Goal: Task Accomplishment & Management: Manage account settings

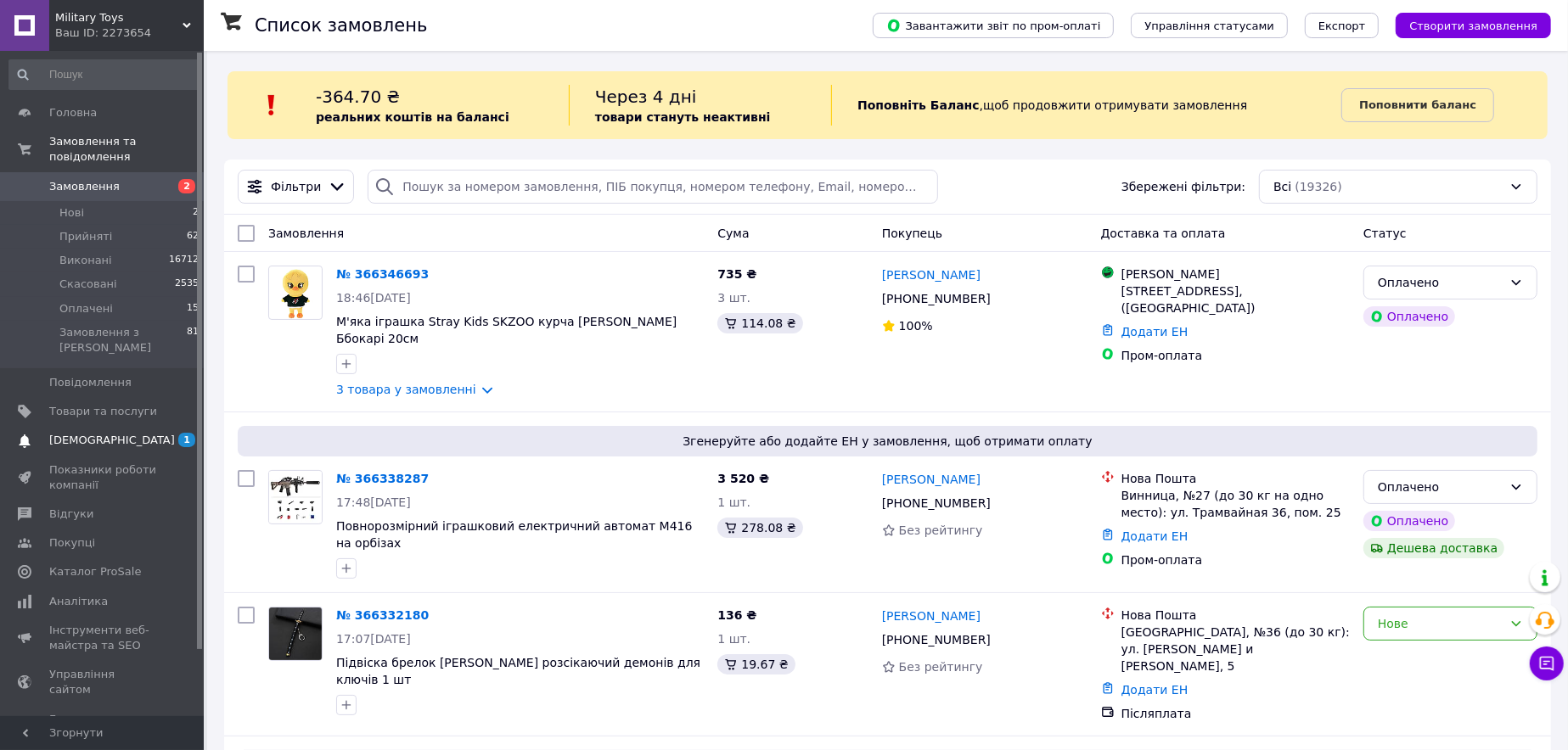
click at [158, 433] on span "1 0" at bounding box center [180, 440] width 47 height 15
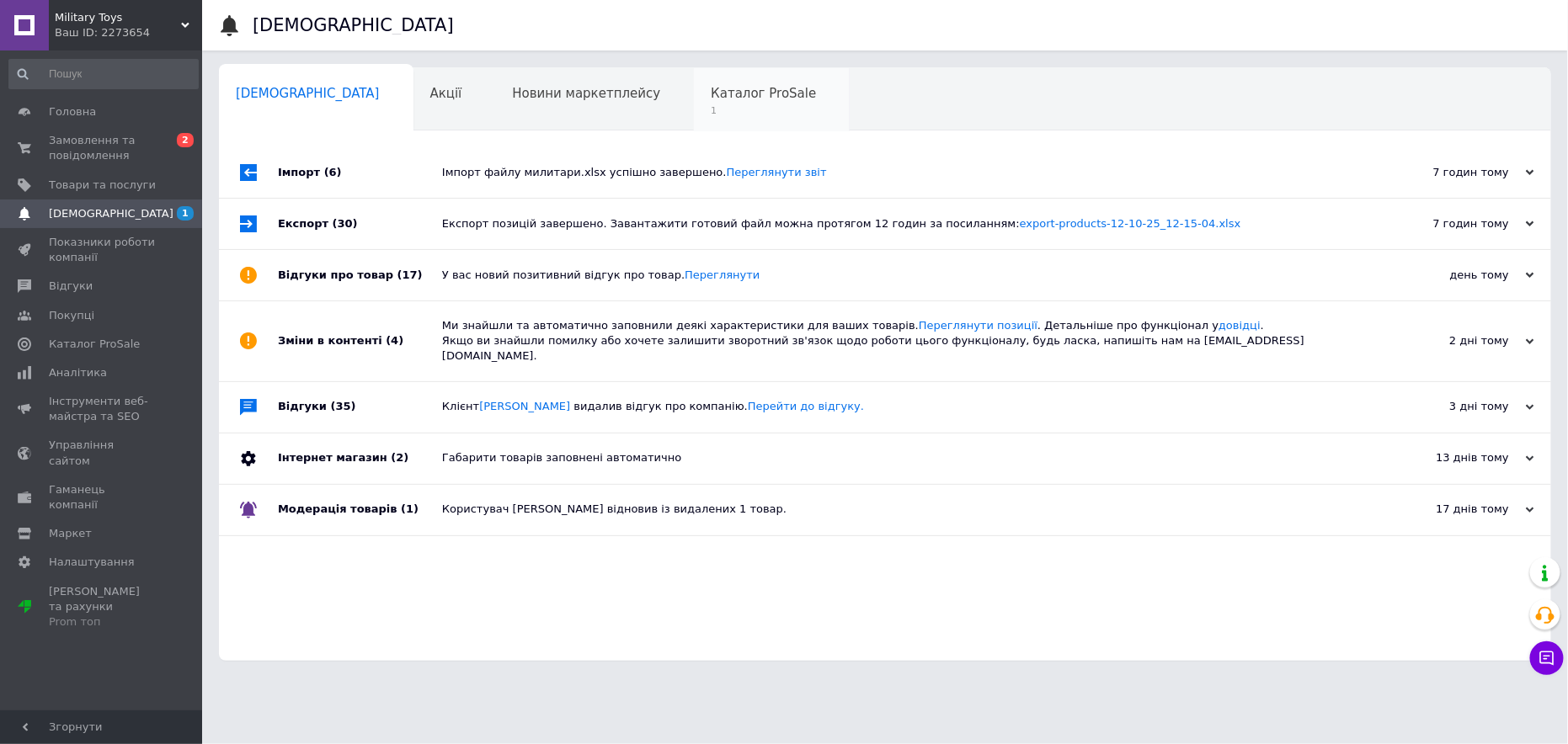
click at [711, 95] on span "Каталог ProSale" at bounding box center [764, 93] width 105 height 15
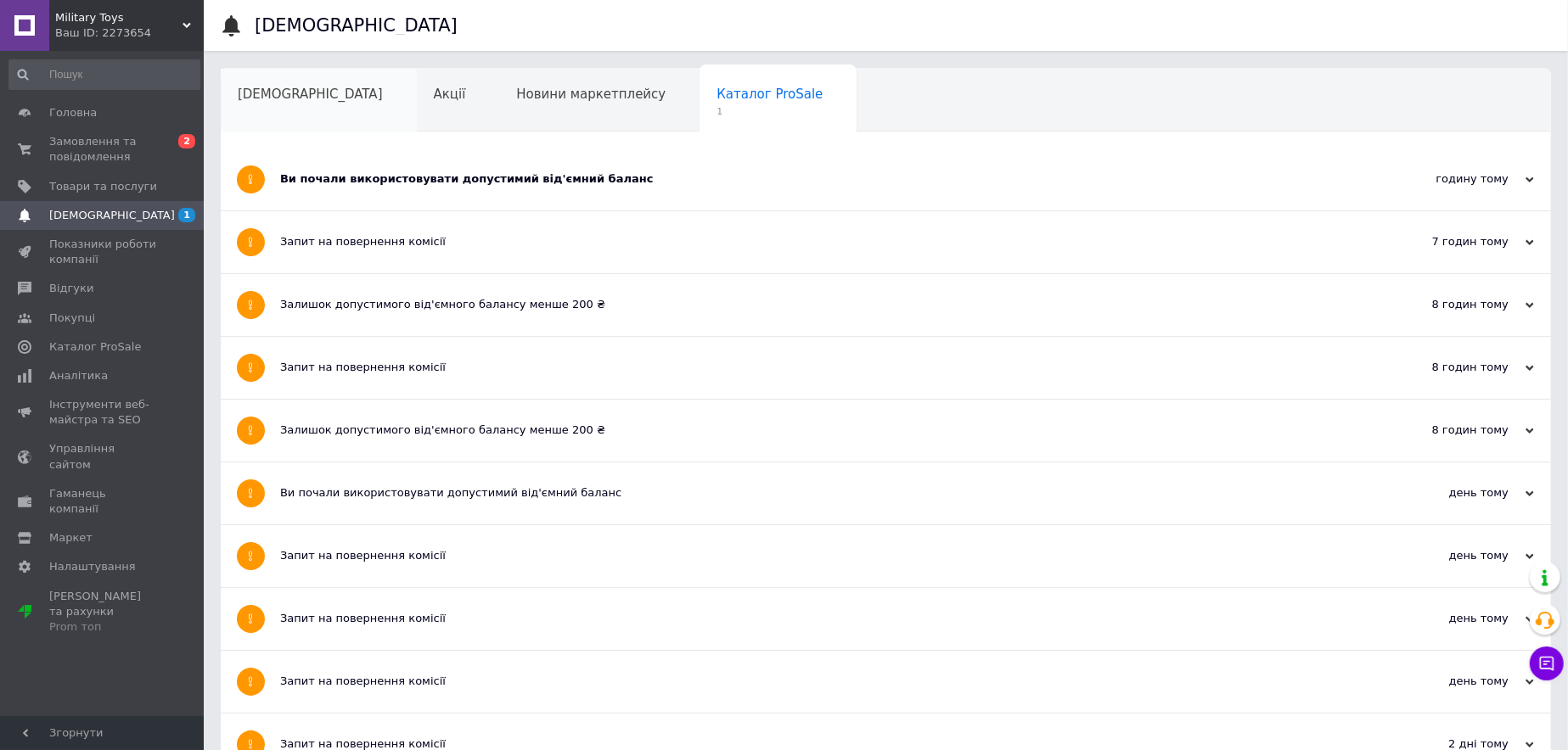
click at [285, 100] on span "[DEMOGRAPHIC_DATA]" at bounding box center [310, 94] width 145 height 15
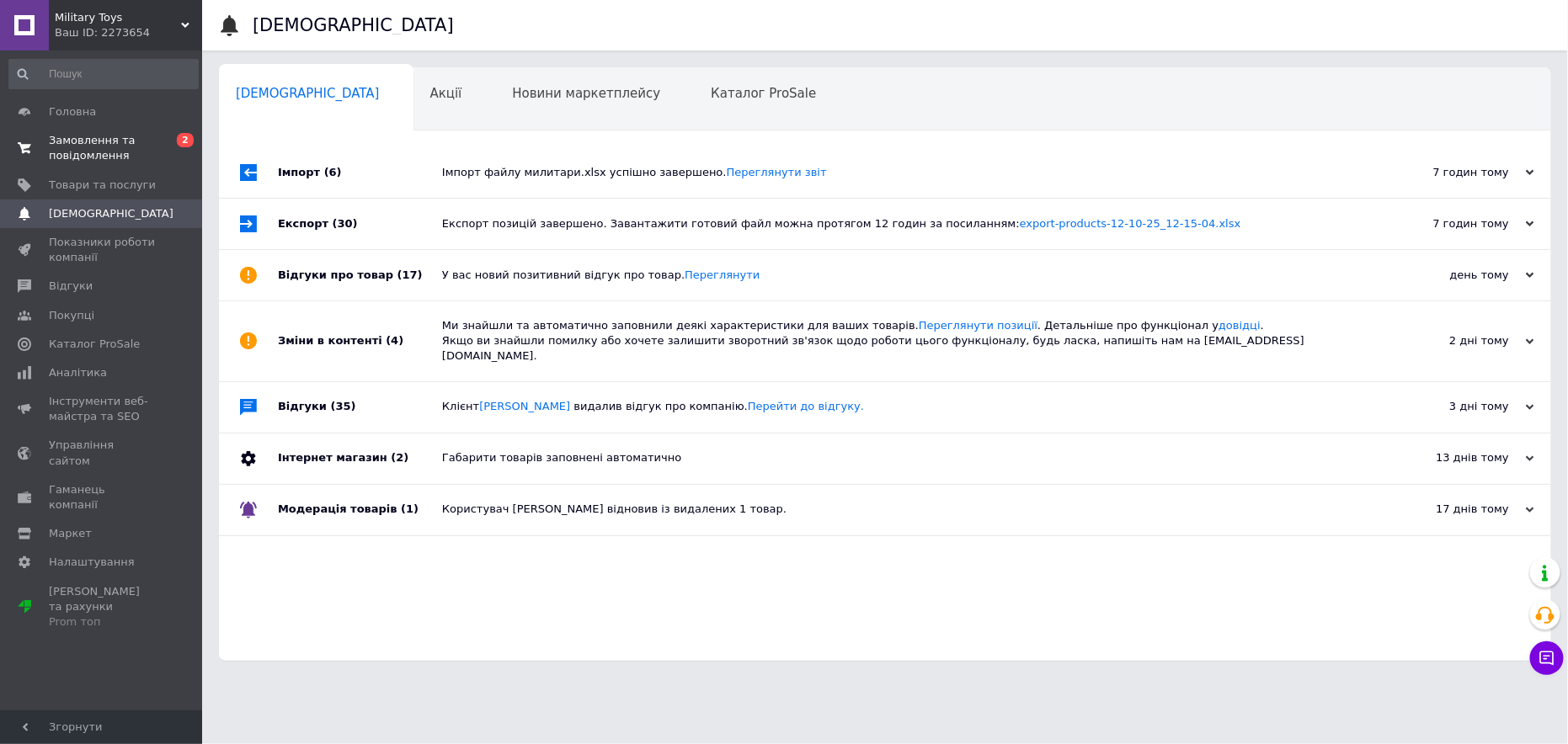
click at [116, 140] on span "Замовлення та повідомлення" at bounding box center [102, 148] width 107 height 30
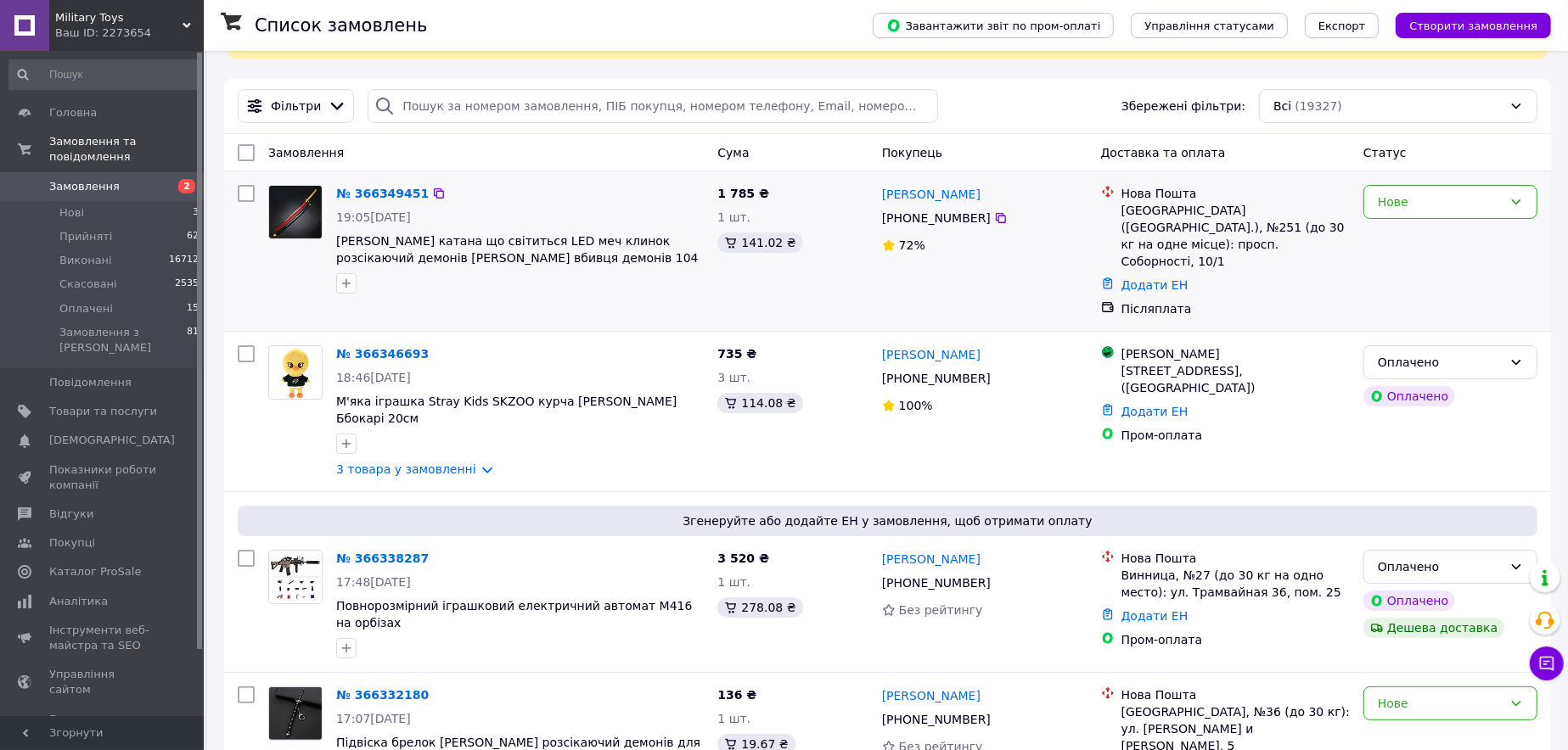
scroll to position [85, 0]
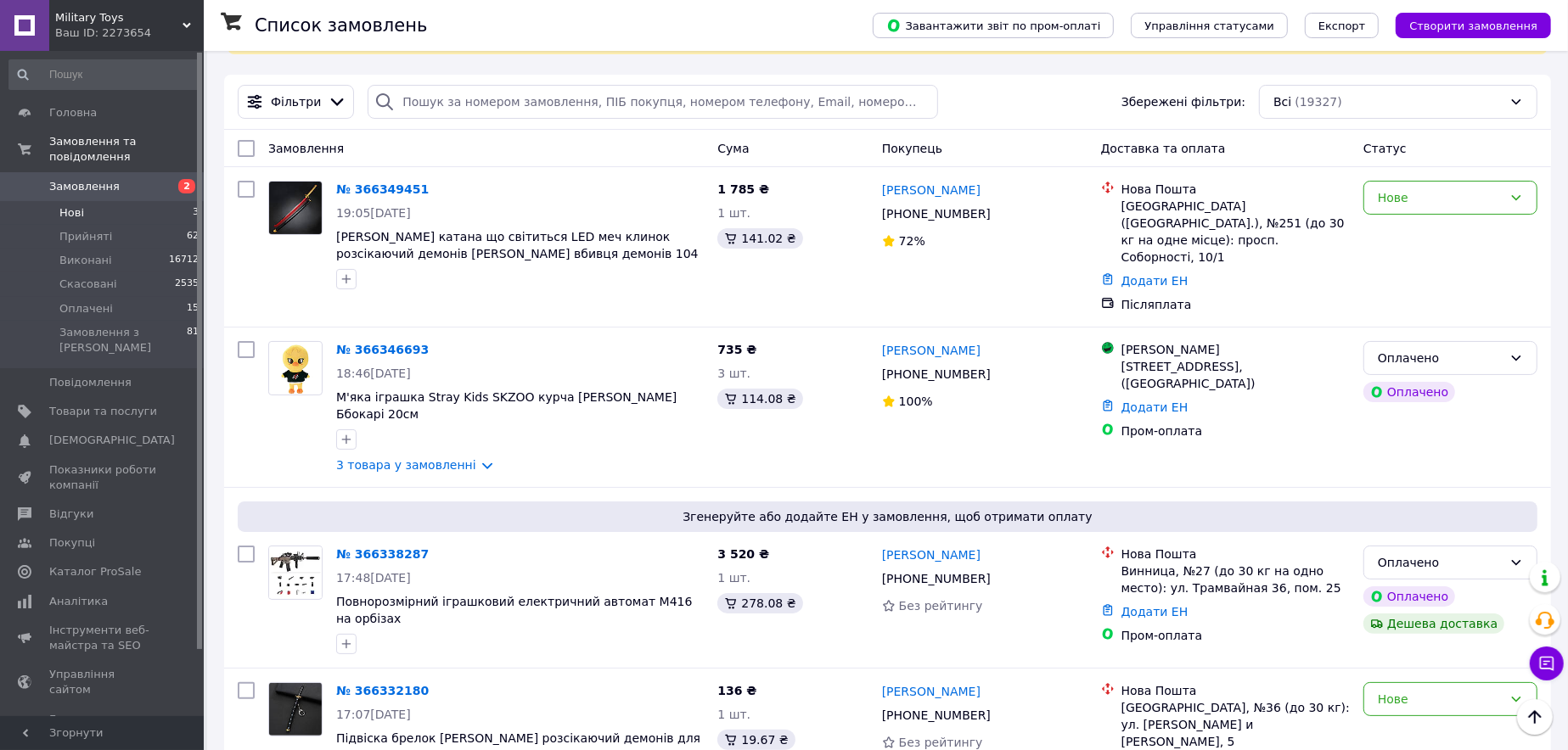
click at [173, 203] on li "Нові 3" at bounding box center [104, 213] width 209 height 24
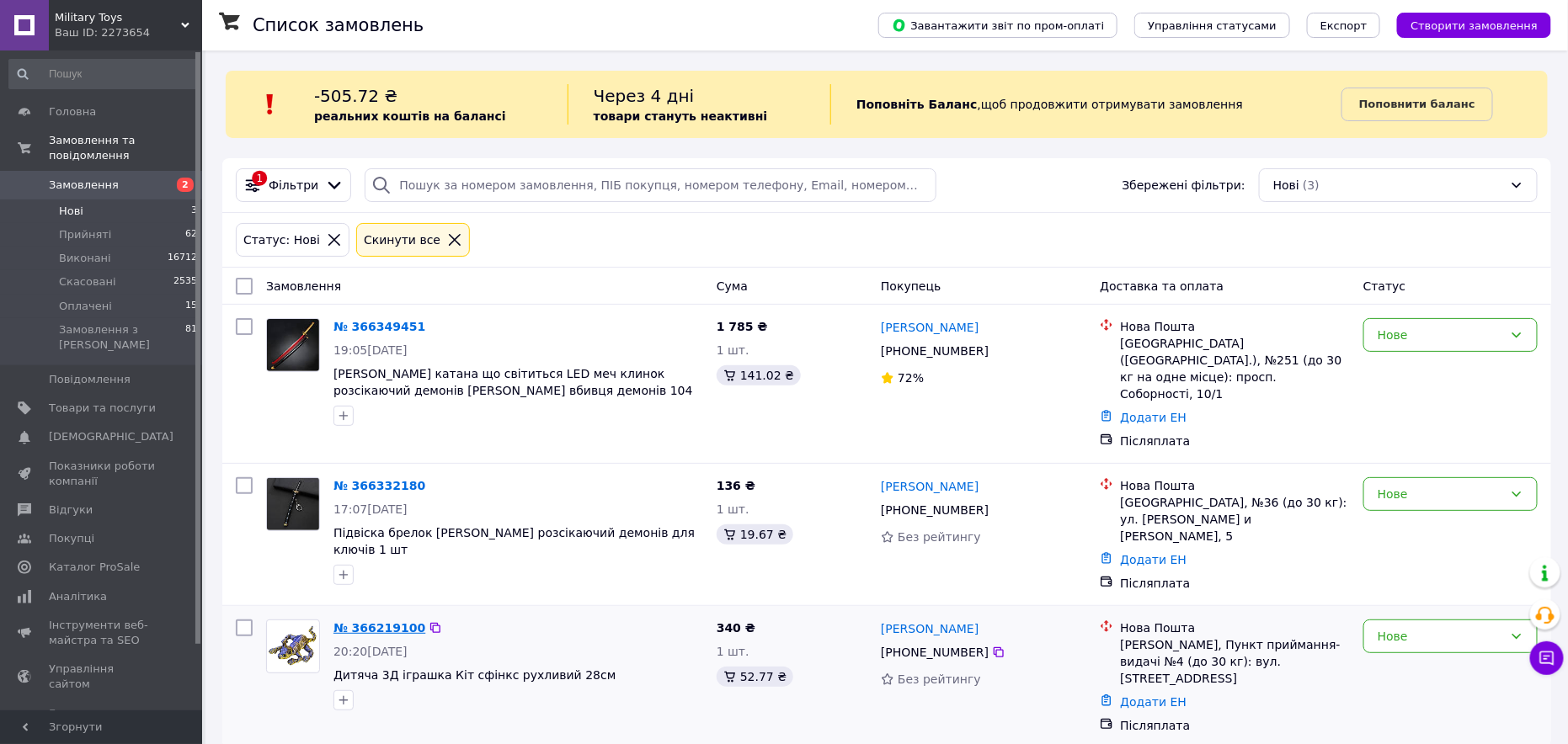
click at [395, 621] on link "№ 366219100" at bounding box center [379, 628] width 92 height 13
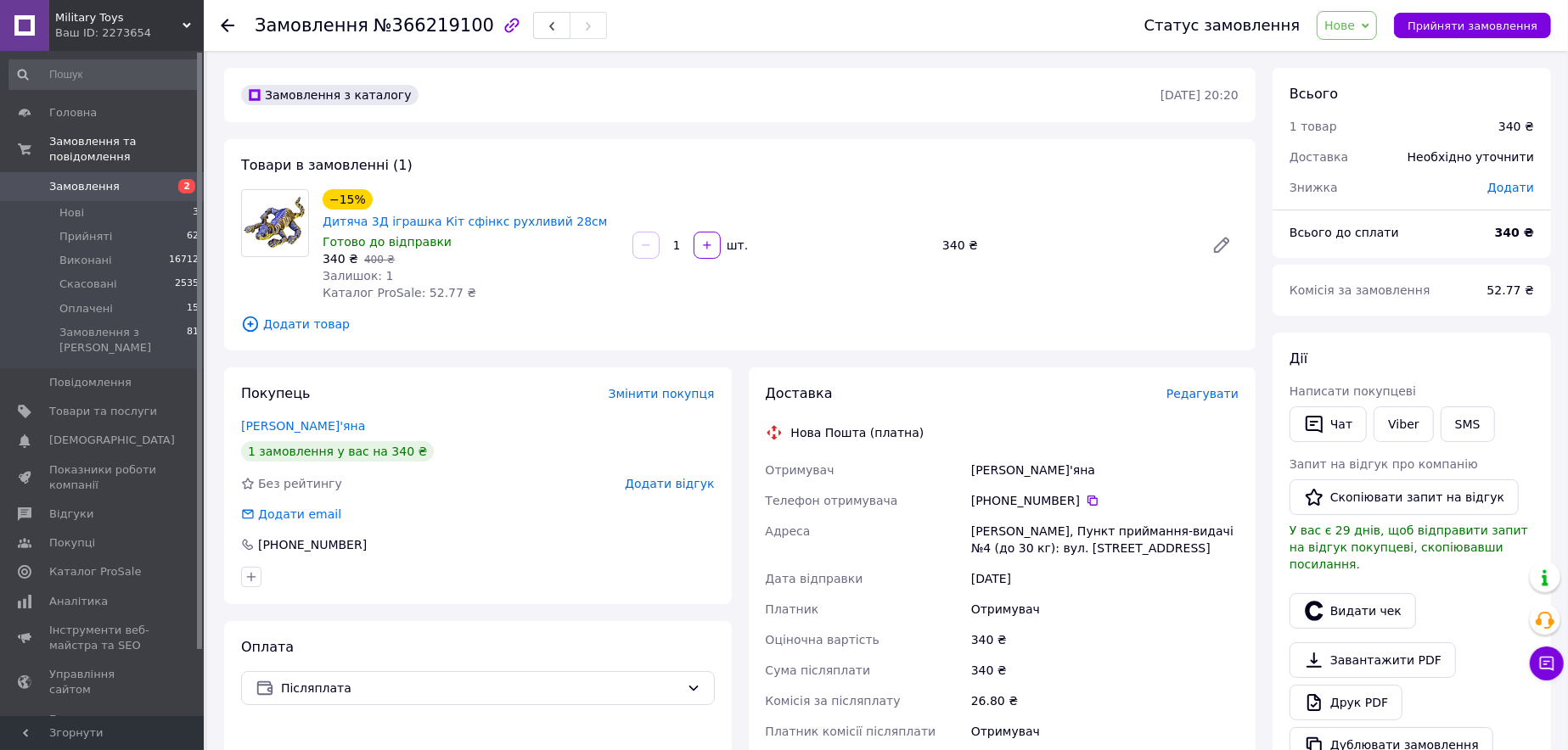
click at [1369, 22] on icon at bounding box center [1366, 26] width 8 height 8
click at [1372, 59] on li "Прийнято" at bounding box center [1356, 59] width 78 height 25
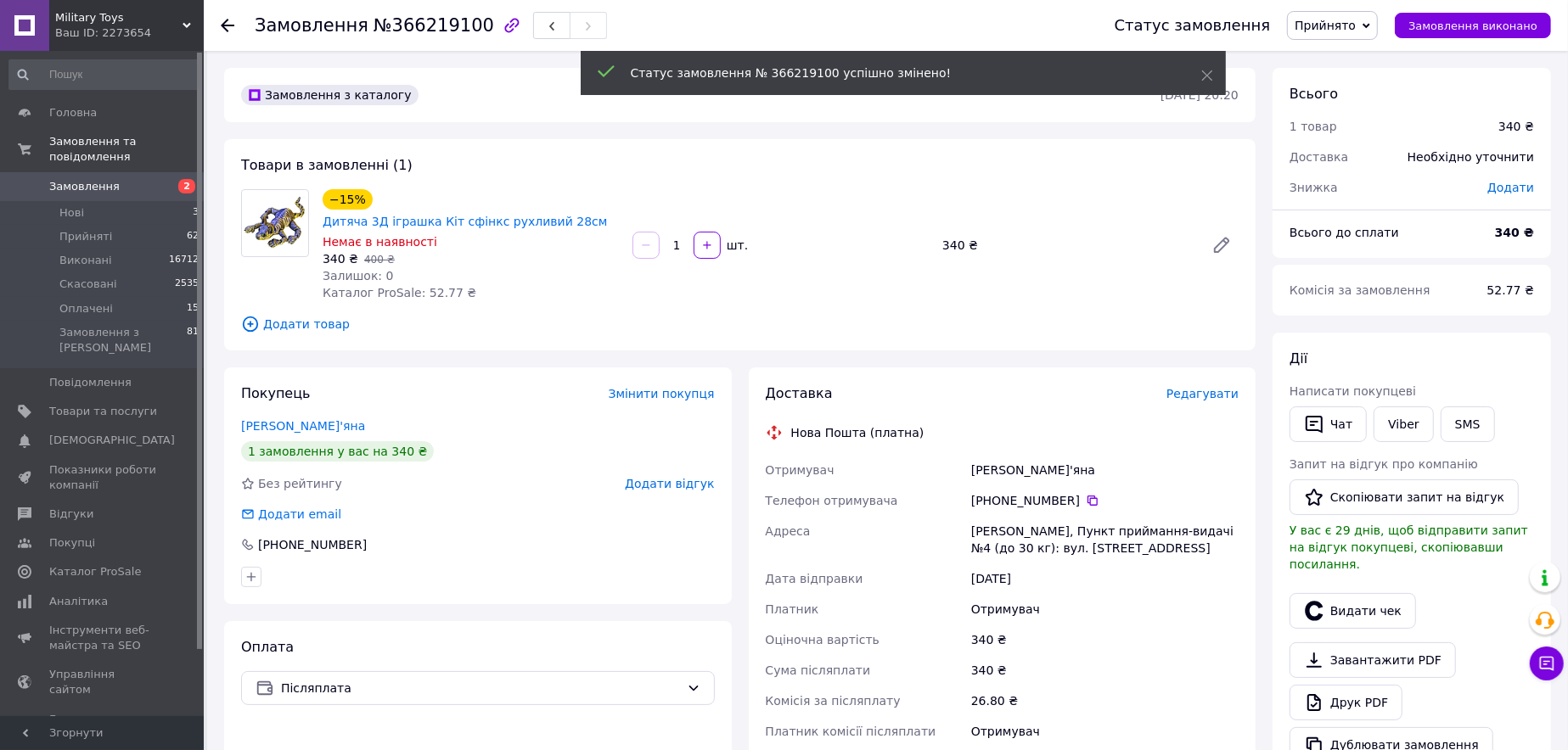
click at [1192, 387] on span "Редагувати" at bounding box center [1202, 393] width 73 height 13
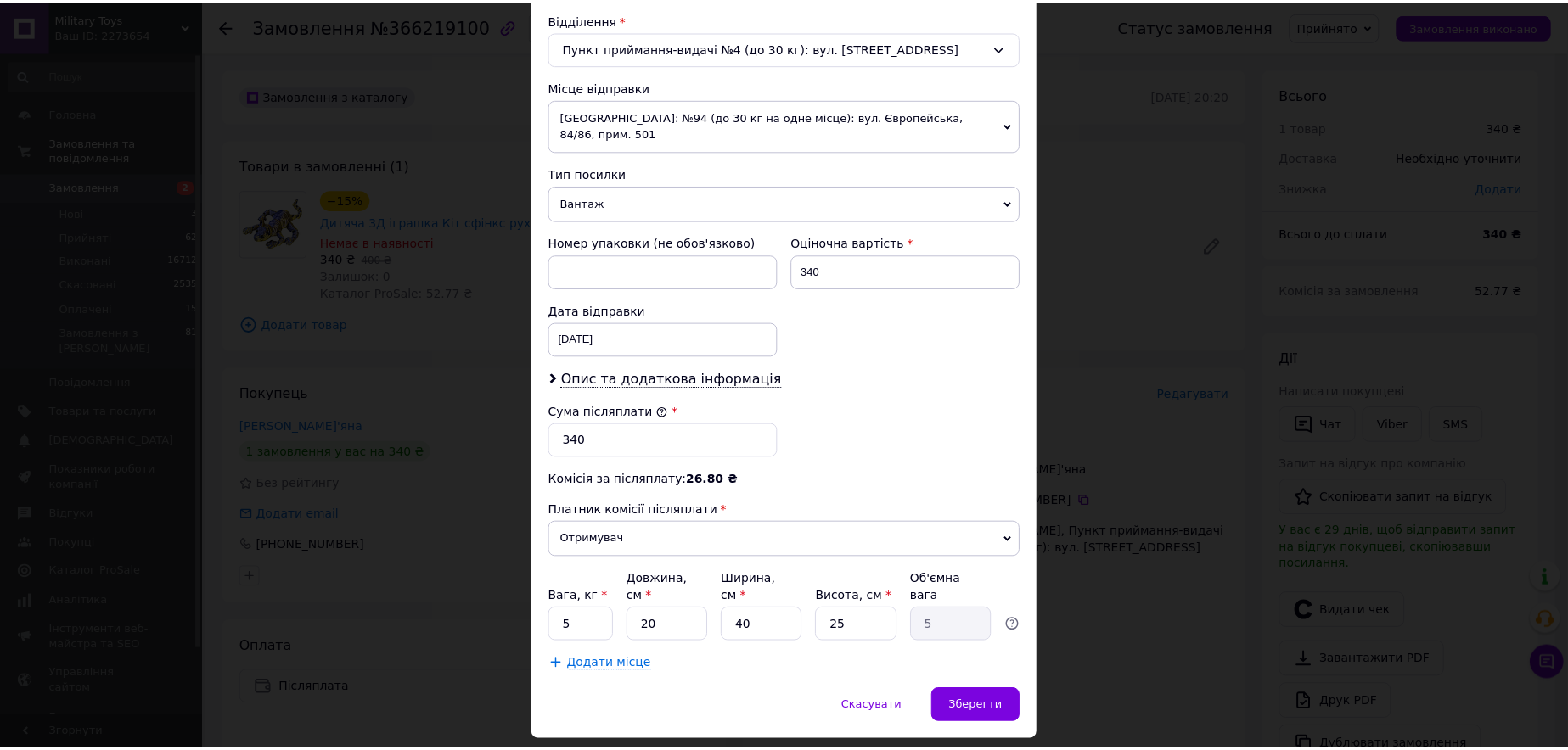
scroll to position [539, 0]
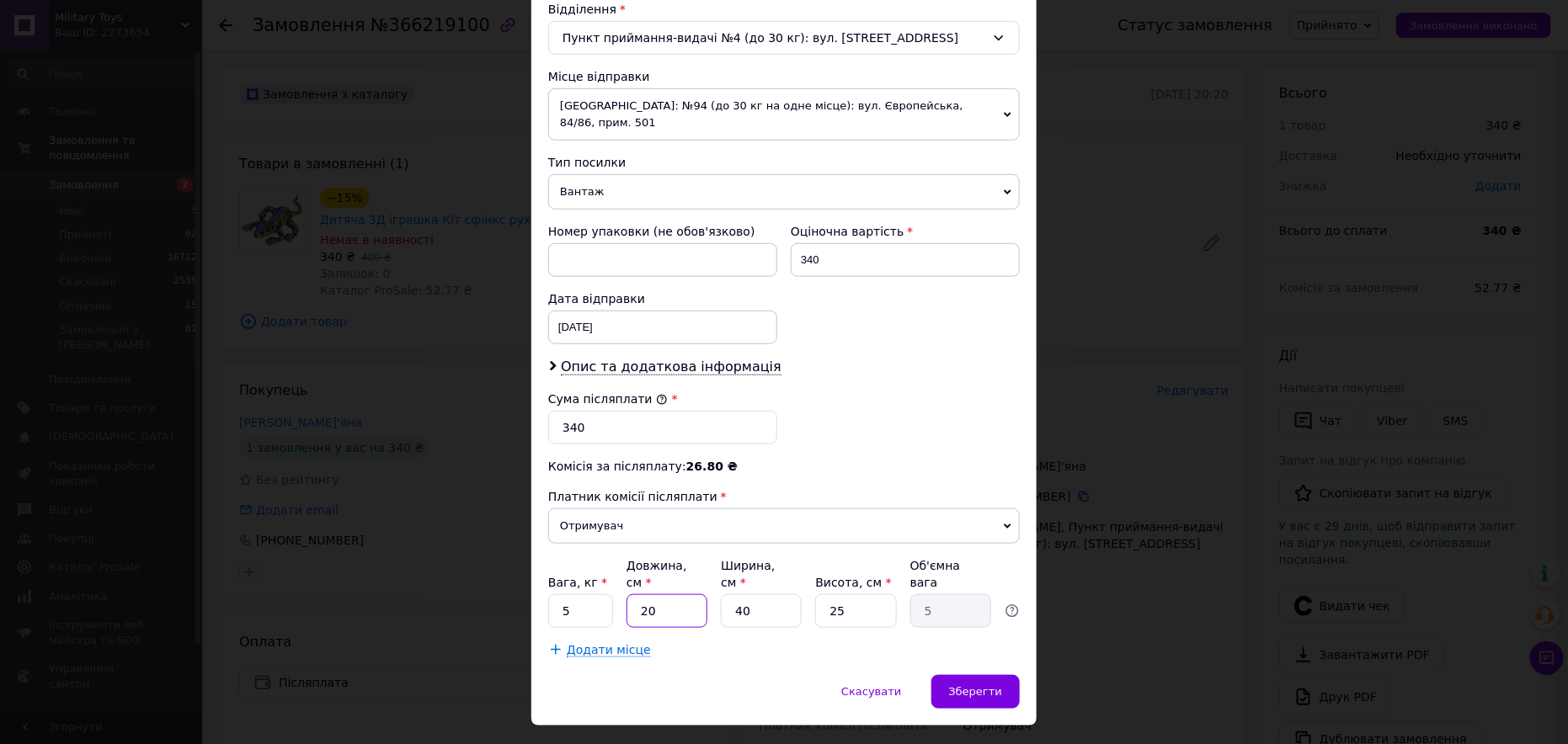
drag, startPoint x: 664, startPoint y: 569, endPoint x: 632, endPoint y: 572, distance: 32.1
click at [635, 595] on input "20" at bounding box center [667, 612] width 81 height 34
type input "3"
type input "0.75"
type input "30"
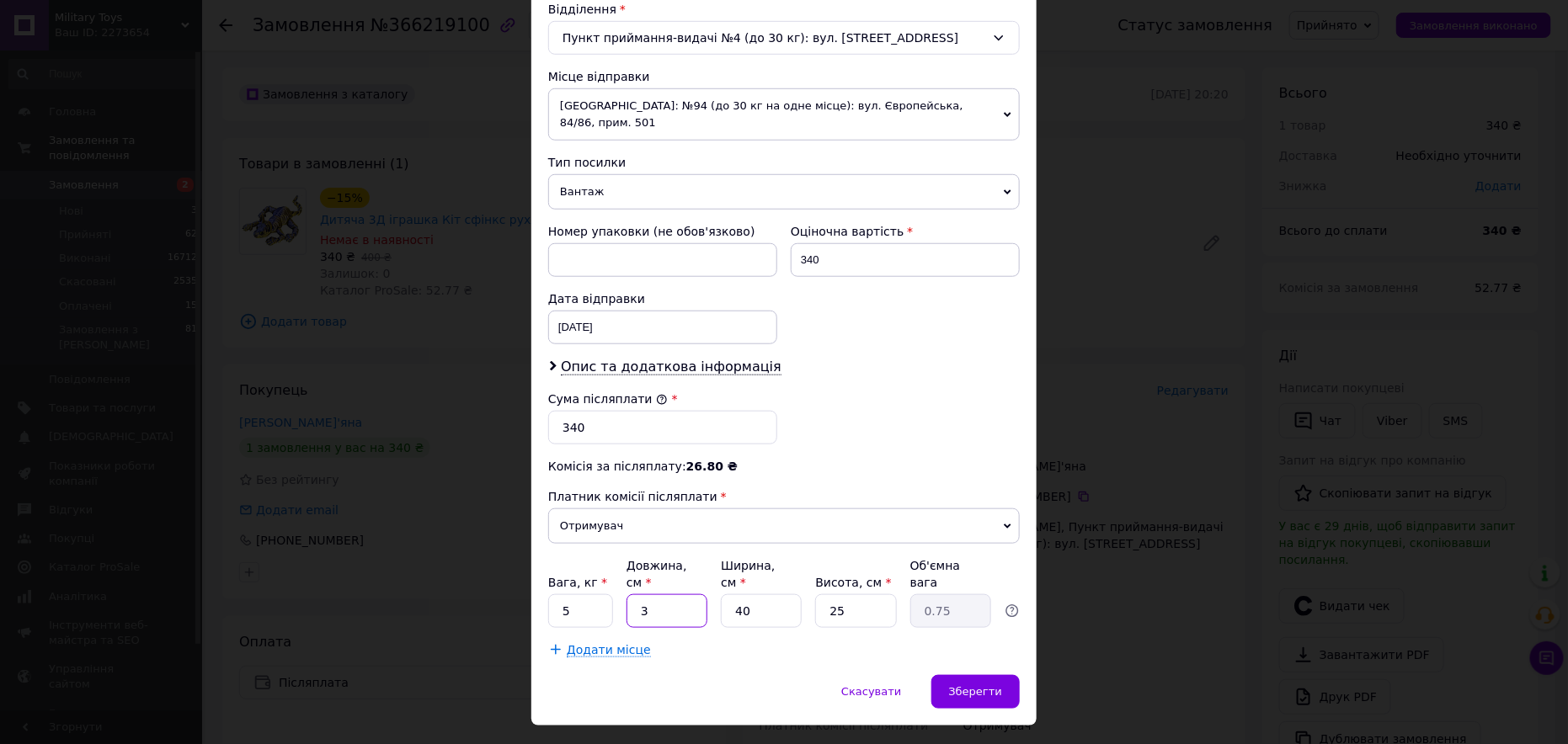
type input "7.5"
type input "30"
type input "2"
type input "0.38"
type input "20"
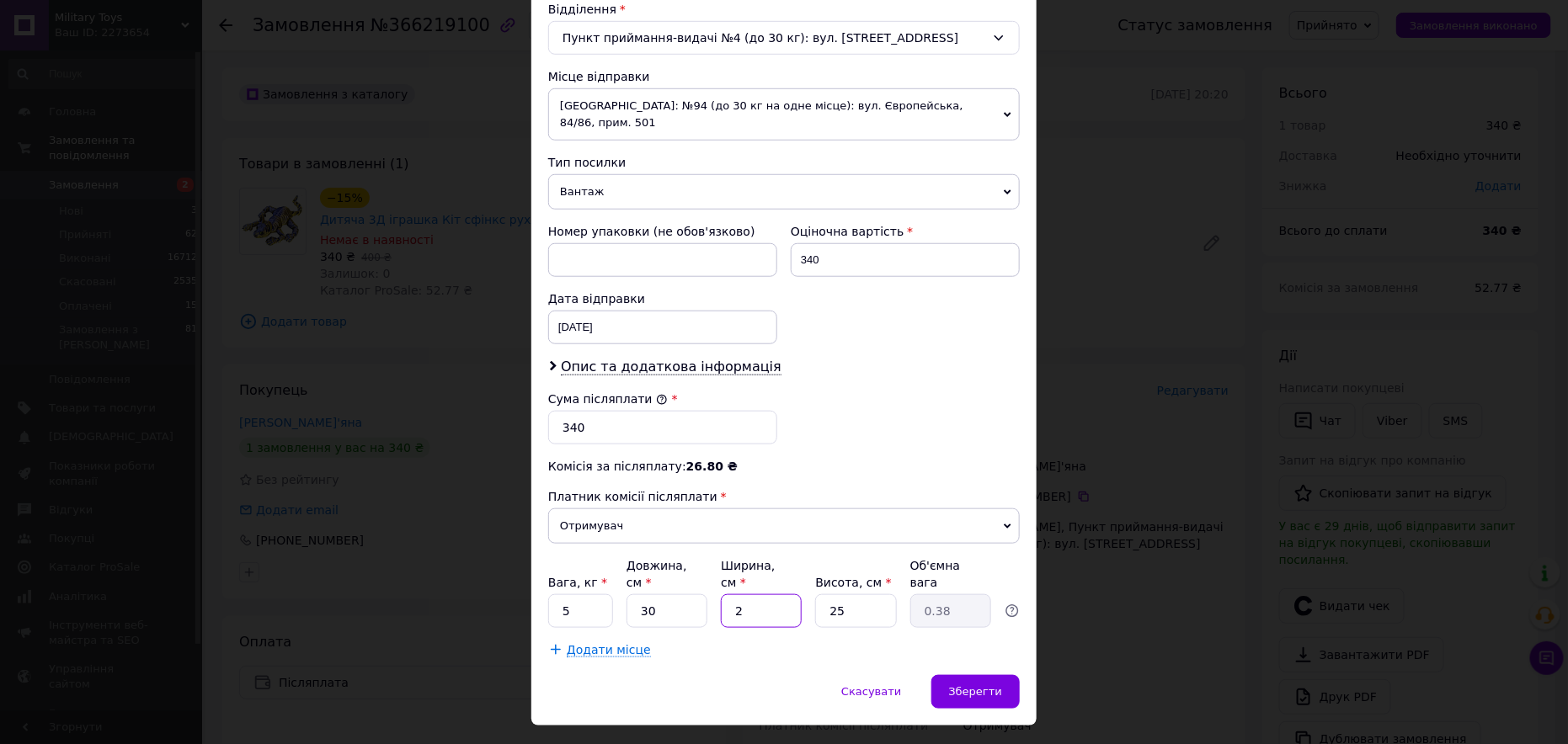
type input "3.75"
type input "20"
type input "5"
type input "0.75"
type input "5"
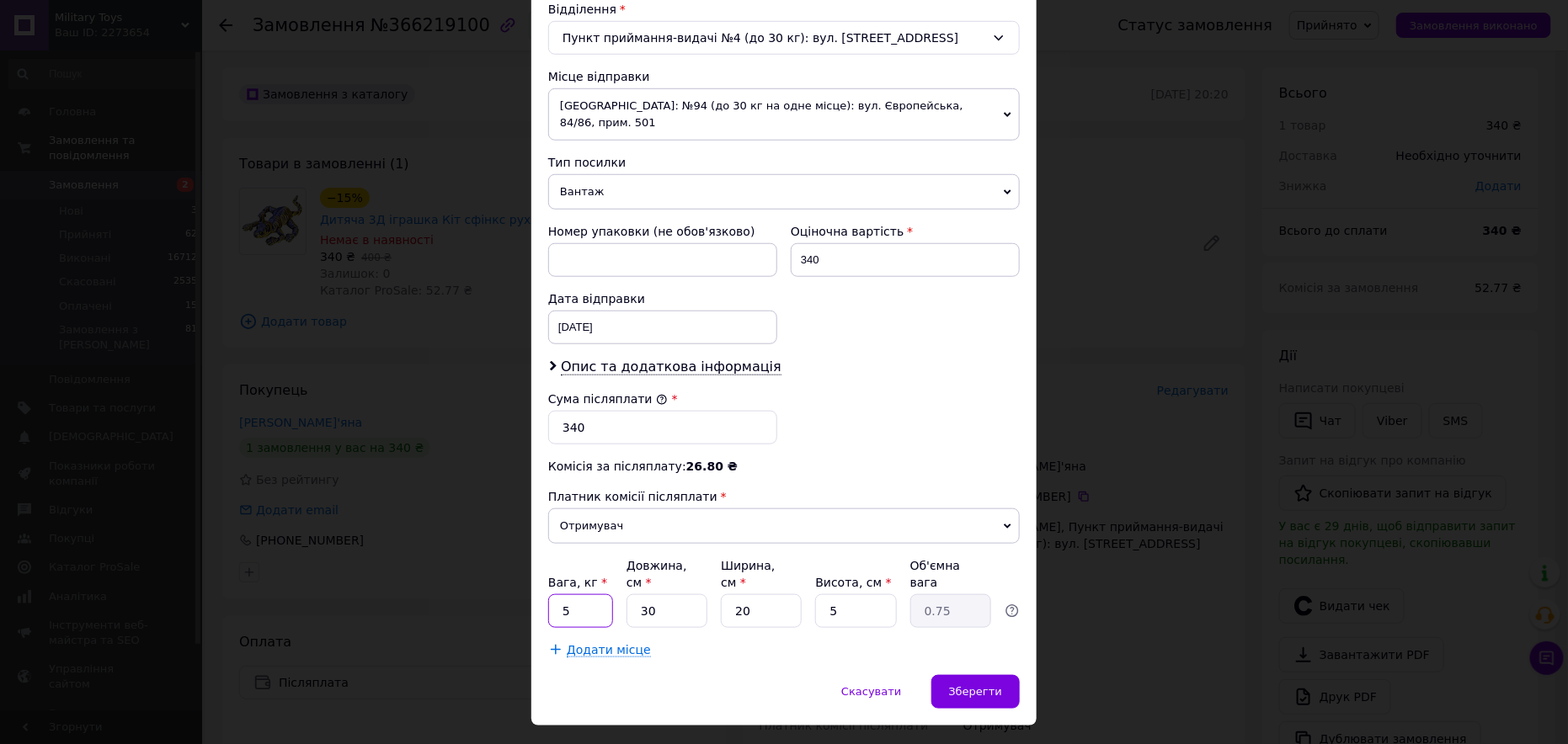
click at [554, 595] on input "5" at bounding box center [580, 612] width 65 height 34
type input "1"
click at [985, 685] on span "Зберегти" at bounding box center [976, 692] width 53 height 12
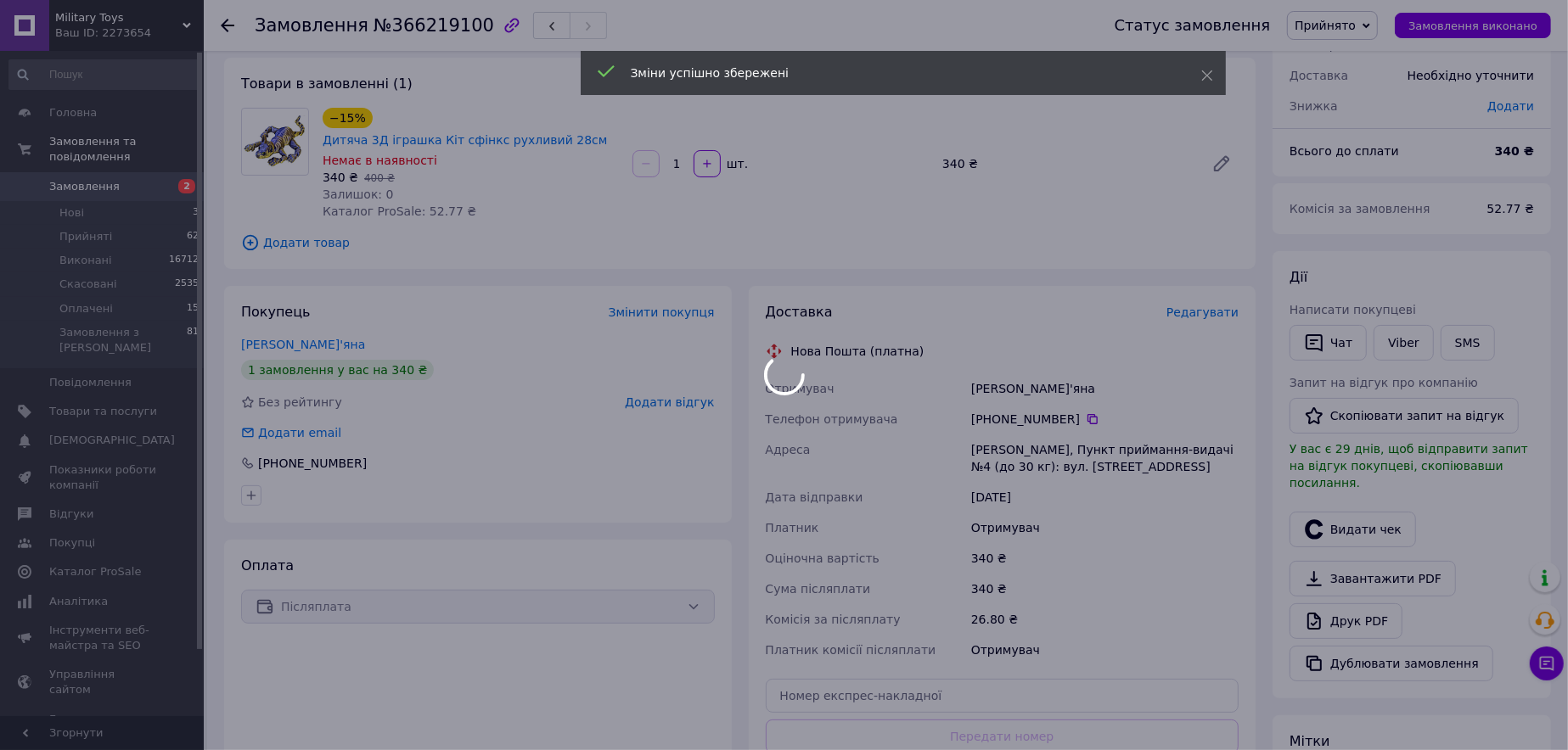
scroll to position [254, 0]
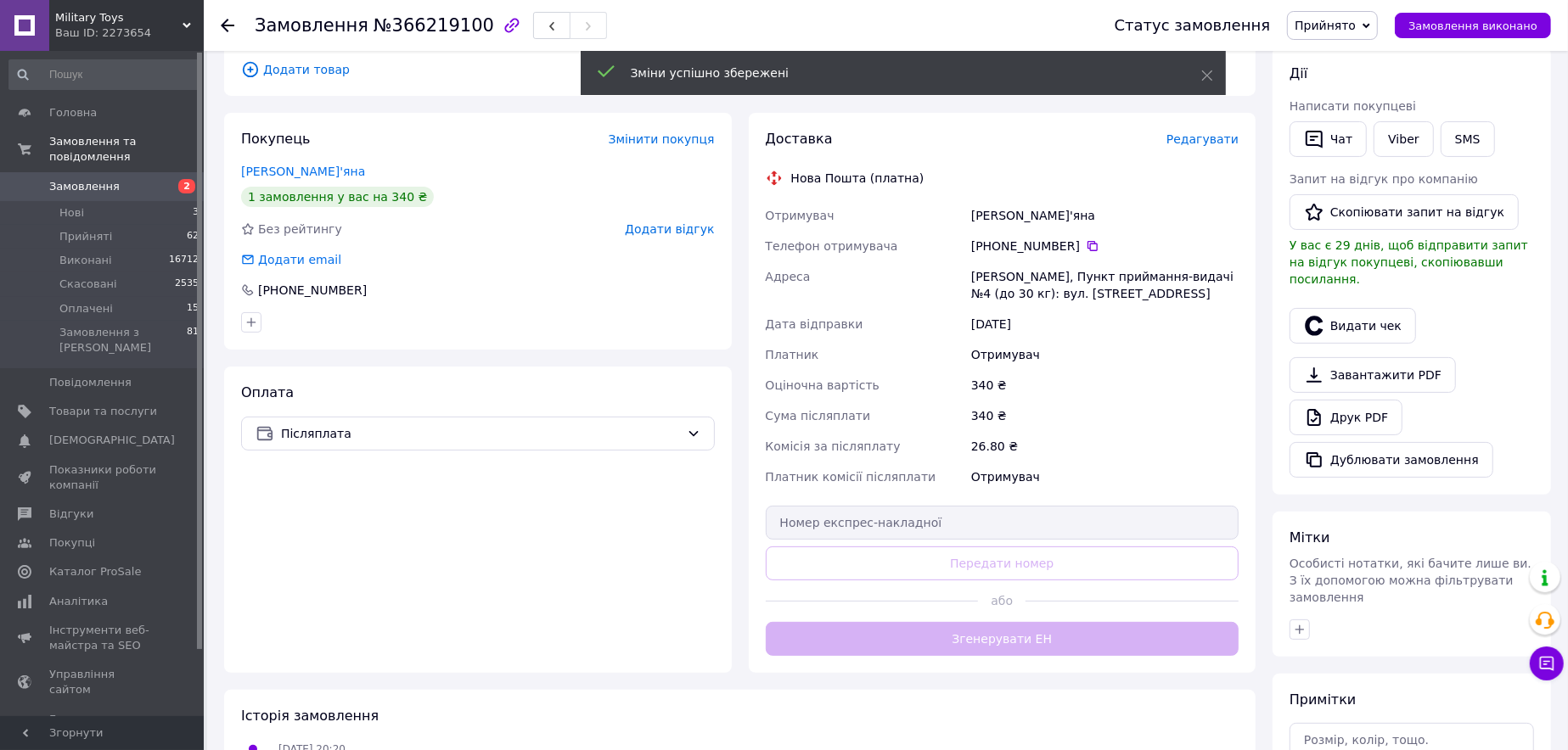
click at [1004, 617] on div "Доставка Редагувати Нова Пошта (платна) Отримувач Бабич Мар'яна Телефон отримув…" at bounding box center [1003, 392] width 474 height 526
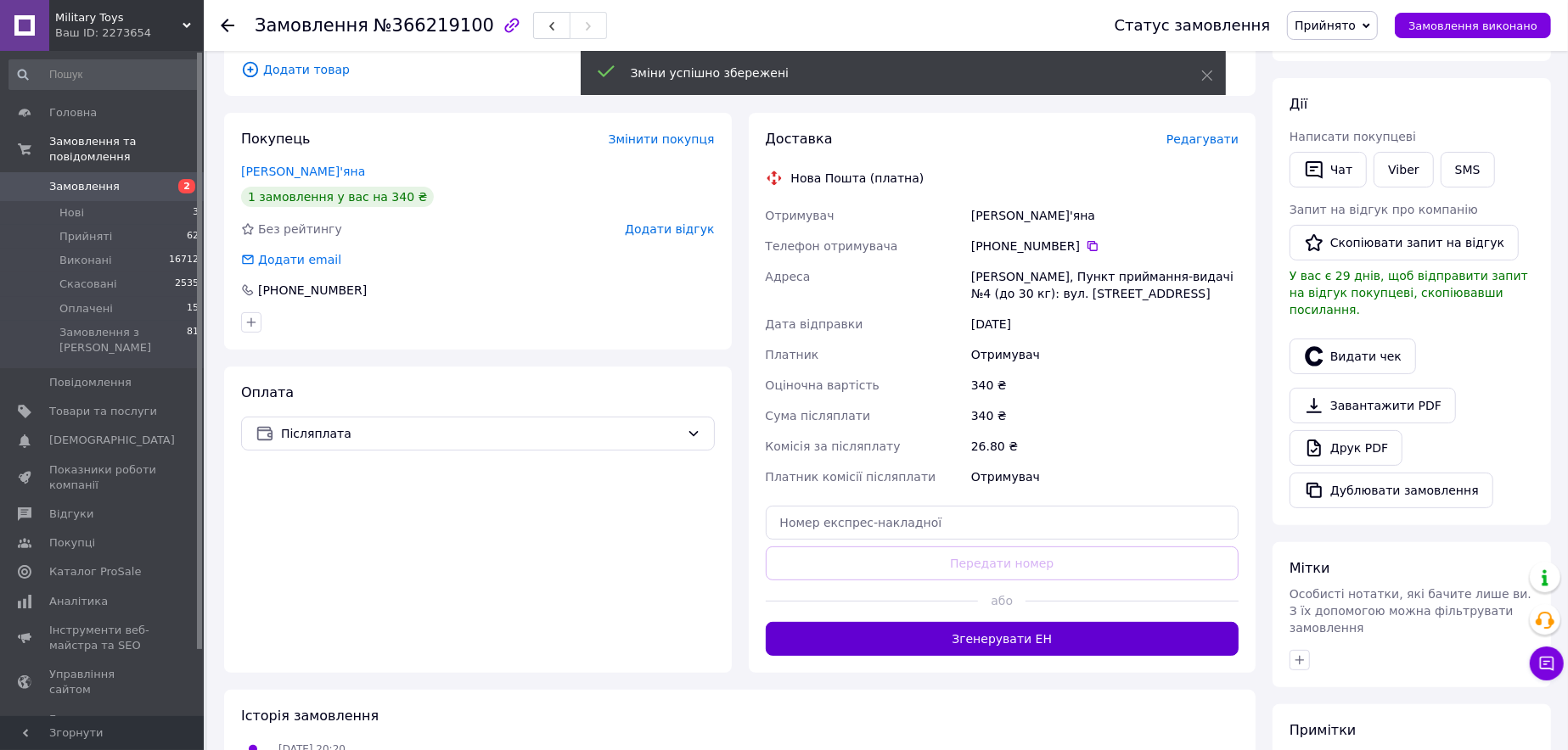
click at [1038, 622] on button "Згенерувати ЕН" at bounding box center [1003, 639] width 474 height 34
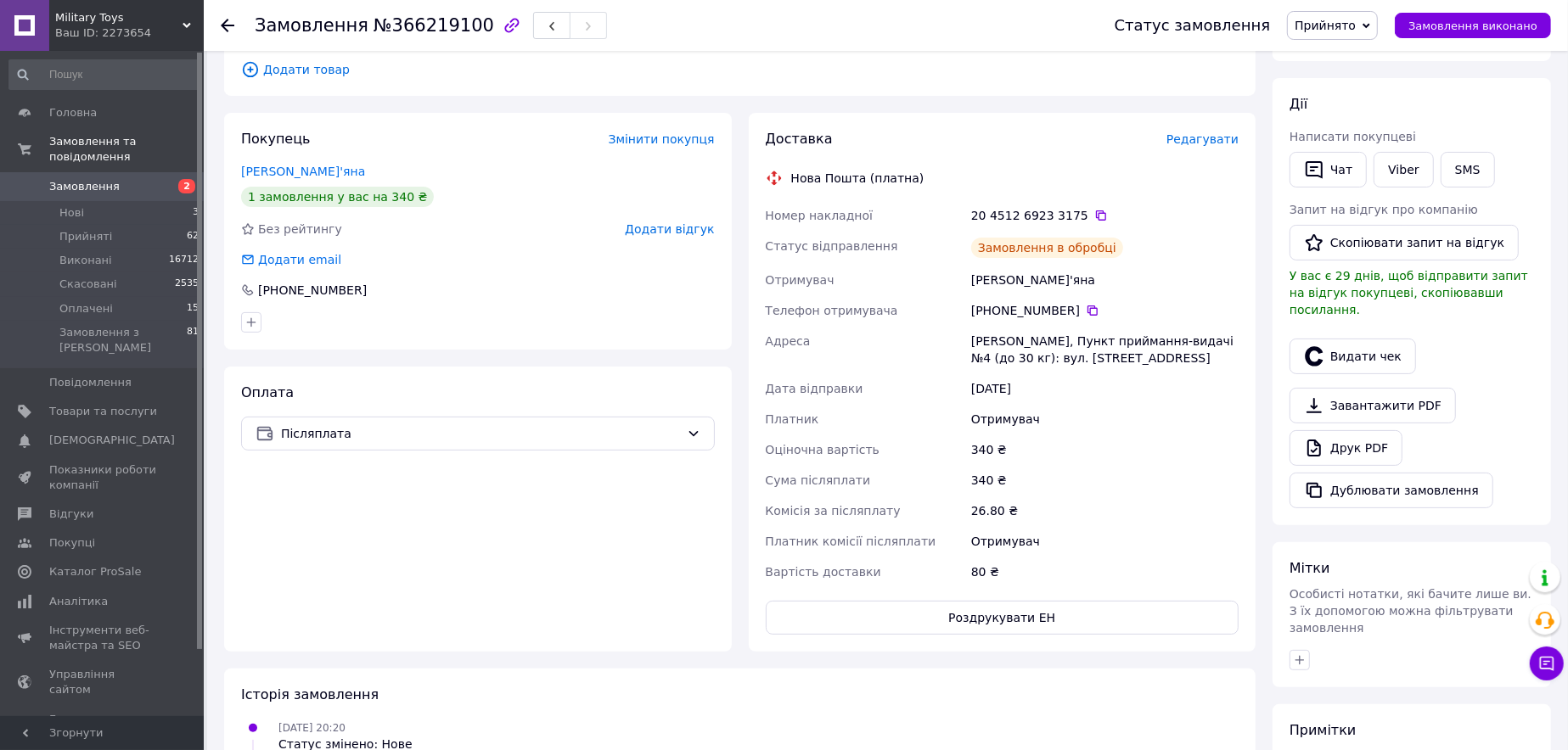
click at [998, 601] on button "Роздрукувати ЕН" at bounding box center [1003, 618] width 474 height 34
click at [1094, 209] on icon at bounding box center [1100, 215] width 13 height 13
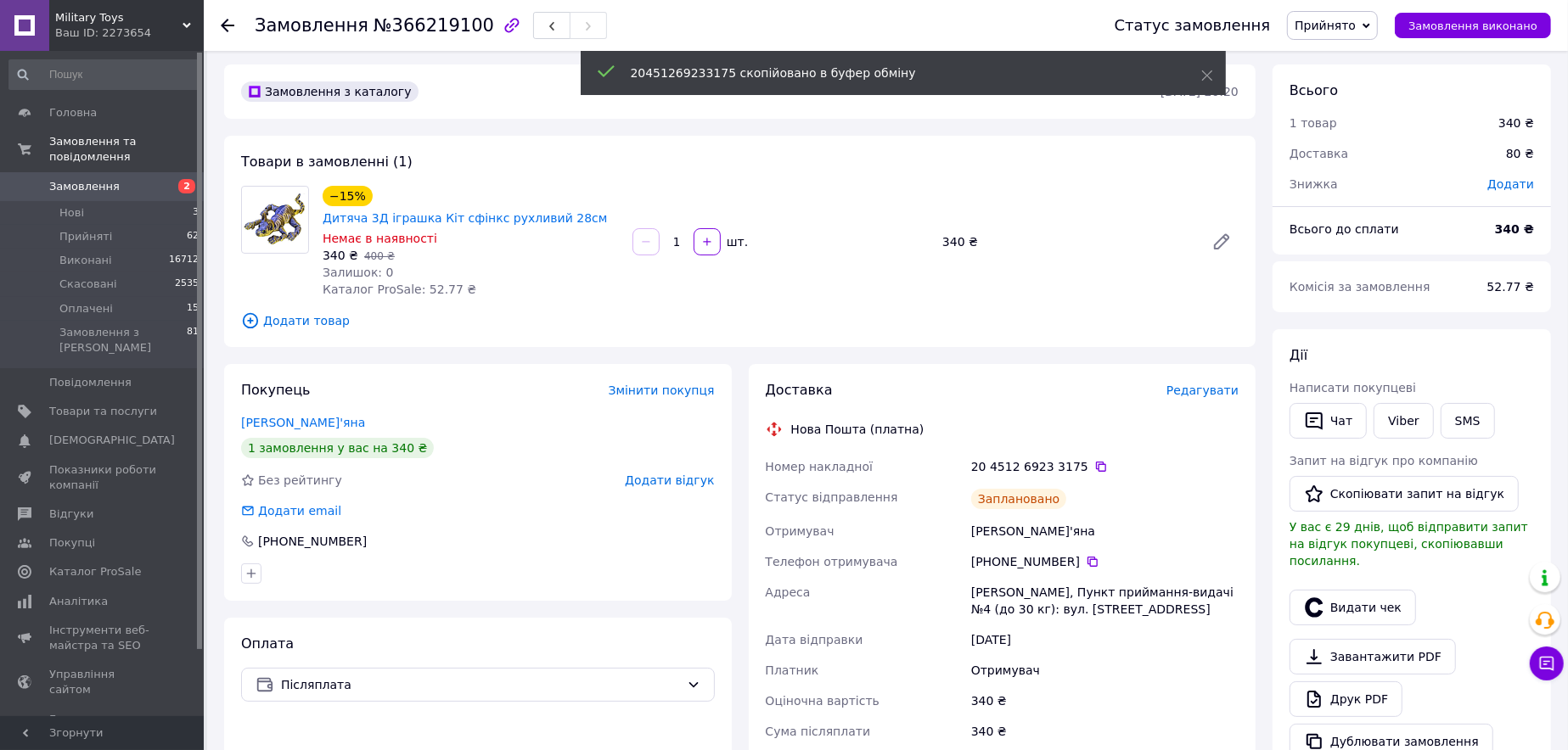
scroll to position [0, 0]
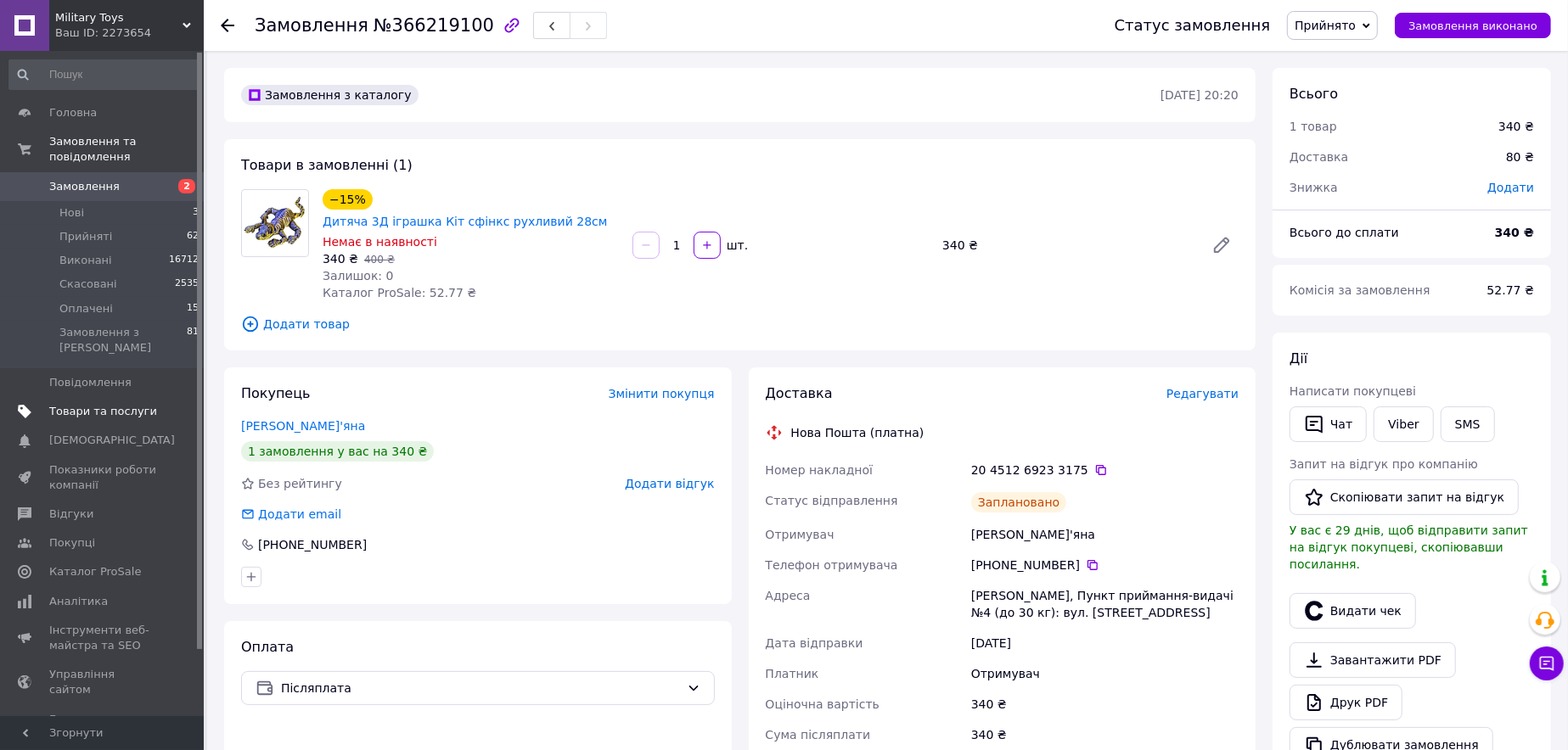
click at [108, 404] on span "Товари та послуги" at bounding box center [103, 411] width 108 height 15
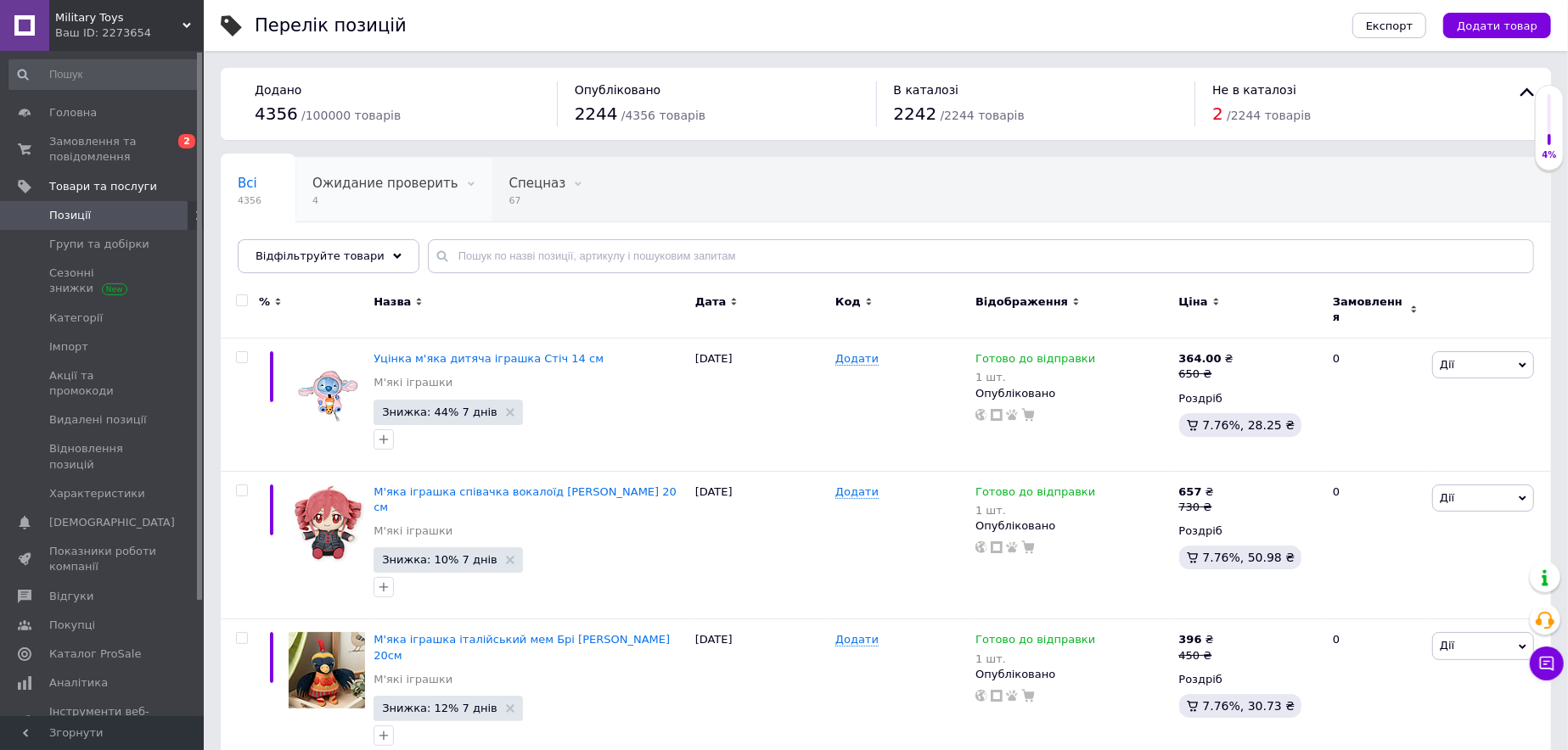
click at [383, 189] on span "Ожидание проверить" at bounding box center [385, 183] width 146 height 15
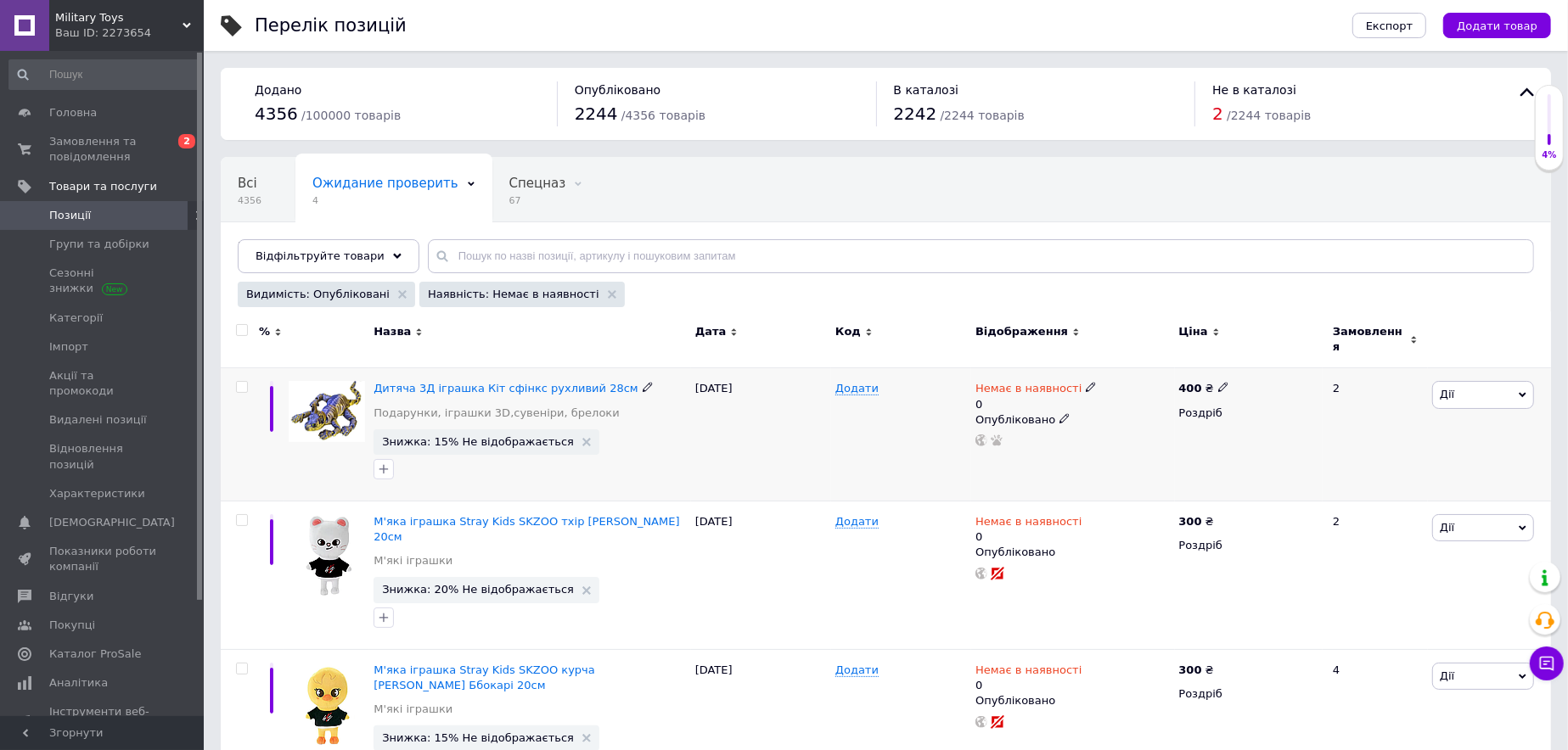
click at [1086, 382] on icon at bounding box center [1090, 386] width 10 height 10
click at [1139, 447] on li "Готово до відправки" at bounding box center [1180, 457] width 161 height 24
click at [1137, 443] on input "0" at bounding box center [1163, 456] width 129 height 34
drag, startPoint x: 1121, startPoint y: 431, endPoint x: 1061, endPoint y: 433, distance: 60.0
click at [1111, 439] on input "0" at bounding box center [1163, 456] width 129 height 34
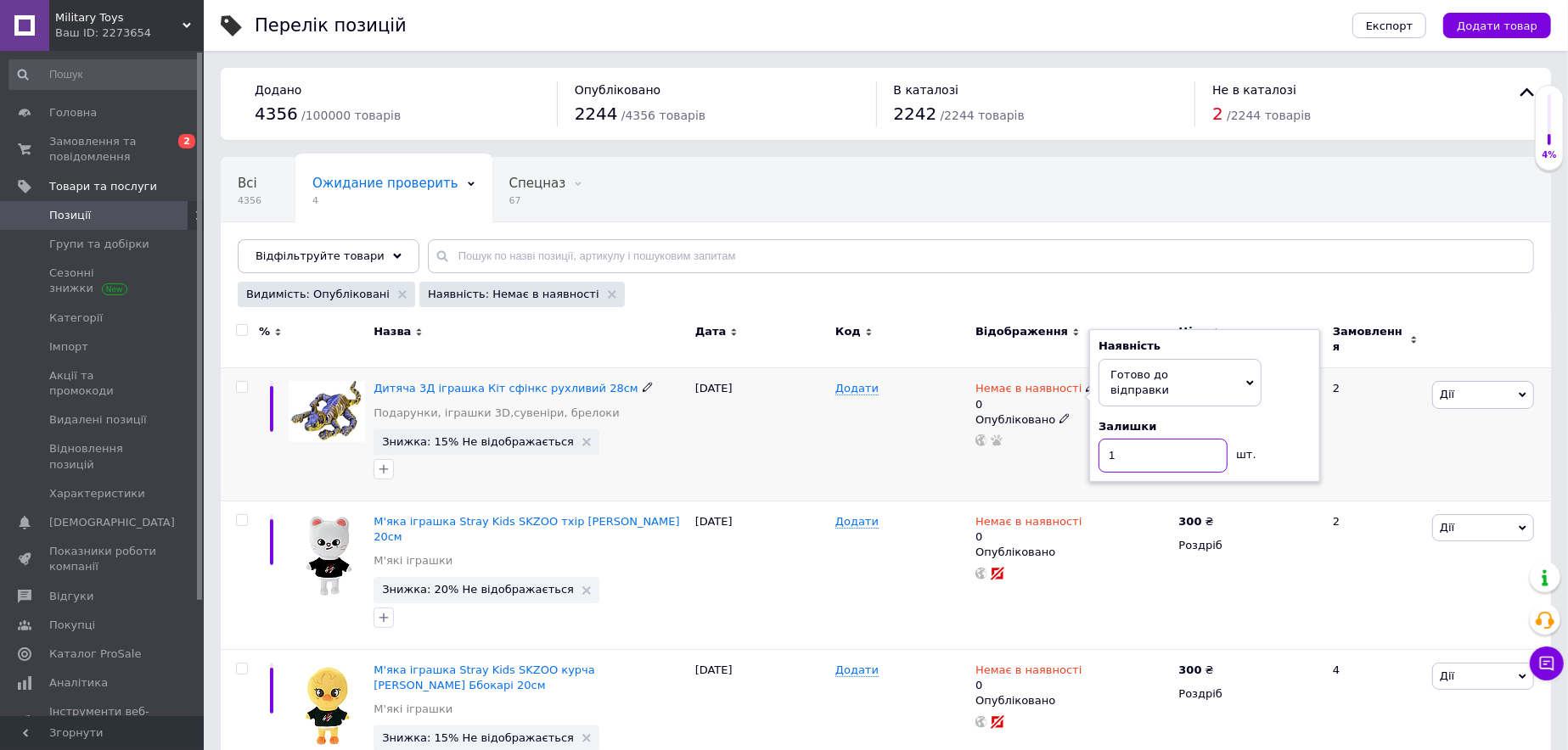
type input "1"
click at [976, 459] on div "Немає в наявності 0 Наявність Готово до відправки В наявності Немає в наявності…" at bounding box center [1073, 435] width 202 height 134
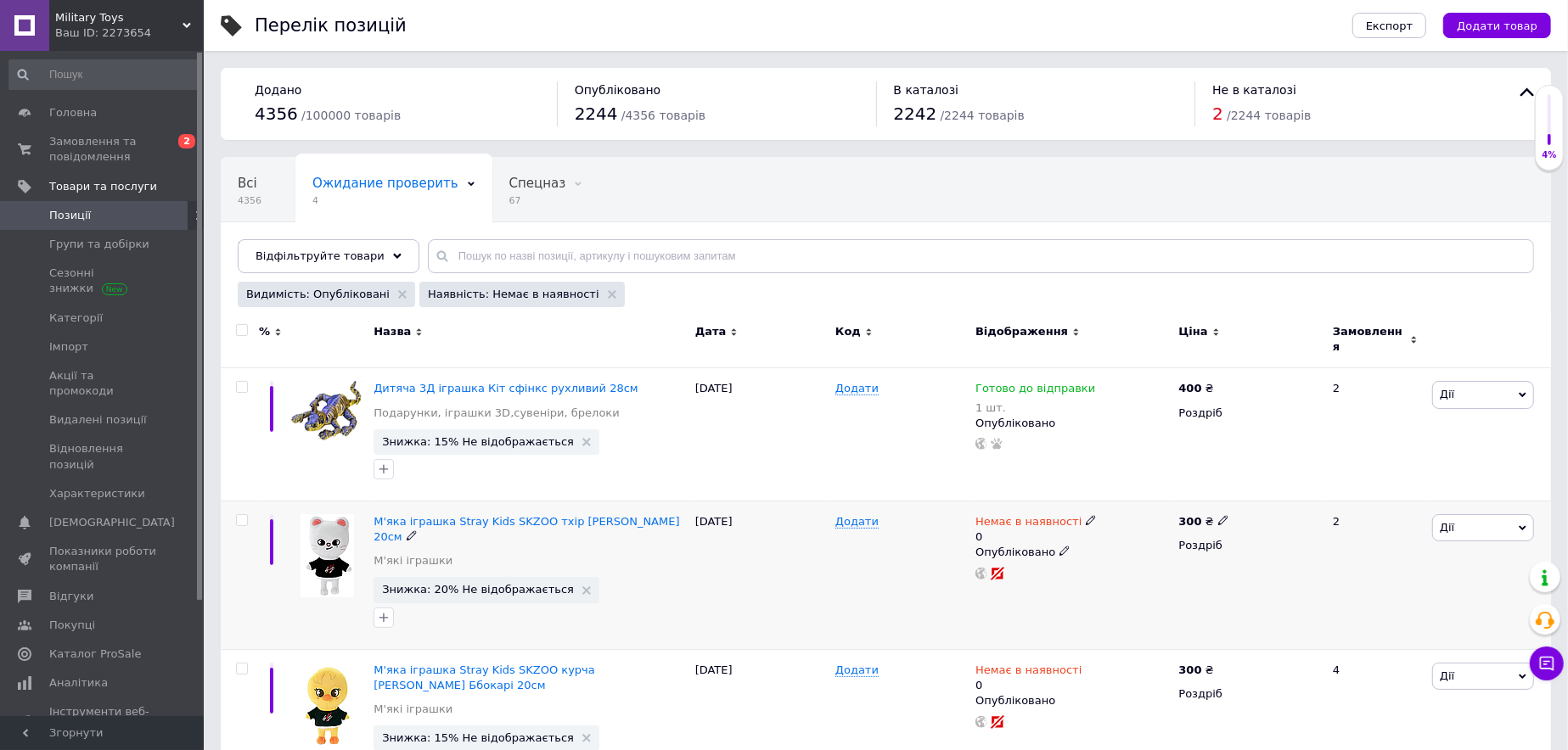
click at [1086, 515] on icon at bounding box center [1090, 520] width 10 height 10
click at [1130, 579] on li "Готово до відправки" at bounding box center [1180, 591] width 161 height 24
drag, startPoint x: 1121, startPoint y: 567, endPoint x: 1068, endPoint y: 571, distance: 53.2
click at [1098, 573] on input "0" at bounding box center [1163, 590] width 129 height 34
type input "1"
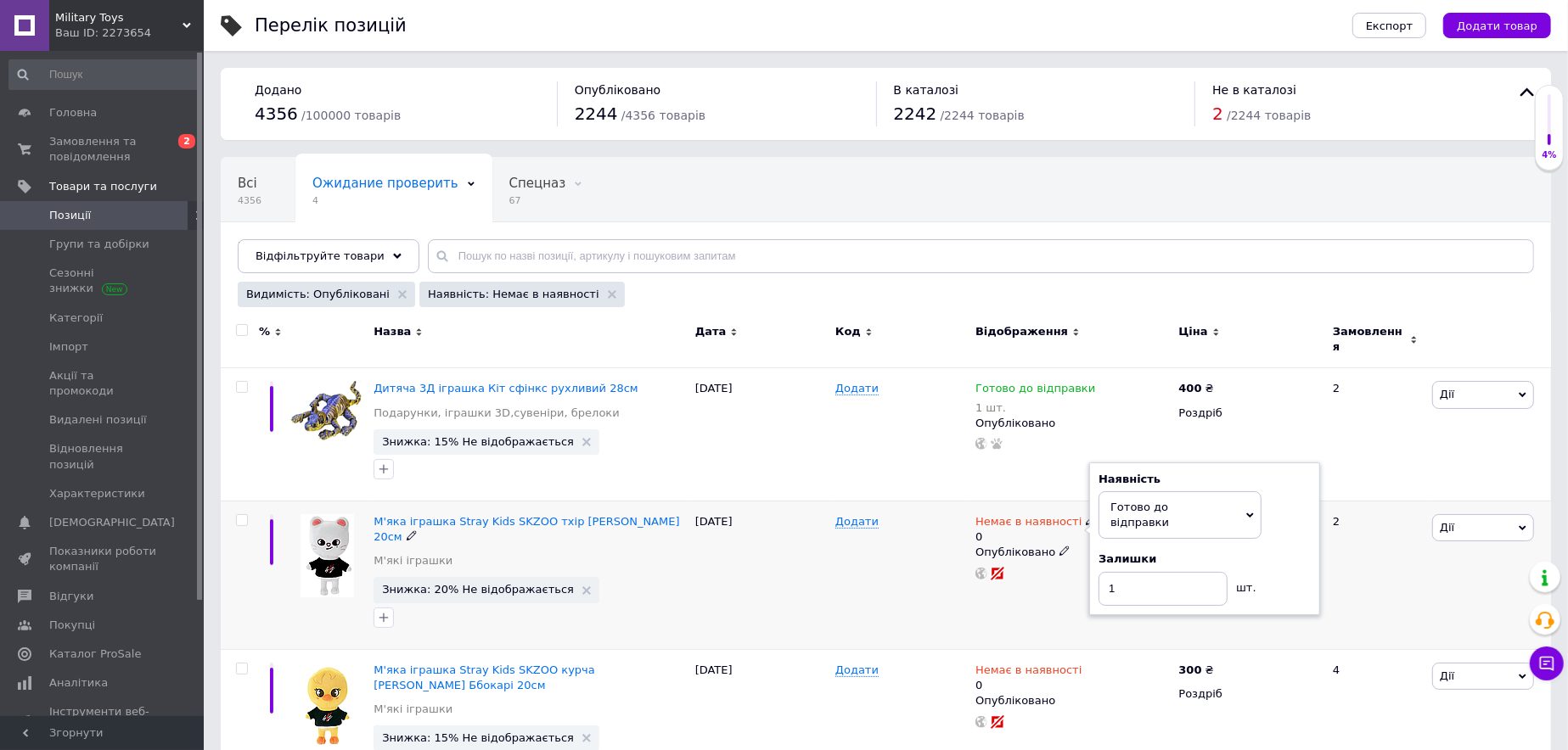
drag, startPoint x: 1072, startPoint y: 589, endPoint x: 1081, endPoint y: 599, distance: 13.5
click at [1073, 589] on div "Немає в наявності 0 Наявність Готово до відправки В наявності Немає в наявності…" at bounding box center [1073, 575] width 202 height 149
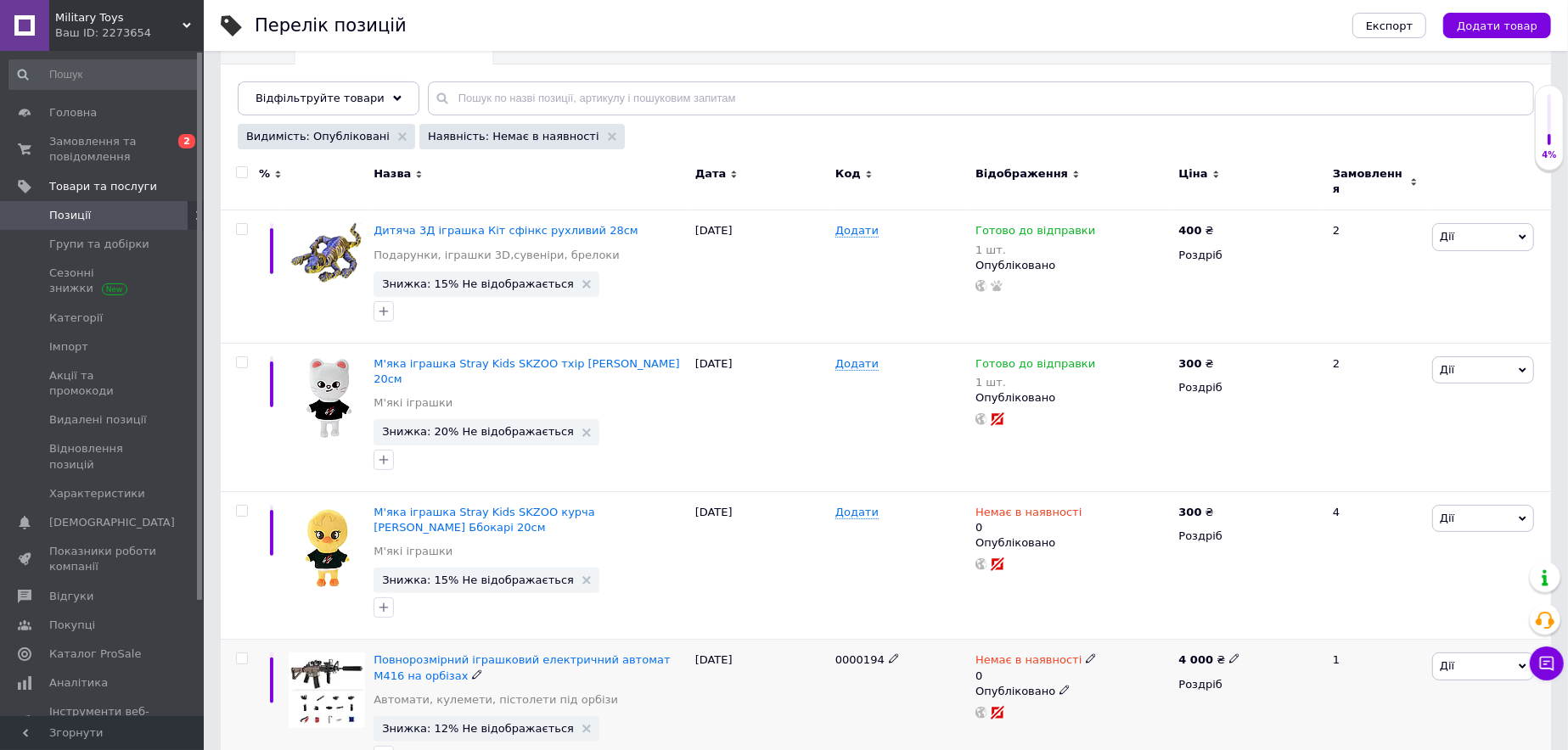
scroll to position [169, 0]
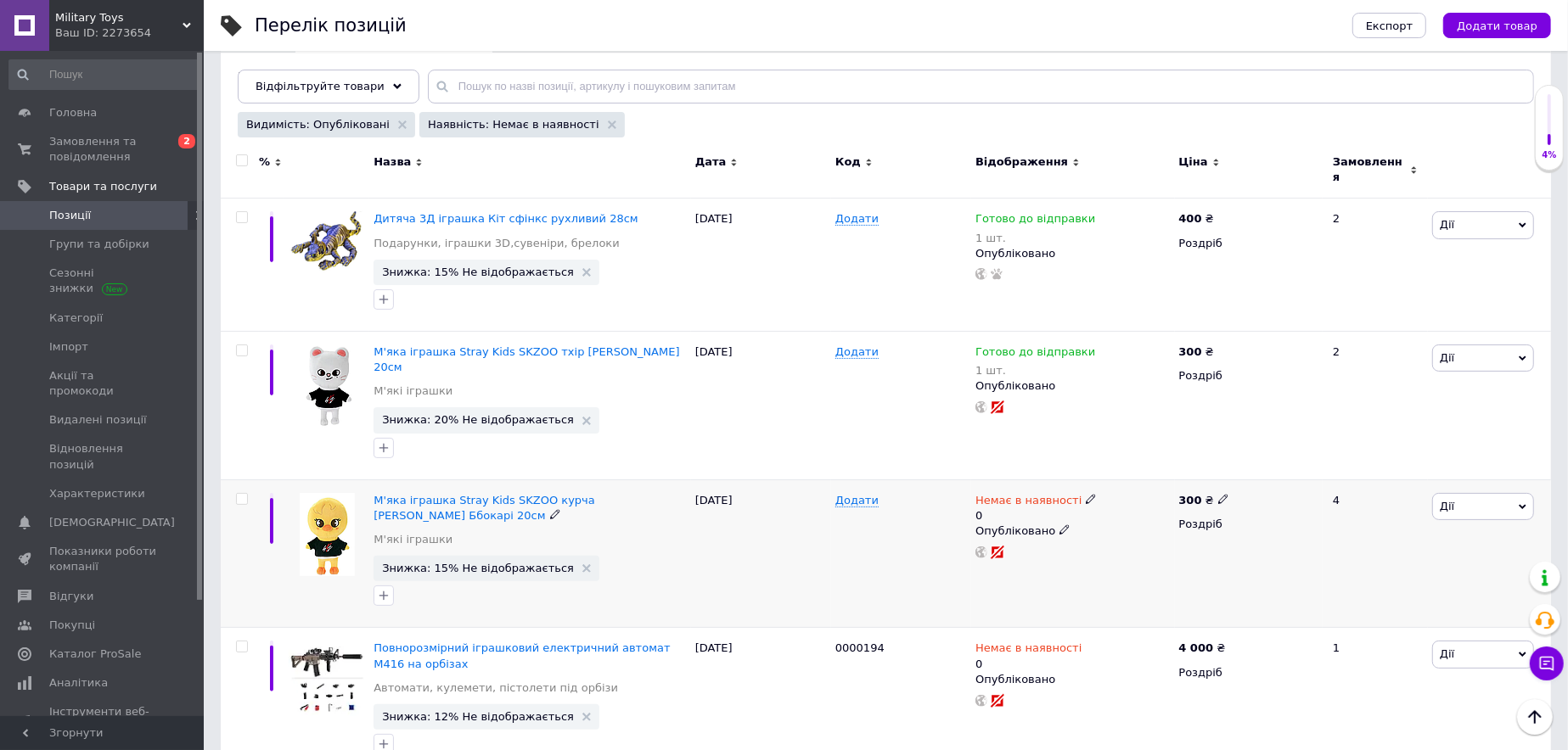
click at [1086, 494] on use at bounding box center [1090, 498] width 9 height 9
click at [1124, 556] on li "Готово до відправки" at bounding box center [1180, 568] width 161 height 24
click at [1124, 537] on input "0" at bounding box center [1163, 552] width 129 height 34
drag, startPoint x: 1111, startPoint y: 526, endPoint x: 1073, endPoint y: 530, distance: 38.2
click at [1107, 550] on input "0" at bounding box center [1163, 567] width 129 height 34
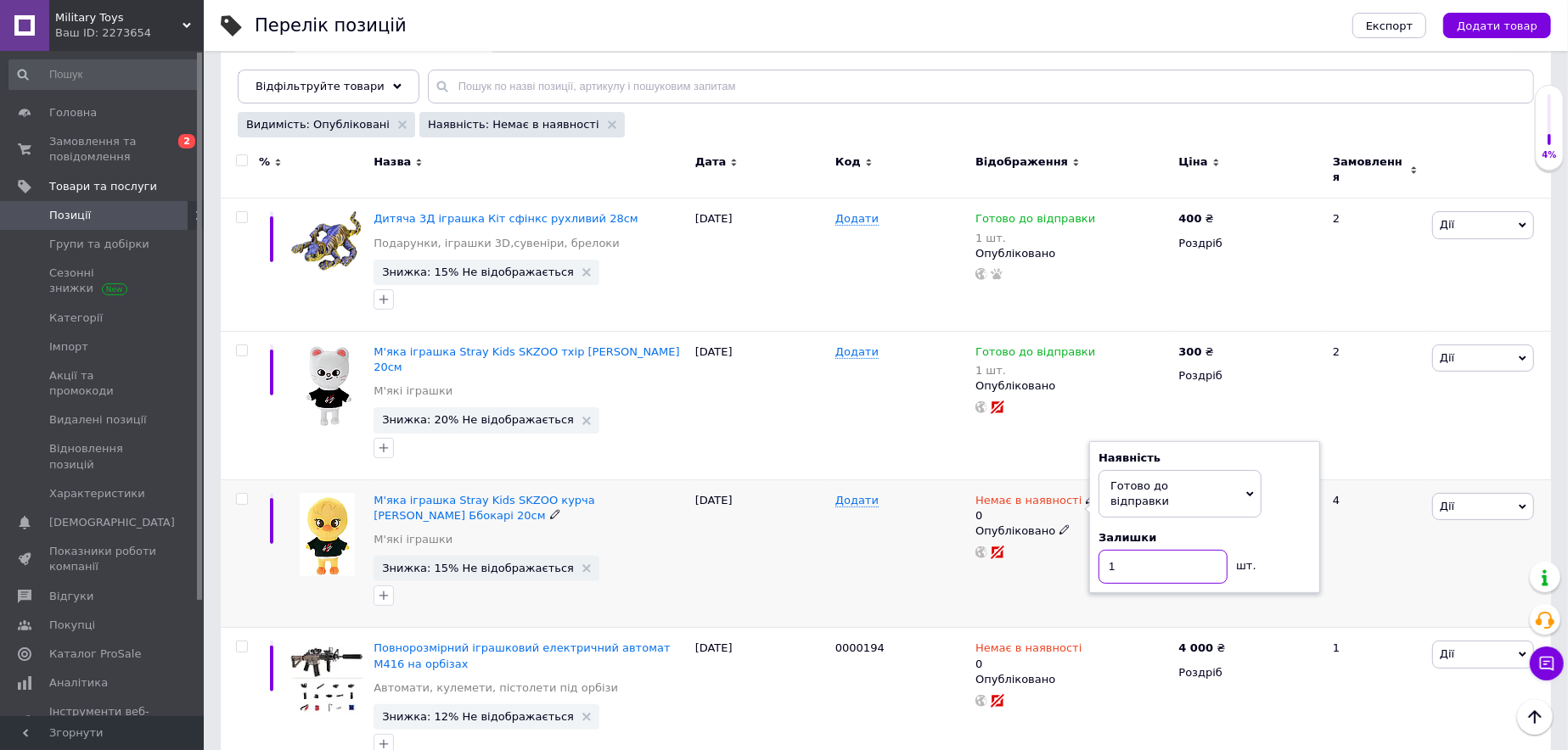
type input "1"
click at [795, 556] on div "12.10.2025" at bounding box center [761, 554] width 140 height 149
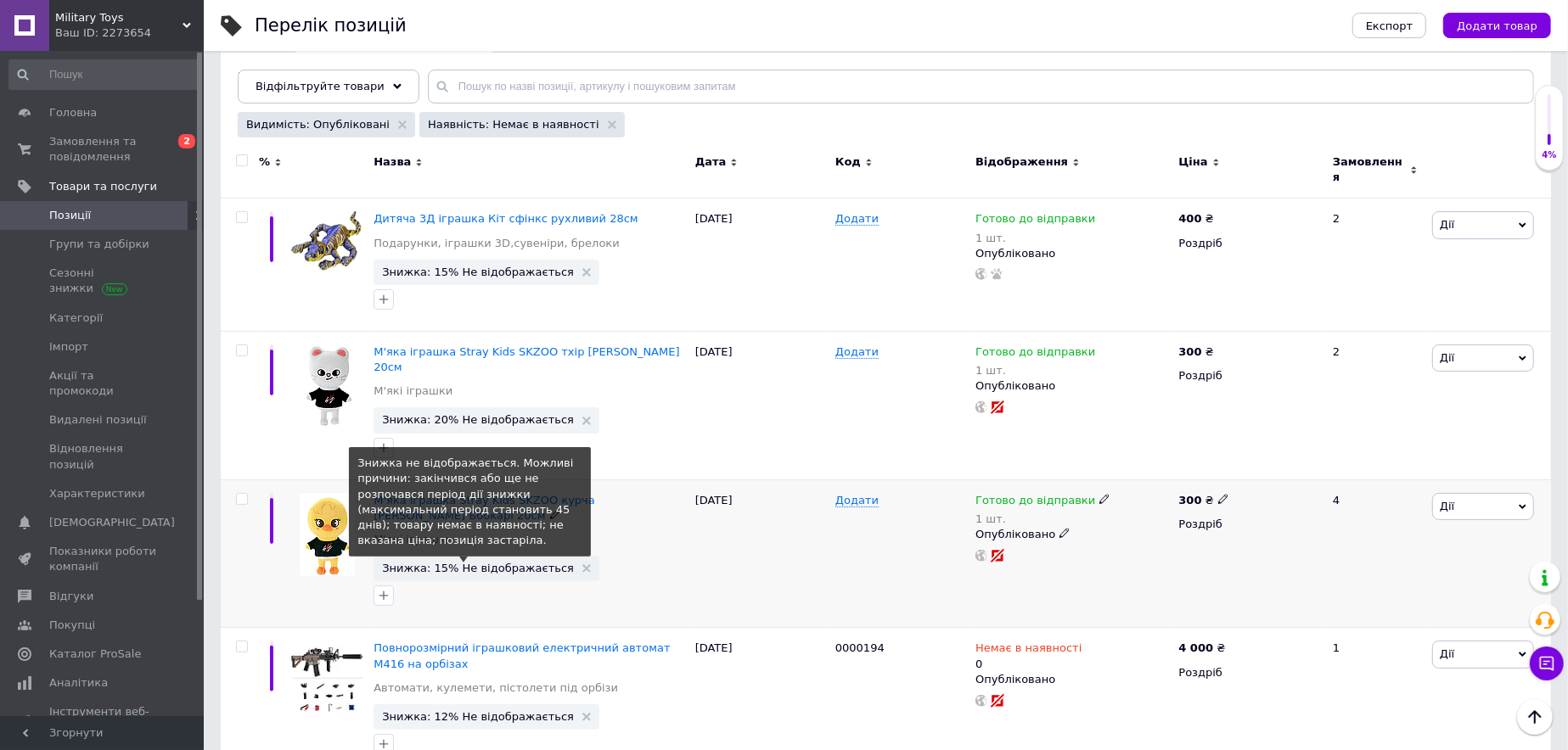
click at [502, 563] on span "Знижка: 15% Не відображається" at bounding box center [478, 568] width 192 height 11
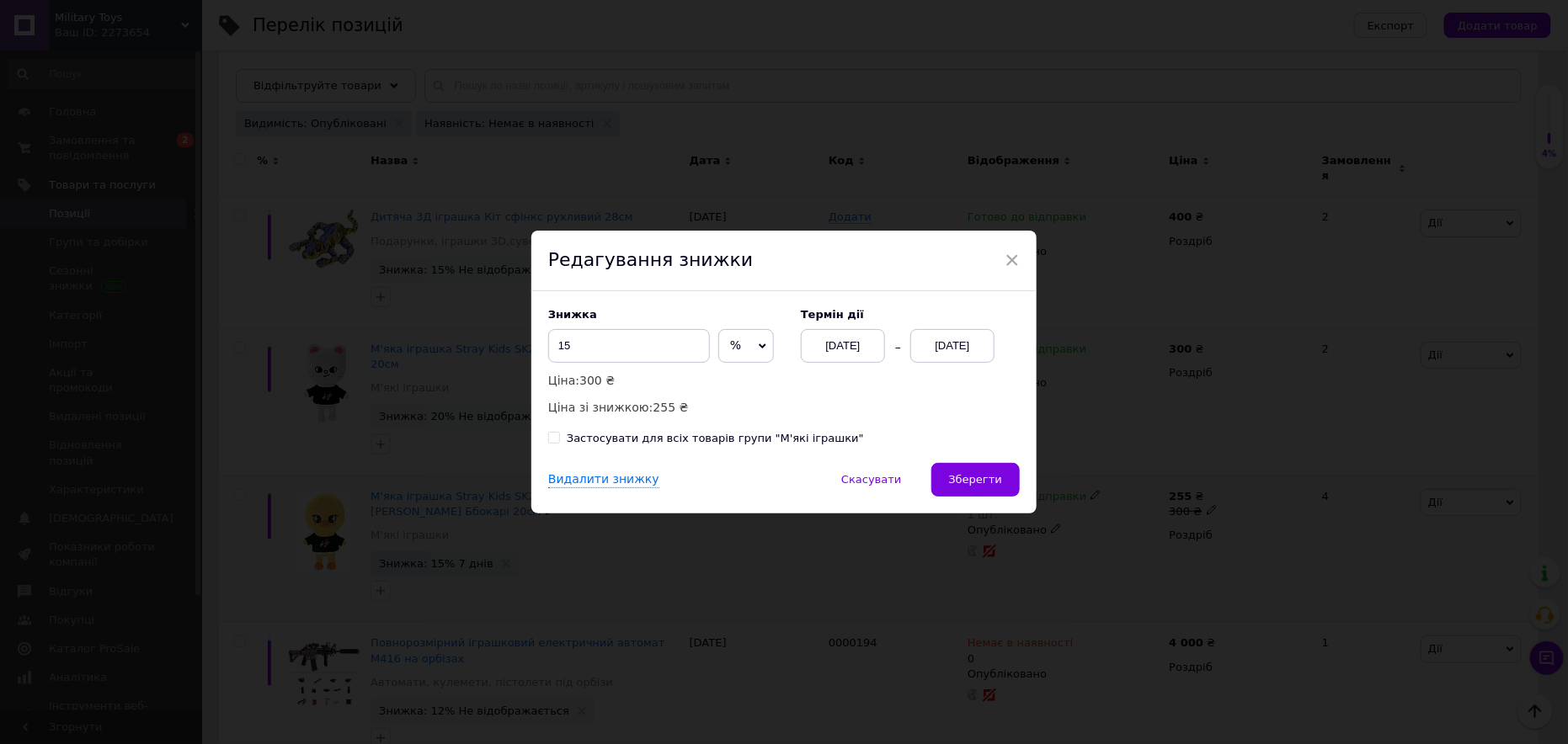
click at [974, 484] on span "Зберегти" at bounding box center [976, 479] width 53 height 12
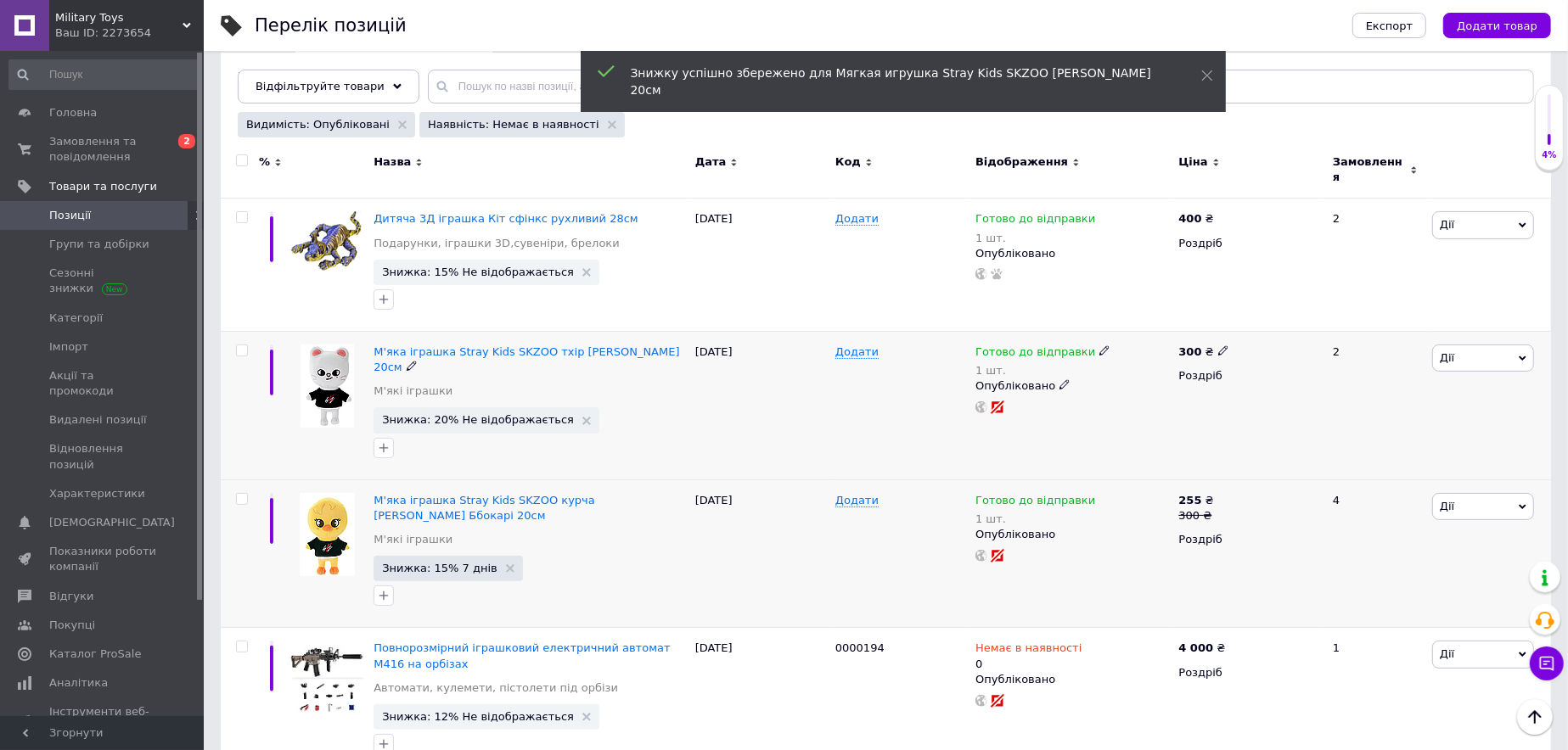
click at [466, 414] on span "Знижка: 20% Не відображається" at bounding box center [478, 419] width 192 height 11
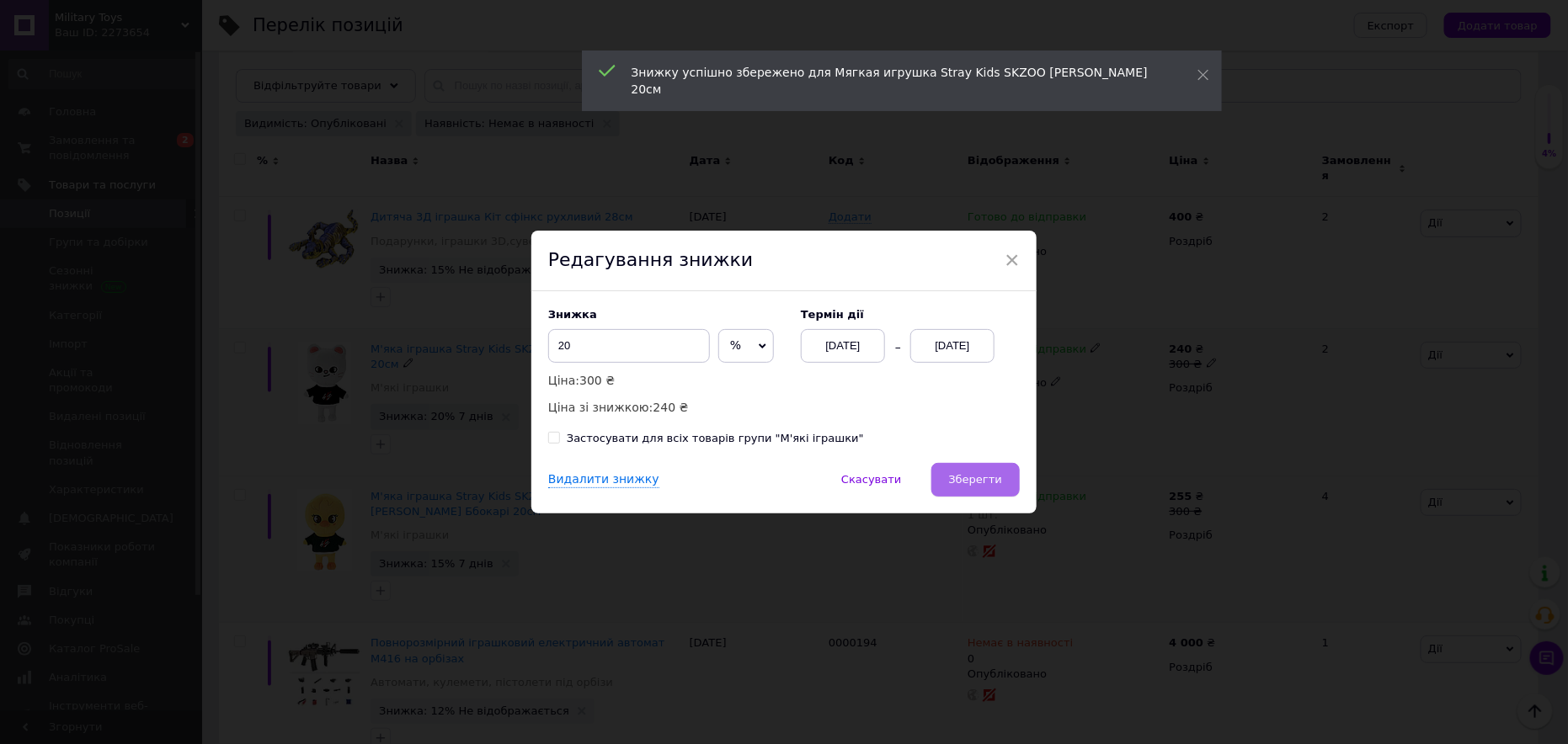
click at [1009, 491] on button "Зберегти" at bounding box center [975, 480] width 88 height 34
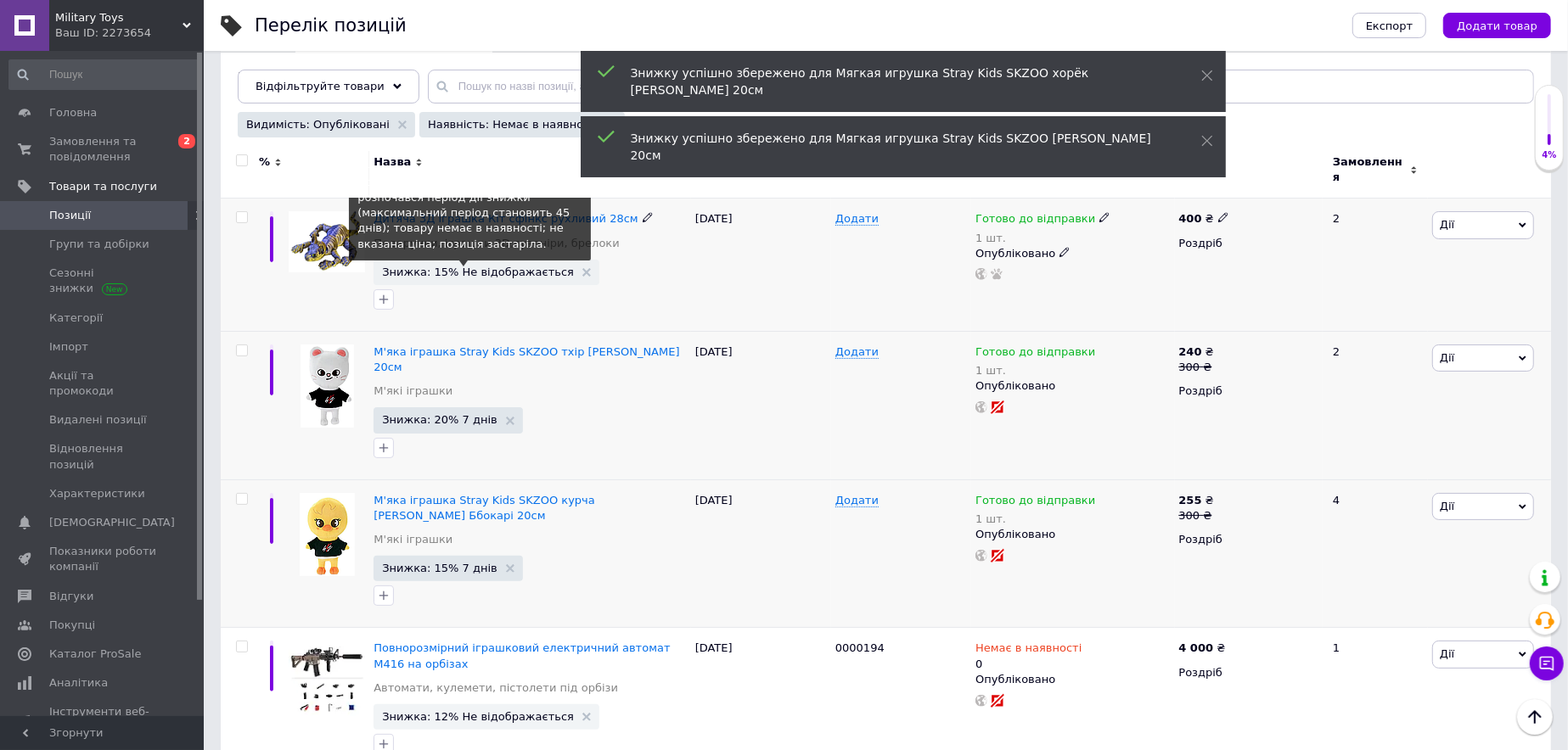
click at [444, 266] on span "Знижка: 15% Не відображається" at bounding box center [478, 272] width 192 height 11
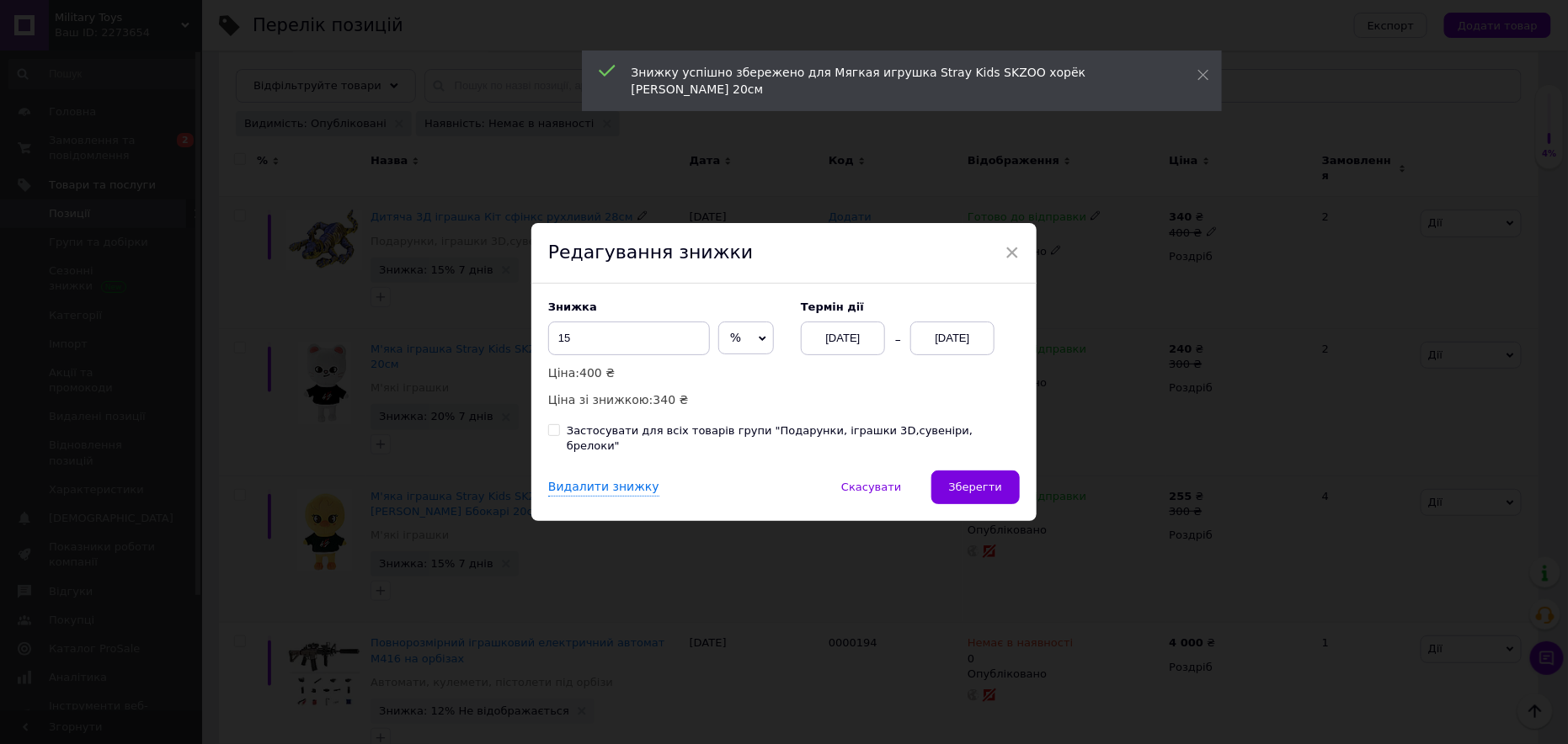
drag, startPoint x: 985, startPoint y: 478, endPoint x: 970, endPoint y: 471, distance: 16.6
click at [986, 481] on span "Зберегти" at bounding box center [976, 487] width 53 height 12
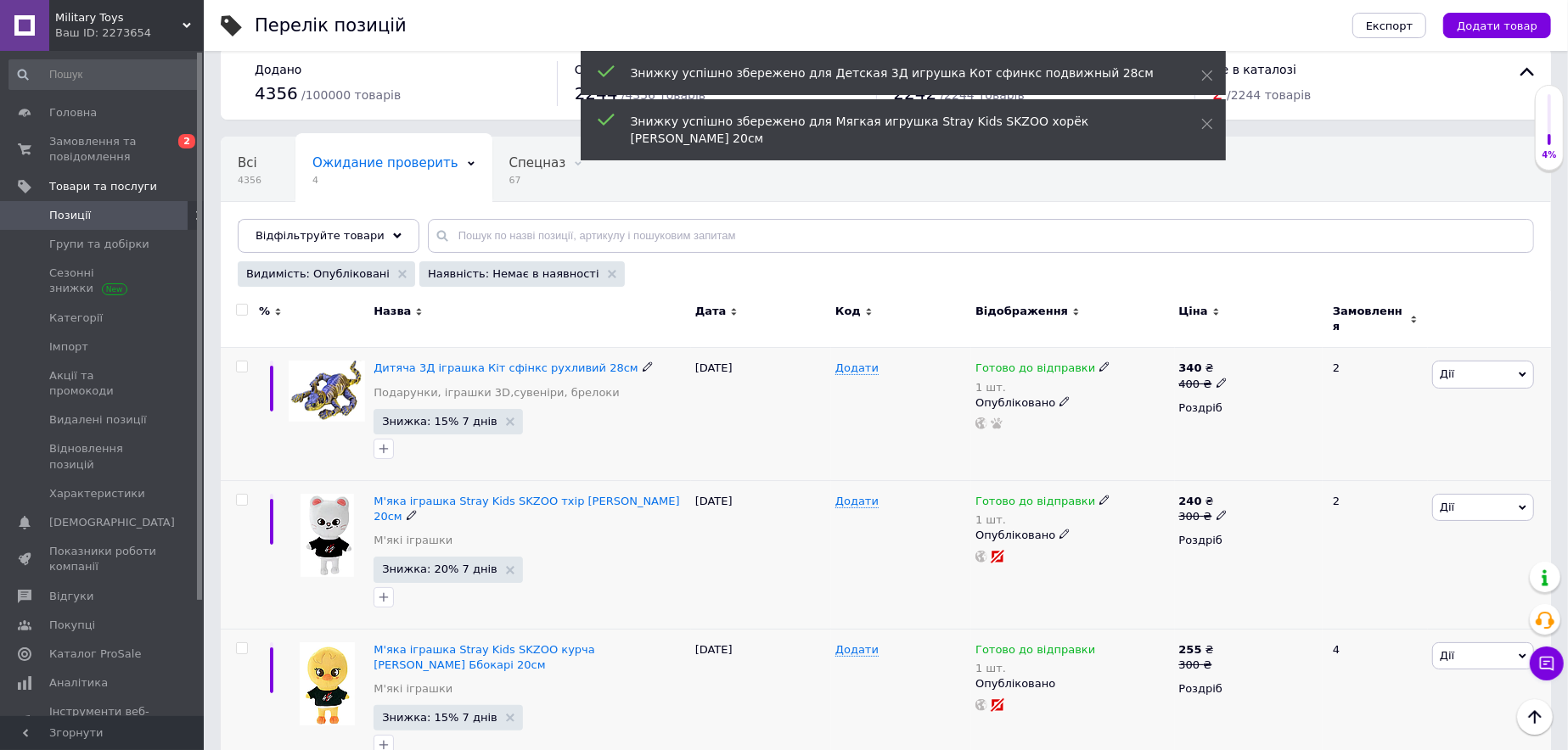
scroll to position [0, 0]
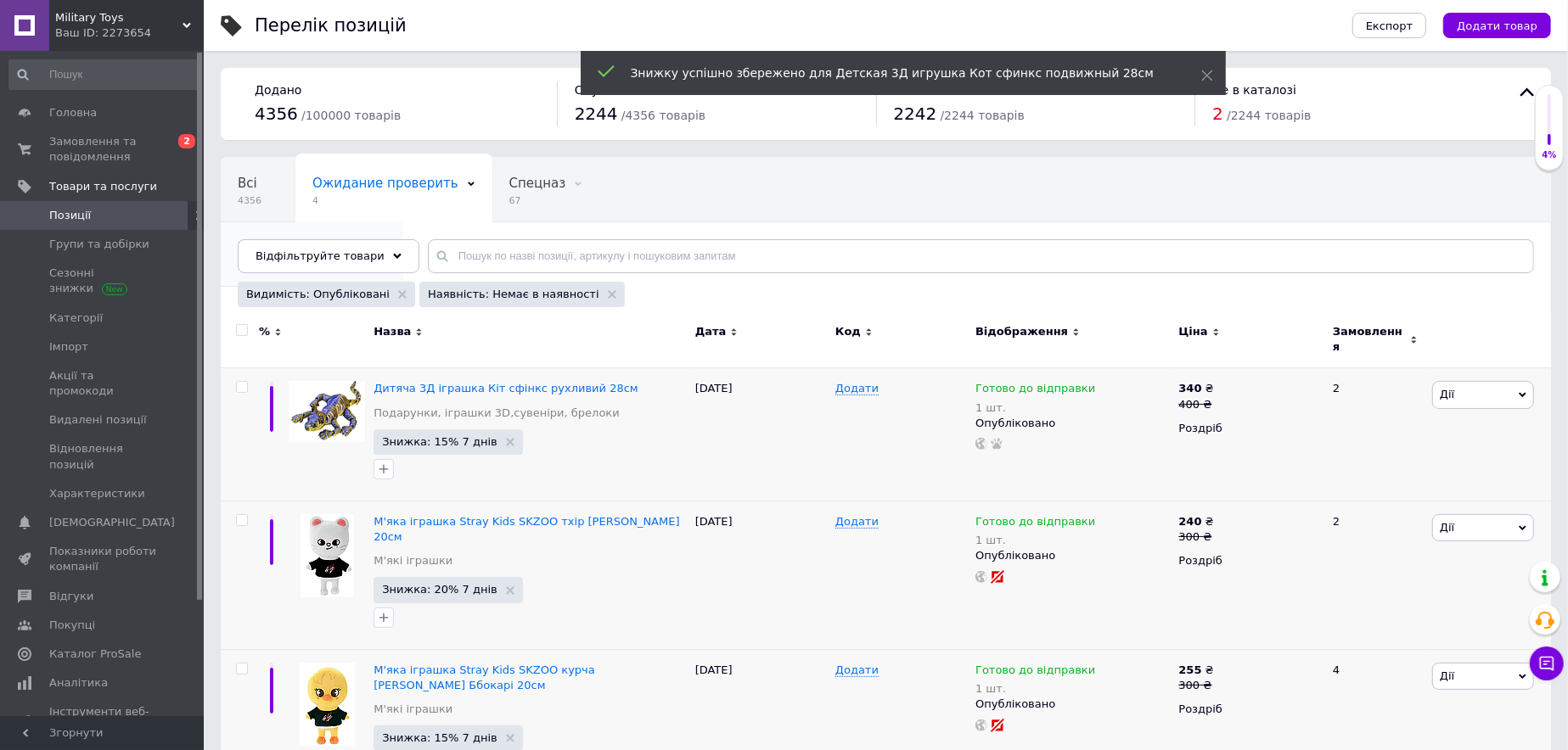
click at [369, 259] on span "4" at bounding box center [303, 265] width 132 height 13
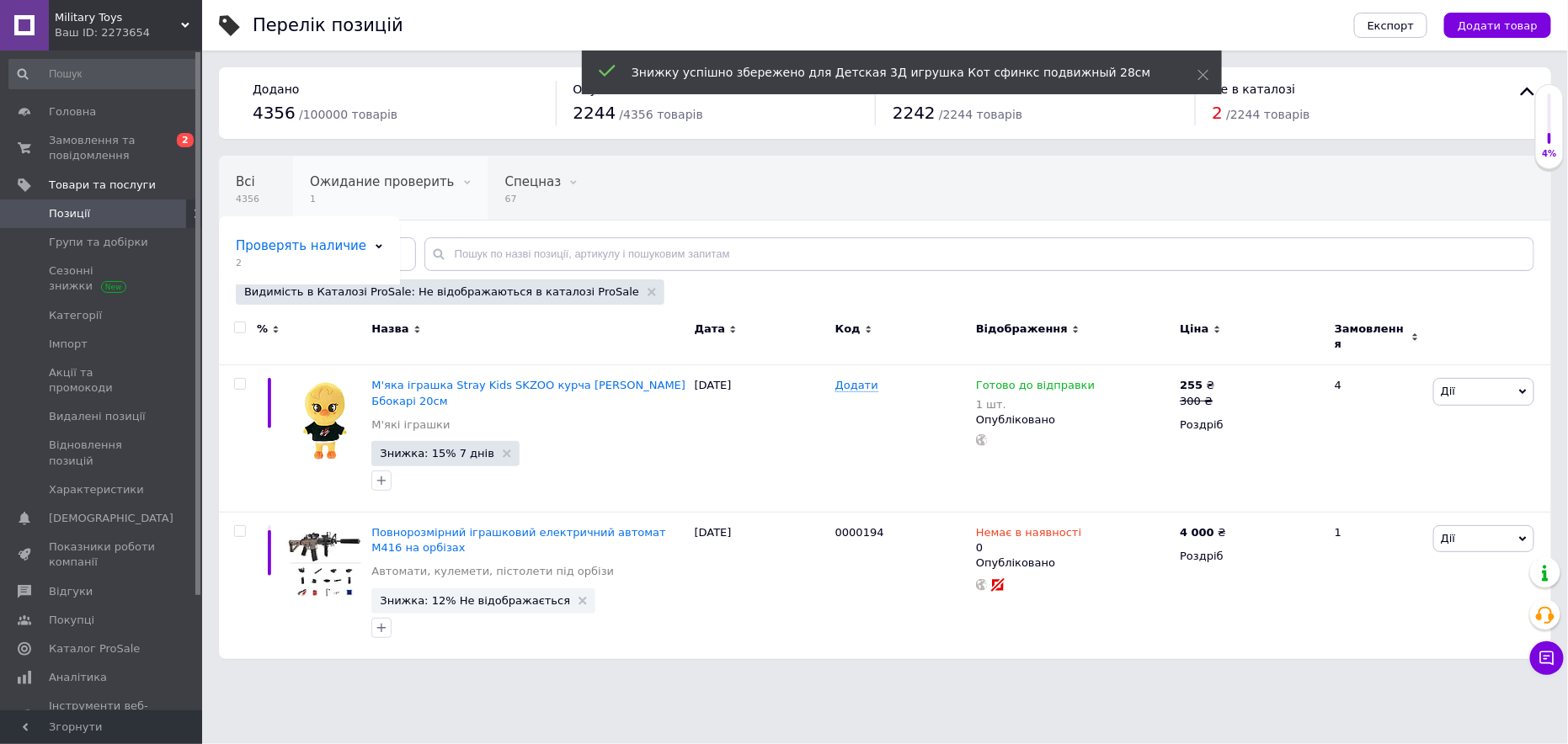
click at [399, 188] on span "Ожидание проверить" at bounding box center [382, 181] width 145 height 15
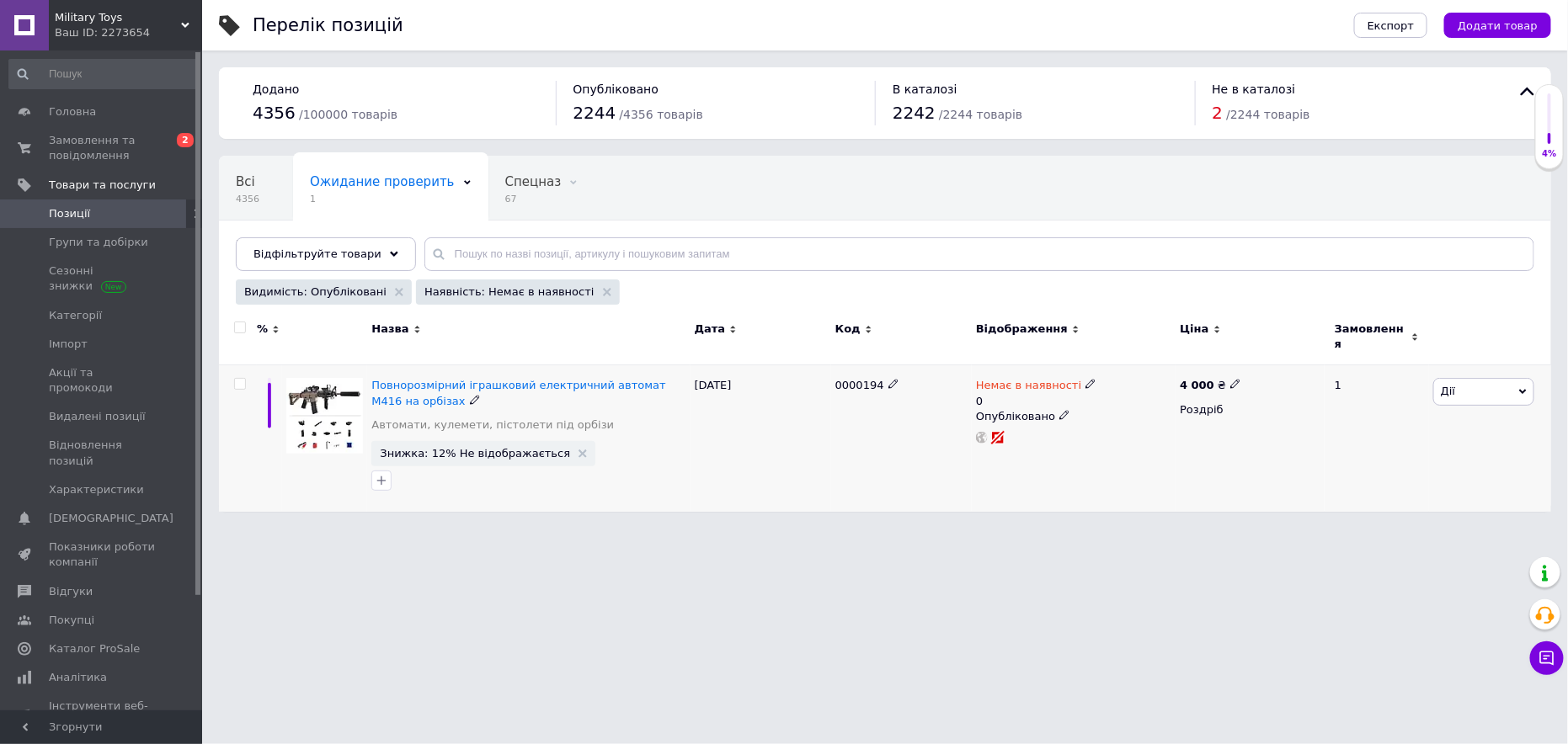
click at [1085, 380] on use at bounding box center [1090, 384] width 9 height 9
click at [1112, 442] on li "Готово до відправки" at bounding box center [1179, 453] width 160 height 24
drag, startPoint x: 1120, startPoint y: 436, endPoint x: 1090, endPoint y: 434, distance: 30.1
click at [1109, 436] on input "0" at bounding box center [1162, 452] width 128 height 34
type input "1"
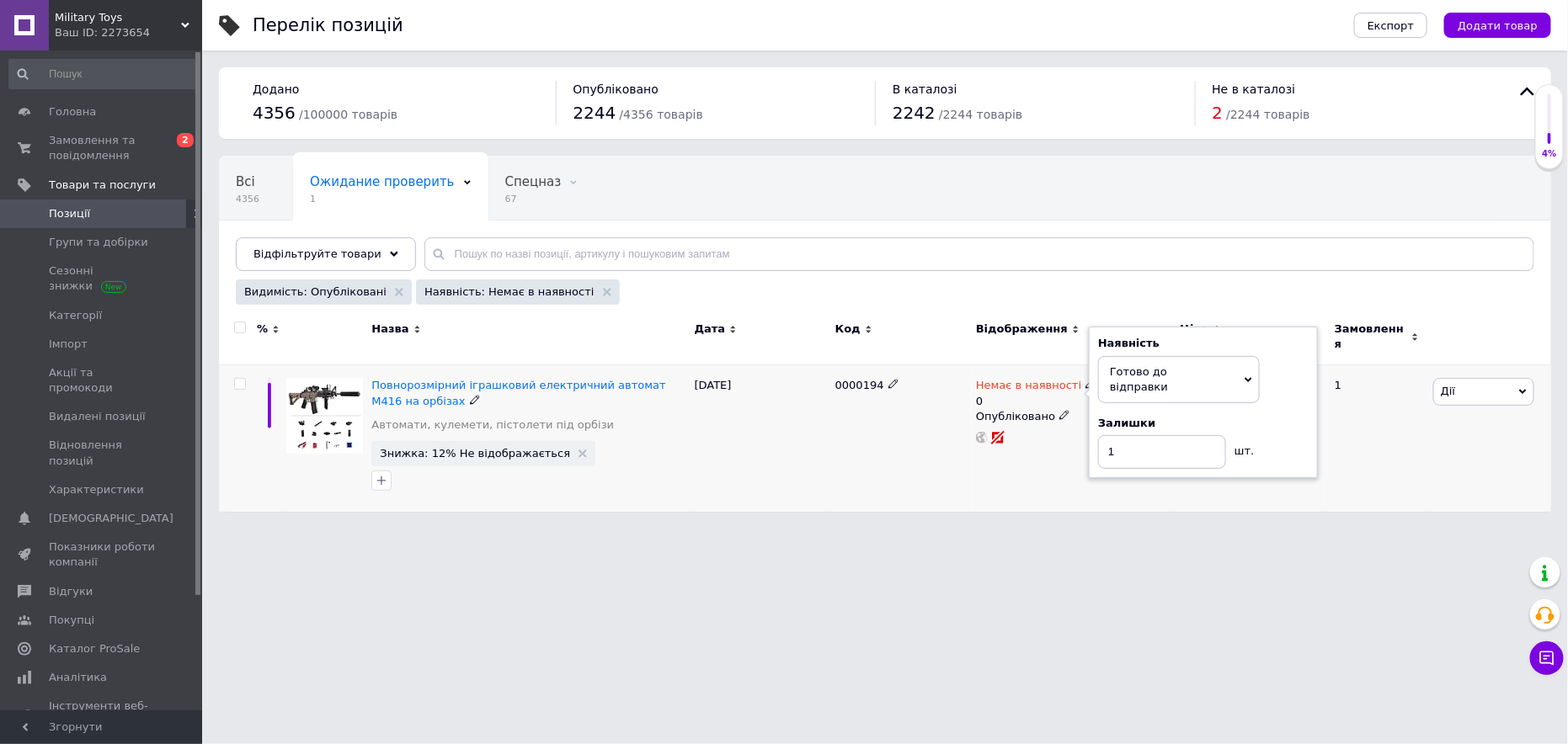
click at [745, 492] on div "12.10.2025" at bounding box center [761, 438] width 140 height 147
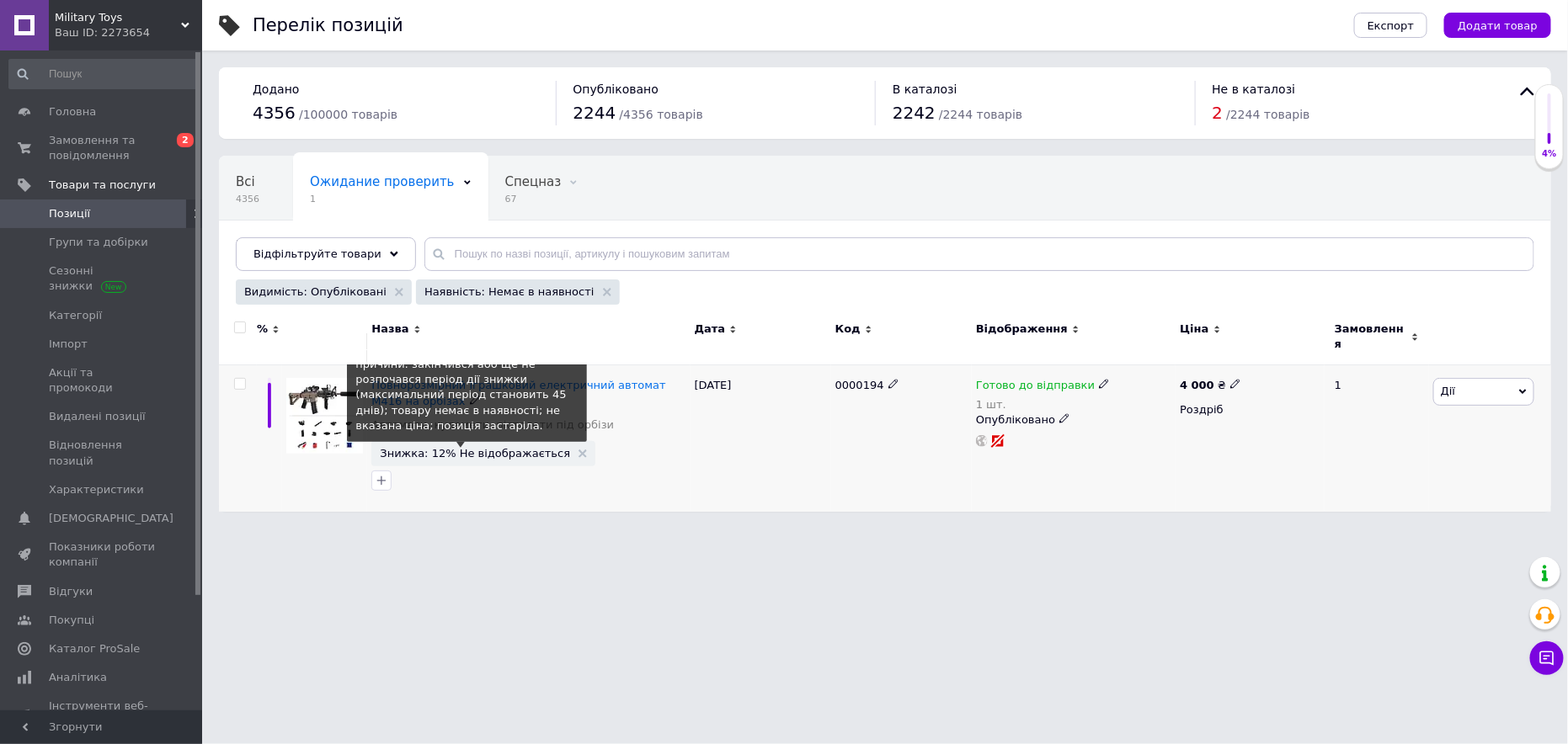
click at [497, 448] on span "Знижка: 12% Не відображається" at bounding box center [475, 453] width 190 height 11
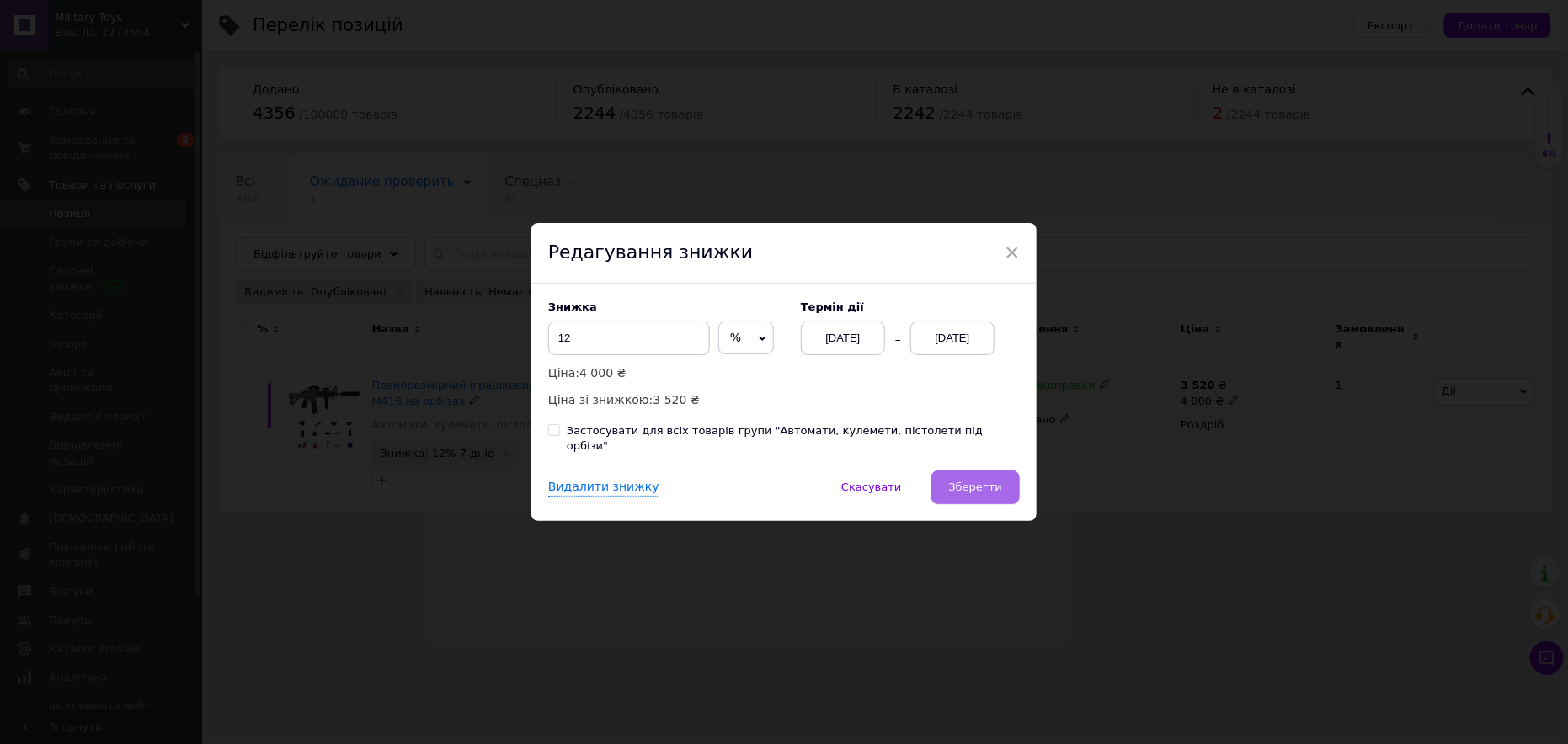
click at [984, 481] on span "Зберегти" at bounding box center [976, 487] width 53 height 12
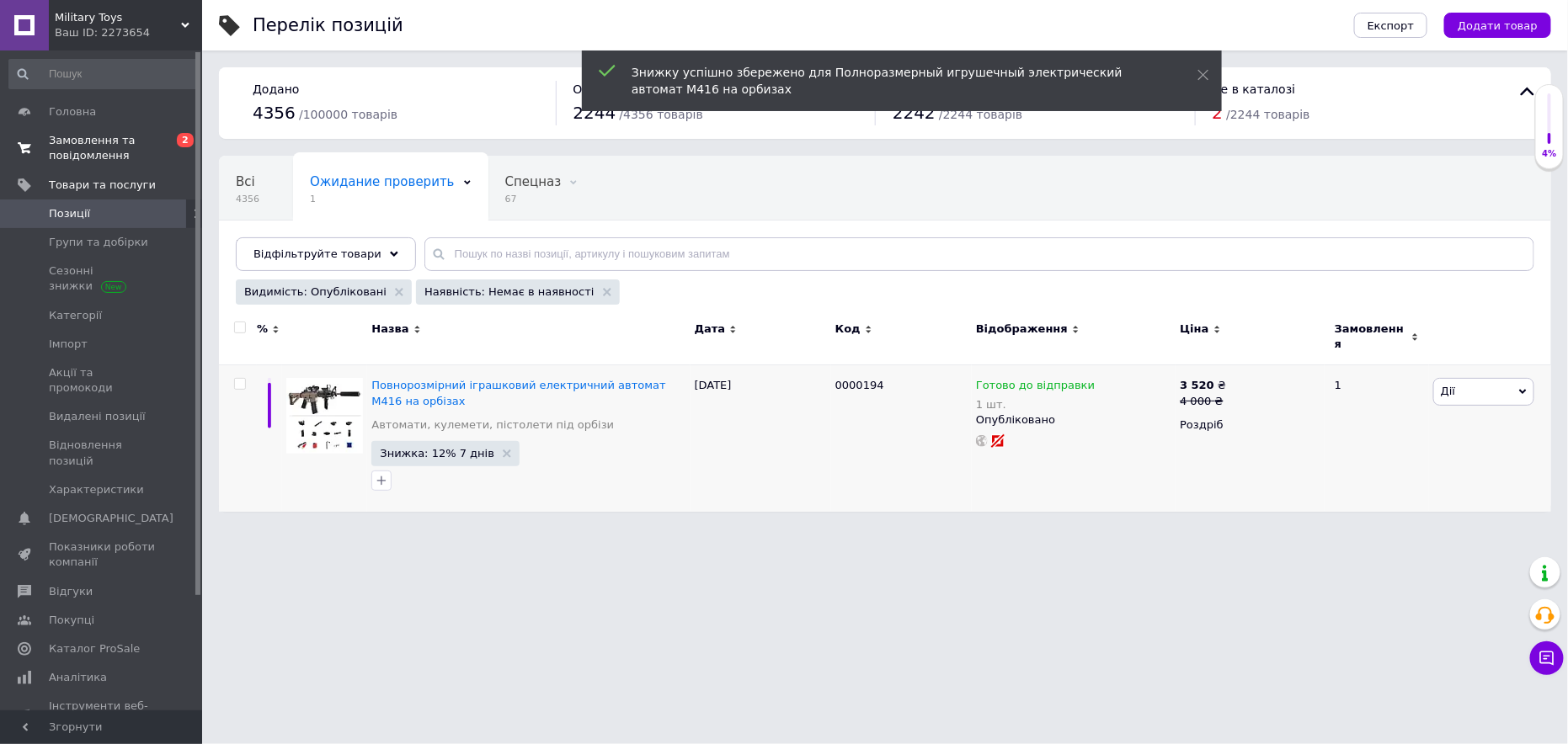
click at [123, 141] on span "Замовлення та повідомлення" at bounding box center [102, 148] width 107 height 30
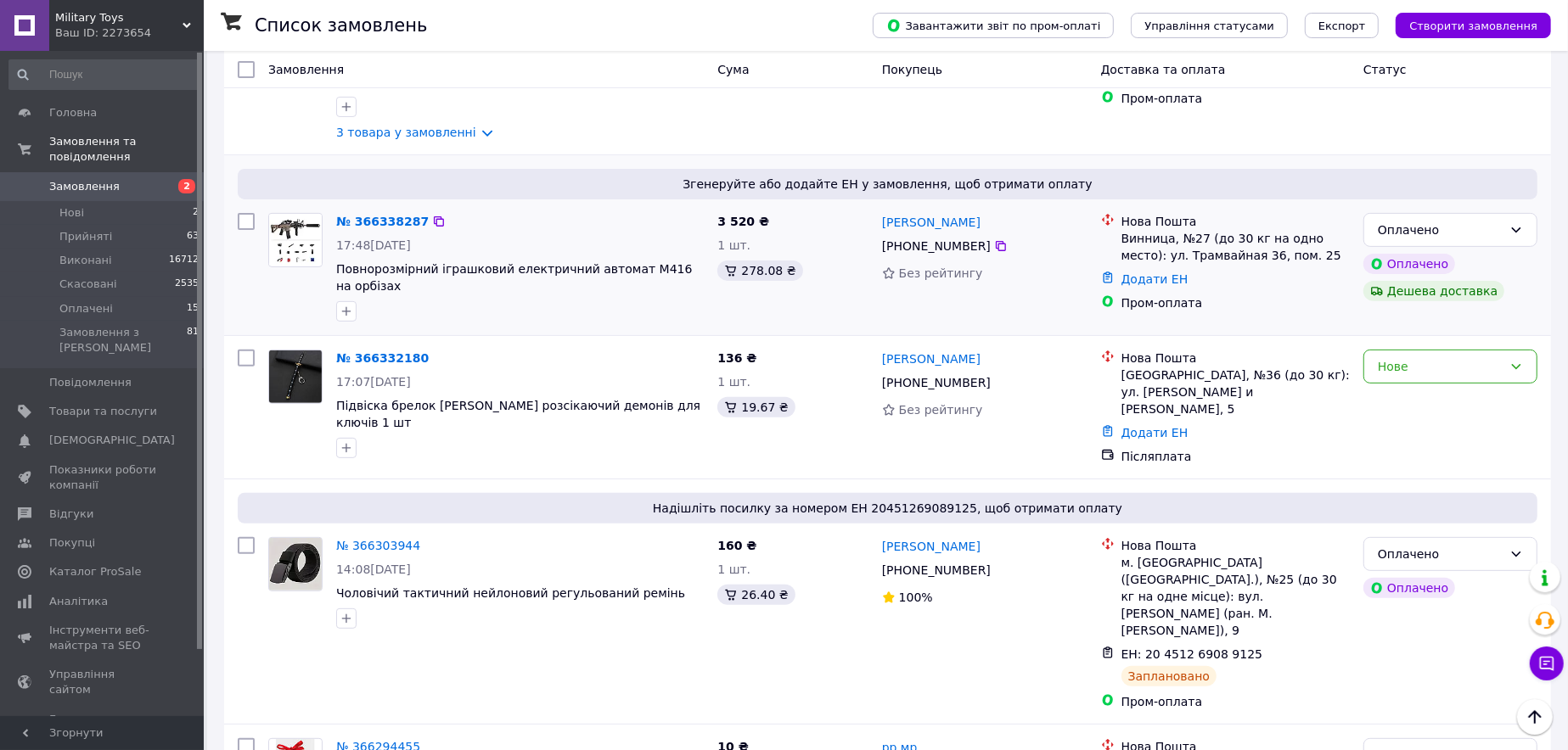
scroll to position [425, 0]
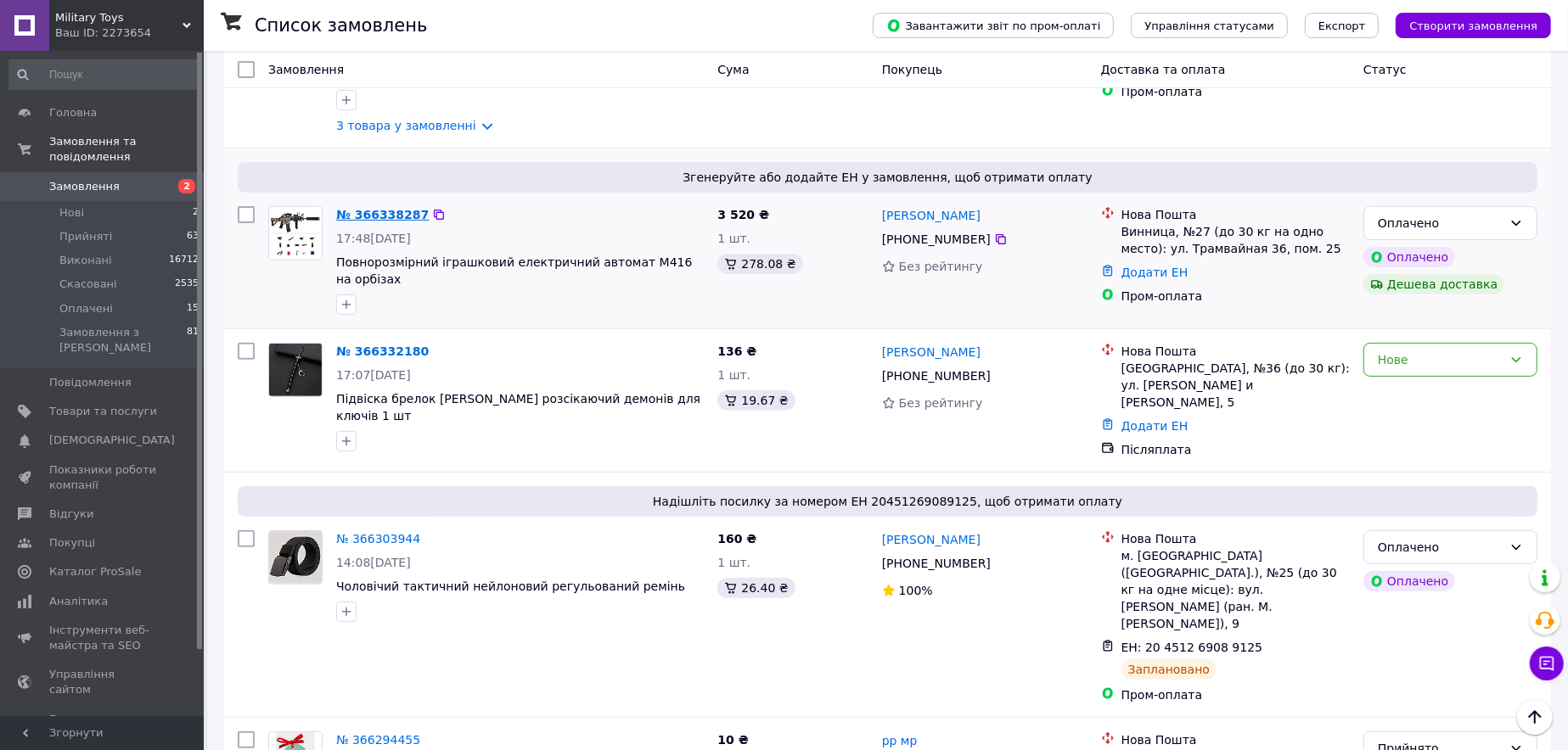
click at [382, 208] on link "№ 366338287" at bounding box center [382, 214] width 92 height 13
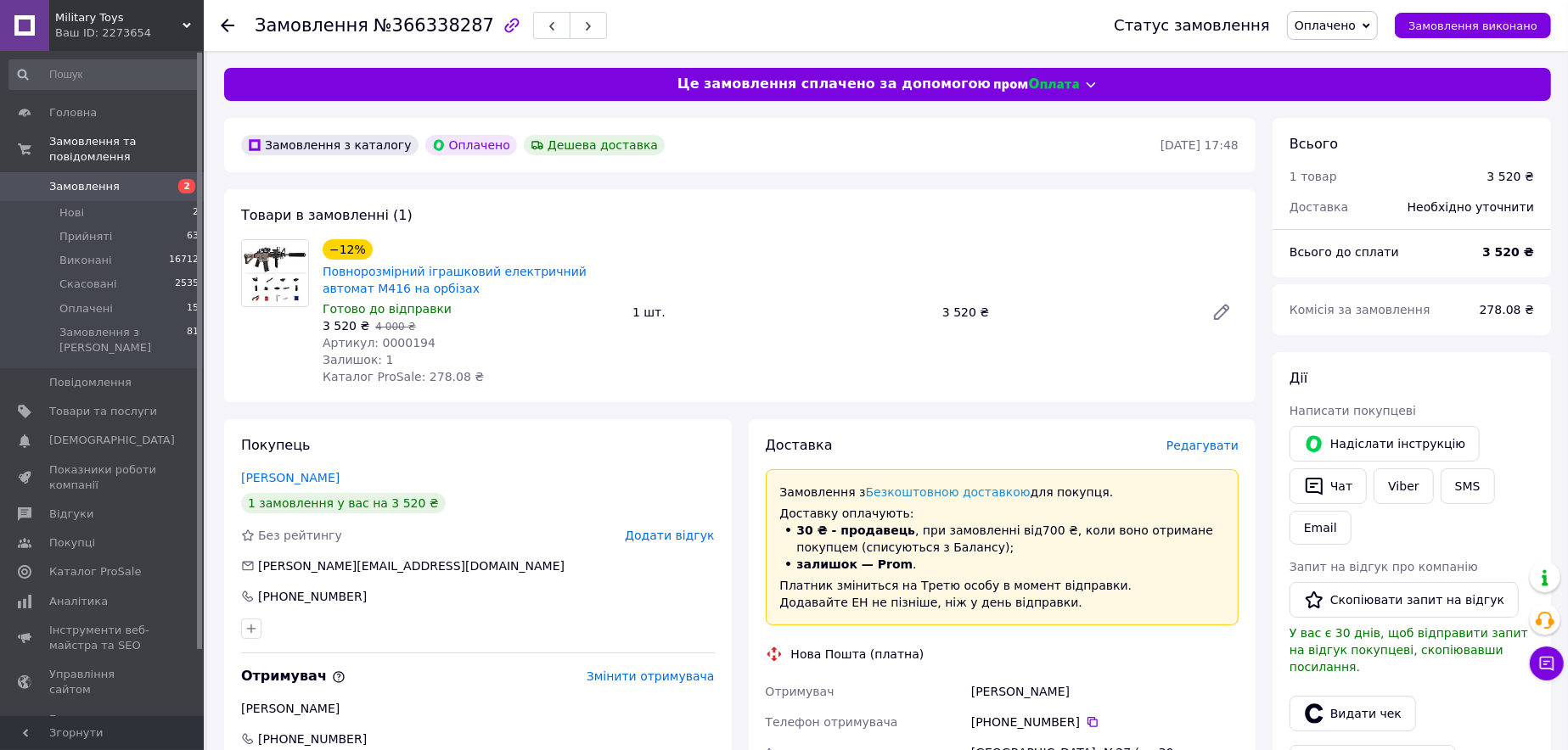
click at [1213, 441] on span "Редагувати" at bounding box center [1202, 445] width 73 height 13
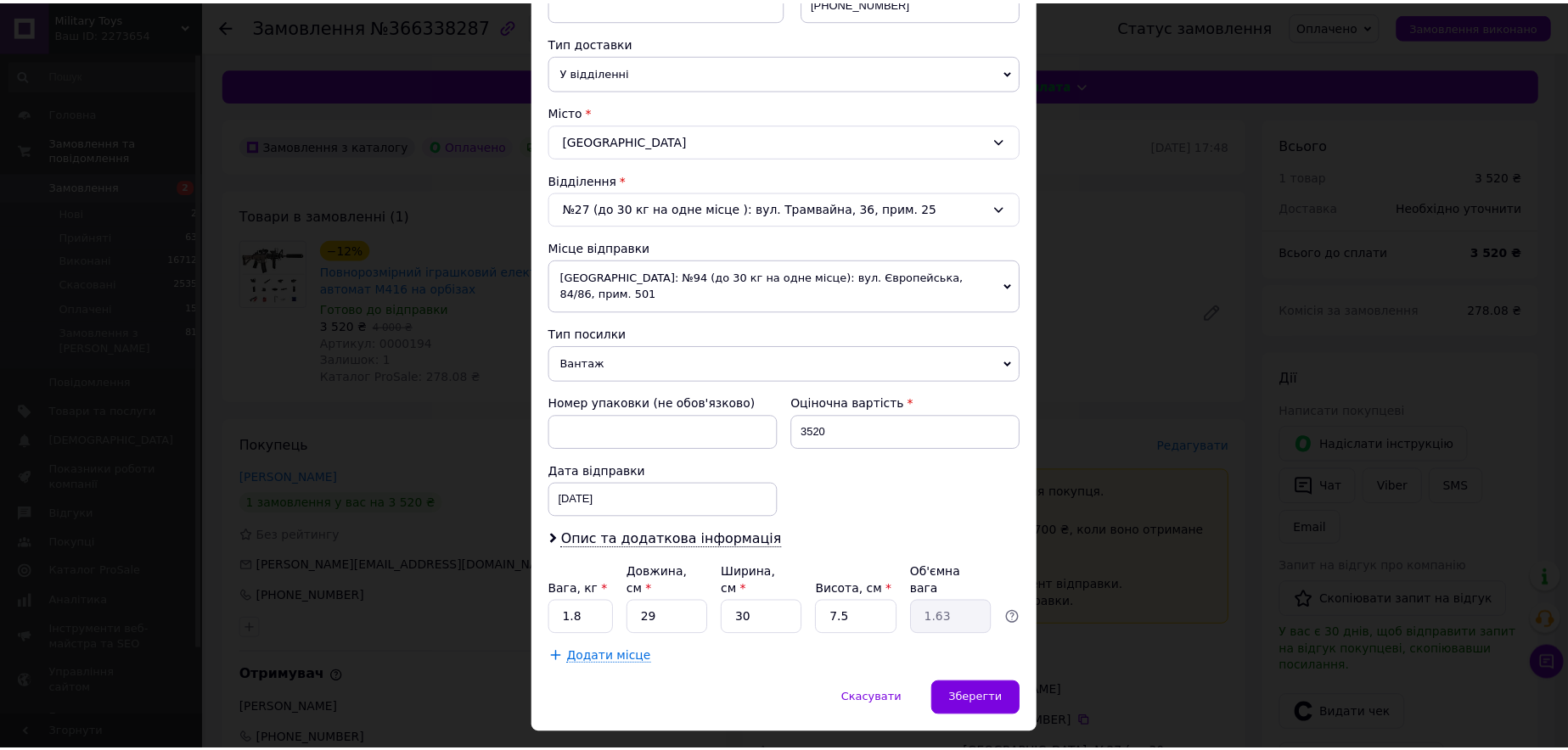
scroll to position [371, 0]
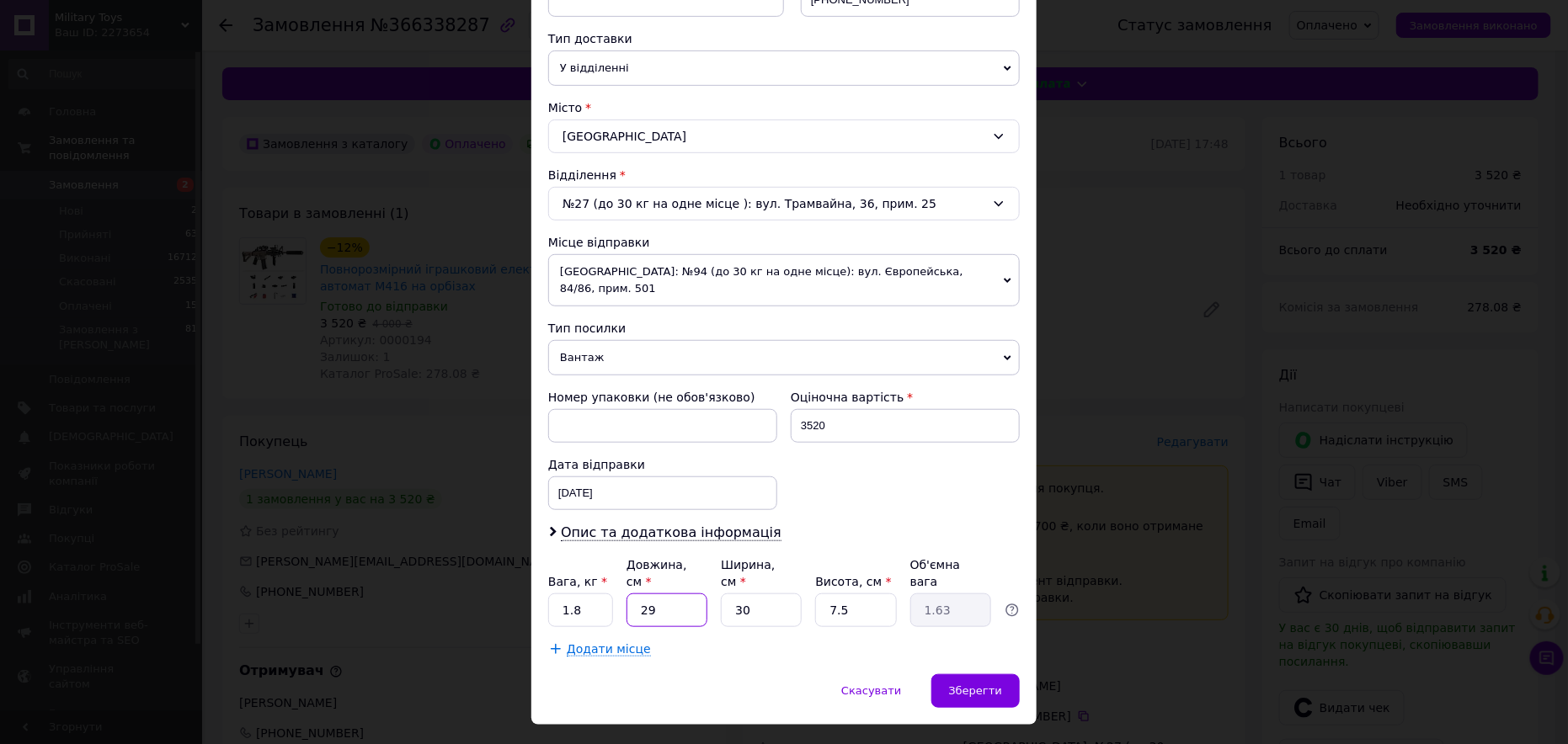
drag, startPoint x: 648, startPoint y: 568, endPoint x: 620, endPoint y: 569, distance: 28.0
click at [621, 569] on div "Вага, кг * 1.8 Довжина, см * 29 Ширина, см * 30 Висота, см * 7.5 Об'ємна вага 1…" at bounding box center [784, 592] width 472 height 71
type input "6"
type input "0.34"
type input "60"
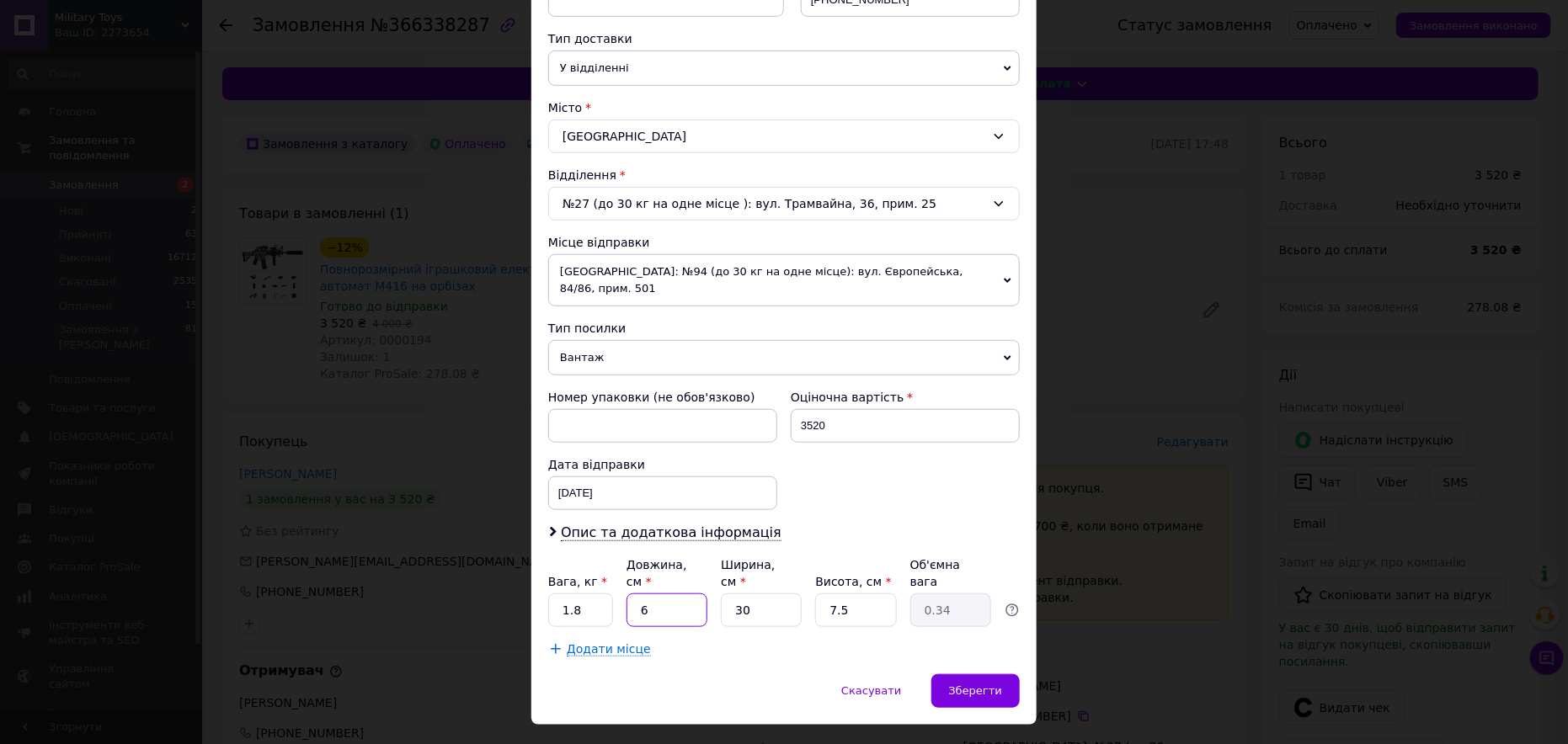
type input "3.38"
type input "60"
type input "2"
type input "0.23"
type input "20"
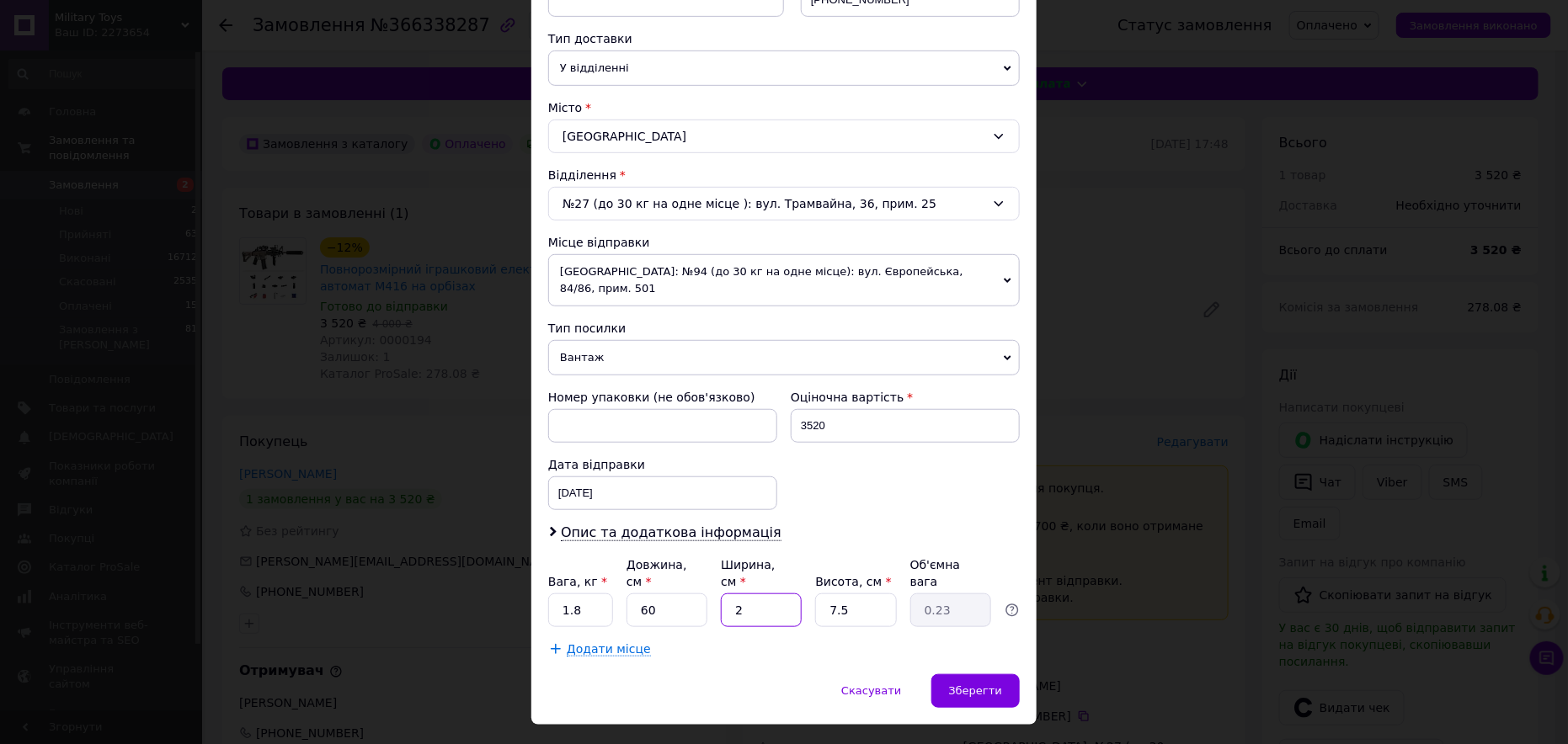
type input "2.25"
type input "20"
type input "8"
type input "2.4"
type input "8"
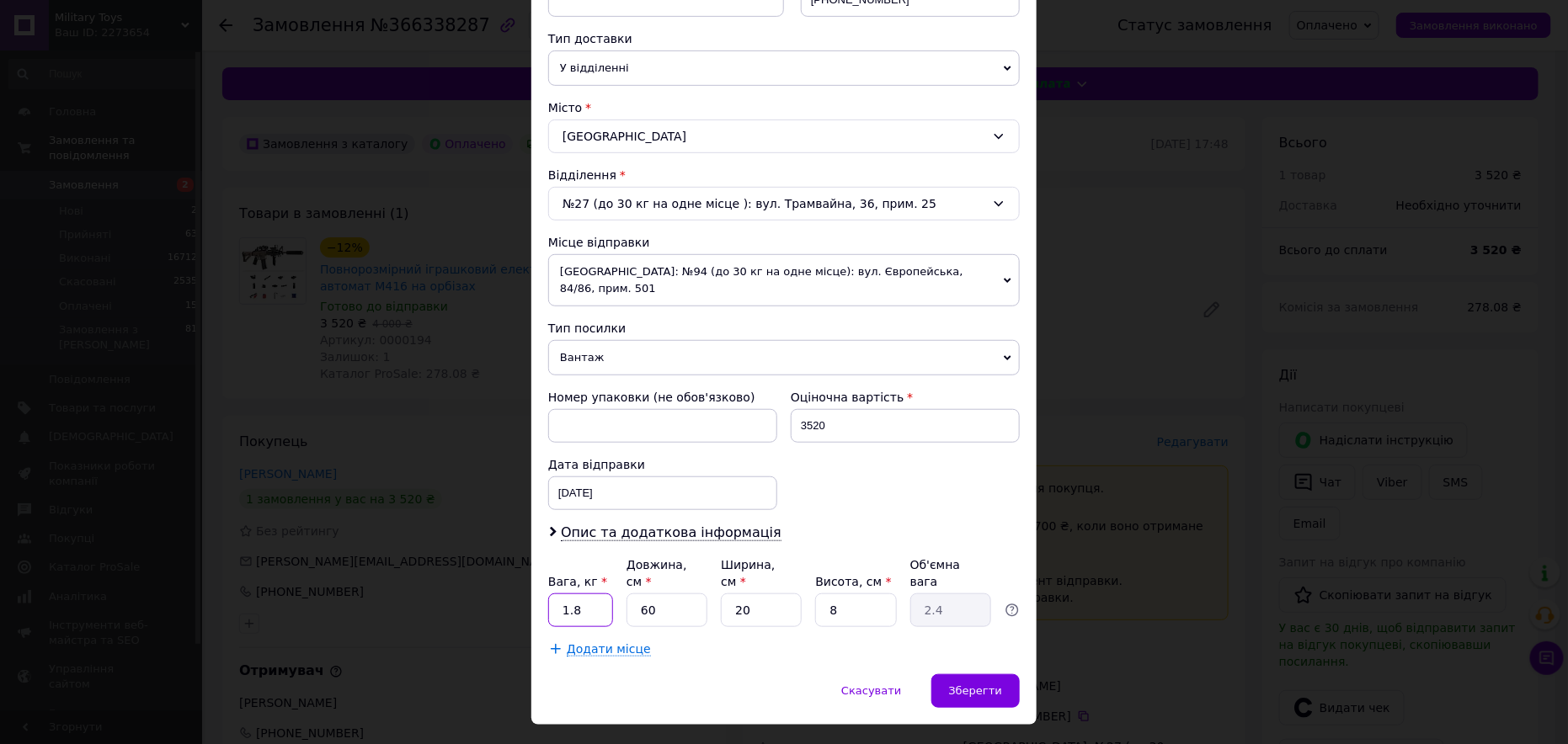
drag, startPoint x: 584, startPoint y: 572, endPoint x: 560, endPoint y: 577, distance: 24.5
click at [554, 594] on input "1.8" at bounding box center [580, 611] width 65 height 34
type input "2"
click at [970, 628] on div "Спосіб доставки Нова Пошта (платна) Платник -- Не обрано -- Відправник Отримува…" at bounding box center [784, 208] width 505 height 932
click at [972, 633] on div "Спосіб доставки Нова Пошта (платна) Платник -- Не обрано -- Відправник Отримува…" at bounding box center [784, 208] width 505 height 932
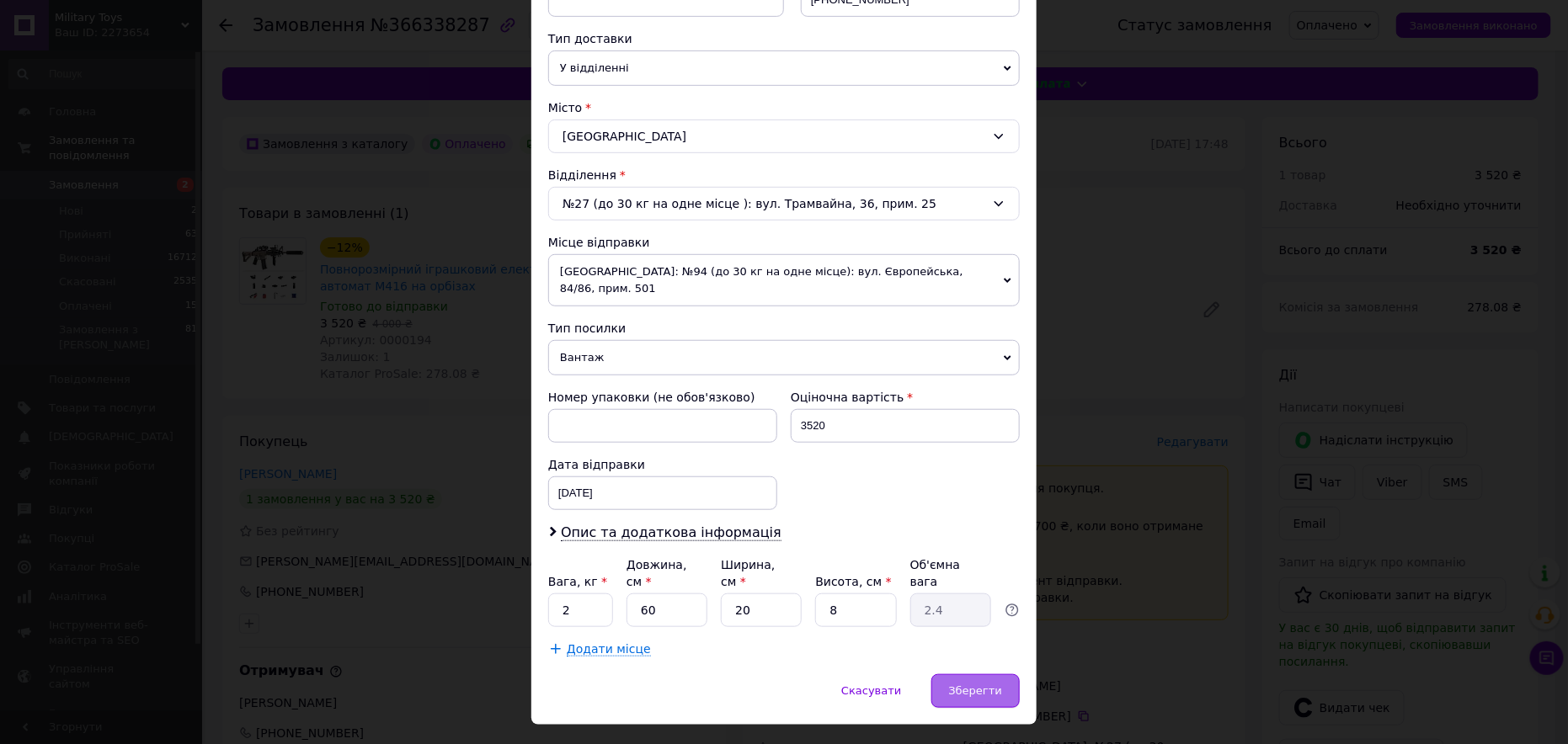
click at [971, 675] on div "Зберегти" at bounding box center [975, 692] width 88 height 34
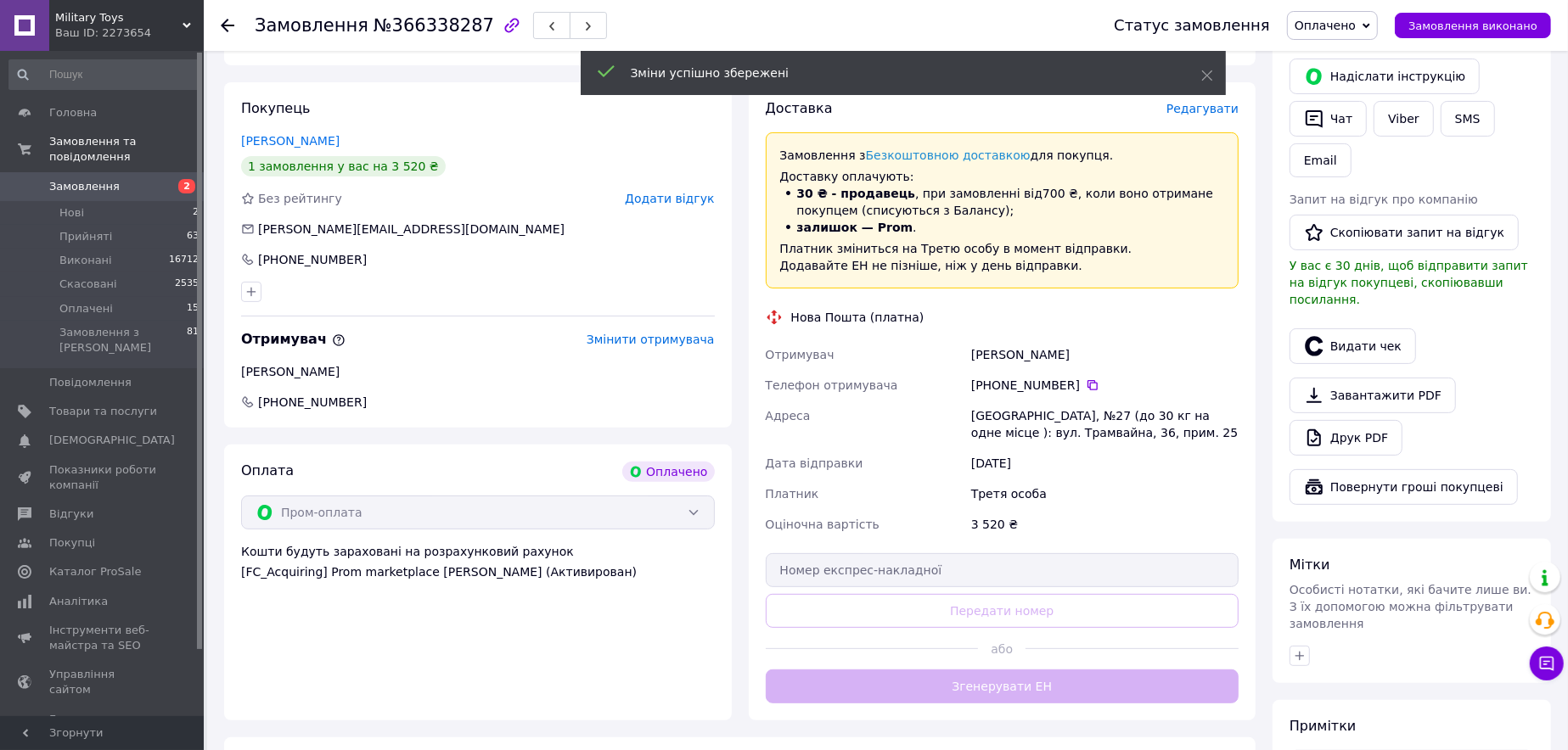
scroll to position [340, 0]
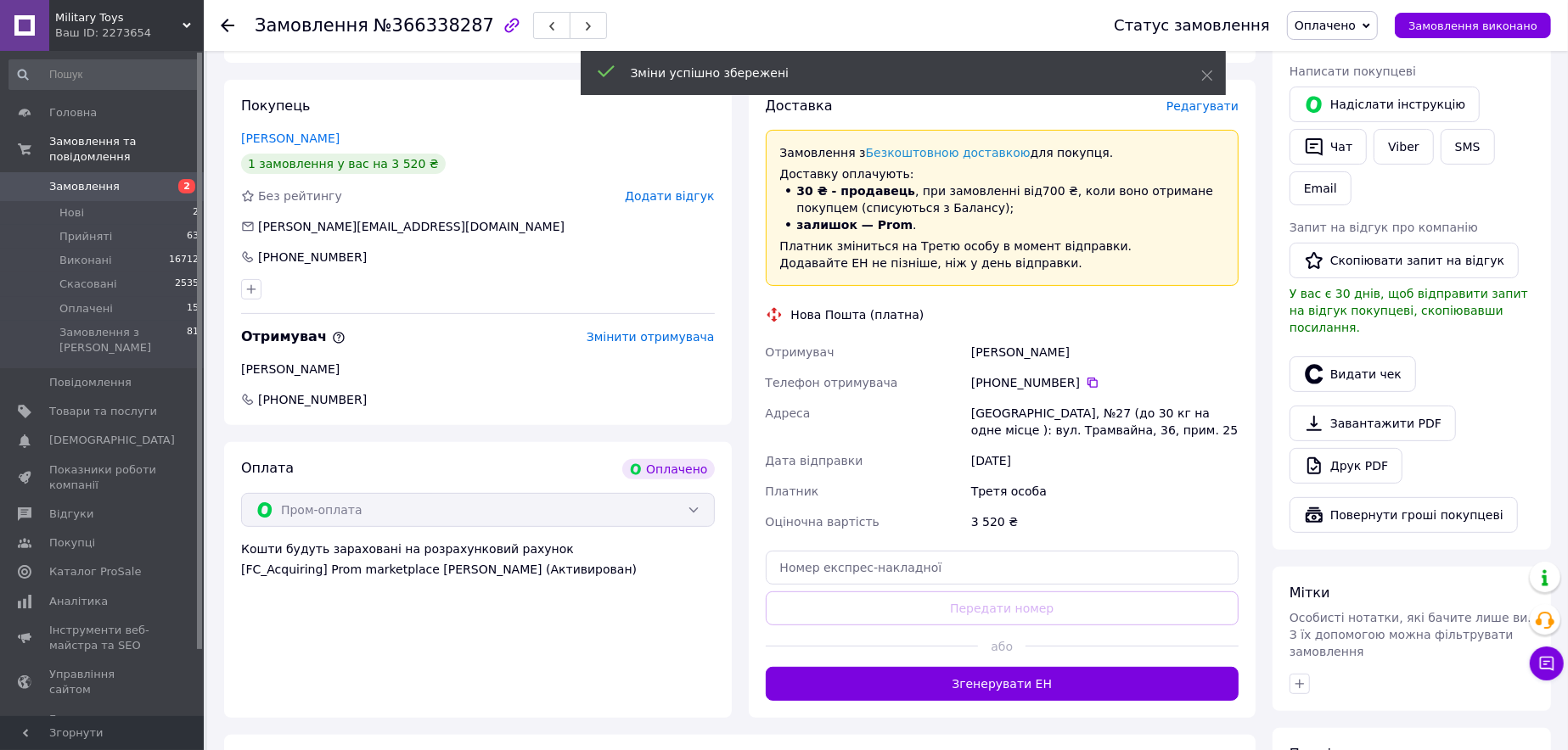
click at [1036, 680] on button "Згенерувати ЕН" at bounding box center [1003, 685] width 474 height 34
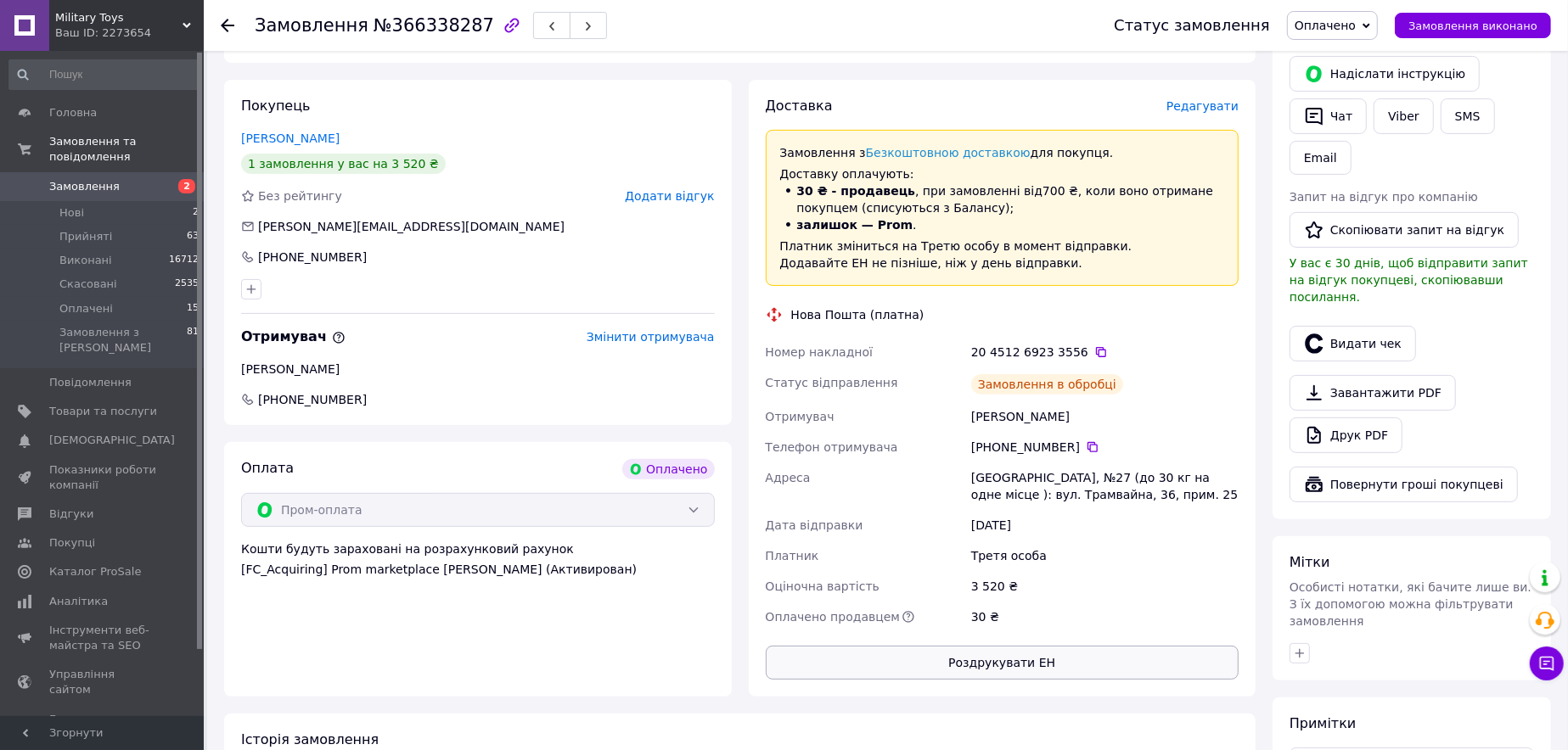
click at [1010, 659] on button "Роздрукувати ЕН" at bounding box center [1003, 663] width 474 height 34
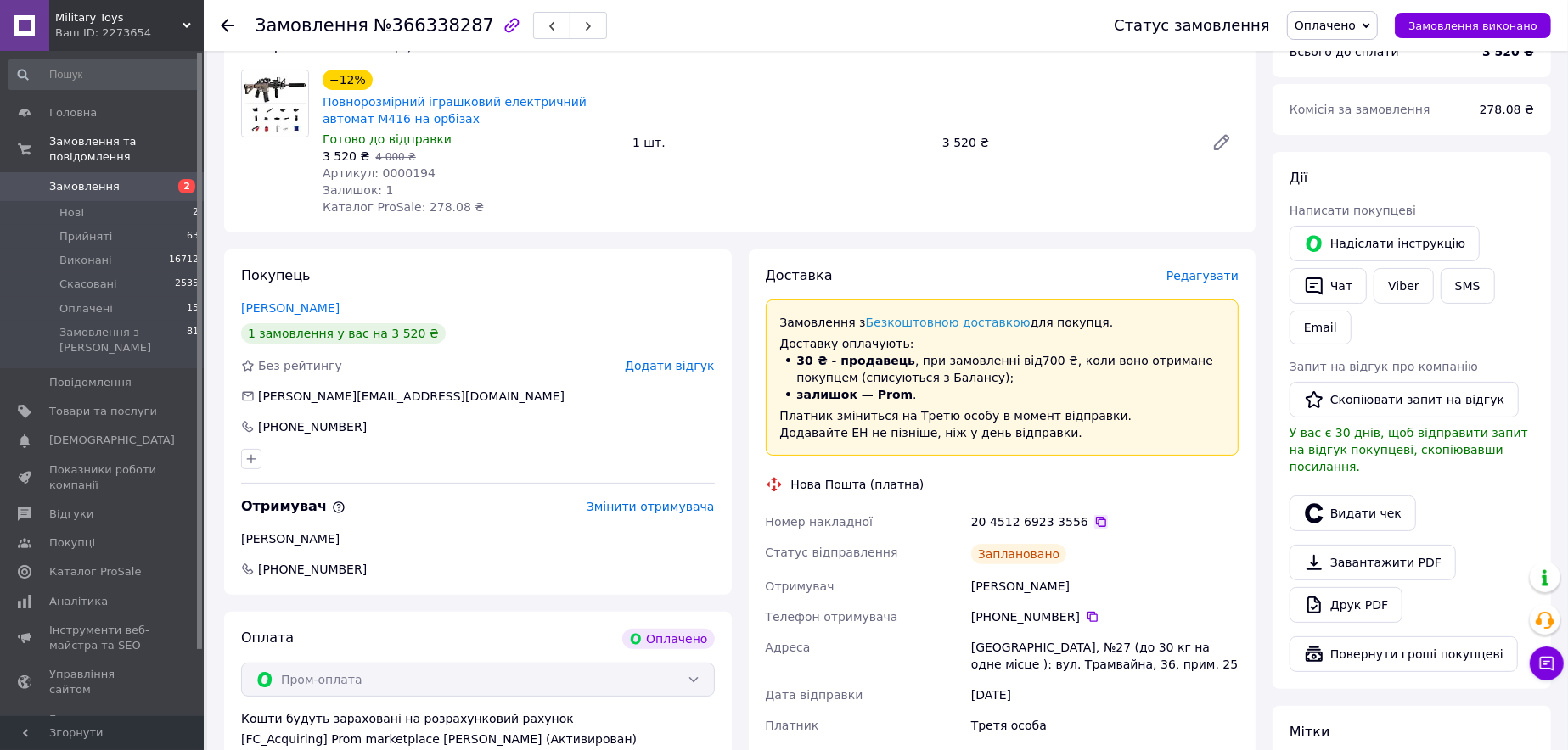
click at [1096, 519] on icon at bounding box center [1100, 522] width 10 height 10
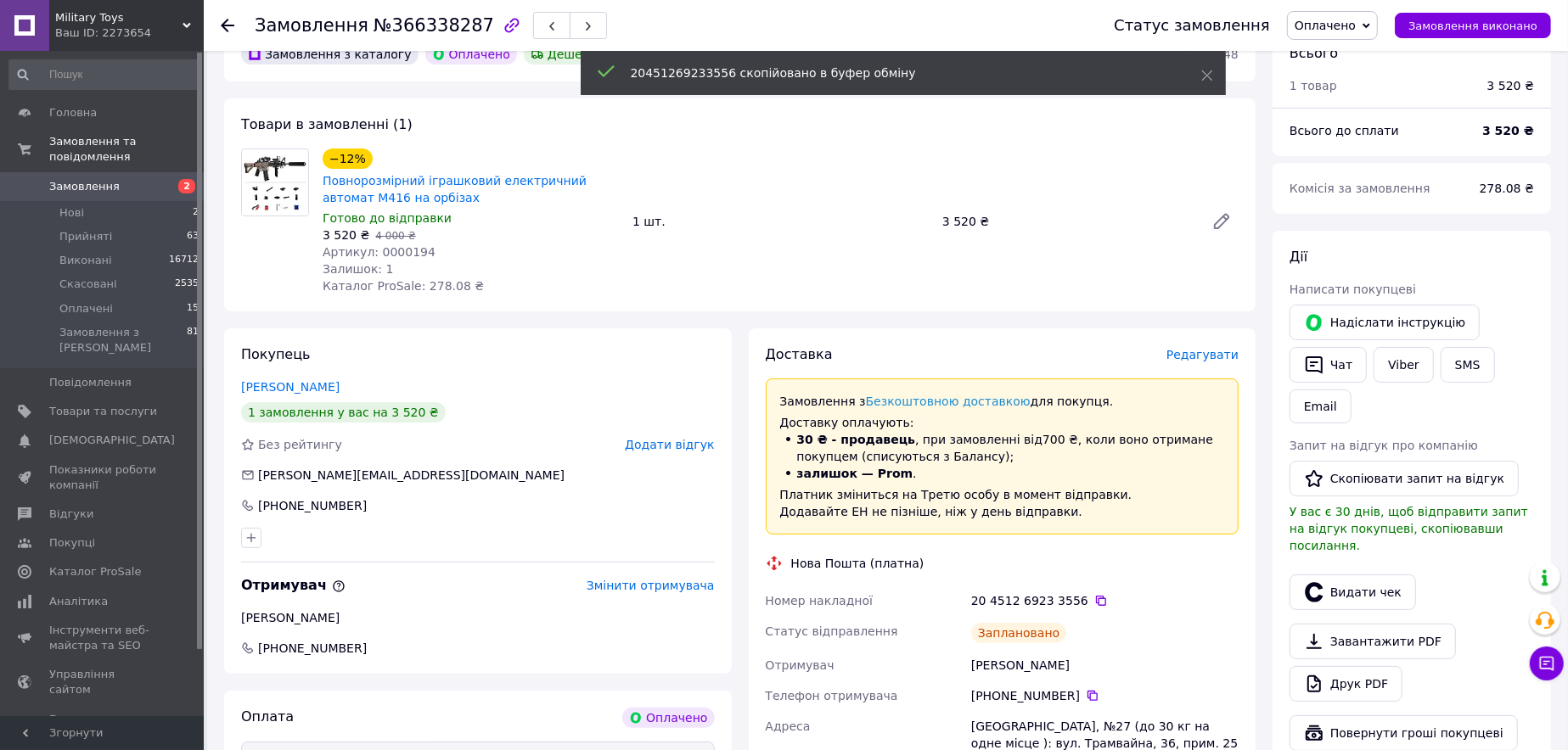
scroll to position [85, 0]
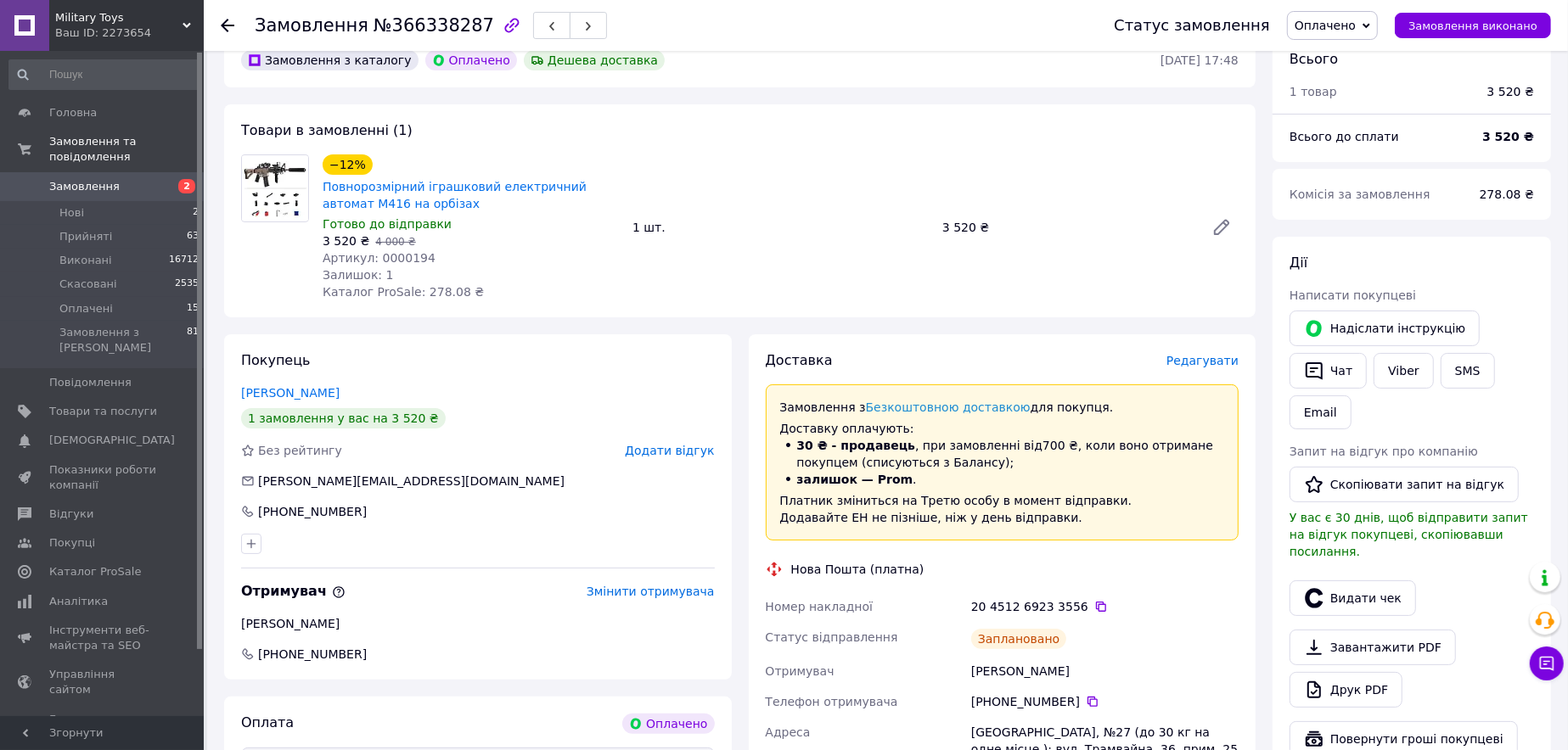
click at [116, 179] on span "Замовлення" at bounding box center [103, 186] width 108 height 15
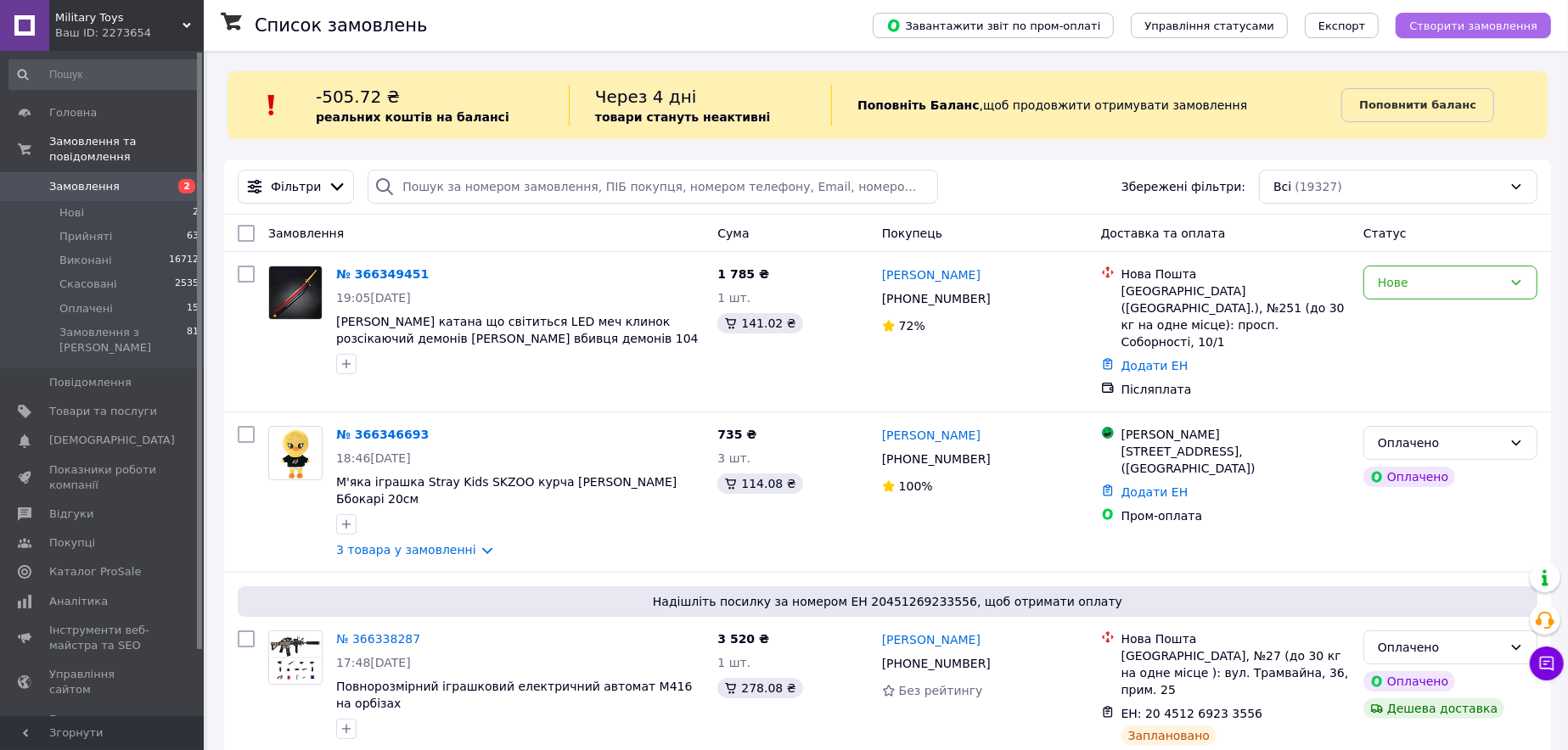
click at [1483, 32] on span "Створити замовлення" at bounding box center [1473, 26] width 128 height 13
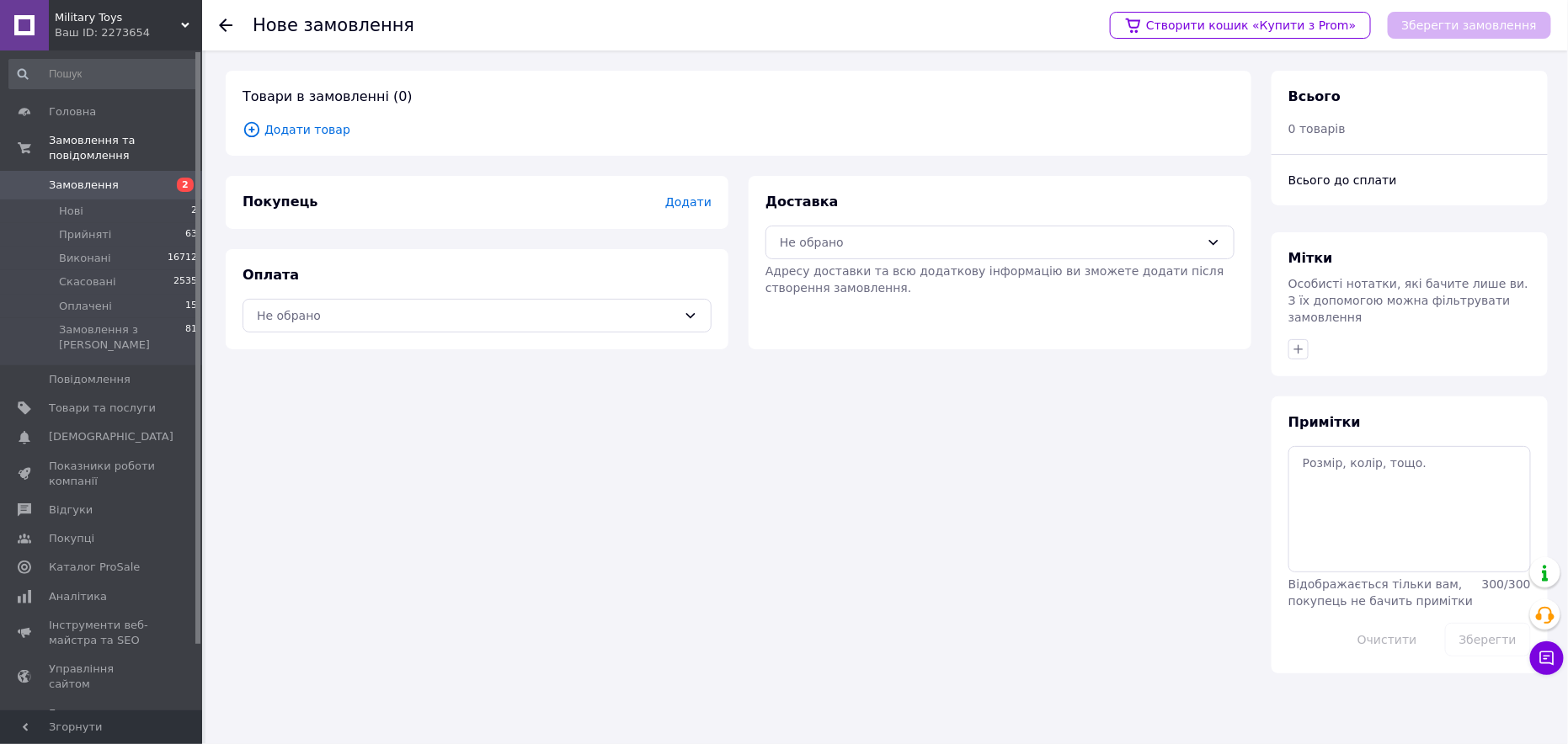
drag, startPoint x: 397, startPoint y: 316, endPoint x: 387, endPoint y: 333, distance: 19.7
click at [396, 316] on div "Не обрано" at bounding box center [467, 316] width 420 height 19
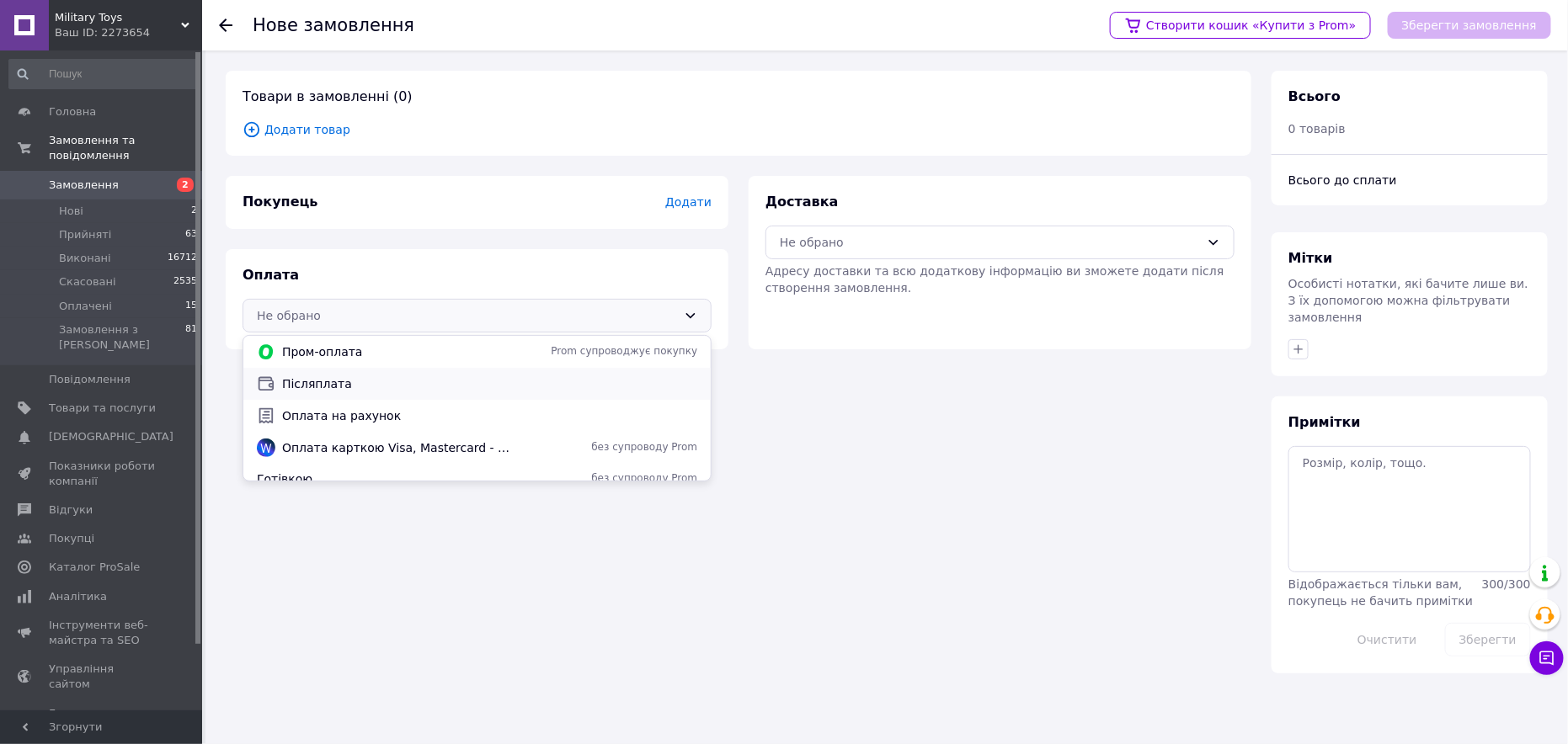
click at [318, 385] on span "Післяплата" at bounding box center [489, 384] width 415 height 17
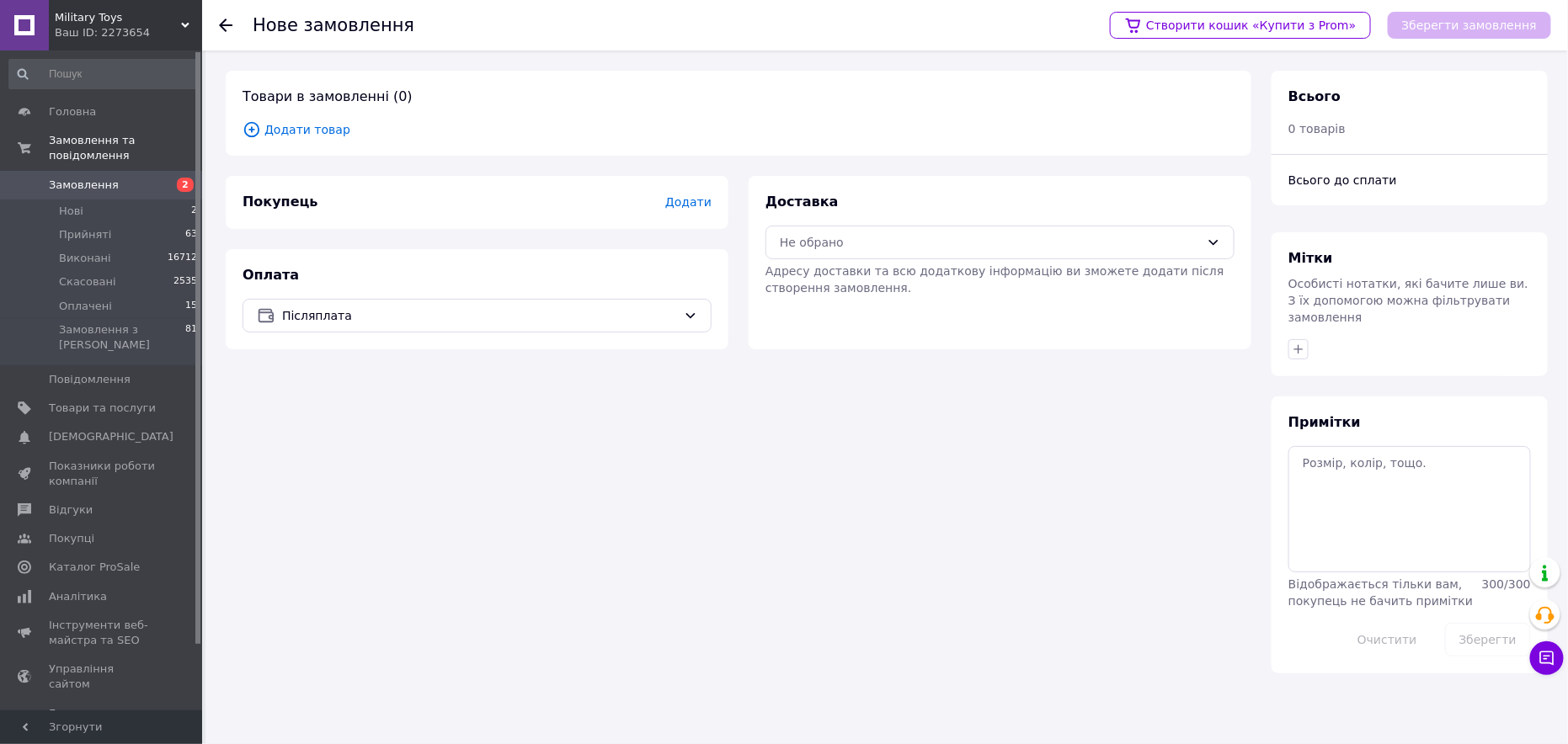
click at [813, 252] on div "Не обрано" at bounding box center [1000, 243] width 469 height 34
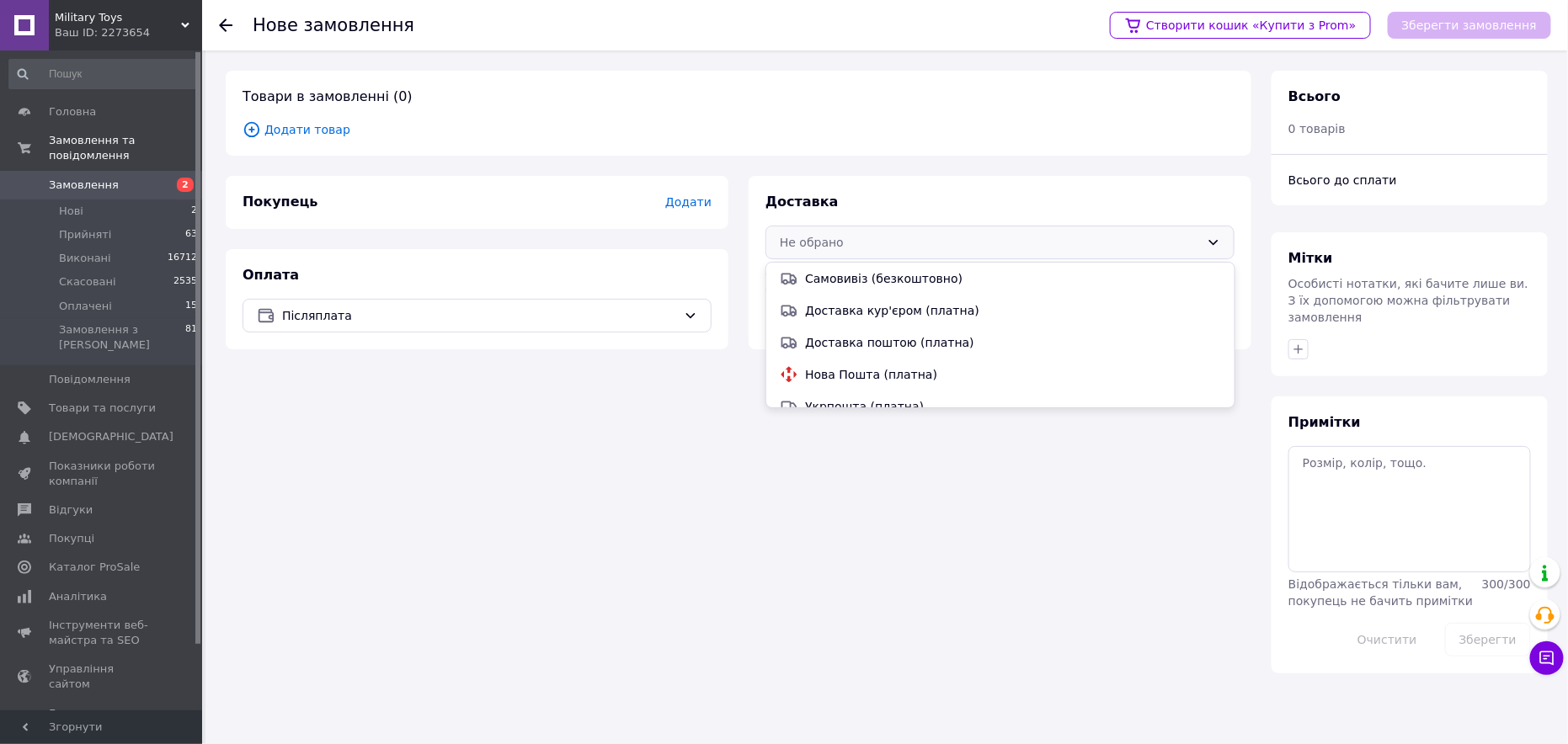
click at [811, 376] on span "Нова Пошта (платна)" at bounding box center [1012, 374] width 415 height 17
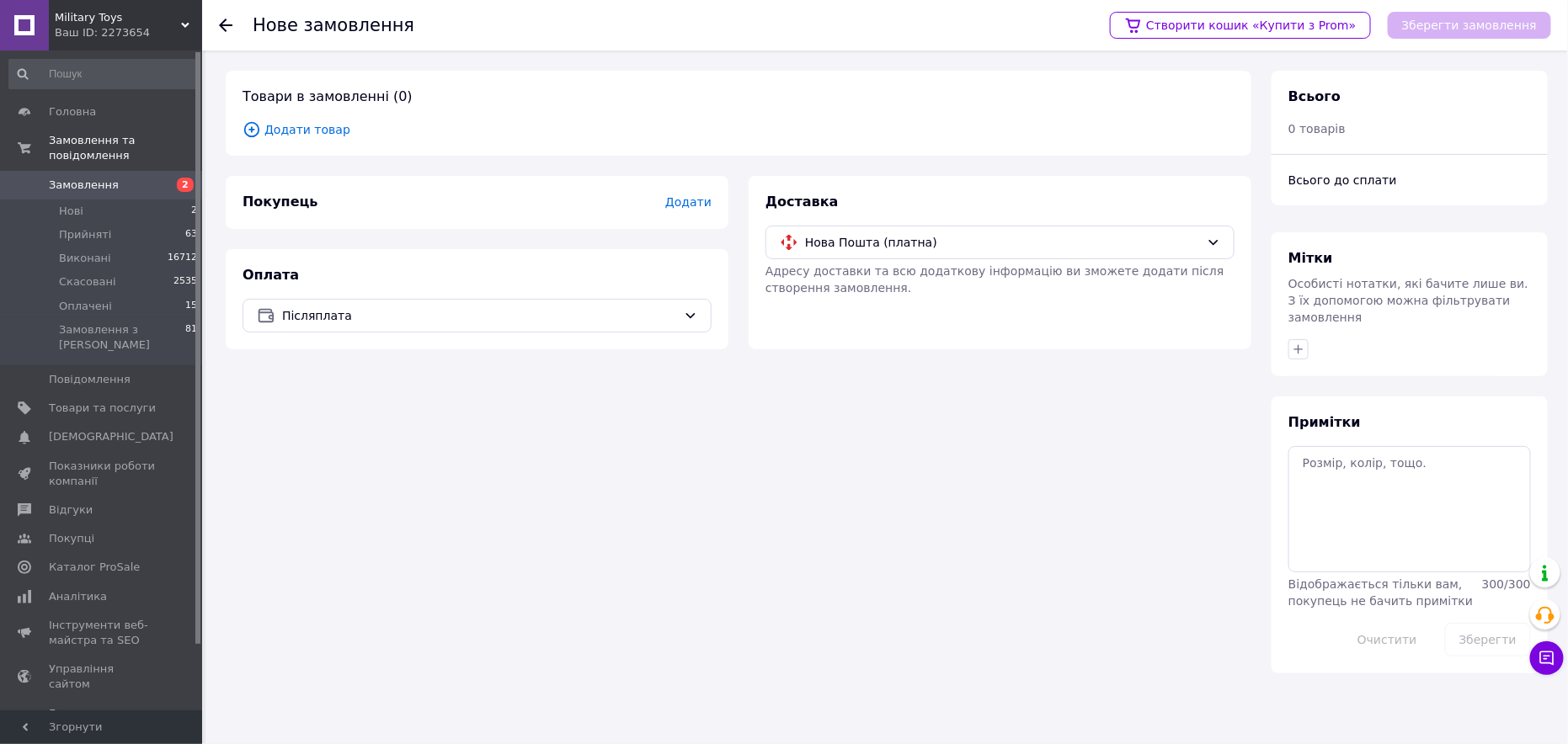
click at [284, 124] on span "Додати товар" at bounding box center [739, 129] width 992 height 19
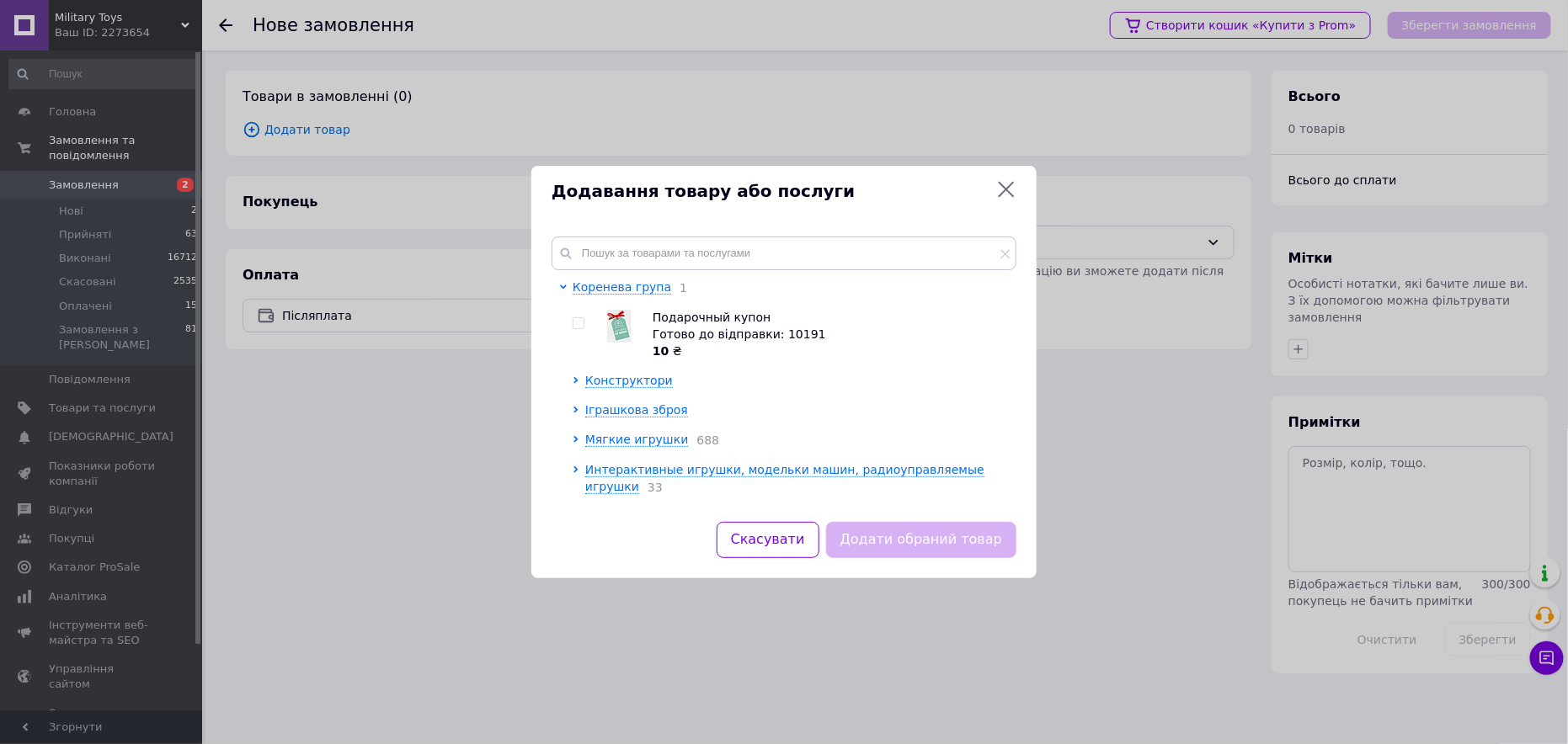
drag, startPoint x: 577, startPoint y: 327, endPoint x: 589, endPoint y: 338, distance: 16.3
click at [577, 326] on input "checkbox" at bounding box center [578, 324] width 11 height 11
checkbox input "true"
click at [911, 544] on button "Додати обраний товар" at bounding box center [921, 540] width 190 height 36
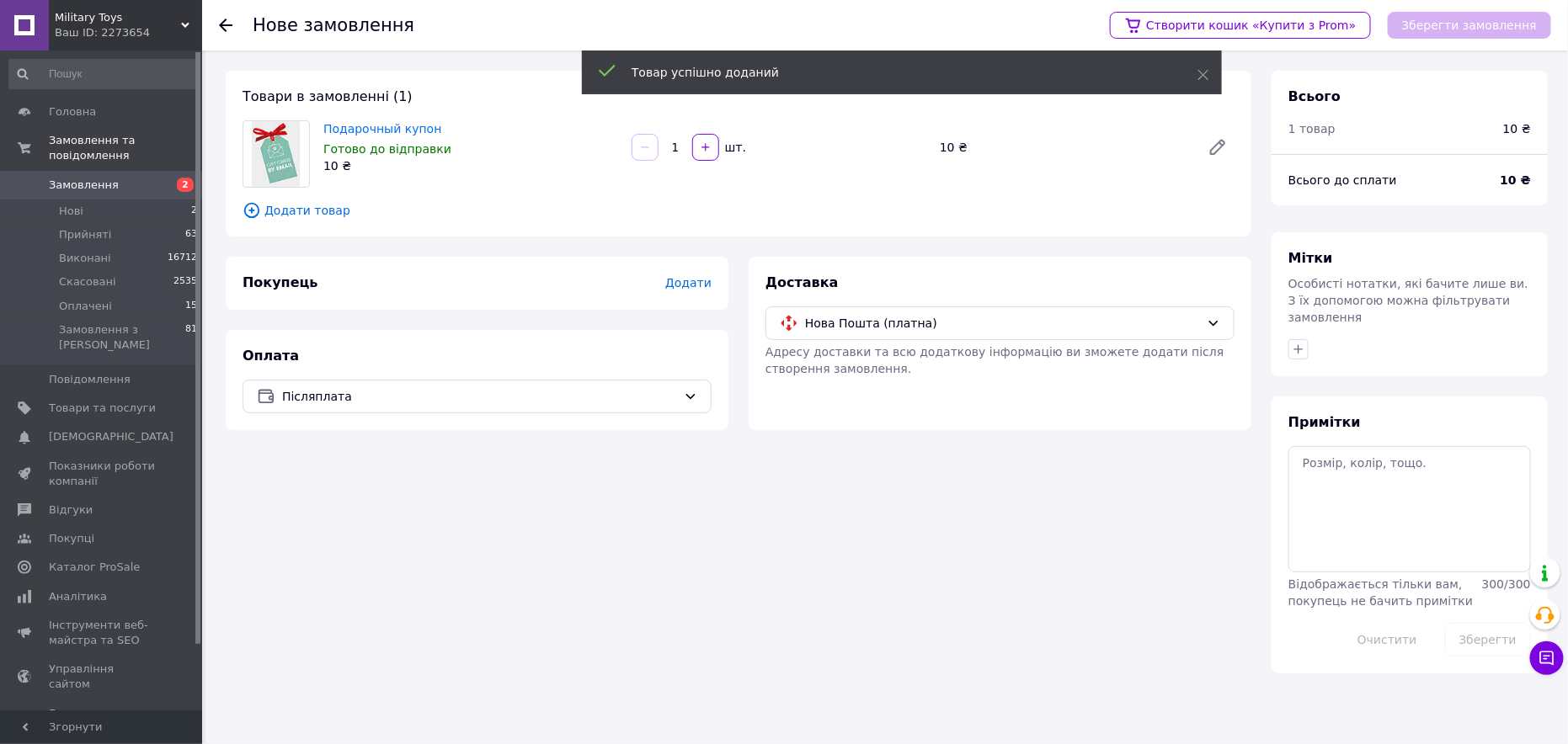
click at [686, 282] on span "Додати" at bounding box center [688, 283] width 46 height 13
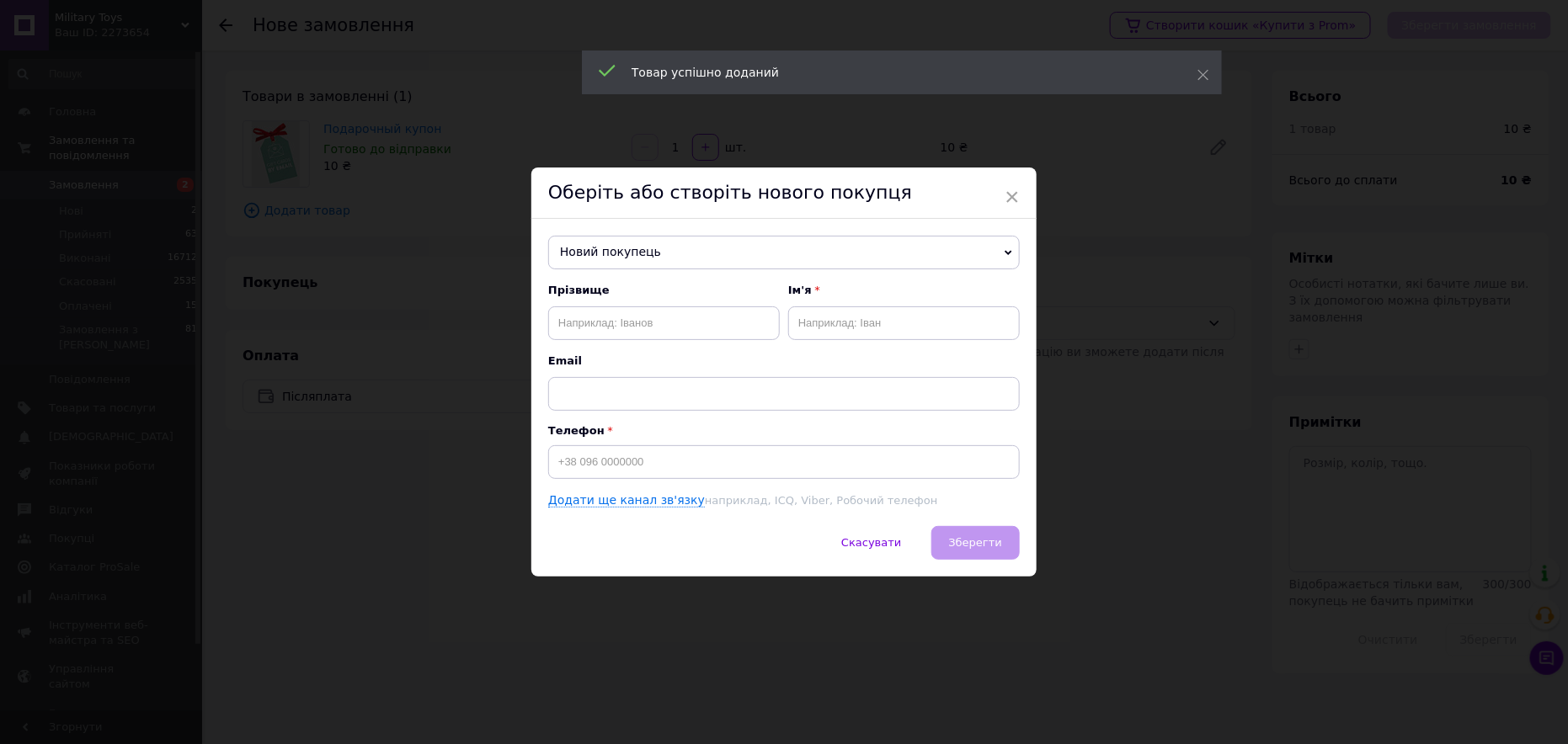
click at [692, 247] on span "Новий покупець" at bounding box center [784, 252] width 472 height 34
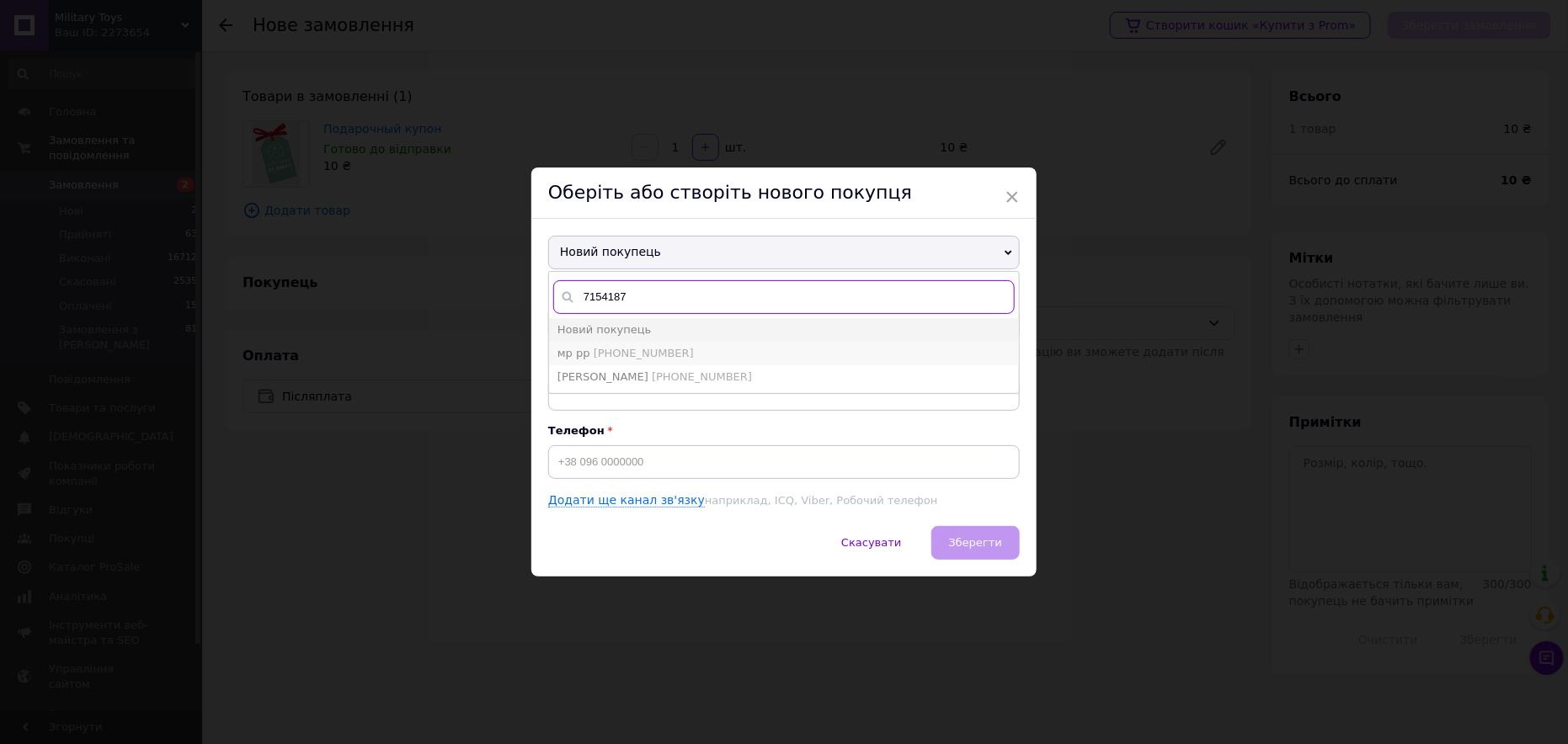
type input "7154187"
click at [605, 353] on span "+380667154187" at bounding box center [644, 353] width 100 height 12
type input "мр рр"
type input "+380667154187"
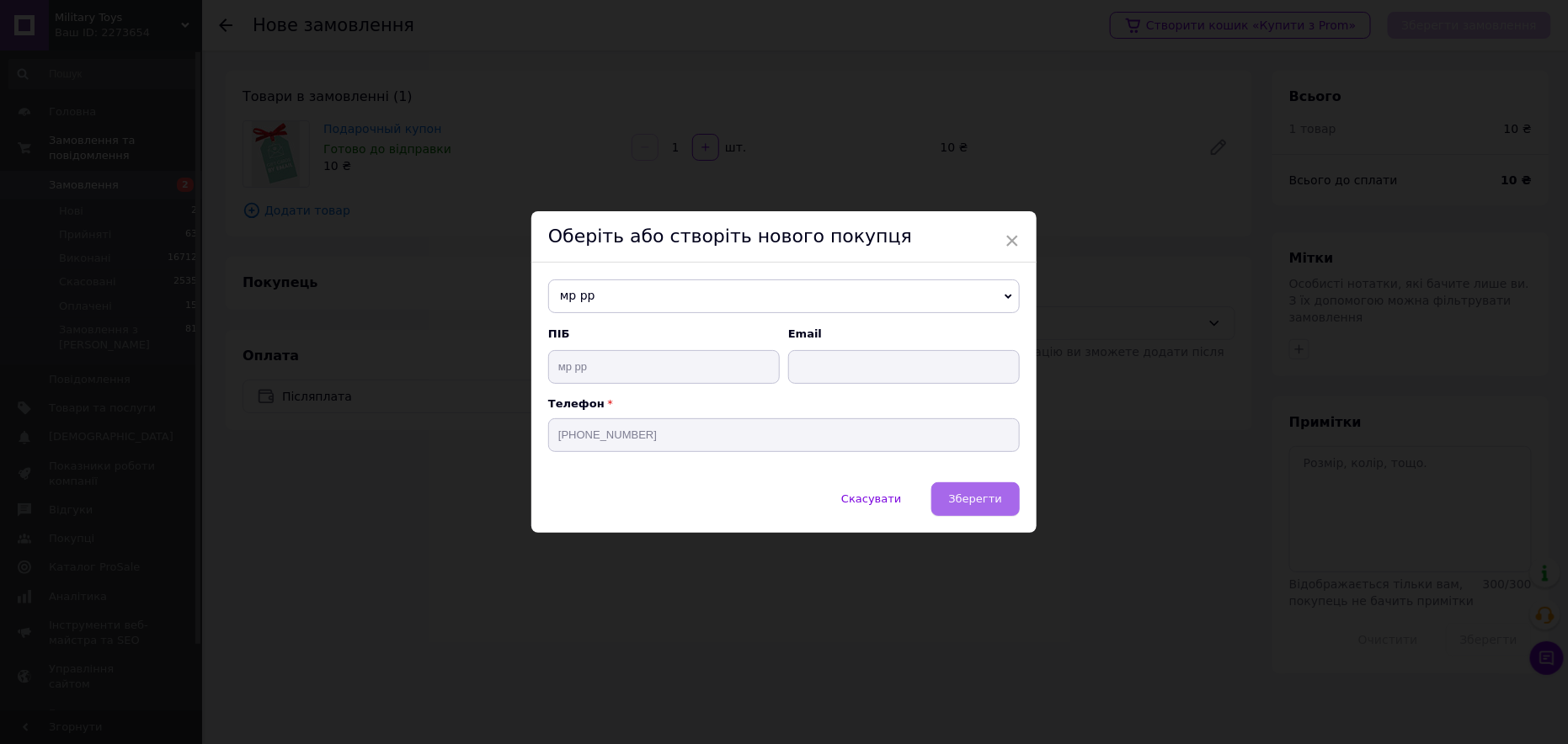
click at [985, 498] on span "Зберегти" at bounding box center [976, 499] width 53 height 12
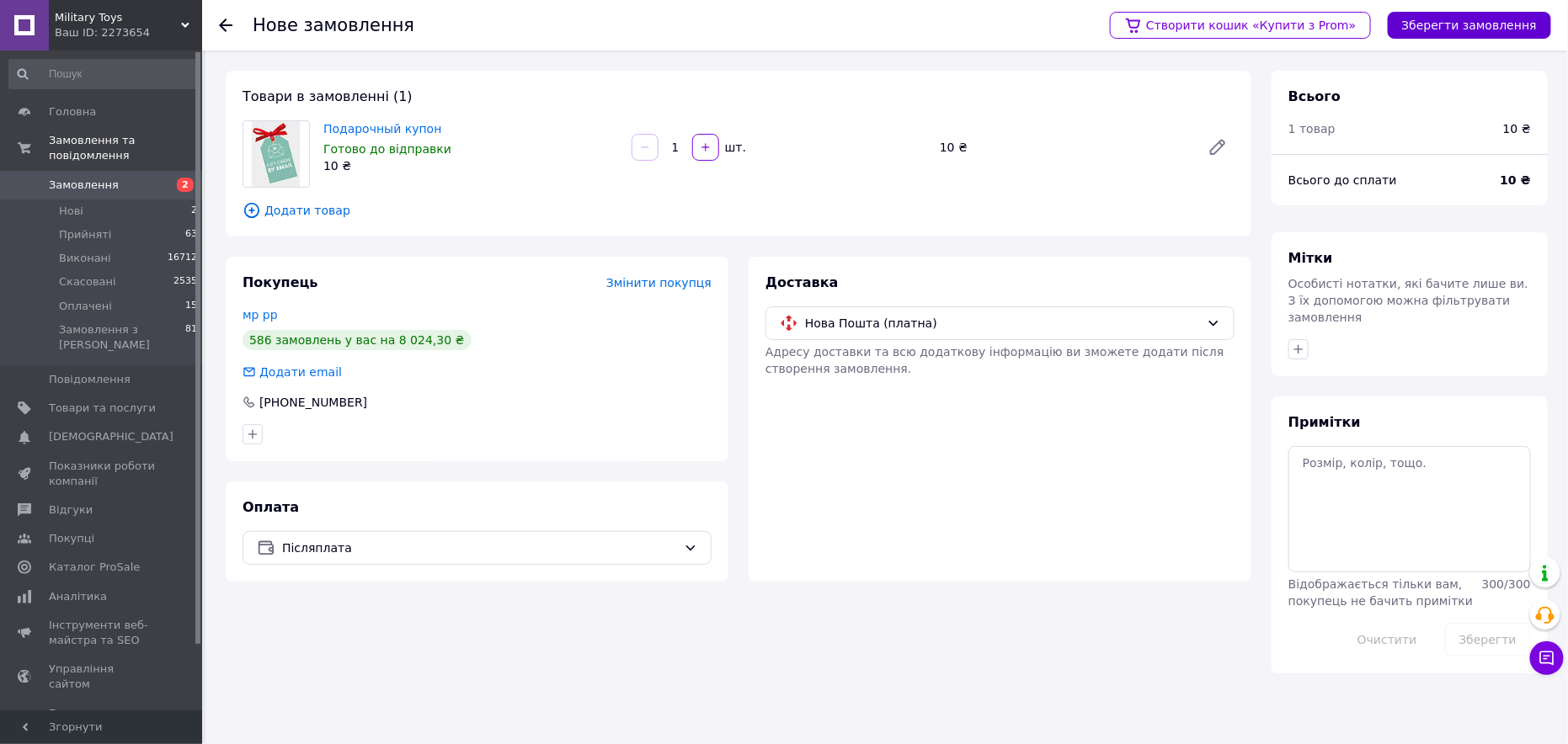
click at [1477, 15] on button "Зберегти замовлення" at bounding box center [1469, 25] width 164 height 27
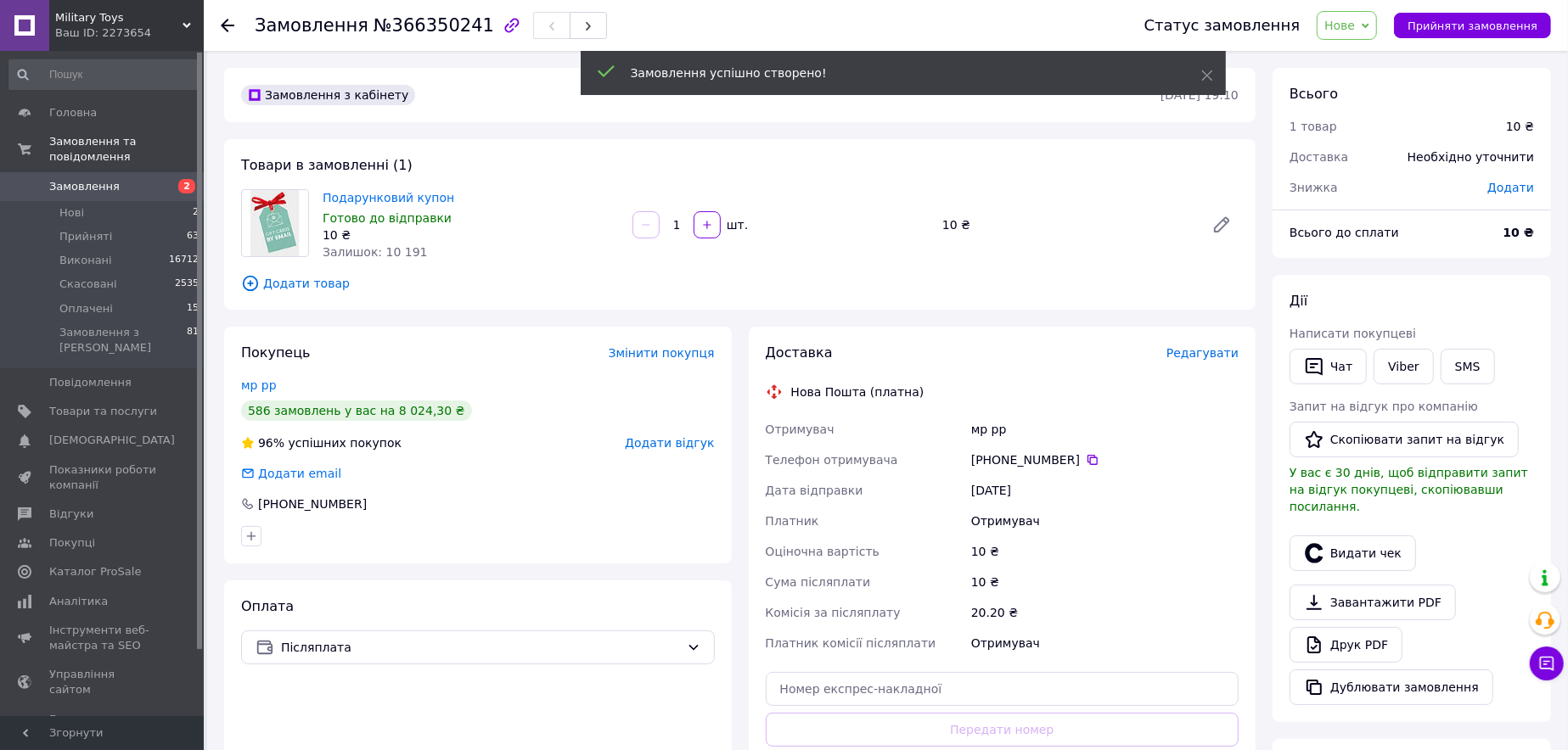
click at [1218, 347] on span "Редагувати" at bounding box center [1202, 353] width 73 height 13
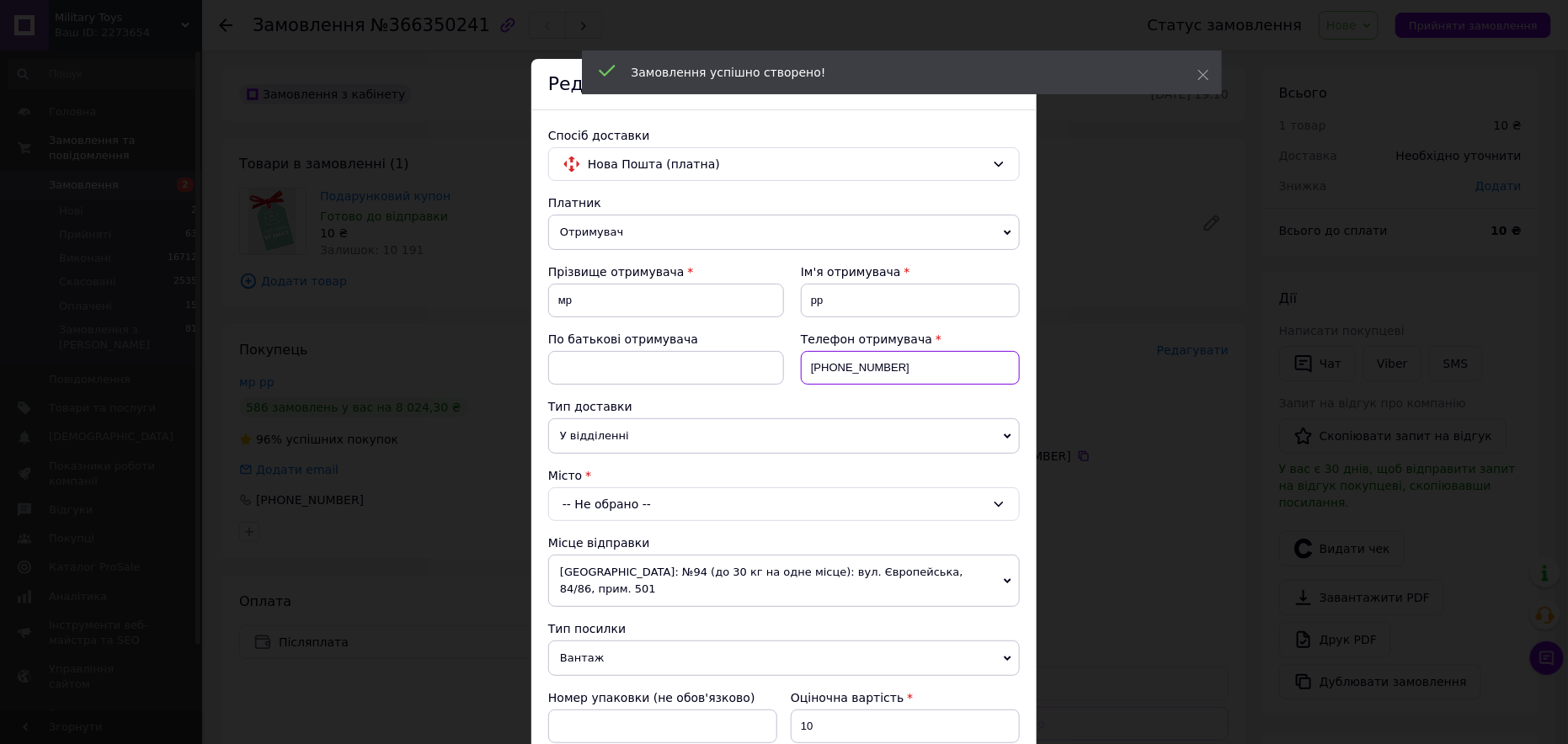
drag, startPoint x: 909, startPoint y: 360, endPoint x: 792, endPoint y: 360, distance: 117.0
click at [788, 360] on div "Телефон отримувача +380667154187" at bounding box center [901, 364] width 236 height 68
paste input "(096) 287-66-68"
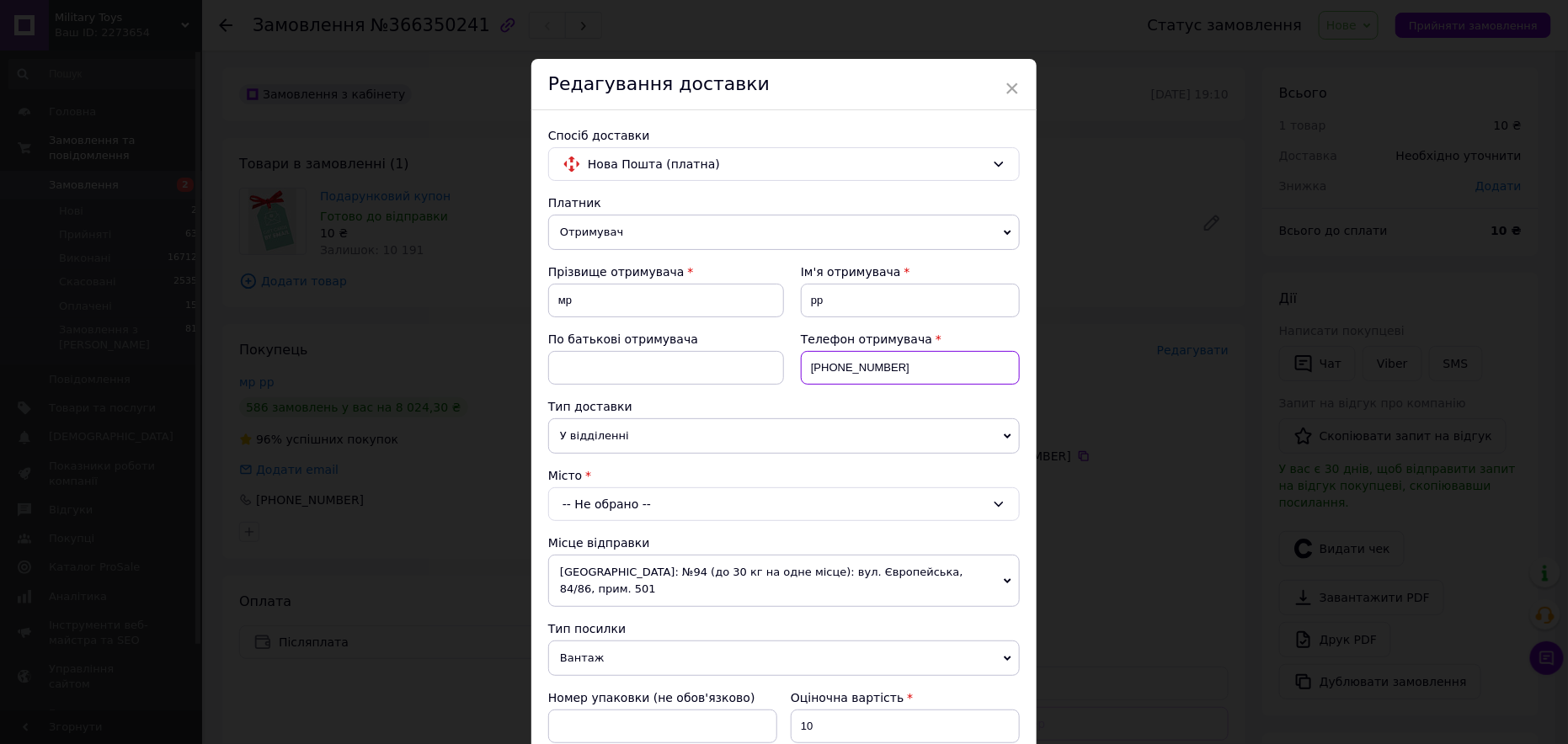
type input "+380962876668"
drag, startPoint x: 583, startPoint y: 304, endPoint x: 643, endPoint y: 305, distance: 60.0
click at [548, 307] on input "мр" at bounding box center [666, 300] width 236 height 34
paste input "іколенко Тетяна"
click at [628, 300] on input "Ніколенко Тетяна" at bounding box center [666, 300] width 236 height 34
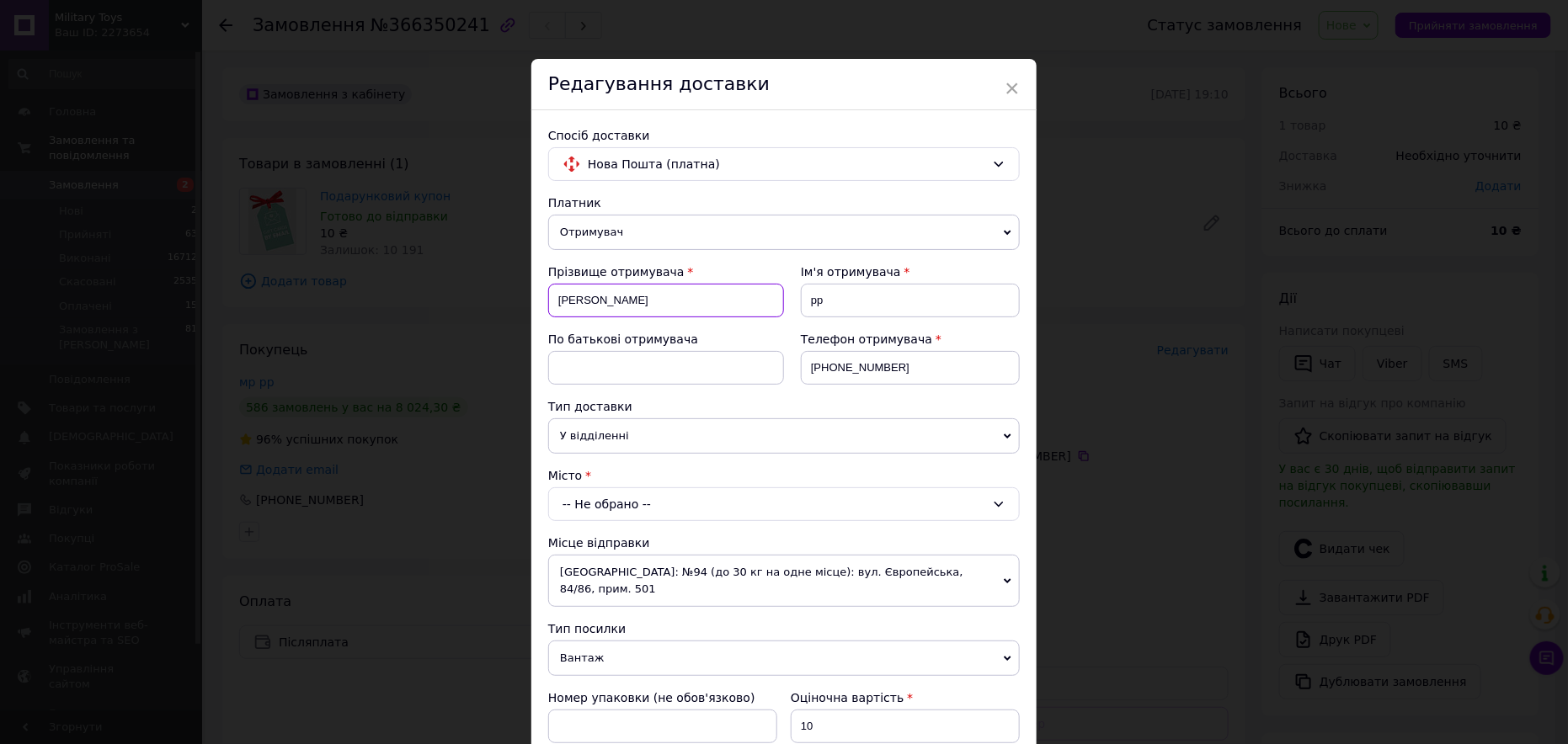
click at [628, 300] on input "Ніколенко Тетяна" at bounding box center [666, 300] width 236 height 34
type input "Ніколенко"
drag, startPoint x: 833, startPoint y: 296, endPoint x: 799, endPoint y: 306, distance: 35.4
click at [801, 304] on input "рр" at bounding box center [910, 300] width 219 height 34
paste input "Тетяна"
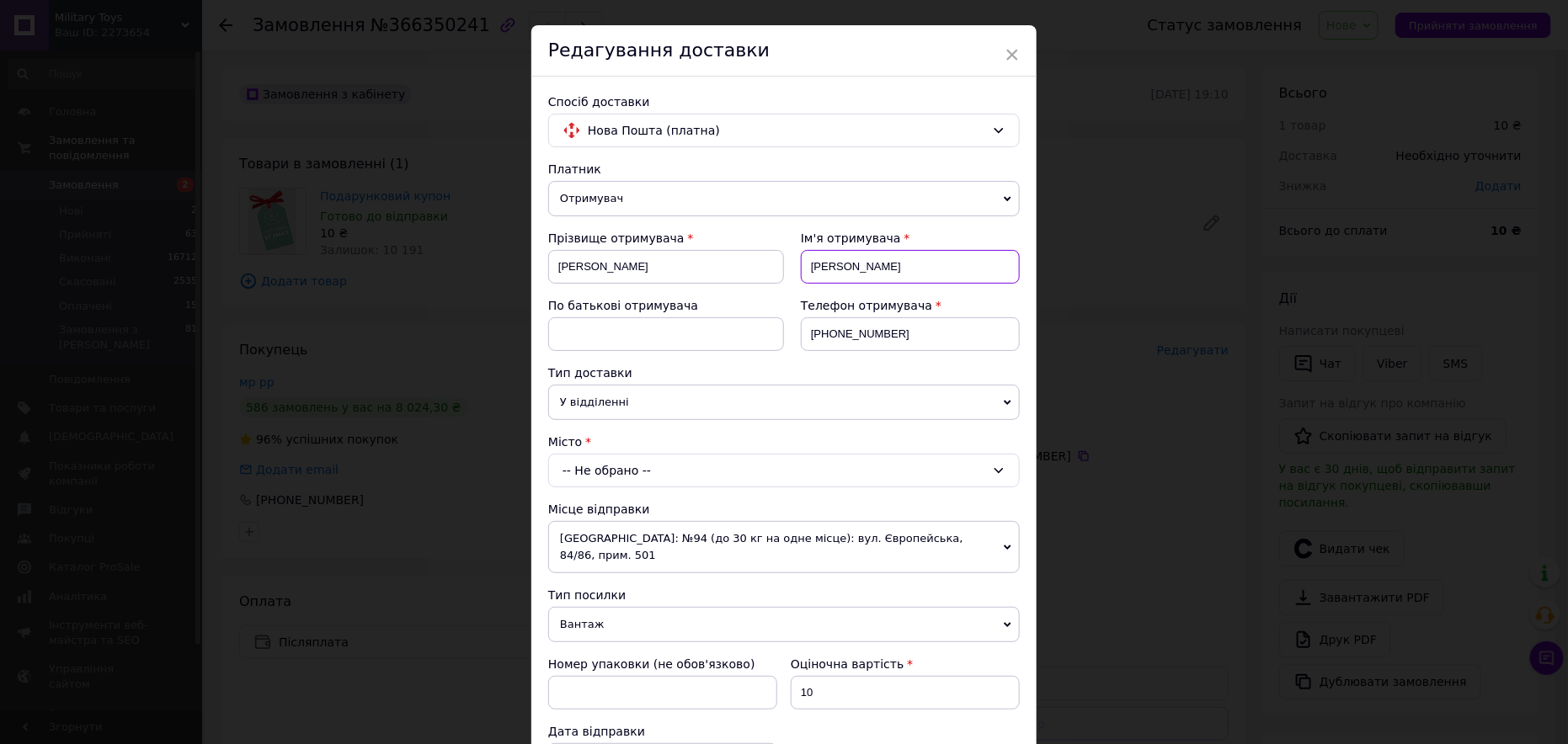
scroll to position [84, 0]
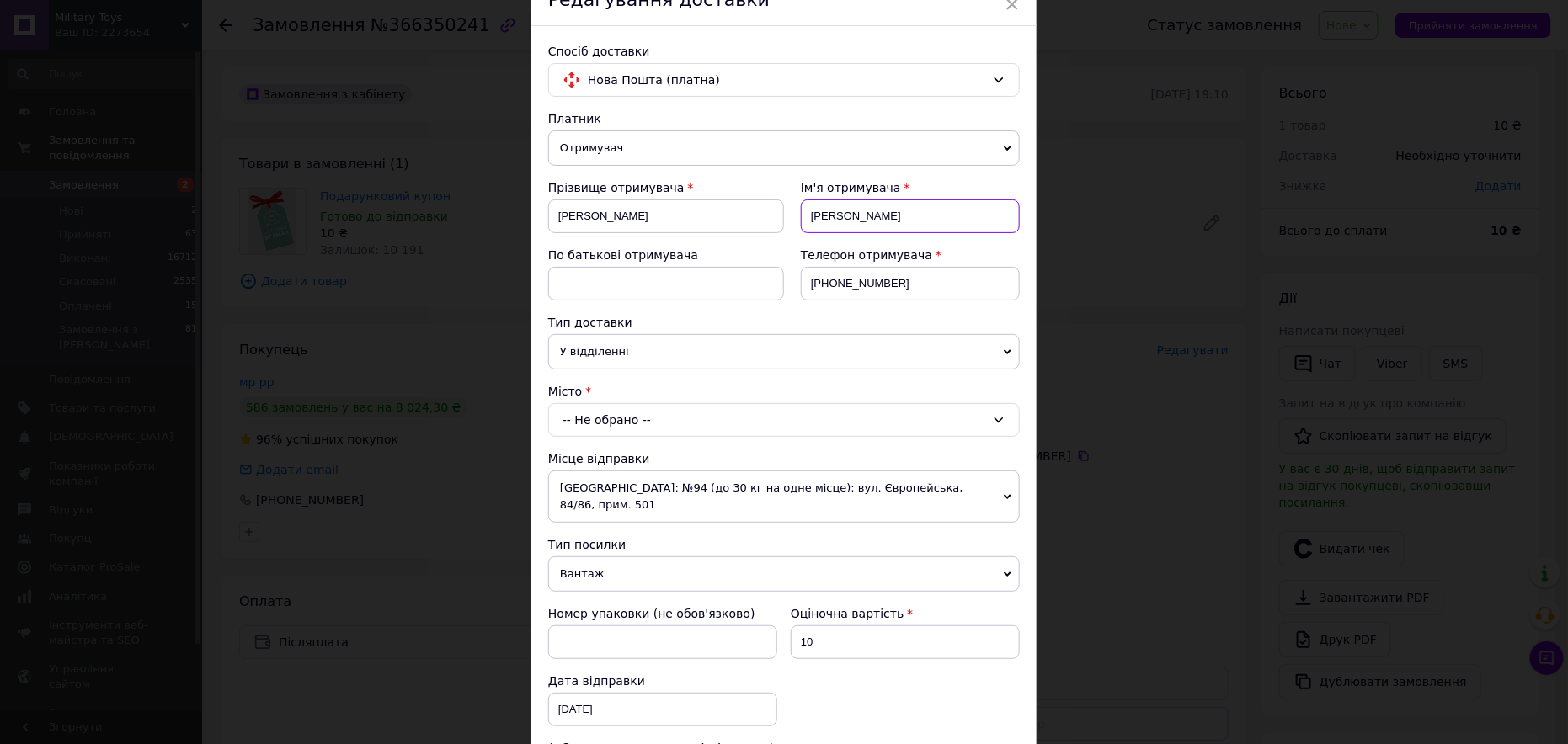
type input "Тетяна"
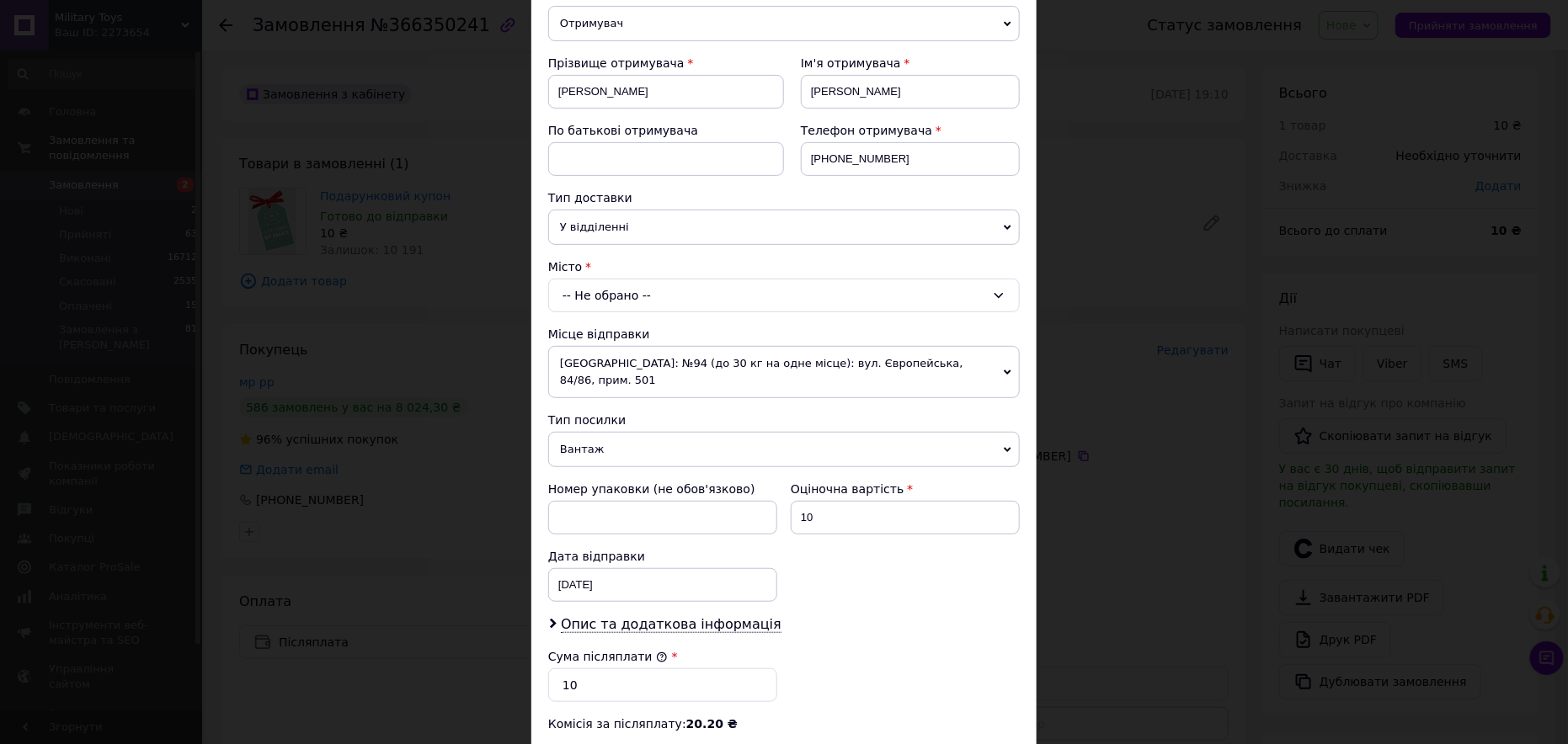
scroll to position [421, 0]
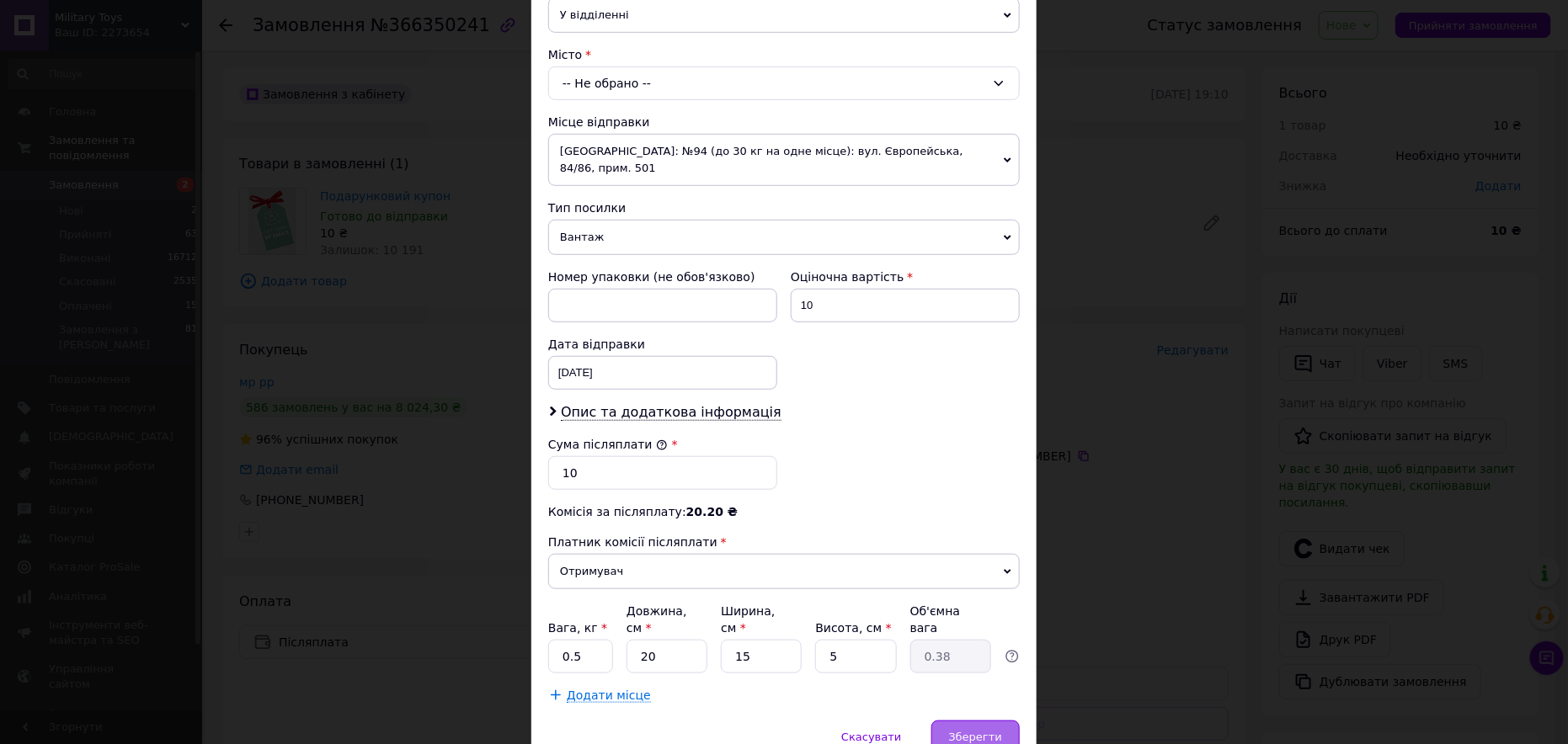
click at [978, 721] on div "Зберегти" at bounding box center [975, 738] width 88 height 34
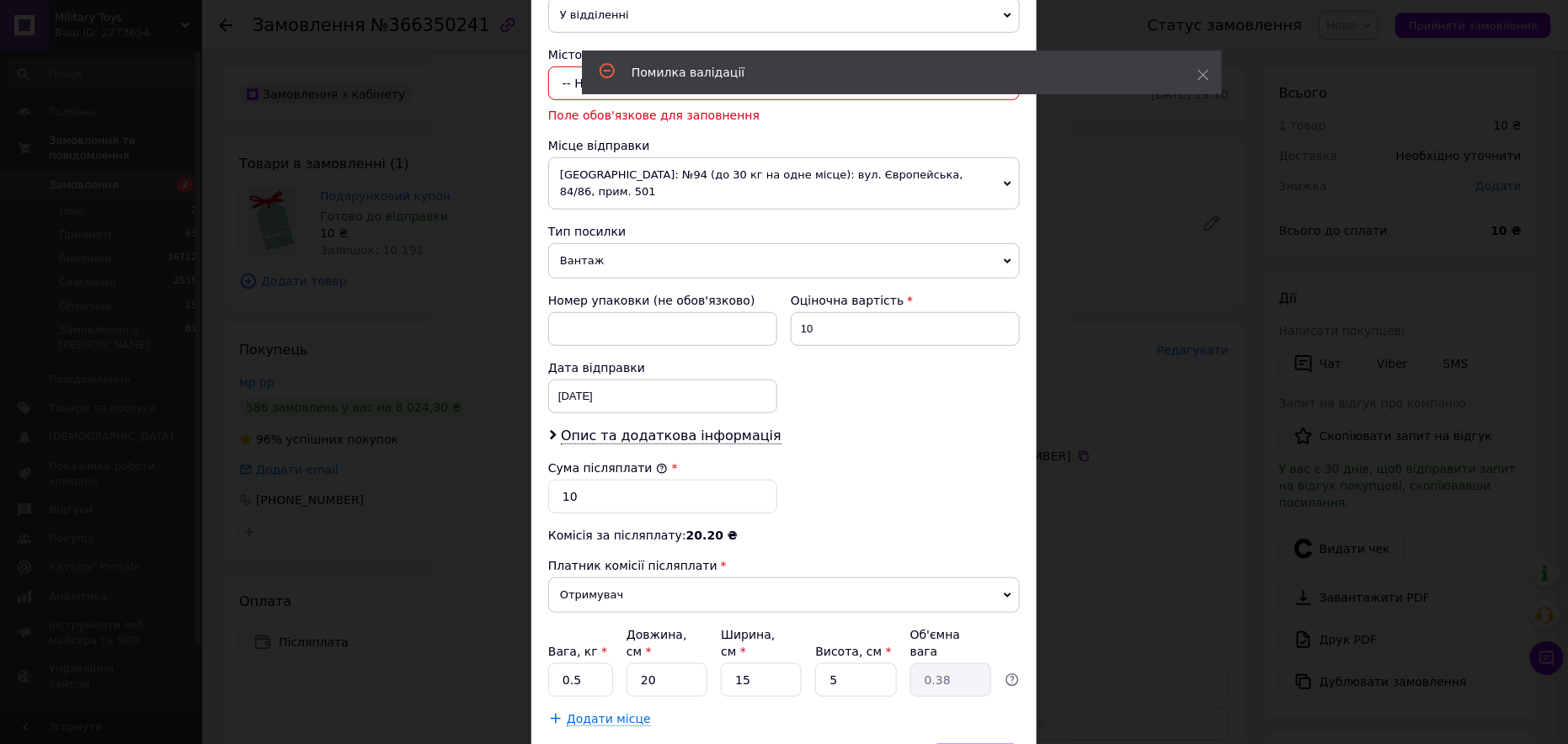
click at [1179, 354] on div "× Редагування доставки Спосіб доставки Нова Пошта (платна) Платник Отримувач Ві…" at bounding box center [784, 372] width 1568 height 744
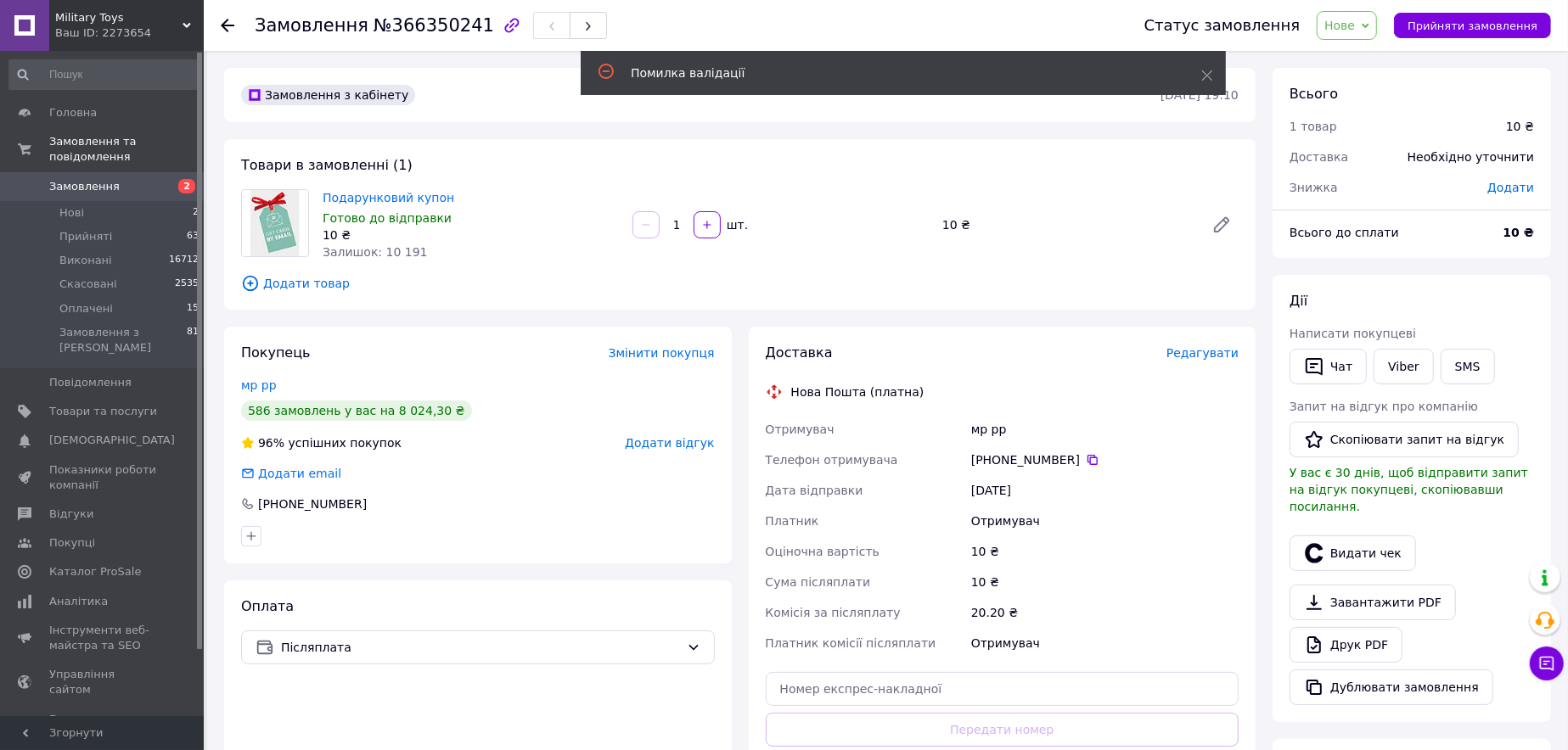
click at [1188, 354] on span "Редагувати" at bounding box center [1202, 353] width 73 height 13
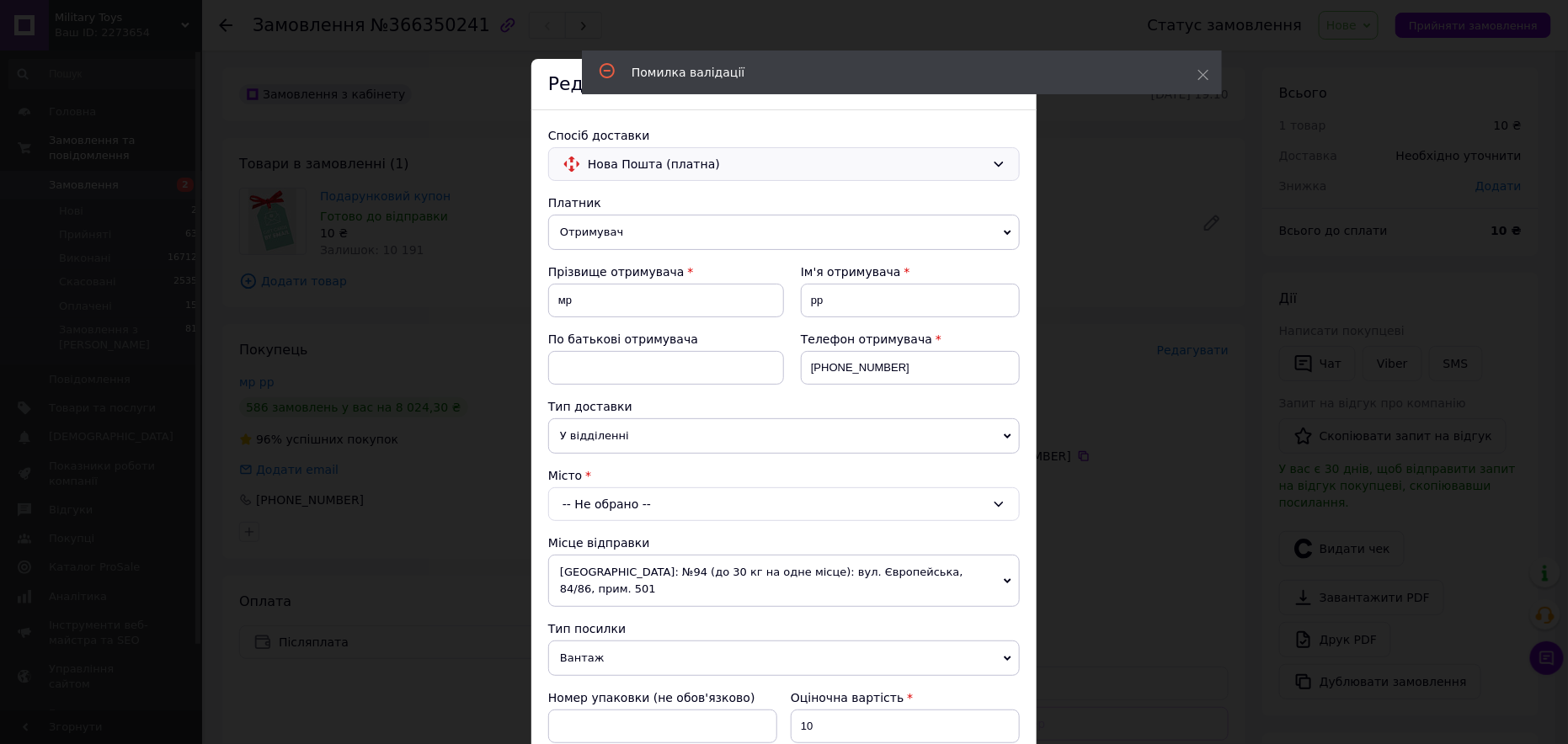
click at [644, 151] on div "Спосіб доставки Нова Пошта (платна) Платник Отримувач Відправник Прізвище отрим…" at bounding box center [784, 626] width 505 height 1032
drag, startPoint x: 635, startPoint y: 172, endPoint x: 645, endPoint y: 169, distance: 10.4
click at [636, 172] on span "Нова Пошта (платна)" at bounding box center [786, 164] width 397 height 19
click at [647, 232] on span "Укрпошта (платна)" at bounding box center [794, 232] width 418 height 17
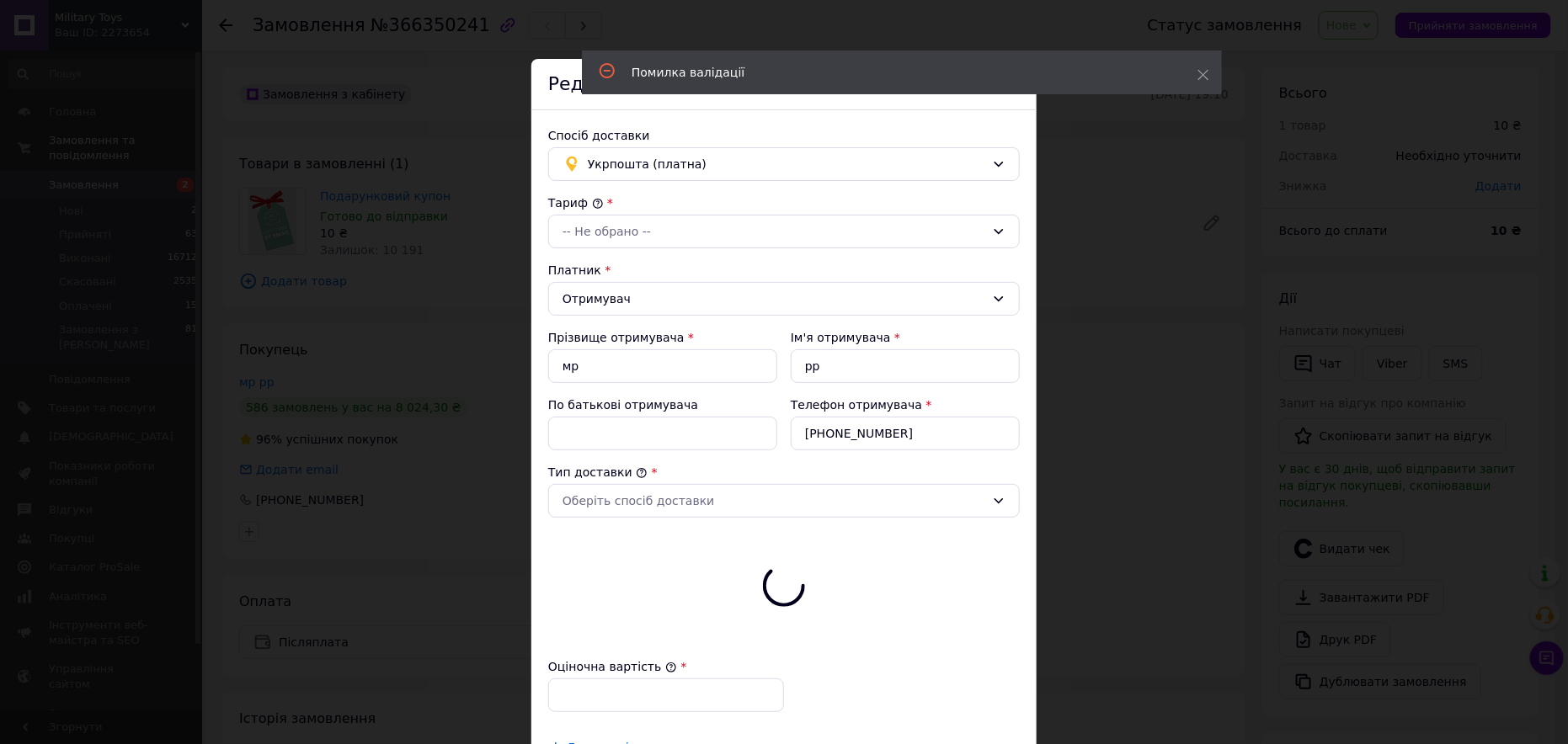
type input "10"
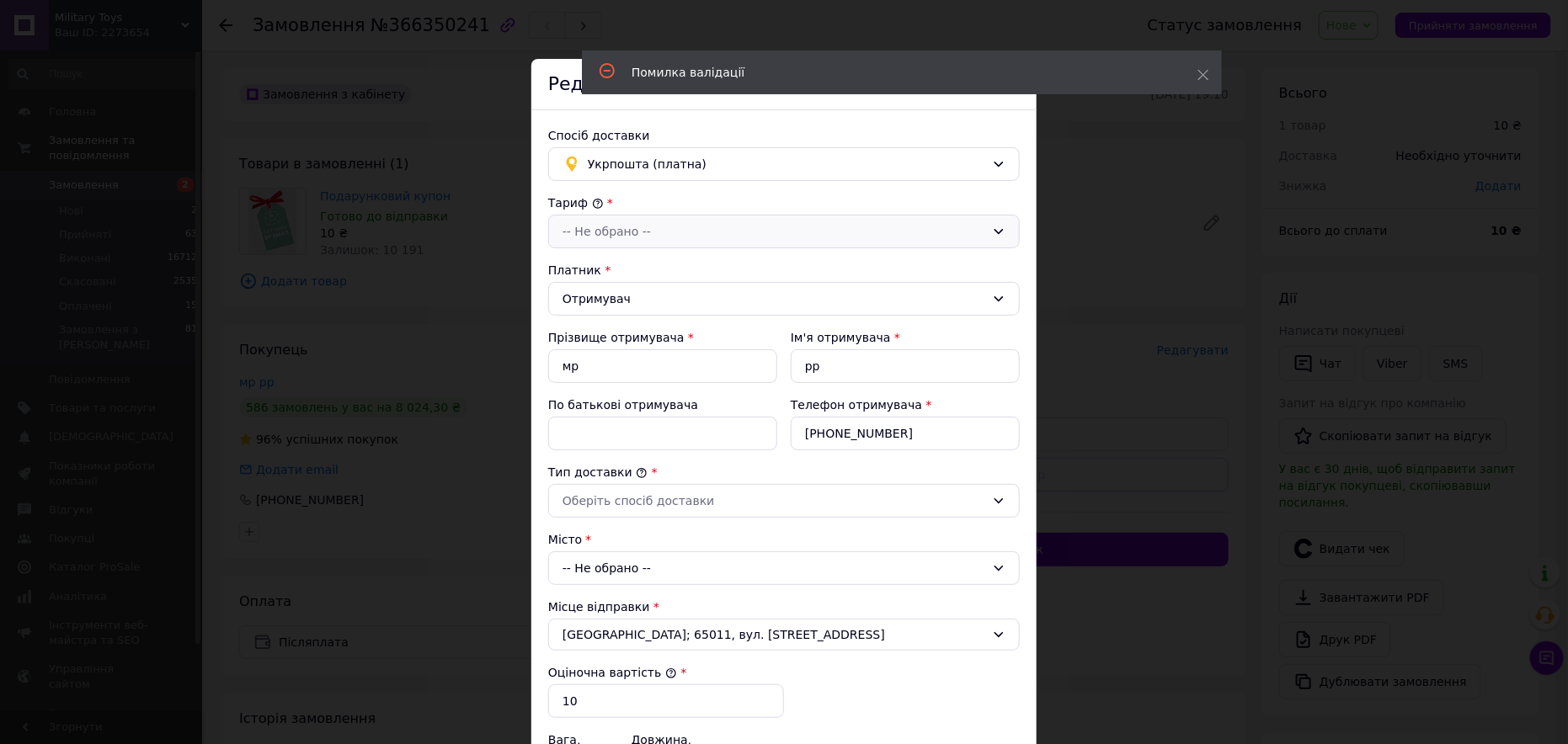
click at [612, 232] on div "-- Не обрано --" at bounding box center [774, 231] width 423 height 19
click at [572, 271] on li "Стандарт" at bounding box center [781, 267] width 470 height 30
click at [597, 493] on div "Оберіть спосіб доставки" at bounding box center [774, 500] width 423 height 19
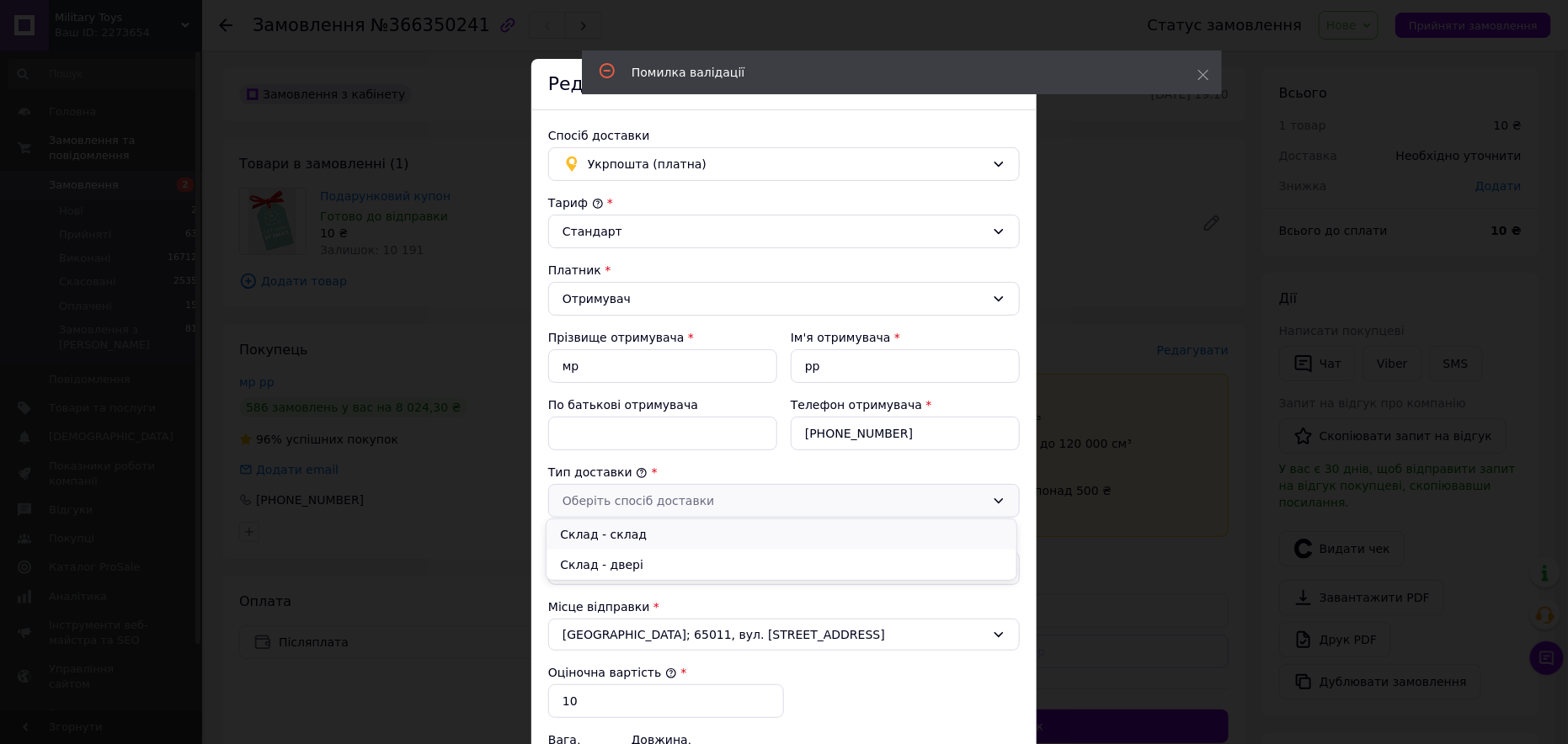
click at [601, 536] on li "Склад - склад" at bounding box center [781, 535] width 470 height 30
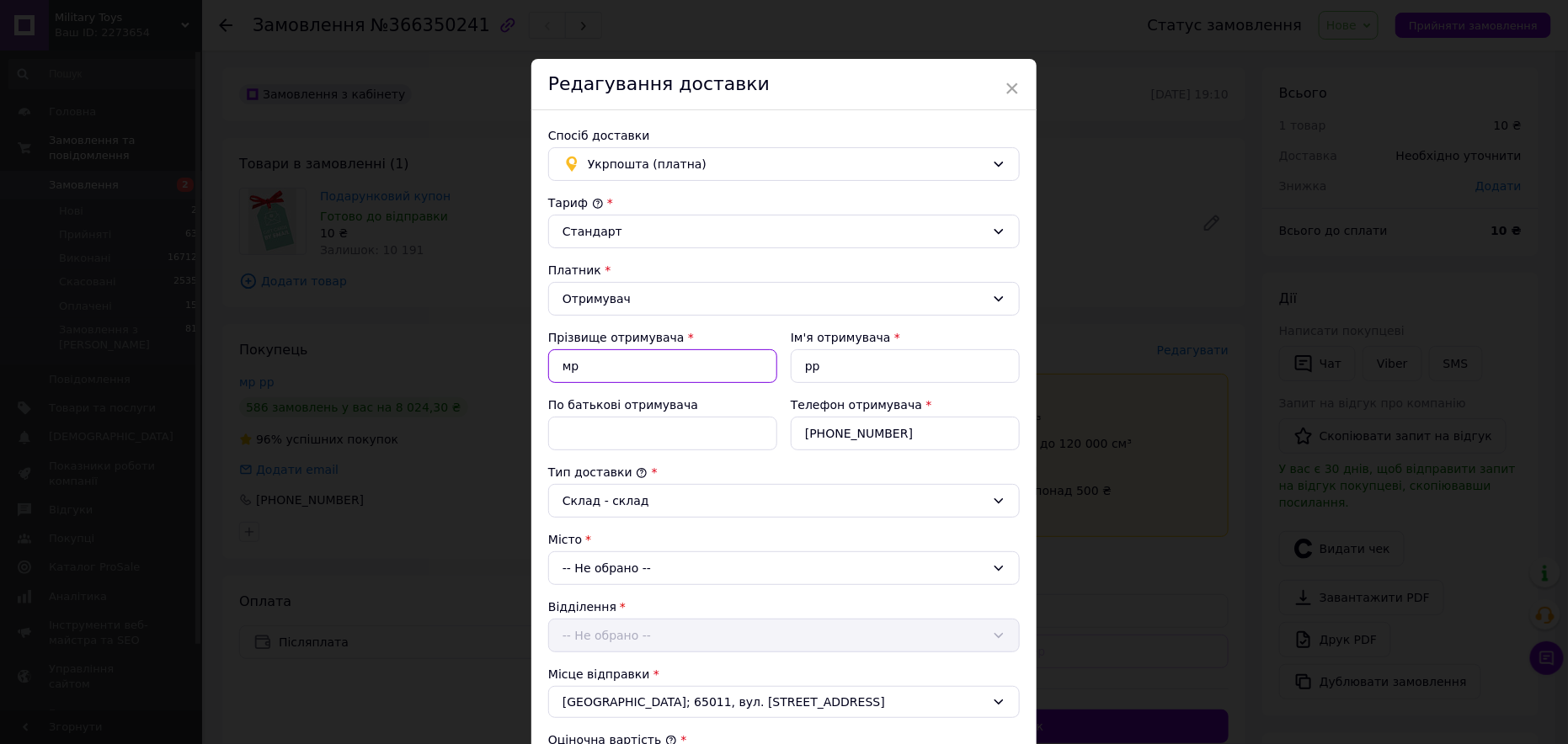
drag, startPoint x: 578, startPoint y: 371, endPoint x: 541, endPoint y: 376, distance: 37.3
click at [541, 376] on div "Прізвище отримувача * мр" at bounding box center [662, 356] width 243 height 68
paste input "іколенко Тетяна"
click at [631, 356] on input "Ніколенко Тетяна" at bounding box center [663, 366] width 229 height 34
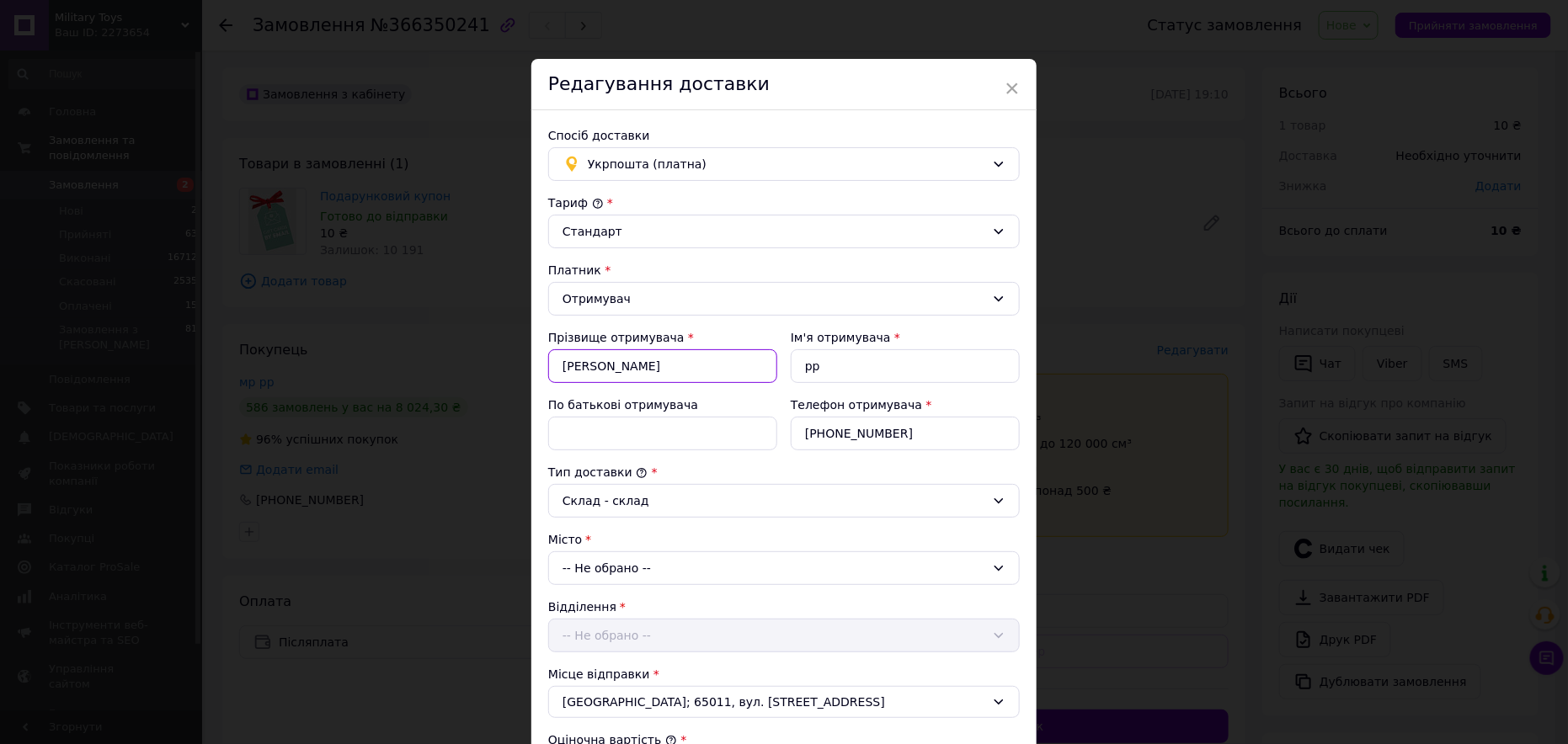
type input "Ніколенко"
drag, startPoint x: 830, startPoint y: 366, endPoint x: 795, endPoint y: 370, distance: 35.2
click at [795, 370] on input "рр" at bounding box center [906, 366] width 229 height 34
paste input "Тетяна"
type input "Тетяна"
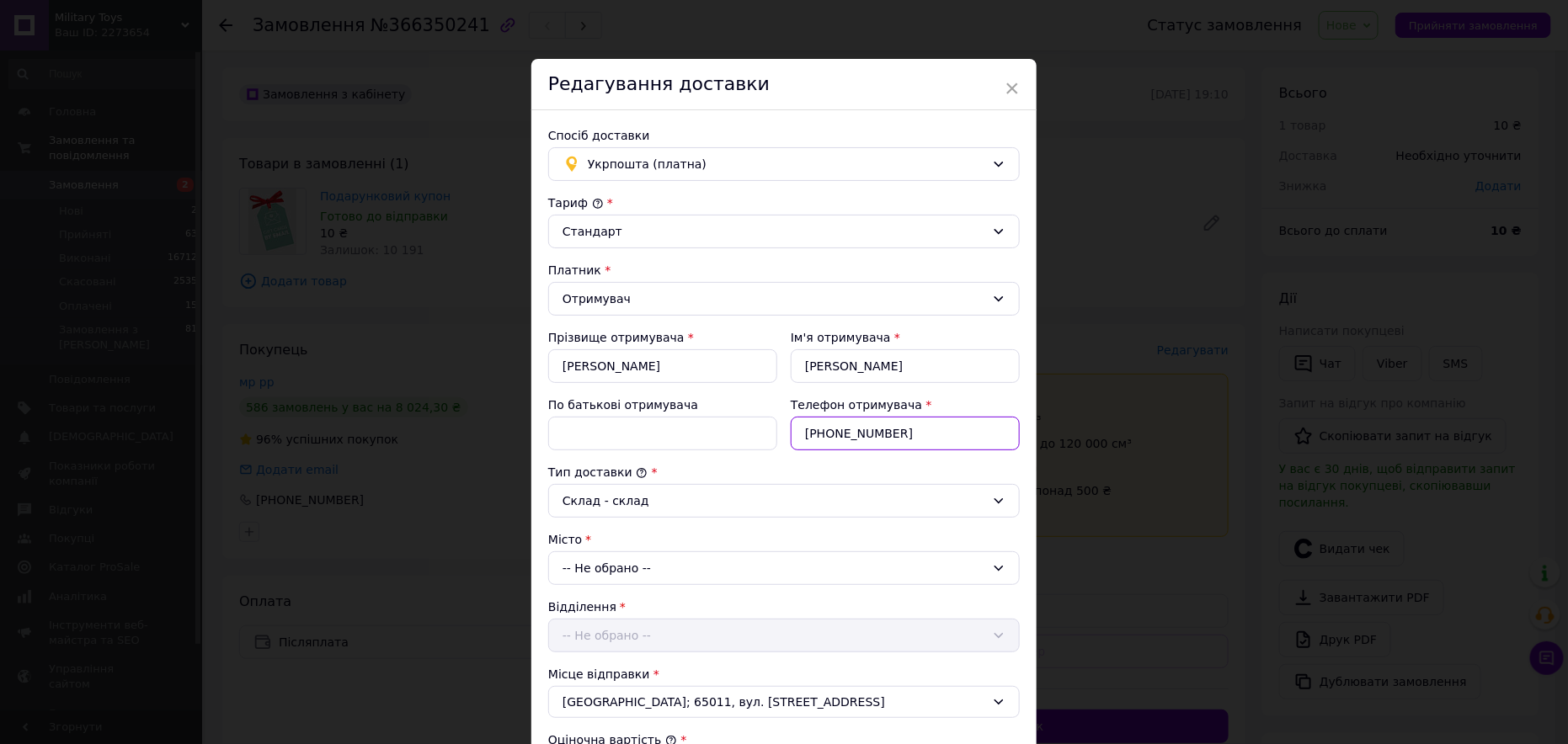
drag, startPoint x: 913, startPoint y: 429, endPoint x: 882, endPoint y: 401, distance: 41.8
click at [796, 425] on input "+380667154187" at bounding box center [906, 434] width 229 height 34
paste input "(096) 287-66-68"
type input "+380962876668"
click at [600, 500] on div "Склад - склад" at bounding box center [774, 500] width 423 height 19
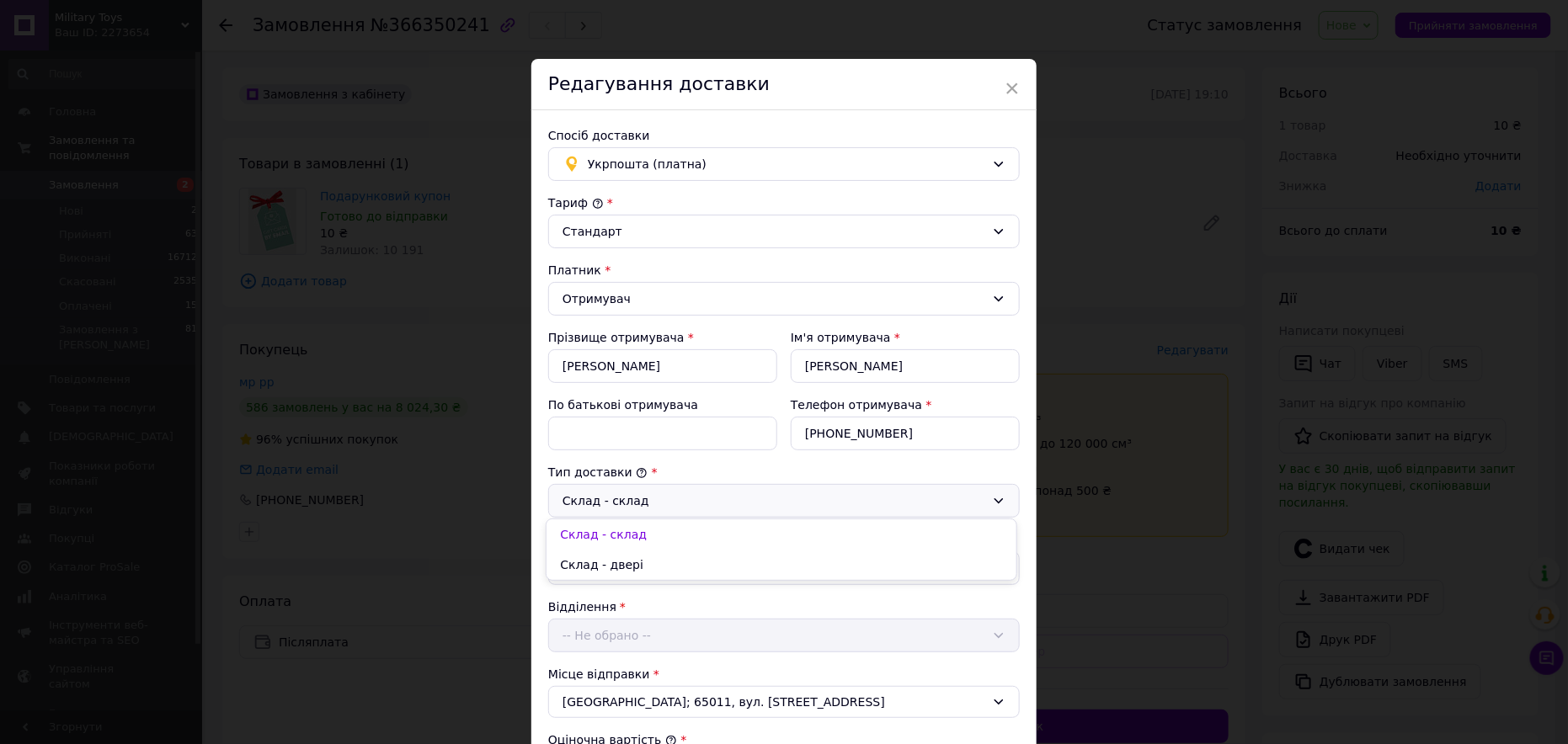
click at [600, 496] on div "Склад - склад" at bounding box center [774, 500] width 423 height 19
click at [594, 552] on div "-- Не обрано --" at bounding box center [784, 569] width 472 height 34
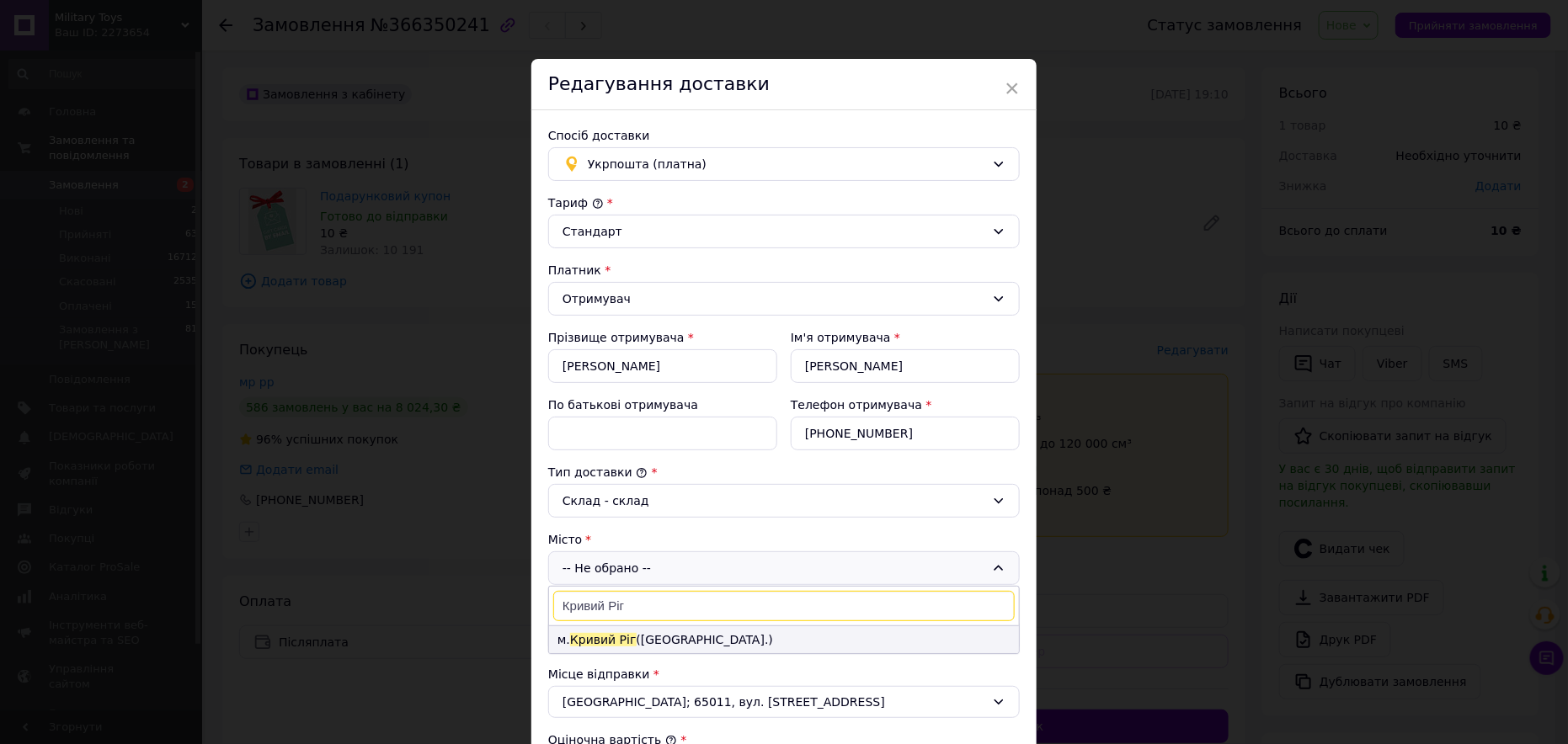
type input "Кривий Ріг"
click at [607, 634] on span "Кривий Ріг" at bounding box center [603, 639] width 67 height 13
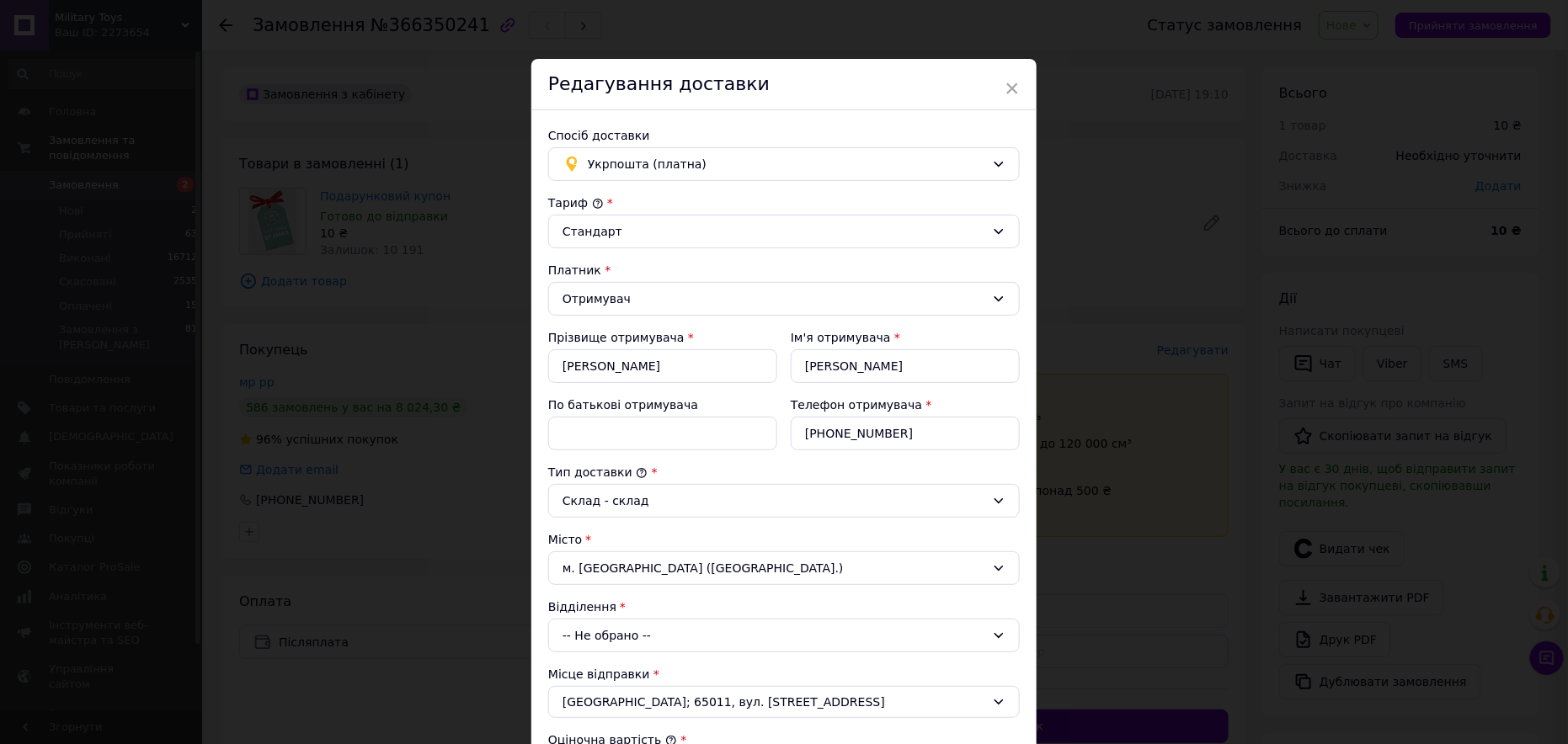
click at [603, 560] on div "м. Кривий Ріг (Дніпропетровська обл.)" at bounding box center [784, 569] width 472 height 34
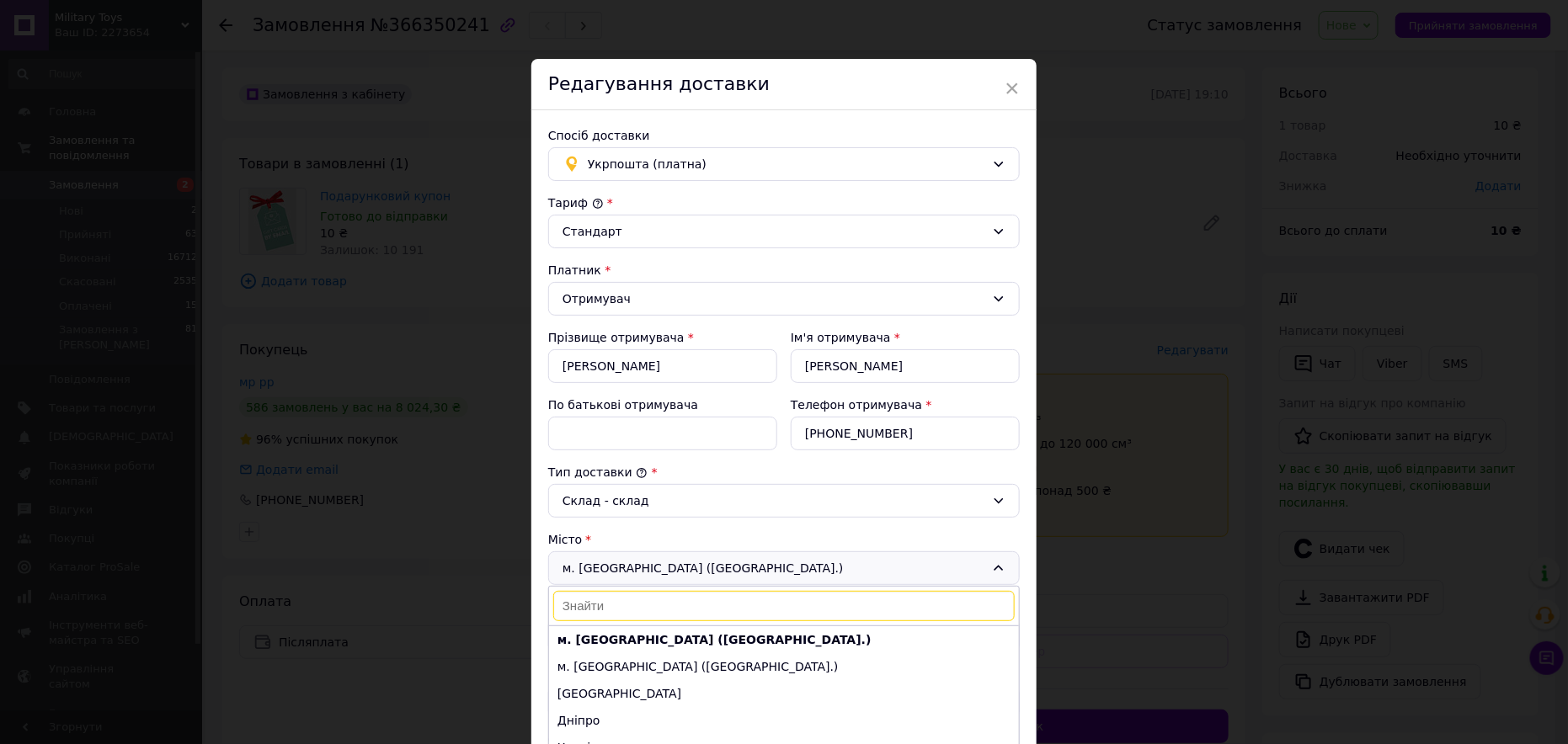
click at [603, 559] on div "м. Кривий Ріг (Дніпропетровська обл.) м. Кривий Ріг (Дніпропетровська обл.) м. …" at bounding box center [784, 569] width 472 height 34
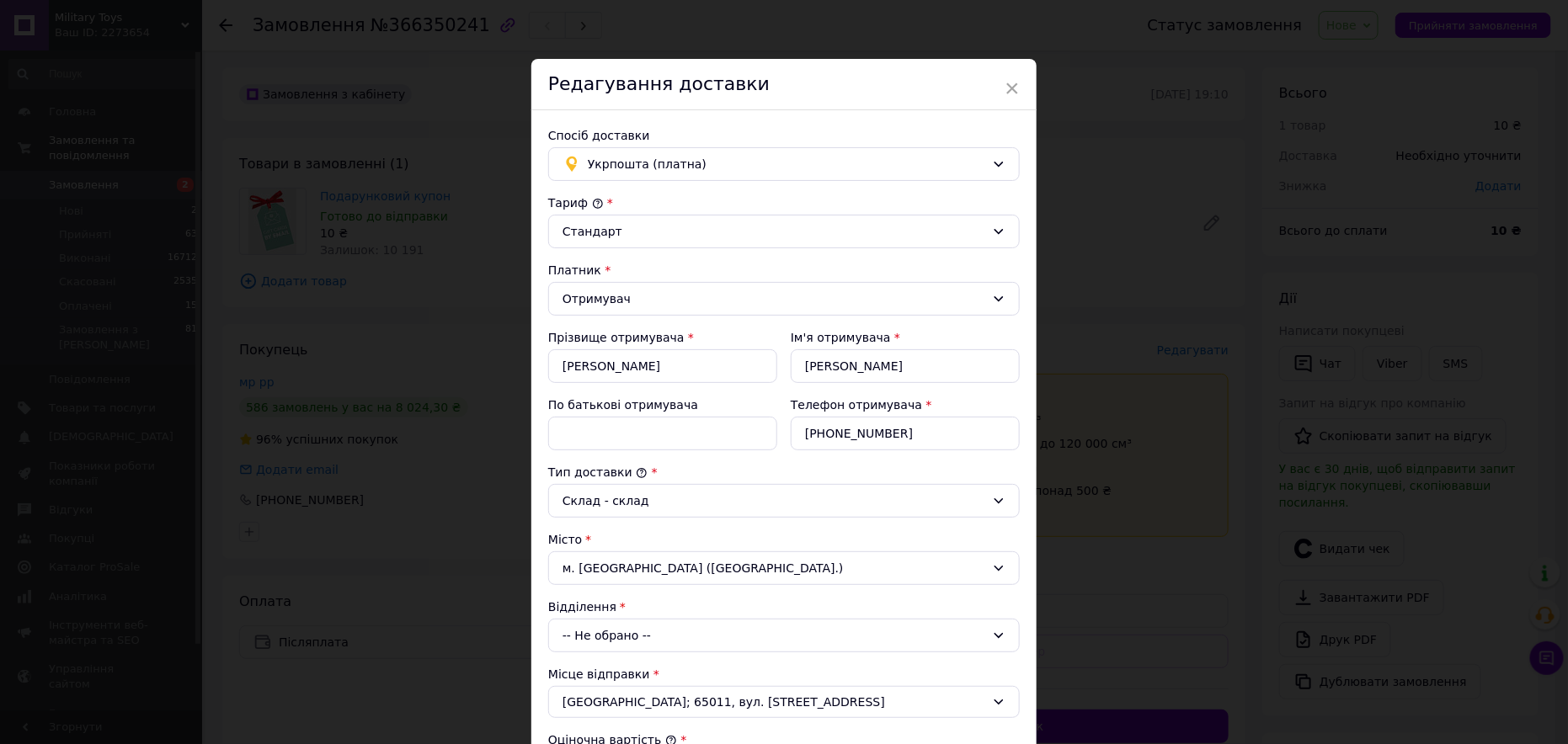
click at [585, 648] on div "-- Не обрано --" at bounding box center [784, 636] width 472 height 34
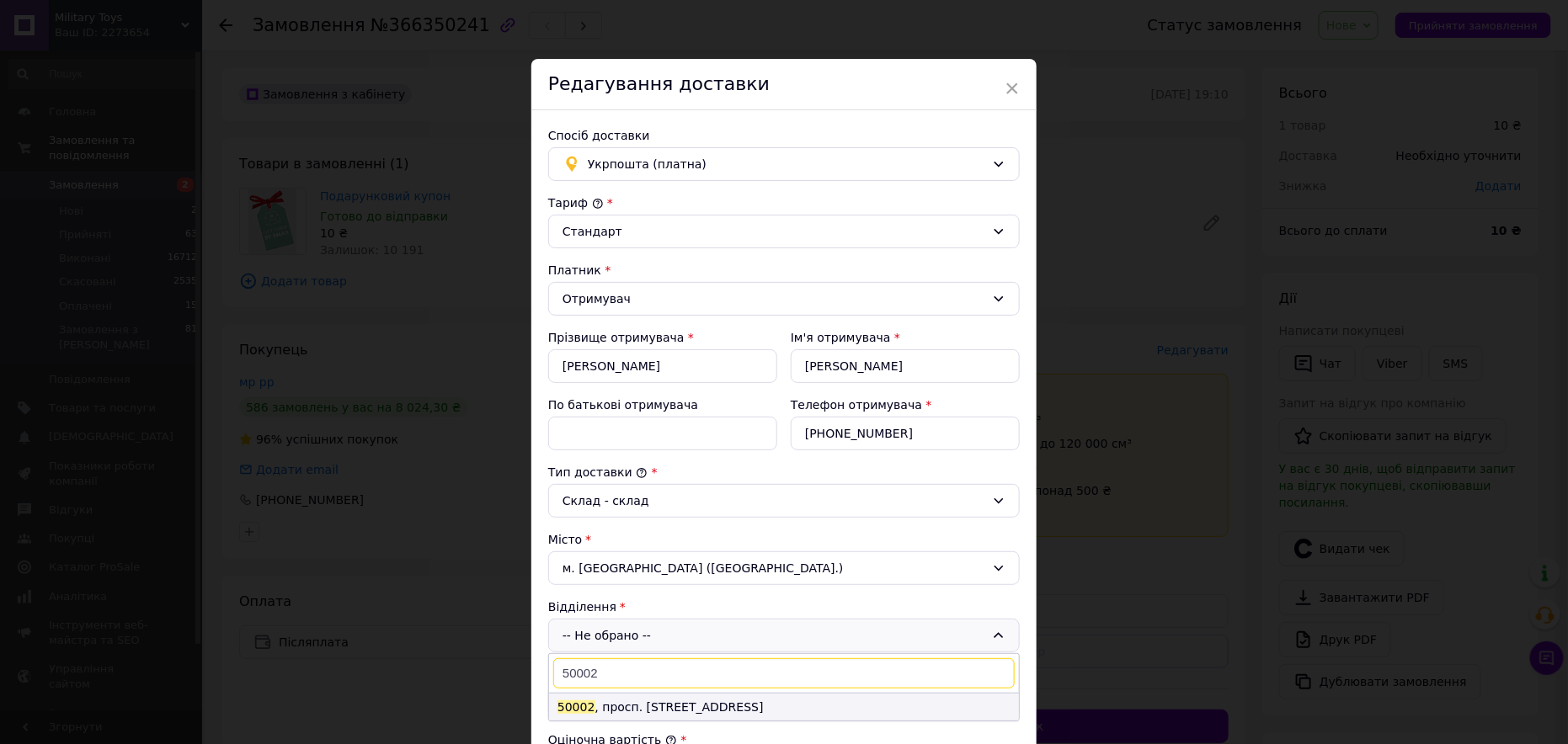
type input "50002"
click at [616, 697] on li "50002 , просп. Центральний, 22В" at bounding box center [784, 708] width 470 height 27
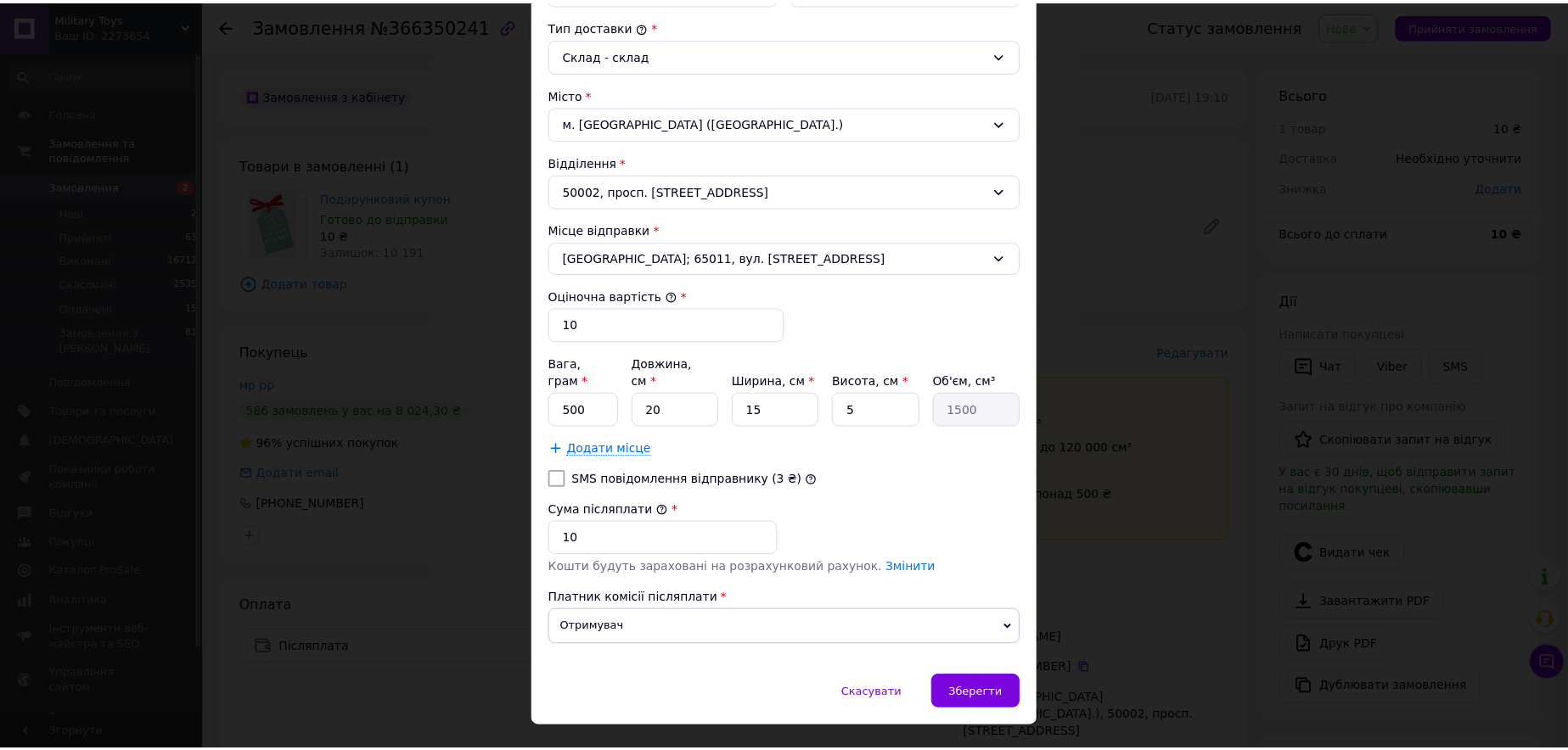
scroll to position [462, 0]
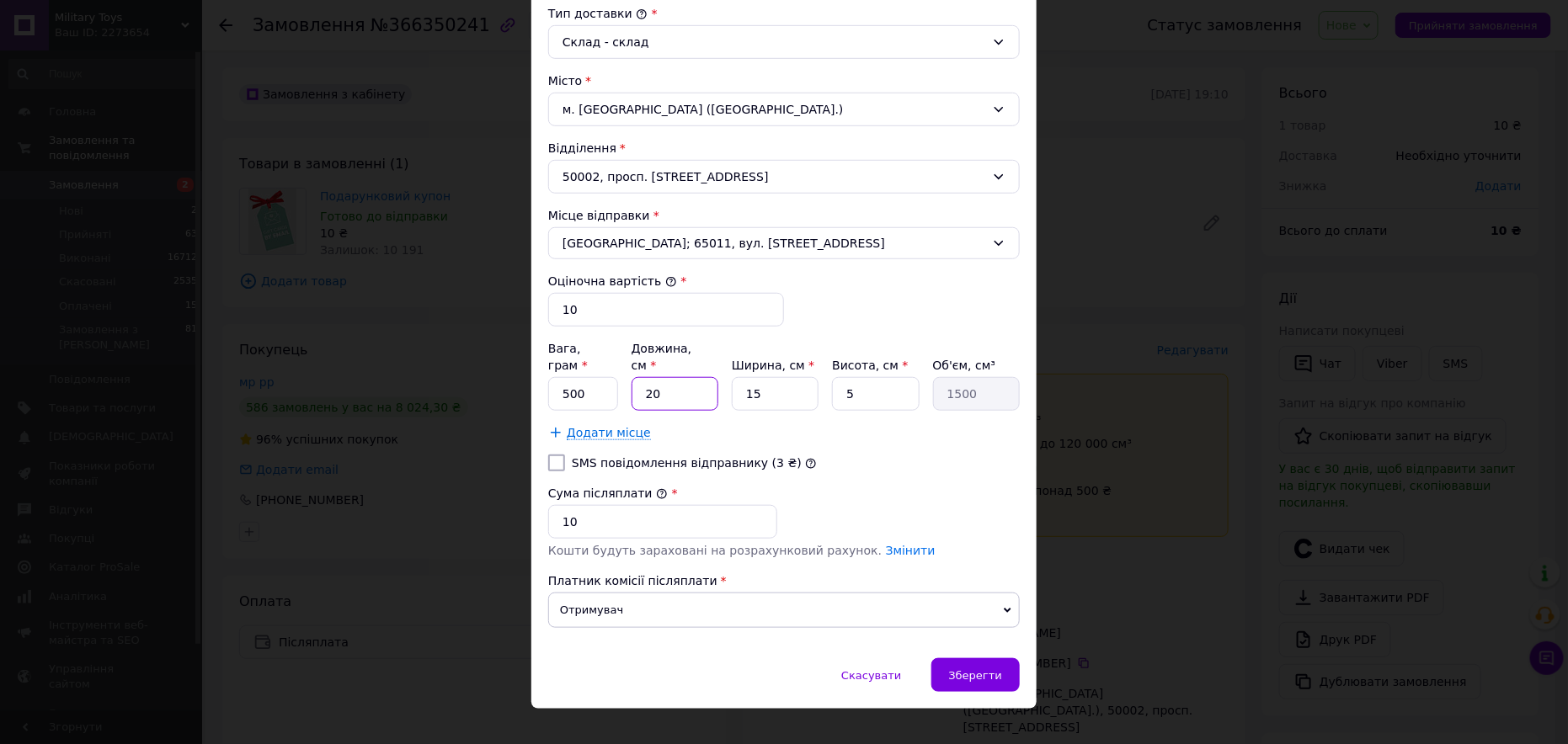
drag, startPoint x: 651, startPoint y: 372, endPoint x: 636, endPoint y: 376, distance: 15.5
click at [628, 375] on div "Вага, грам * 500 Довжина, см * 20 Ширина, см * 15 Висота, см * 5 Об'єм, см³ 1500" at bounding box center [784, 376] width 472 height 71
type input "30"
type input "2250"
type input "30"
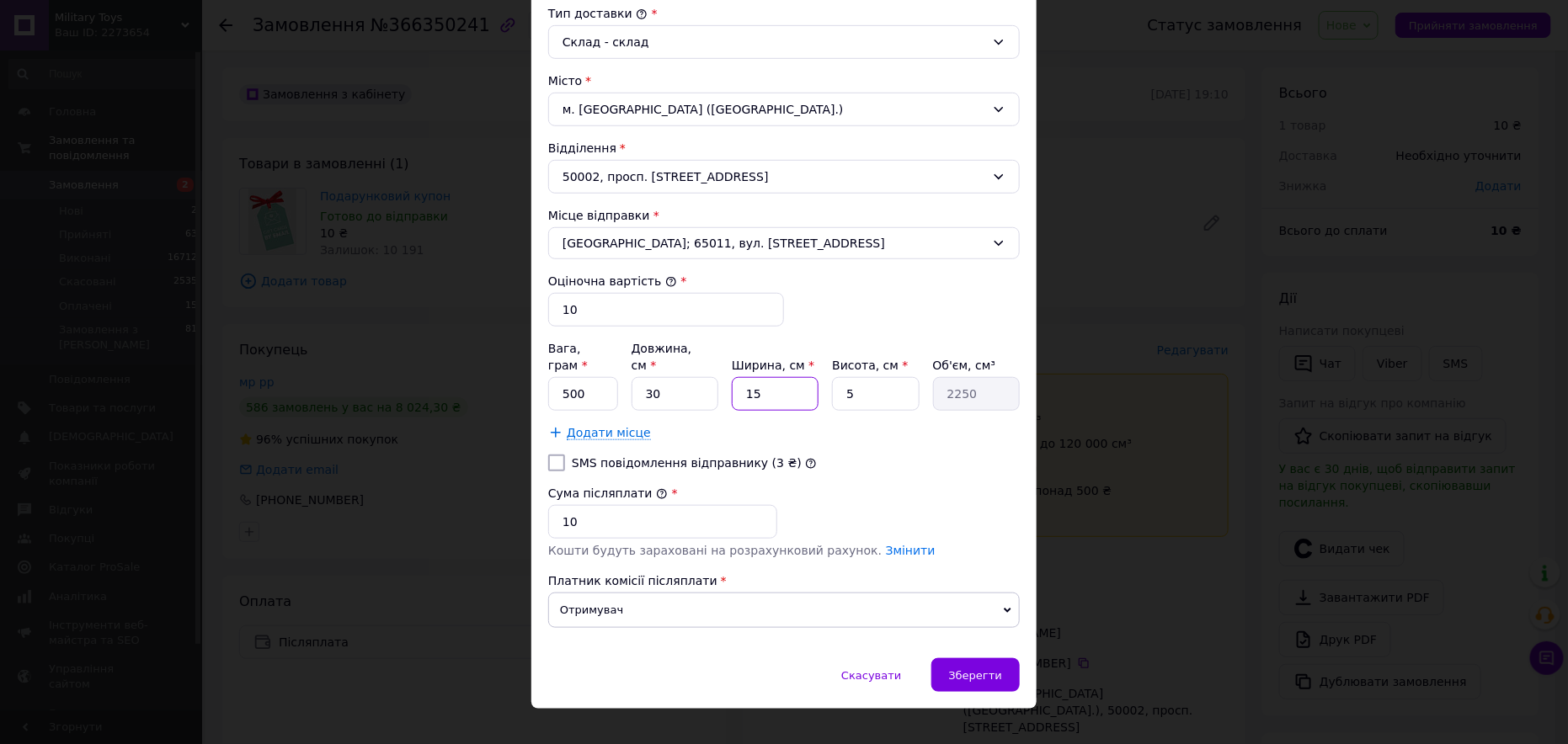
drag, startPoint x: 772, startPoint y: 373, endPoint x: 739, endPoint y: 374, distance: 33.0
click at [739, 377] on input "15" at bounding box center [775, 394] width 87 height 34
type input "3"
type input "450"
type input "30"
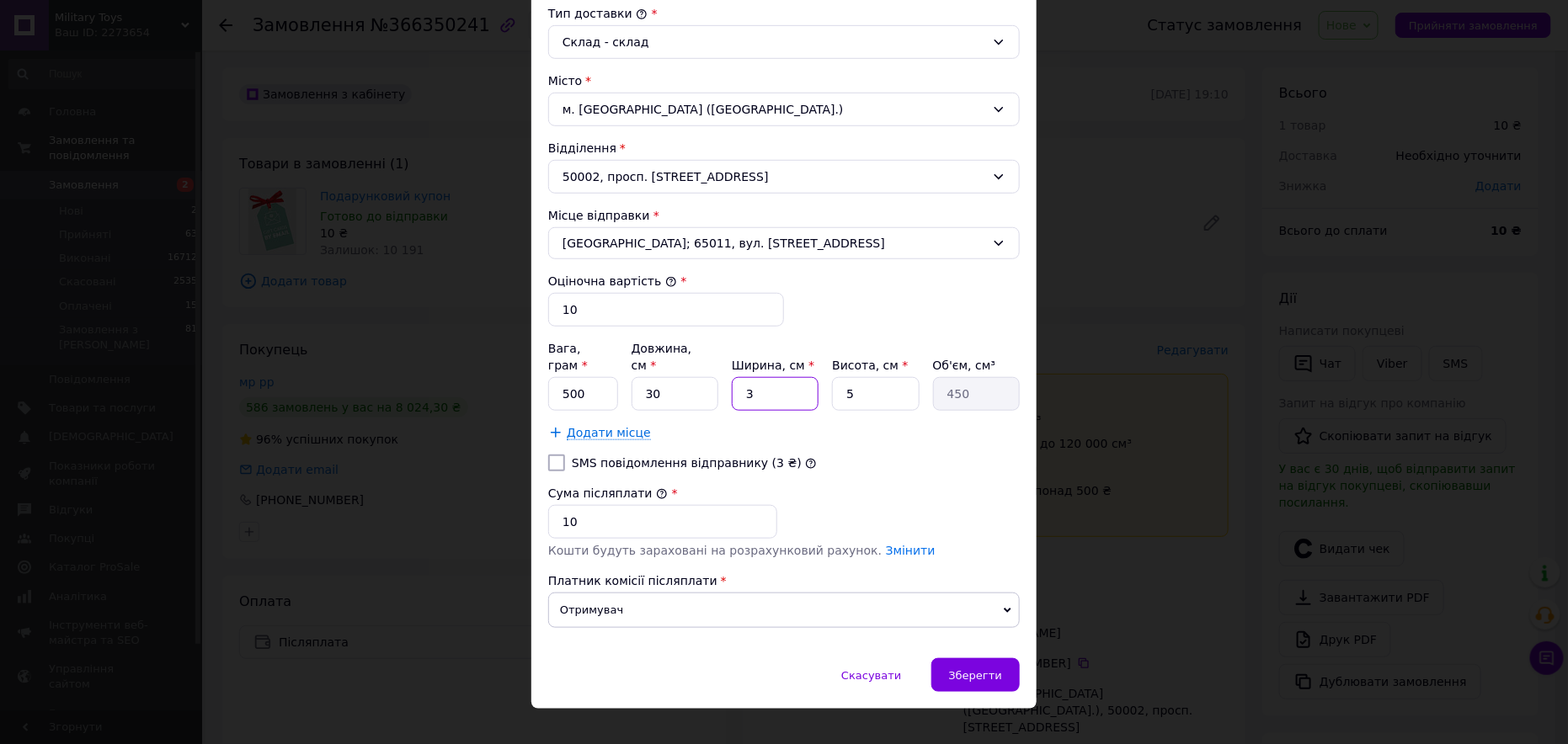
type input "4500"
drag, startPoint x: 769, startPoint y: 372, endPoint x: 733, endPoint y: 372, distance: 36.0
click at [733, 377] on input "30" at bounding box center [775, 394] width 87 height 34
type input "2"
type input "300"
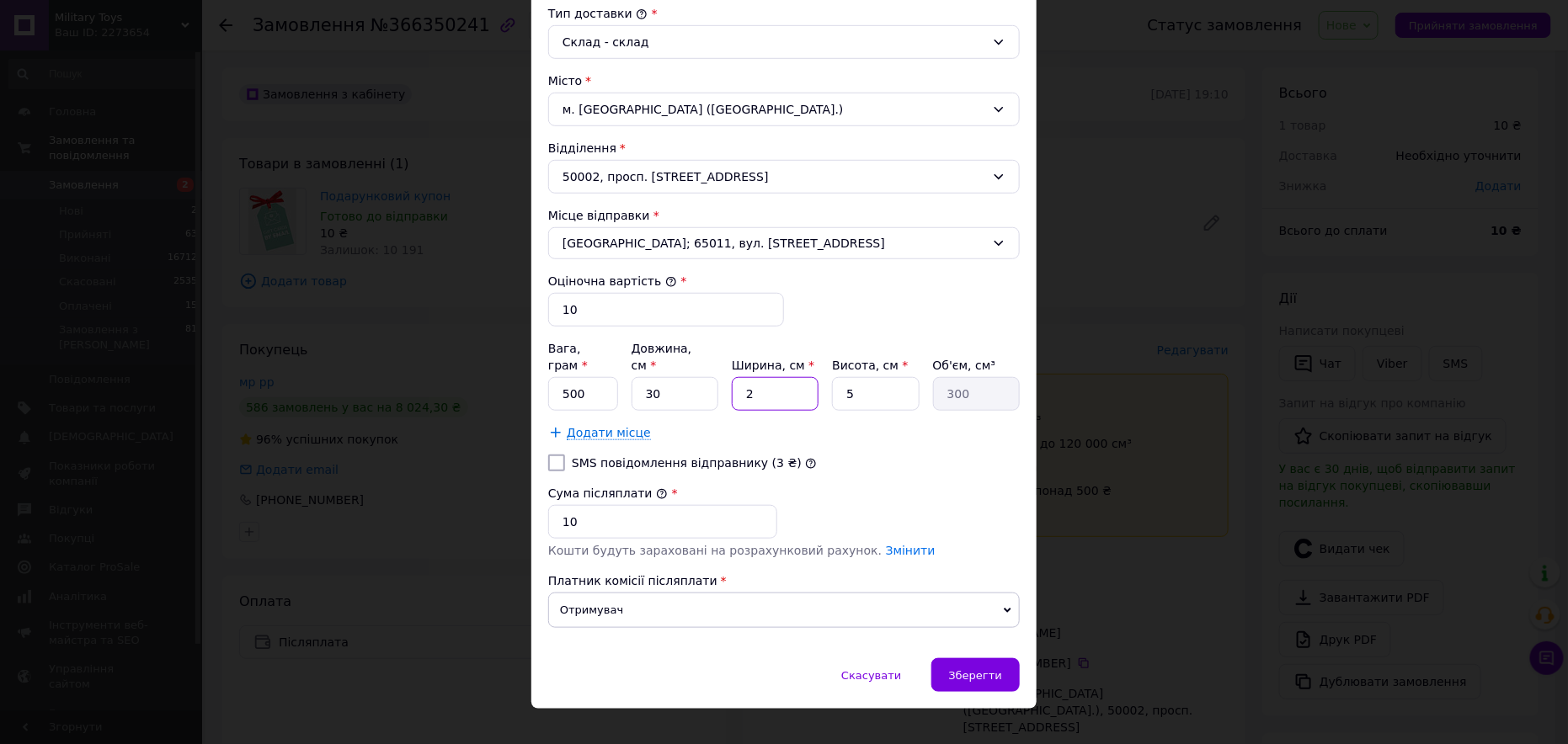
type input "20"
type input "3000"
type input "20"
drag, startPoint x: 580, startPoint y: 367, endPoint x: 536, endPoint y: 367, distance: 44.0
click at [536, 367] on div "Спосіб доставки Укрпошта (платна) Тариф * Стандарт Платник * Отримувач Прізвище…" at bounding box center [784, 155] width 505 height 1007
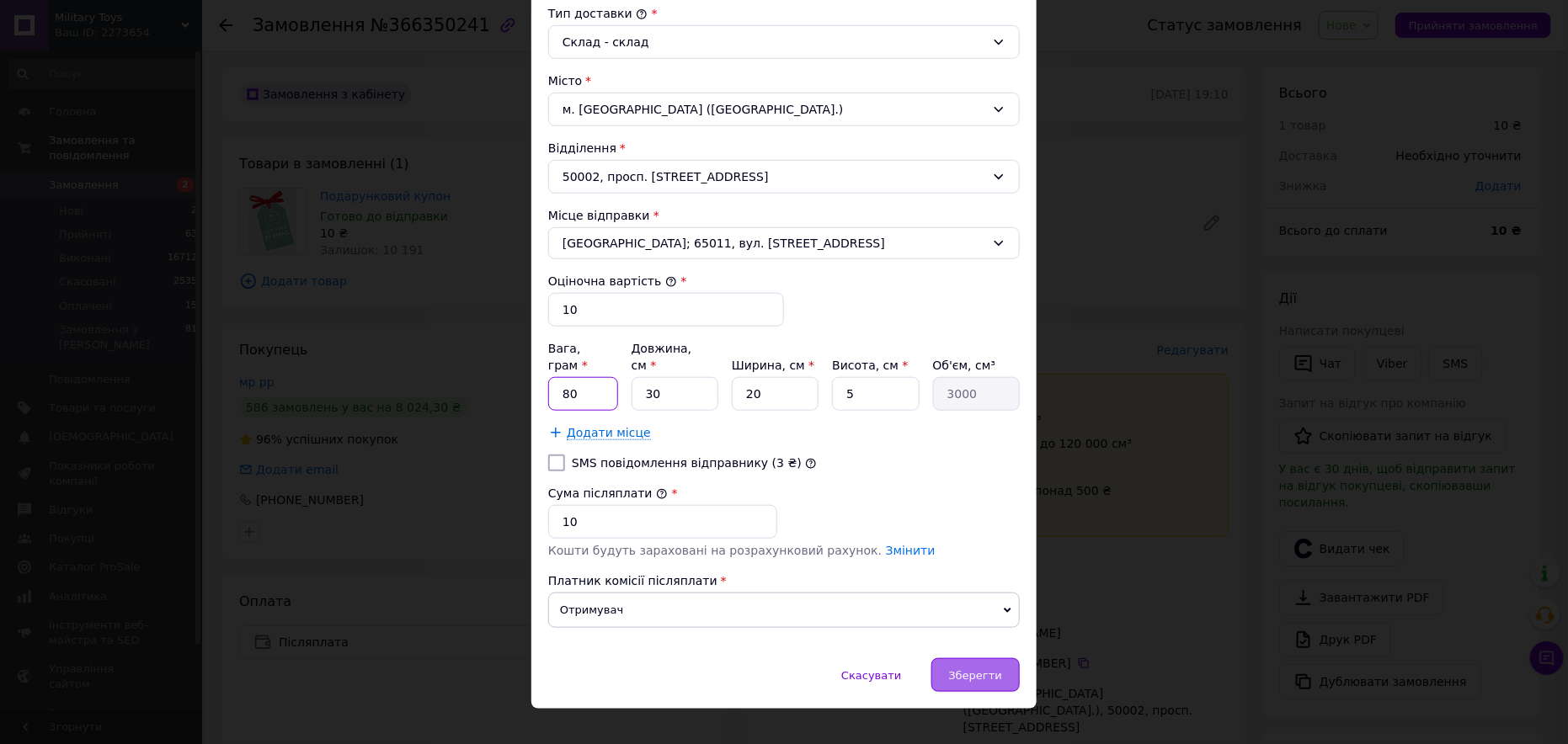
type input "80"
drag, startPoint x: 981, startPoint y: 644, endPoint x: 680, endPoint y: 561, distance: 312.2
click at [678, 563] on div "× Редагування доставки Спосіб доставки Укрпошта (платна) Тариф * Стандарт Платн…" at bounding box center [784, 155] width 505 height 1109
drag, startPoint x: 600, startPoint y: 296, endPoint x: 532, endPoint y: 297, distance: 68.0
click at [532, 297] on div "Спосіб доставки Укрпошта (платна) Тариф * Стандарт Платник * Отримувач Прізвище…" at bounding box center [784, 155] width 505 height 1007
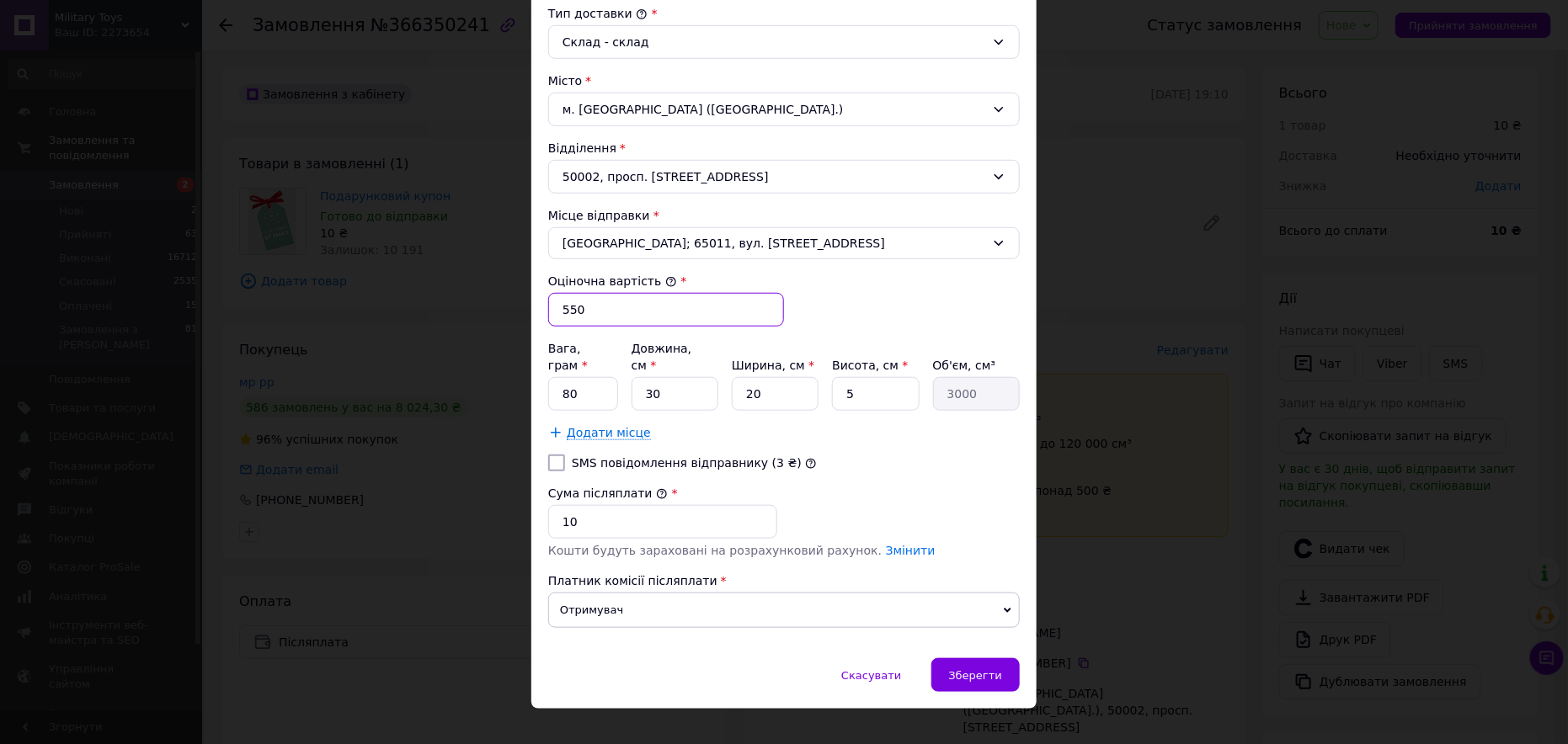
type input "550"
drag, startPoint x: 581, startPoint y: 503, endPoint x: 552, endPoint y: 504, distance: 29.0
click at [551, 506] on input "10" at bounding box center [663, 522] width 229 height 34
type input "450"
click at [999, 659] on div "Зберегти" at bounding box center [975, 676] width 88 height 34
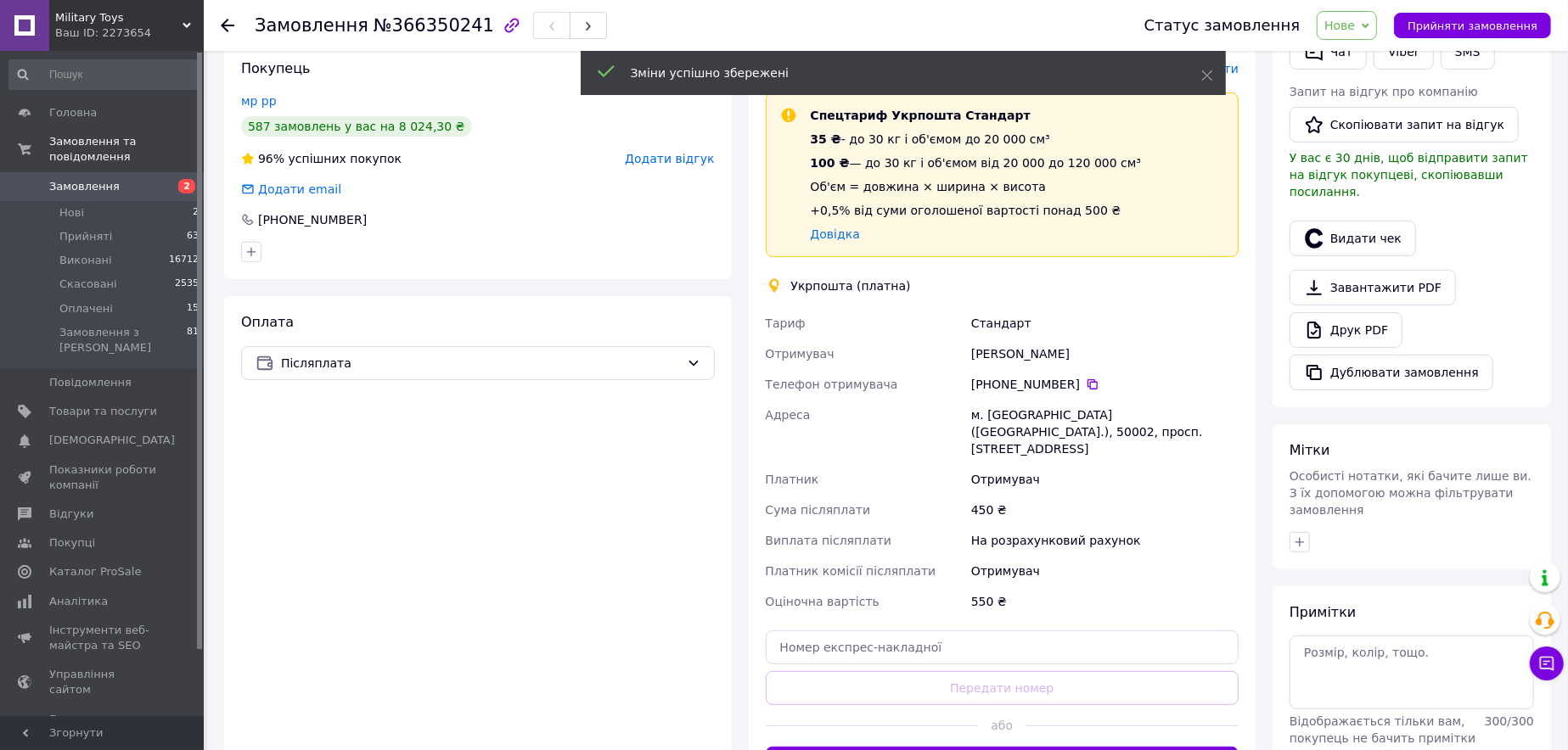
scroll to position [425, 0]
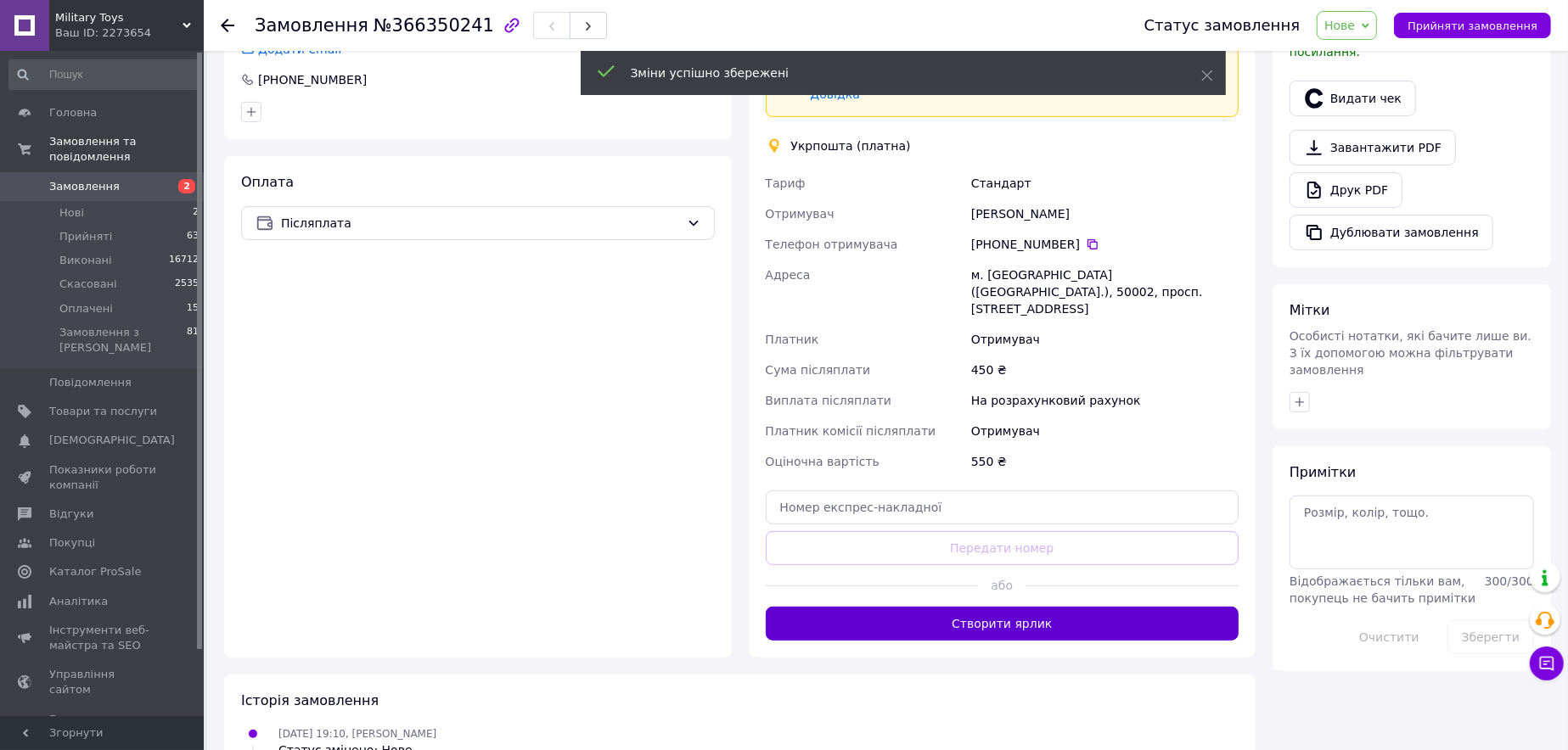
click at [1063, 607] on button "Створити ярлик" at bounding box center [1003, 624] width 474 height 34
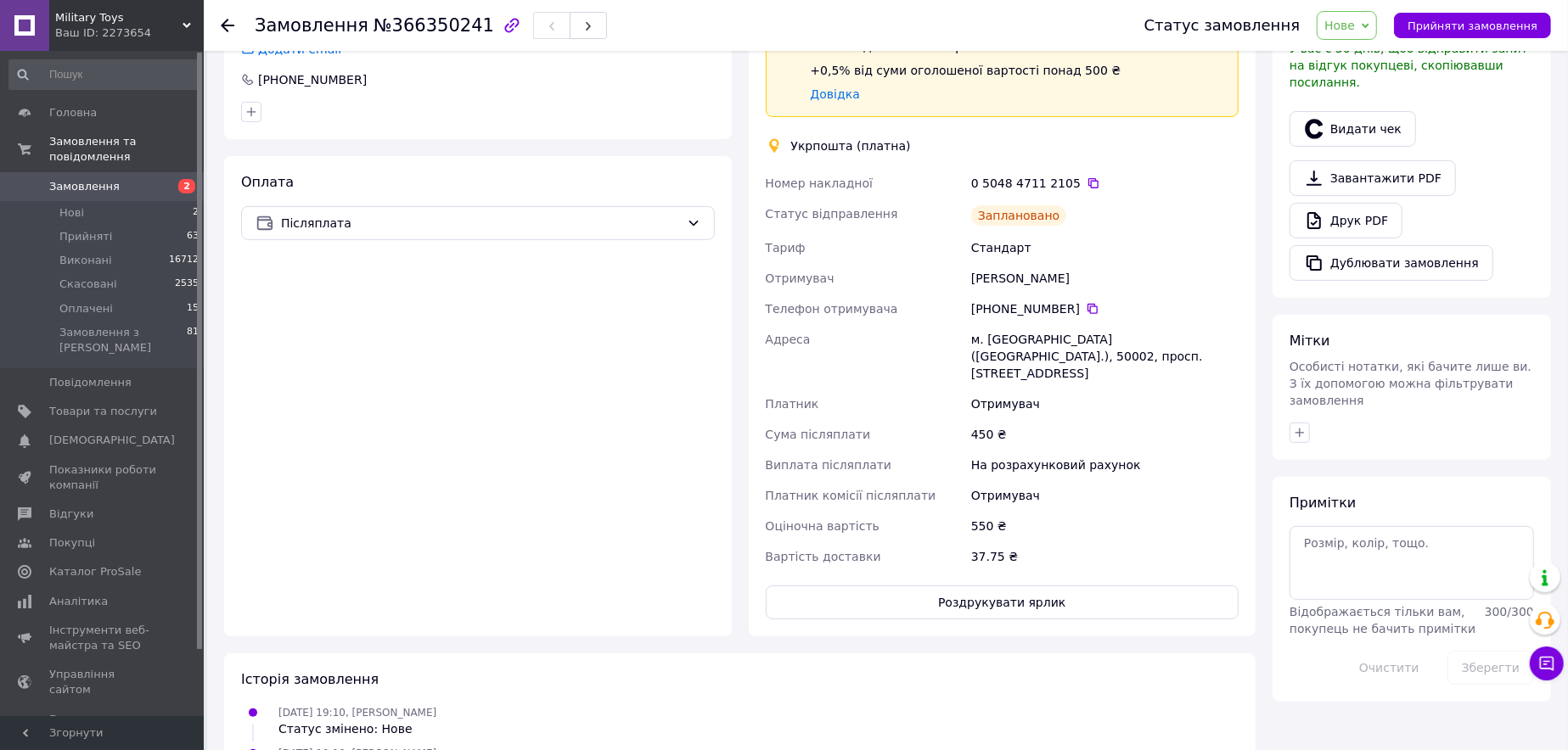
click at [1085, 176] on div "0 5048 4711 2105" at bounding box center [1105, 183] width 267 height 17
click at [1087, 177] on icon at bounding box center [1093, 183] width 13 height 13
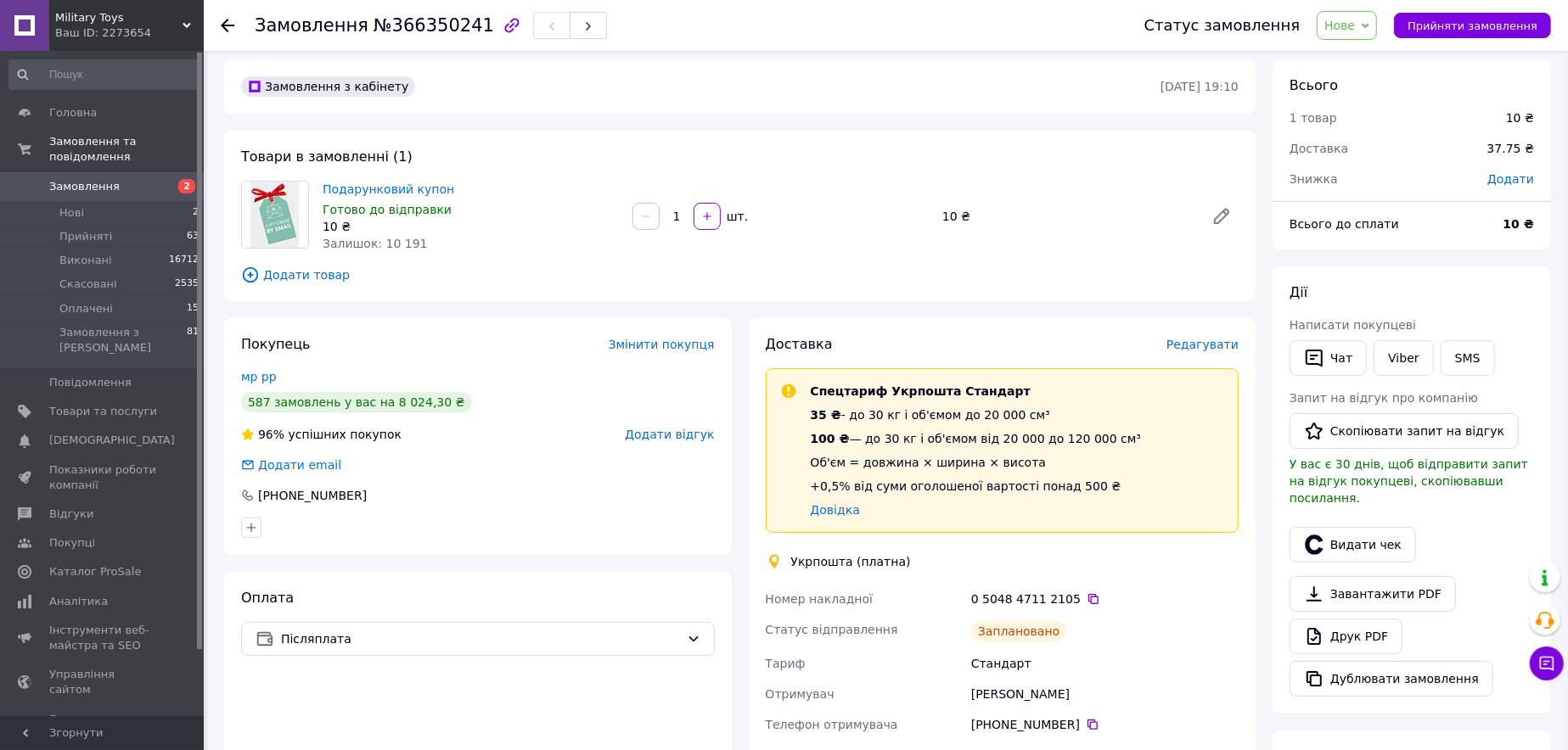
scroll to position [0, 0]
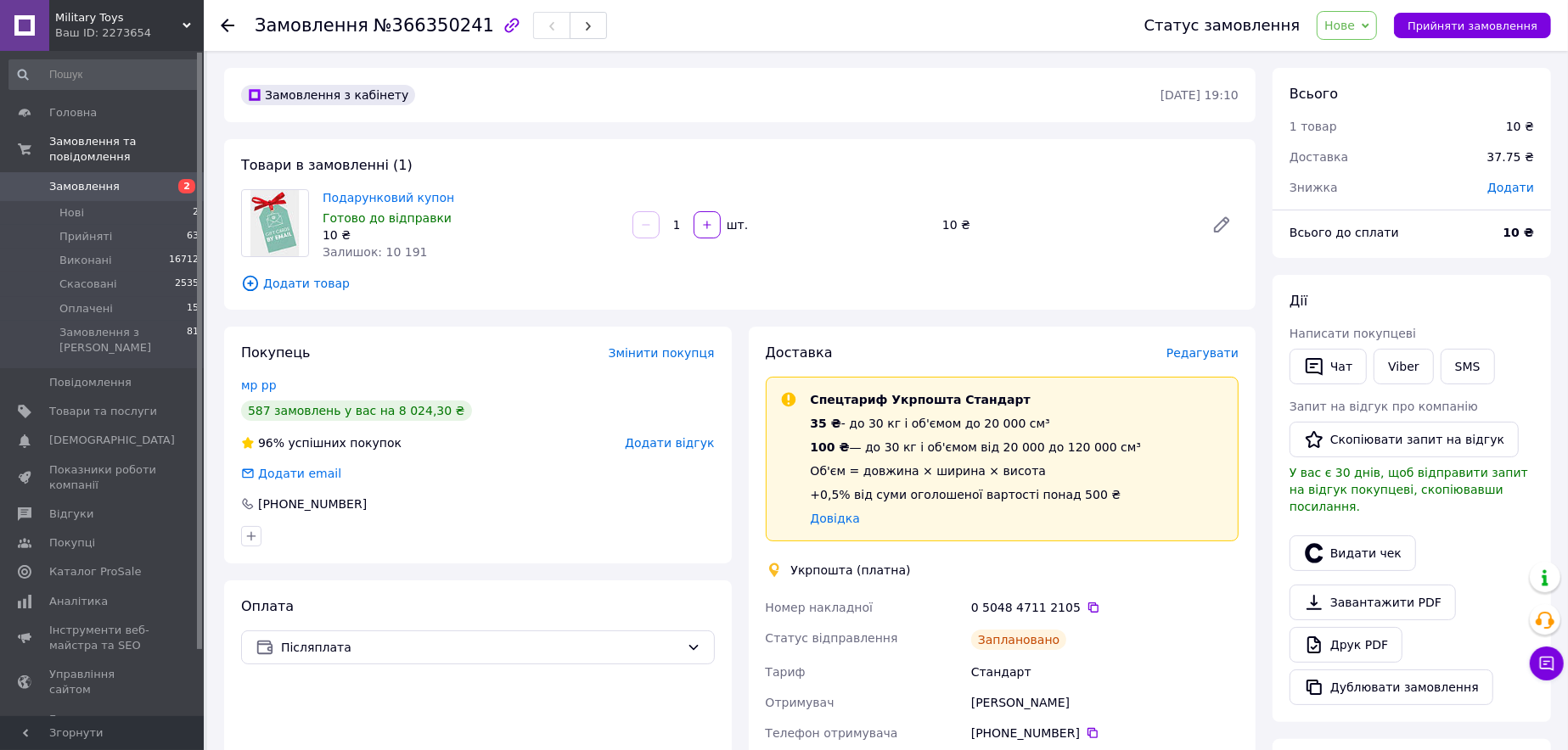
click at [1355, 20] on span "Нове" at bounding box center [1340, 25] width 30 height 13
click at [1372, 56] on li "Прийнято" at bounding box center [1356, 59] width 78 height 25
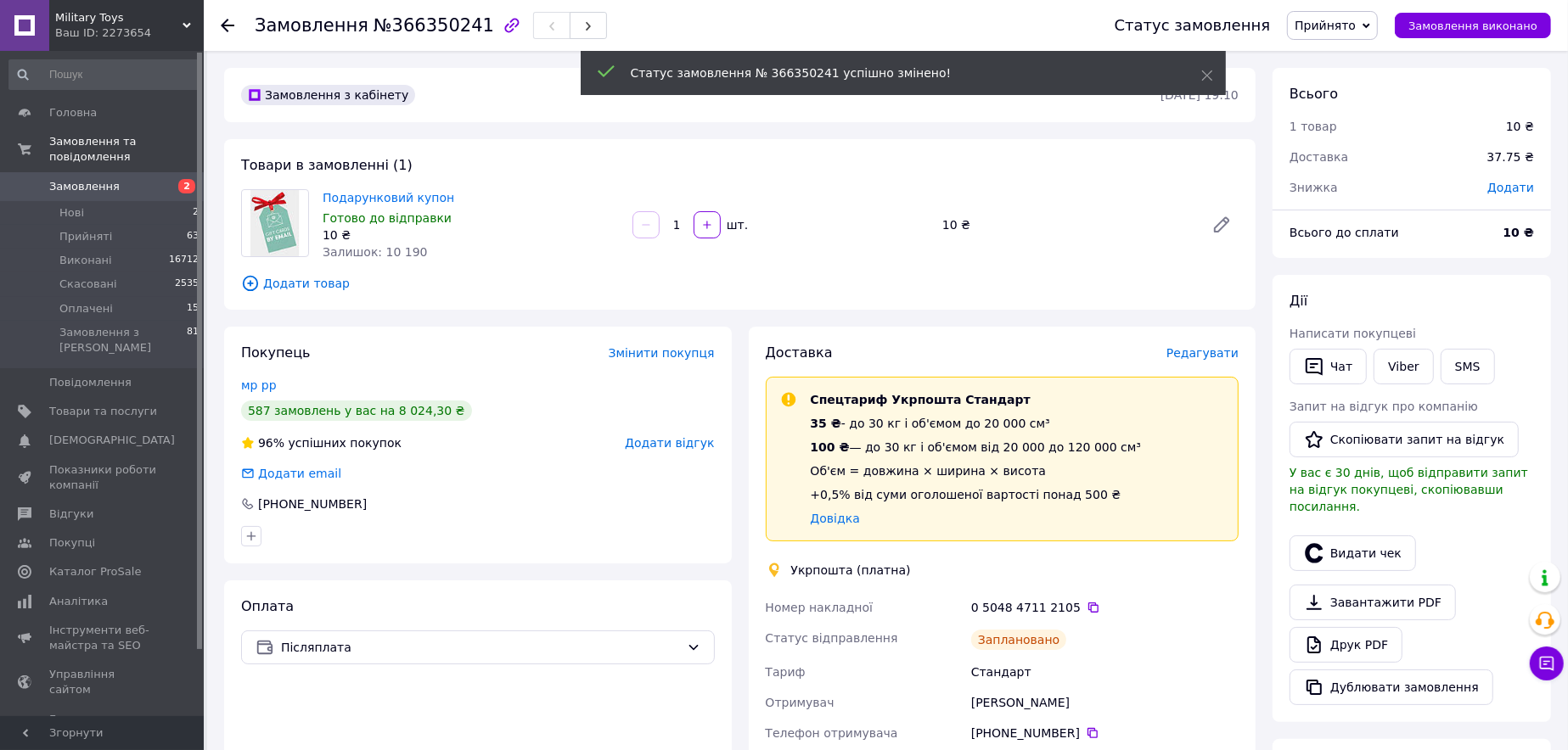
click at [87, 179] on span "Замовлення" at bounding box center [84, 186] width 71 height 15
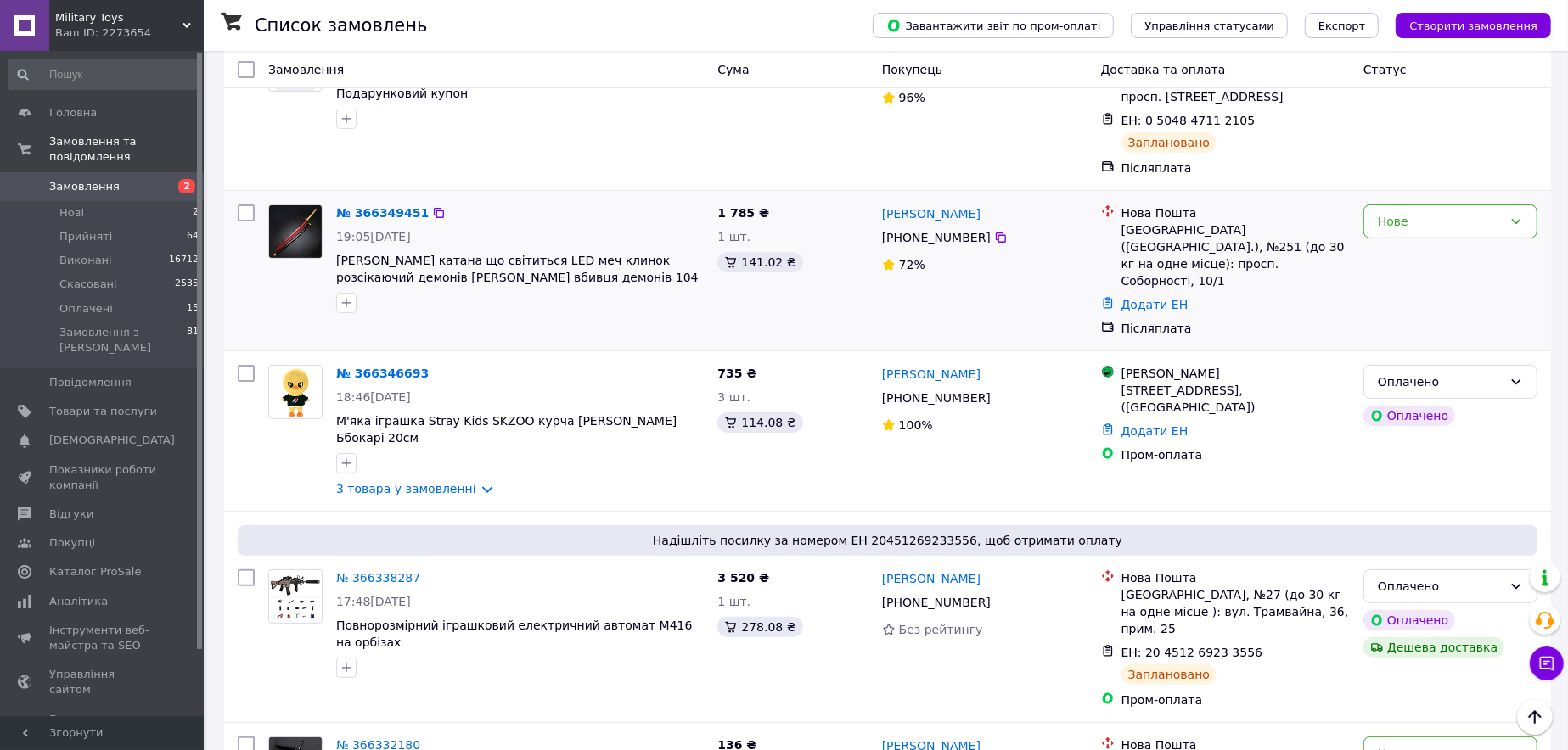
scroll to position [85, 0]
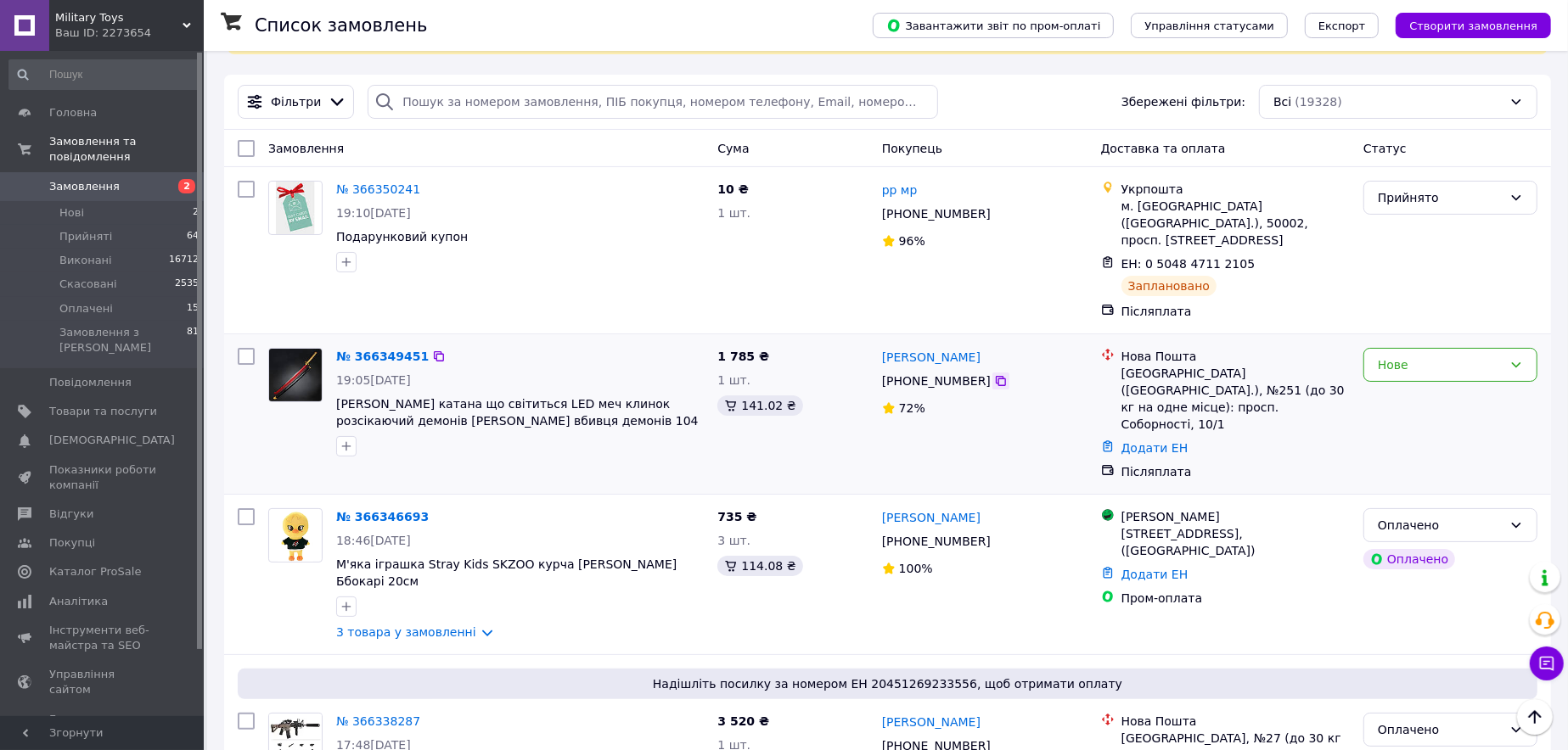
click at [994, 375] on icon at bounding box center [1000, 381] width 13 height 13
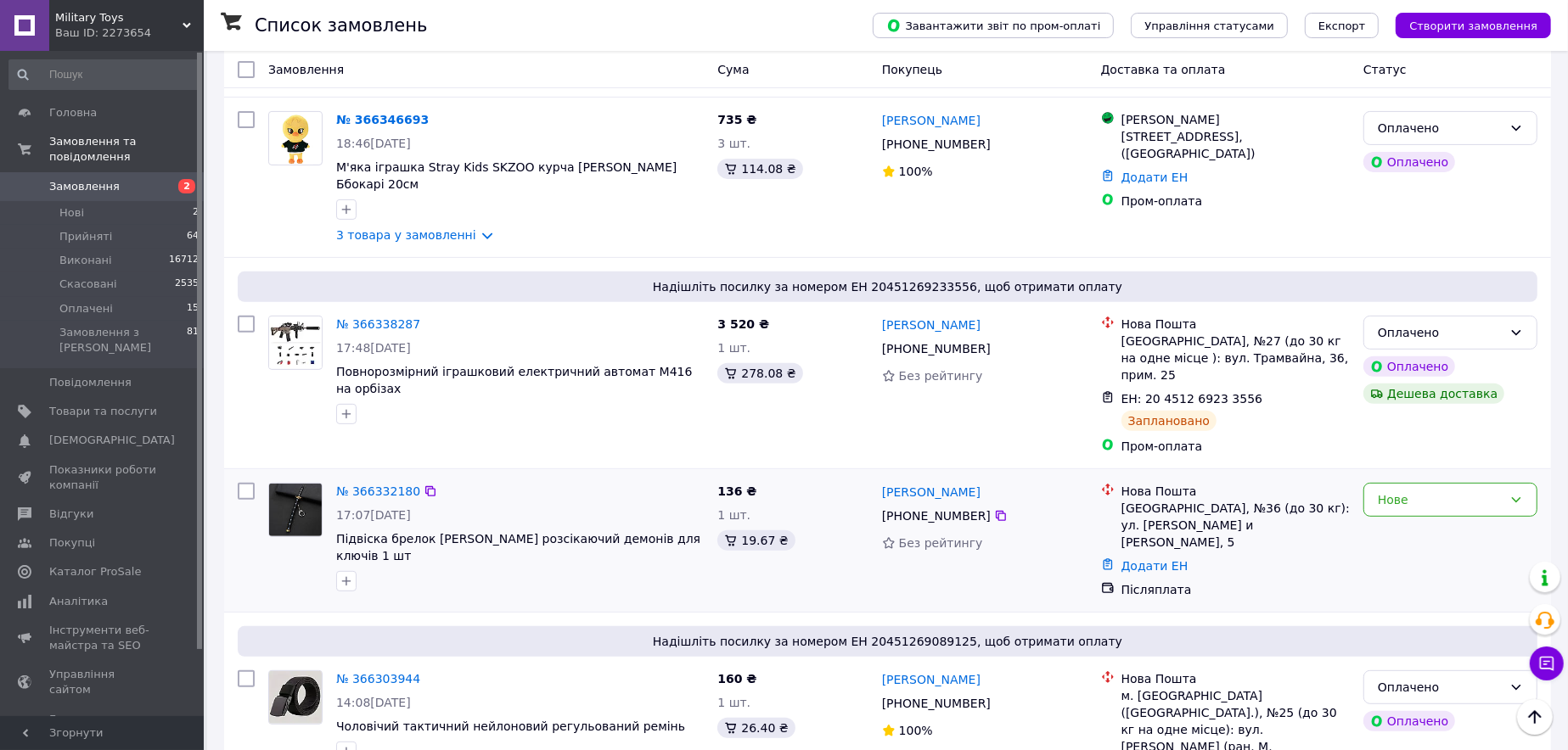
scroll to position [509, 0]
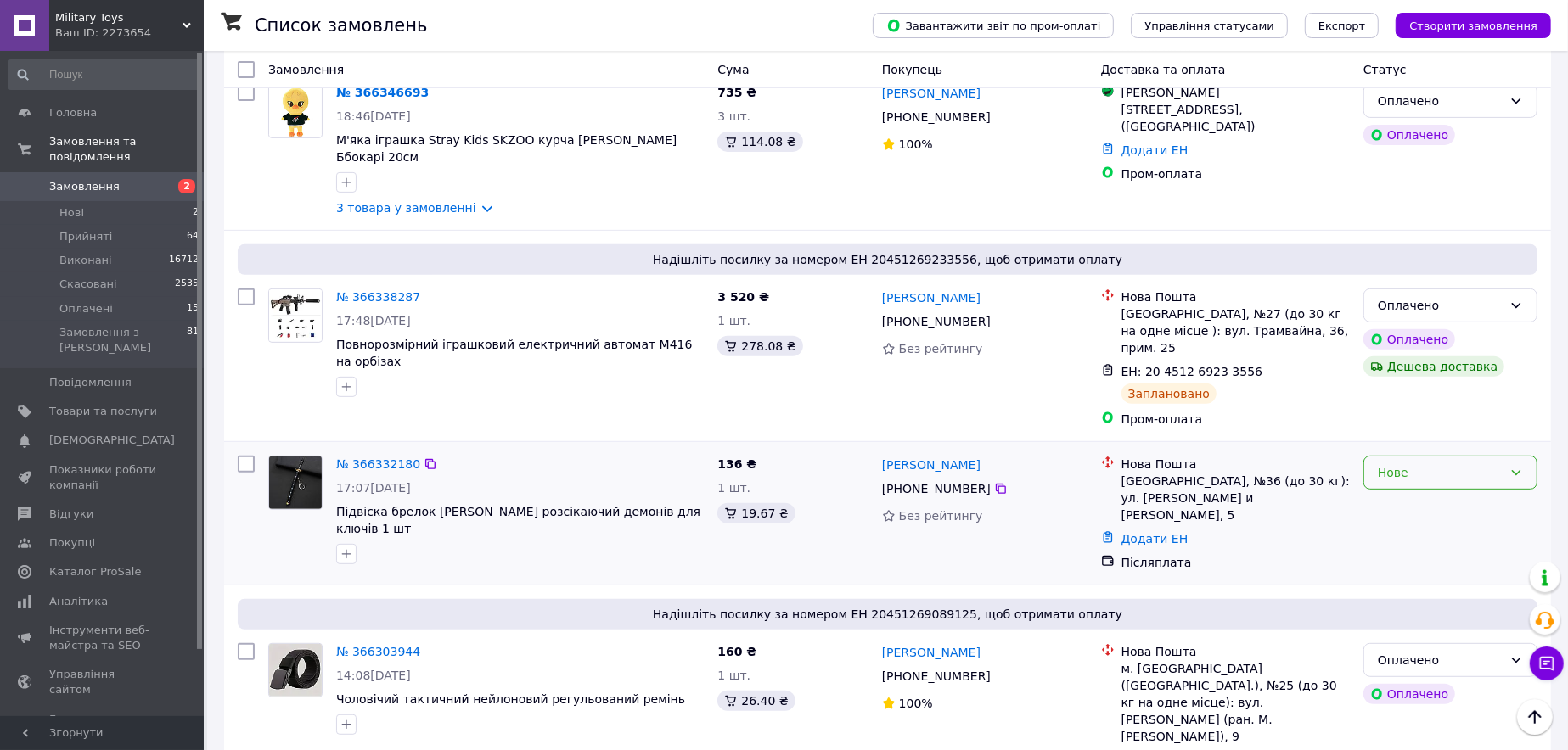
click at [1433, 463] on div "Нове" at bounding box center [1440, 472] width 125 height 19
click at [1422, 425] on li "Прийнято" at bounding box center [1450, 434] width 172 height 30
click at [384, 458] on link "№ 366332180" at bounding box center [378, 464] width 84 height 13
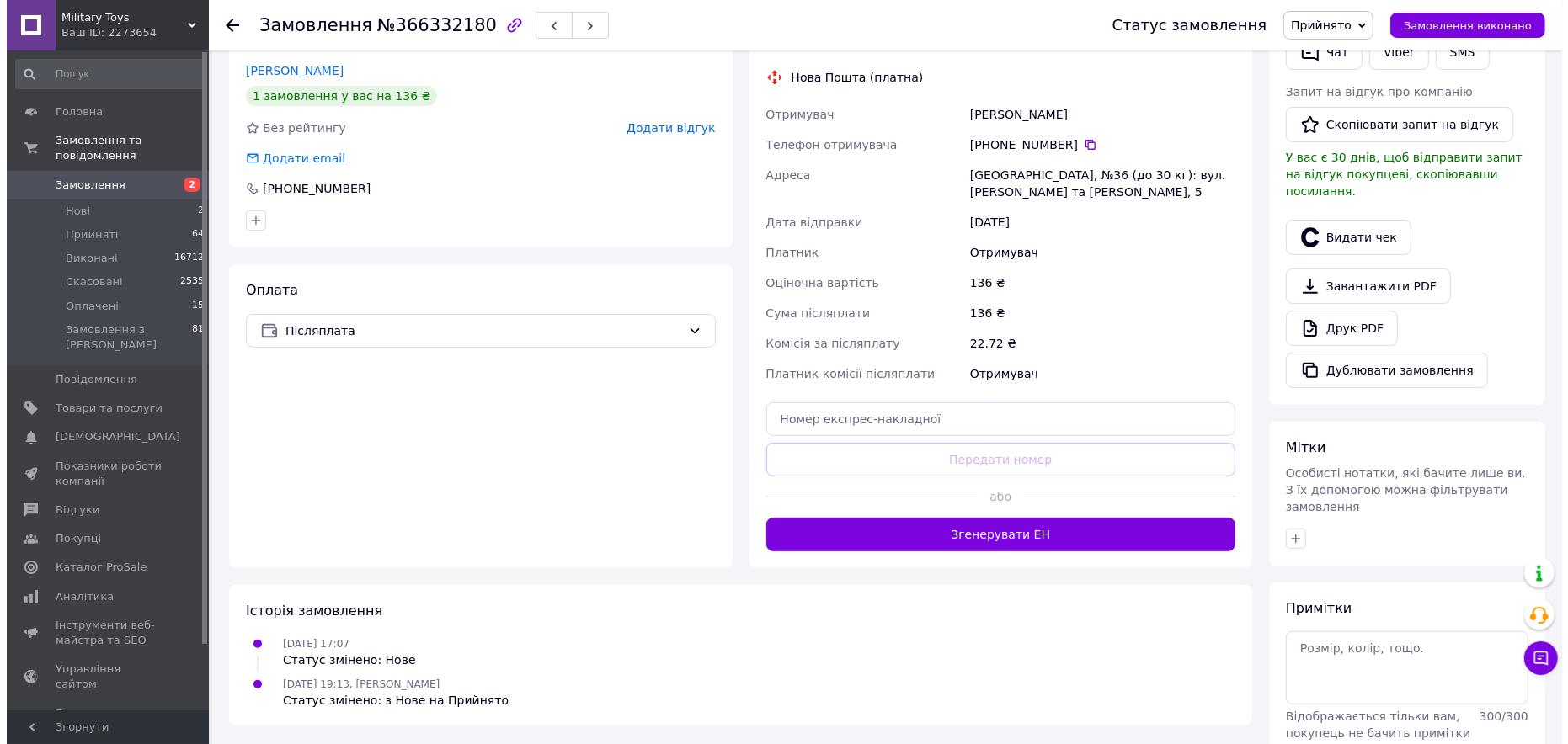
scroll to position [242, 0]
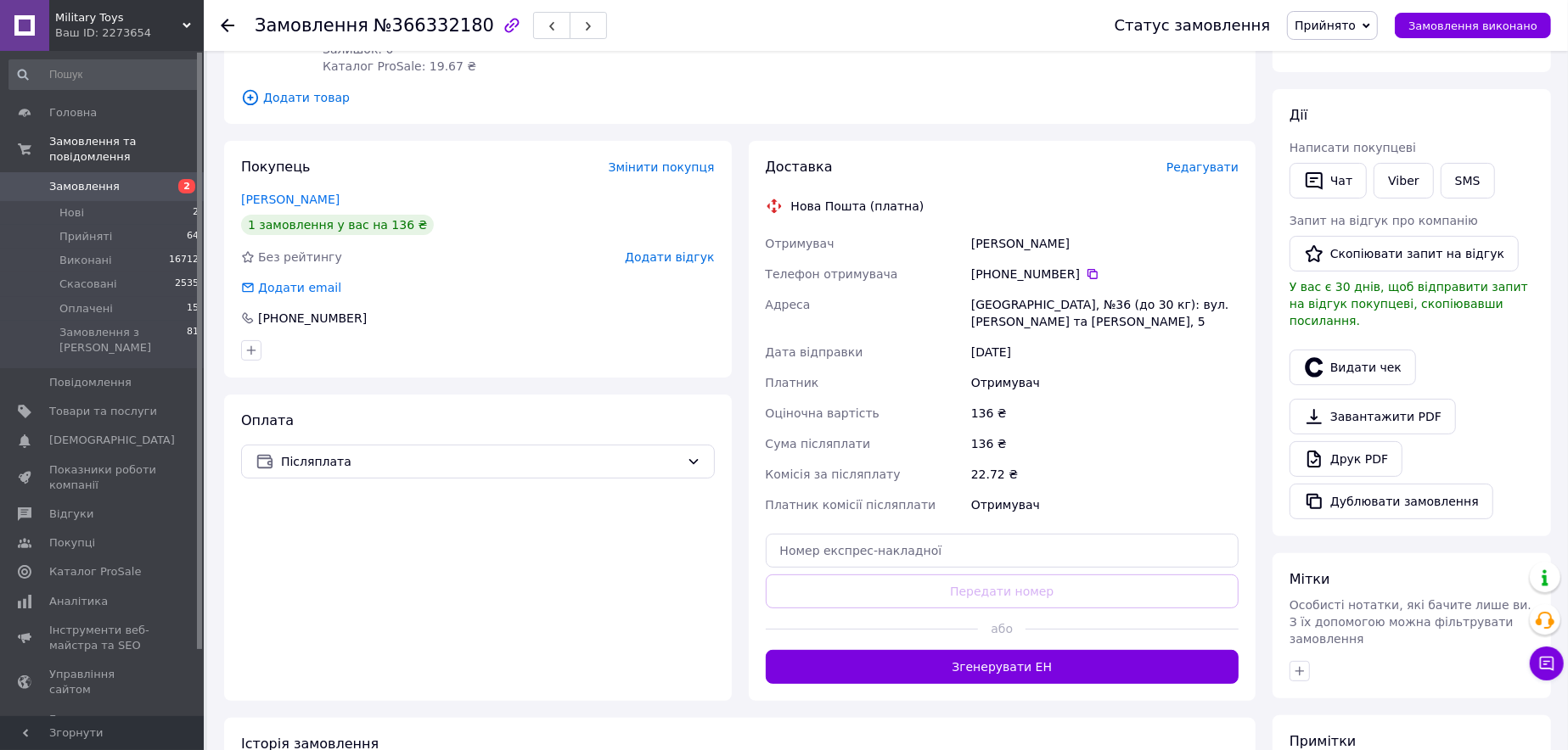
click at [1222, 154] on div "Доставка Редагувати Нова Пошта (платна) Отримувач Крижановська Мирослава Телефо…" at bounding box center [1003, 420] width 508 height 560
click at [1216, 169] on span "Редагувати" at bounding box center [1202, 167] width 73 height 13
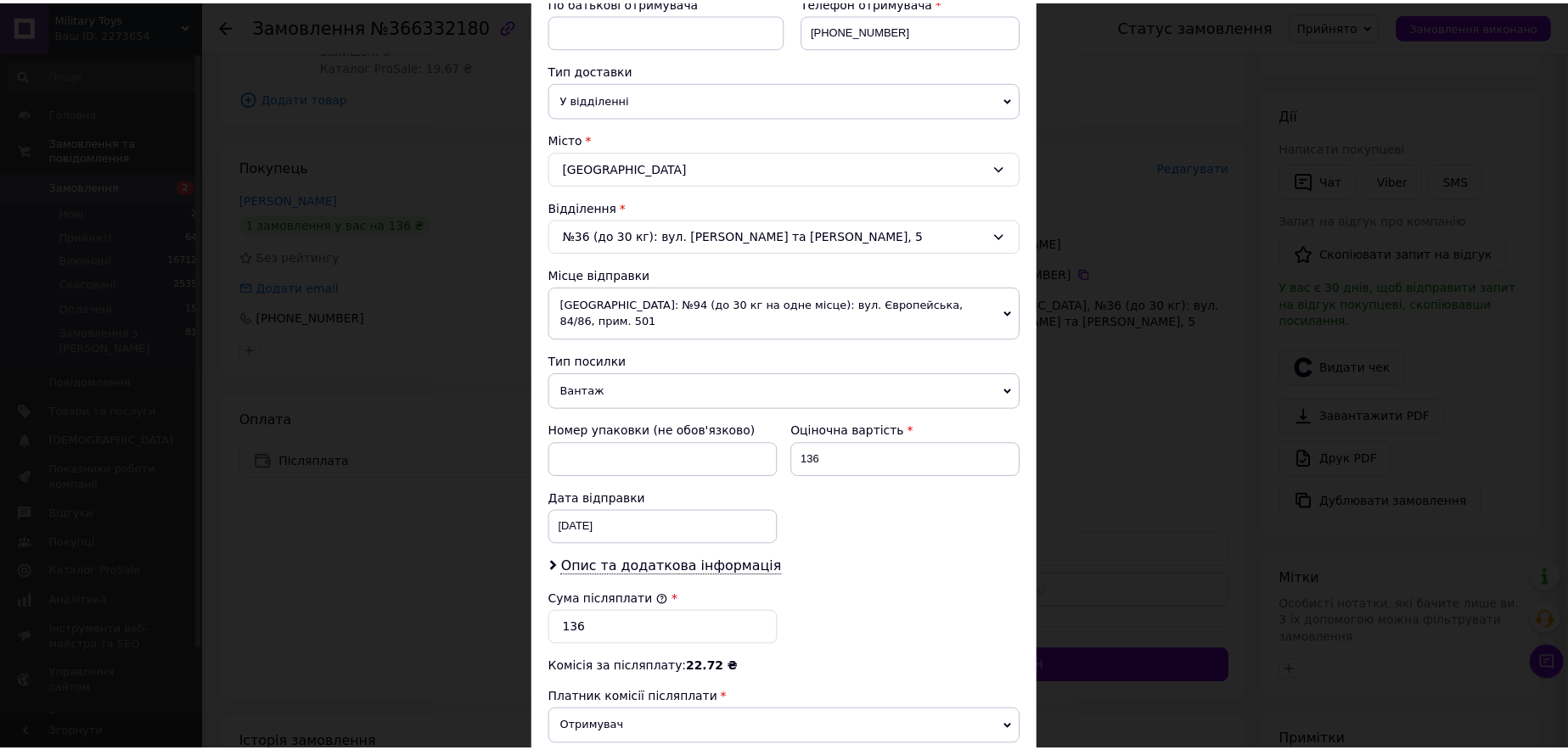
scroll to position [509, 0]
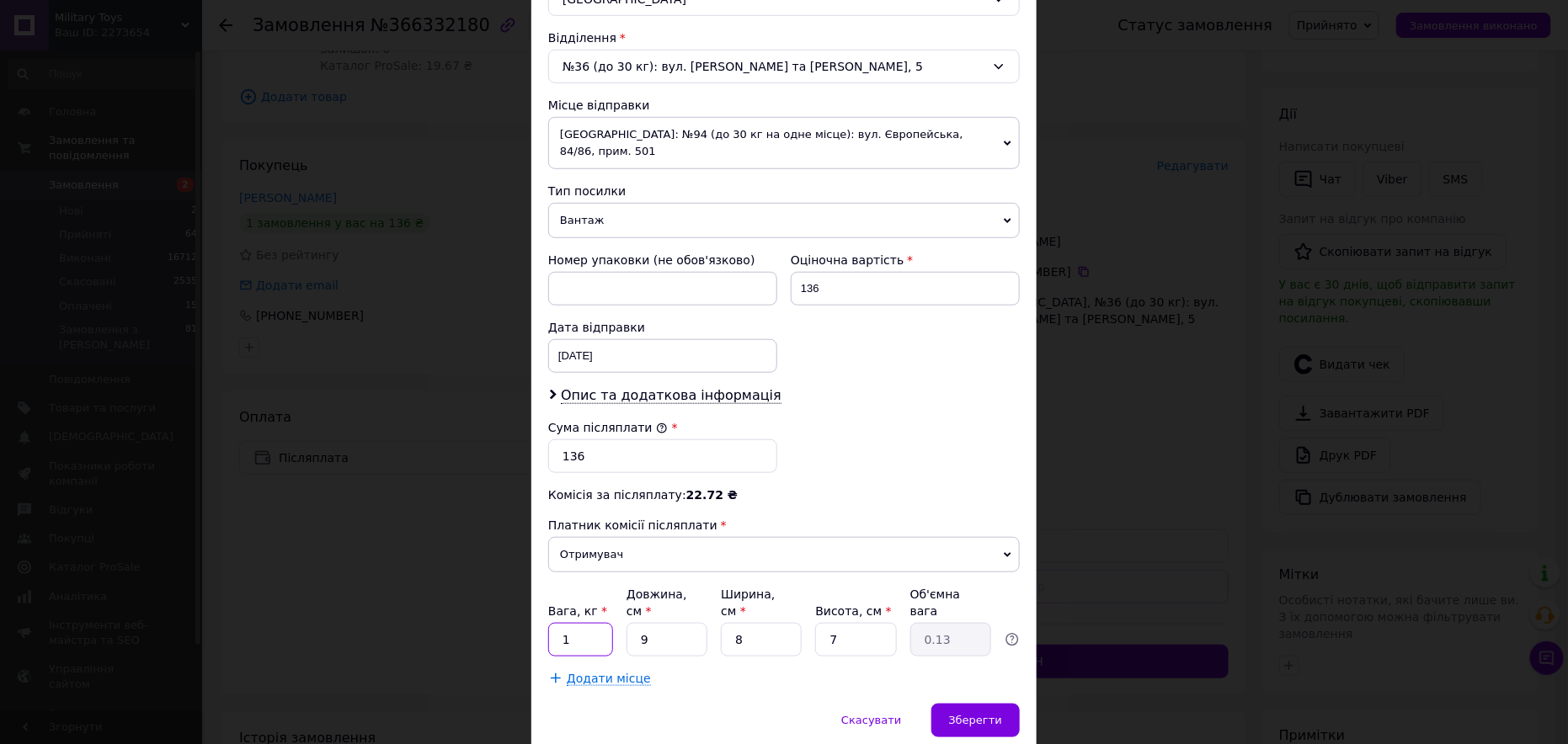
drag, startPoint x: 579, startPoint y: 598, endPoint x: 560, endPoint y: 610, distance: 22.5
click at [551, 623] on input "1" at bounding box center [580, 640] width 65 height 34
type input "1"
click at [627, 623] on input "9" at bounding box center [667, 640] width 81 height 34
type input "3"
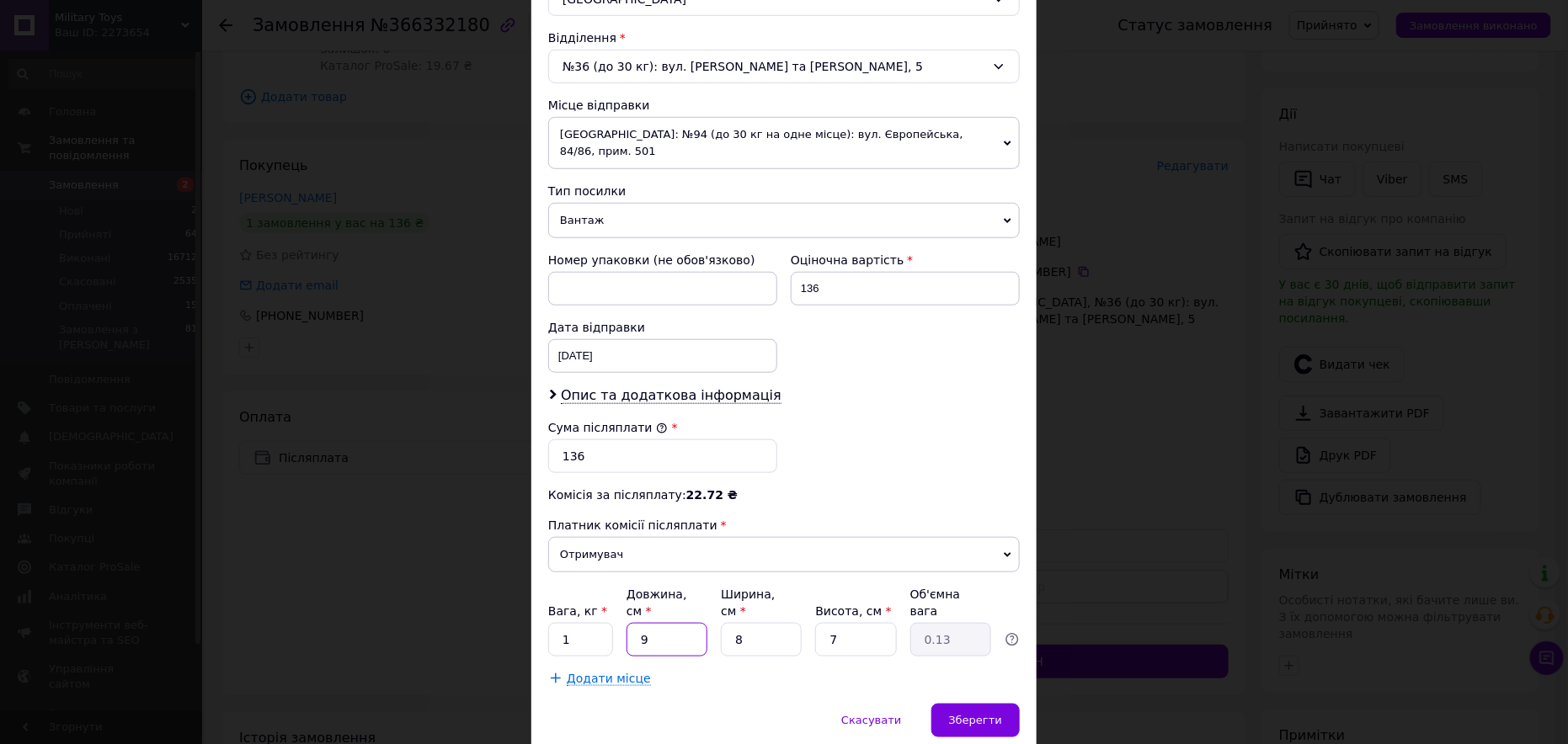
type input "0.1"
type input "30"
type input "0.42"
type input "30"
type input "2"
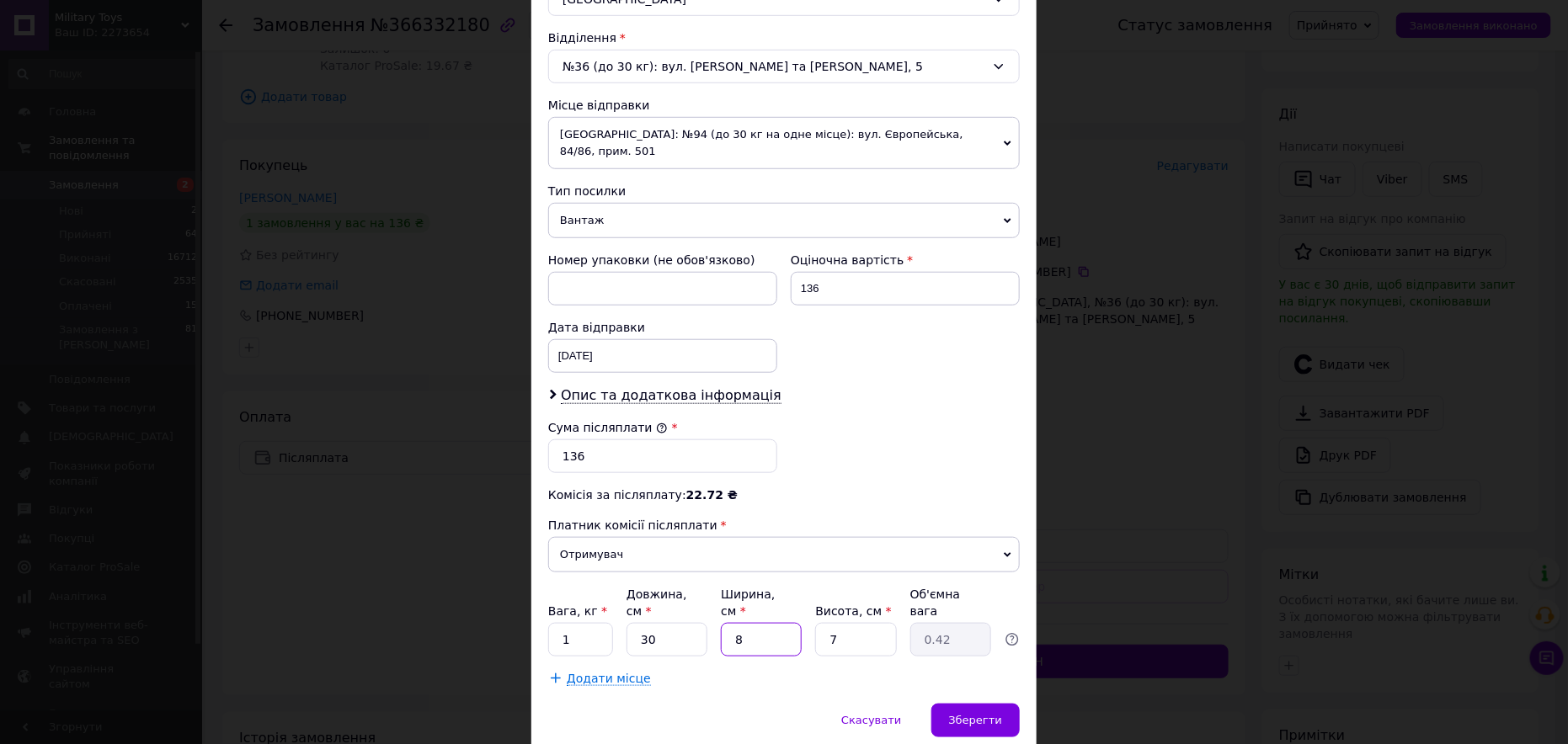
type input "0.11"
type input "20"
type input "1.05"
type input "20"
type input "3"
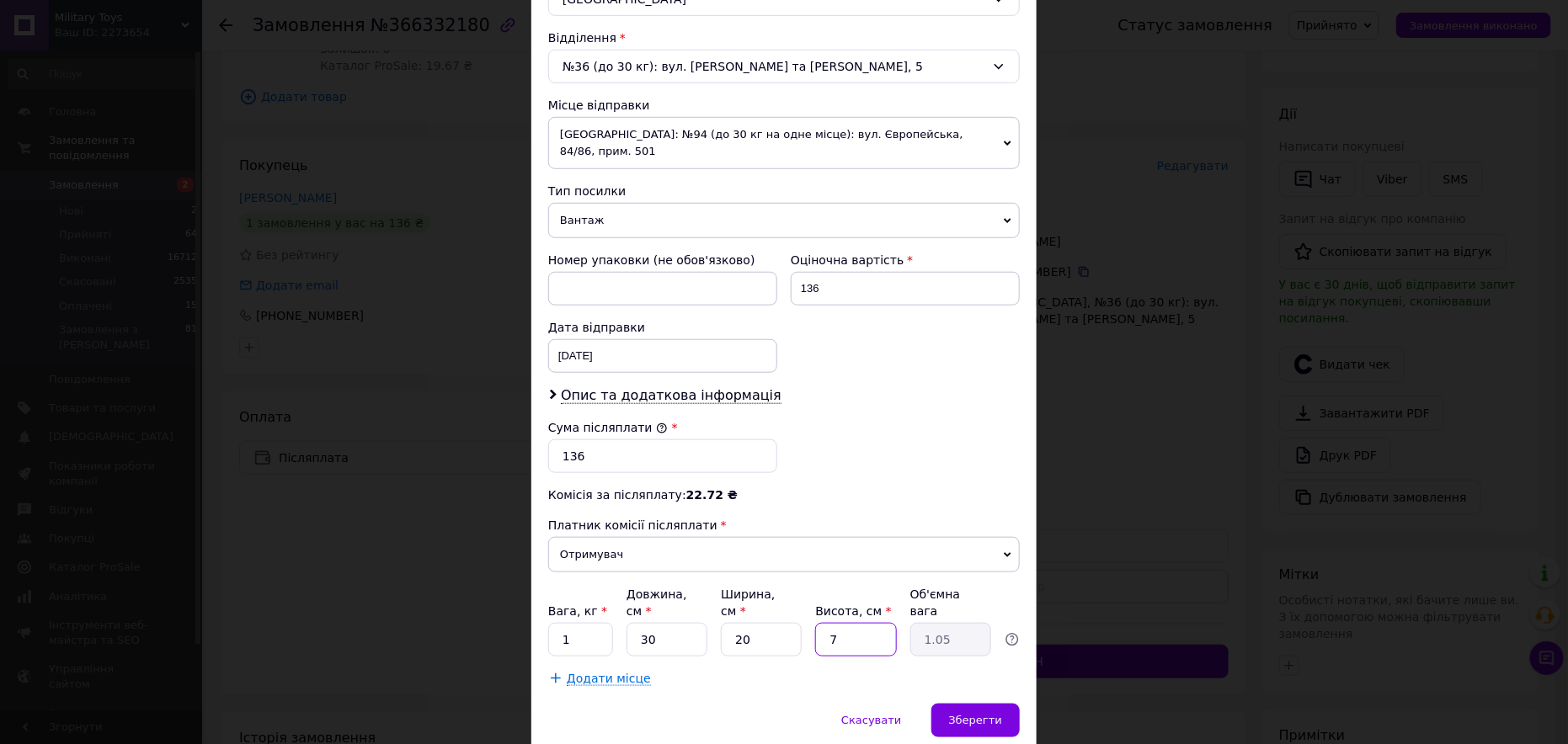
type input "0.45"
type input "3"
click at [994, 704] on div "Зберегти" at bounding box center [975, 721] width 88 height 34
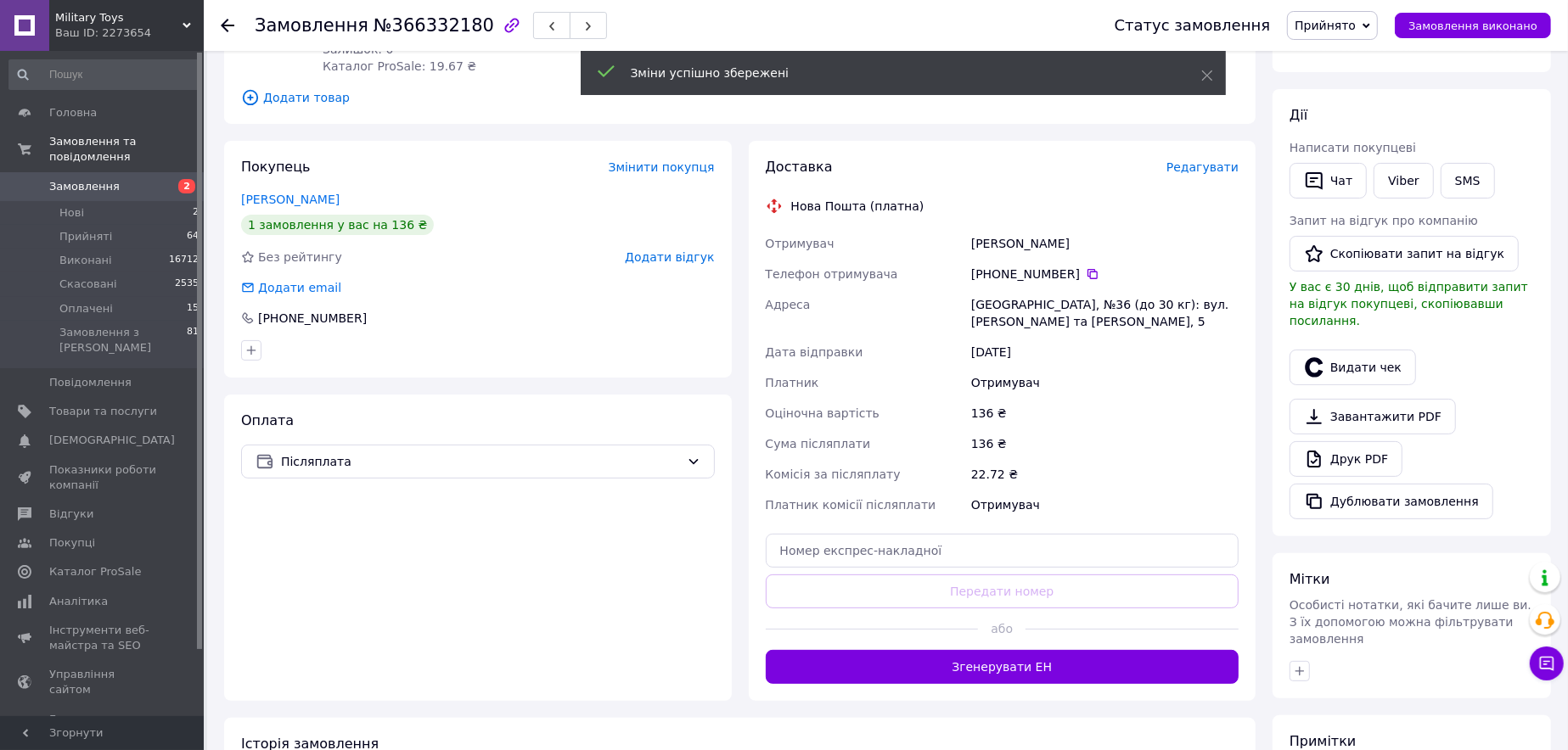
click at [1012, 651] on button "Згенерувати ЕН" at bounding box center [1003, 668] width 474 height 34
click at [1009, 641] on div "Доставка Редагувати Нова Пошта (платна) Отримувач Крижановська Мирослава Телефо…" at bounding box center [1003, 420] width 474 height 526
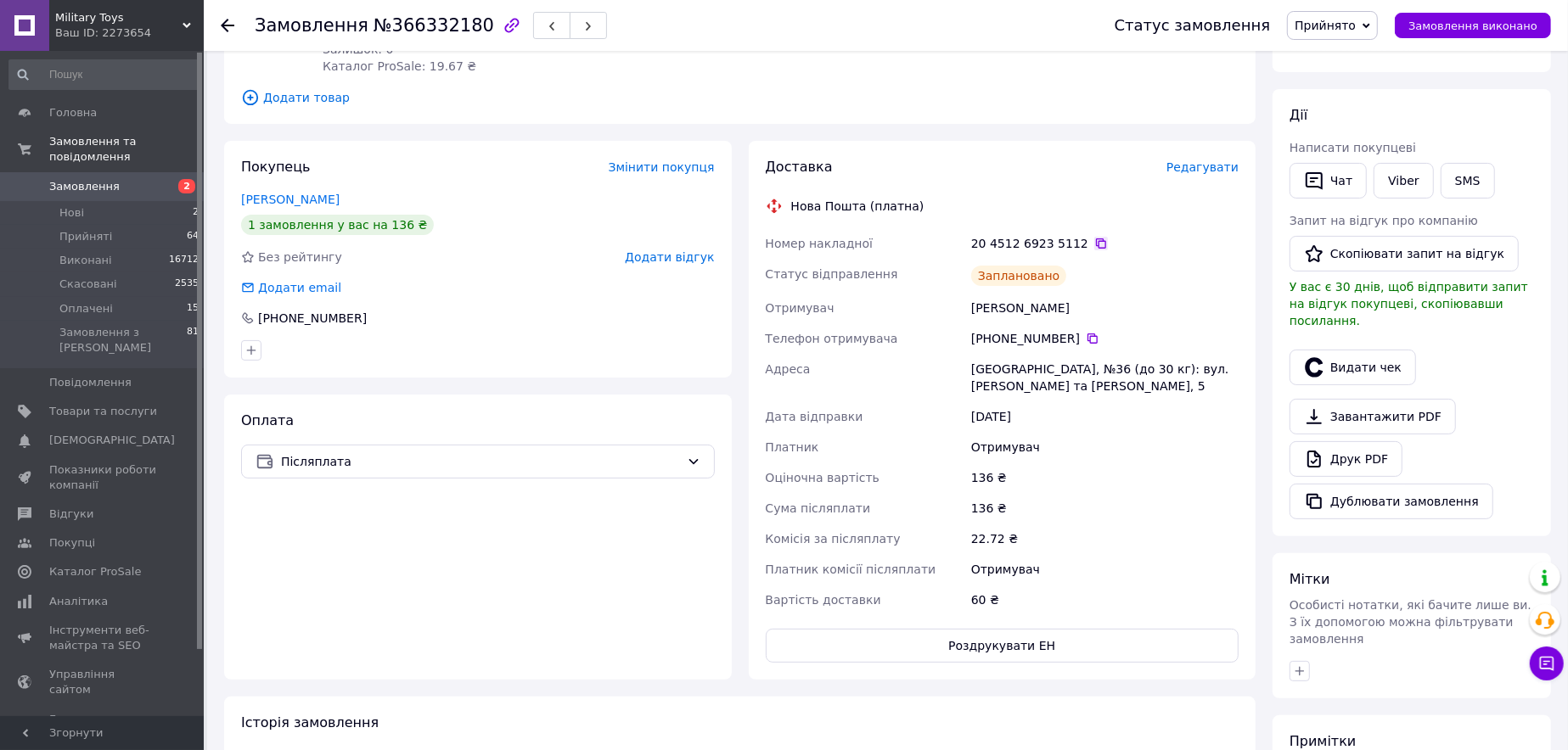
click at [1094, 242] on icon at bounding box center [1100, 243] width 13 height 13
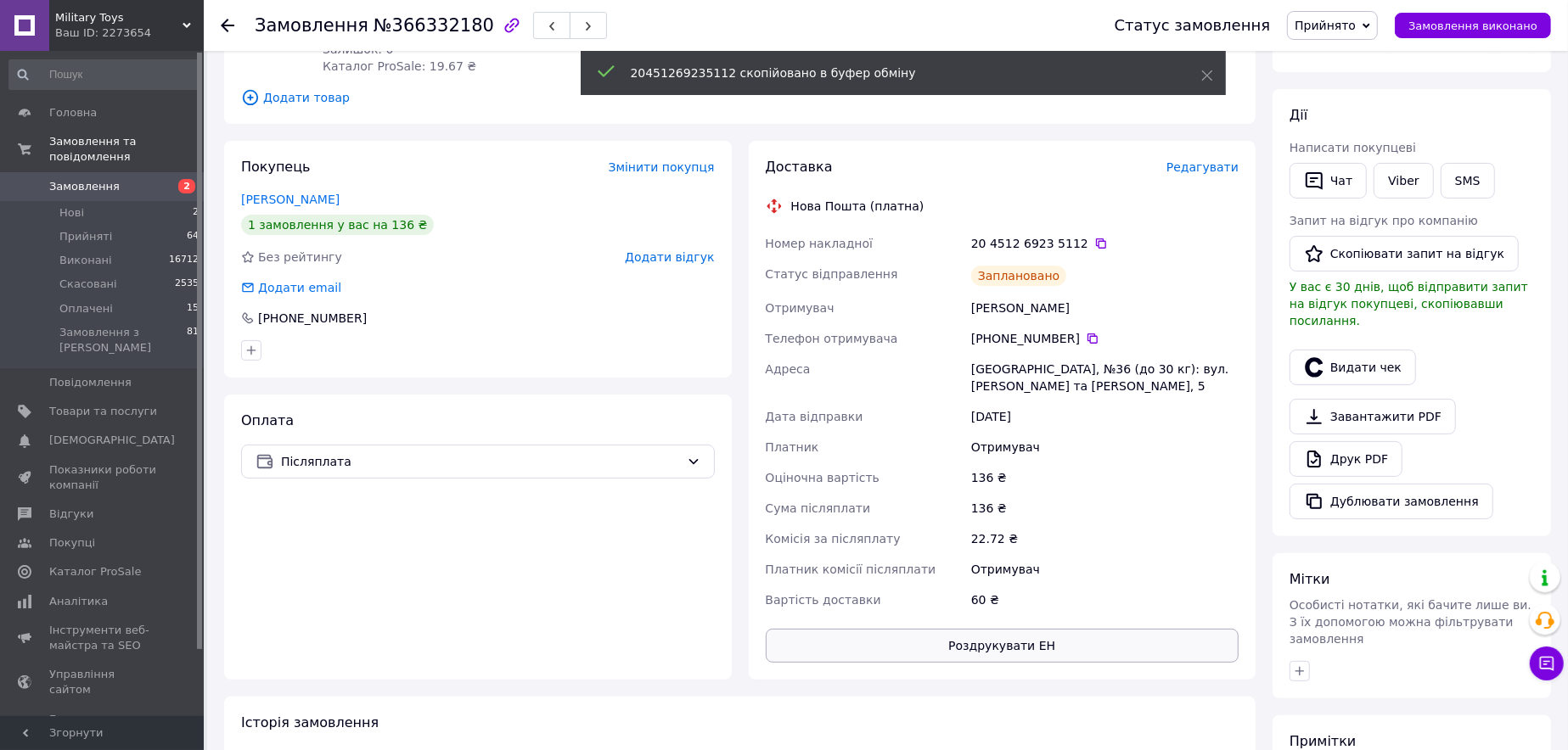
click at [1053, 629] on button "Роздрукувати ЕН" at bounding box center [1003, 646] width 474 height 34
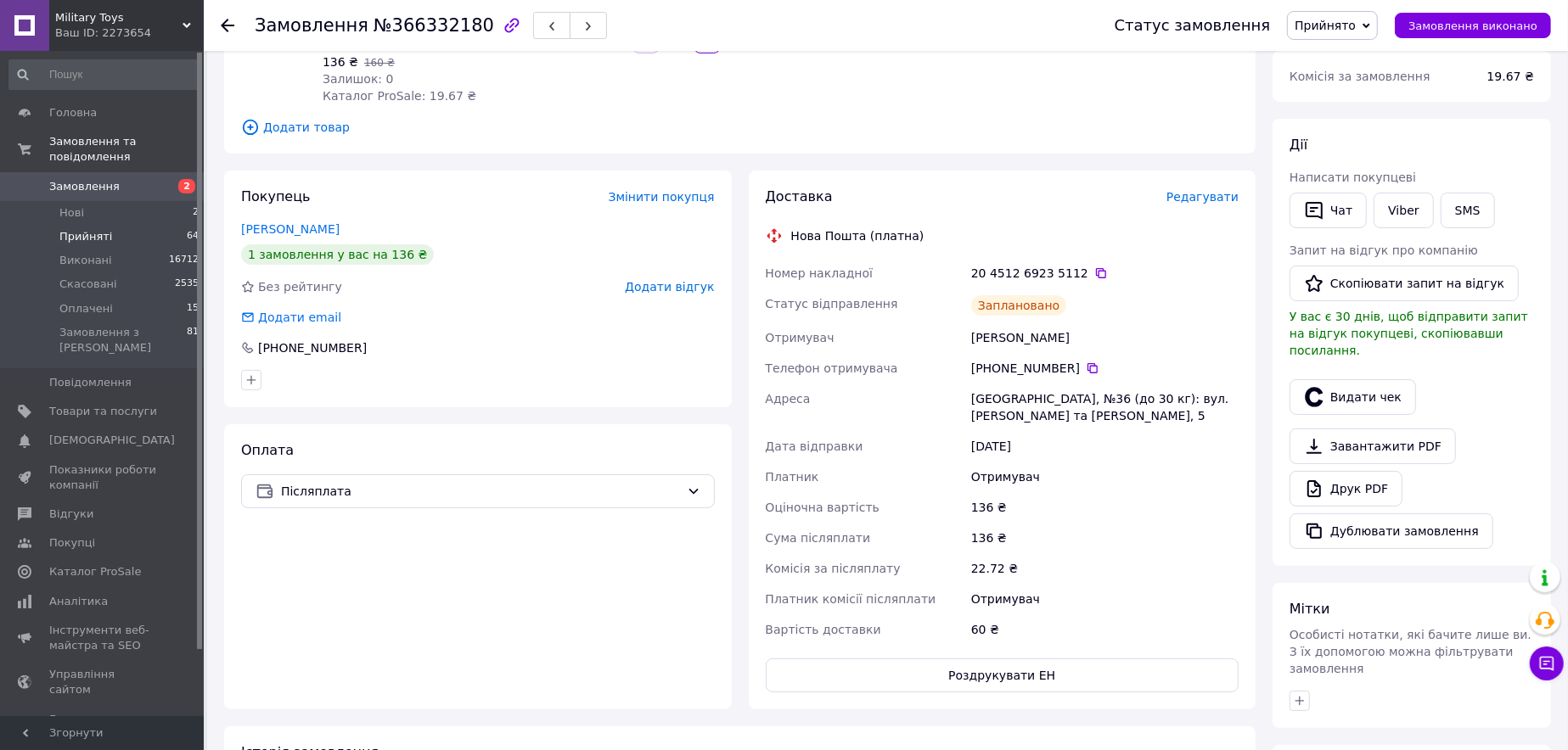
scroll to position [159, 0]
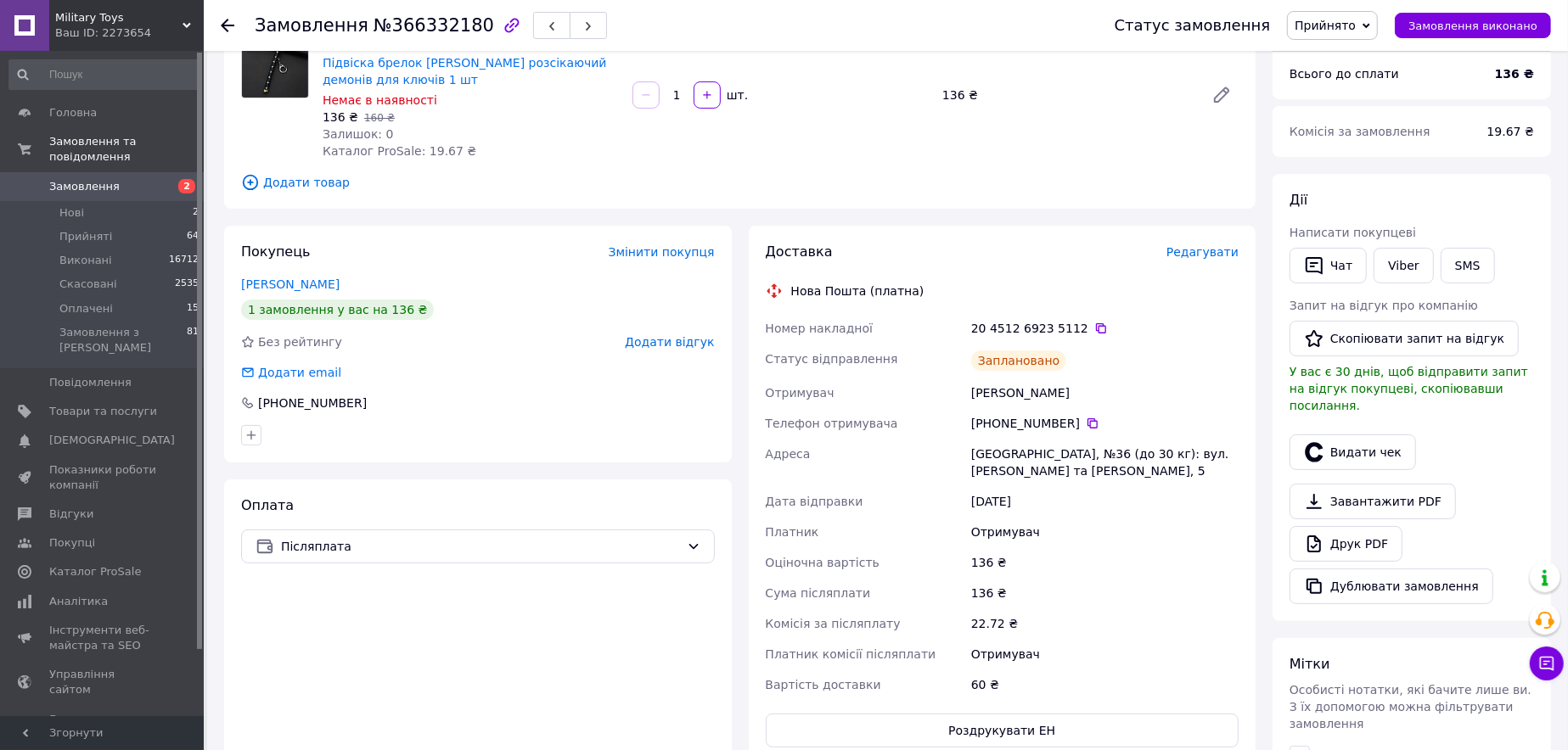
click at [99, 179] on span "Замовлення" at bounding box center [84, 186] width 71 height 15
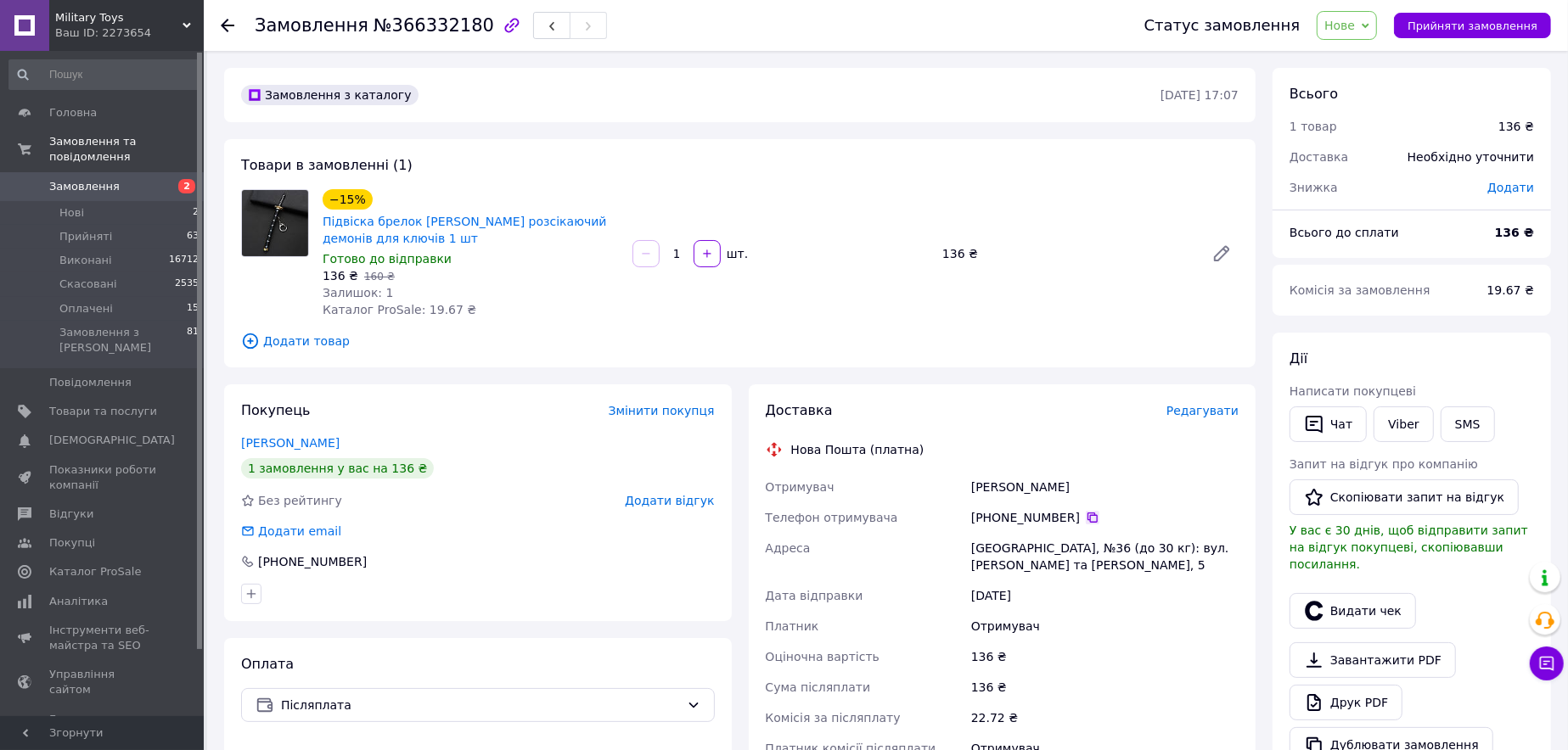
click at [1086, 520] on icon at bounding box center [1092, 517] width 13 height 13
click at [1376, 21] on span "Нове" at bounding box center [1346, 25] width 60 height 29
click at [153, 179] on span "Замовлення" at bounding box center [103, 186] width 108 height 15
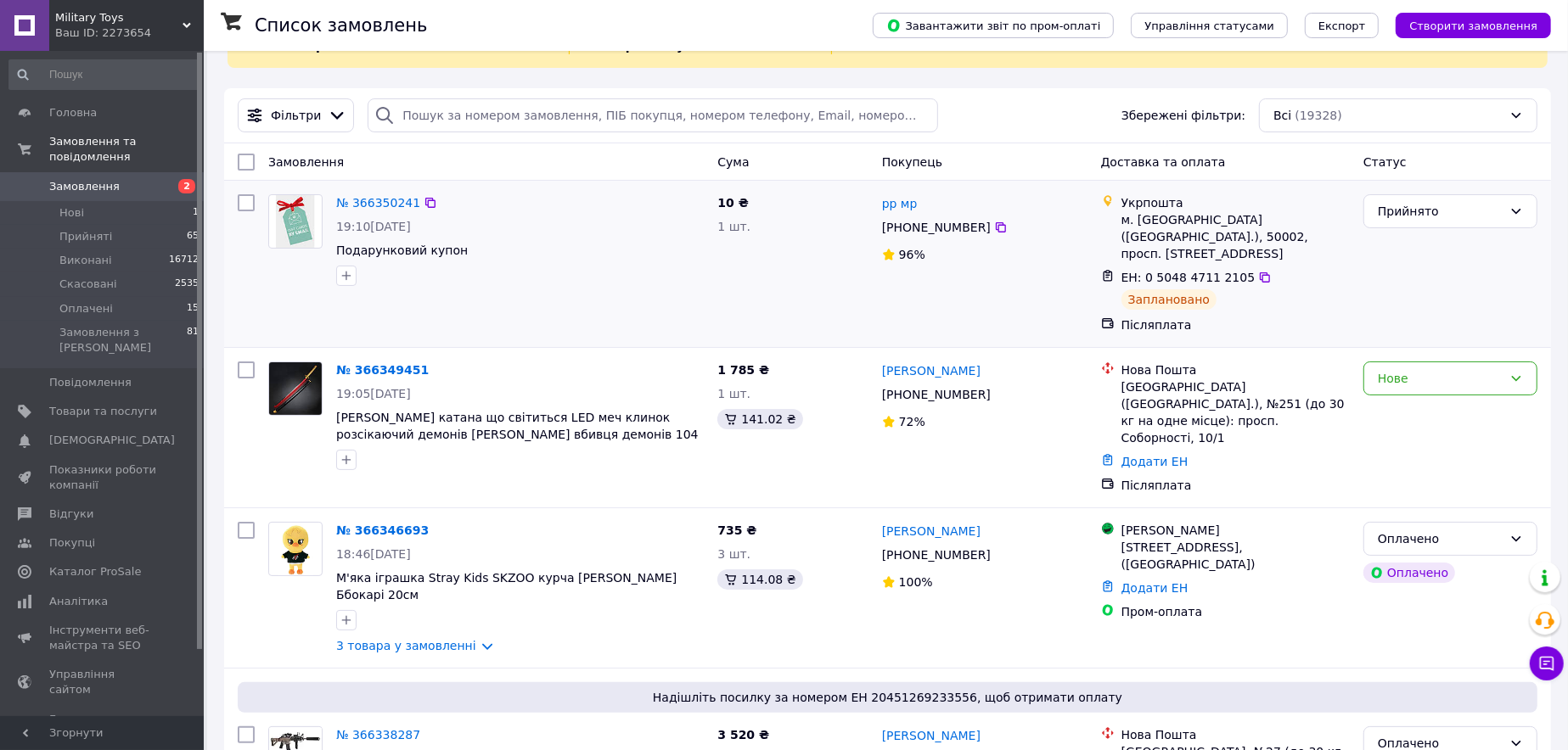
scroll to position [254, 0]
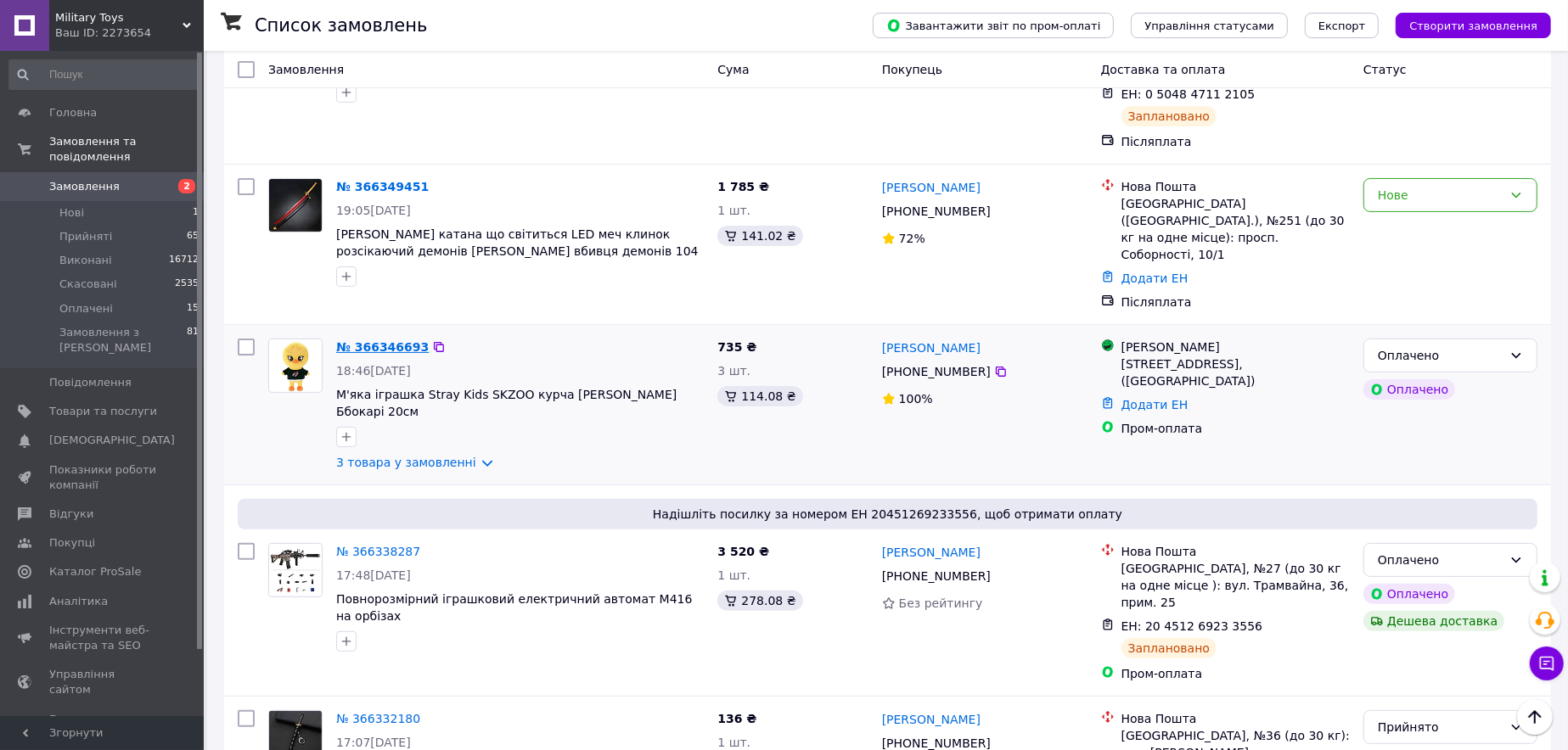
click at [402, 341] on link "№ 366346693" at bounding box center [382, 347] width 92 height 13
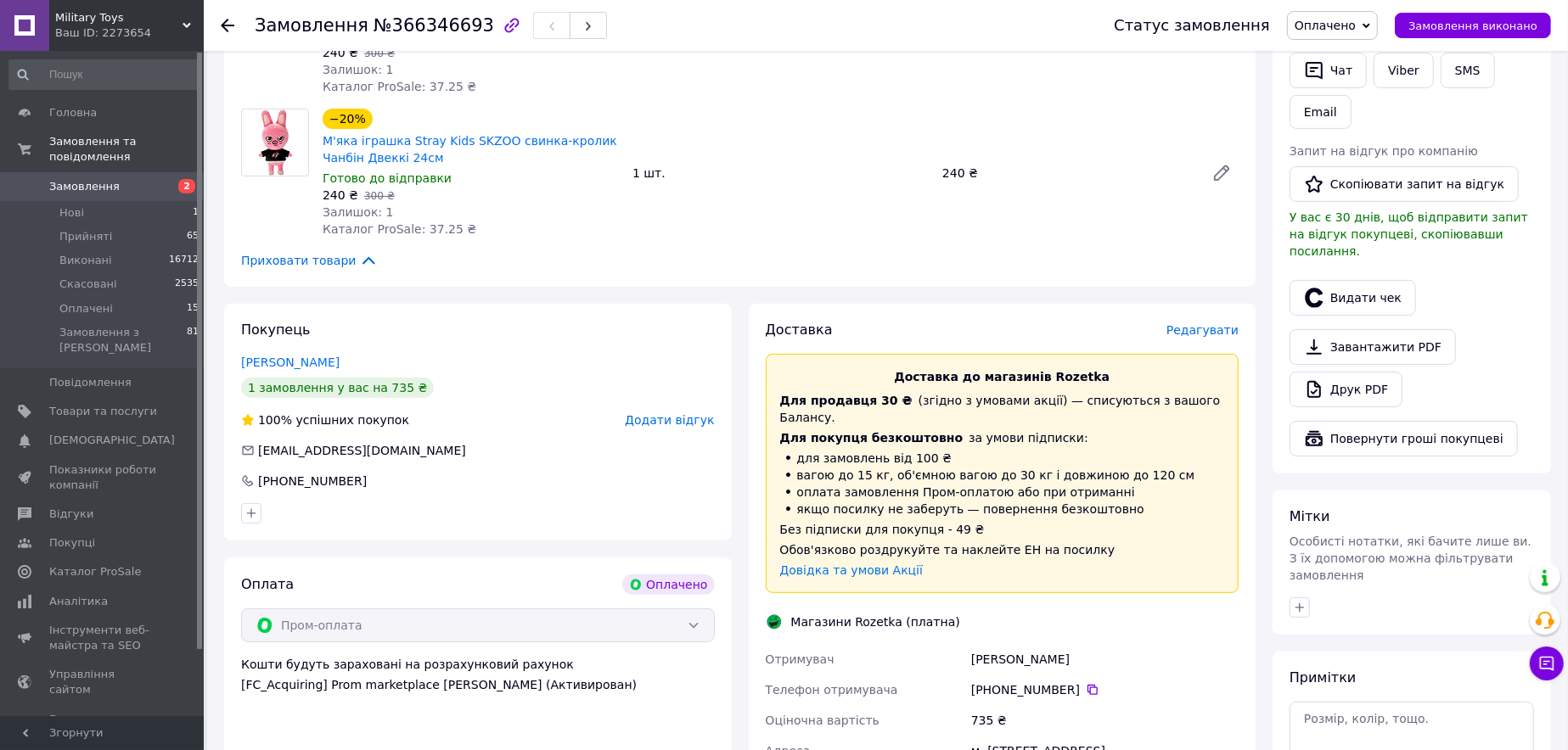
scroll to position [425, 0]
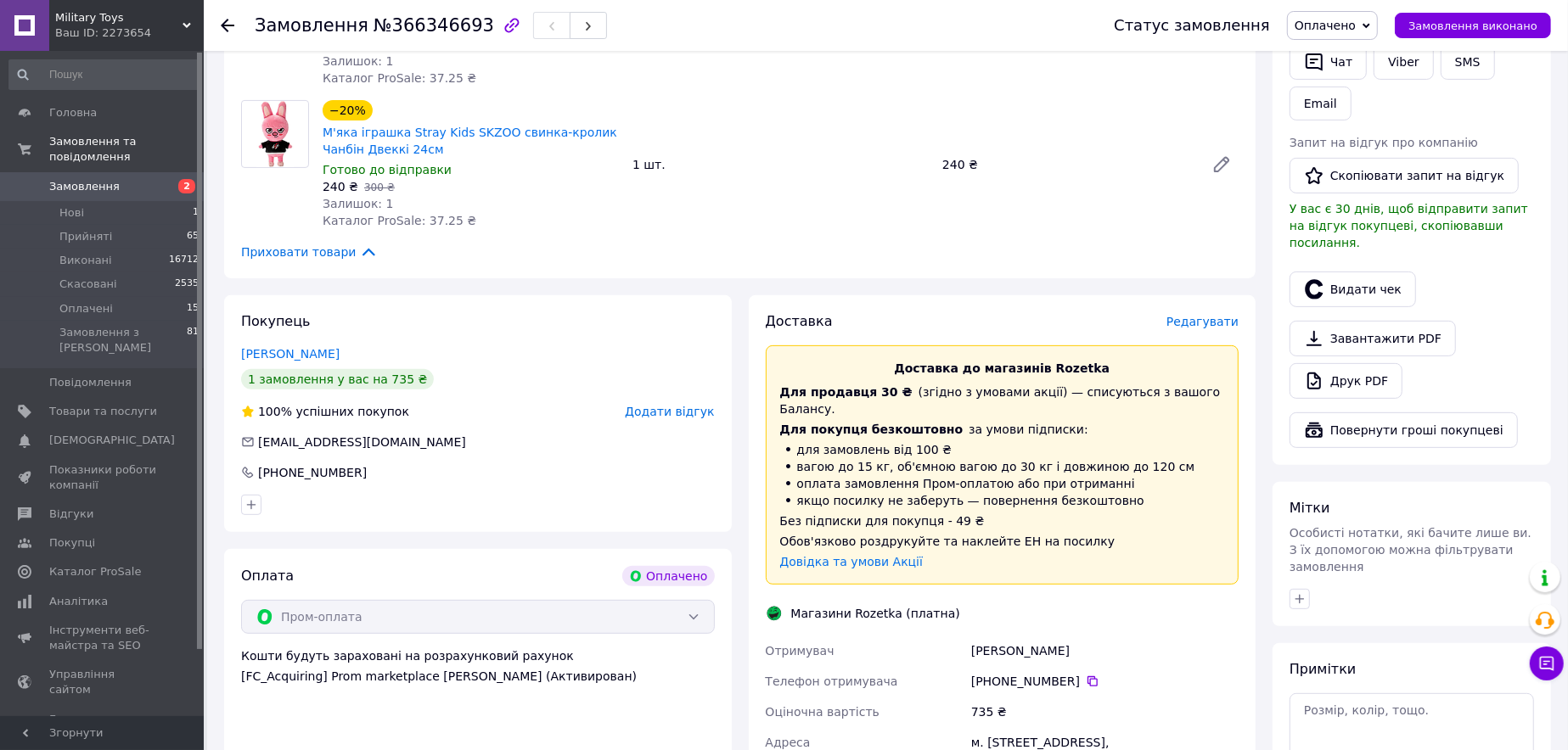
click at [1214, 325] on span "Редагувати" at bounding box center [1202, 321] width 73 height 13
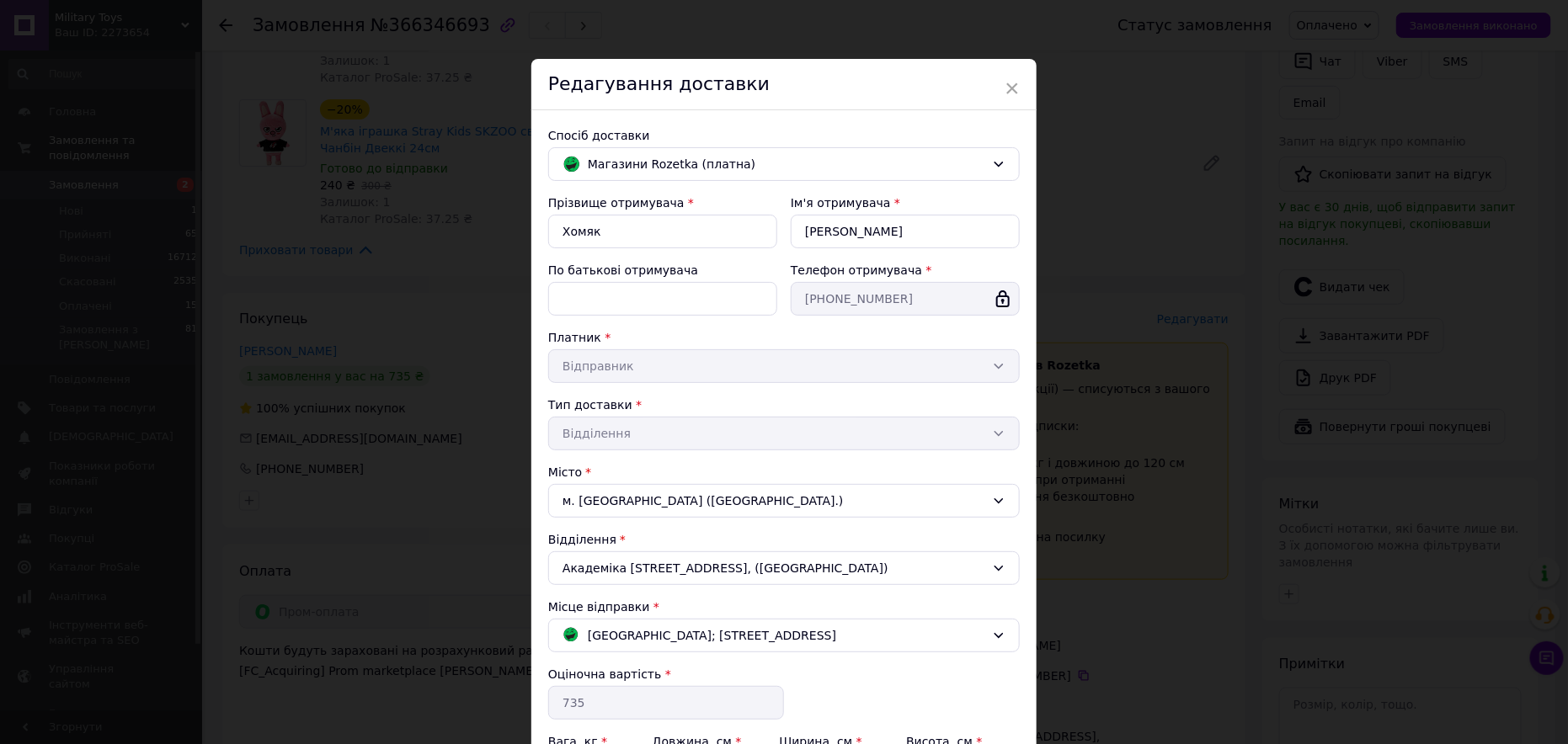
click at [420, 234] on div "× Редагування доставки Спосіб доставки Магазини Rozetka (платна) Прізвище отрим…" at bounding box center [784, 372] width 1568 height 744
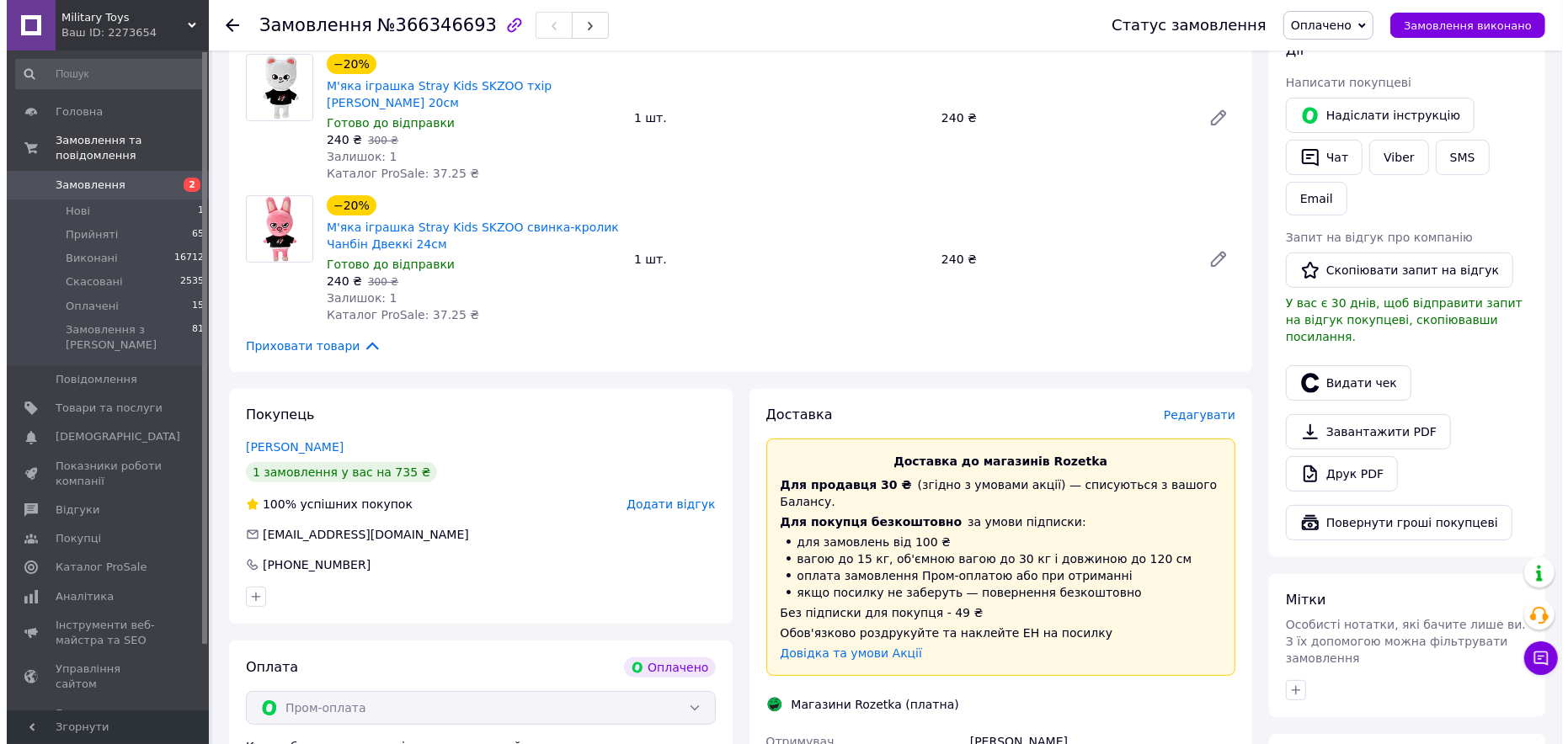
scroll to position [337, 0]
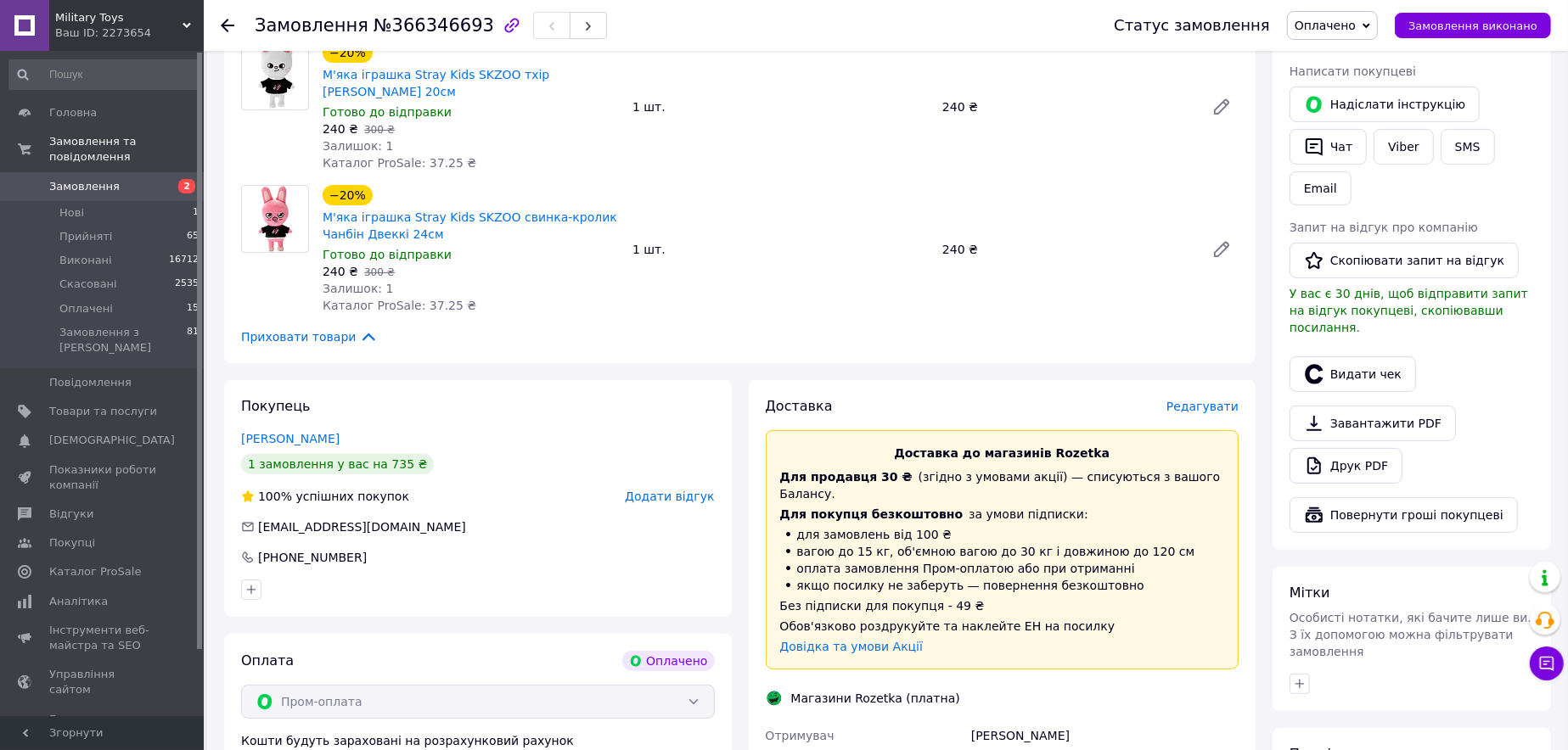
click at [1210, 411] on span "Редагувати" at bounding box center [1202, 406] width 73 height 13
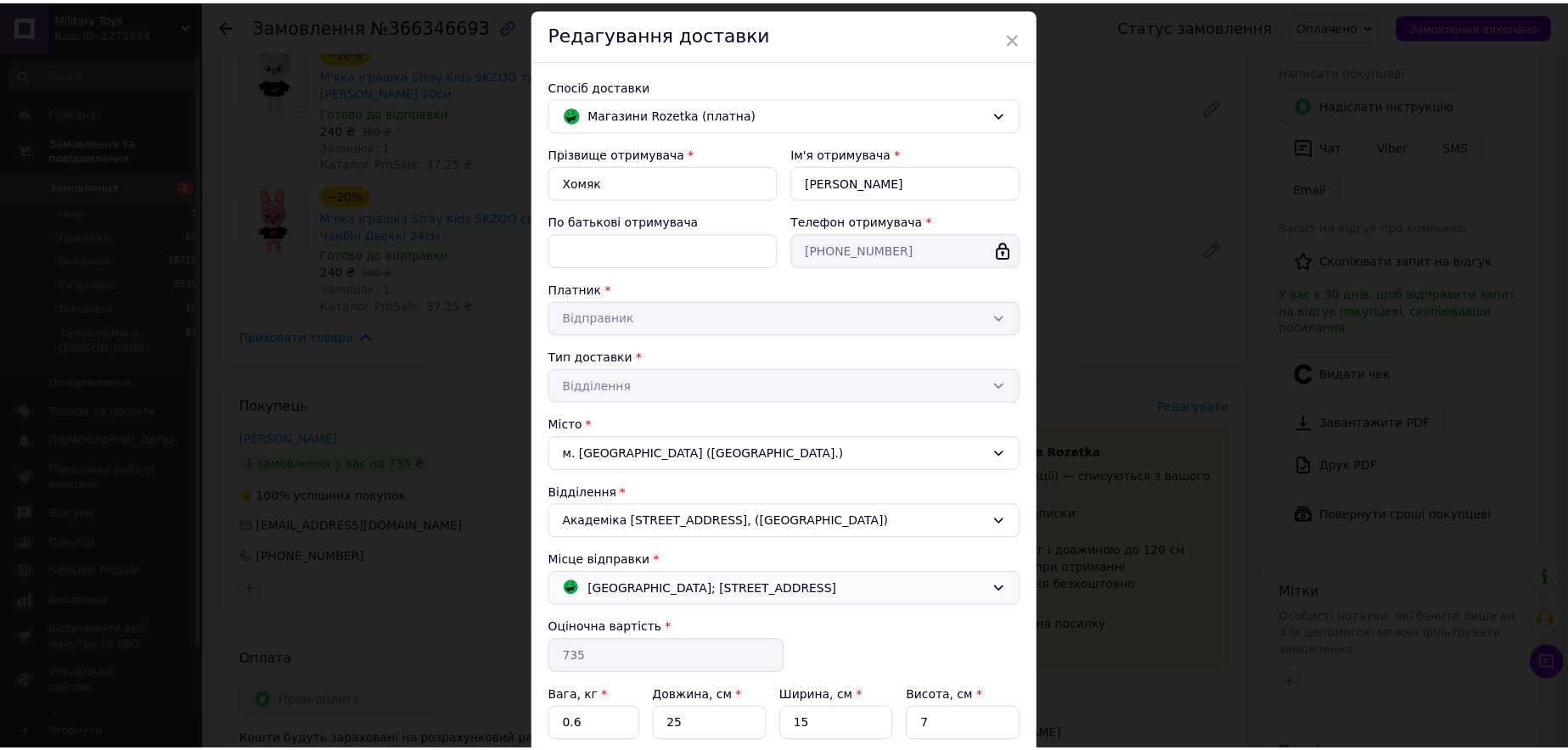
scroll to position [199, 0]
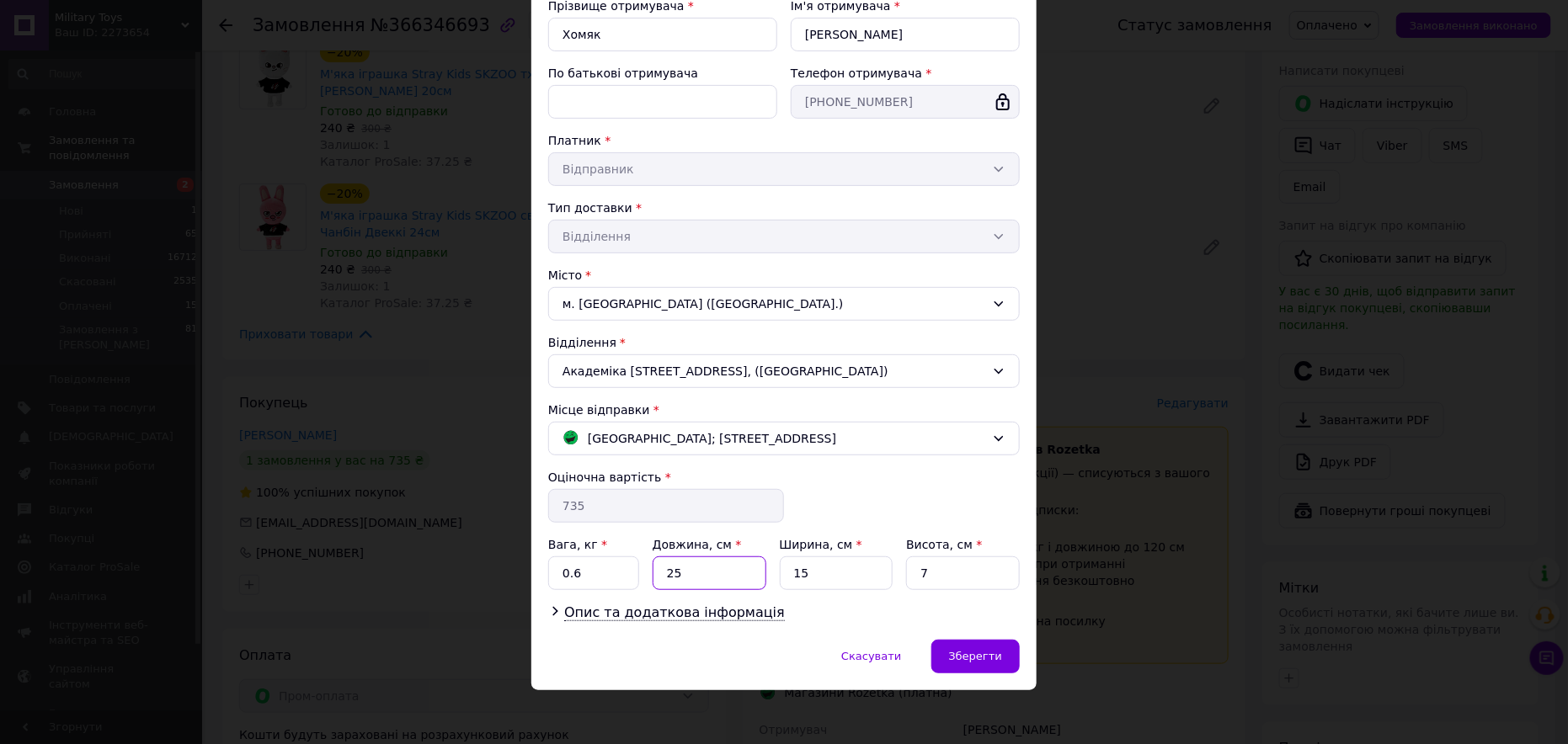
drag, startPoint x: 688, startPoint y: 558, endPoint x: 652, endPoint y: 563, distance: 36.3
click at [652, 563] on input "25" at bounding box center [709, 573] width 114 height 34
type input "30"
type input "20"
drag, startPoint x: 573, startPoint y: 580, endPoint x: 555, endPoint y: 587, distance: 19.3
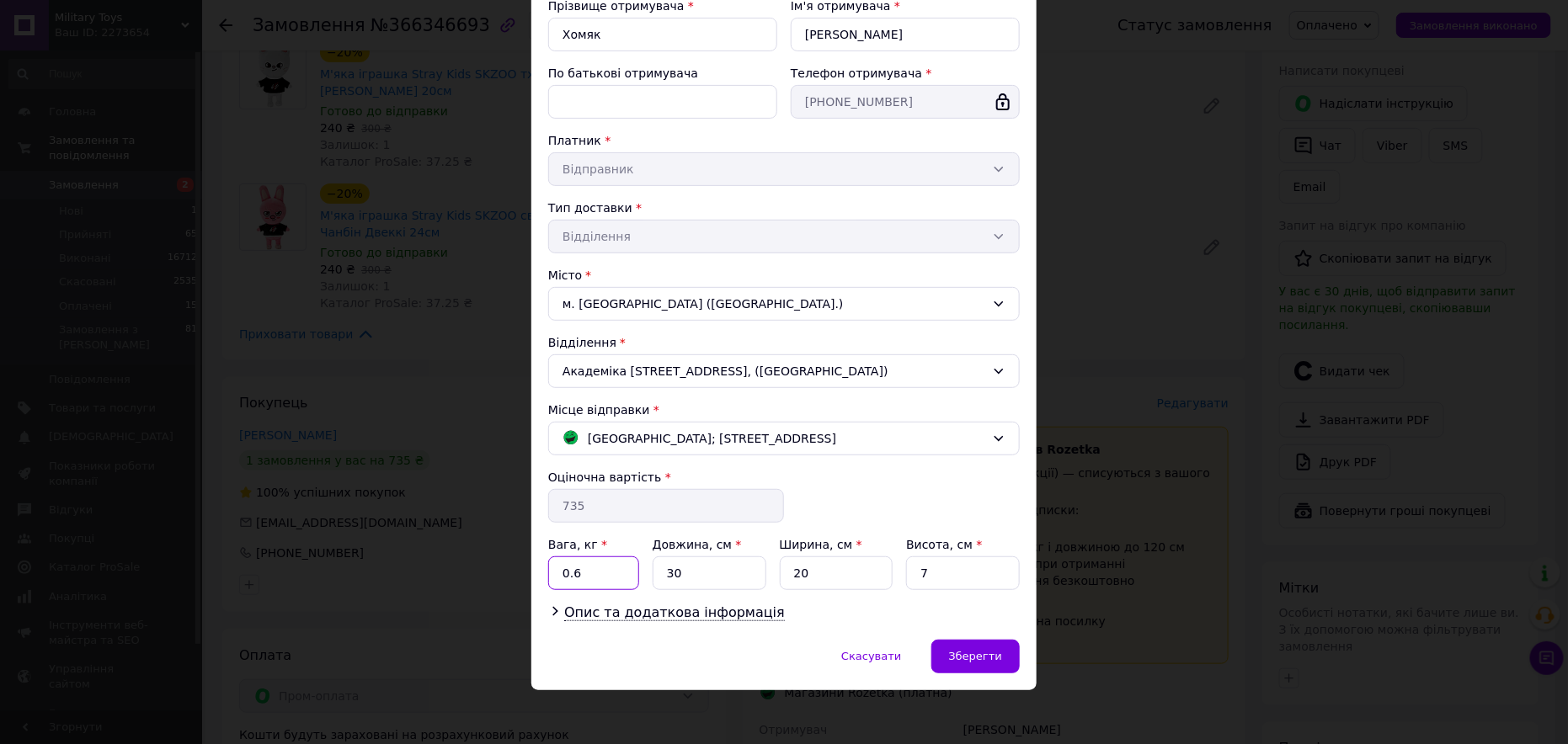
click at [556, 585] on div "Прізвище отримувача * Хомяк Ім'я отримувача * Олег По батькові отримувача Телеф…" at bounding box center [784, 310] width 472 height 626
type input "1"
click at [984, 660] on div "Зберегти" at bounding box center [975, 657] width 88 height 34
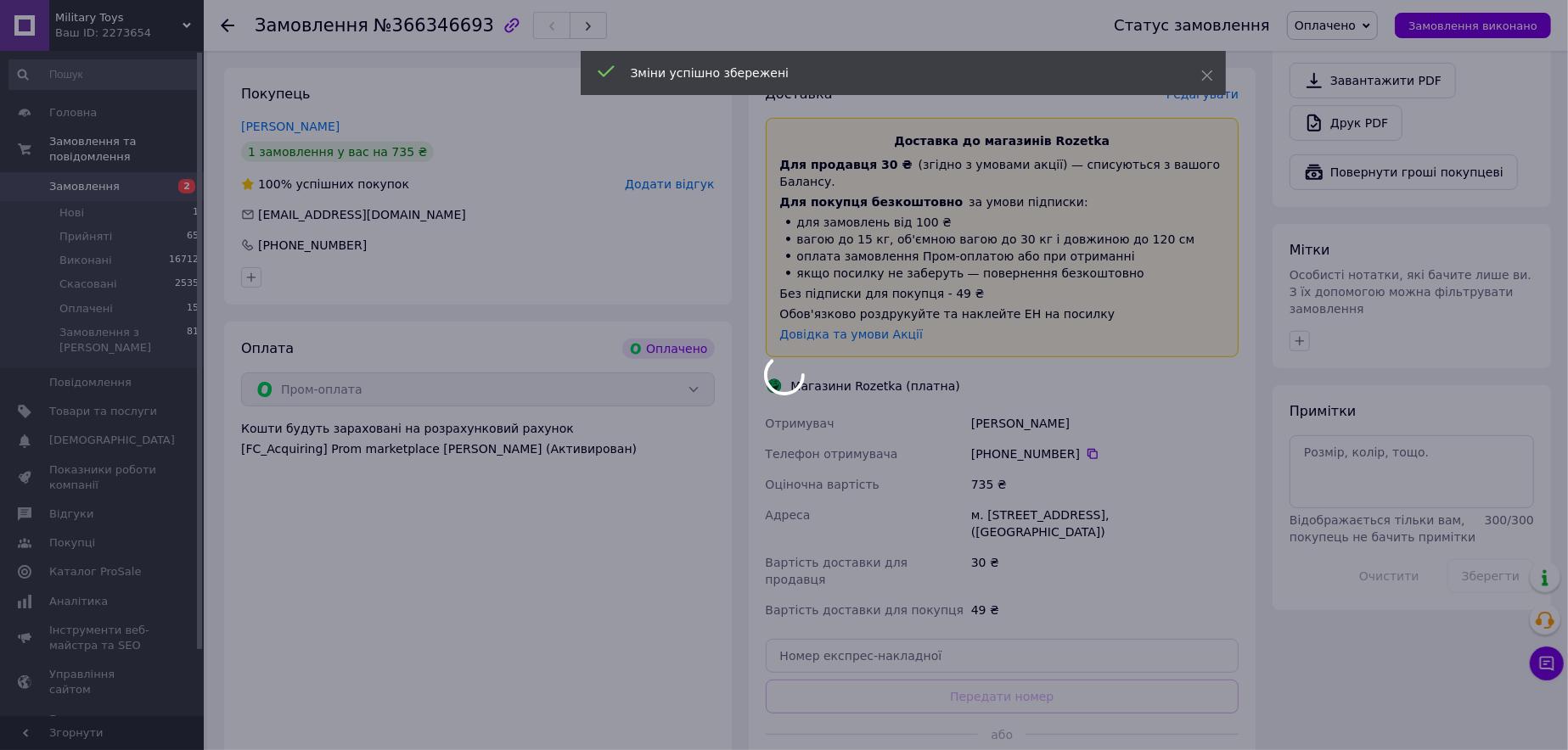
scroll to position [764, 0]
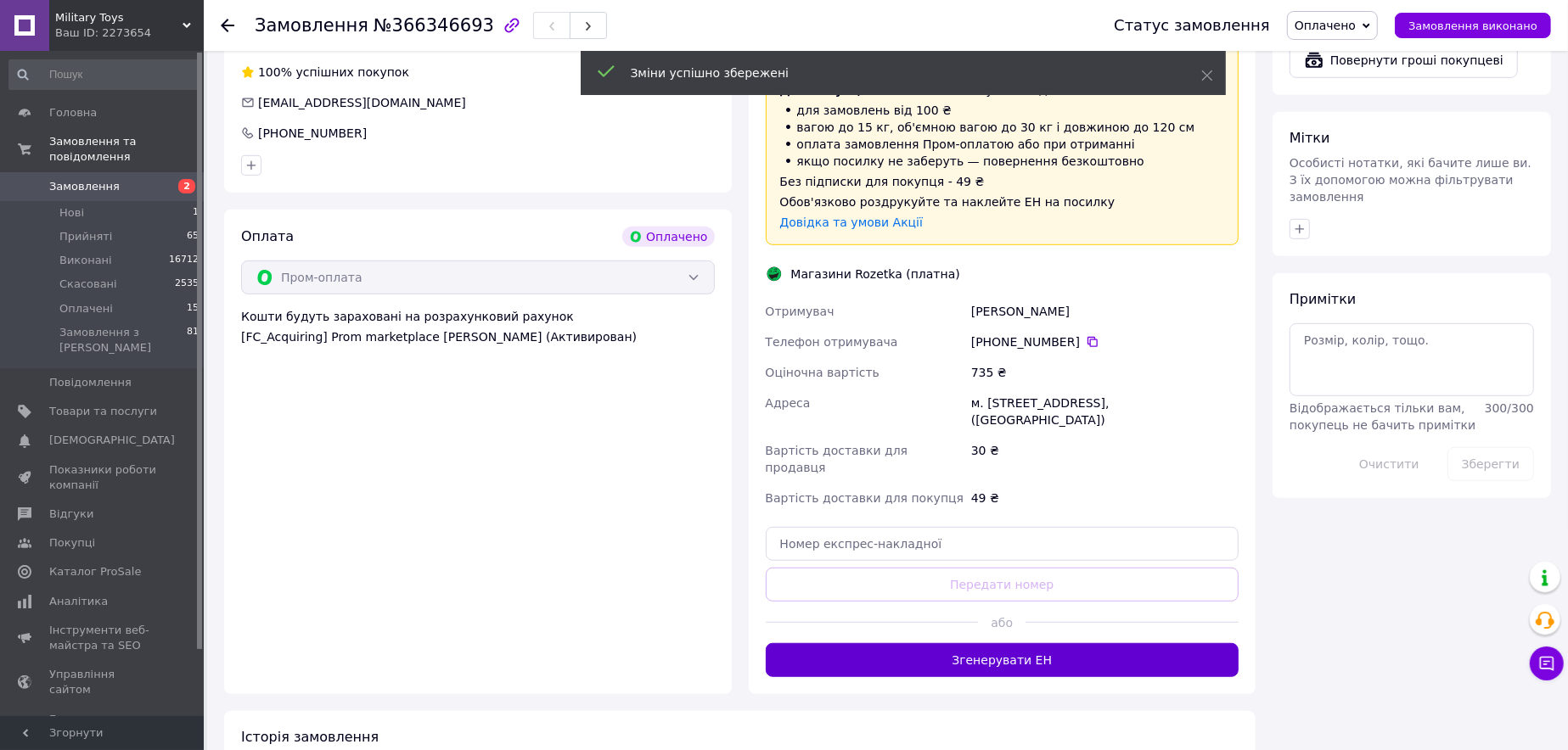
click at [1018, 643] on button "Згенерувати ЕН" at bounding box center [1003, 660] width 474 height 34
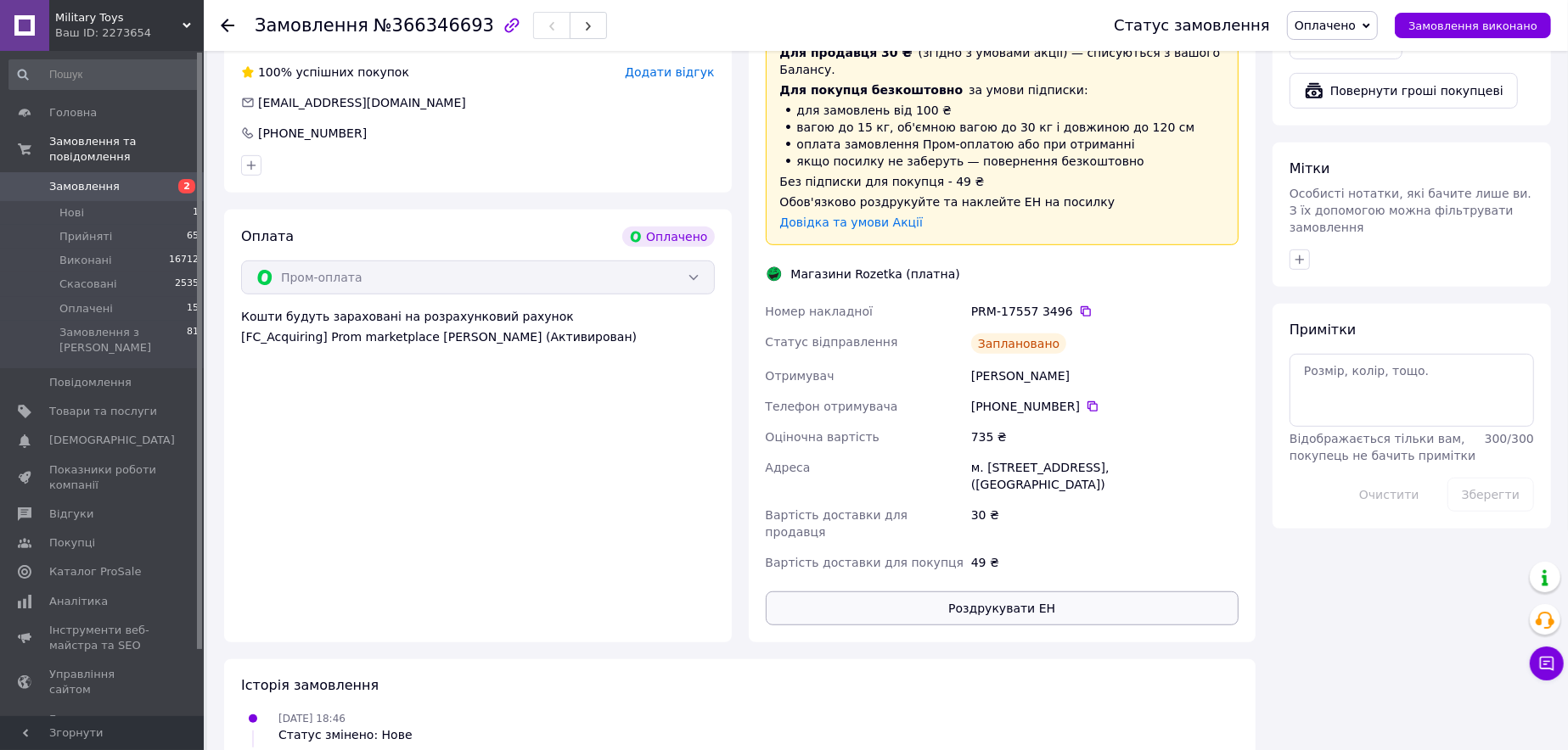
click at [1012, 510] on div "30 ₴" at bounding box center [1105, 523] width 274 height 47
click at [1005, 591] on button "Роздрукувати ЕН" at bounding box center [1003, 608] width 474 height 34
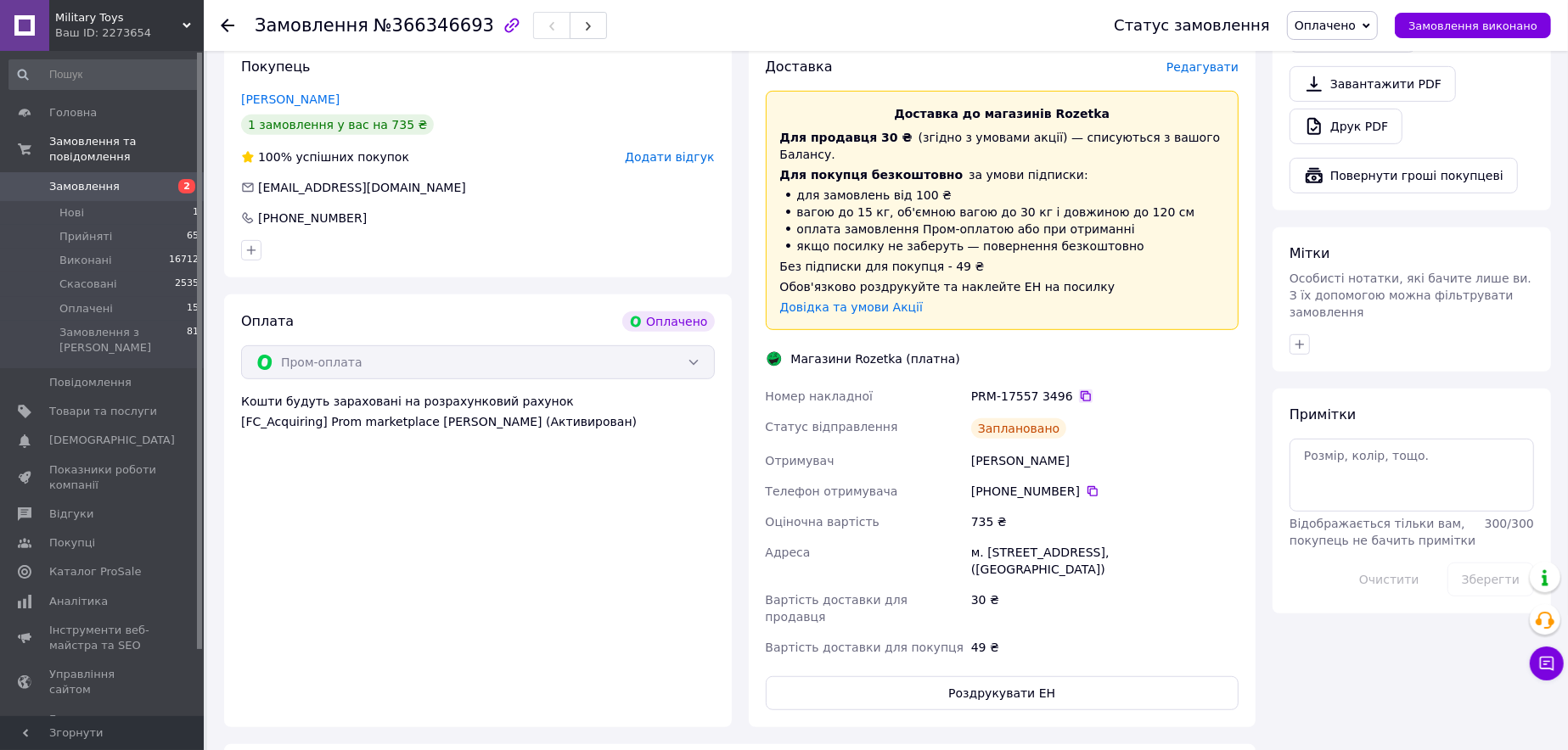
click at [1079, 390] on icon at bounding box center [1085, 396] width 13 height 13
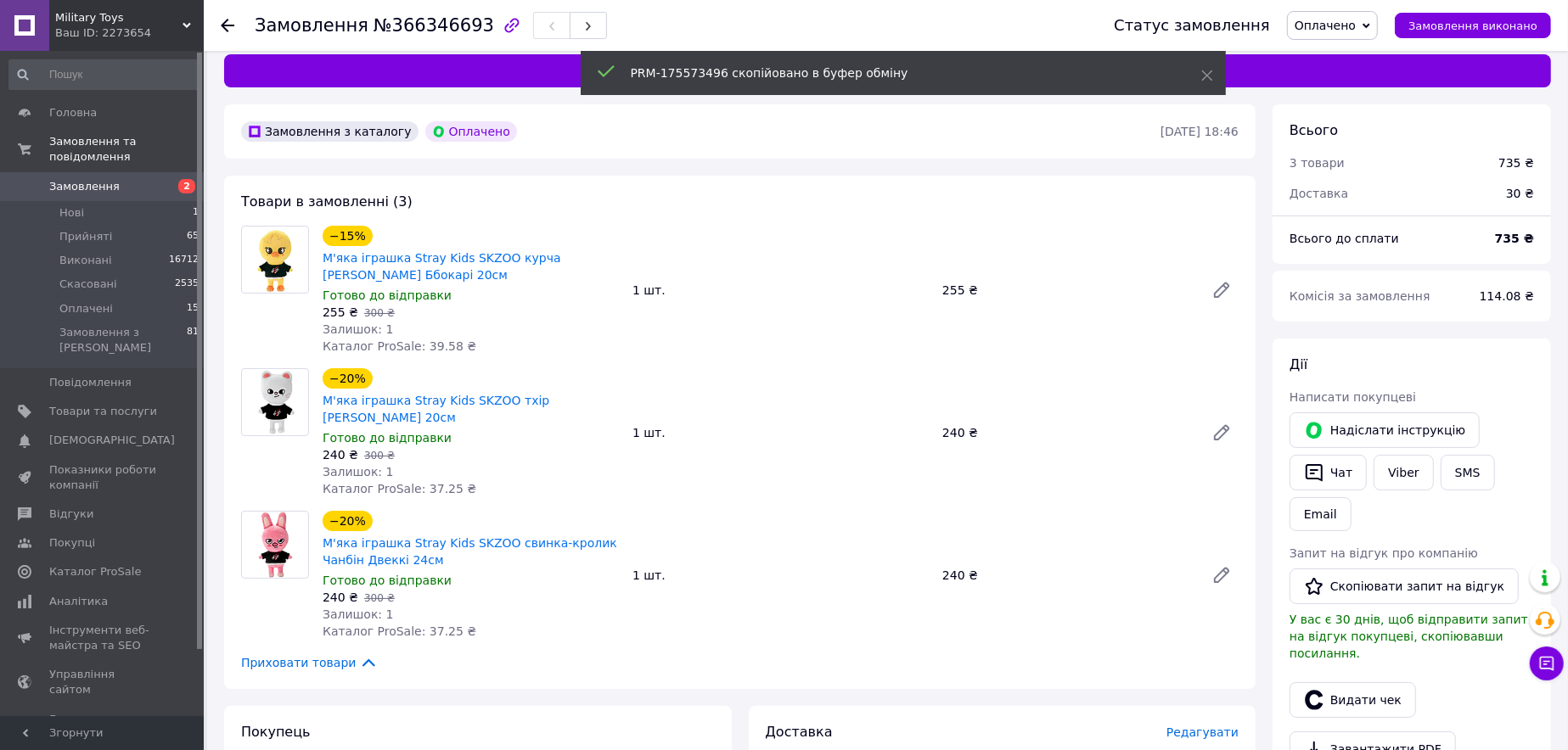
scroll to position [0, 0]
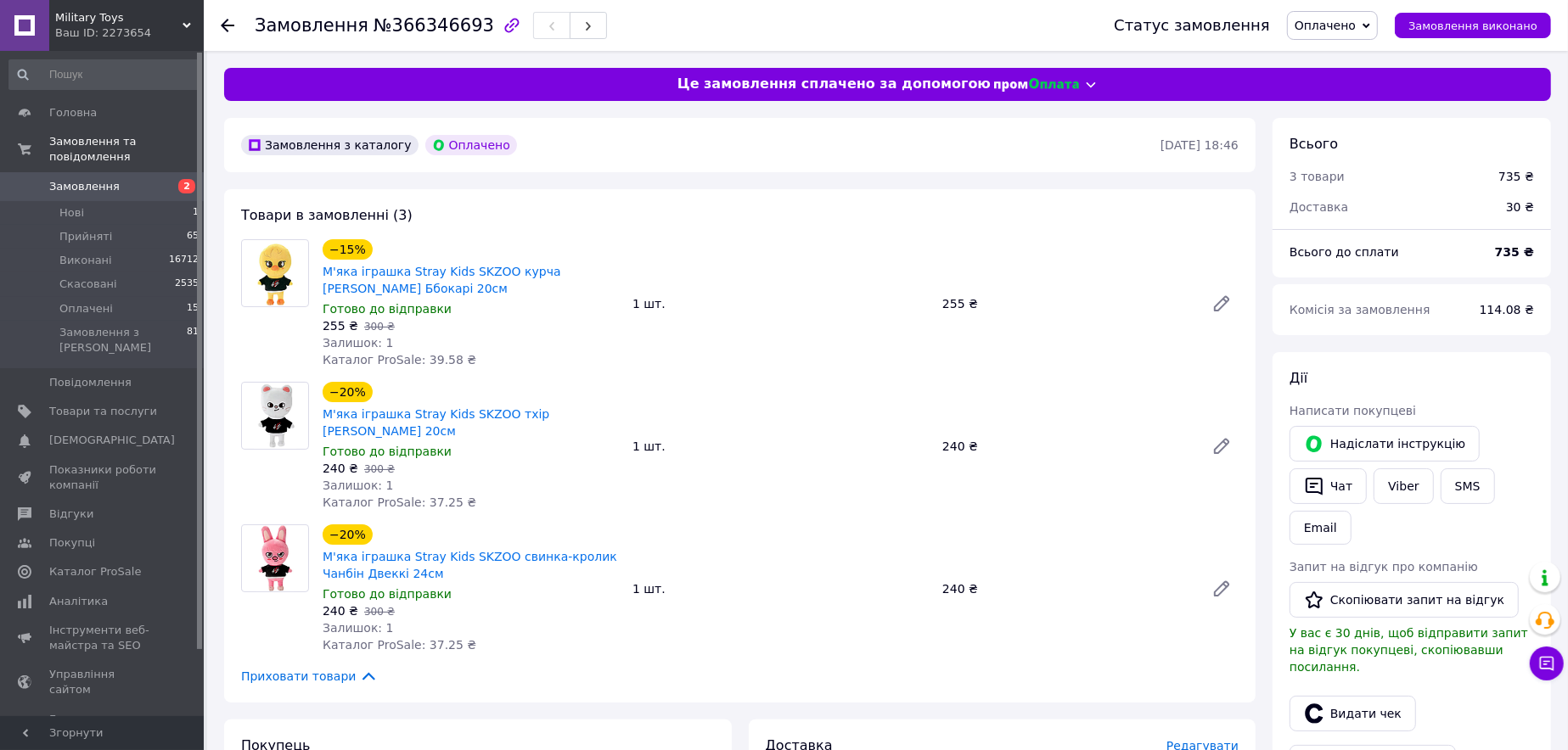
click at [150, 172] on link "Замовлення 2" at bounding box center [104, 186] width 209 height 29
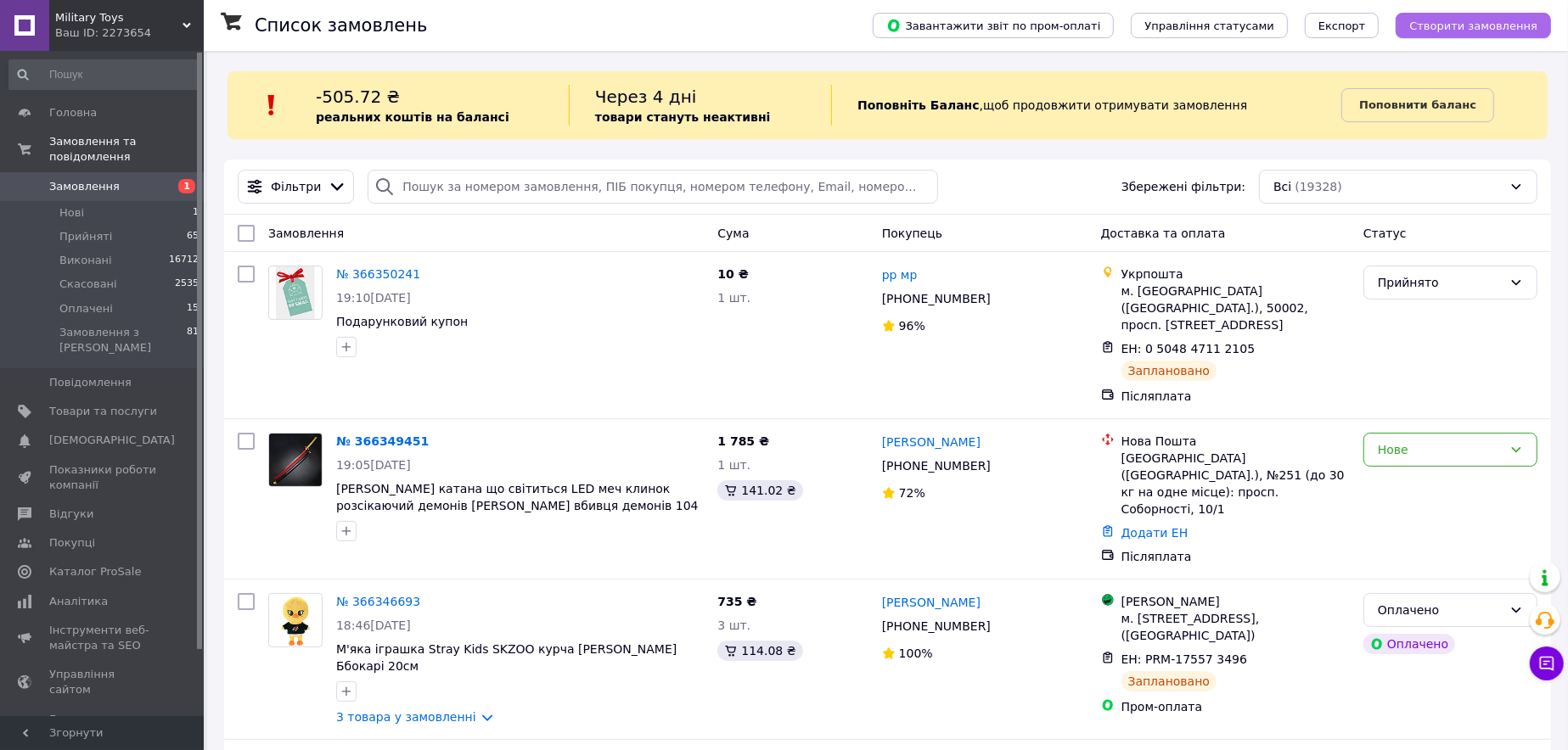
click at [1430, 30] on span "Створити замовлення" at bounding box center [1473, 26] width 128 height 13
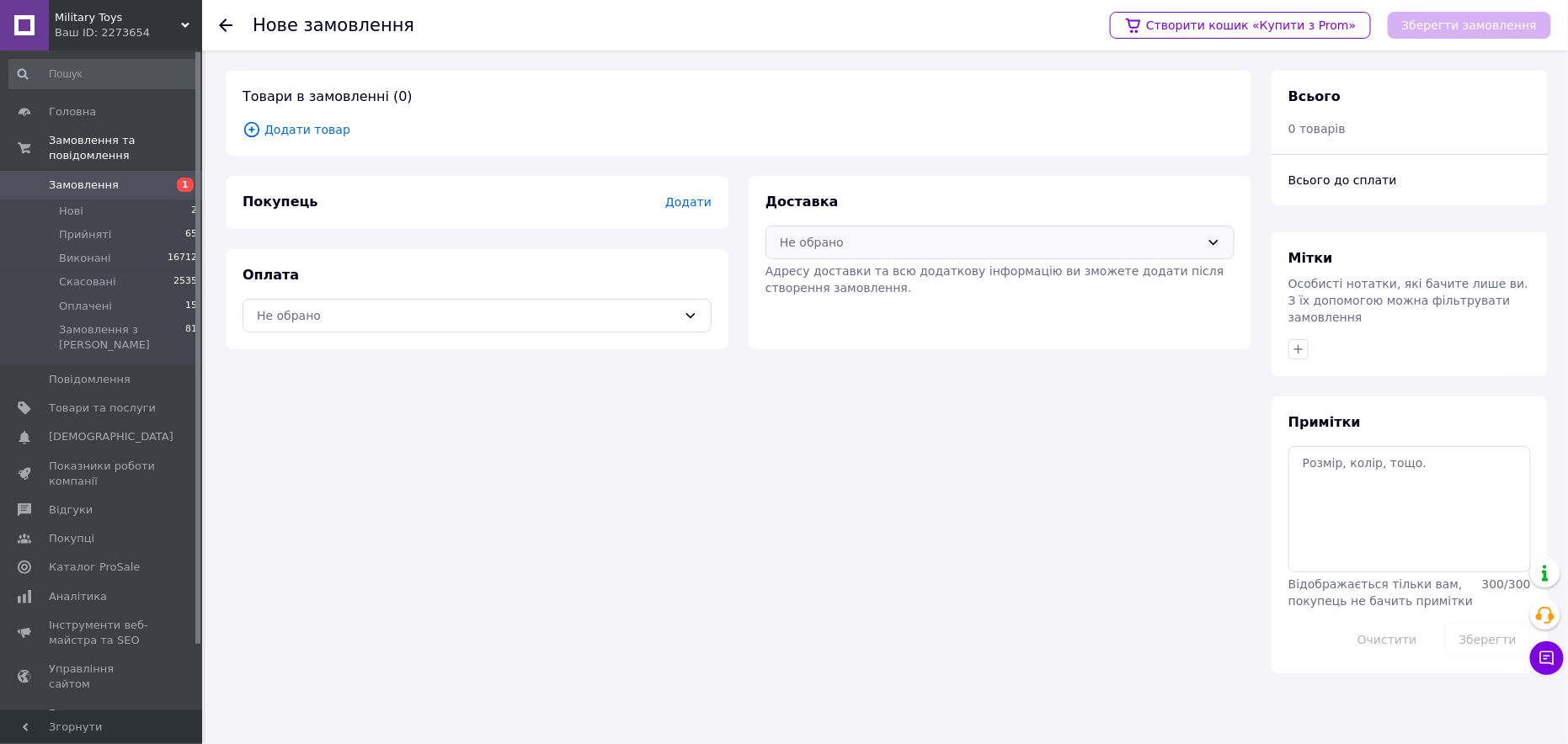
click at [878, 236] on div "Не обрано" at bounding box center [989, 242] width 420 height 19
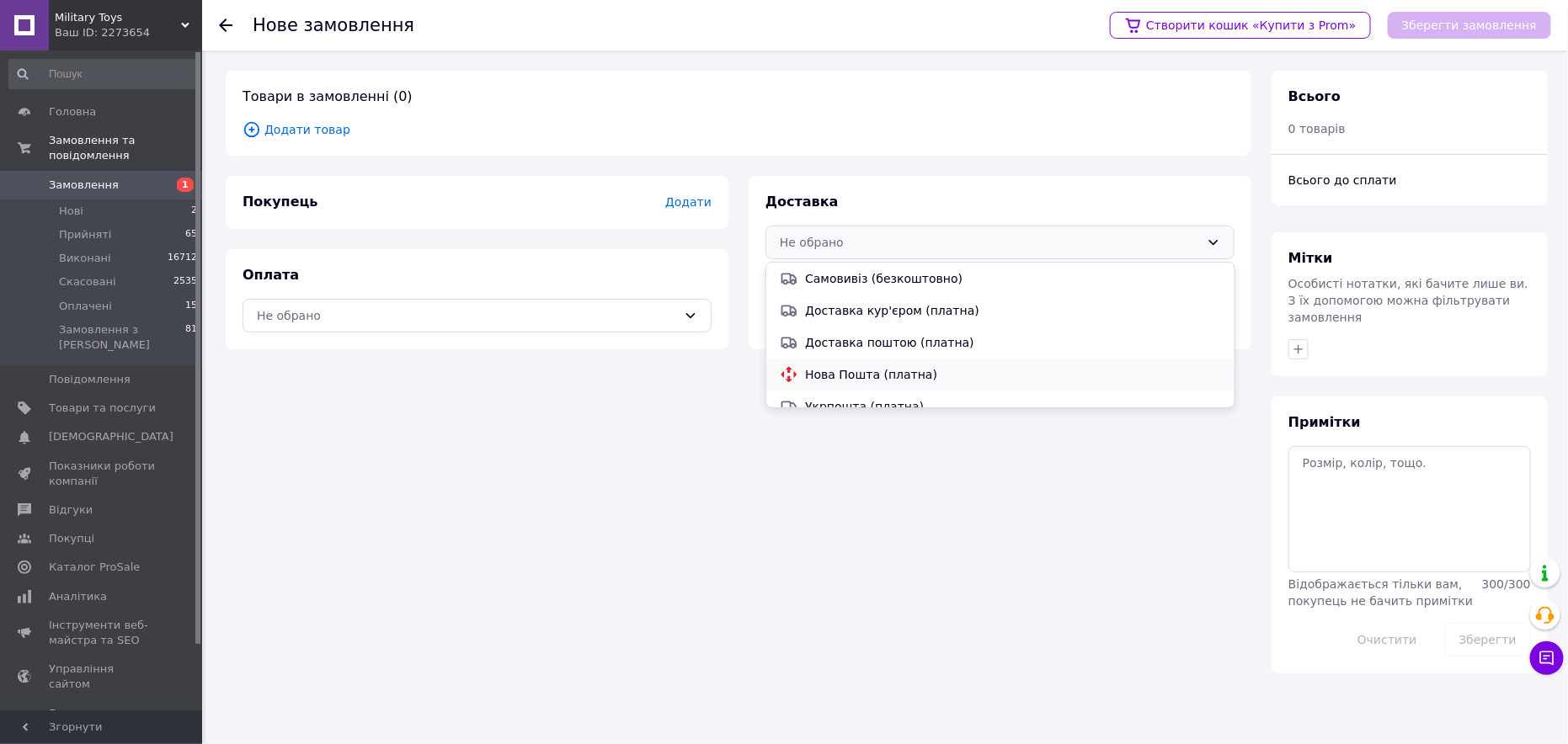
click at [830, 366] on span "Нова Пошта (платна)" at bounding box center [1012, 374] width 415 height 17
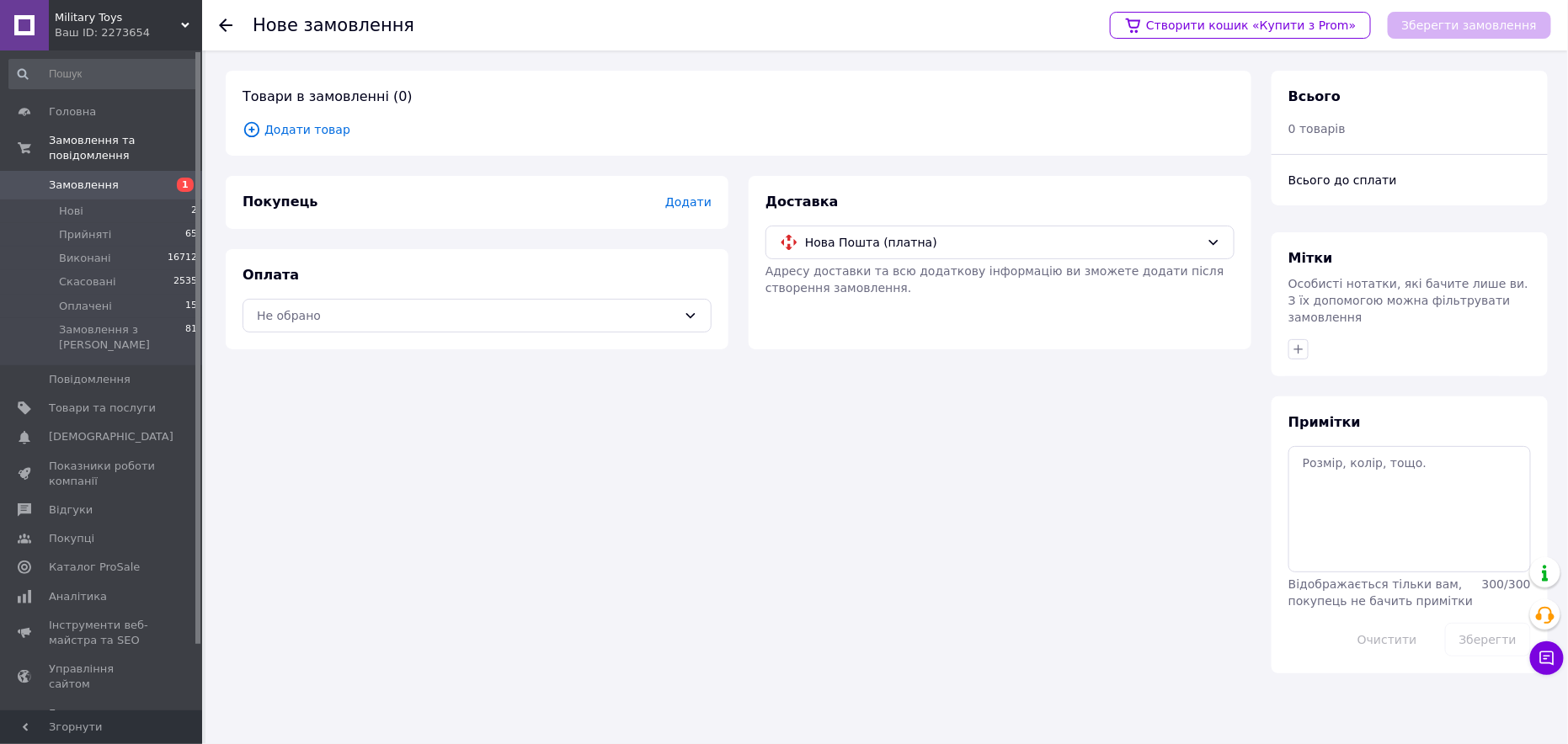
click at [428, 332] on div "Оплата Не обрано" at bounding box center [477, 299] width 503 height 100
click at [392, 314] on div "Не обрано" at bounding box center [467, 316] width 420 height 19
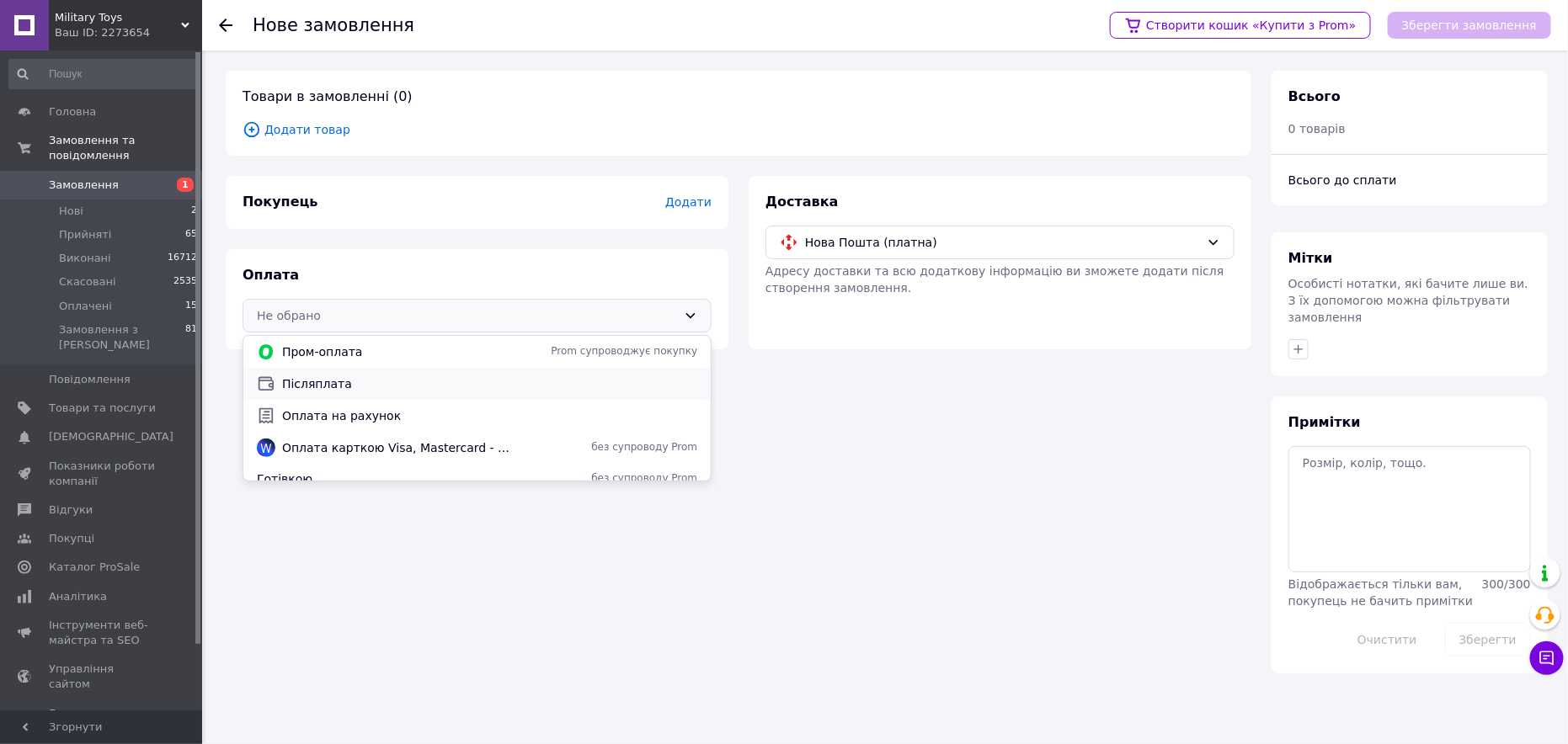
click at [310, 380] on span "Післяплата" at bounding box center [489, 384] width 415 height 17
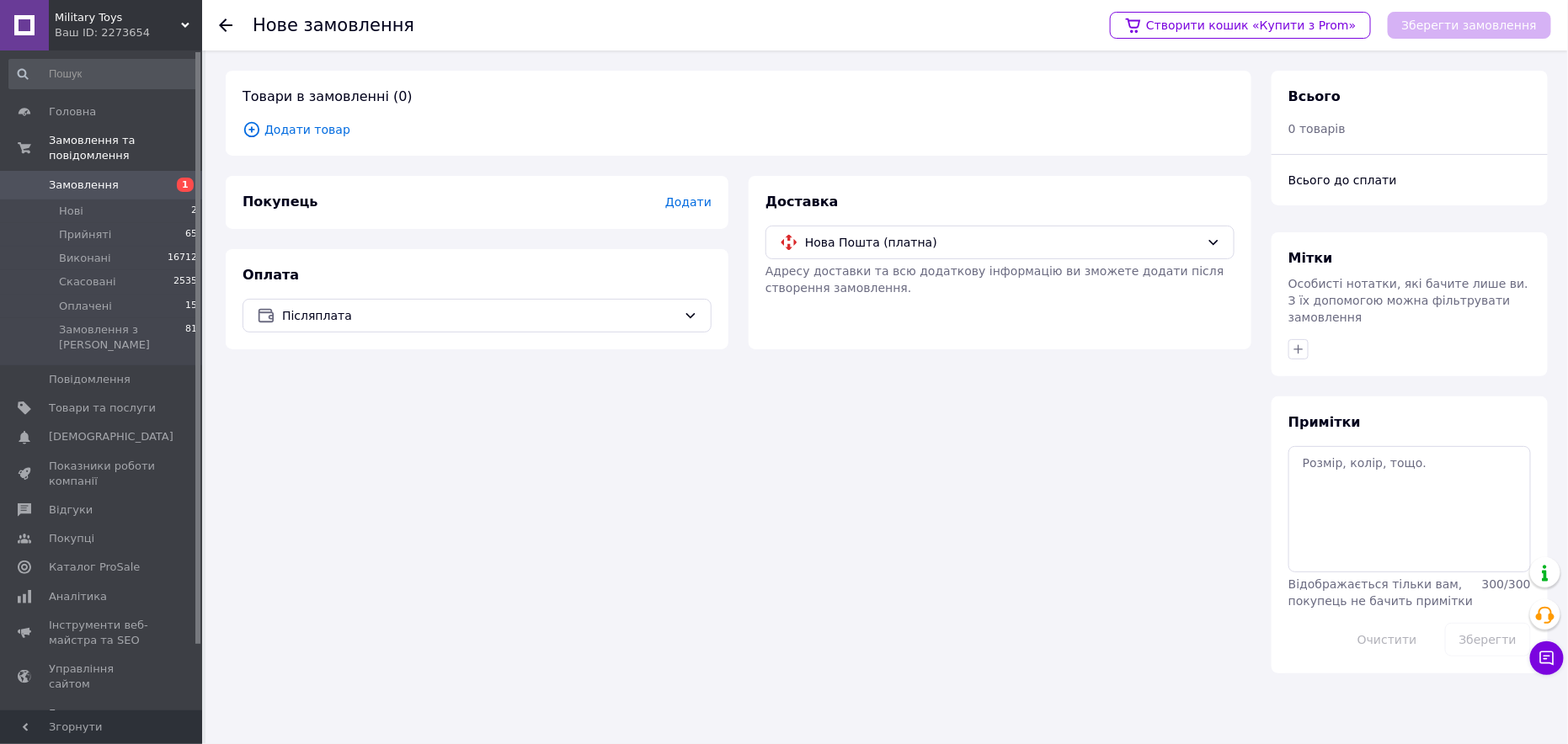
click at [323, 134] on span "Додати товар" at bounding box center [739, 129] width 992 height 19
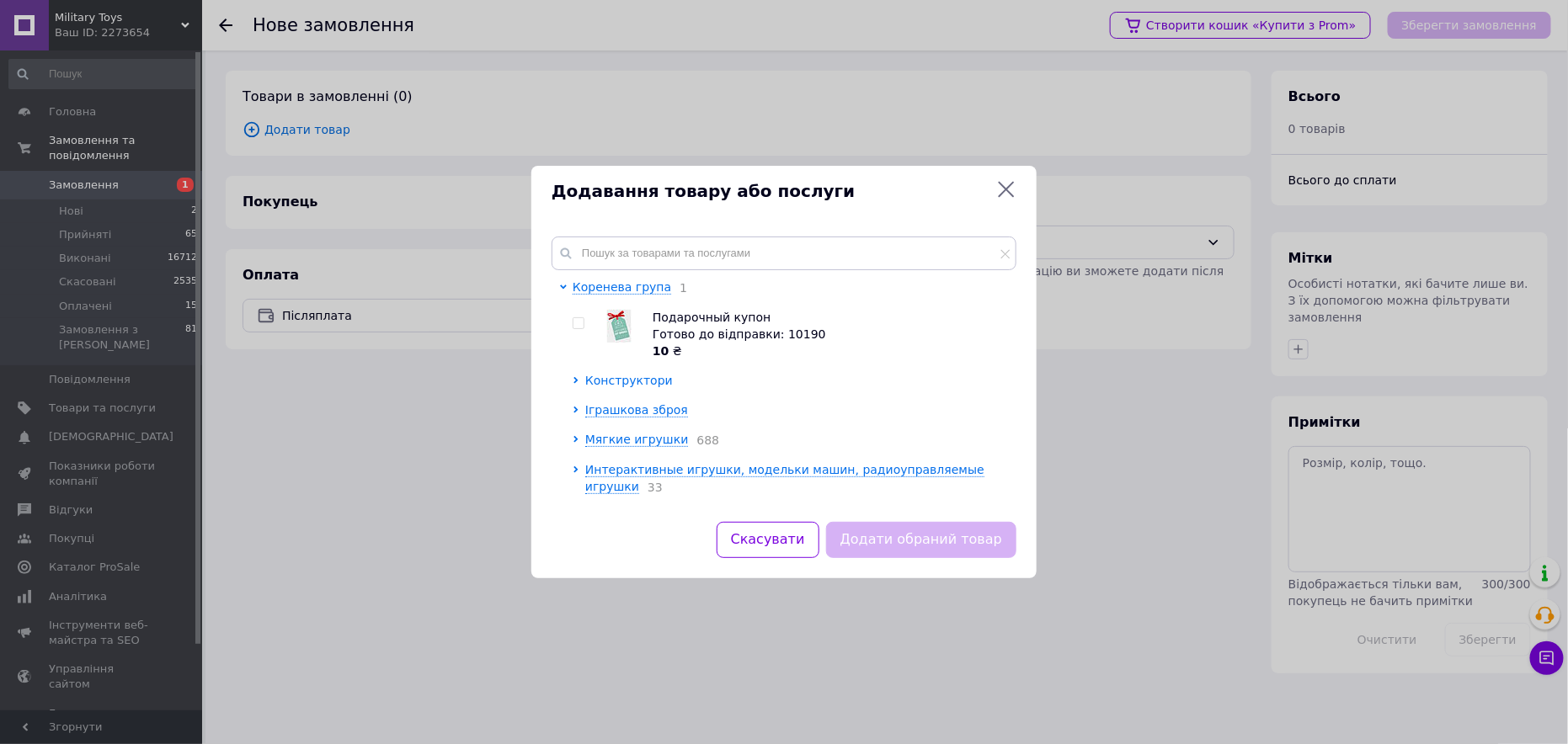
drag, startPoint x: 572, startPoint y: 322, endPoint x: 653, endPoint y: 376, distance: 97.3
click at [572, 323] on li "Коренева група 1 Подарочный купон Готово до відправки: 10190 10 ₴ Конструктори …" at bounding box center [783, 478] width 447 height 399
click at [584, 324] on div at bounding box center [579, 323] width 12 height 12
click at [564, 314] on div at bounding box center [566, 478] width 12 height 399
click at [583, 331] on div at bounding box center [580, 334] width 17 height 51
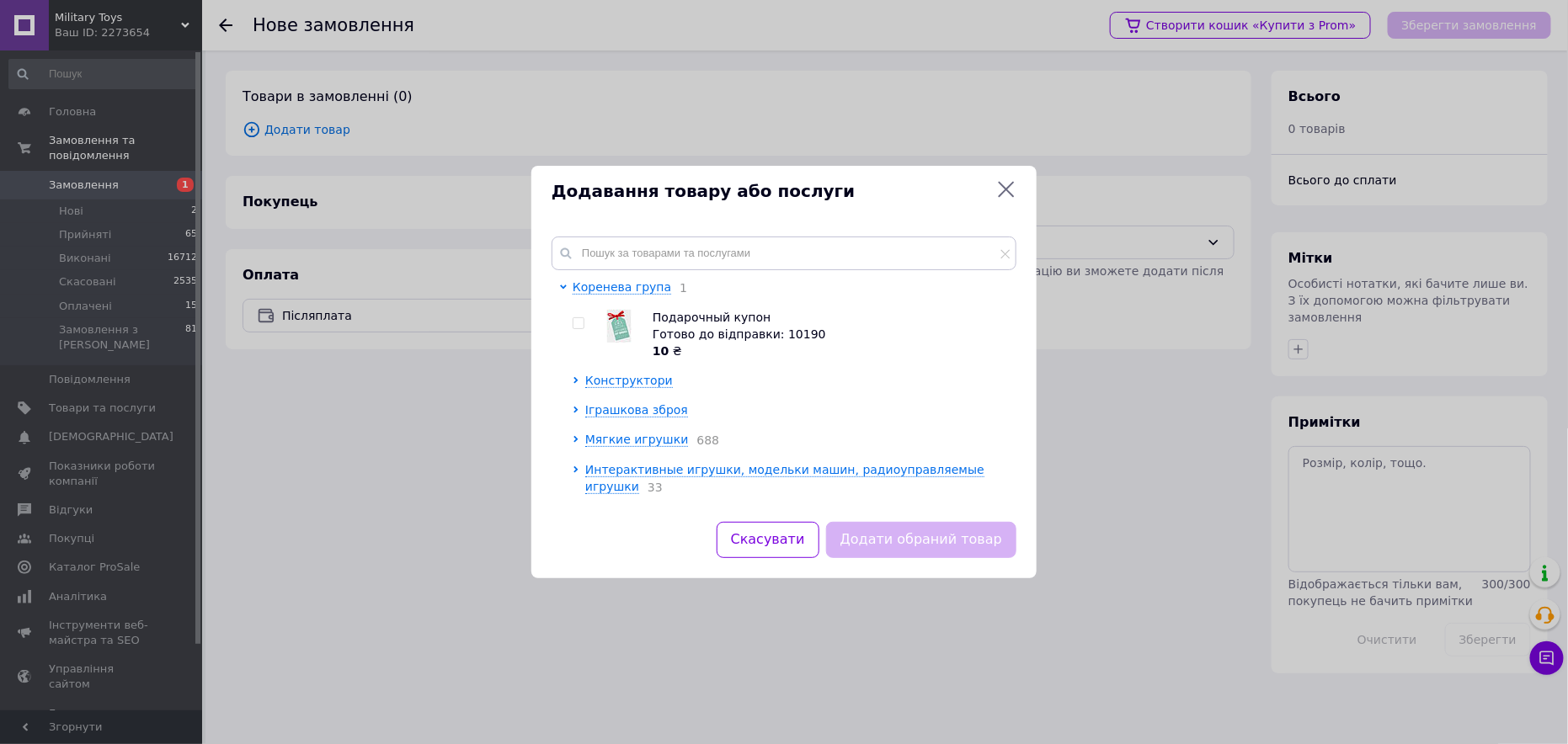
click at [581, 325] on input "checkbox" at bounding box center [578, 324] width 11 height 11
checkbox input "true"
click at [965, 534] on button "Додати обраний товар" at bounding box center [921, 540] width 190 height 36
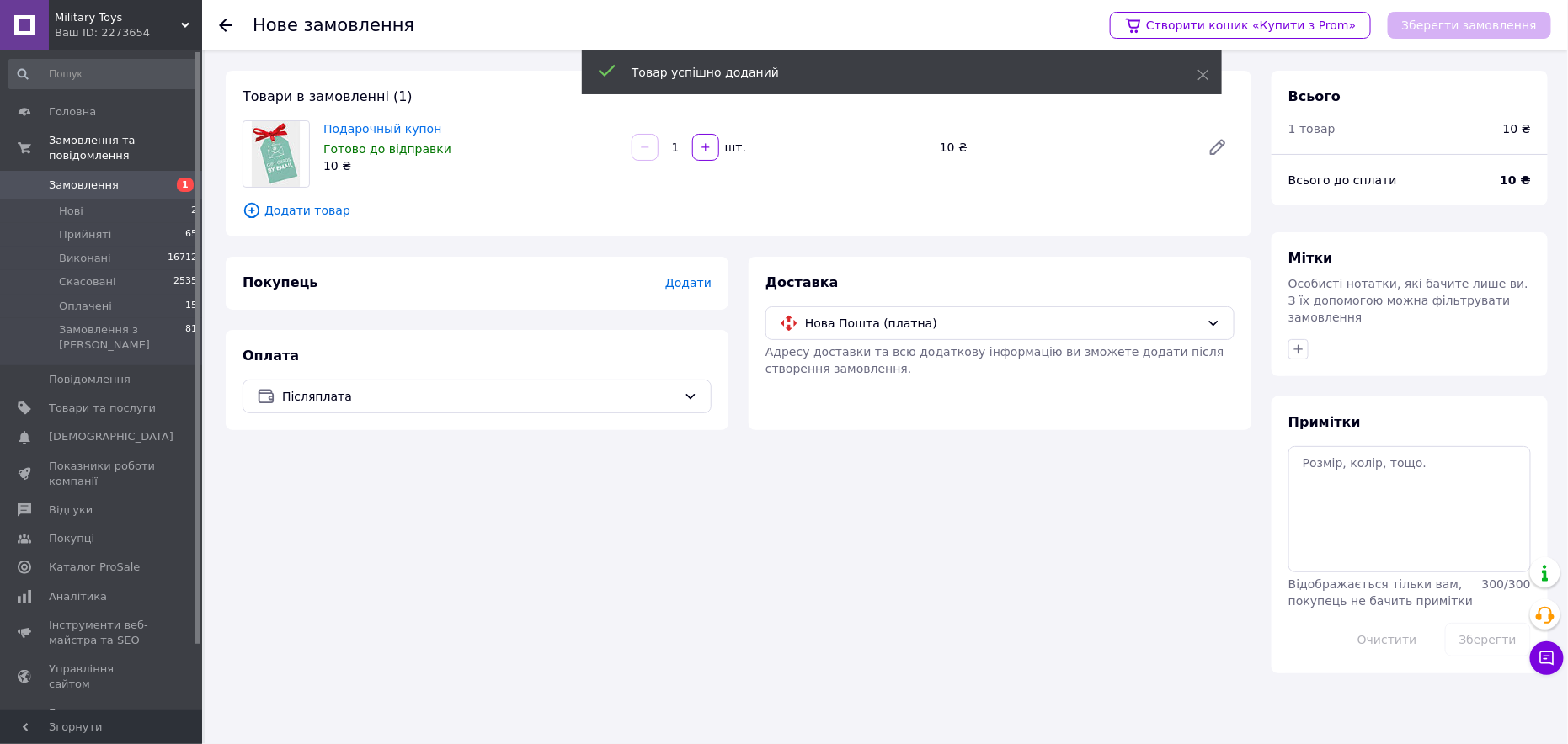
click at [699, 274] on div "Покупець Додати" at bounding box center [477, 284] width 469 height 20
click at [698, 280] on span "Додати" at bounding box center [688, 283] width 46 height 13
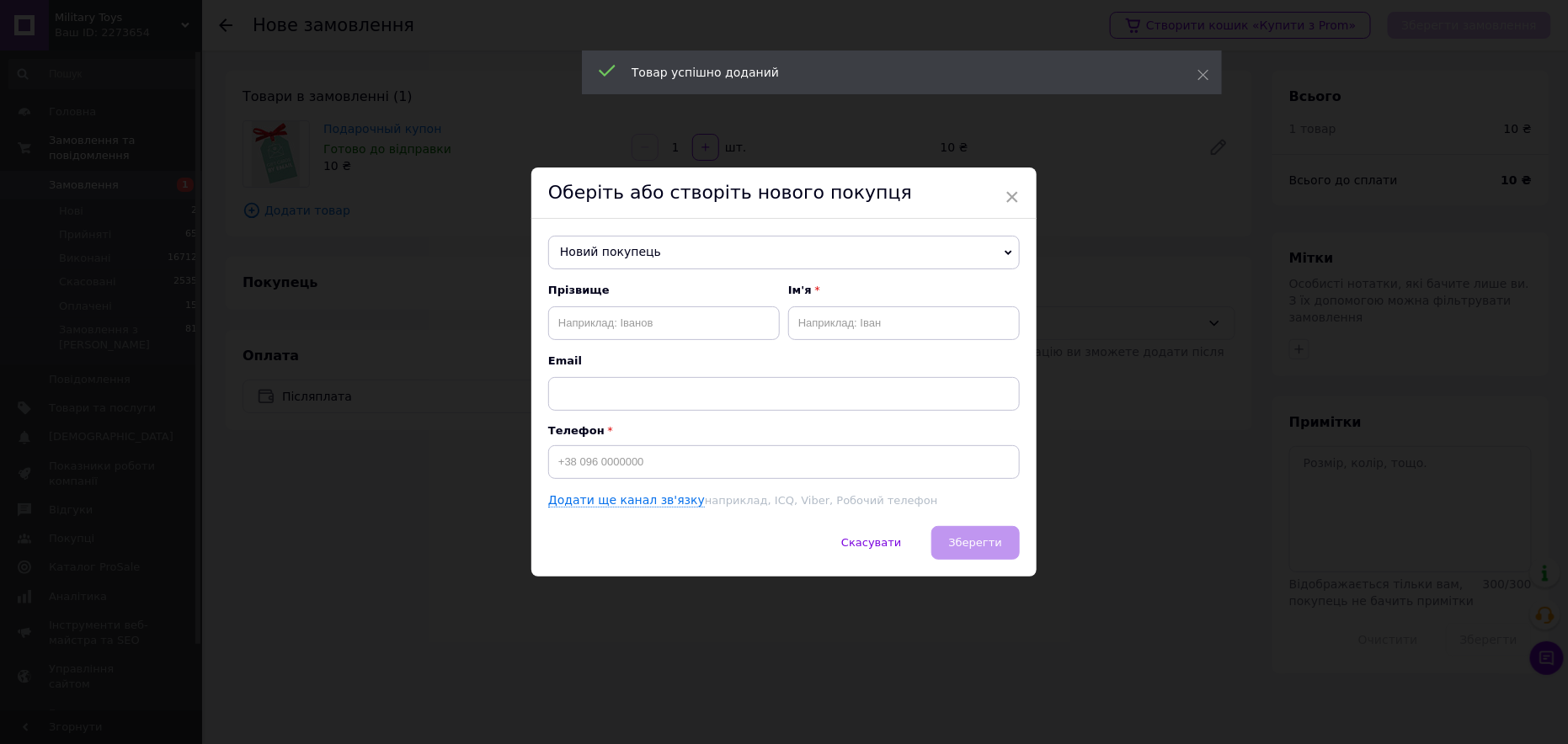
click at [705, 250] on span "Новий покупець" at bounding box center [784, 252] width 472 height 34
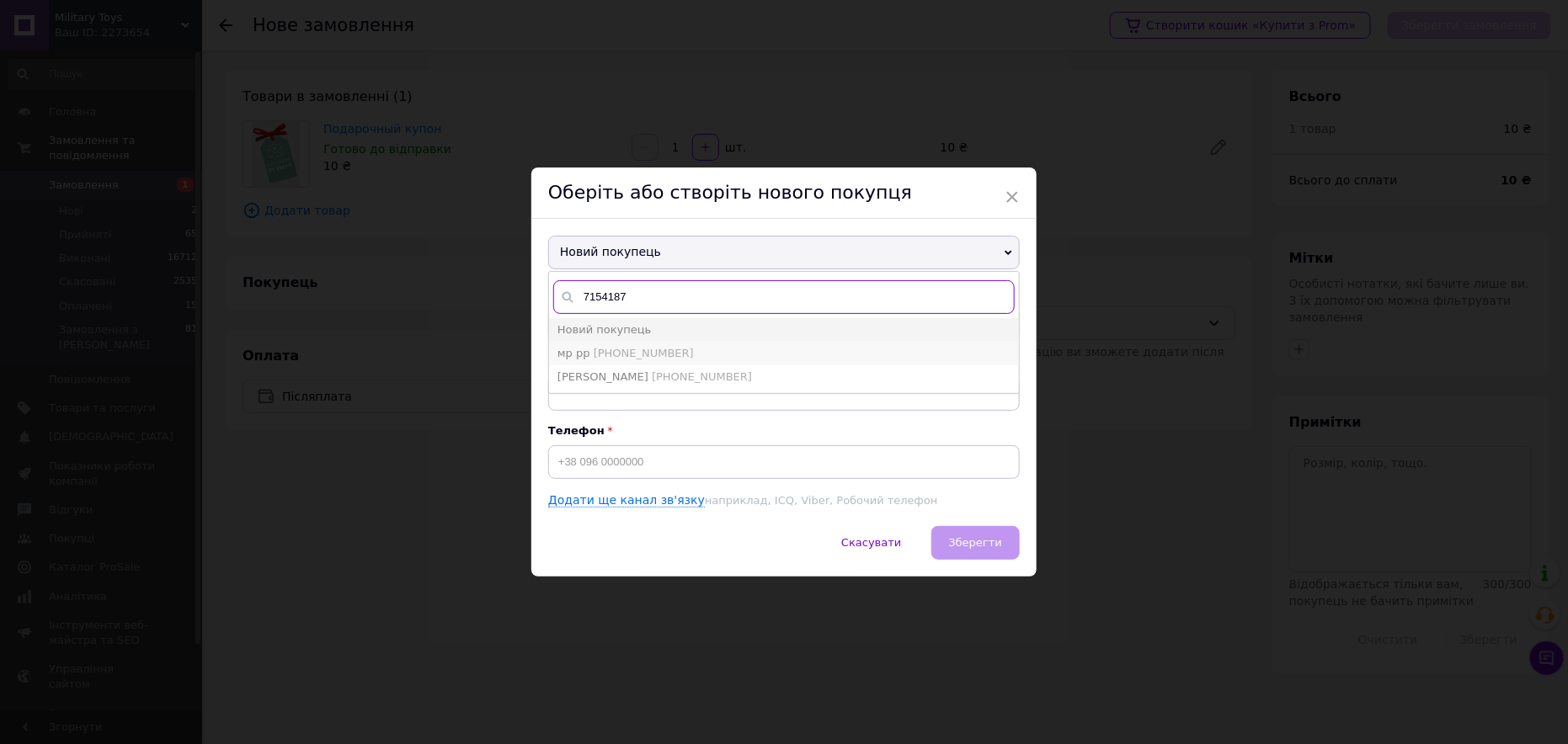
type input "7154187"
click at [647, 357] on span "[PHONE_NUMBER]" at bounding box center [644, 353] width 100 height 12
type input "мр рр"
type input "[PHONE_NUMBER]"
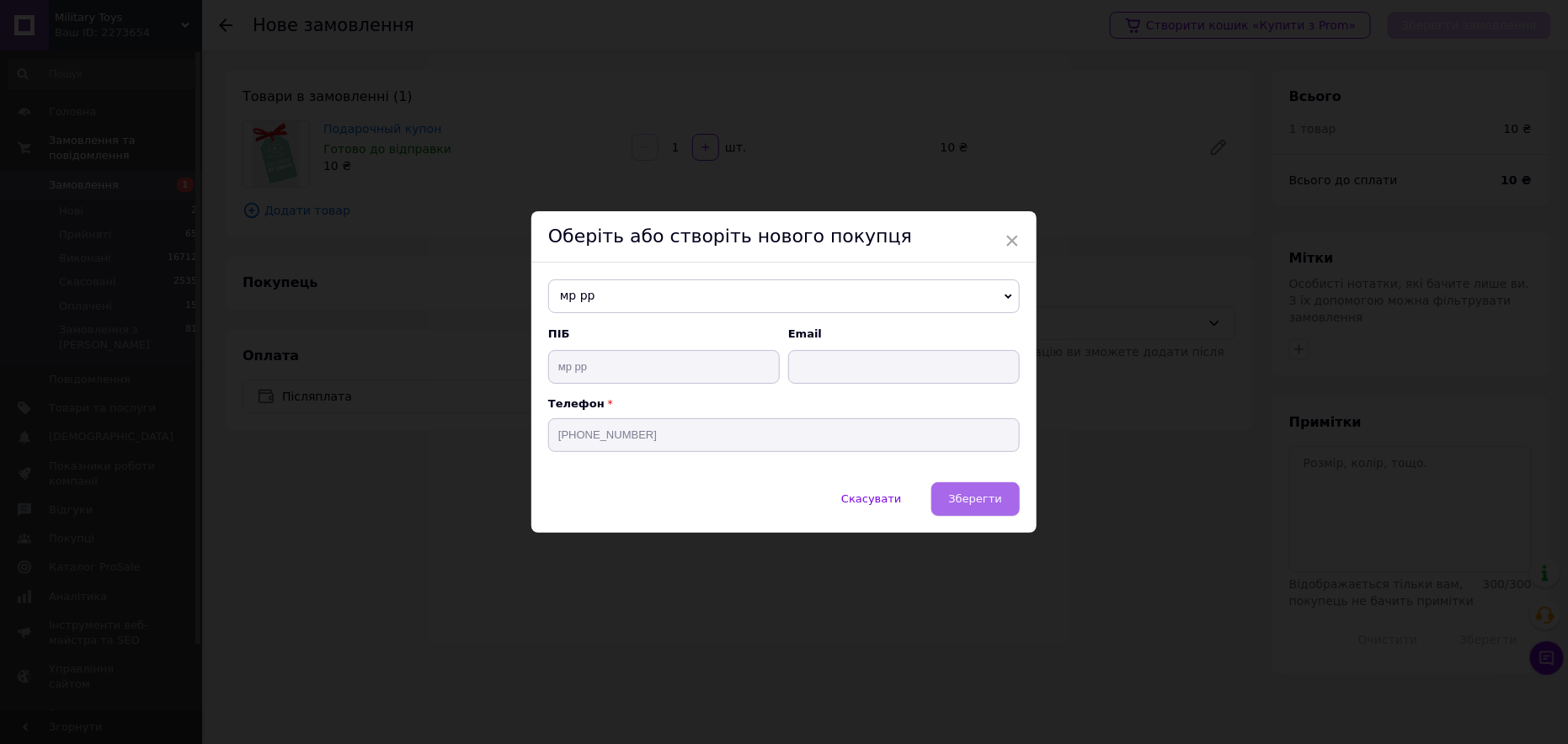
click at [964, 500] on span "Зберегти" at bounding box center [976, 499] width 53 height 12
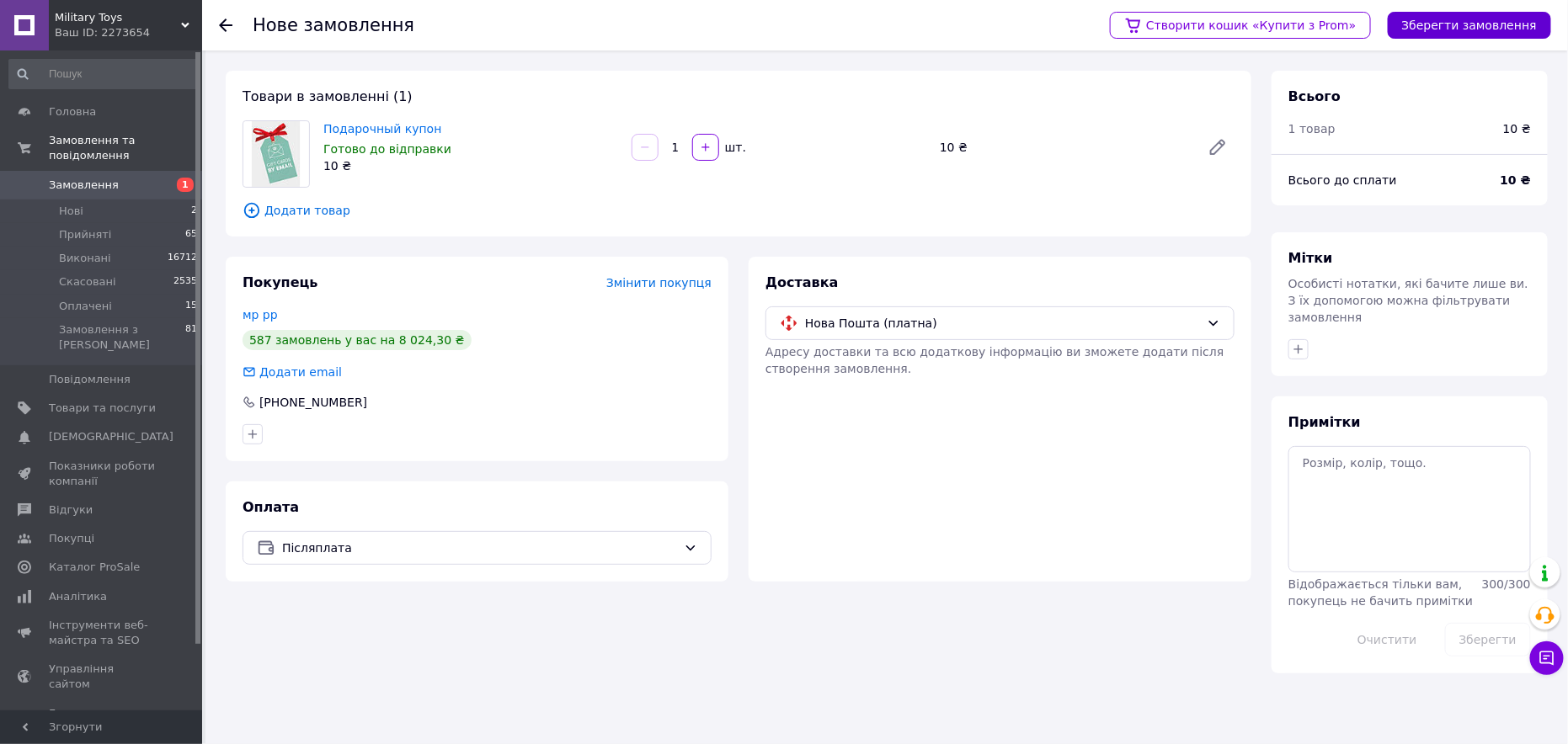
click at [1423, 24] on button "Зберегти замовлення" at bounding box center [1469, 25] width 164 height 27
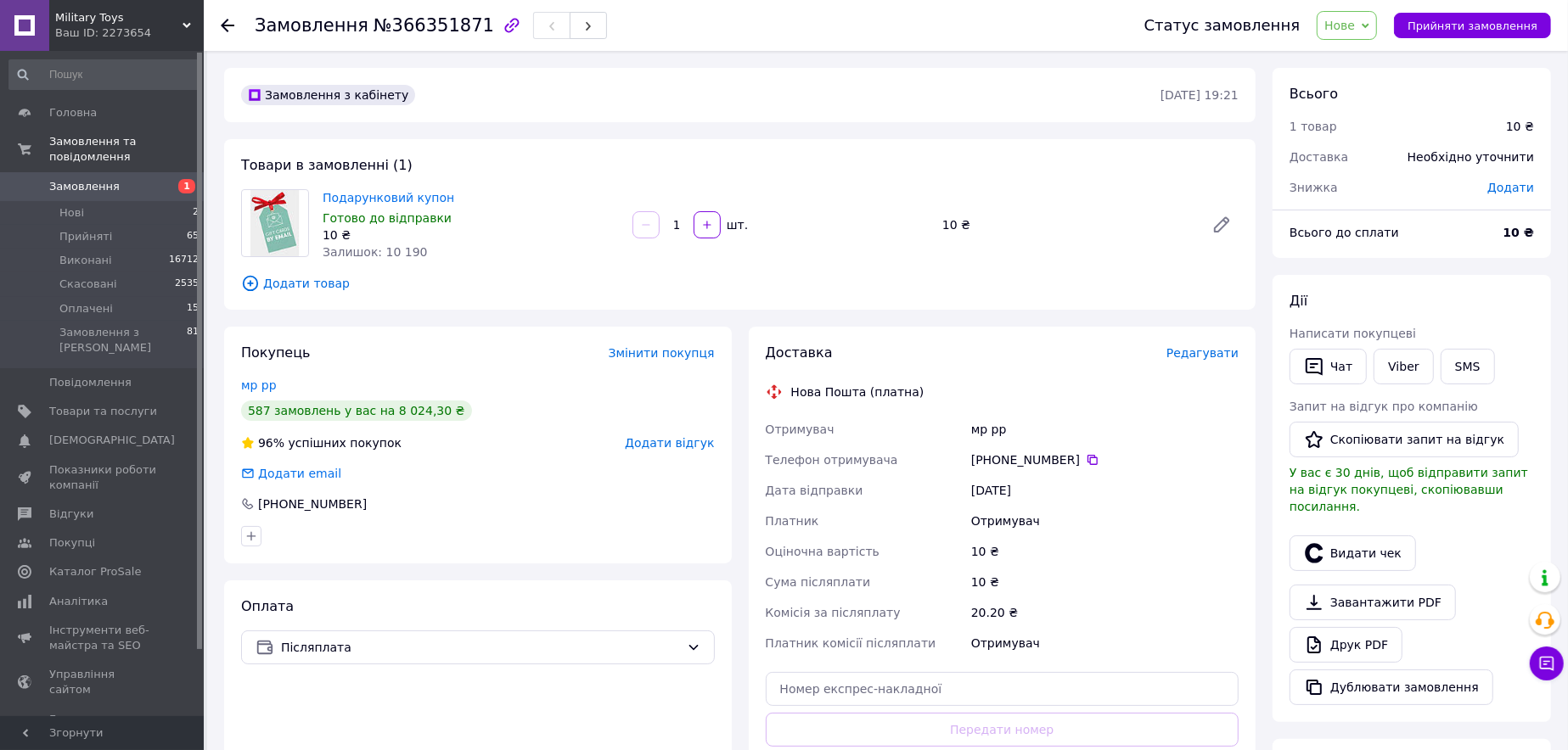
click at [1377, 26] on span "Нове" at bounding box center [1346, 25] width 60 height 29
click at [1369, 41] on ul "Прийнято Виконано Скасовано Оплачено" at bounding box center [1356, 97] width 80 height 112
click at [1353, 30] on span "Нове" at bounding box center [1340, 25] width 30 height 13
click at [1372, 61] on li "Прийнято" at bounding box center [1356, 59] width 78 height 25
click at [1213, 349] on span "Редагувати" at bounding box center [1202, 353] width 73 height 13
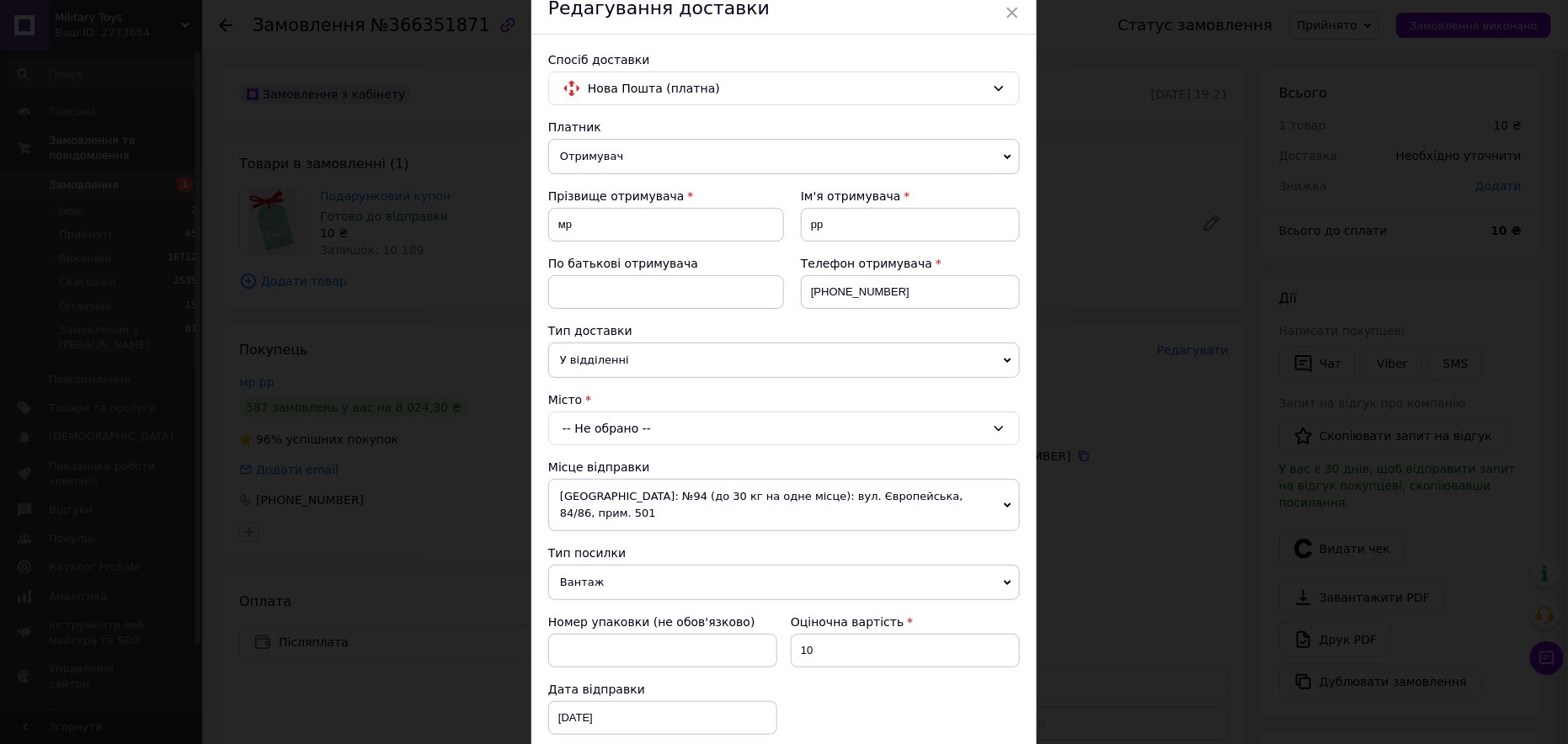
scroll to position [84, 0]
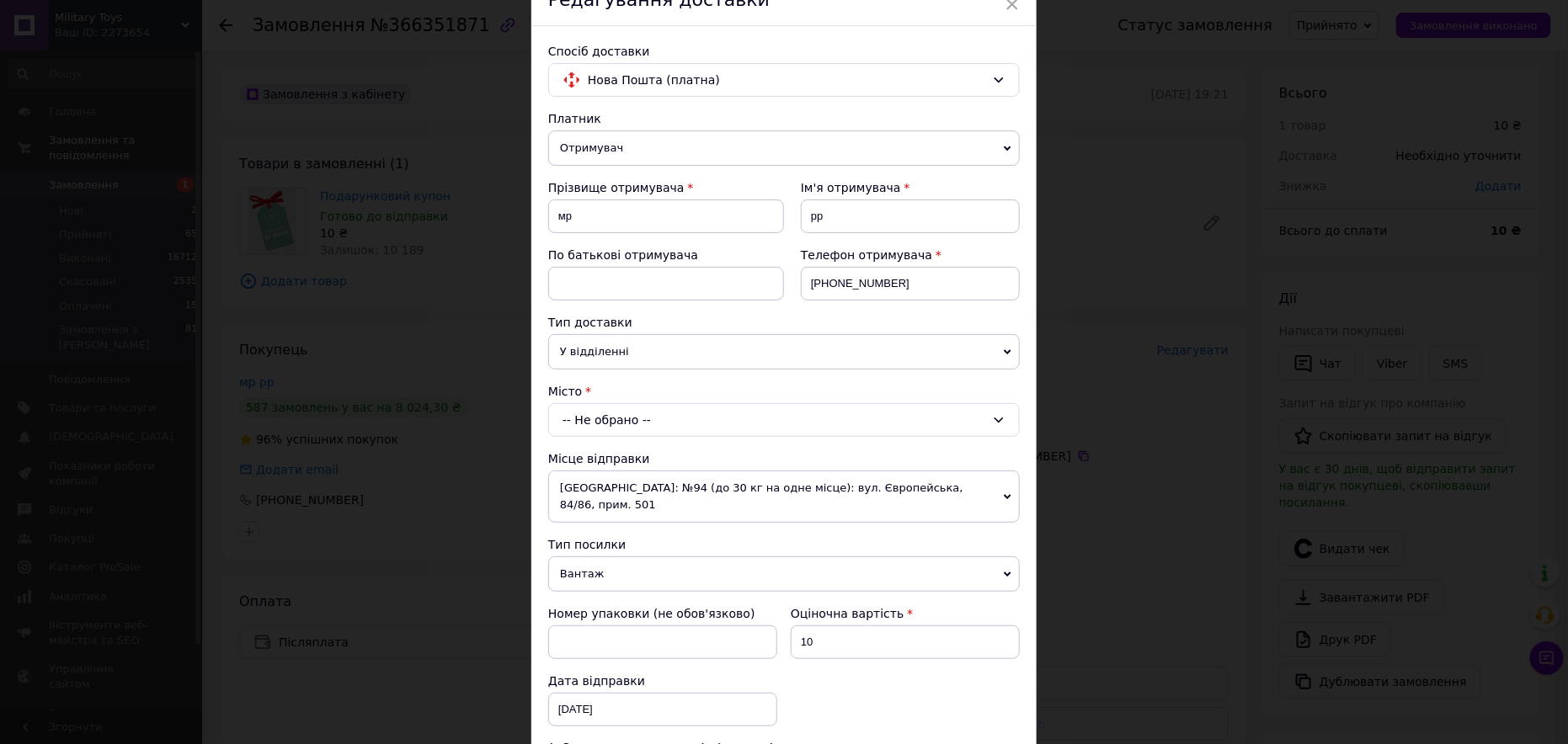
click at [636, 404] on div "-- Не обрано --" at bounding box center [784, 420] width 472 height 34
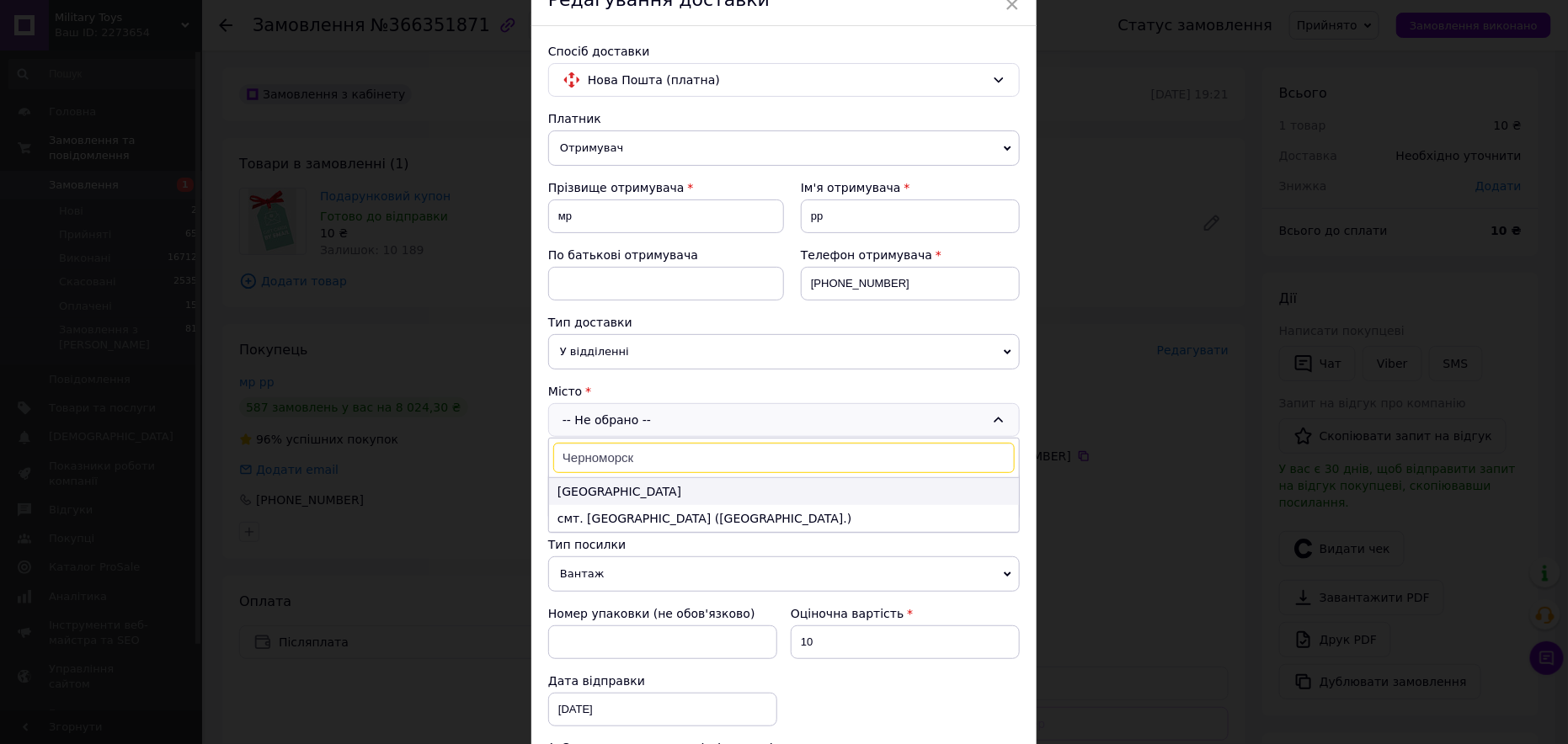
type input "Черноморск"
click at [597, 491] on li "Чорноморськ" at bounding box center [784, 492] width 470 height 27
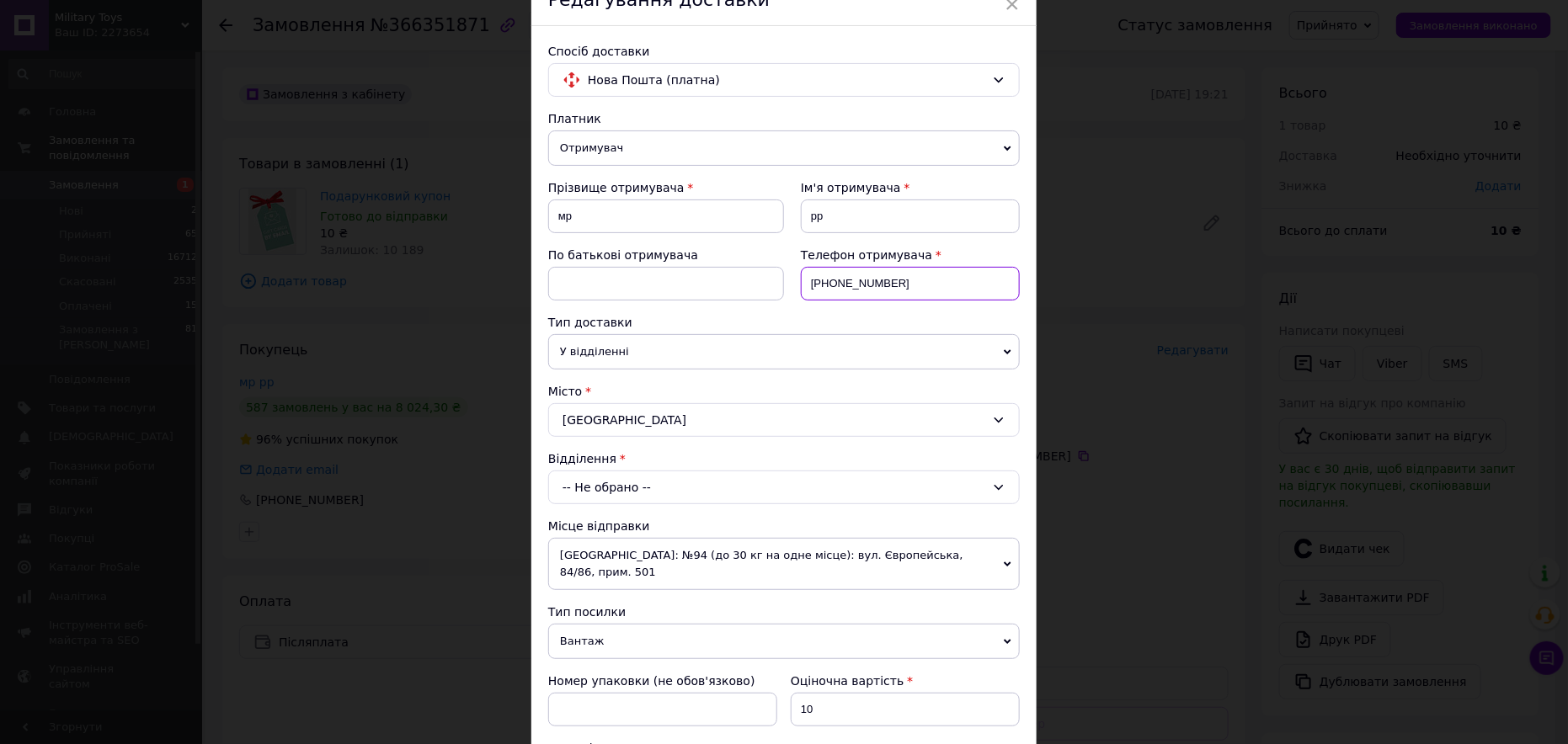
drag, startPoint x: 837, startPoint y: 277, endPoint x: 799, endPoint y: 276, distance: 38.0
click at [790, 278] on div "Телефон отримувача +380667154187" at bounding box center [901, 281] width 236 height 68
paste input "(073) 260-38-30"
type input "+380732603830"
drag, startPoint x: 595, startPoint y: 210, endPoint x: 555, endPoint y: 215, distance: 40.3
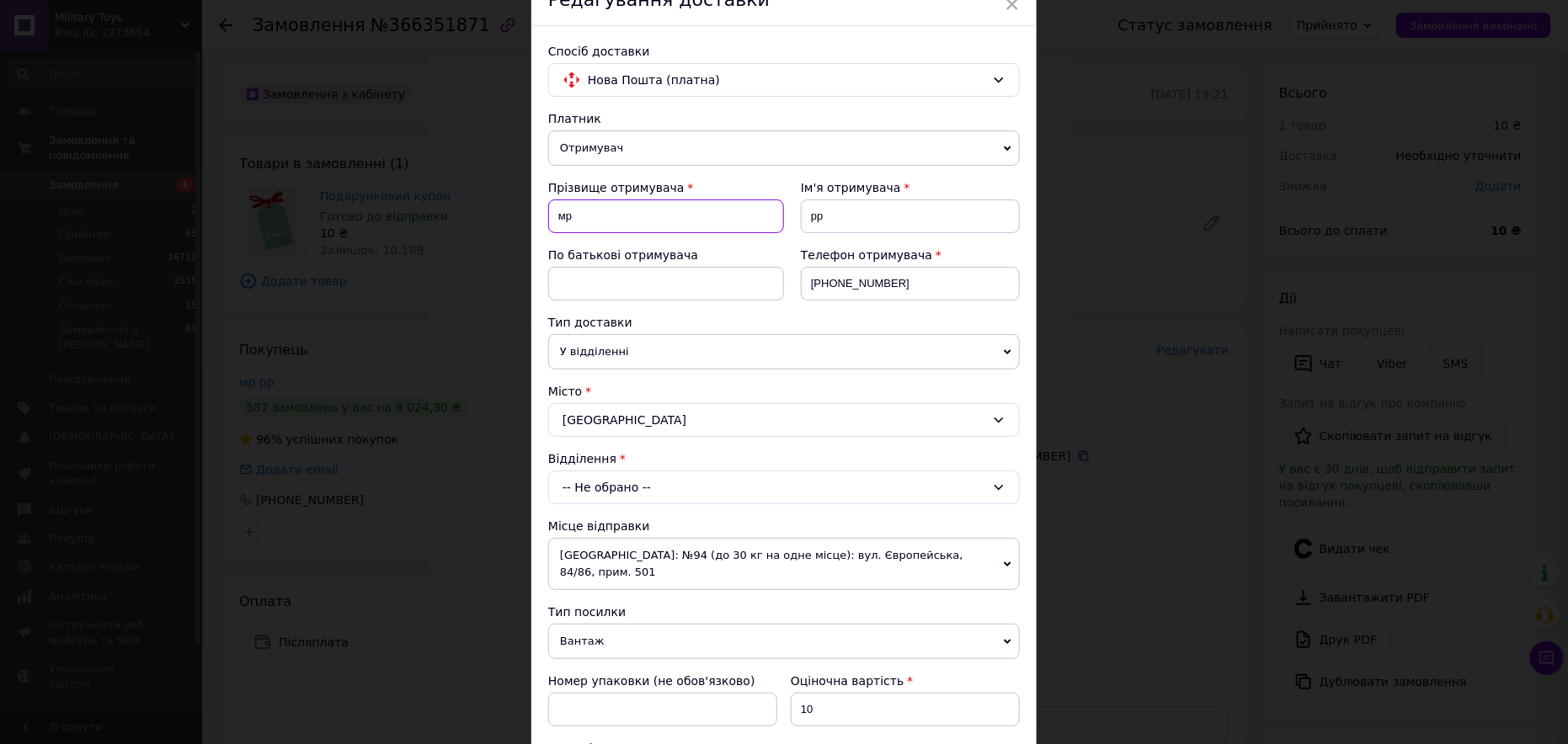
click at [555, 215] on input "мр" at bounding box center [666, 217] width 236 height 34
paste input "воина Алла"
click at [611, 213] on input "Хвоина Алла" at bounding box center [666, 217] width 236 height 34
type input "Хвоина"
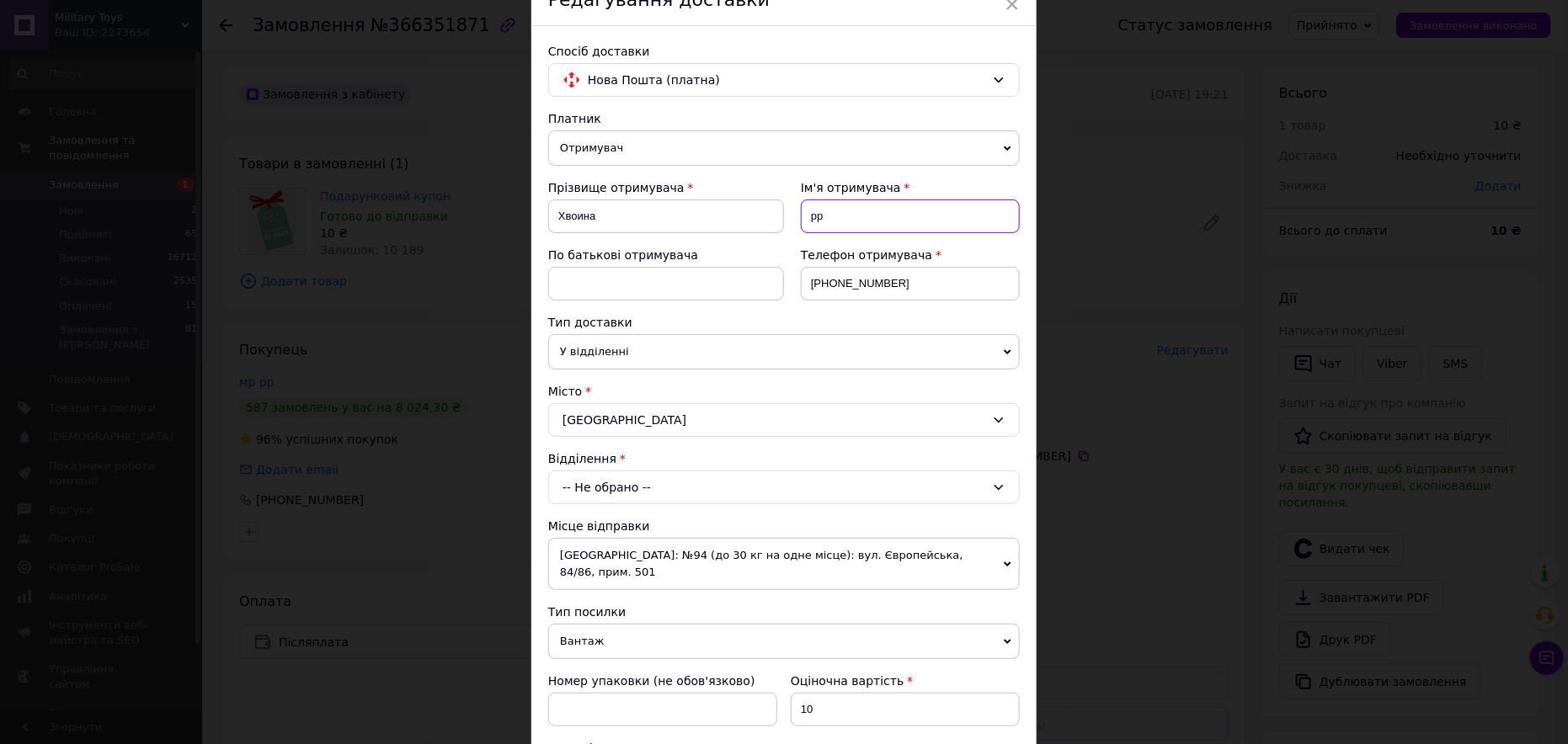
drag, startPoint x: 837, startPoint y: 220, endPoint x: 804, endPoint y: 221, distance: 33.0
click at [804, 221] on input "рр" at bounding box center [910, 217] width 219 height 34
paste input "Алла"
type input "Алла"
click at [621, 477] on div "-- Не обрано --" at bounding box center [784, 488] width 472 height 34
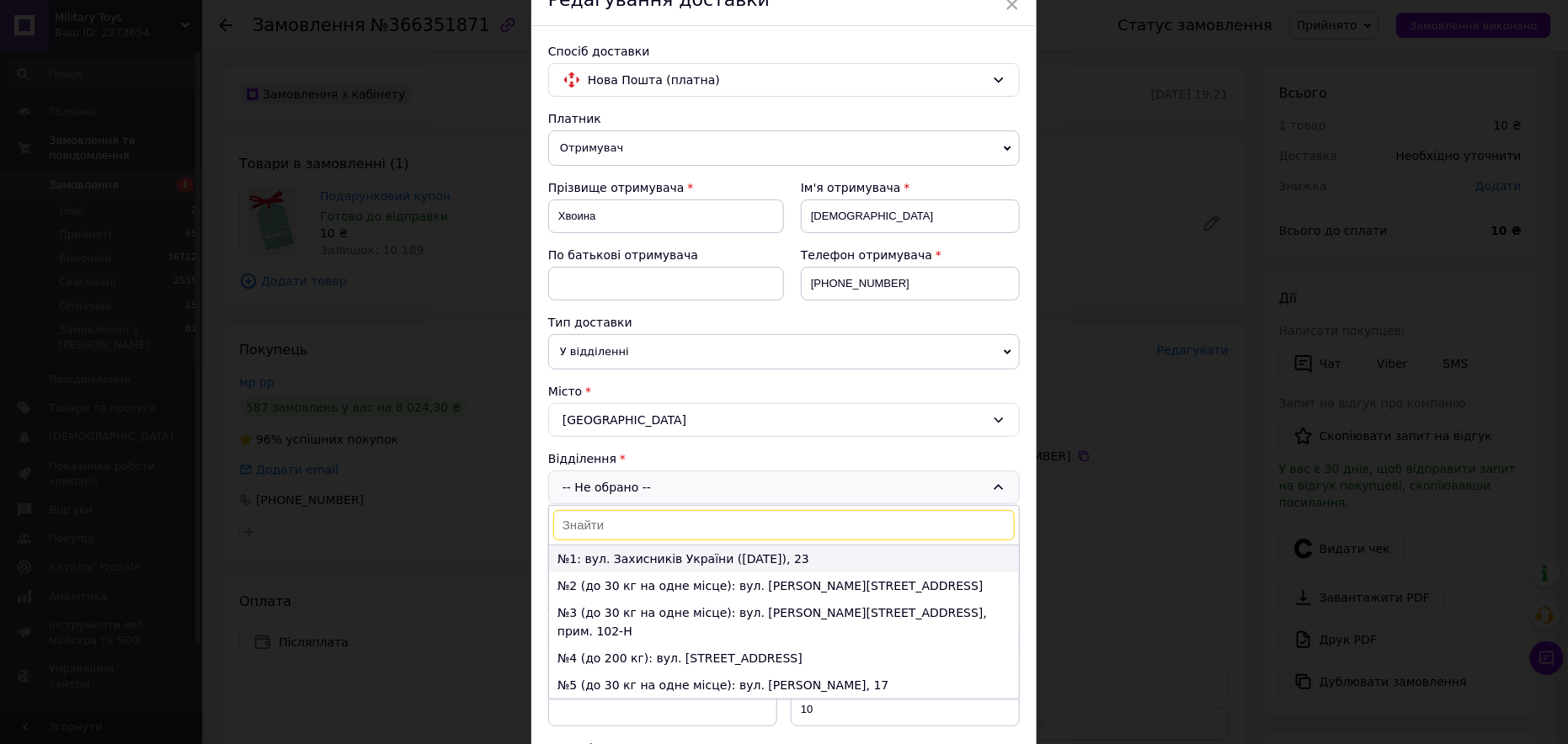
click at [630, 561] on li "№1: вул. Захисників України (1-го Травня), 23" at bounding box center [784, 559] width 470 height 27
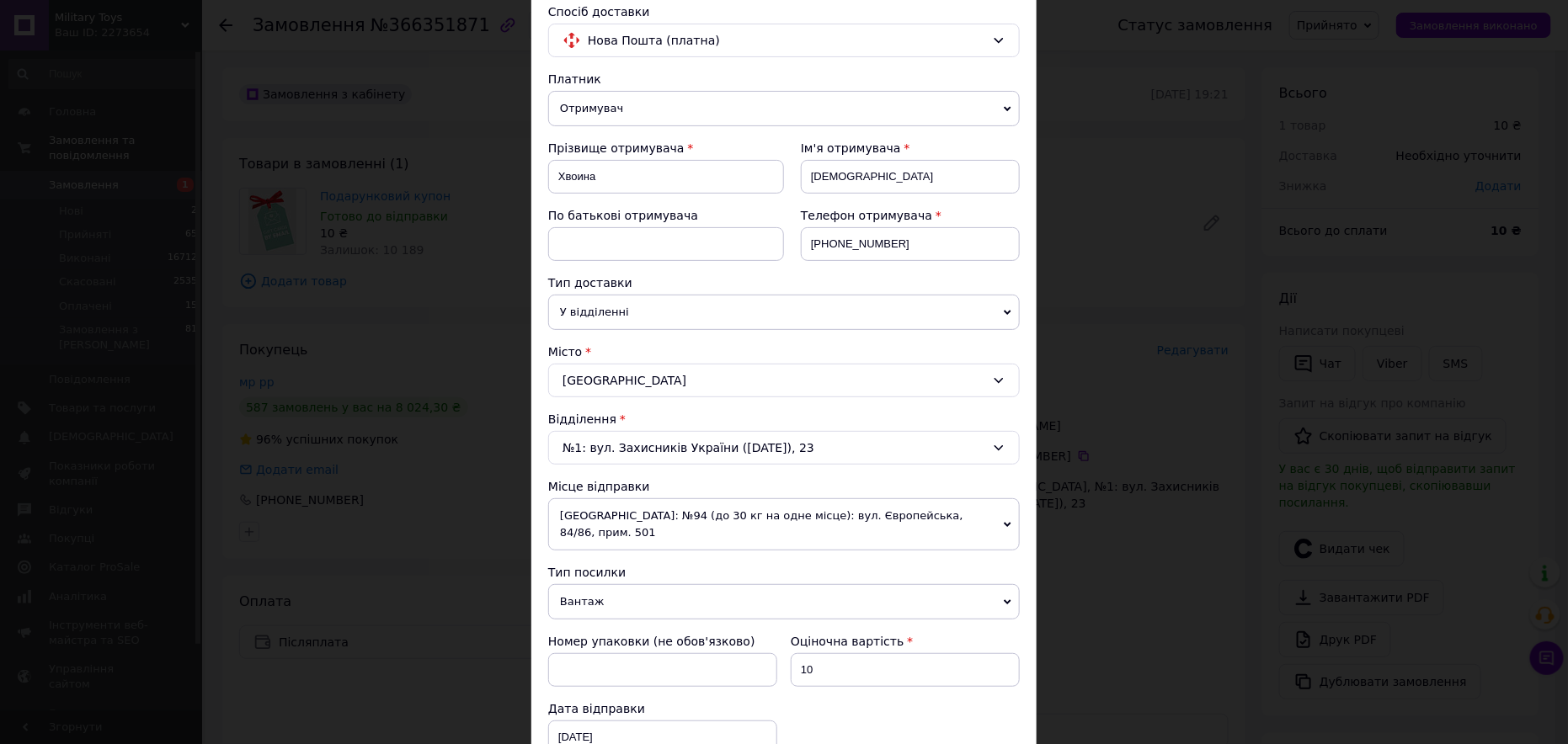
scroll to position [252, 0]
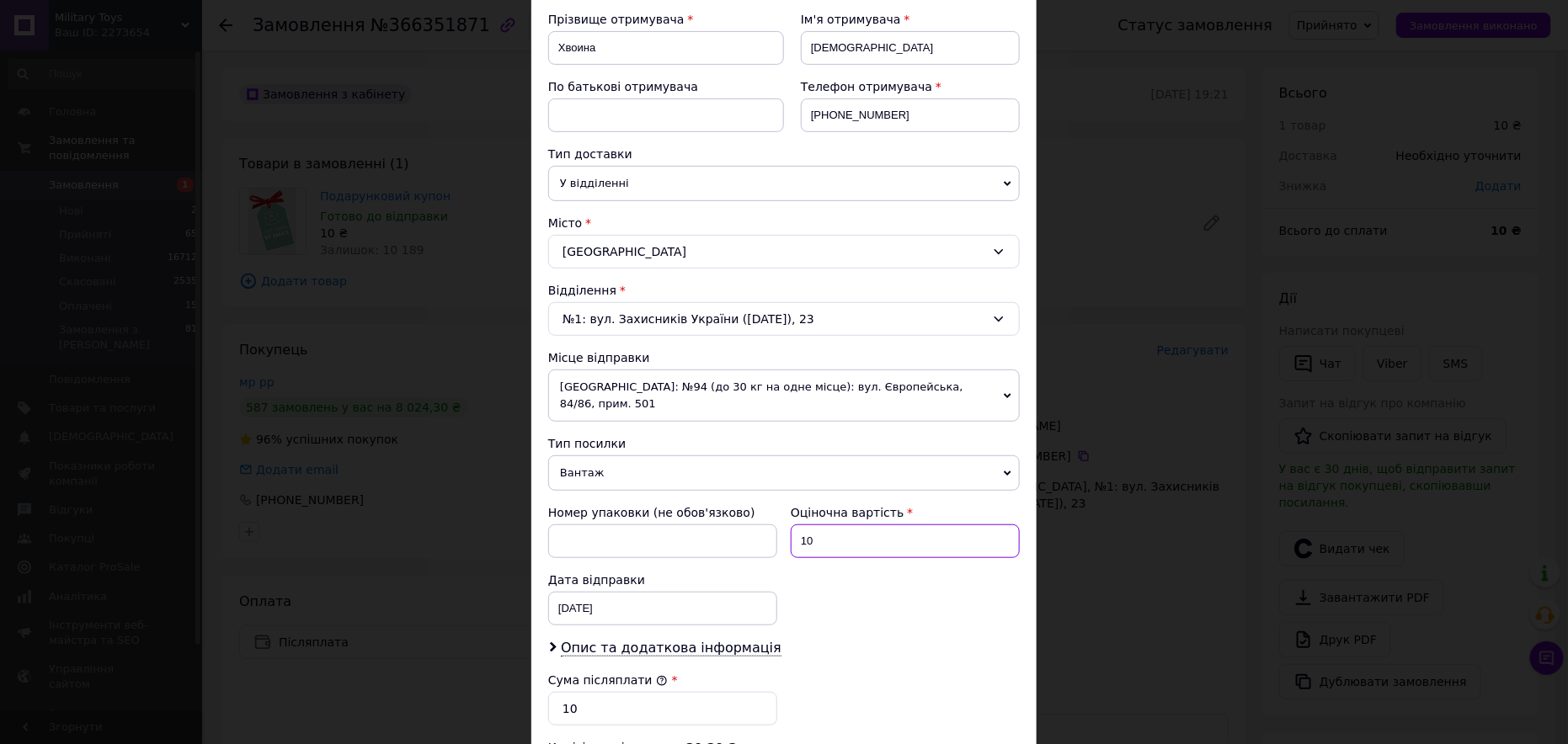
drag, startPoint x: 811, startPoint y: 519, endPoint x: 792, endPoint y: 520, distance: 19.0
click at [792, 524] on input "10" at bounding box center [906, 541] width 229 height 34
type input "1890"
drag, startPoint x: 605, startPoint y: 684, endPoint x: 556, endPoint y: 686, distance: 49.0
click at [556, 692] on input "10" at bounding box center [663, 709] width 229 height 34
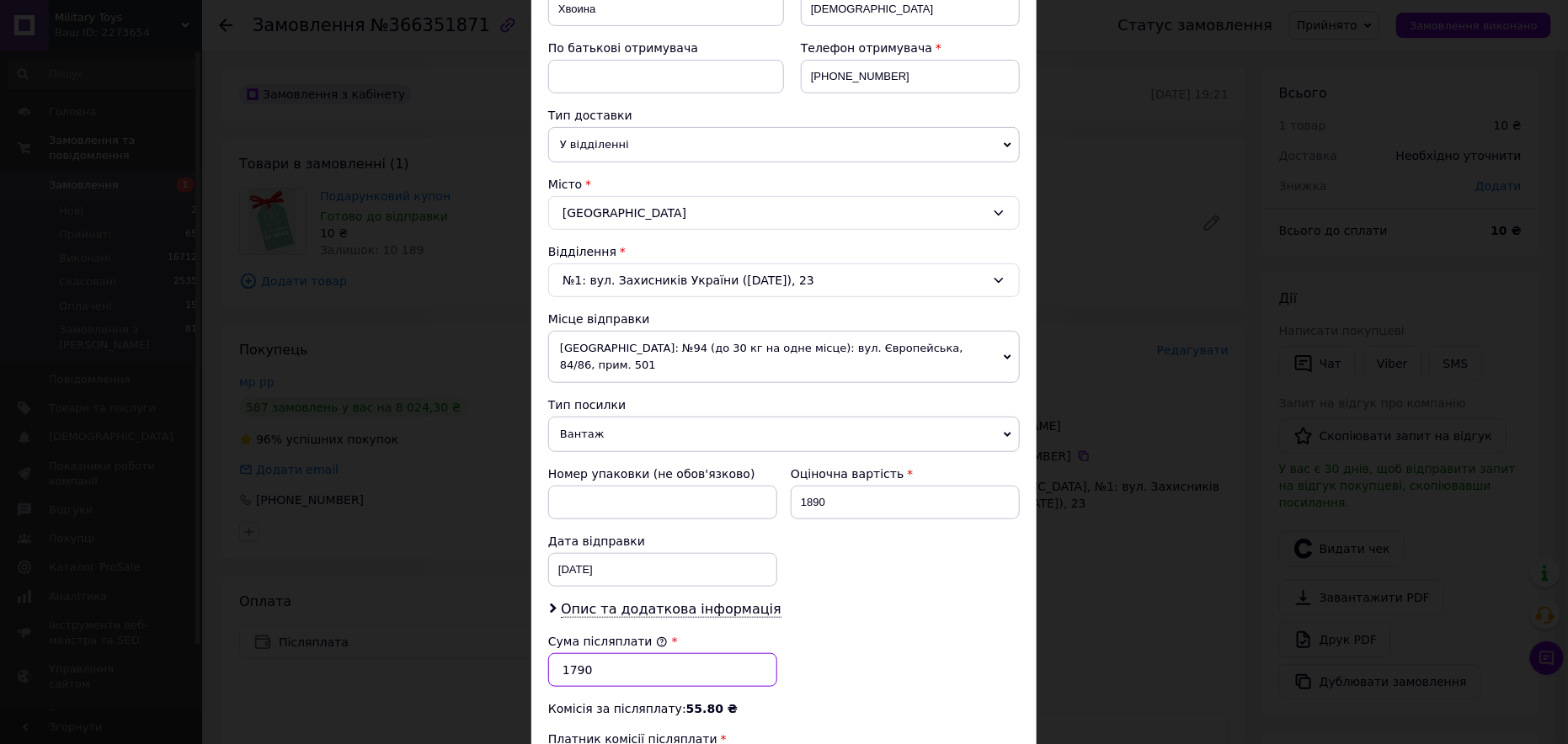
scroll to position [421, 0]
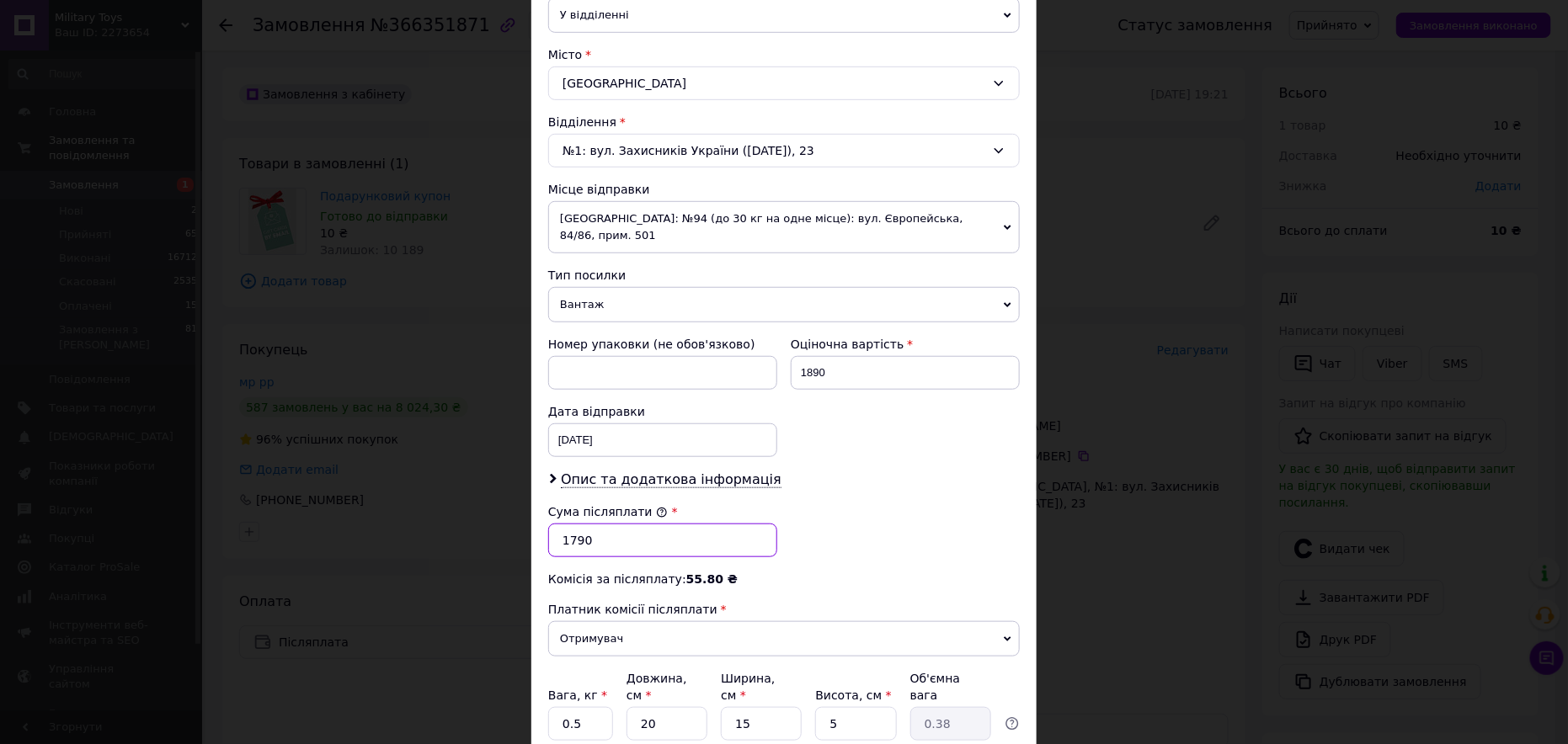
type input "1790"
drag, startPoint x: 639, startPoint y: 680, endPoint x: 620, endPoint y: 680, distance: 19.0
click at [620, 680] on div "Вага, кг * 0.5 Довжина, см * 20 Ширина, см * 15 Висота, см * 5 Об'ємна вага 0.38" at bounding box center [784, 706] width 472 height 71
type input "1"
type input "0.1"
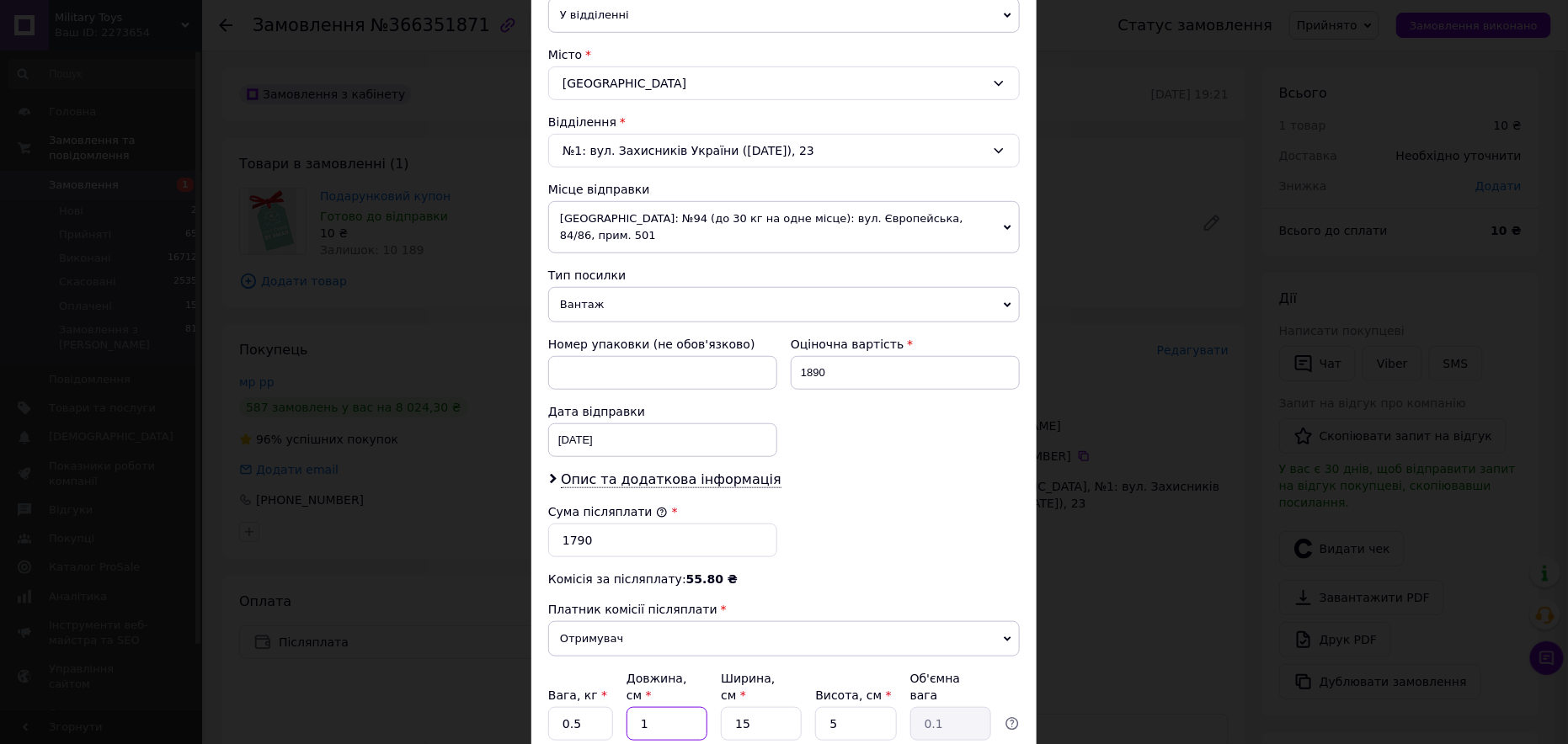
type input "10"
type input "0.19"
type input "100"
type input "1.88"
type input "100"
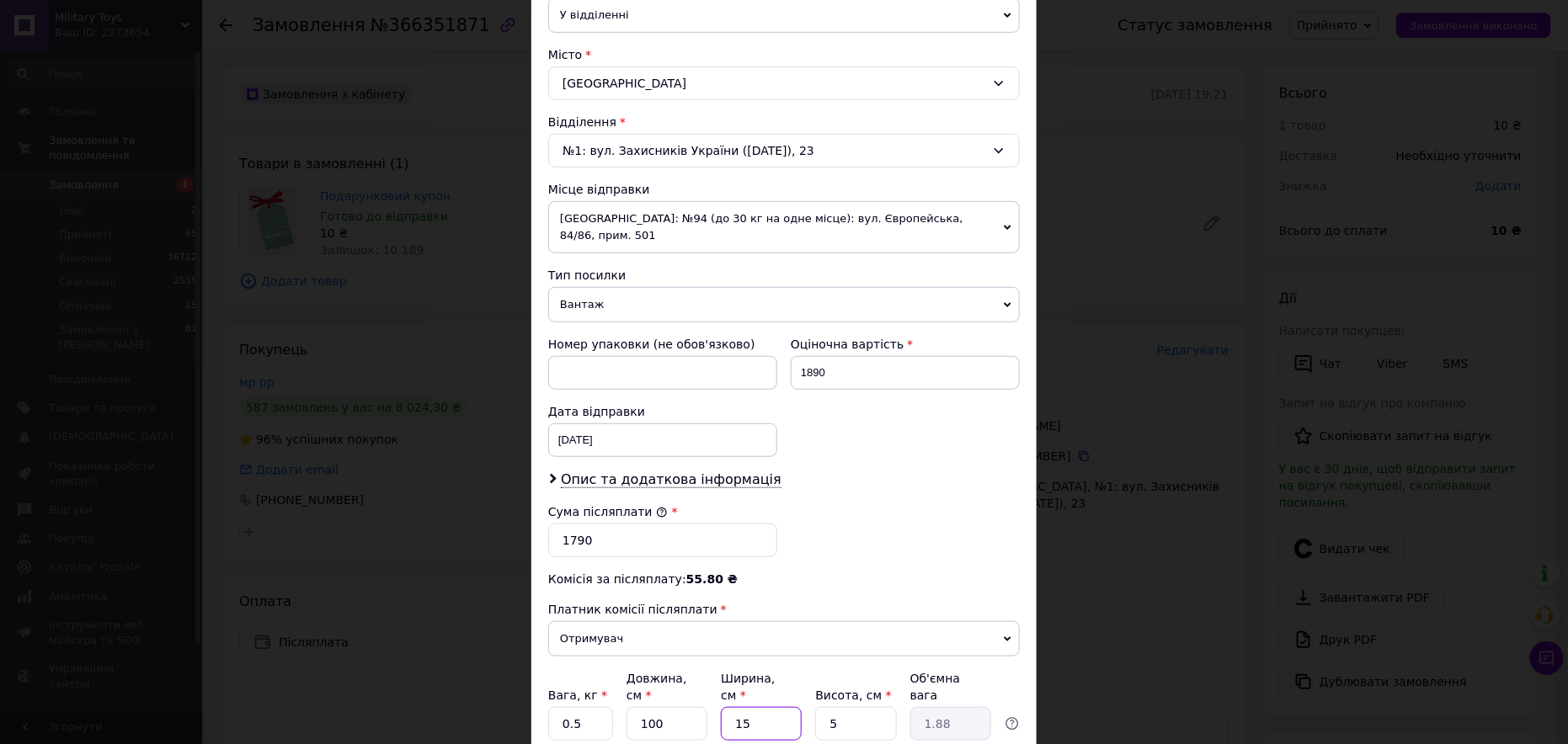
type input "1"
type input "0.13"
type input "10"
type input "1.25"
type input "10"
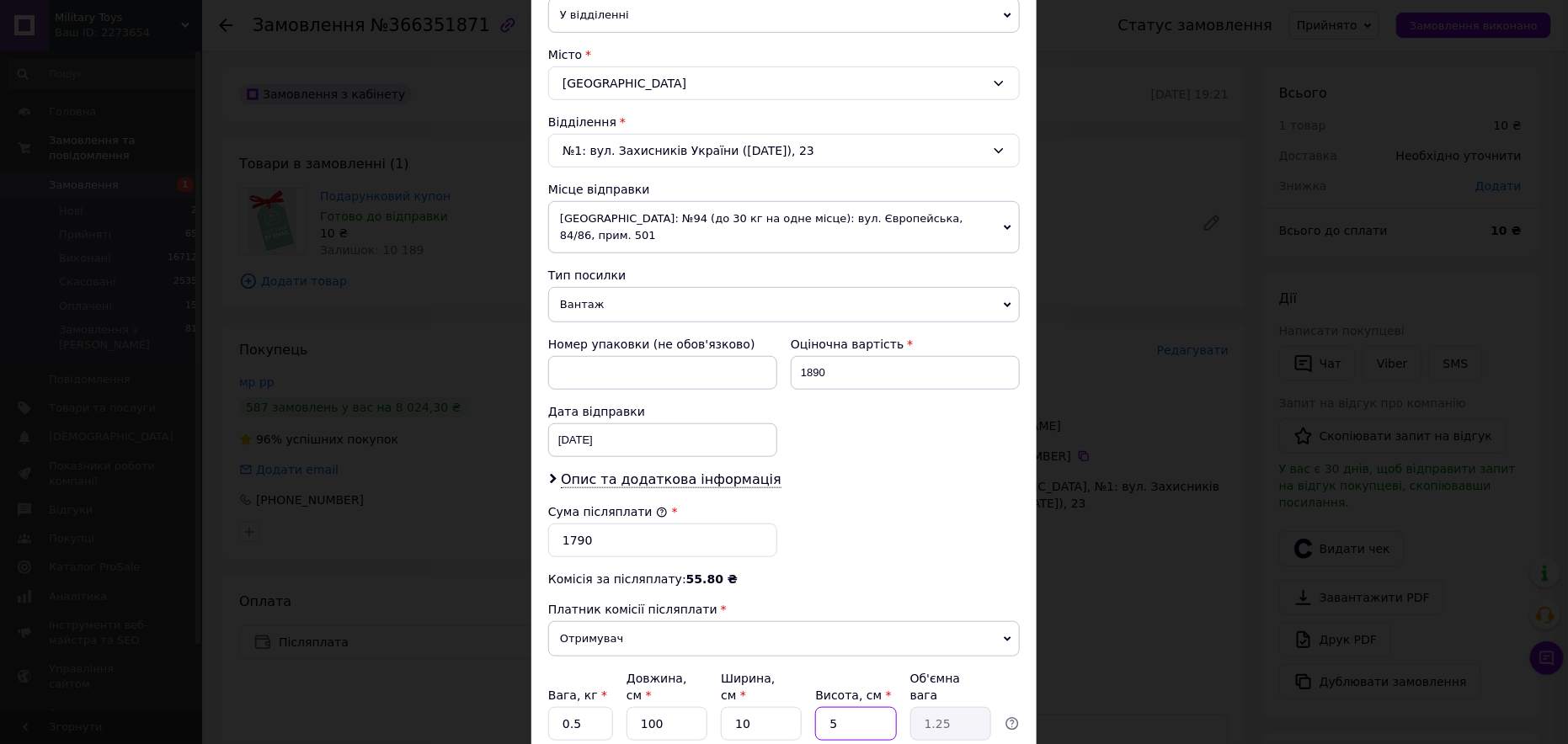
type input "1"
type input "0.25"
type input "10"
type input "2.5"
type input "10"
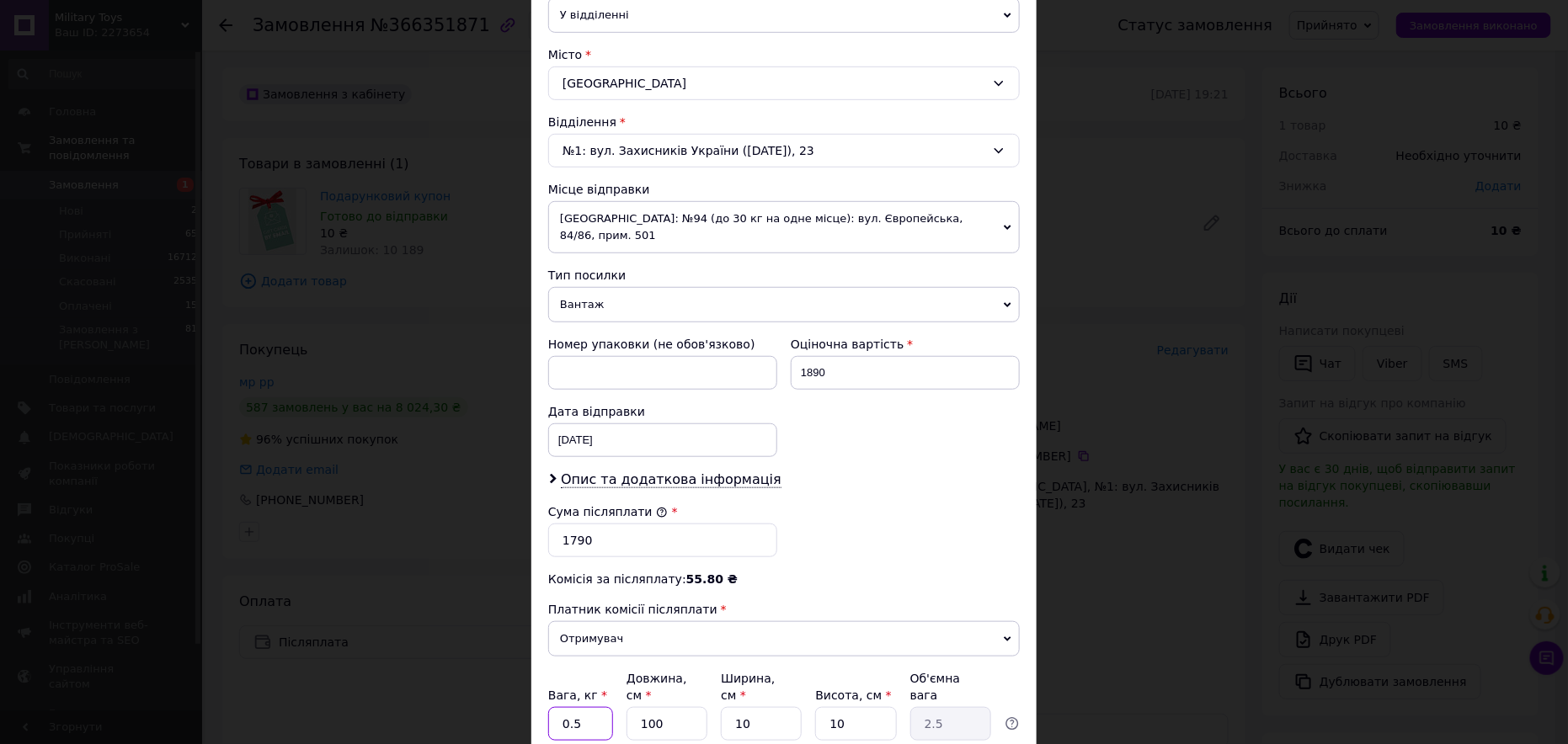
drag, startPoint x: 582, startPoint y: 683, endPoint x: 556, endPoint y: 686, distance: 26.2
click at [556, 708] on input "0.5" at bounding box center [580, 724] width 65 height 34
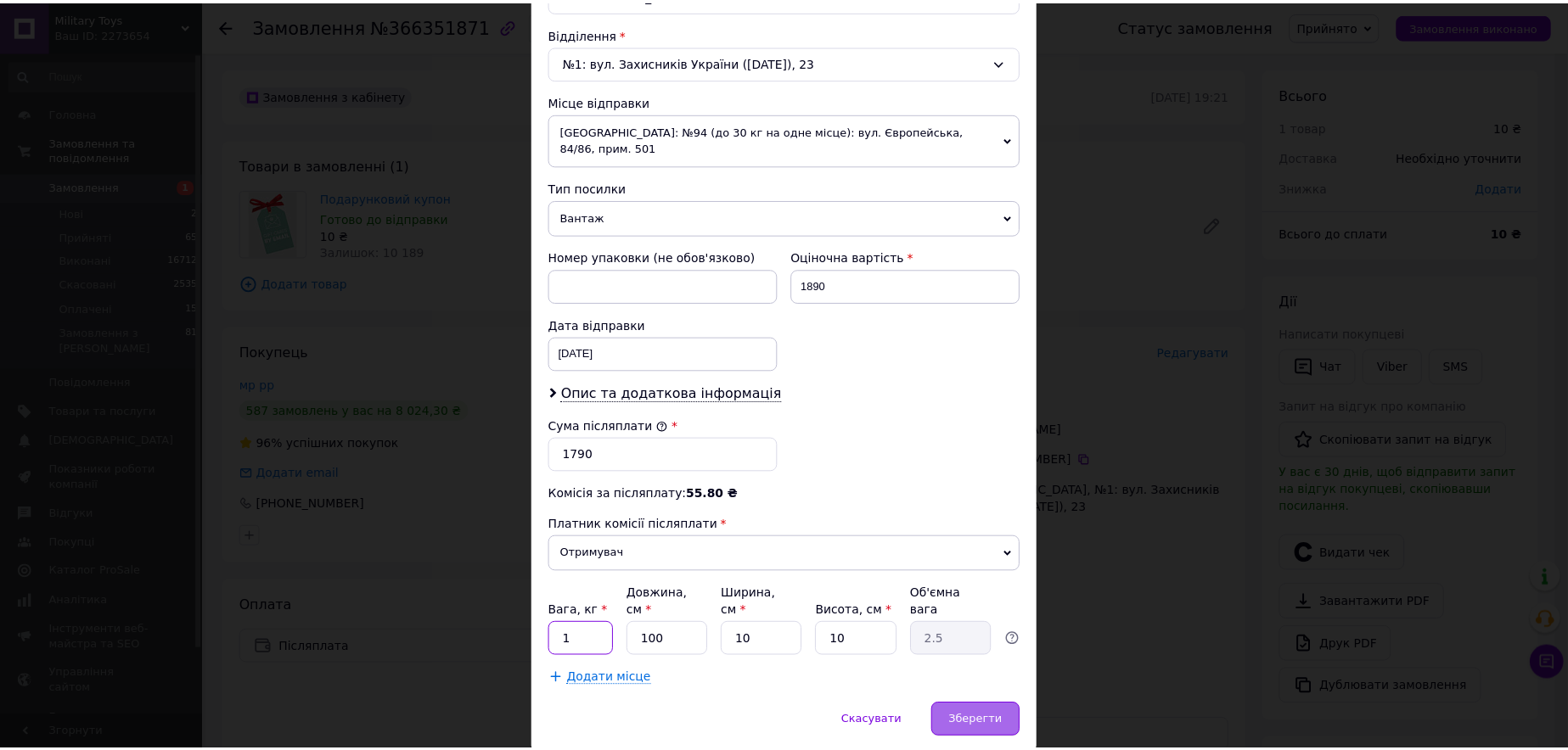
scroll to position [539, 0]
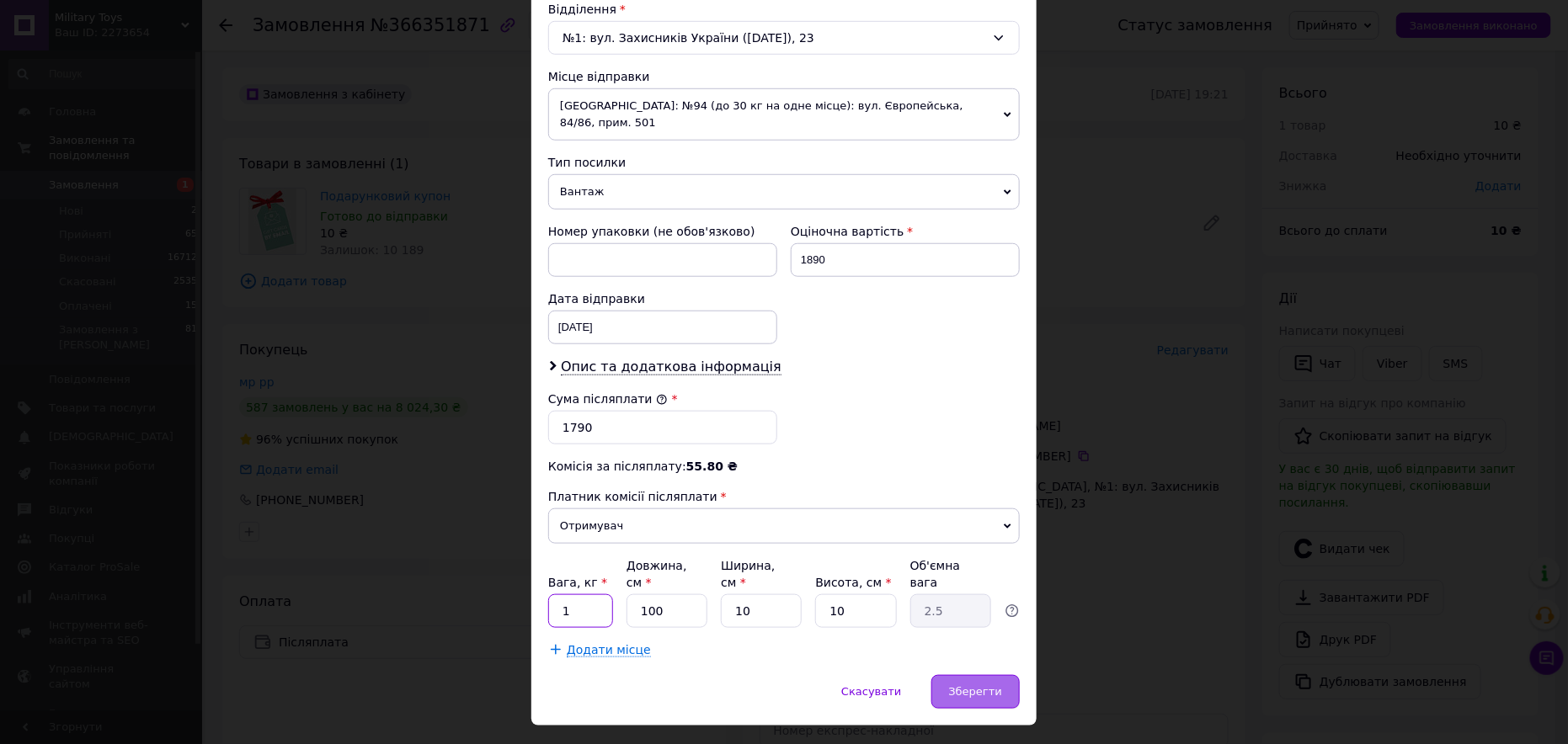
type input "1"
click at [999, 676] on div "Зберегти" at bounding box center [975, 692] width 88 height 34
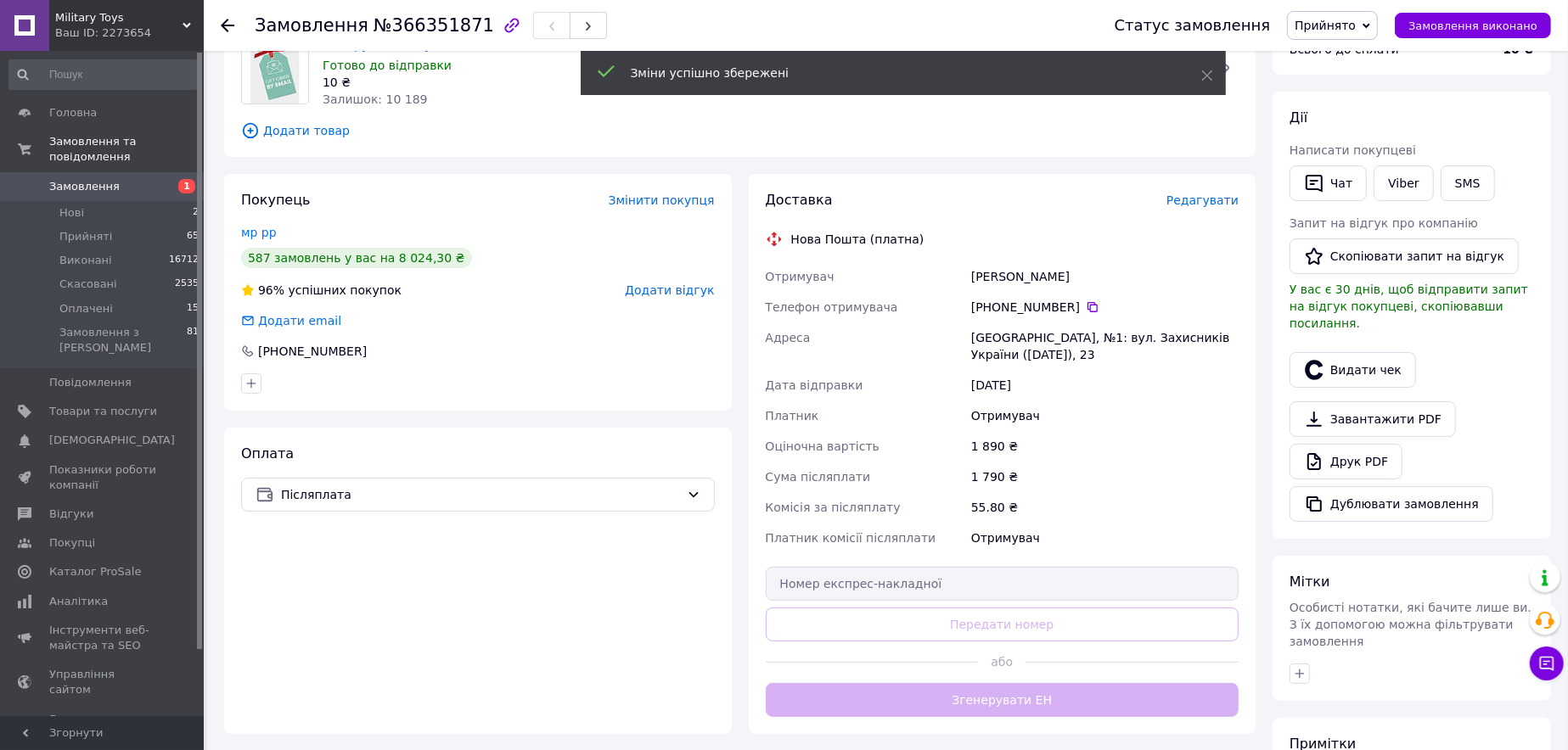
scroll to position [169, 0]
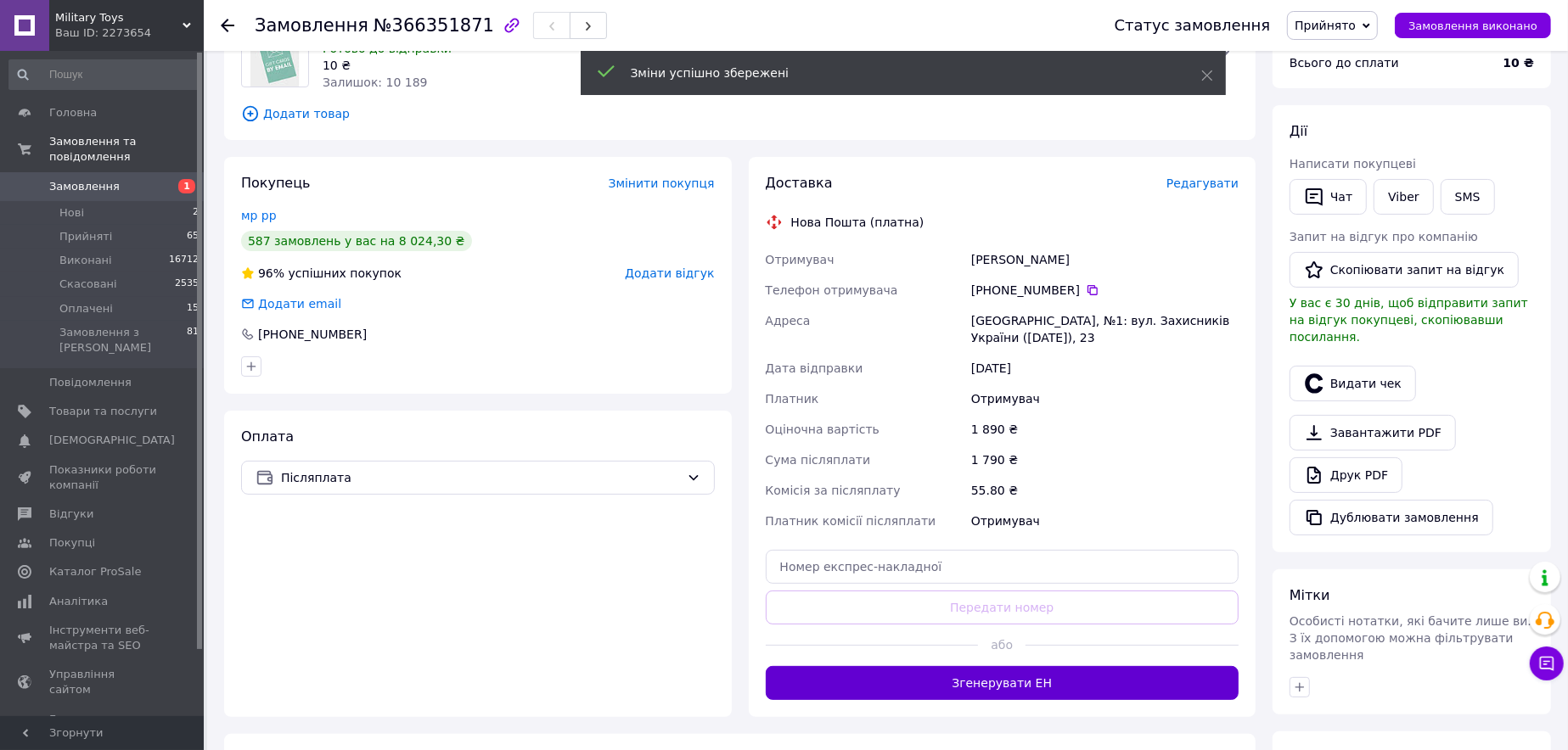
click at [1007, 676] on button "Згенерувати ЕН" at bounding box center [1003, 684] width 474 height 34
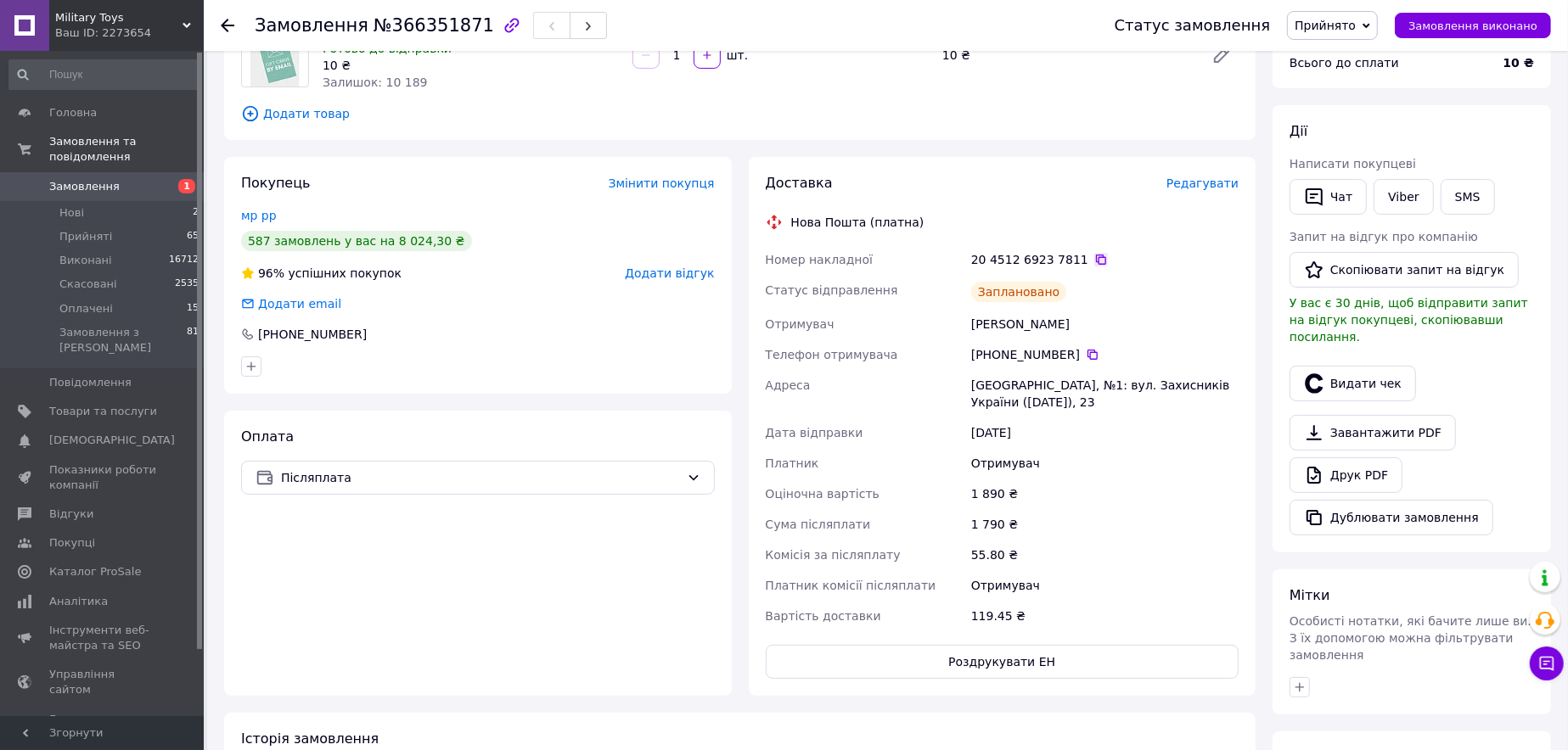
click at [1096, 262] on icon at bounding box center [1100, 259] width 10 height 10
click at [1011, 659] on button "Роздрукувати ЕН" at bounding box center [1003, 662] width 474 height 34
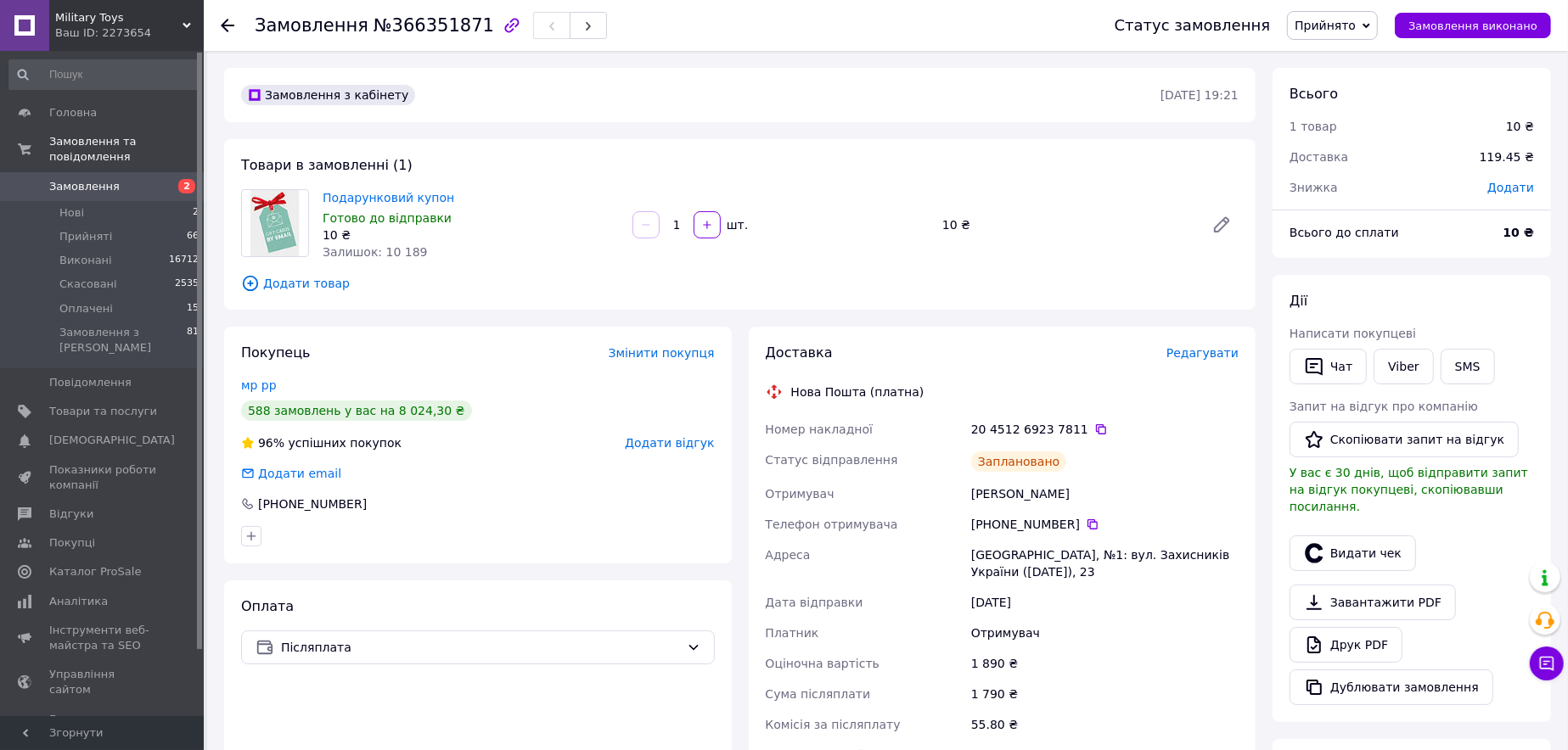
click at [91, 179] on span "Замовлення" at bounding box center [84, 186] width 71 height 15
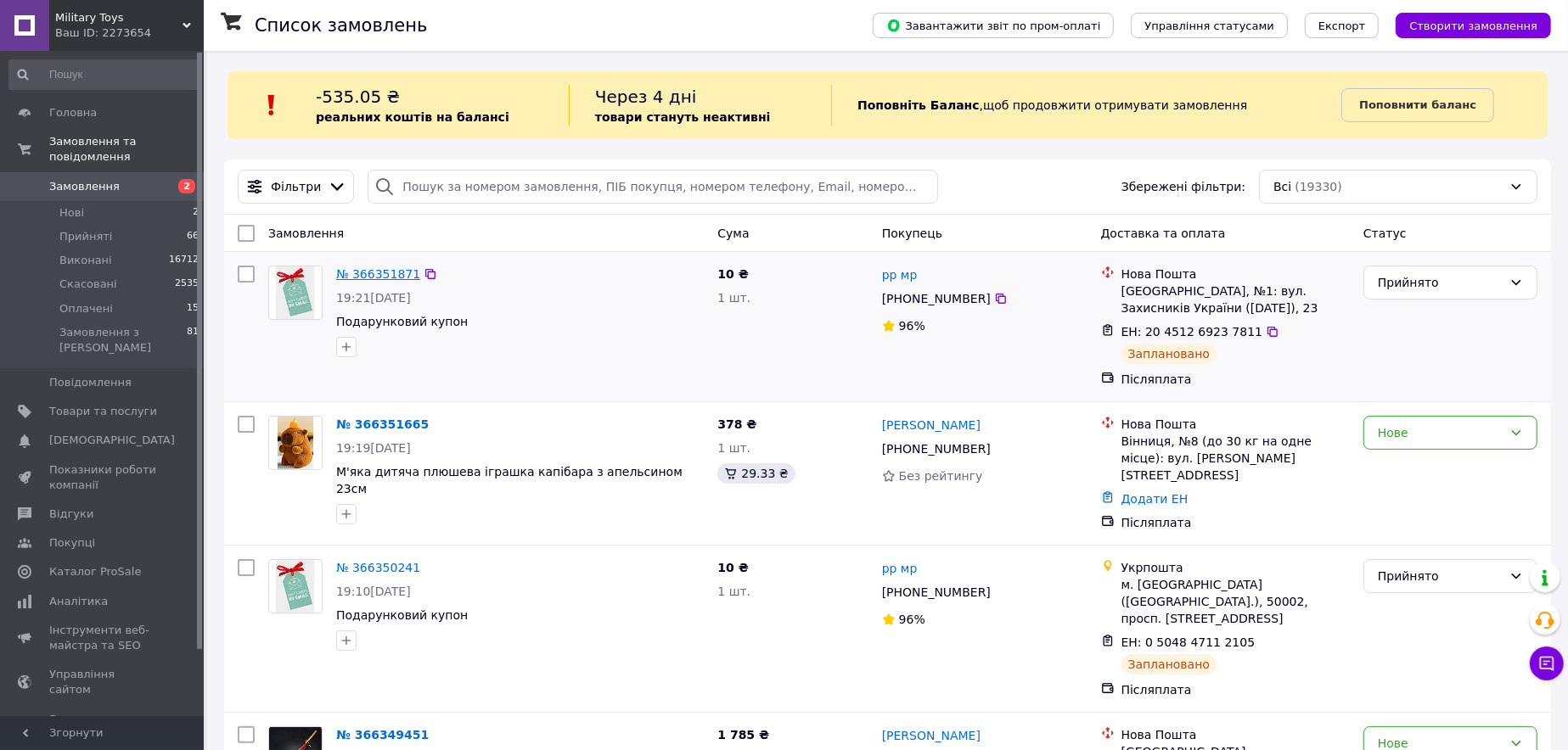
click at [378, 267] on link "№ 366351871" at bounding box center [378, 273] width 84 height 13
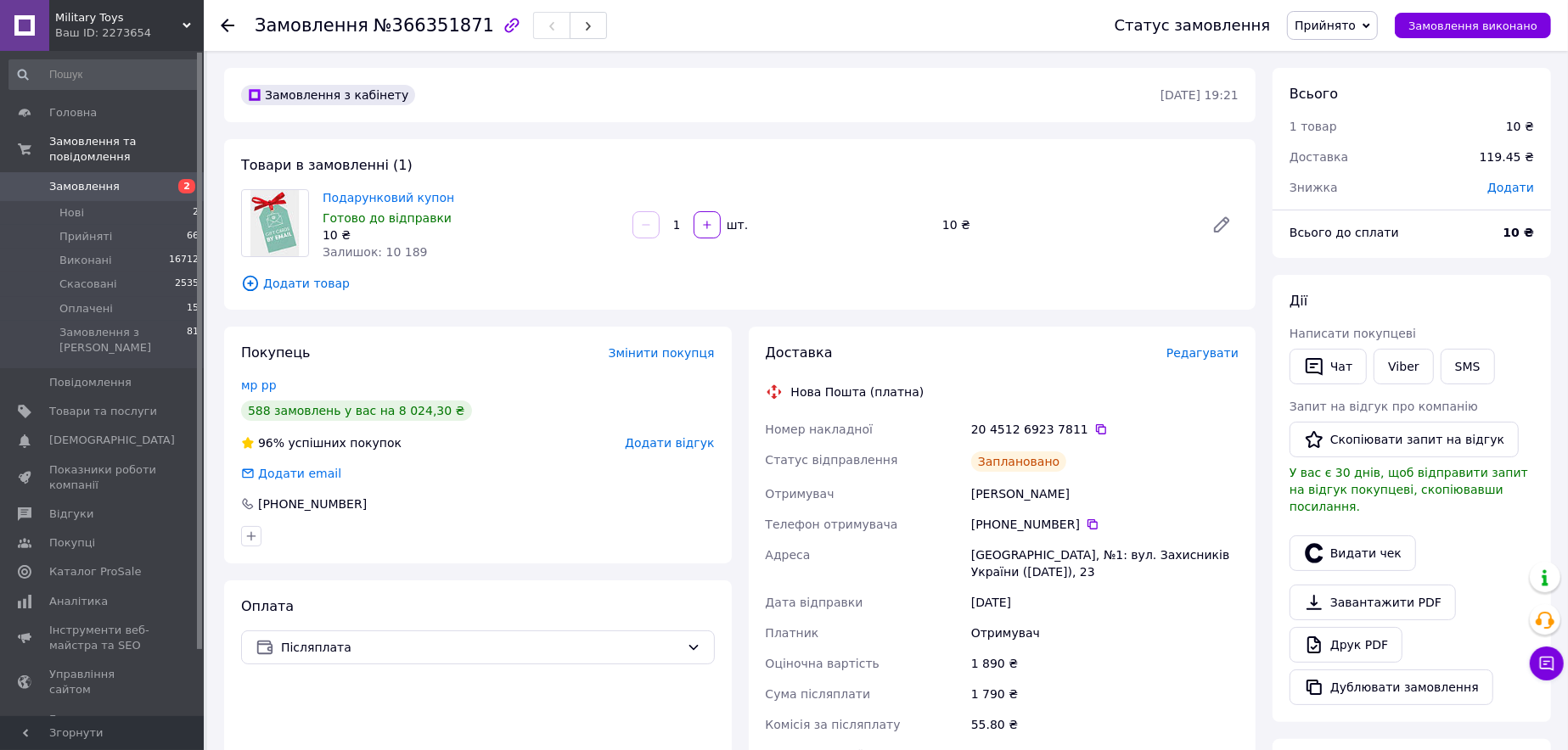
click at [1230, 359] on span "Редагувати" at bounding box center [1202, 353] width 73 height 13
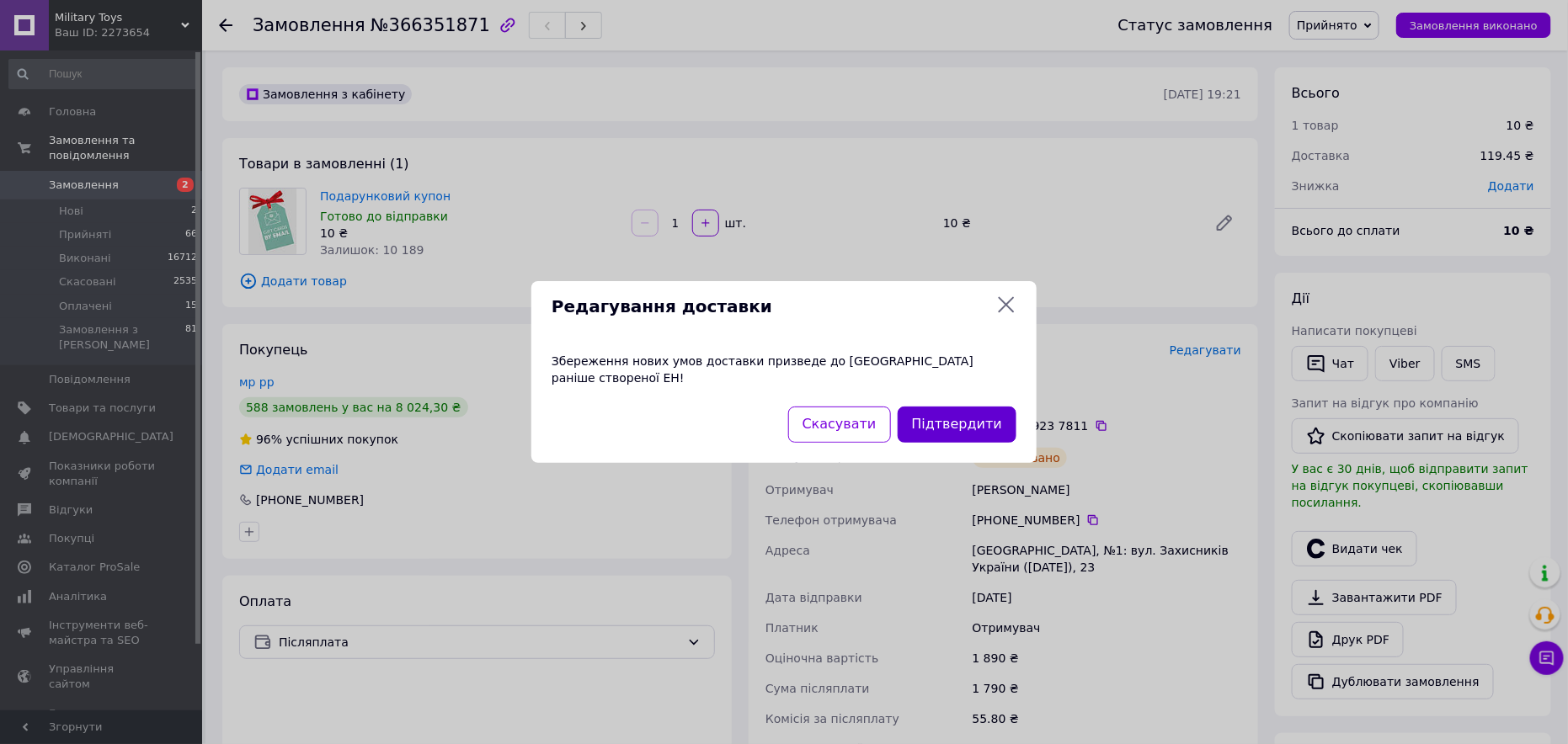
click at [954, 412] on button "Підтвердити" at bounding box center [957, 425] width 119 height 36
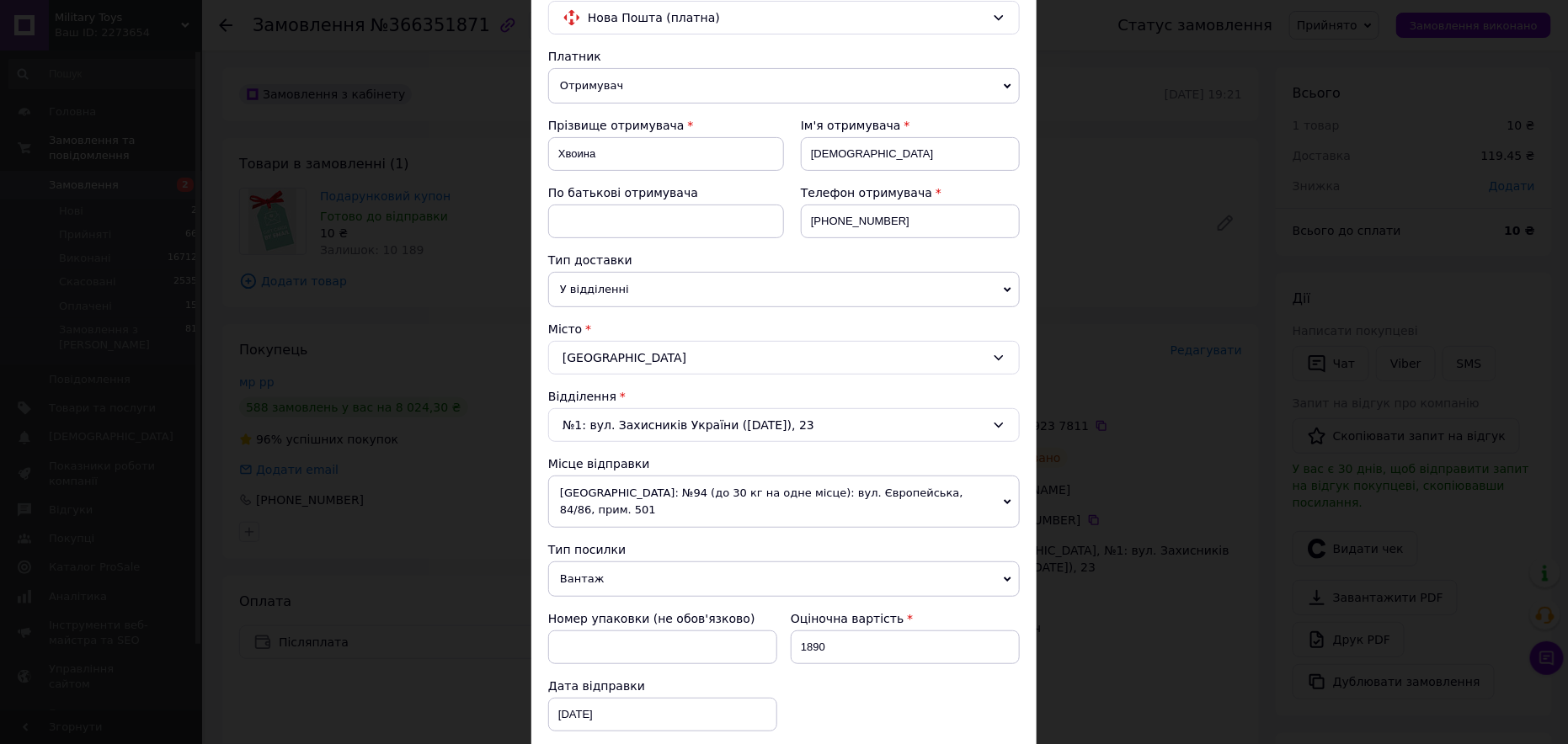
scroll to position [168, 0]
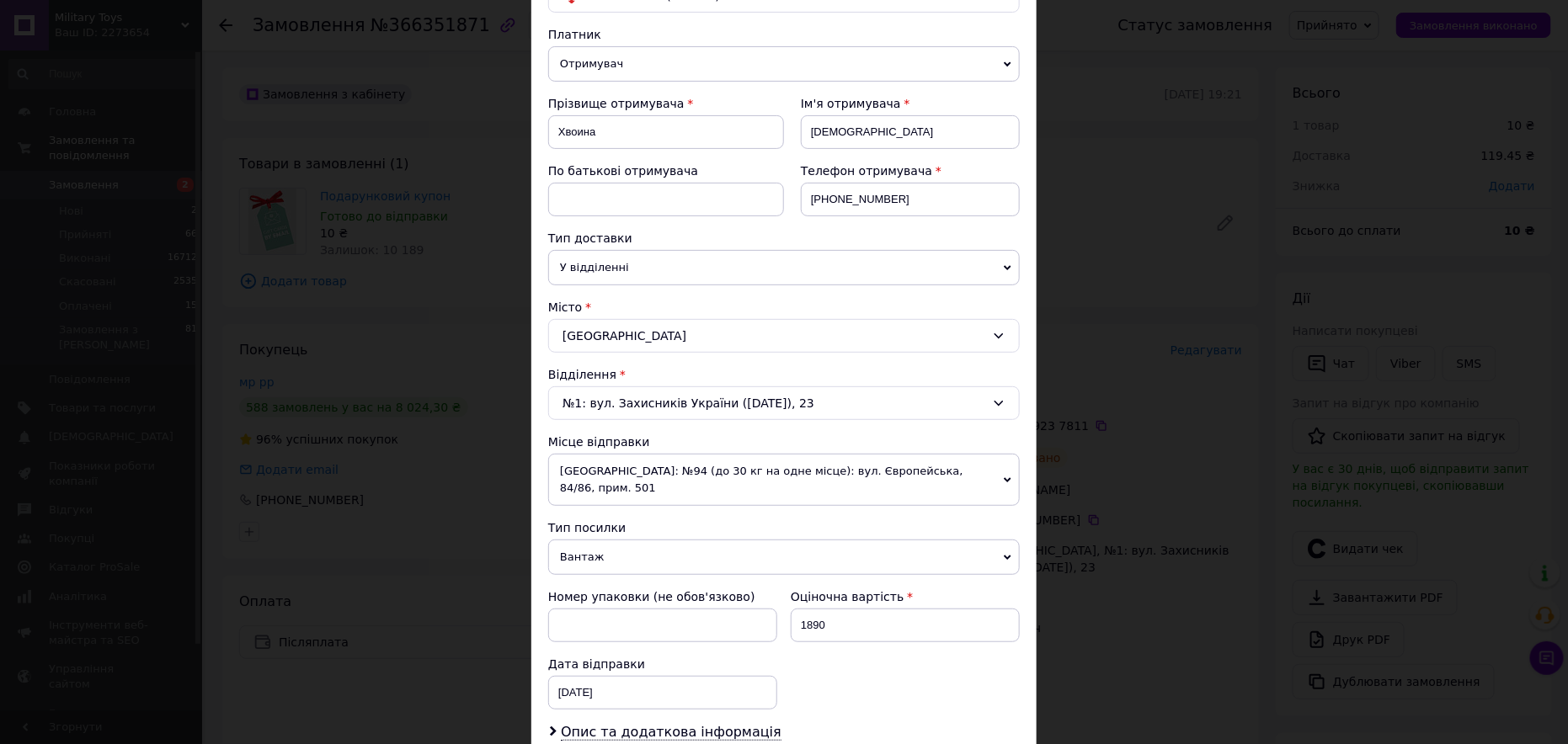
click at [623, 329] on div "Чорноморськ" at bounding box center [784, 336] width 472 height 34
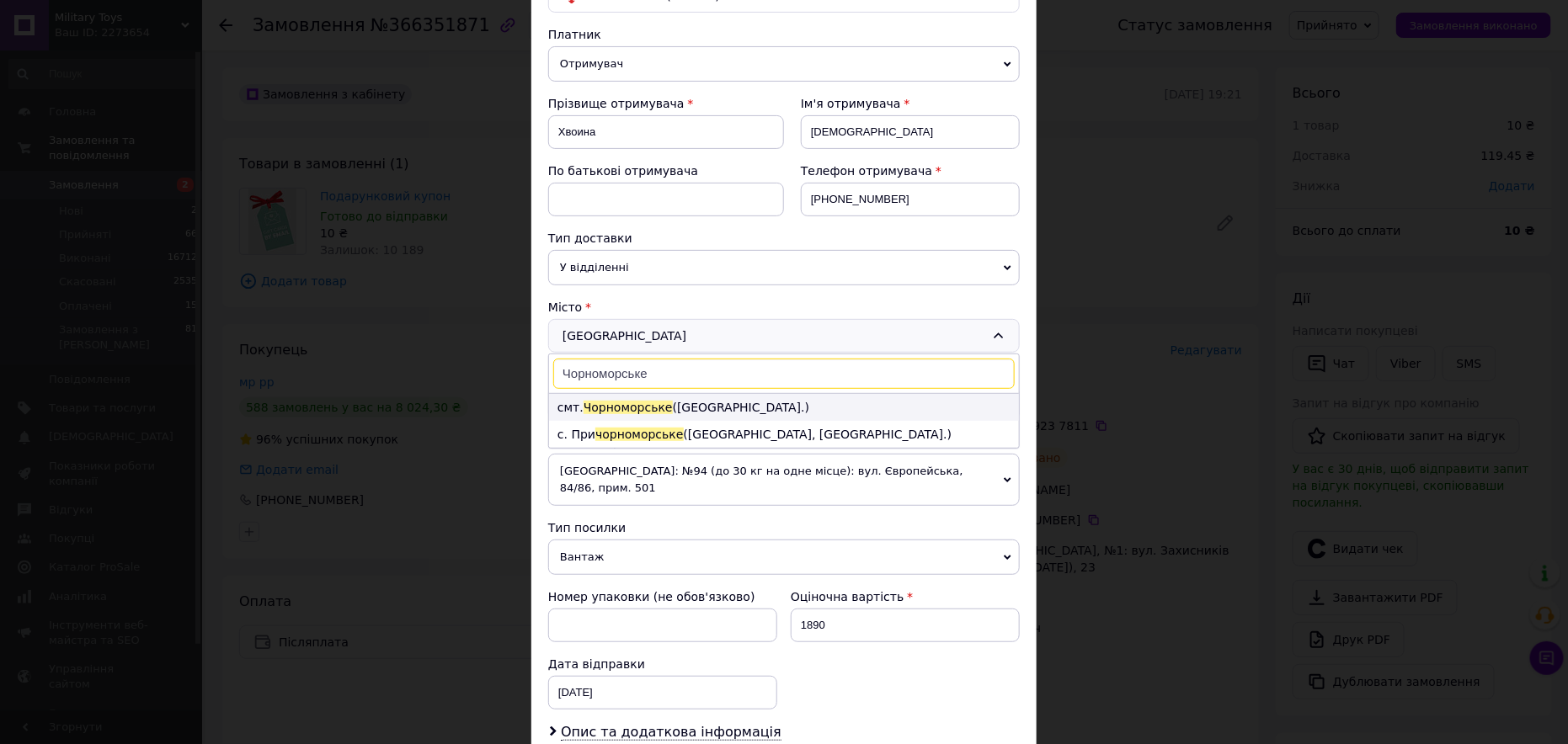
type input "Чорноморське"
click at [608, 404] on span "Чорноморське" at bounding box center [628, 407] width 89 height 13
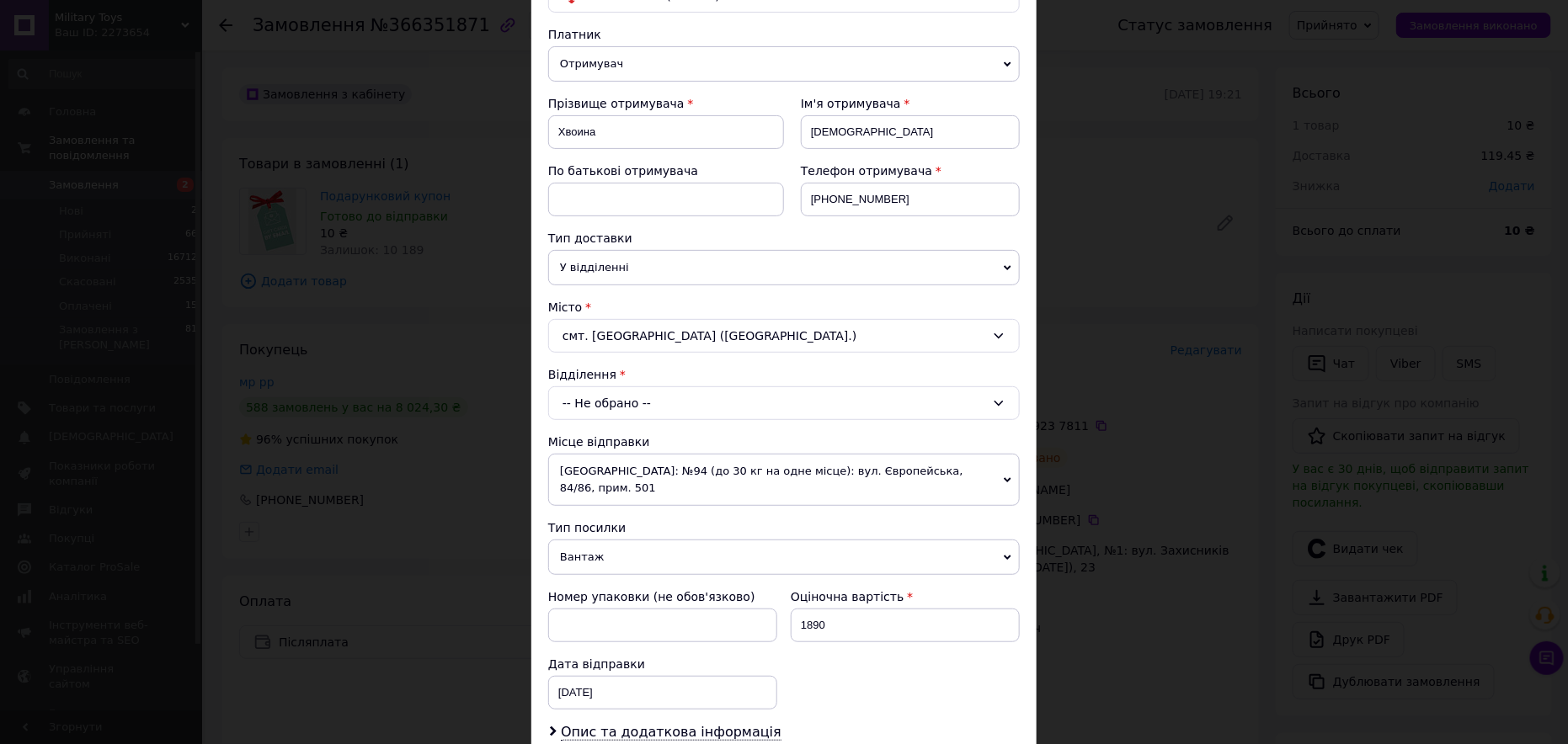
click at [653, 401] on div "-- Не обрано --" at bounding box center [784, 404] width 472 height 34
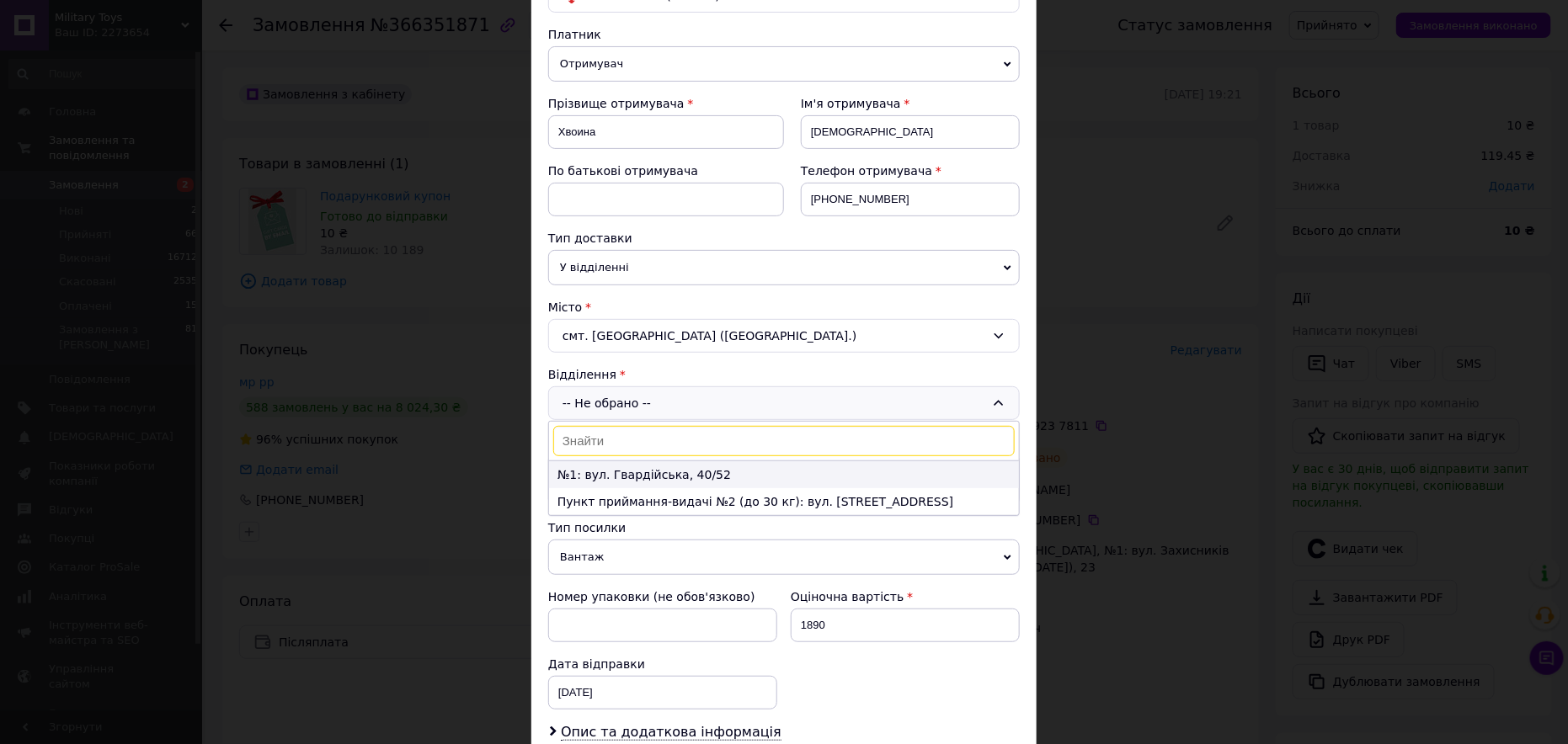
click at [664, 468] on li "№1: вул. Гвардійська, 40/52" at bounding box center [784, 475] width 470 height 27
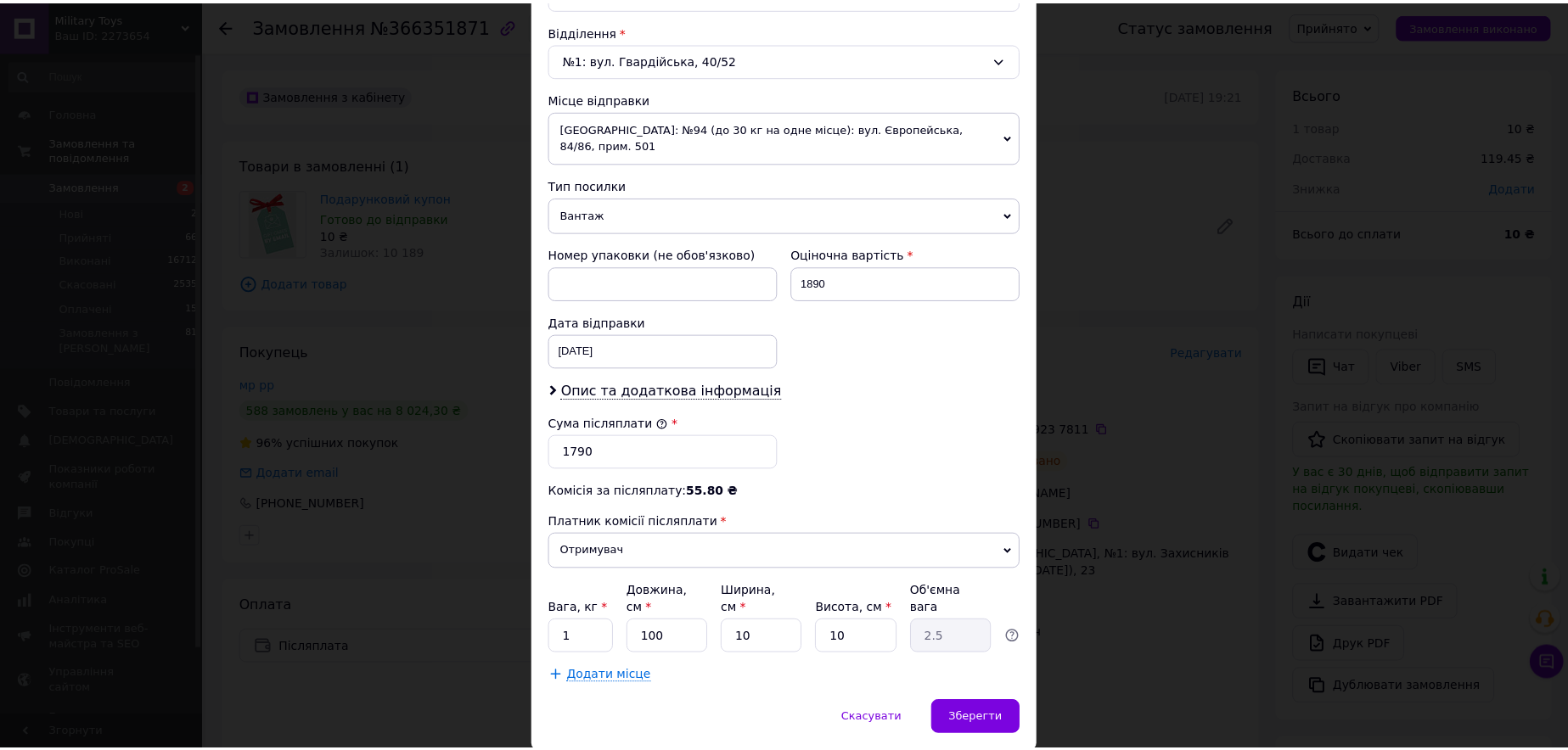
scroll to position [539, 0]
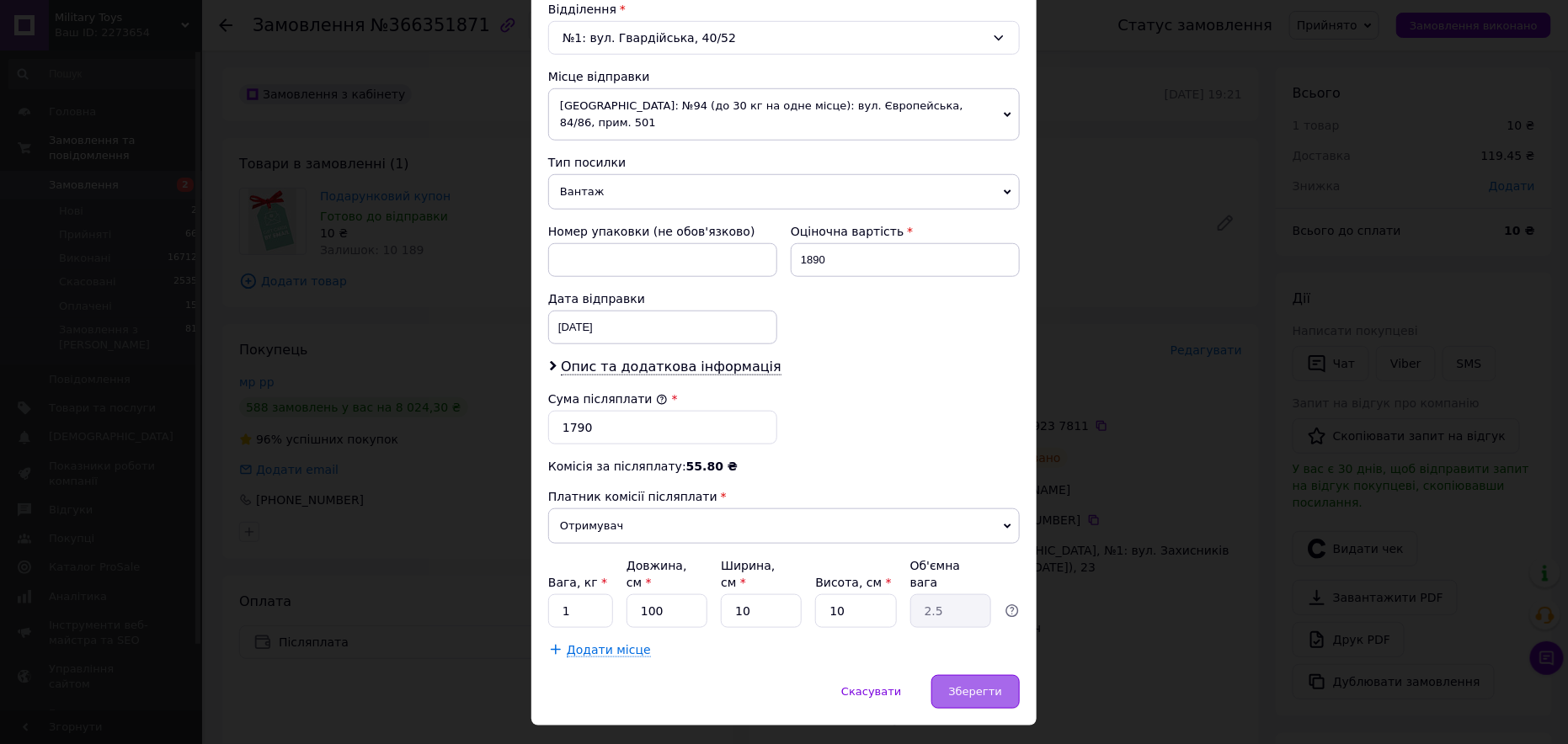
click at [968, 685] on span "Зберегти" at bounding box center [976, 692] width 53 height 12
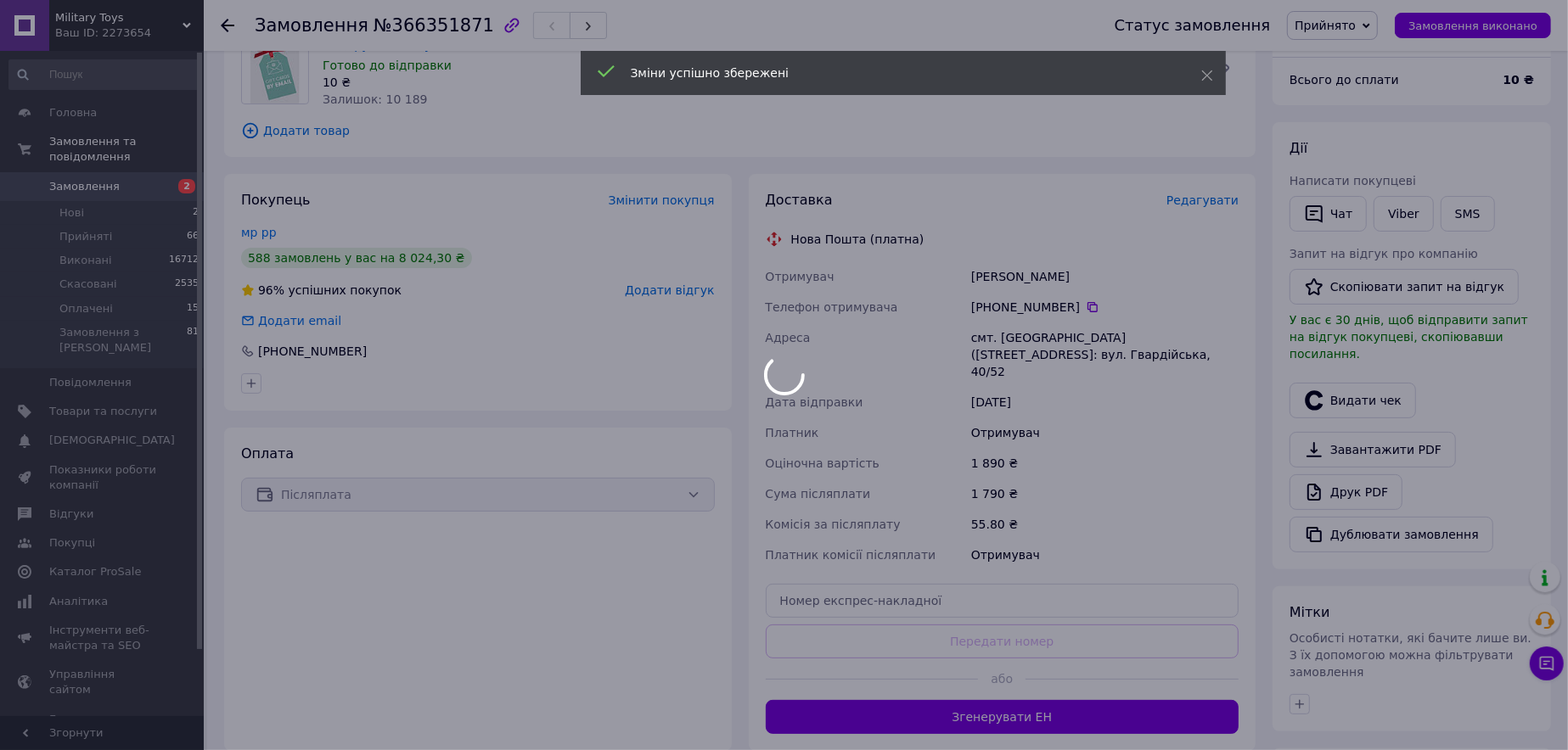
scroll to position [169, 0]
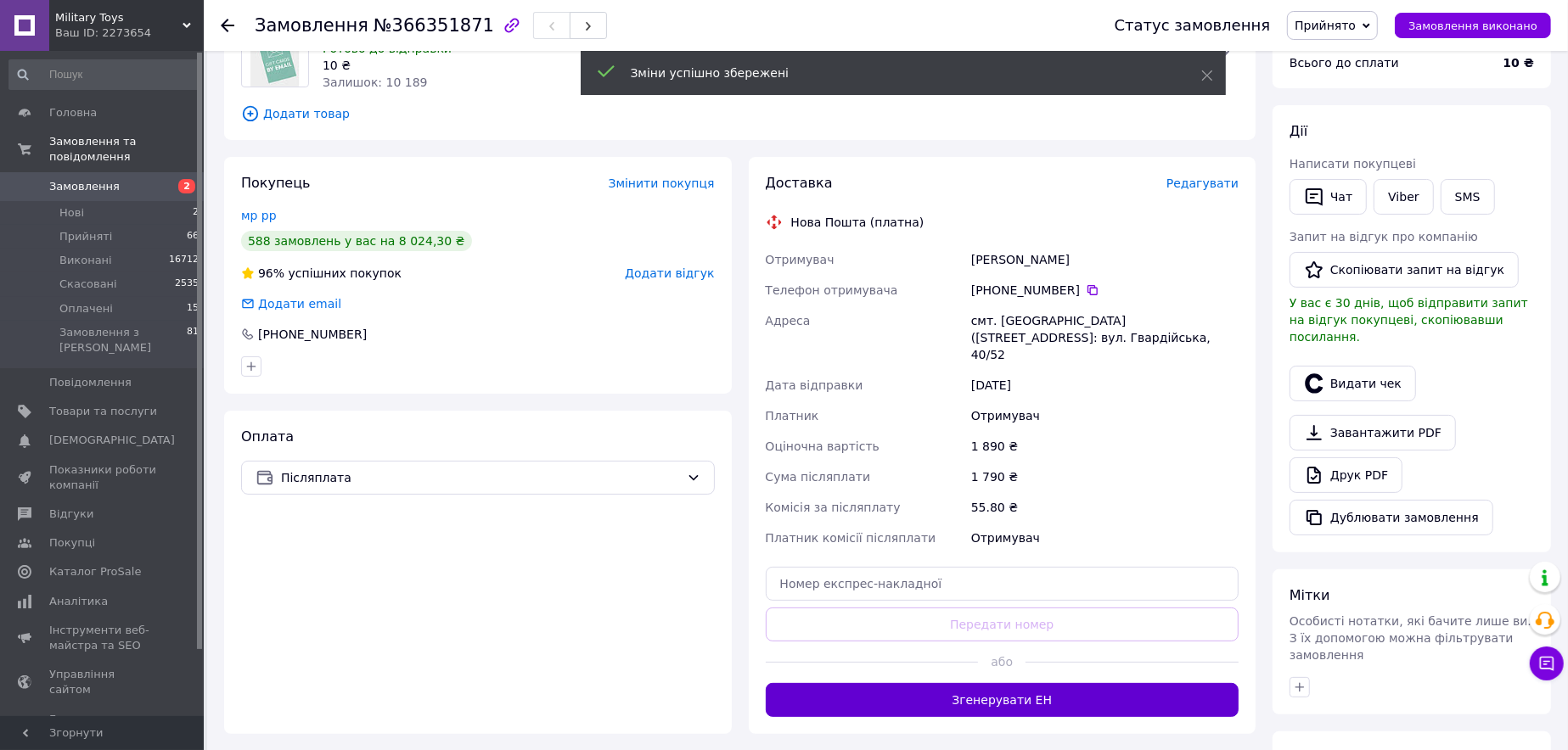
click at [1024, 684] on button "Згенерувати ЕН" at bounding box center [1003, 701] width 474 height 34
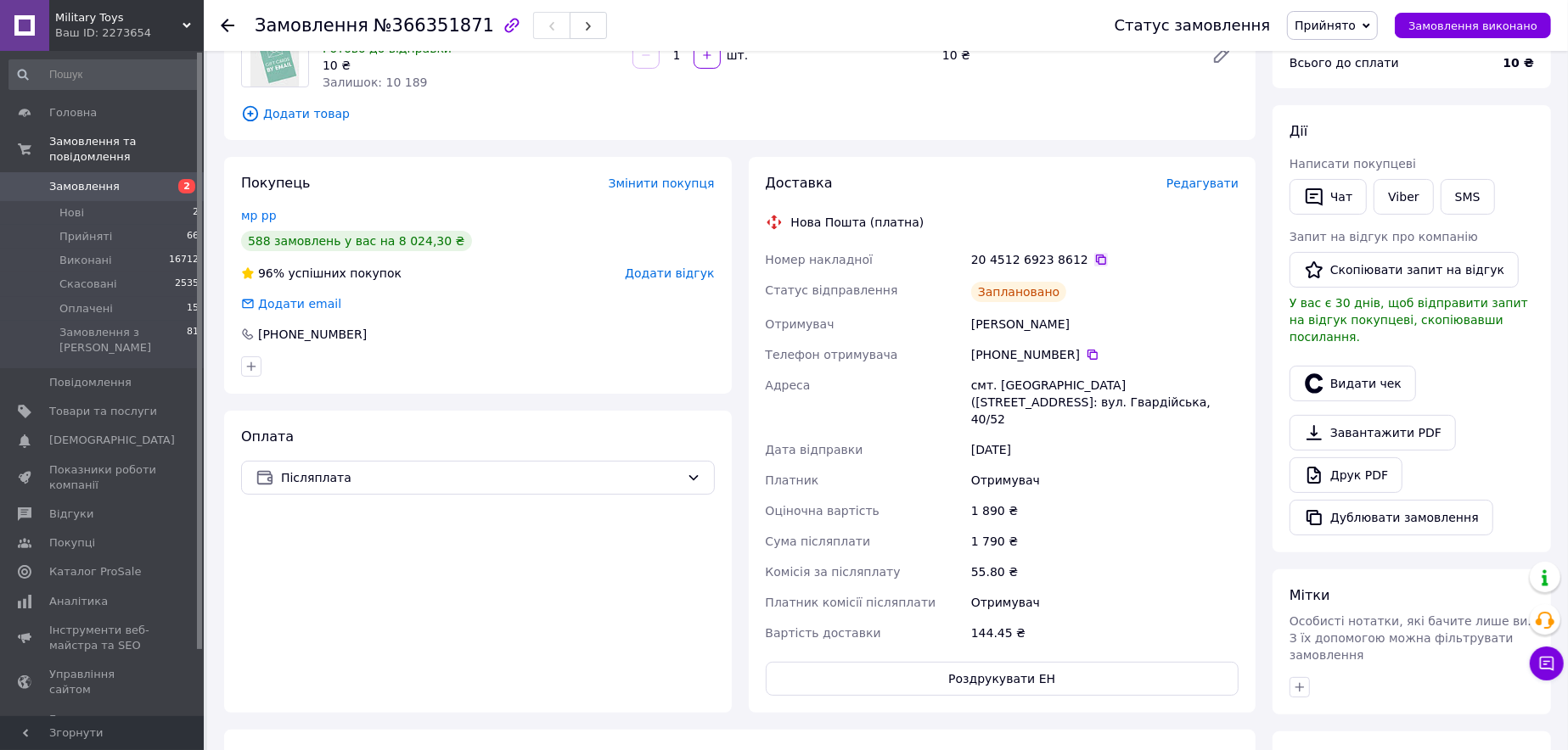
click at [1094, 258] on icon at bounding box center [1100, 259] width 13 height 13
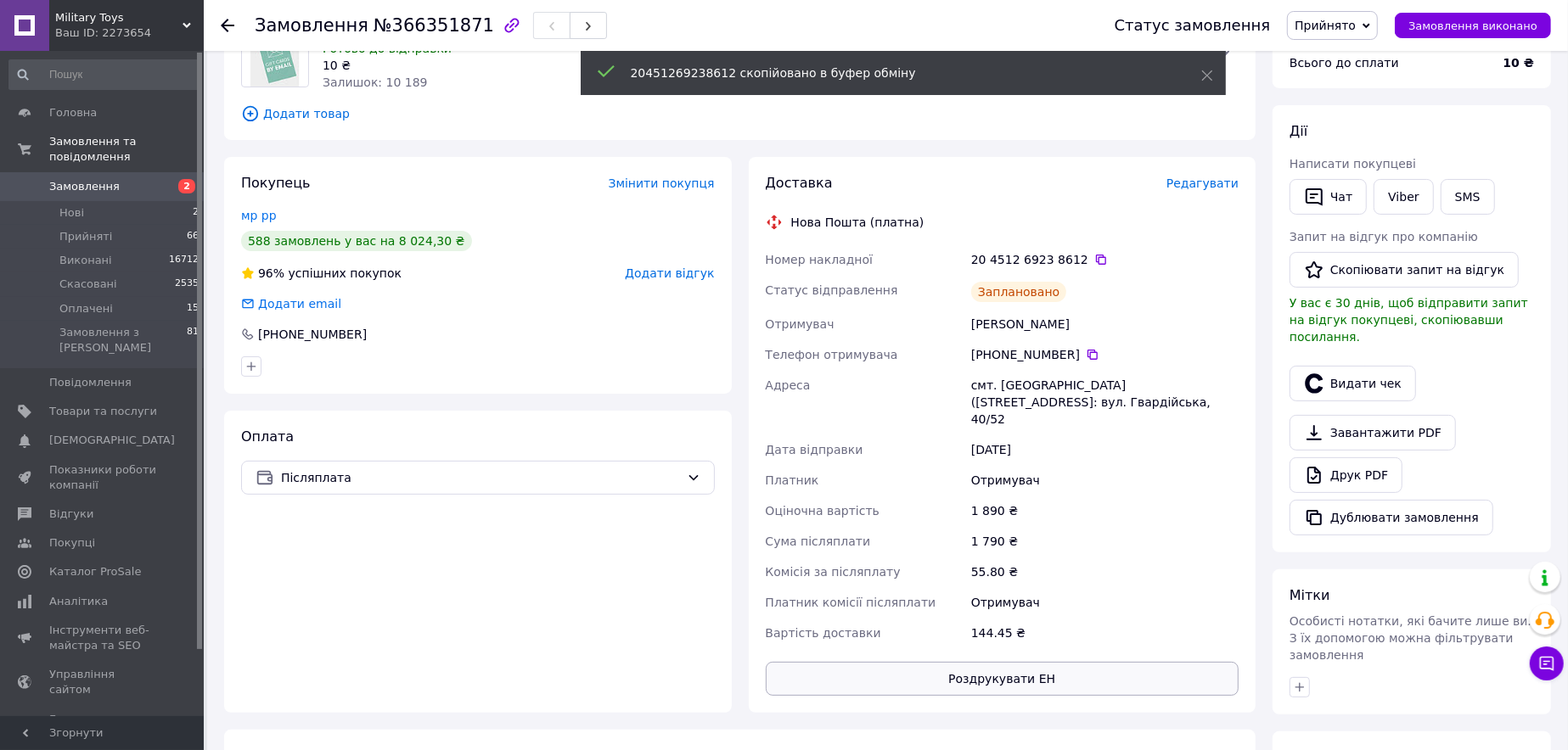
click at [1092, 666] on button "Роздрукувати ЕН" at bounding box center [1003, 679] width 474 height 34
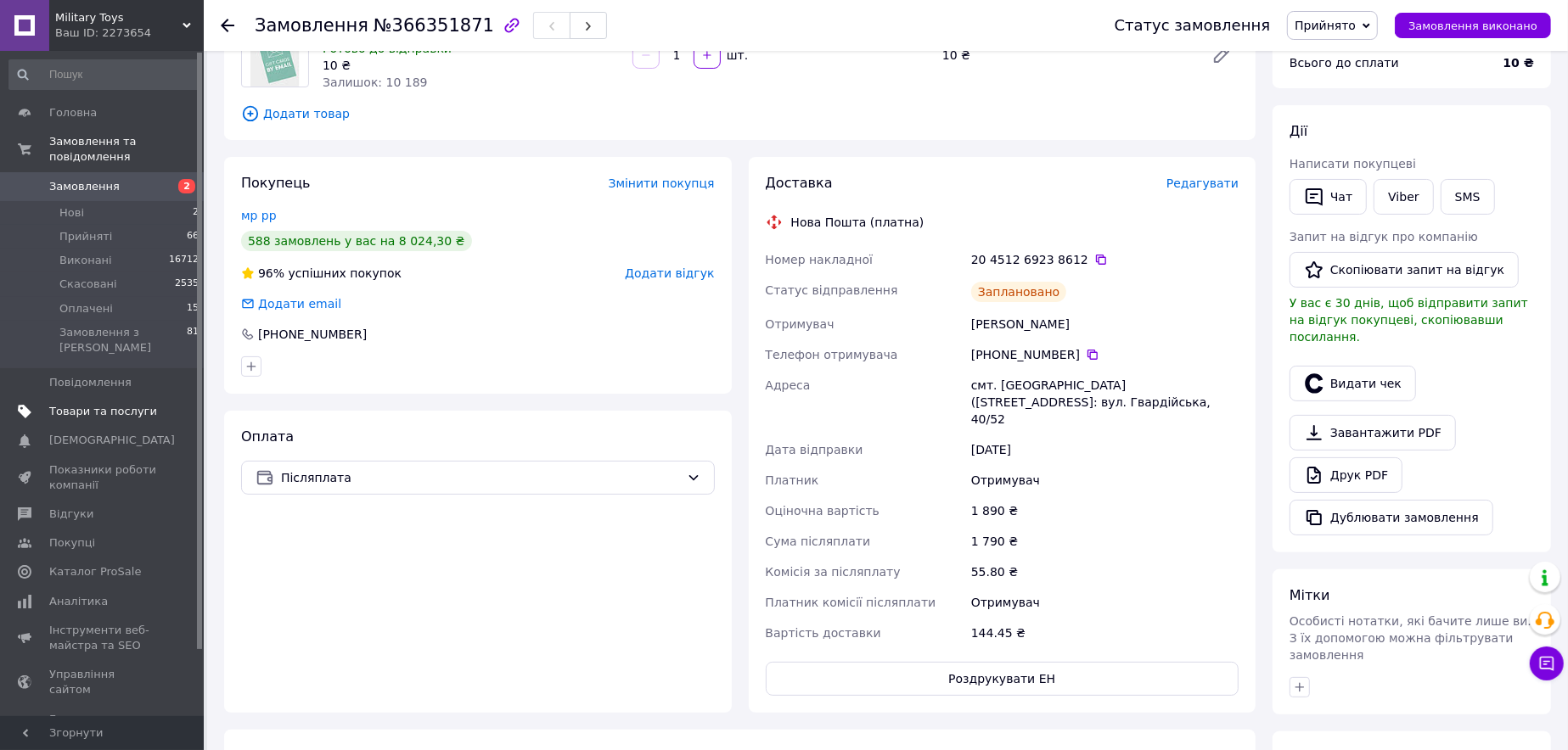
click at [114, 404] on span "Товари та послуги" at bounding box center [103, 411] width 108 height 15
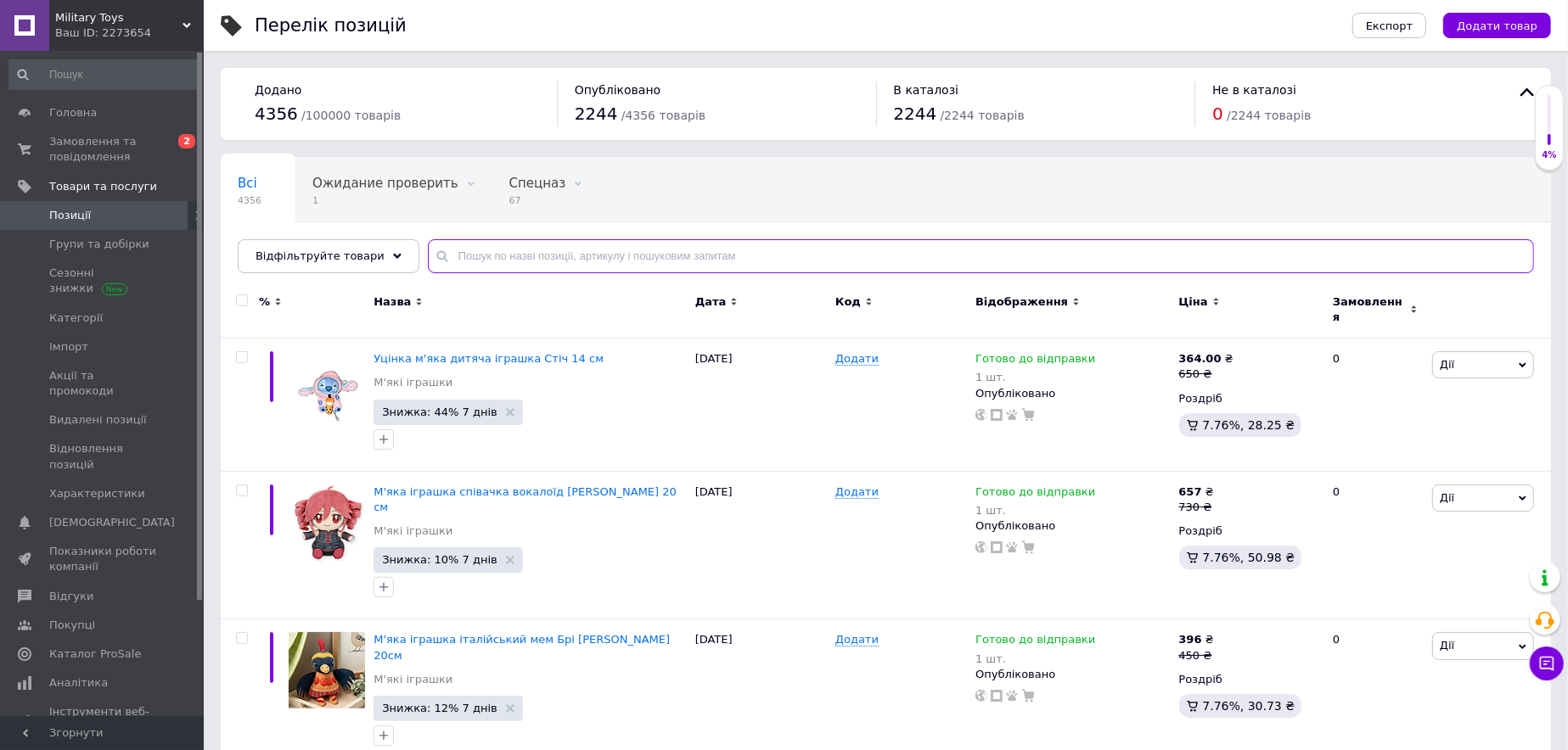
click at [529, 239] on input "text" at bounding box center [980, 256] width 1106 height 34
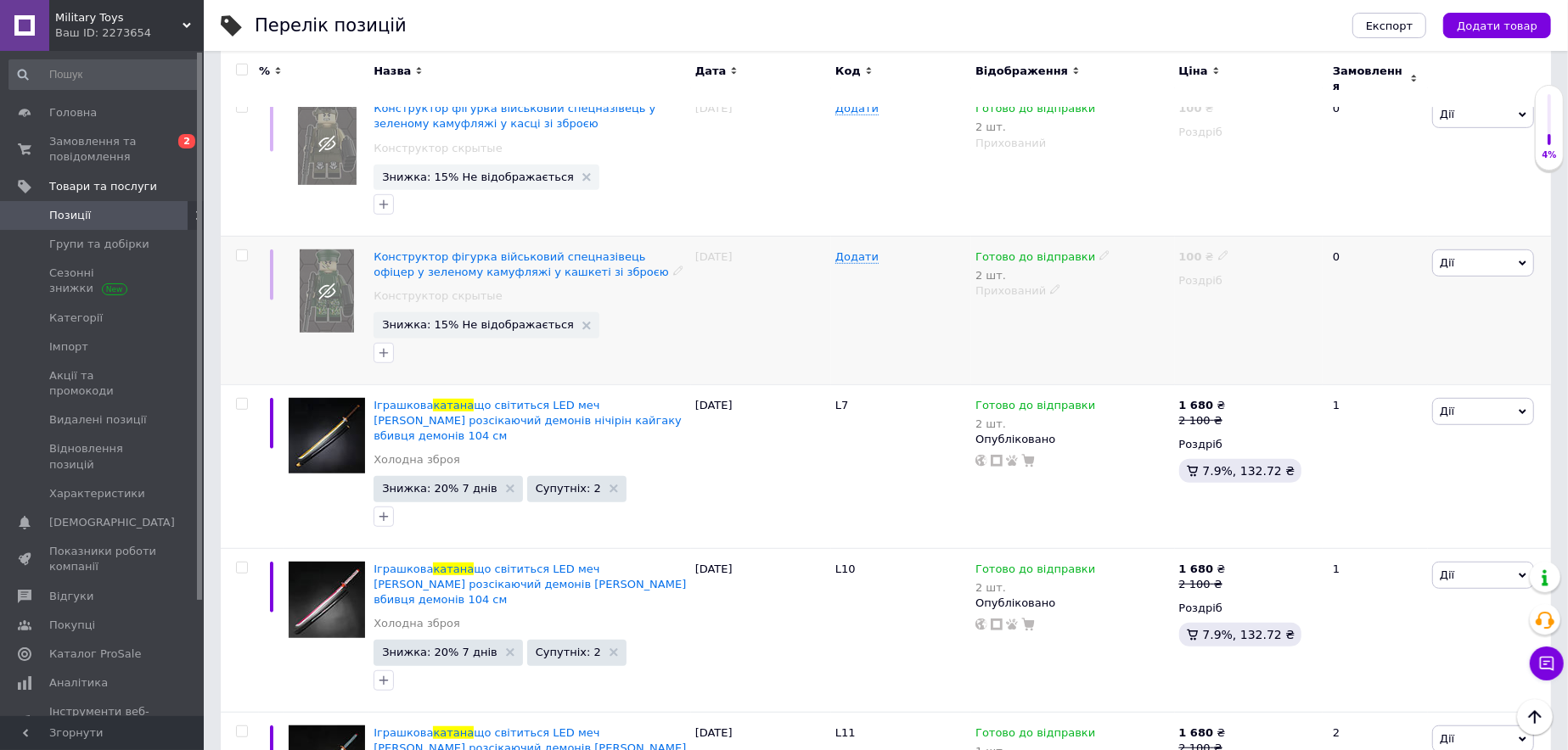
scroll to position [849, 0]
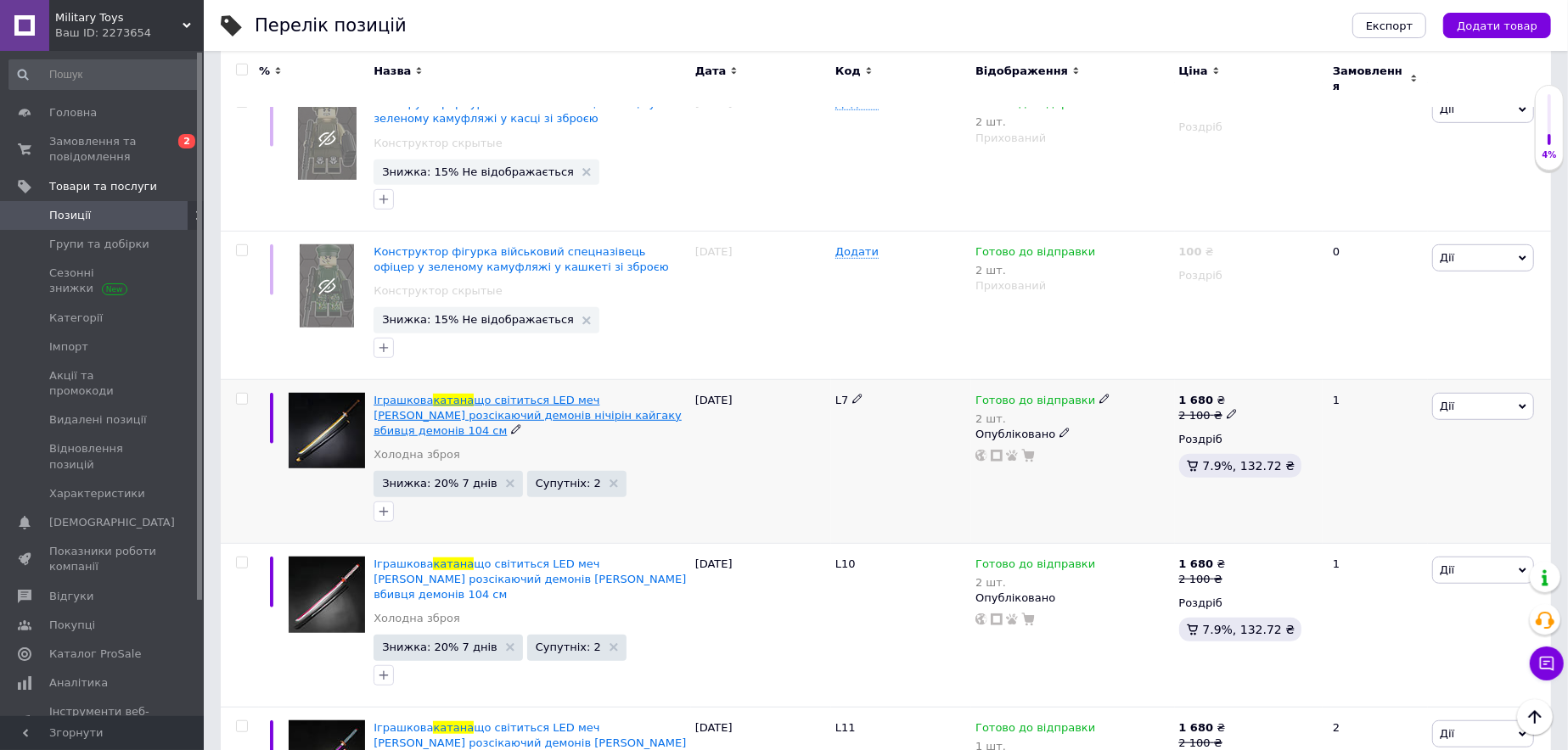
type input "катана лед"
click at [477, 399] on span "що світиться LED меч клинок розсікаючий демонів нічірін кайгаку вбивця демонів …" at bounding box center [528, 416] width 308 height 43
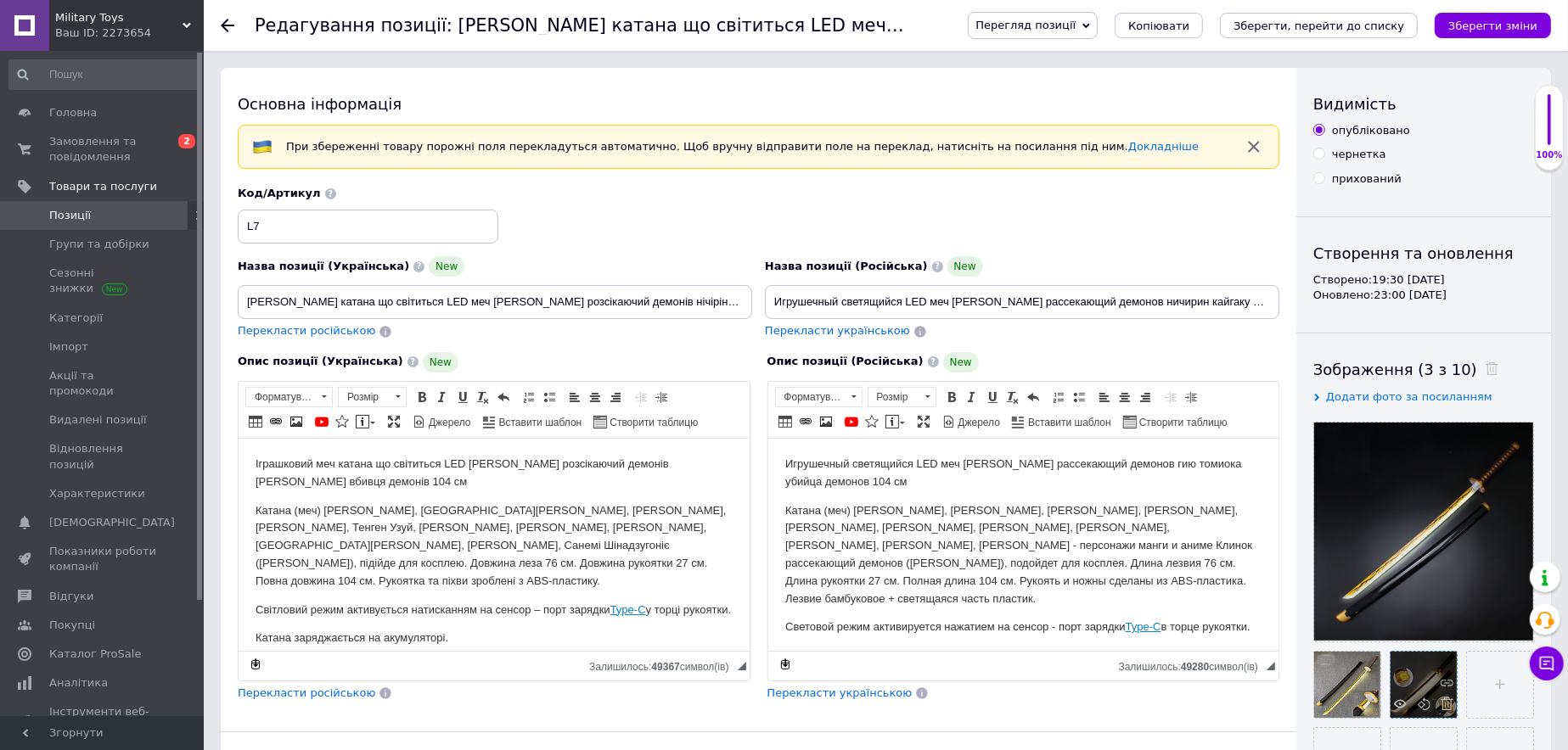
click at [1392, 704] on div at bounding box center [1424, 685] width 66 height 66
click at [1399, 703] on use at bounding box center [1400, 703] width 13 height 8
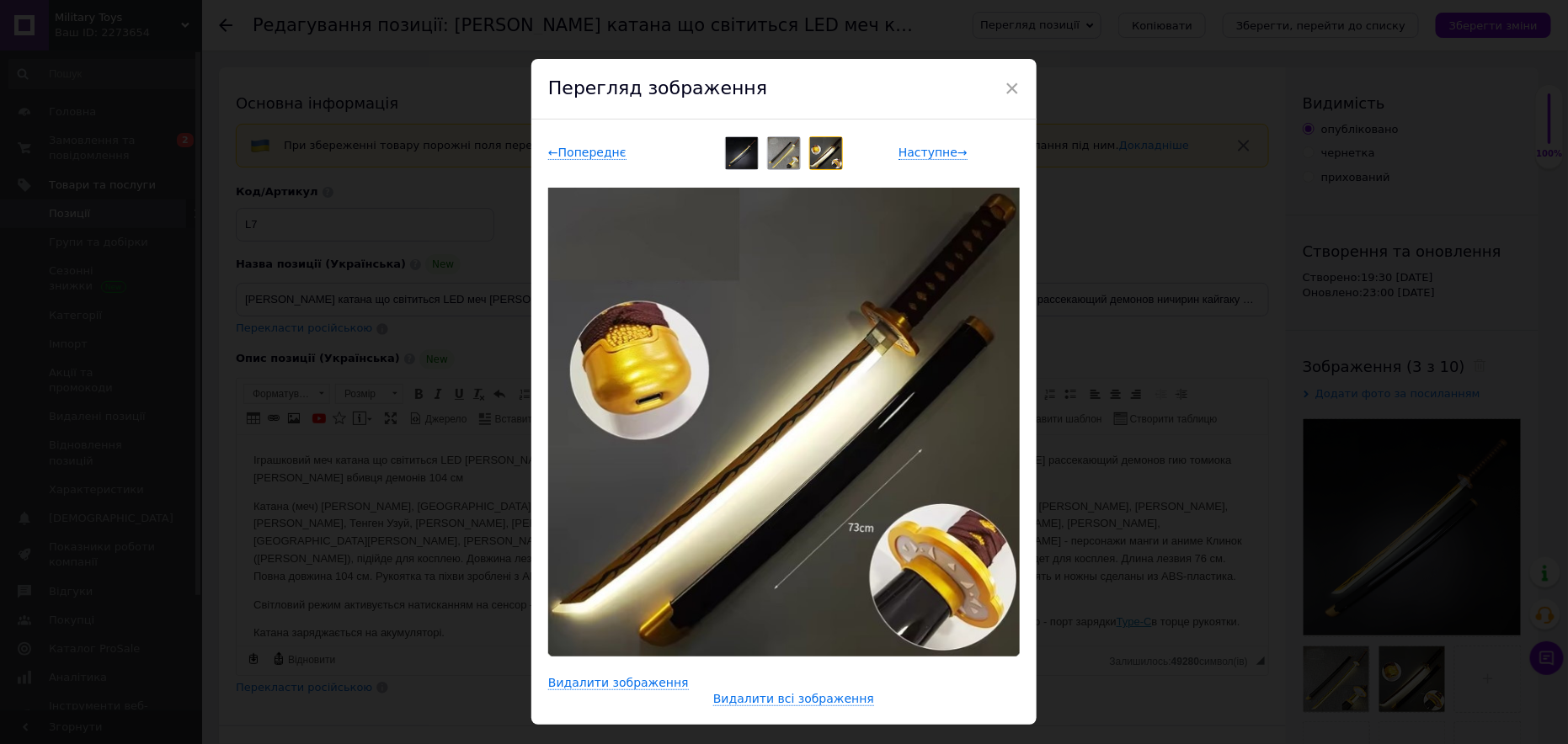
click at [370, 60] on div "× Перегляд зображення ← Попереднє Наступне → Видалити зображення Видалити всі з…" at bounding box center [784, 372] width 1568 height 744
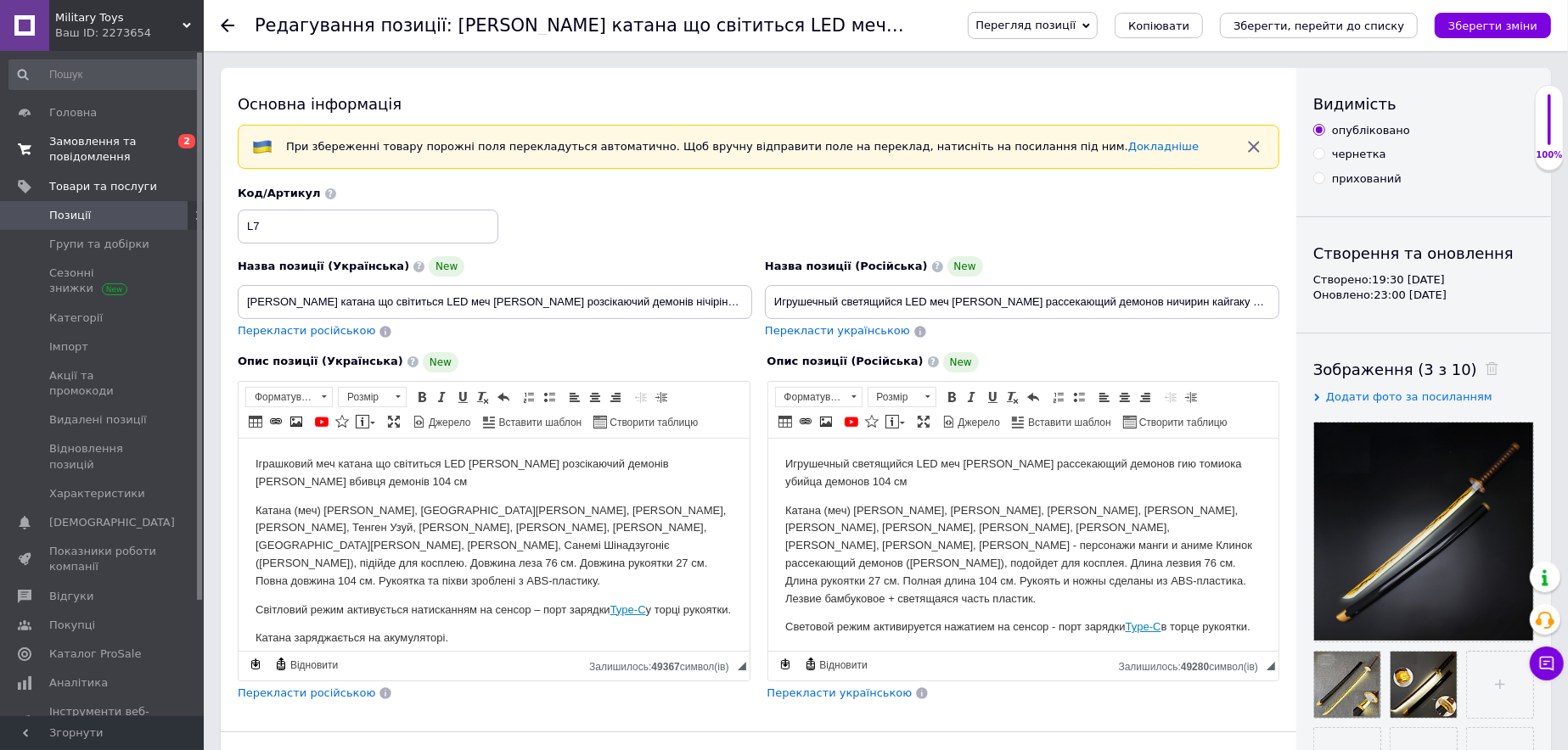
click at [78, 146] on span "Замовлення та повідомлення" at bounding box center [103, 150] width 108 height 30
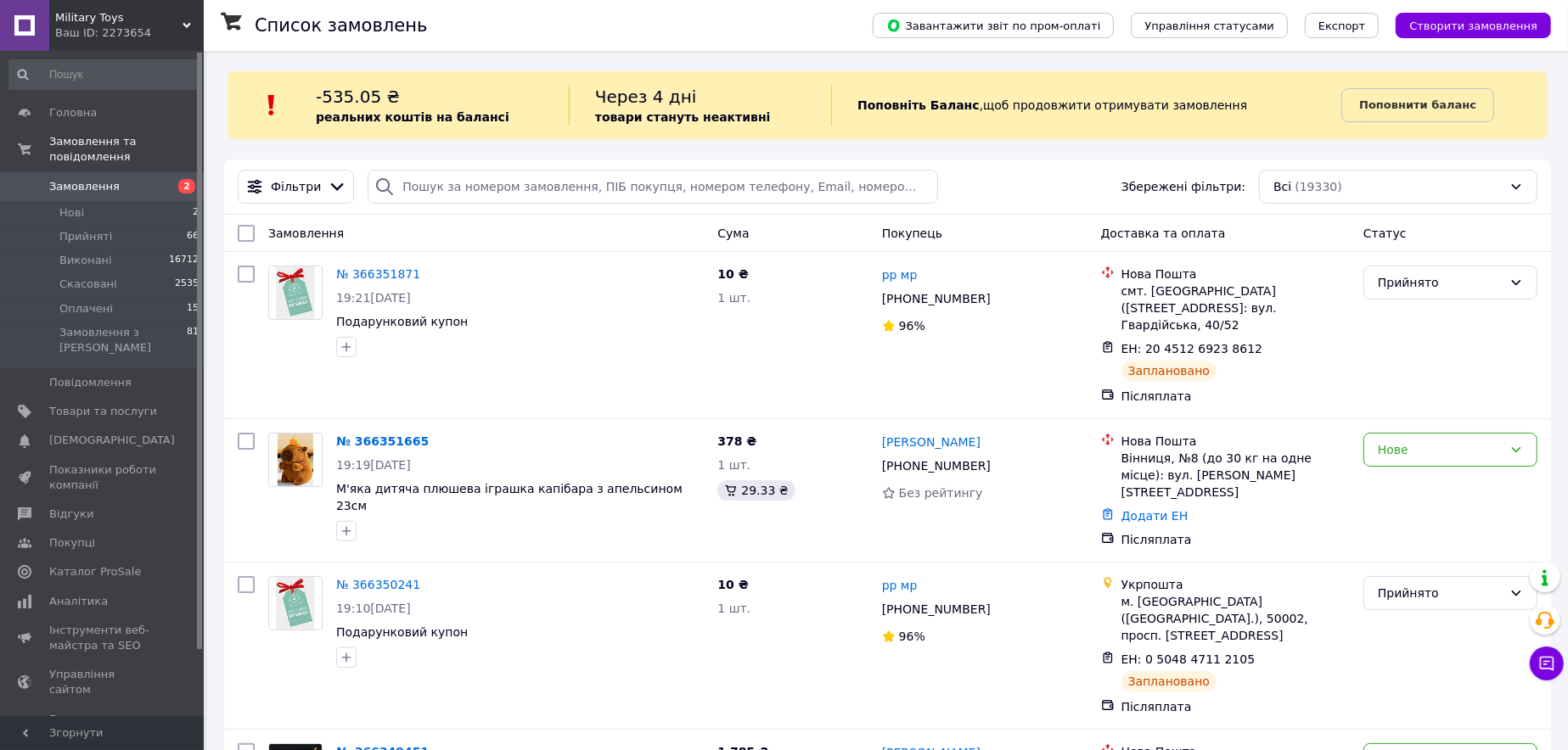
click at [1475, 39] on div "Завантажити звіт по пром-оплаті Управління статусами Експорт Створити замовлення" at bounding box center [1194, 25] width 712 height 51
click at [1468, 22] on span "Створити замовлення" at bounding box center [1473, 26] width 128 height 13
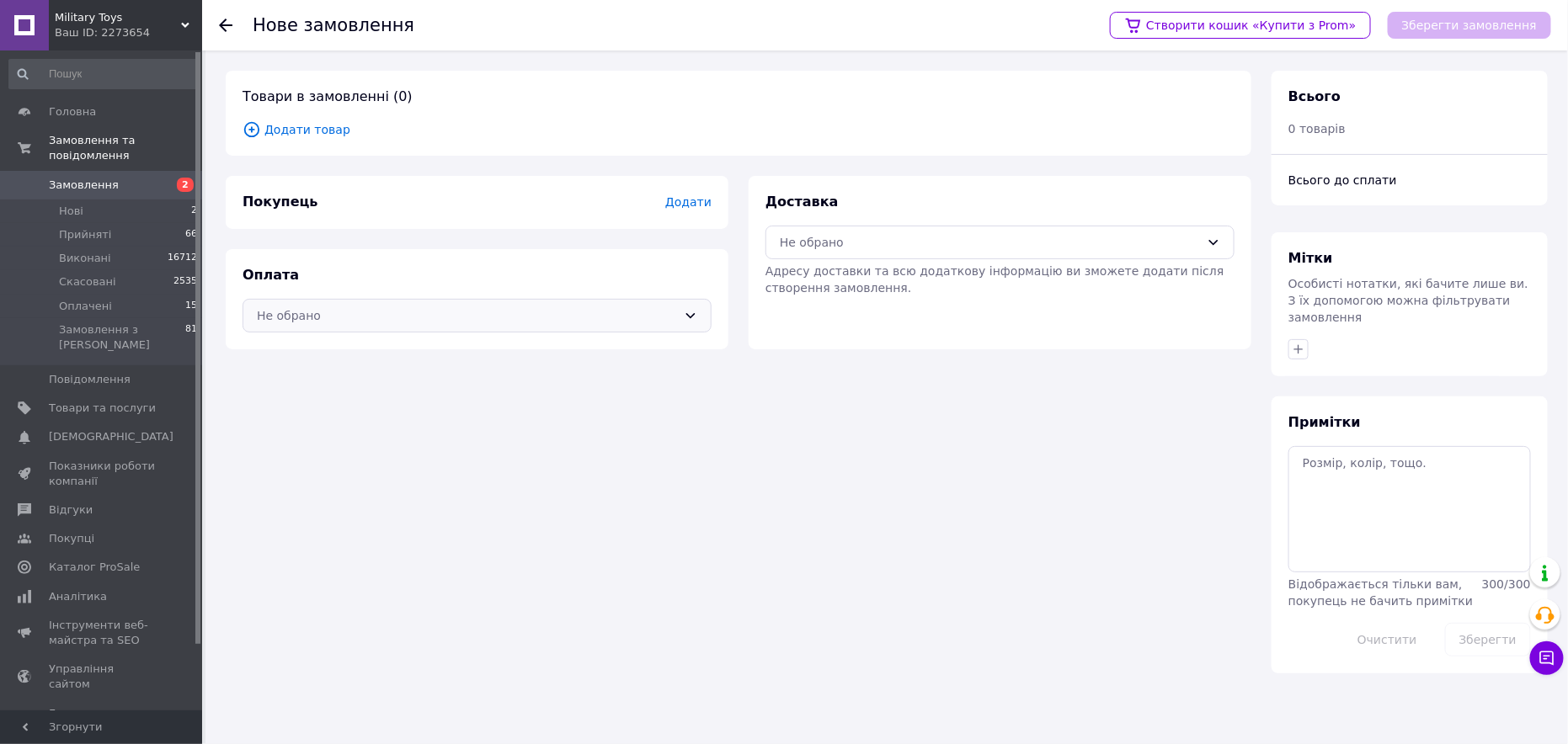
click at [357, 316] on div "Не обрано" at bounding box center [467, 316] width 420 height 19
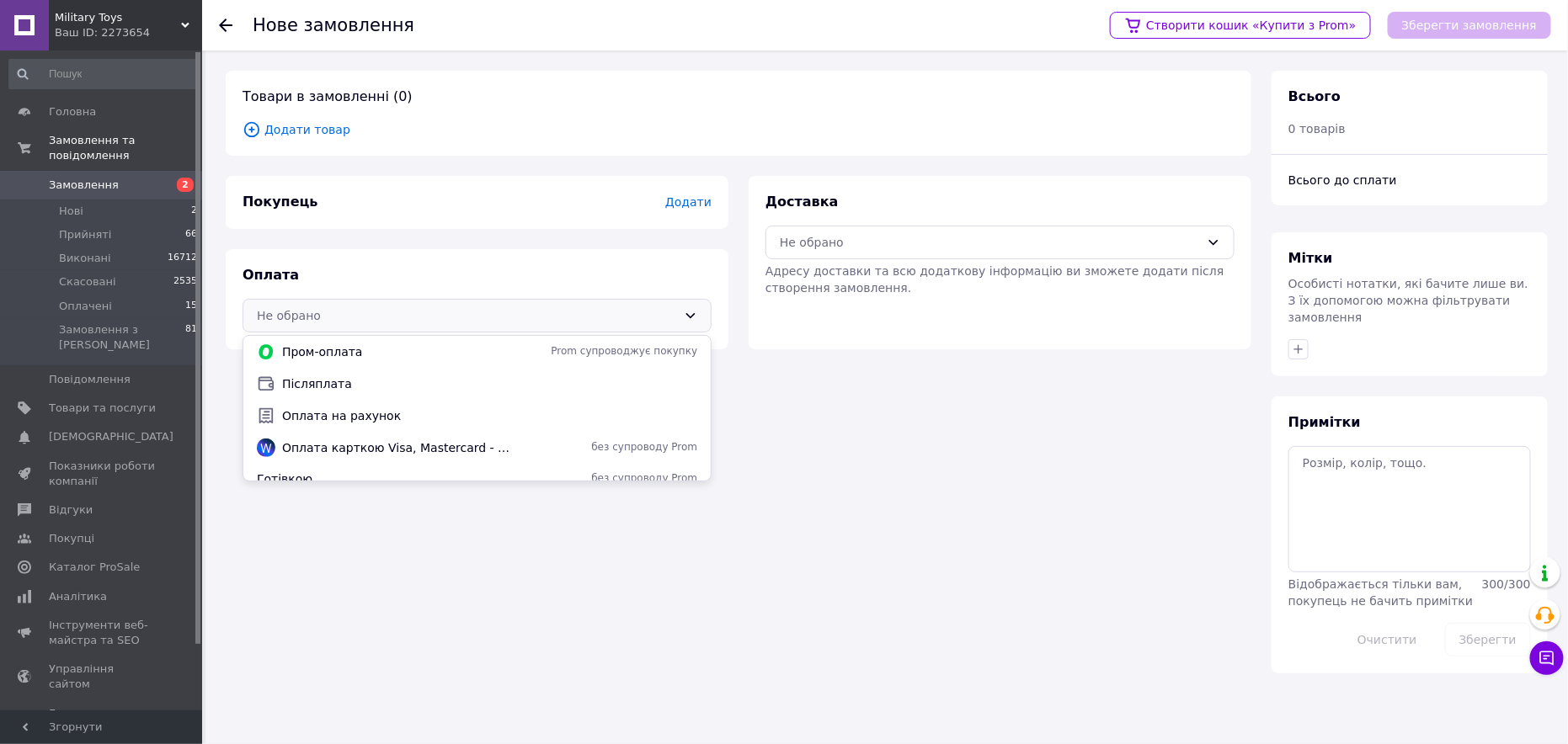
drag, startPoint x: 300, startPoint y: 383, endPoint x: 402, endPoint y: 380, distance: 102.0
click at [300, 382] on span "Післяплата" at bounding box center [489, 384] width 415 height 17
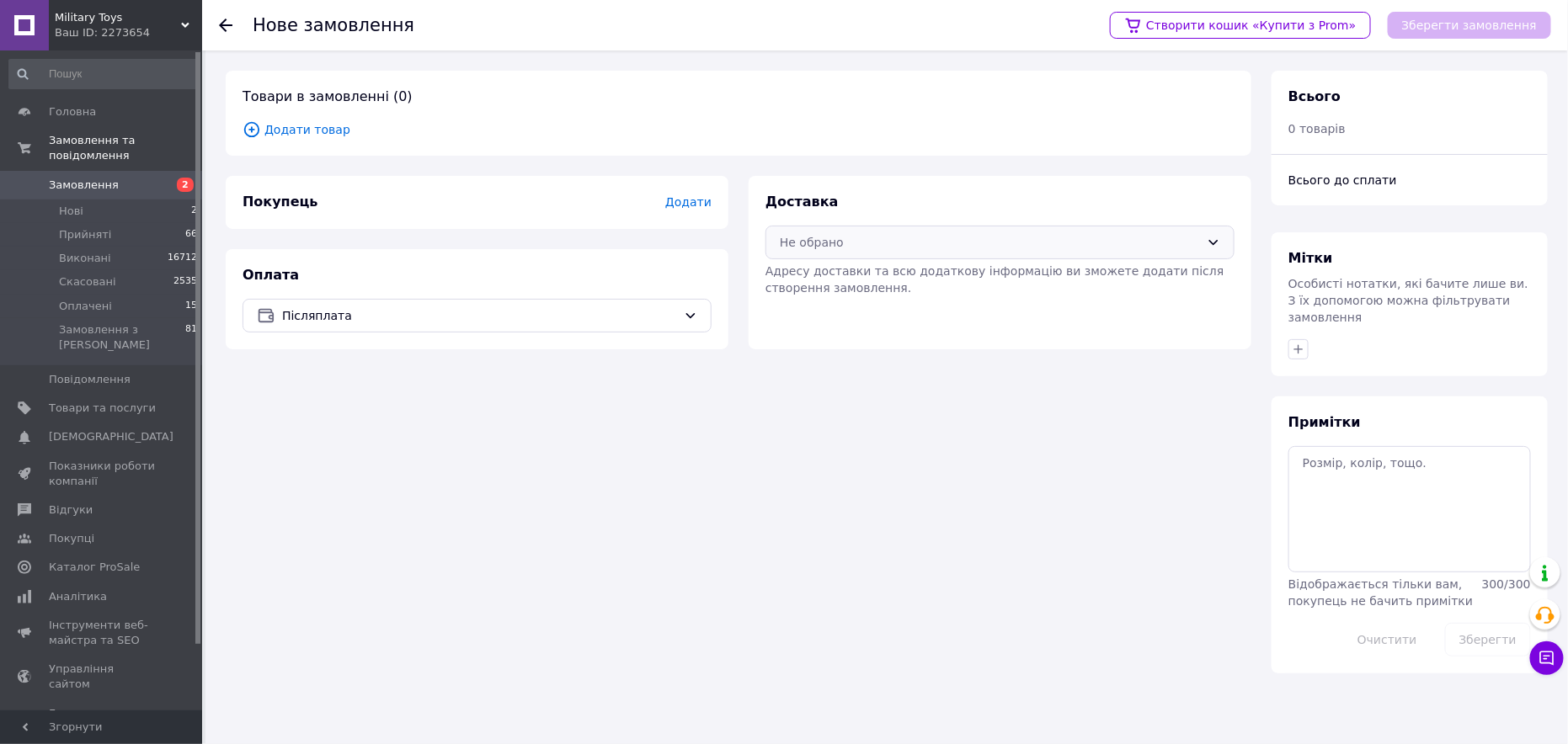
click at [840, 228] on div "Не обрано" at bounding box center [1000, 243] width 469 height 34
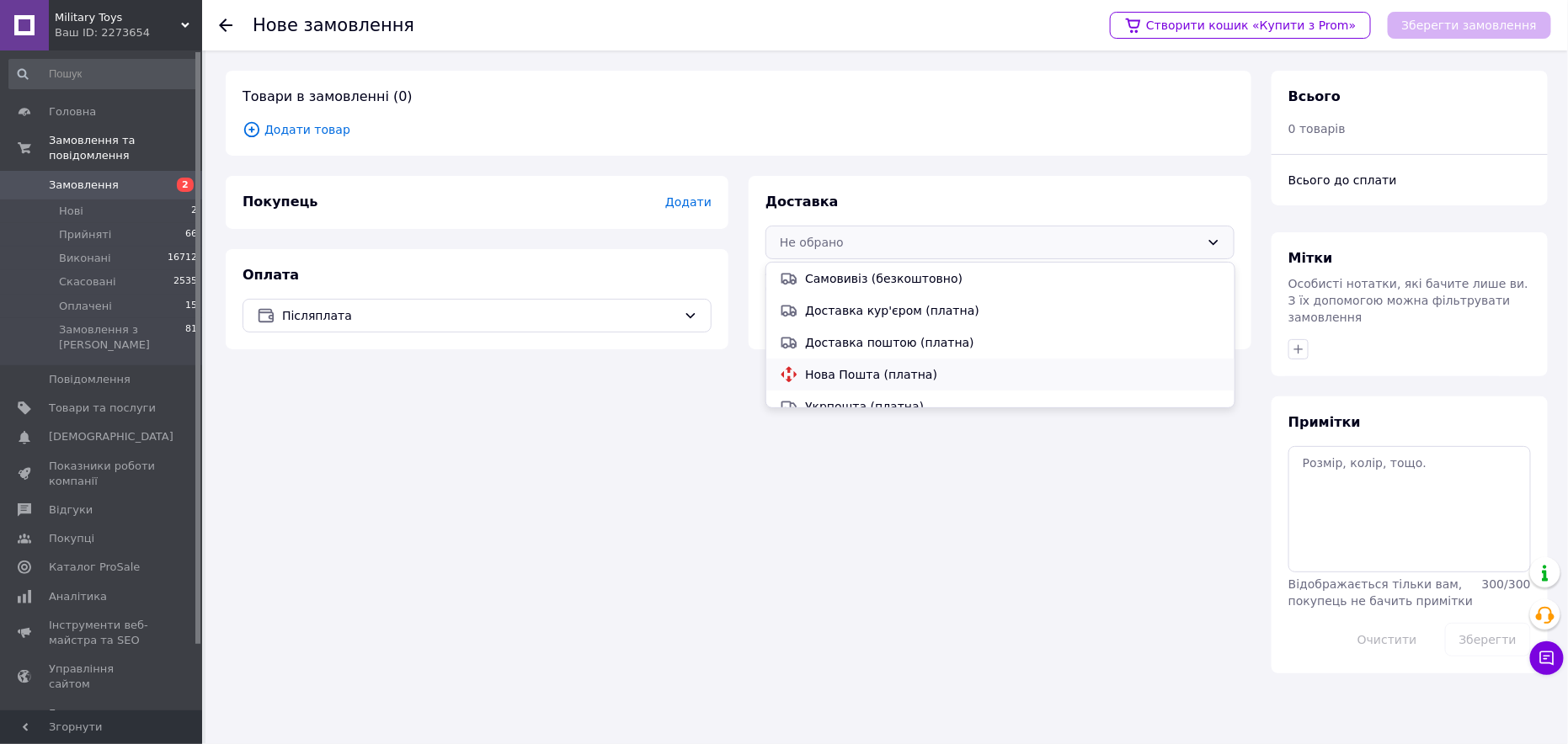
click at [812, 374] on span "Нова Пошта (платна)" at bounding box center [1012, 374] width 415 height 17
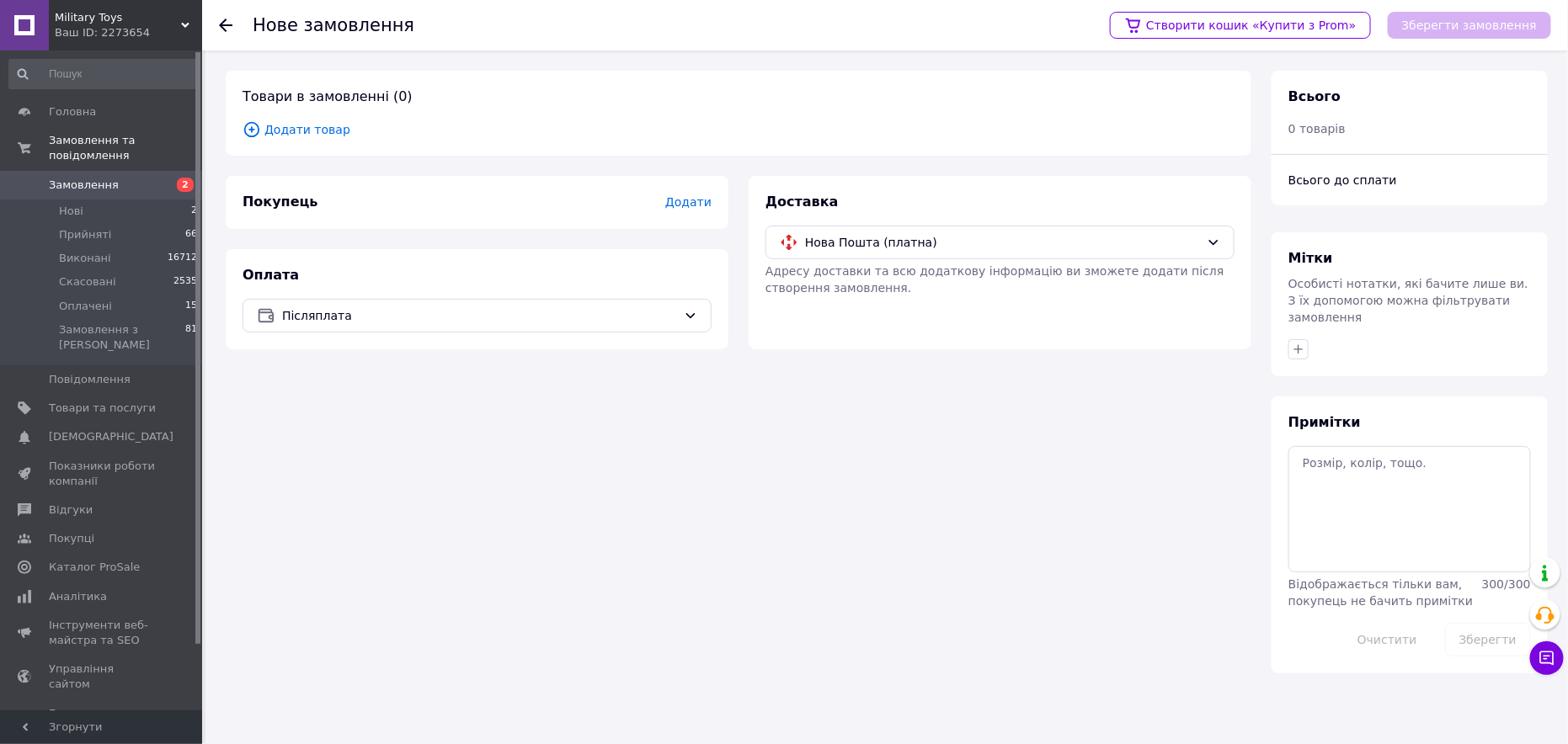
click at [274, 111] on div "Товари в замовленні (0) Додати товар" at bounding box center [739, 114] width 1026 height 85
click at [299, 135] on span "Додати товар" at bounding box center [739, 129] width 992 height 19
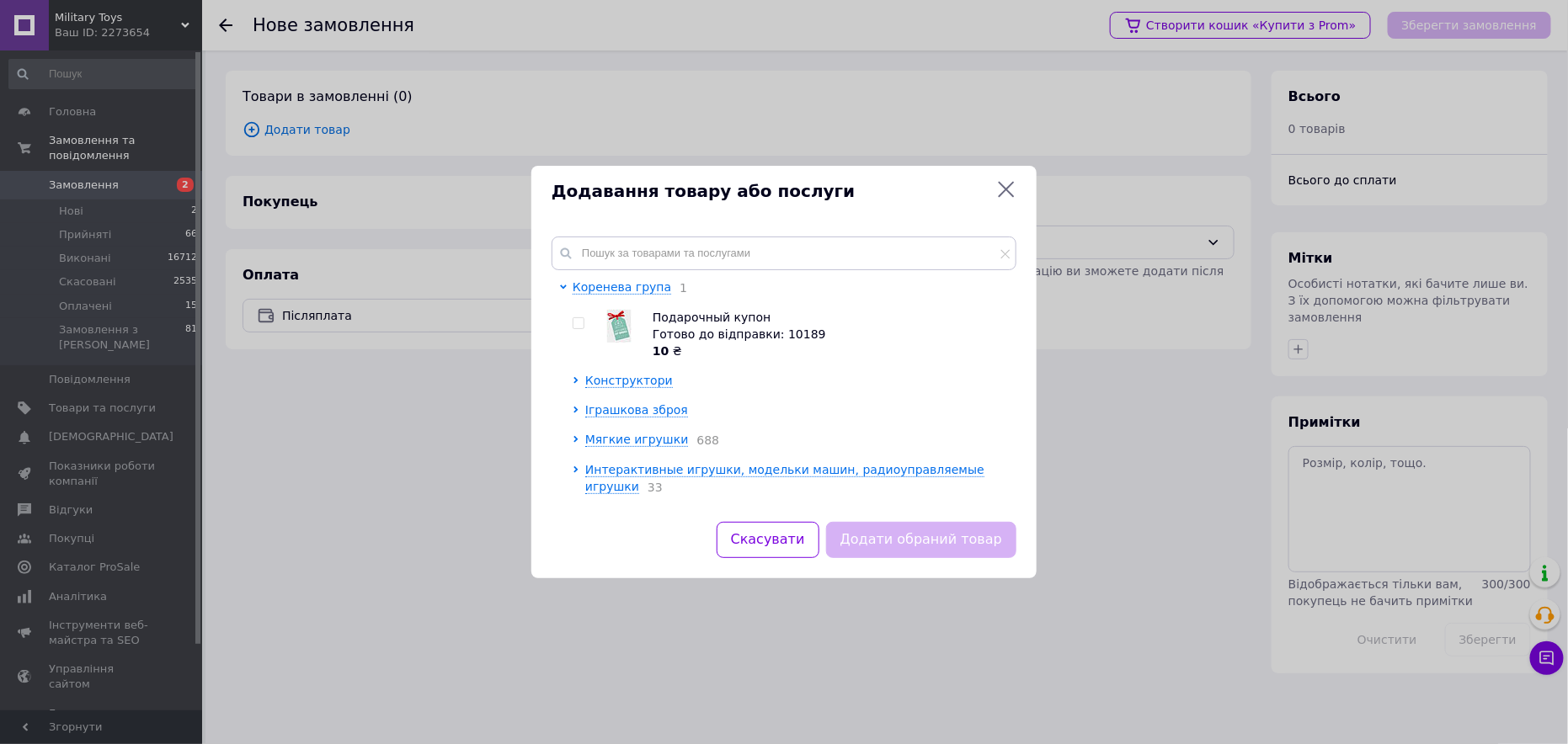
click at [573, 318] on input "checkbox" at bounding box center [578, 324] width 11 height 11
checkbox input "true"
click at [927, 544] on button "Додати обраний товар" at bounding box center [921, 540] width 190 height 36
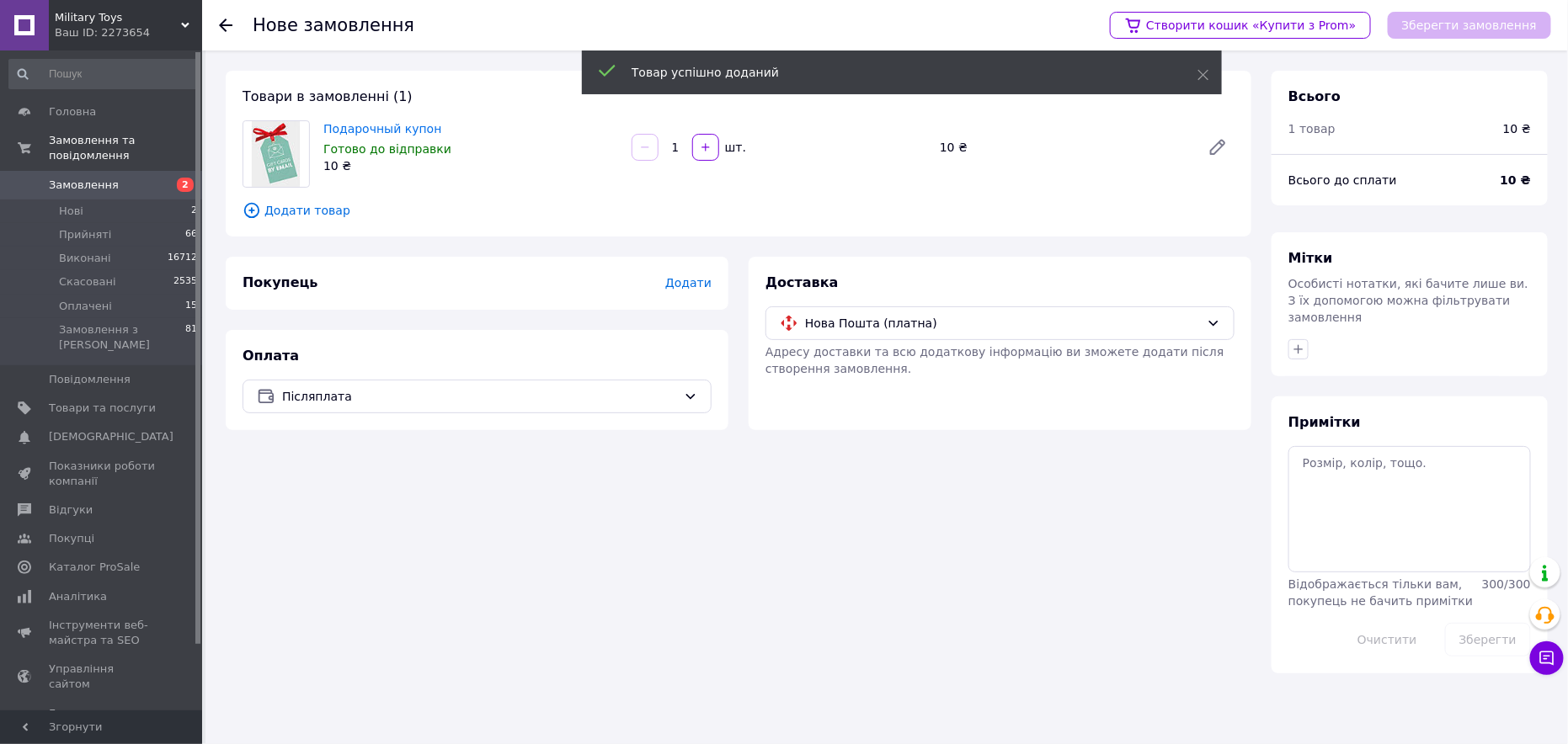
click at [686, 284] on span "Додати" at bounding box center [688, 283] width 46 height 13
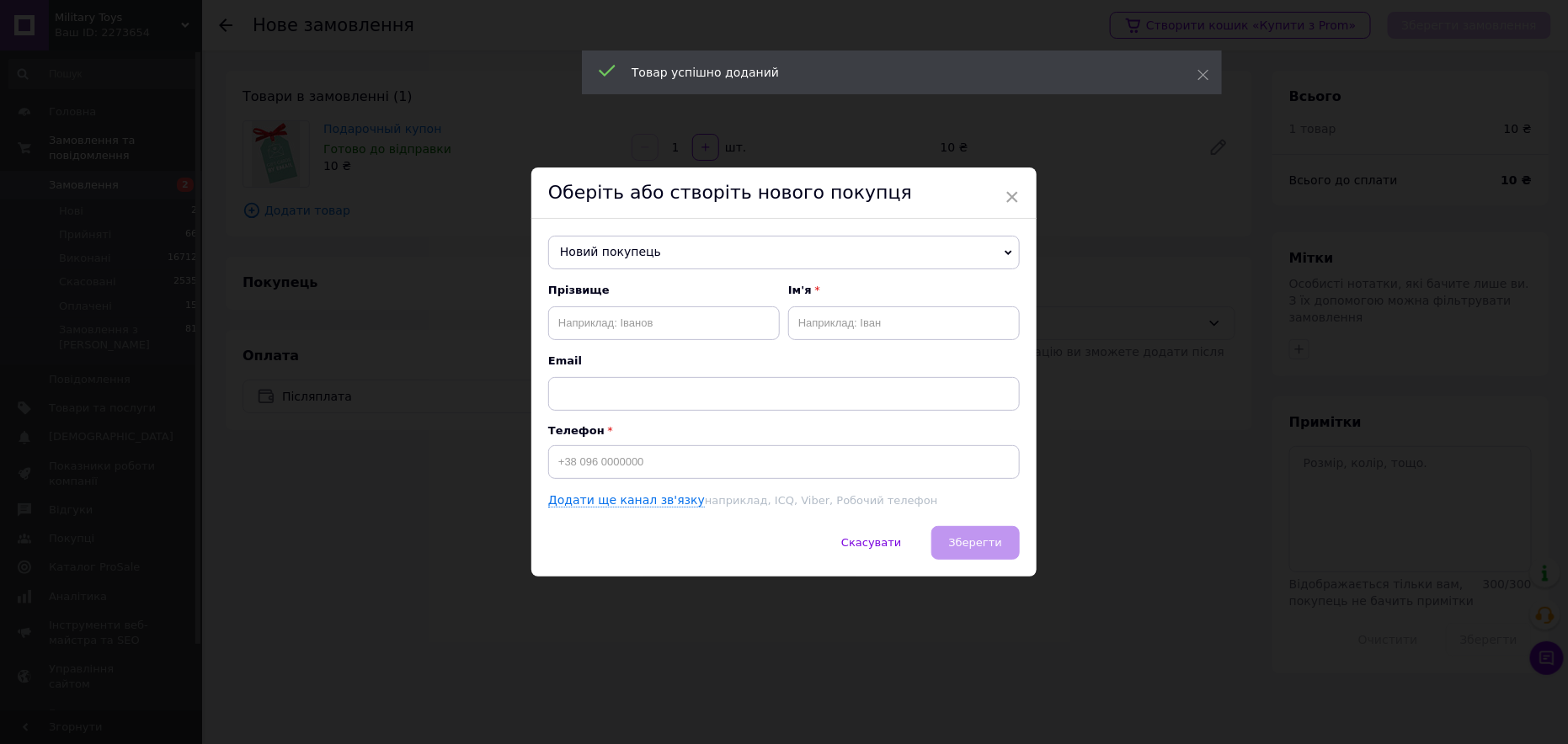
click at [654, 252] on span "Новий покупець" at bounding box center [784, 252] width 472 height 34
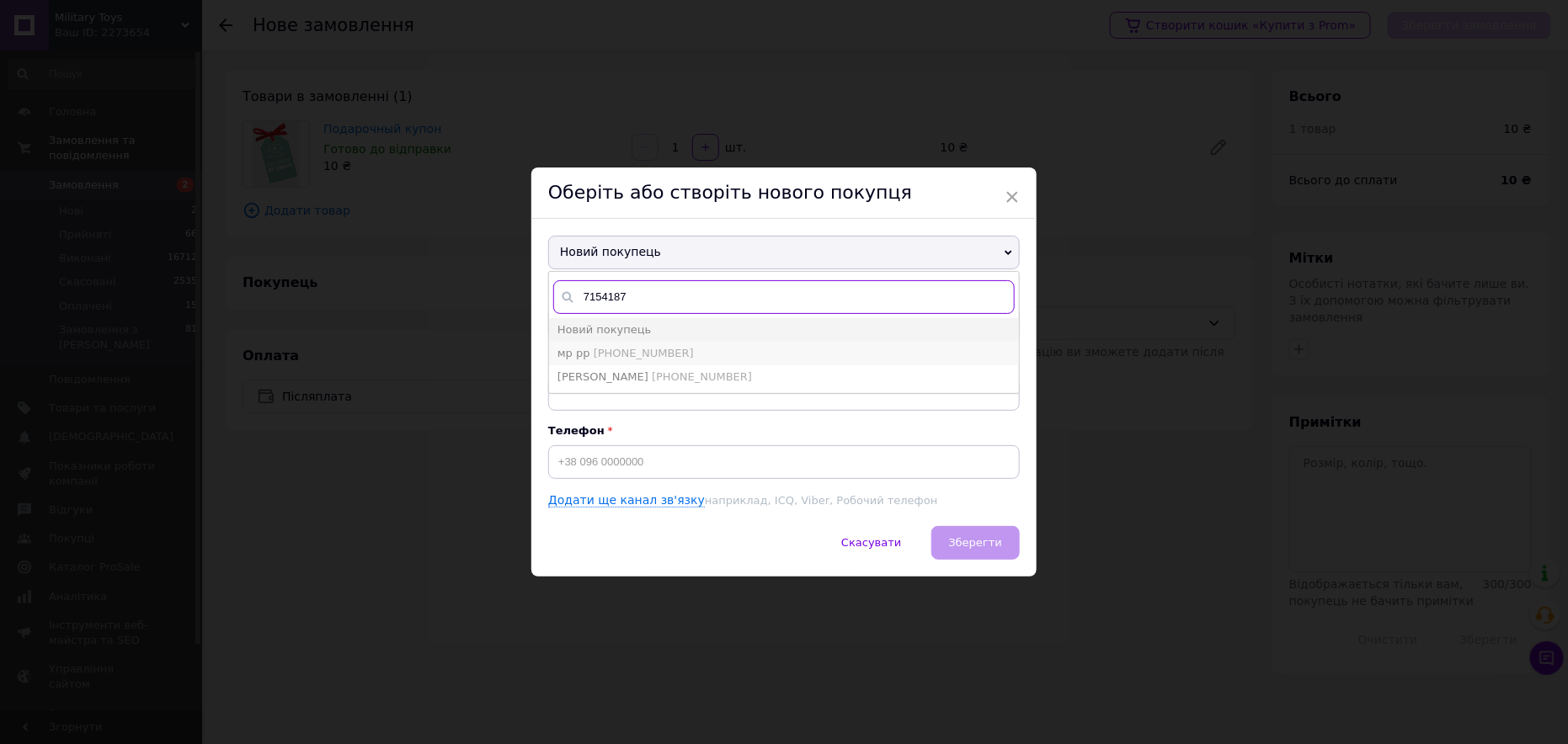
type input "7154187"
click at [587, 347] on span "мр рр +380667154187" at bounding box center [625, 353] width 136 height 12
type input "мр рр"
type input "[PHONE_NUMBER]"
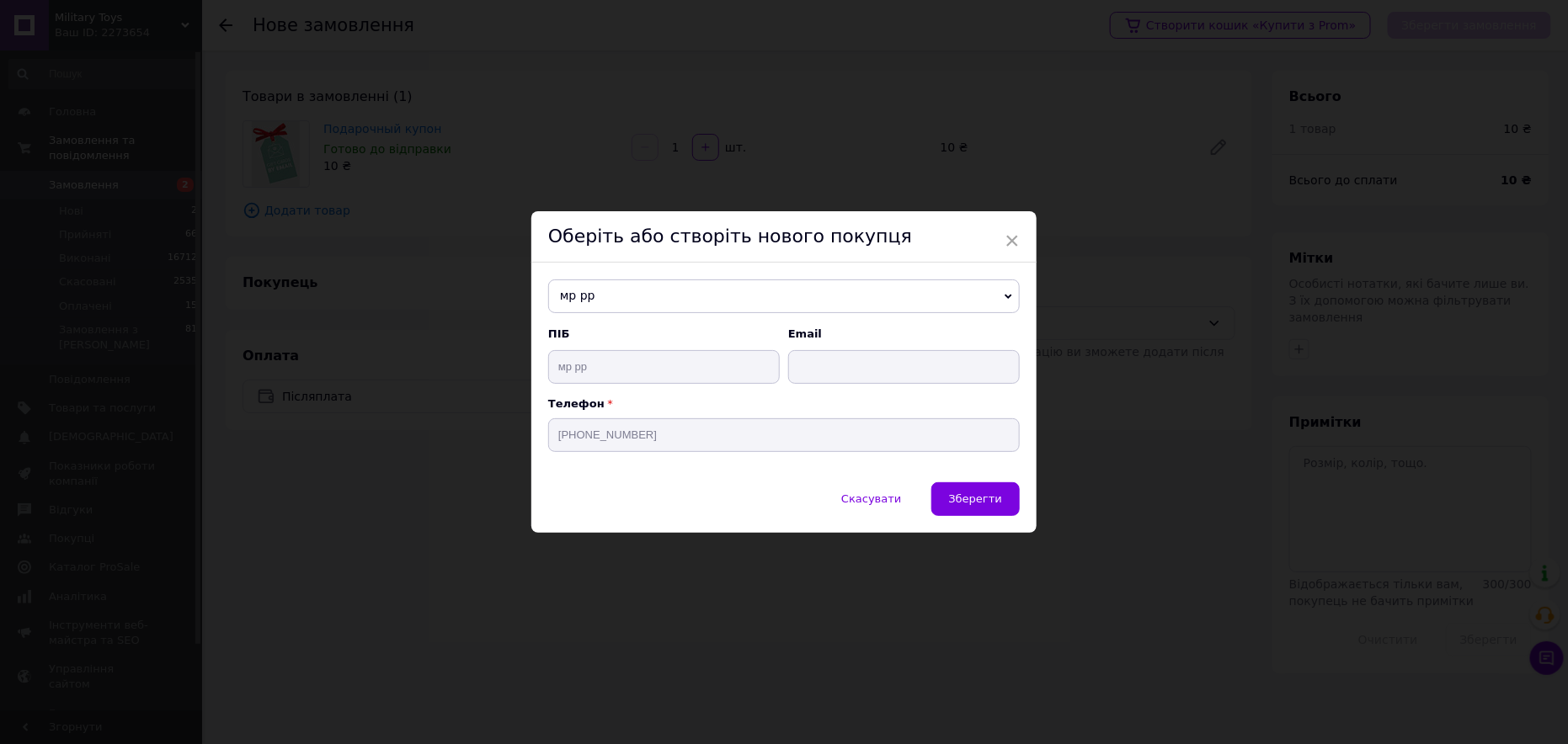
click at [996, 504] on span "Зберегти" at bounding box center [976, 499] width 53 height 12
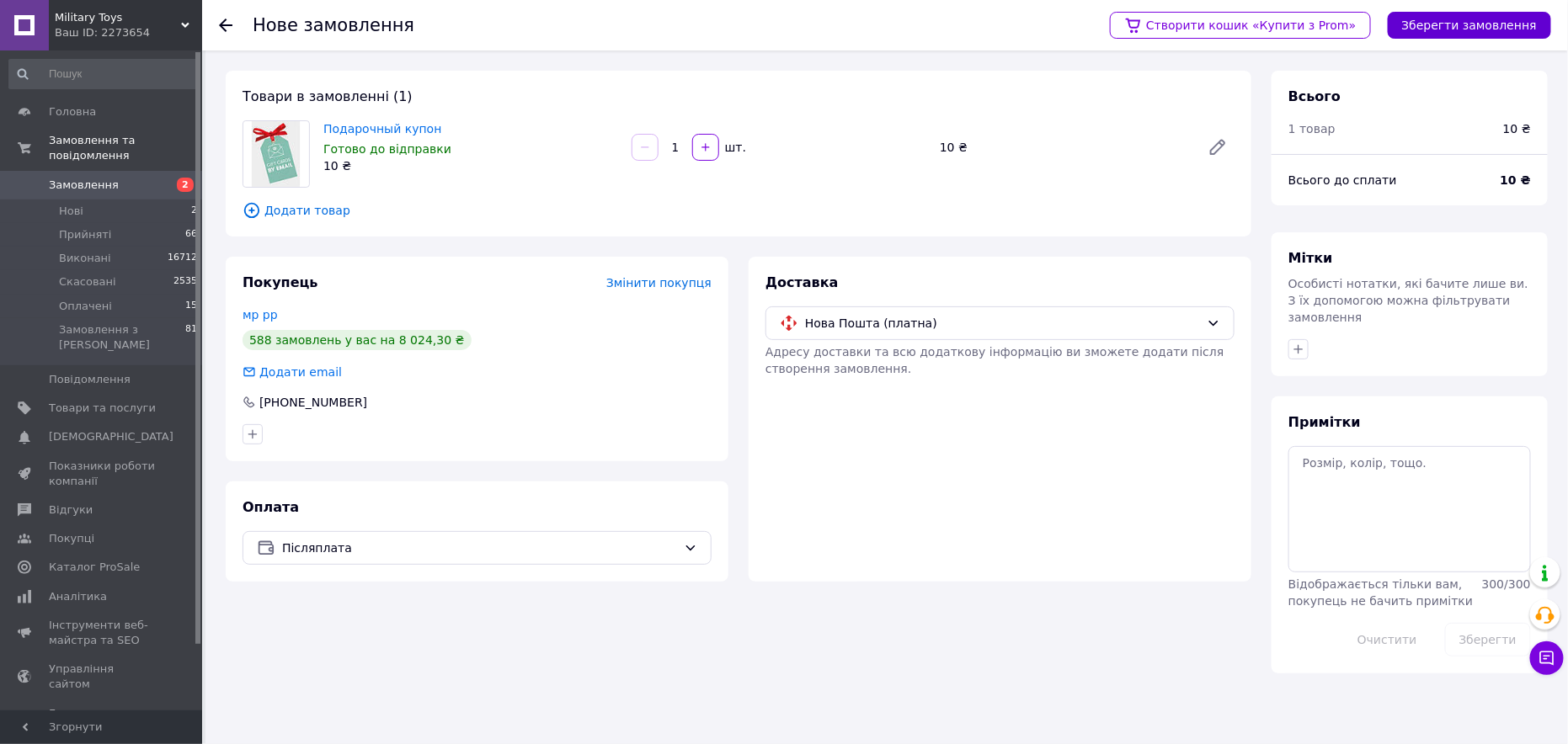
click at [1464, 19] on button "Зберегти замовлення" at bounding box center [1469, 25] width 164 height 27
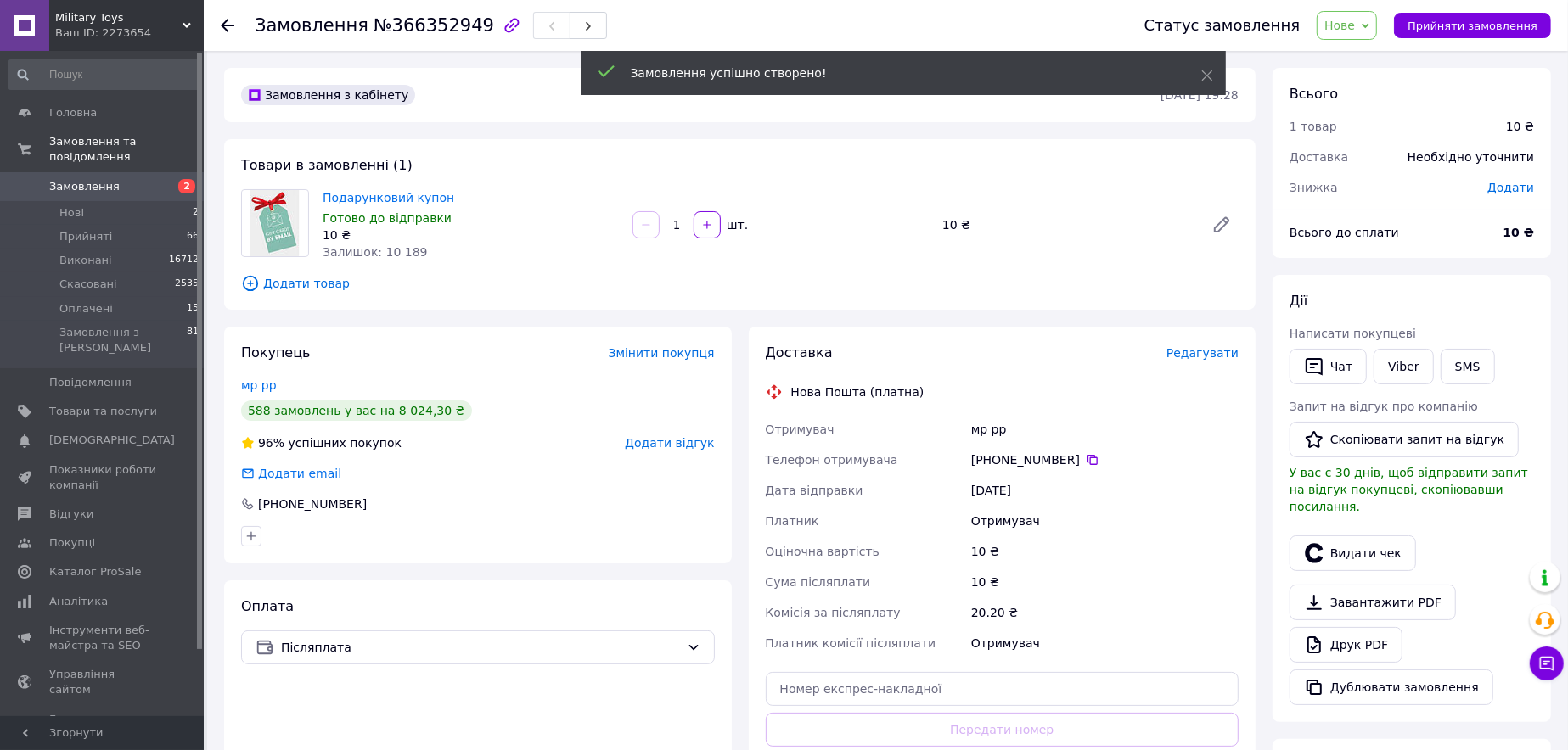
click at [1213, 357] on span "Редагувати" at bounding box center [1202, 353] width 73 height 13
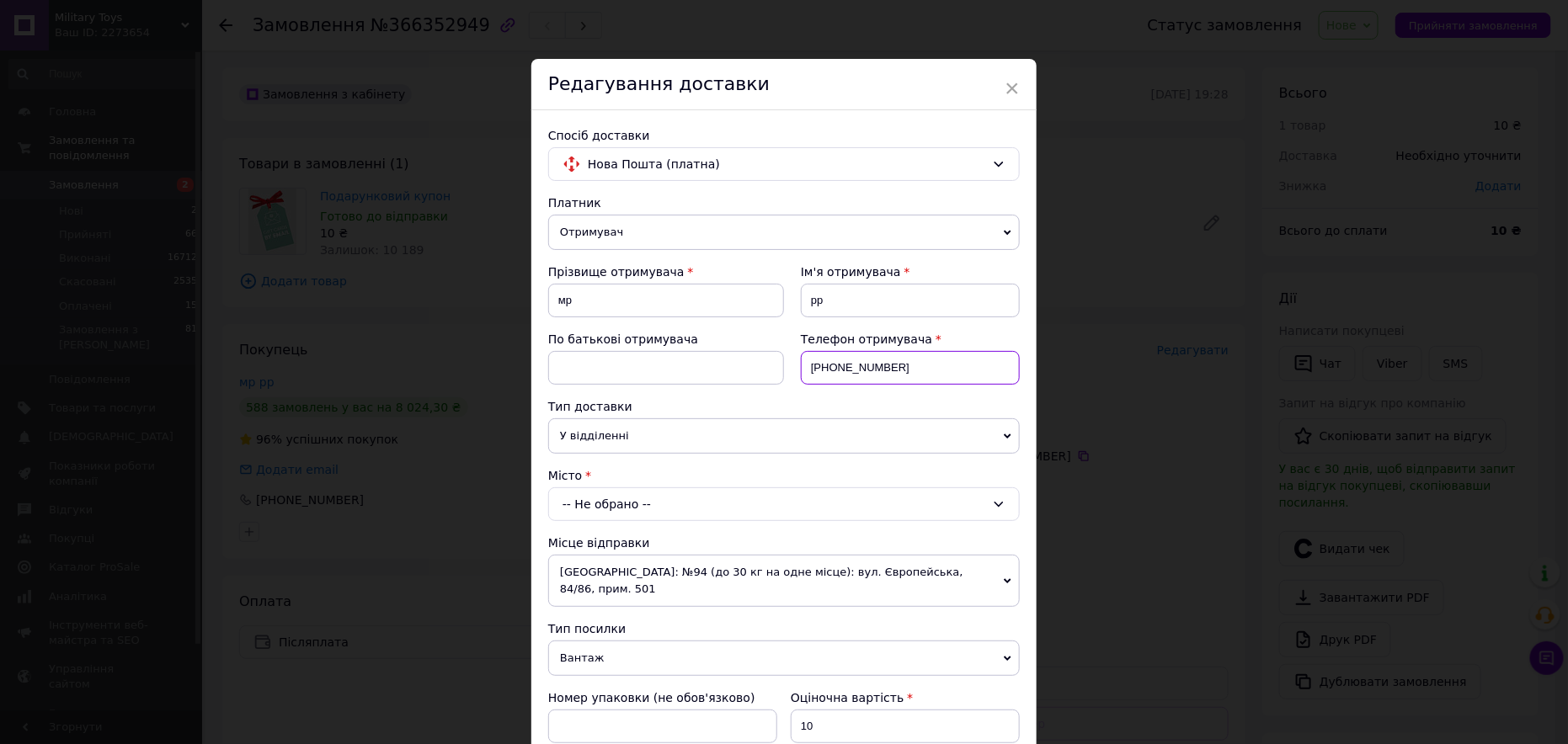
drag, startPoint x: 898, startPoint y: 361, endPoint x: 795, endPoint y: 369, distance: 103.3
click at [795, 369] on div "Телефон отримувача +380667154187" at bounding box center [901, 364] width 236 height 68
paste input "(066) 422-50-12"
type input "+380664225012"
drag, startPoint x: 566, startPoint y: 298, endPoint x: 569, endPoint y: 309, distance: 11.4
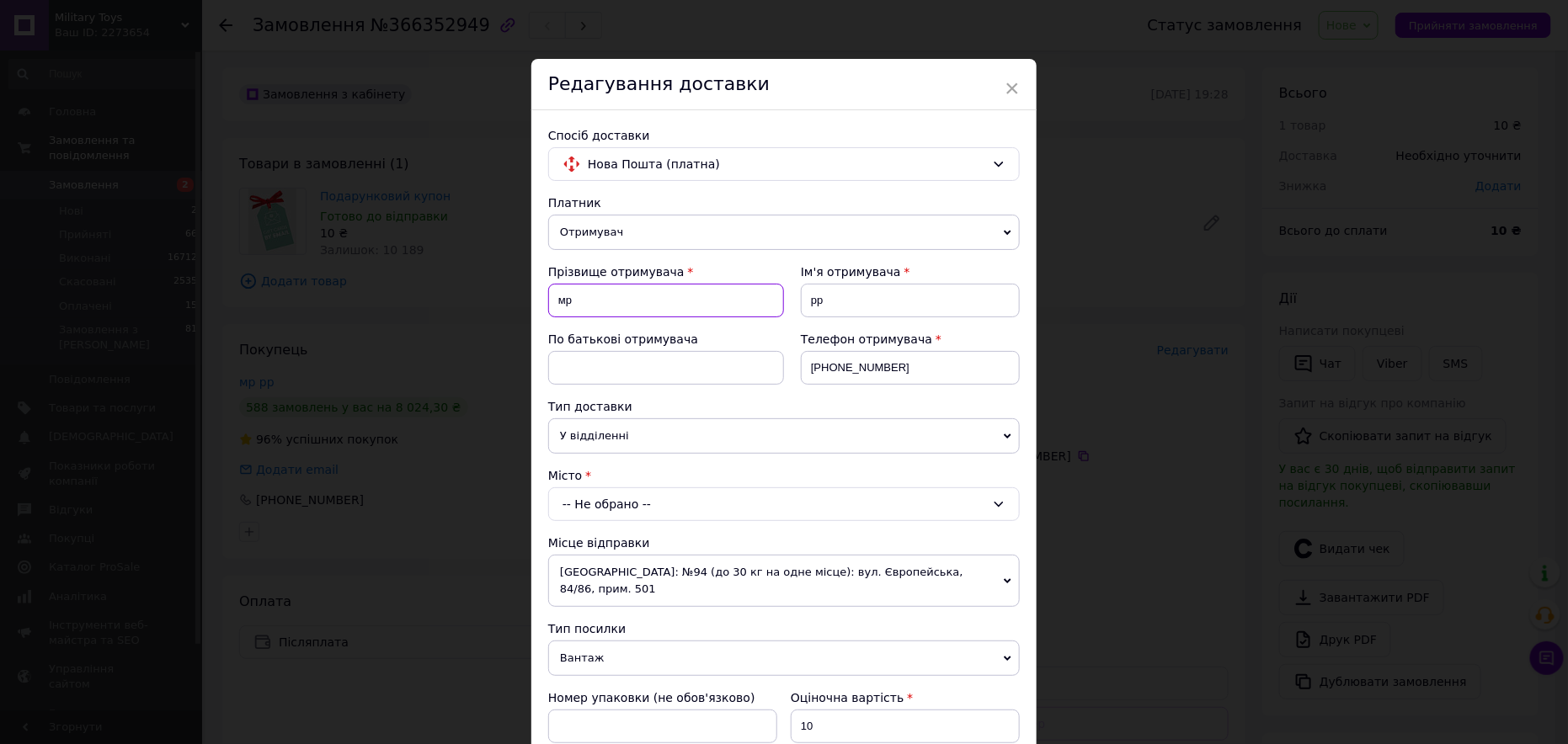
click at [548, 304] on input "мр" at bounding box center [666, 300] width 236 height 34
drag, startPoint x: 586, startPoint y: 302, endPoint x: 555, endPoint y: 304, distance: 31.1
click at [554, 303] on input "мр" at bounding box center [666, 300] width 236 height 34
paste input "ертищев"
type input "Тертищев"
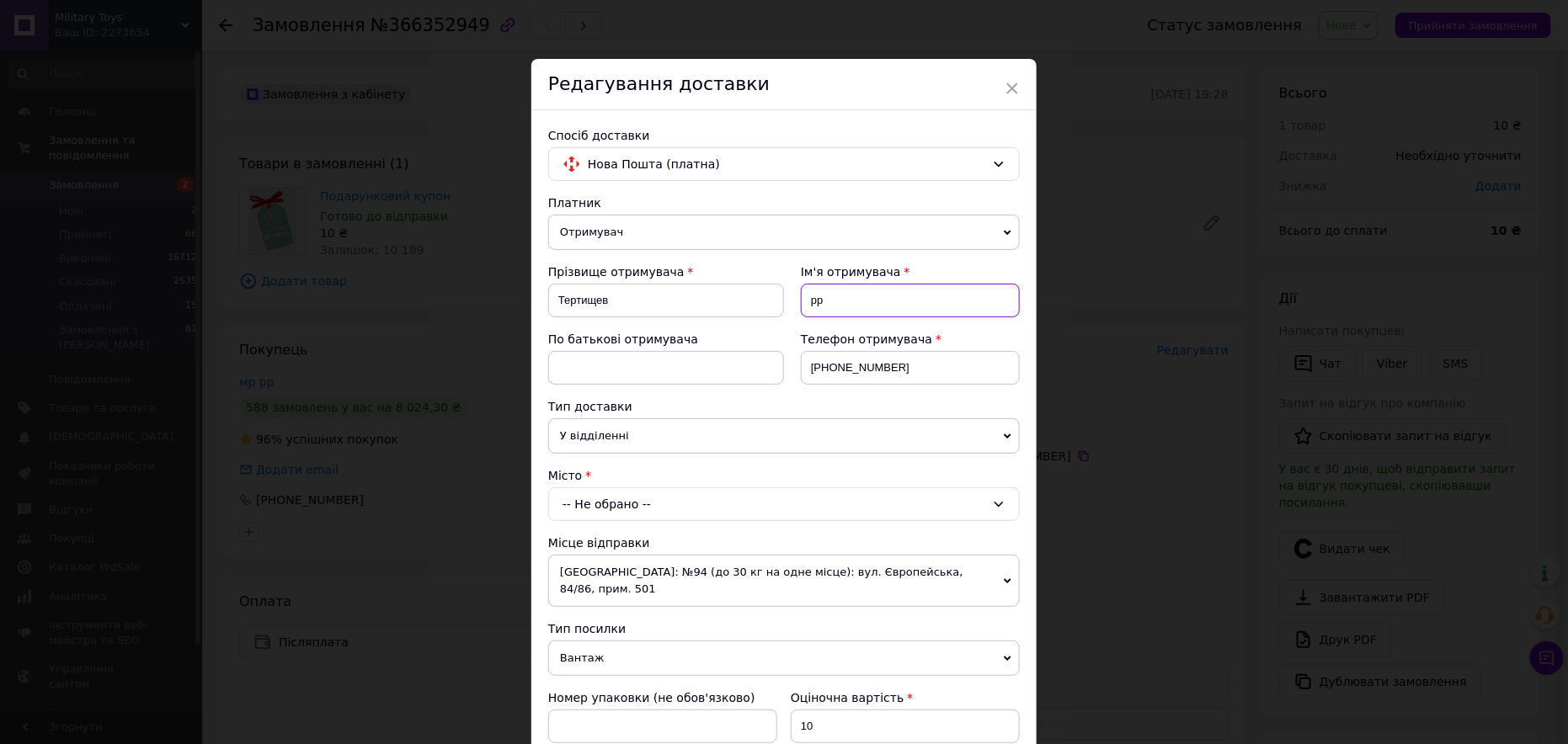
drag, startPoint x: 828, startPoint y: 293, endPoint x: 795, endPoint y: 295, distance: 33.1
click at [795, 295] on div "Ім'я отримувача рр" at bounding box center [901, 298] width 236 height 68
type input "б"
type input "Богдан"
click at [580, 506] on div "-- Не обрано --" at bounding box center [784, 505] width 472 height 34
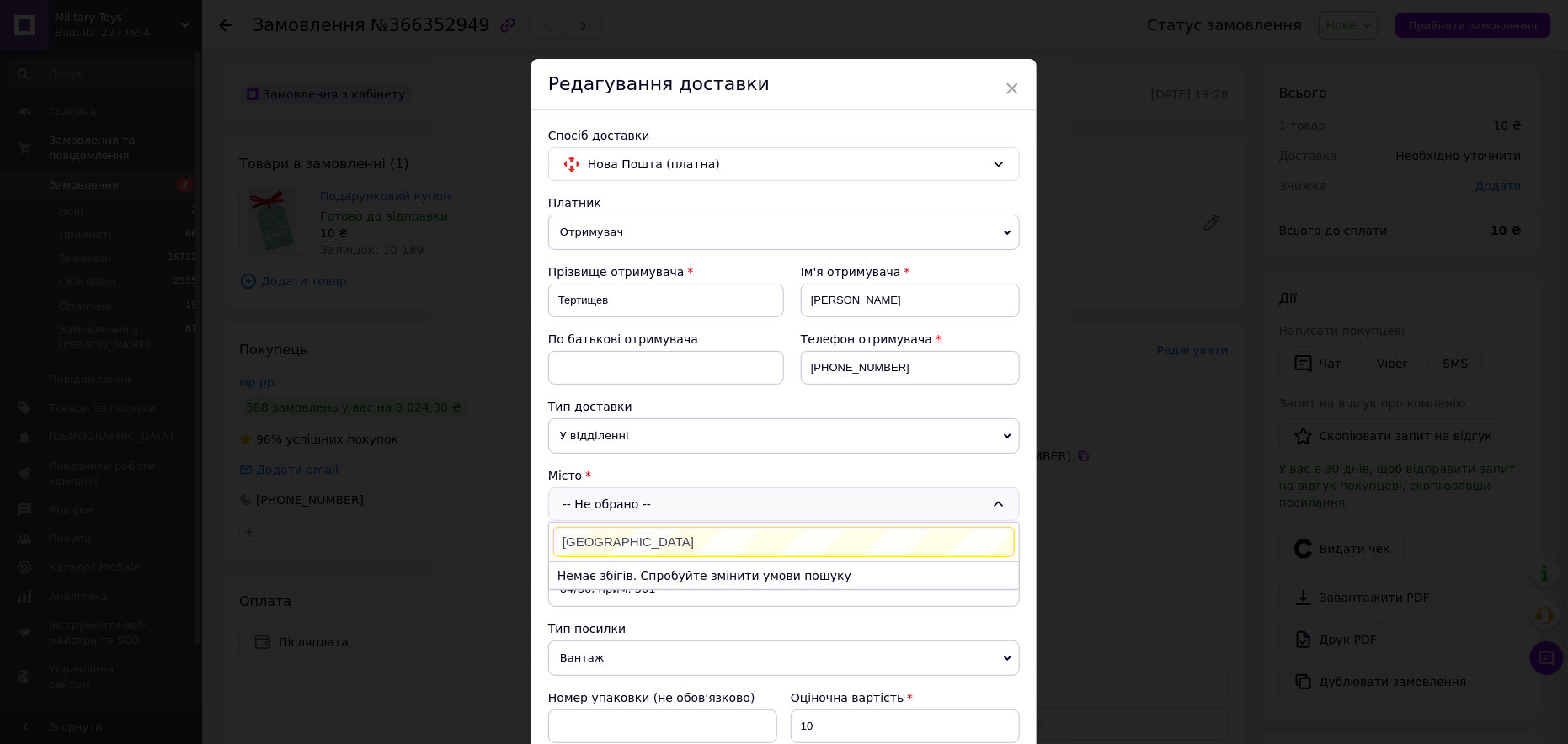
type input "Запорожье"
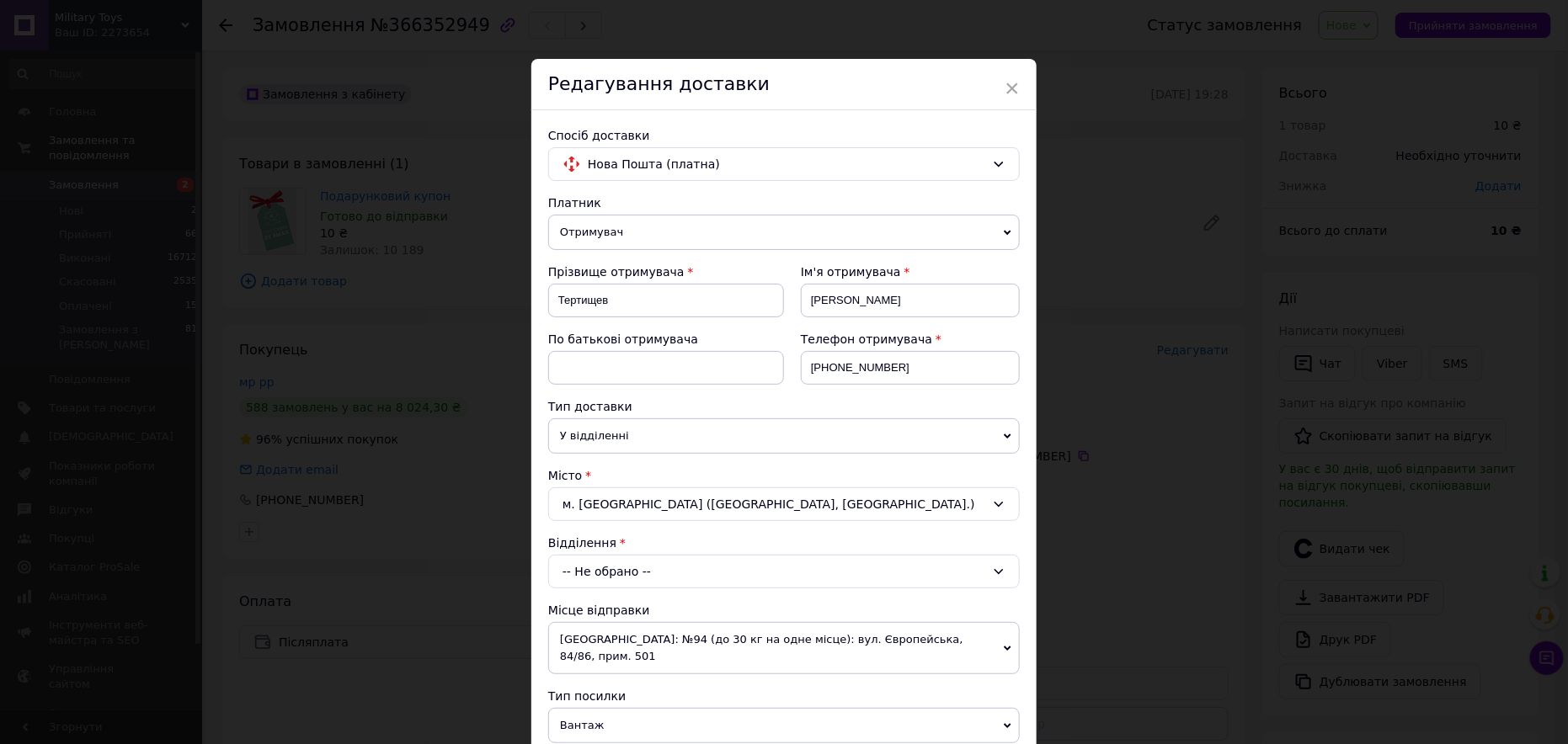
click at [588, 434] on span "У відділенні" at bounding box center [784, 436] width 472 height 36
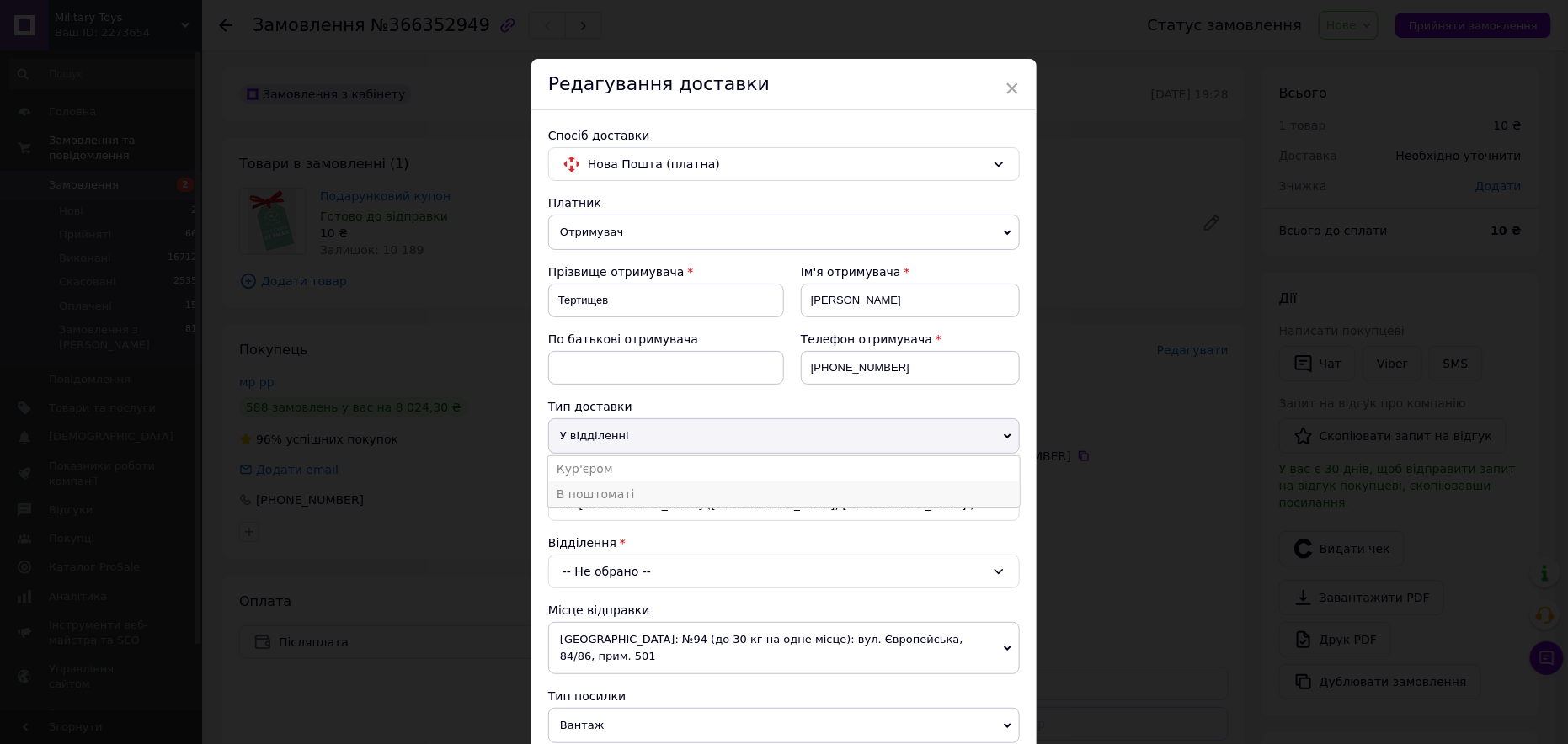
click at [587, 489] on li "В поштоматі" at bounding box center [784, 494] width 472 height 25
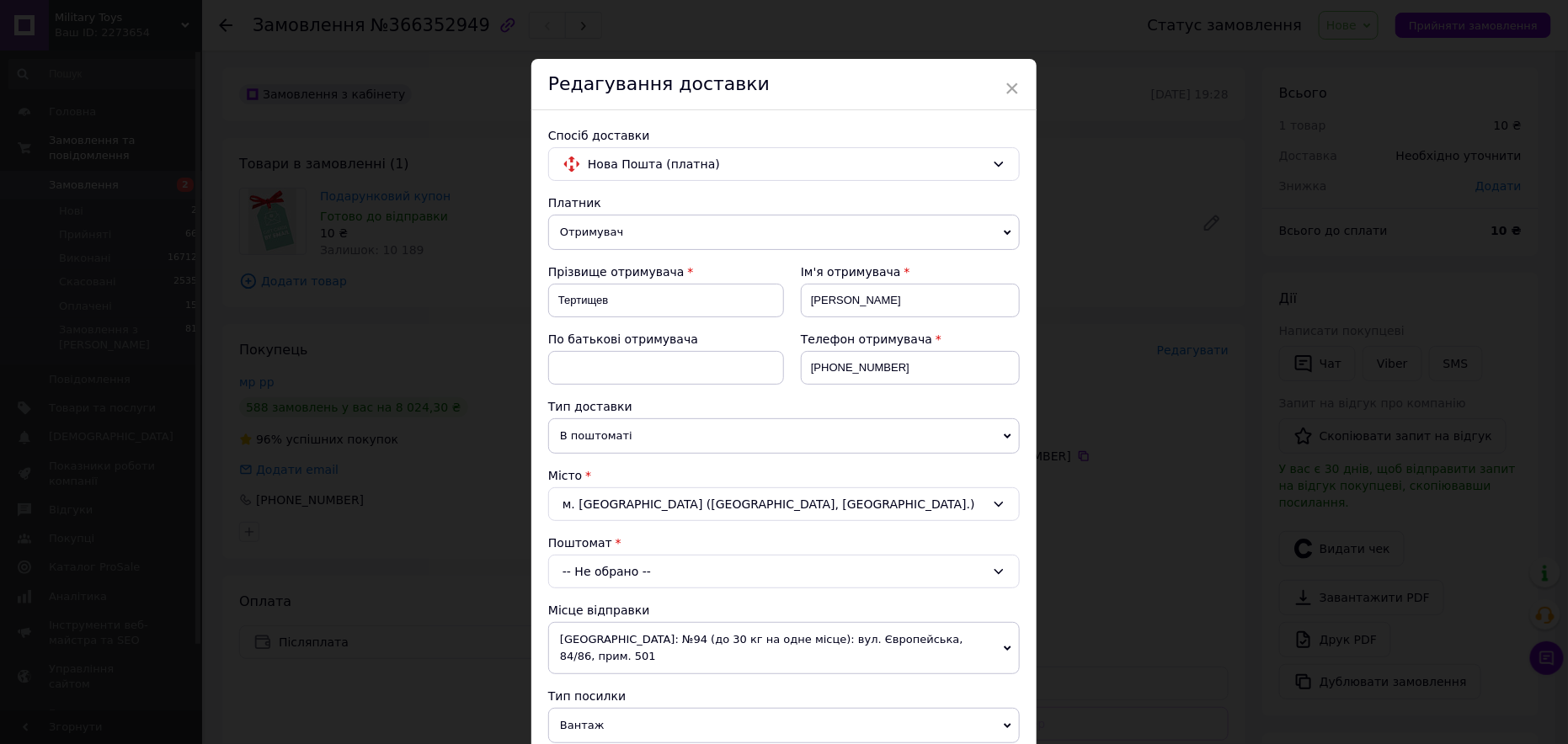
click at [607, 569] on div "-- Не обрано --" at bounding box center [784, 572] width 472 height 34
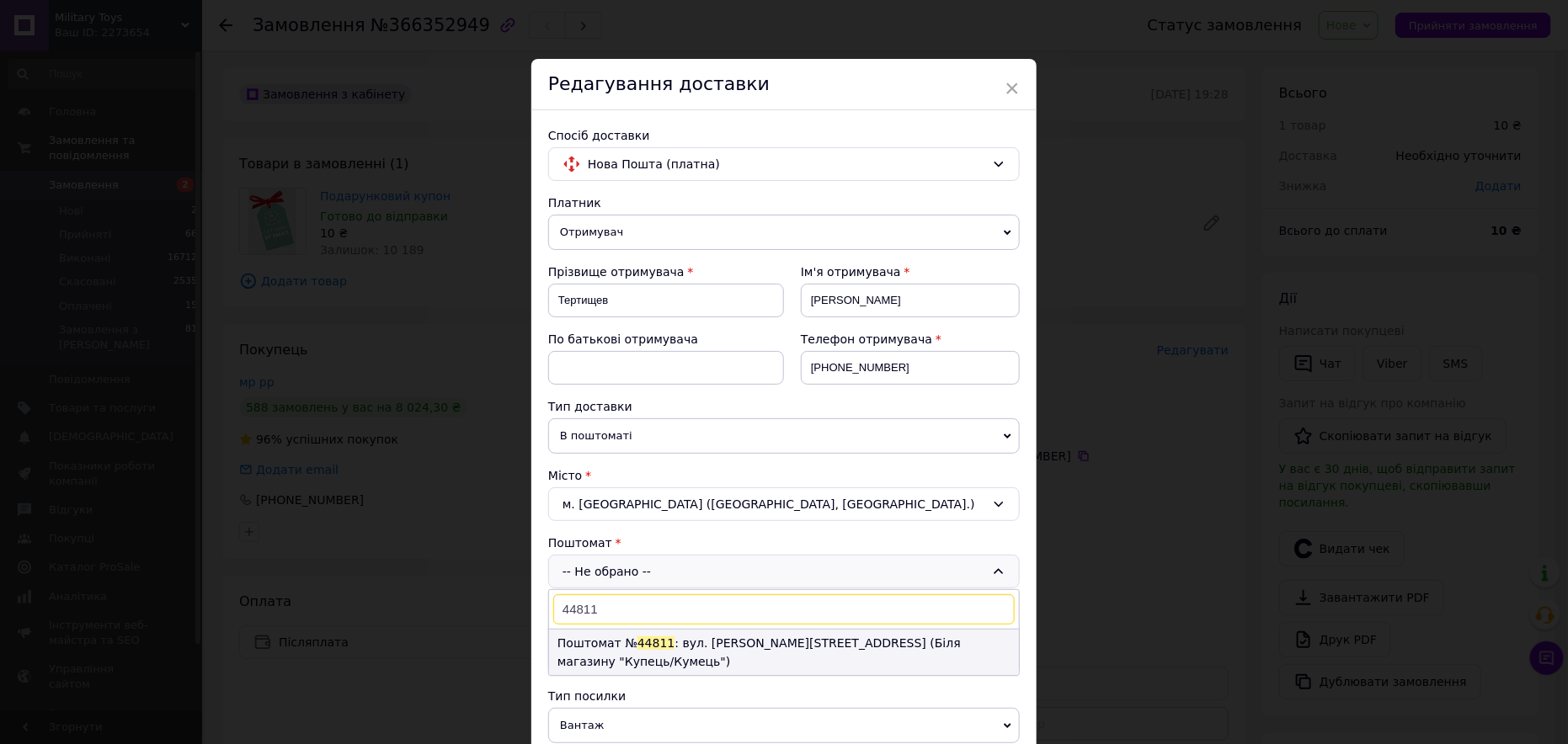
type input "44811"
click at [590, 640] on li "Поштомат № 44811 : вул. Авраменко, 16б (Біля магазину "Купець/Кумець")" at bounding box center [784, 652] width 470 height 45
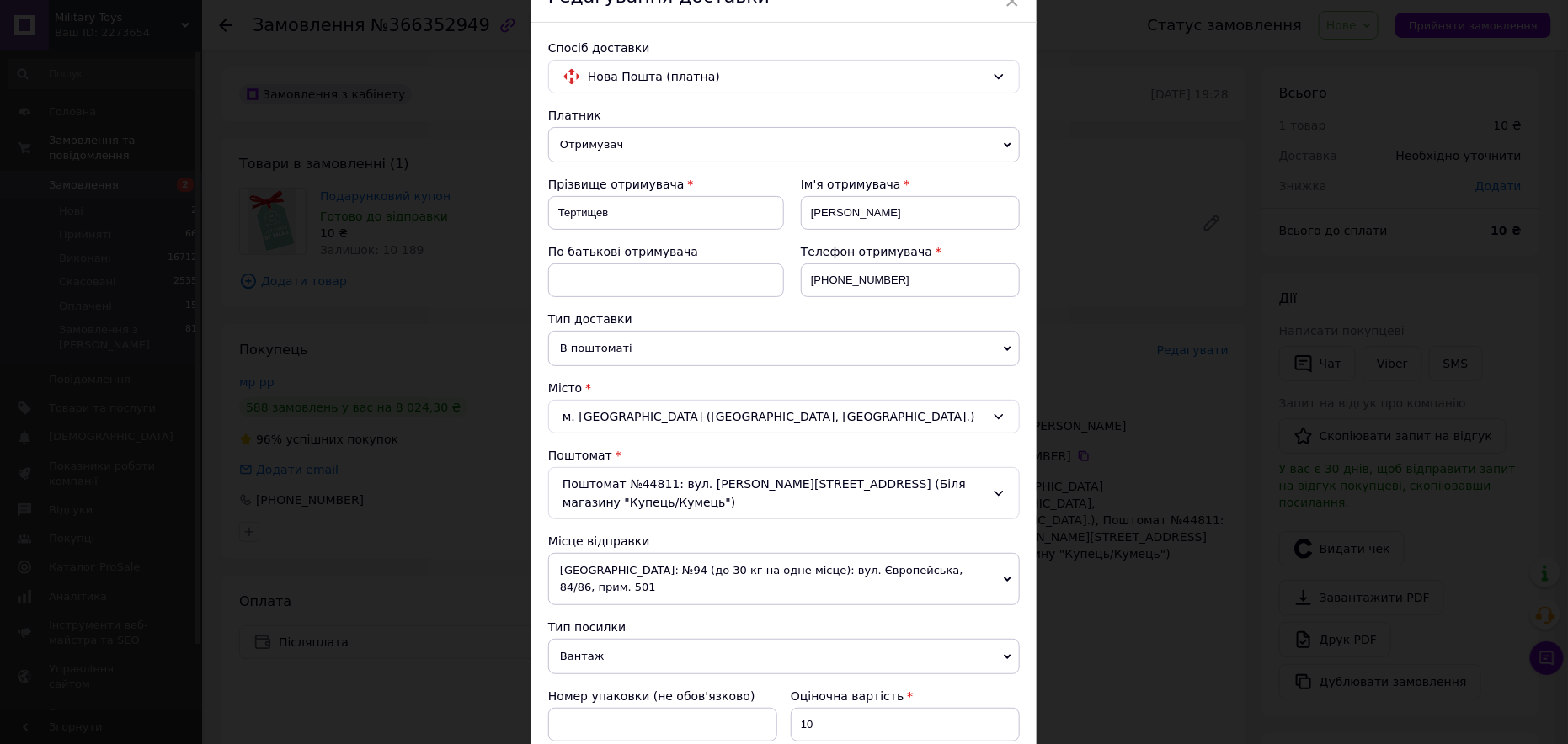
scroll to position [252, 0]
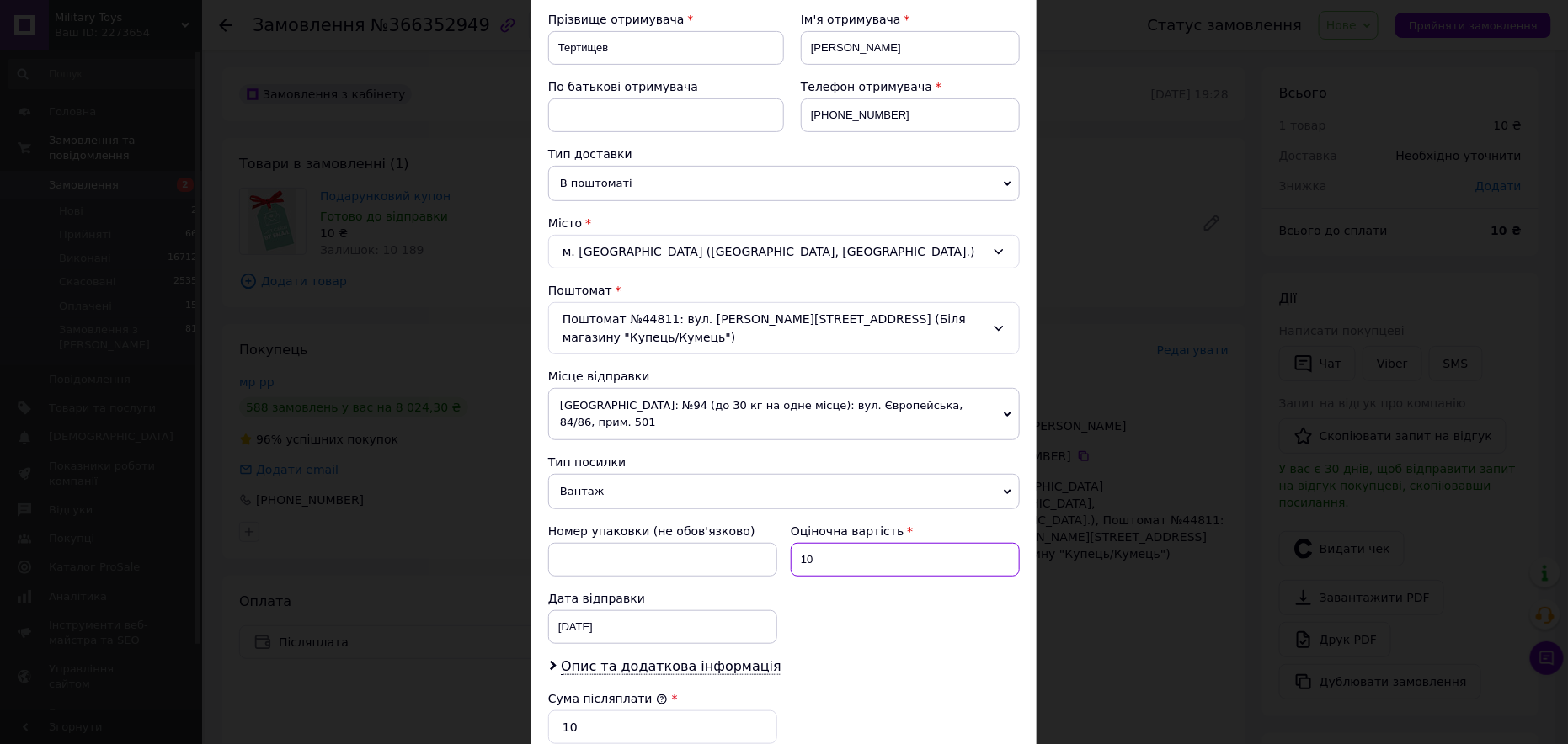
drag, startPoint x: 828, startPoint y: 521, endPoint x: 793, endPoint y: 529, distance: 35.9
click at [794, 543] on input "10" at bounding box center [906, 560] width 229 height 34
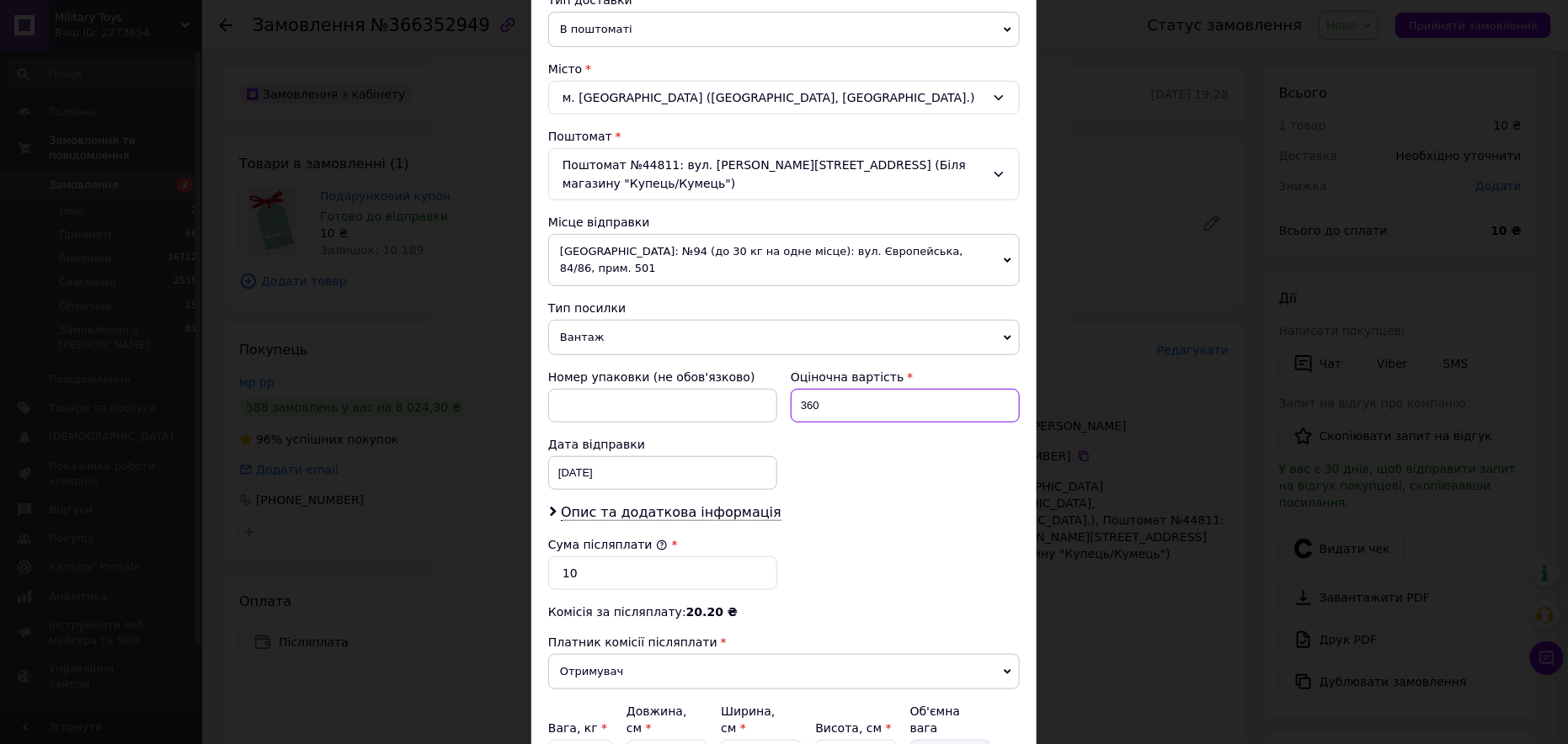
scroll to position [421, 0]
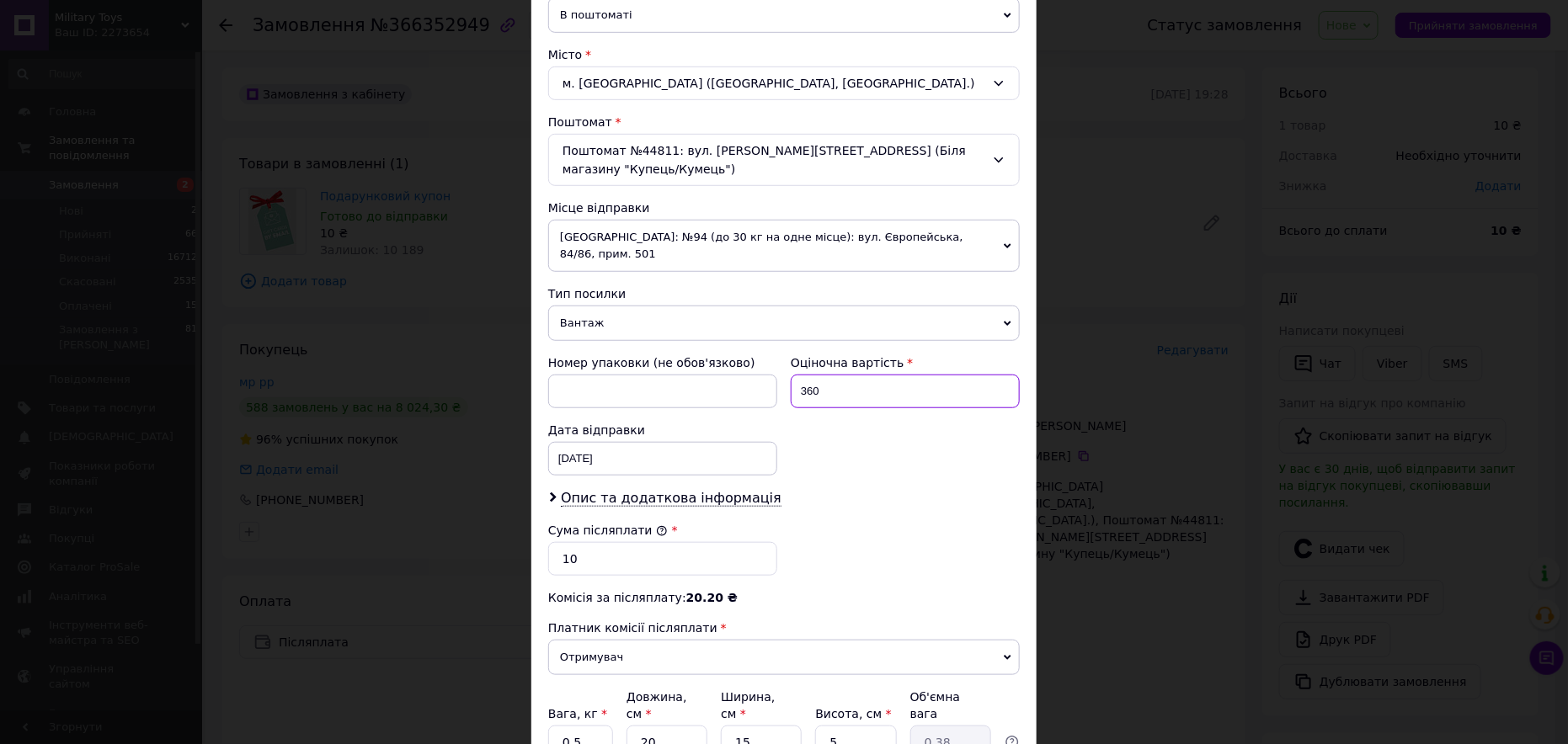
type input "360"
click at [556, 542] on input "10" at bounding box center [663, 559] width 229 height 34
type input "260"
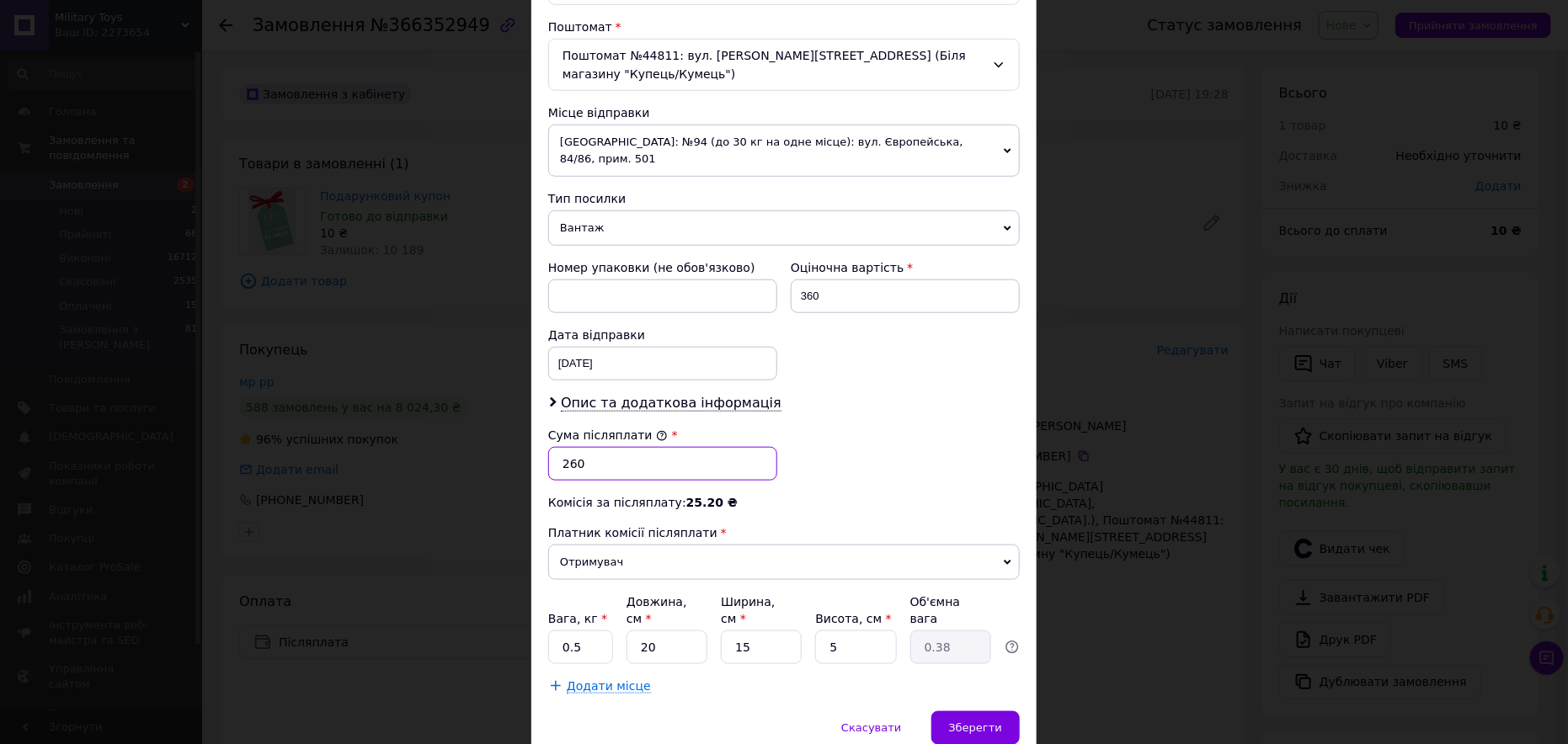
scroll to position [534, 0]
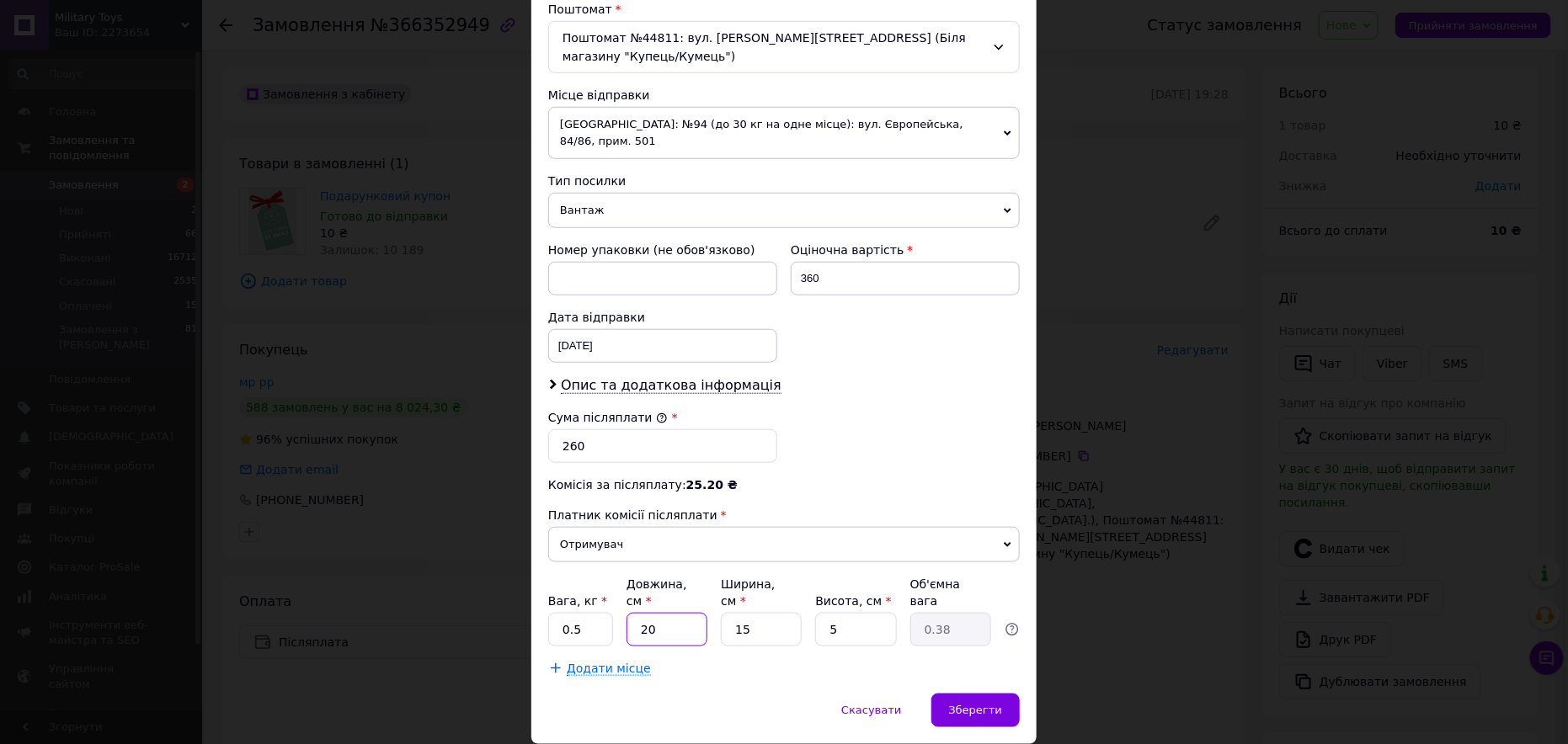
drag, startPoint x: 643, startPoint y: 572, endPoint x: 630, endPoint y: 579, distance: 14.8
click at [630, 613] on input "20" at bounding box center [667, 630] width 81 height 34
type input "30"
type input "0.56"
type input "30"
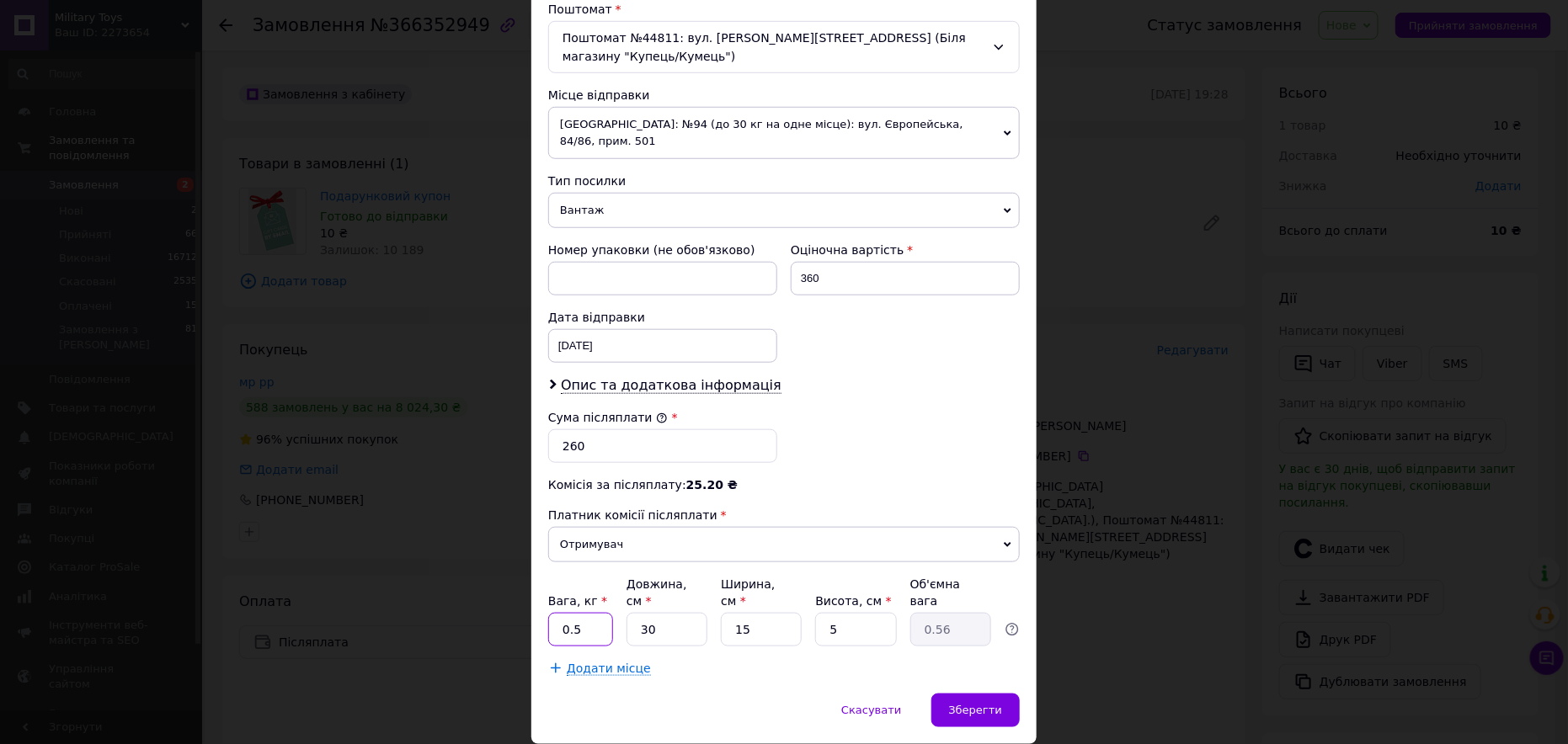
drag, startPoint x: 576, startPoint y: 567, endPoint x: 535, endPoint y: 570, distance: 41.1
click at [535, 570] on div "Спосіб доставки Нова Пошта (платна) Платник Отримувач Відправник Прізвище отрим…" at bounding box center [784, 134] width 505 height 1117
type input "1"
drag, startPoint x: 761, startPoint y: 567, endPoint x: 728, endPoint y: 571, distance: 33.2
click at [728, 613] on input "15" at bounding box center [761, 630] width 81 height 34
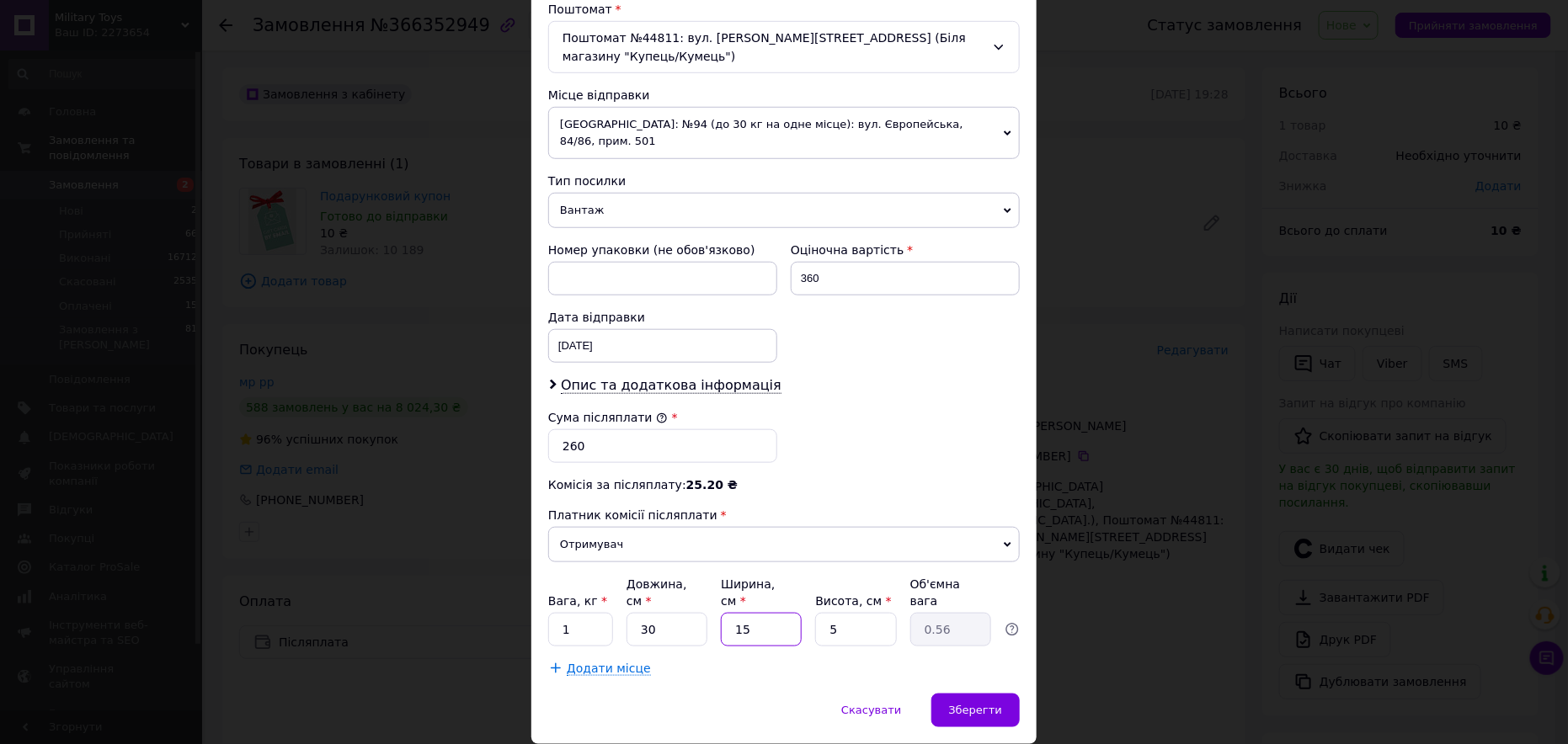
type input "2"
type input "0.1"
type input "20"
type input "0.75"
type input "20"
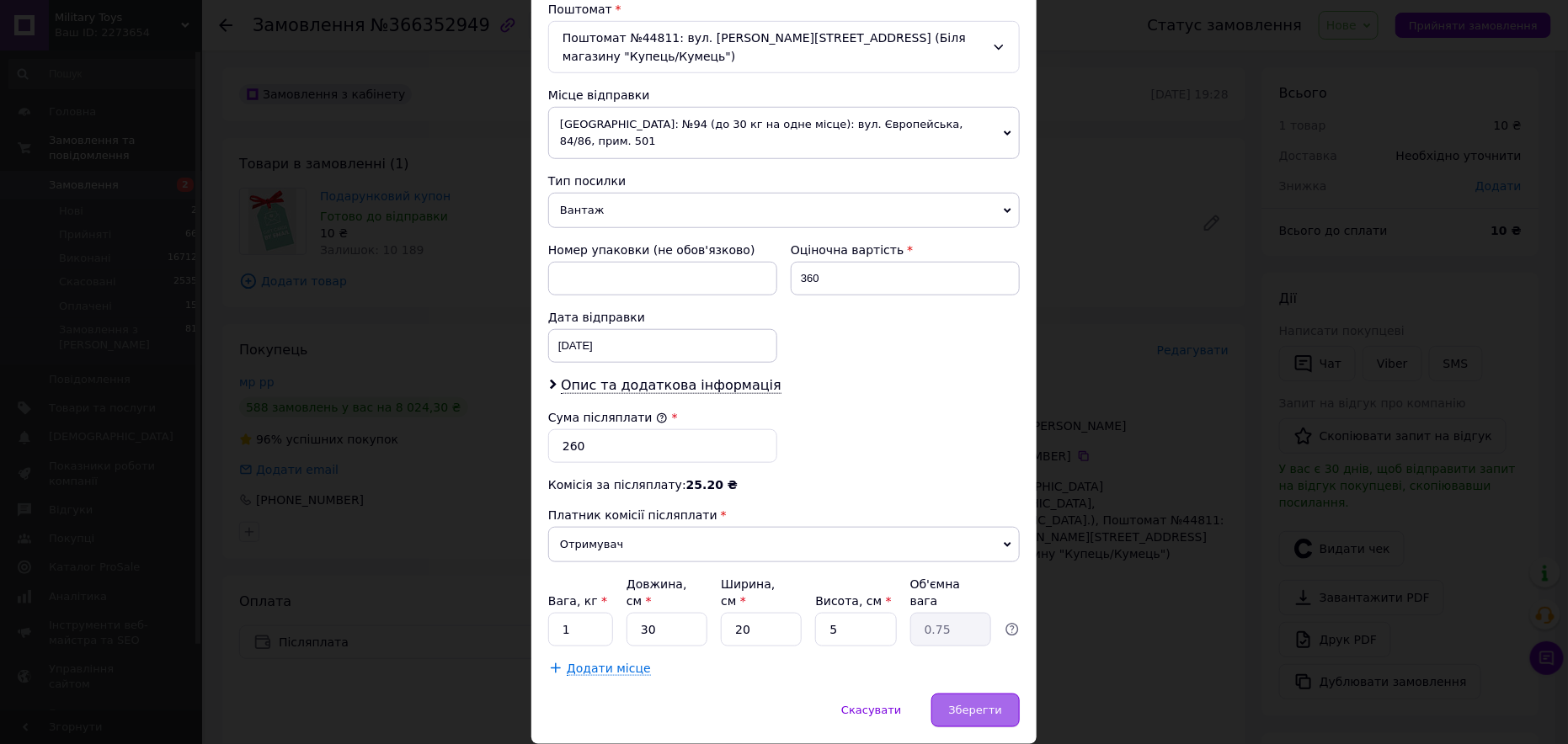
click at [968, 704] on span "Зберегти" at bounding box center [976, 710] width 53 height 12
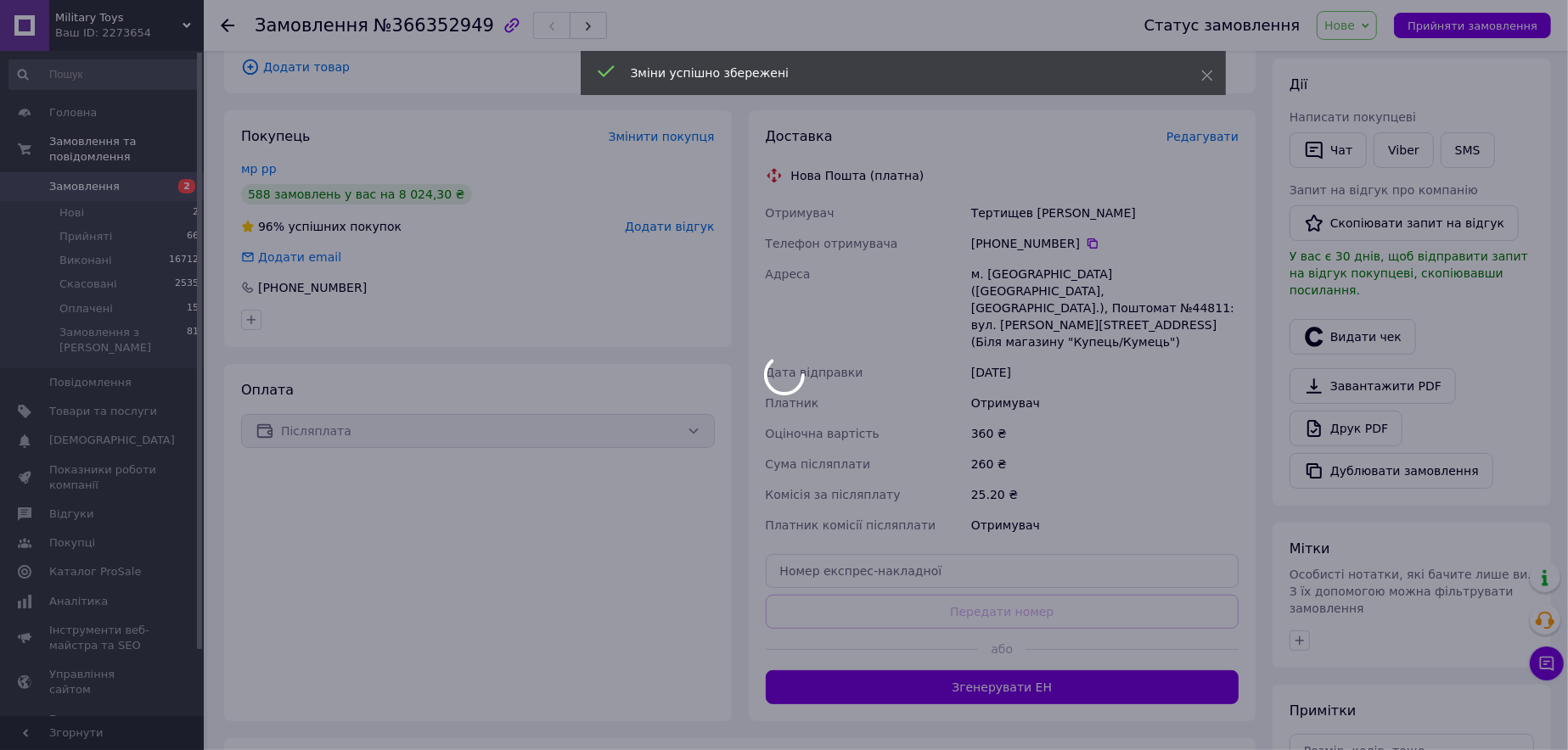
scroll to position [356, 0]
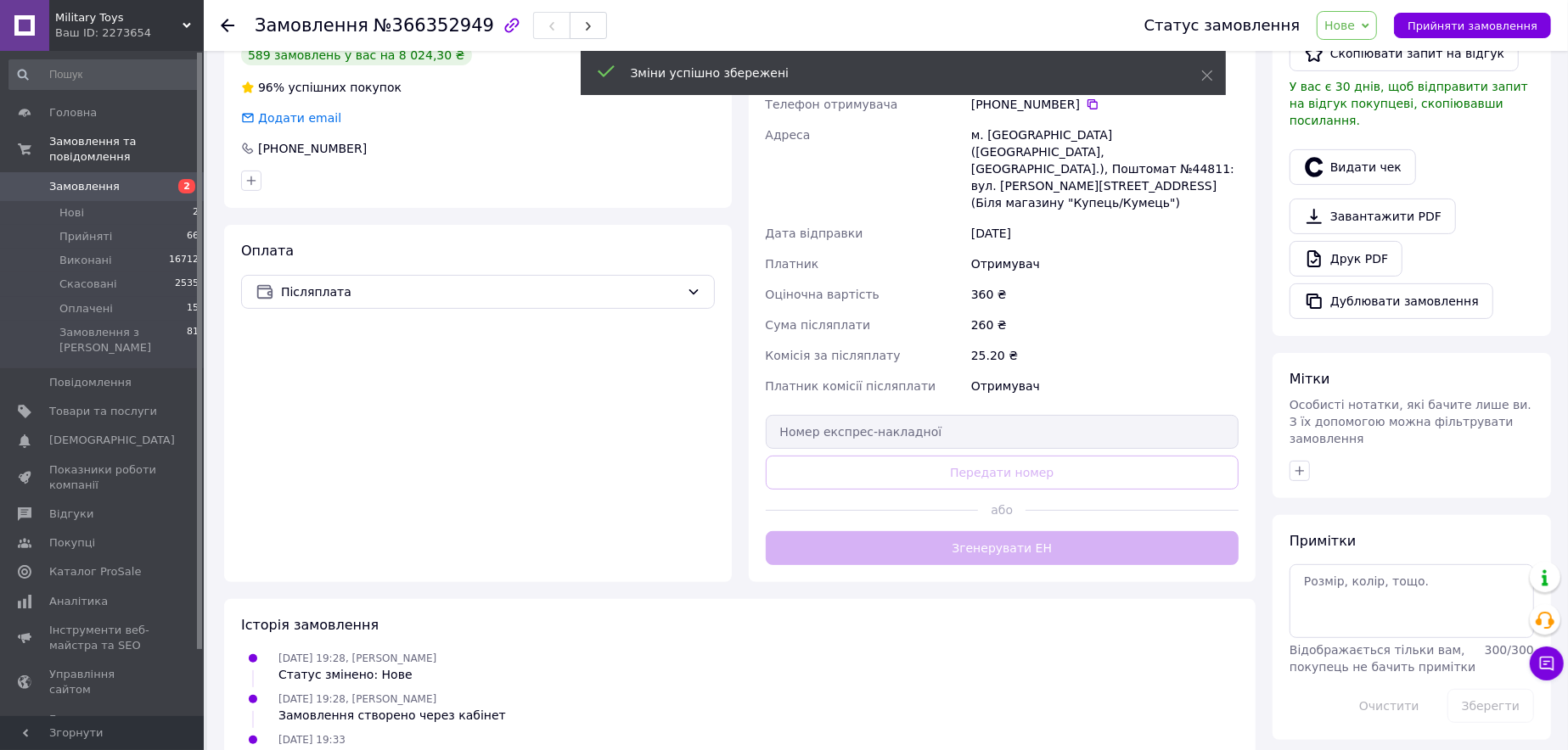
click at [993, 515] on div "Доставка Редагувати Нова Пошта (платна) Отримувач Тертищев Богдан Телефон отрим…" at bounding box center [1003, 277] width 474 height 577
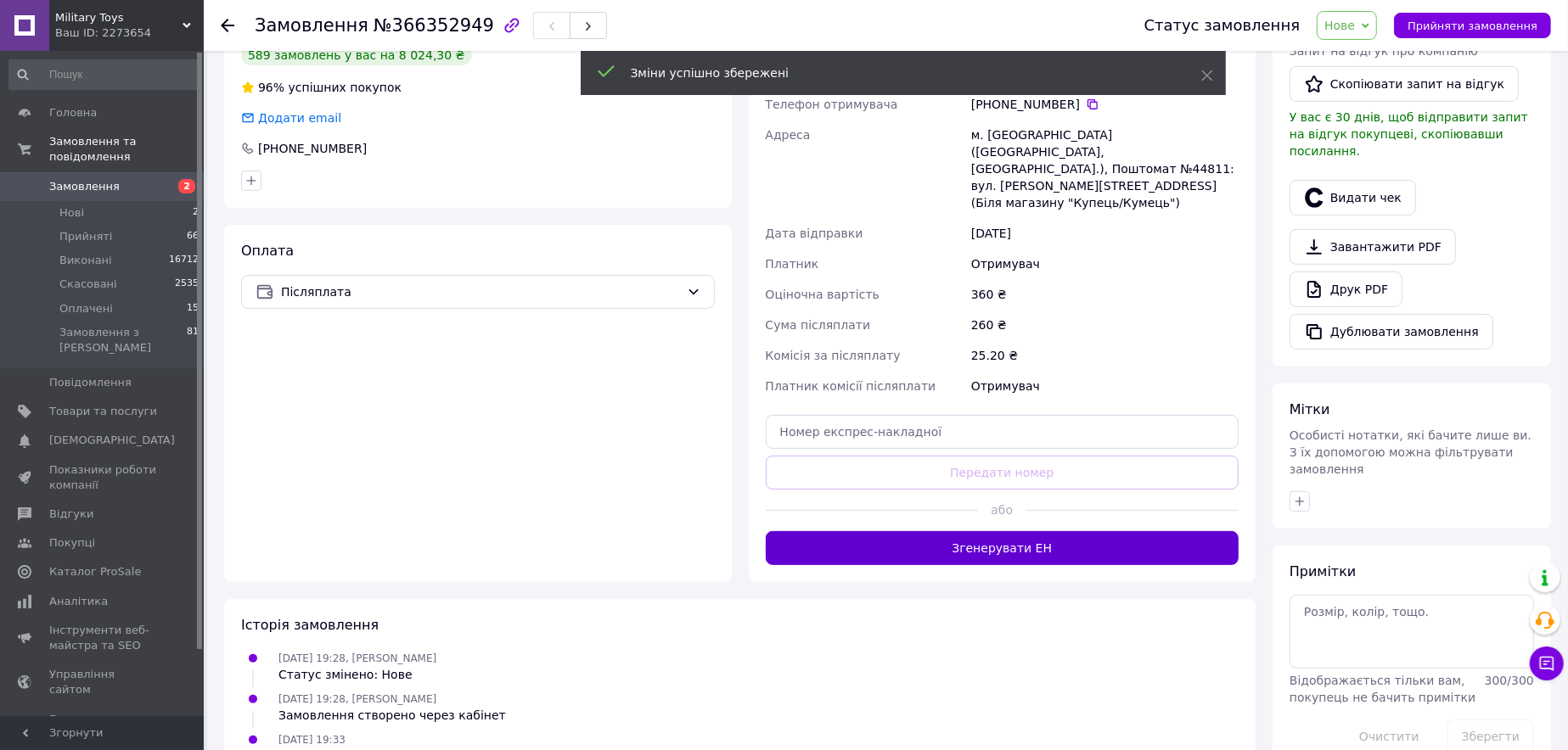
click at [1009, 531] on button "Згенерувати ЕН" at bounding box center [1003, 548] width 474 height 34
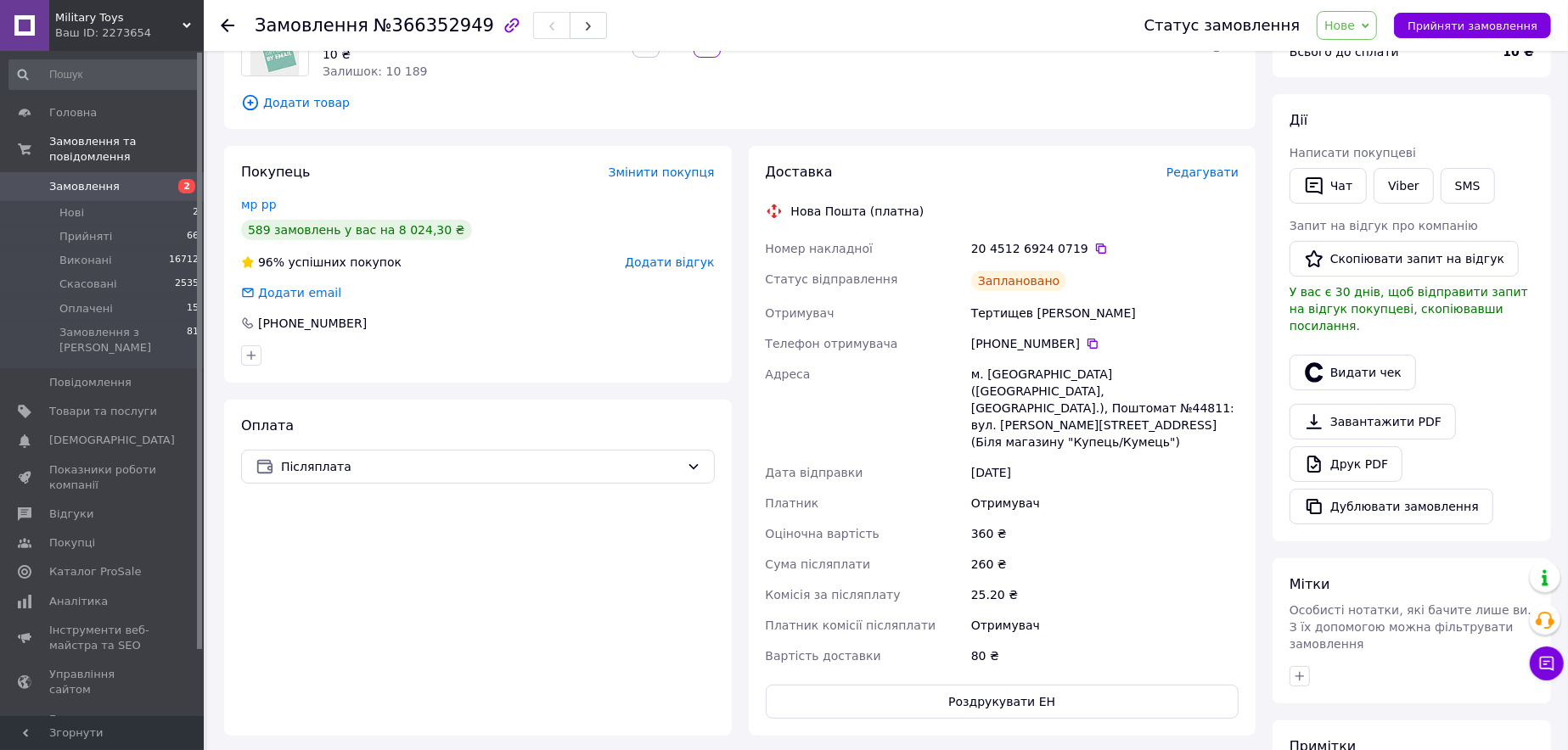
scroll to position [185, 0]
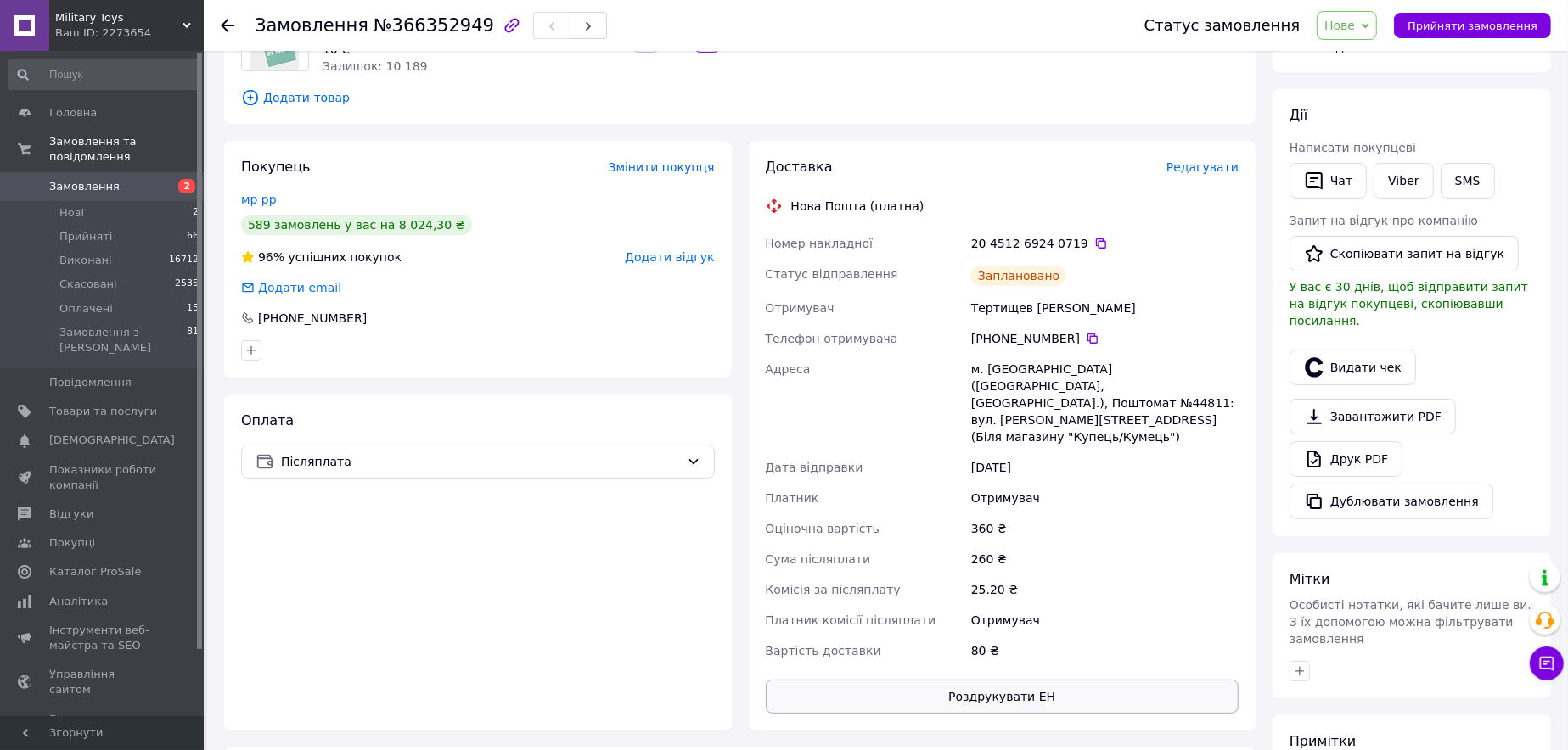
click at [1005, 680] on button "Роздрукувати ЕН" at bounding box center [1003, 697] width 474 height 34
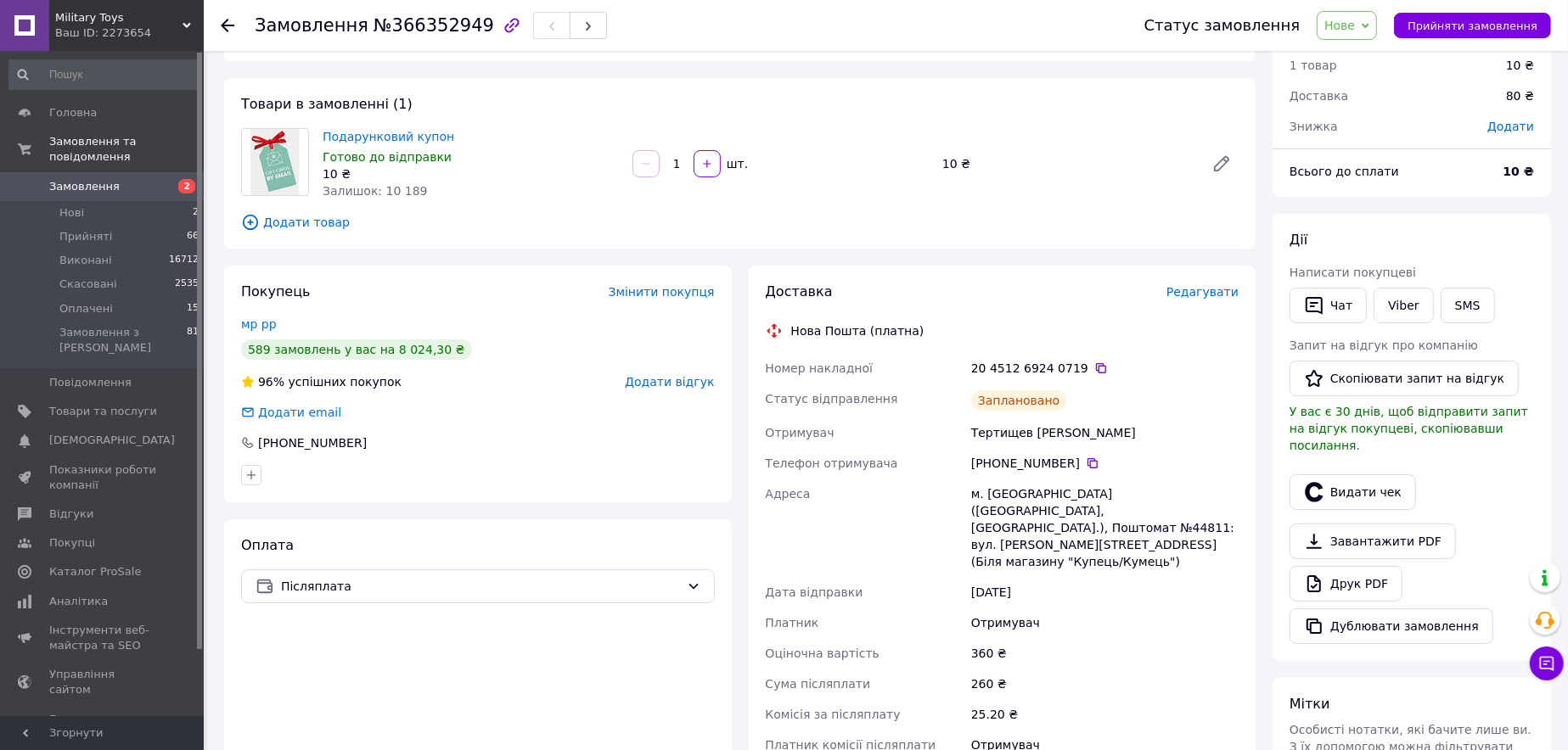
scroll to position [16, 0]
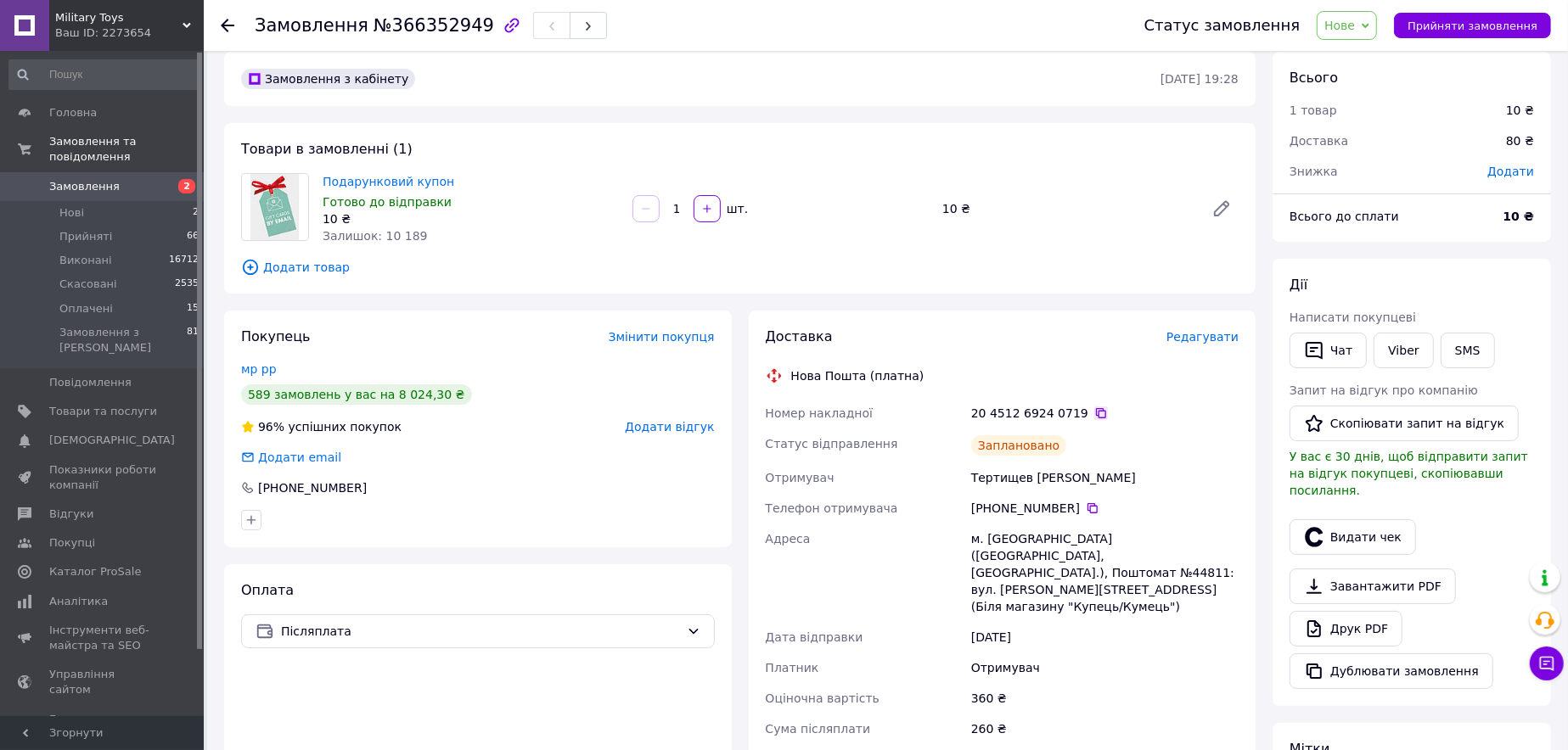
click at [1096, 410] on icon at bounding box center [1100, 413] width 10 height 10
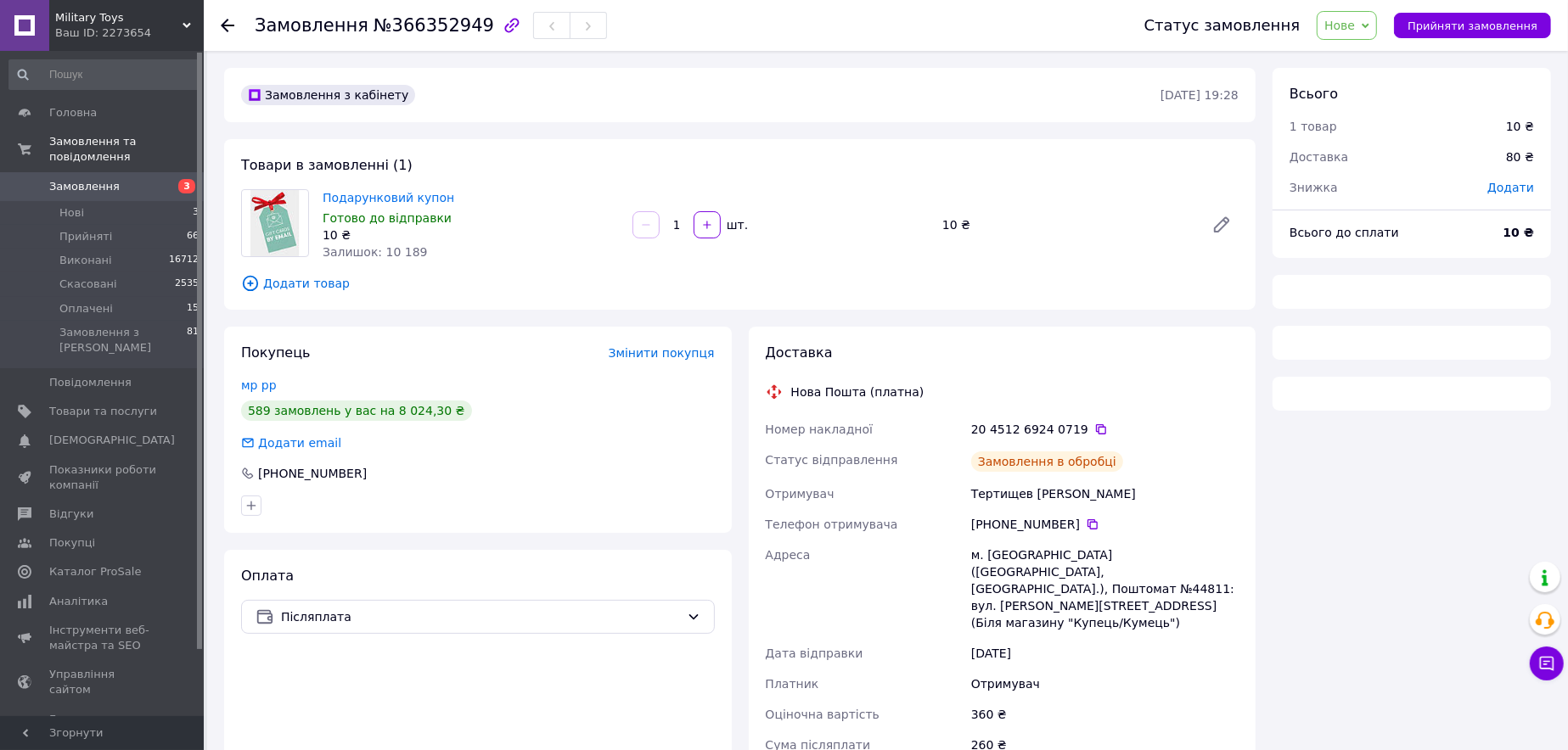
click at [1369, 29] on icon at bounding box center [1366, 26] width 8 height 8
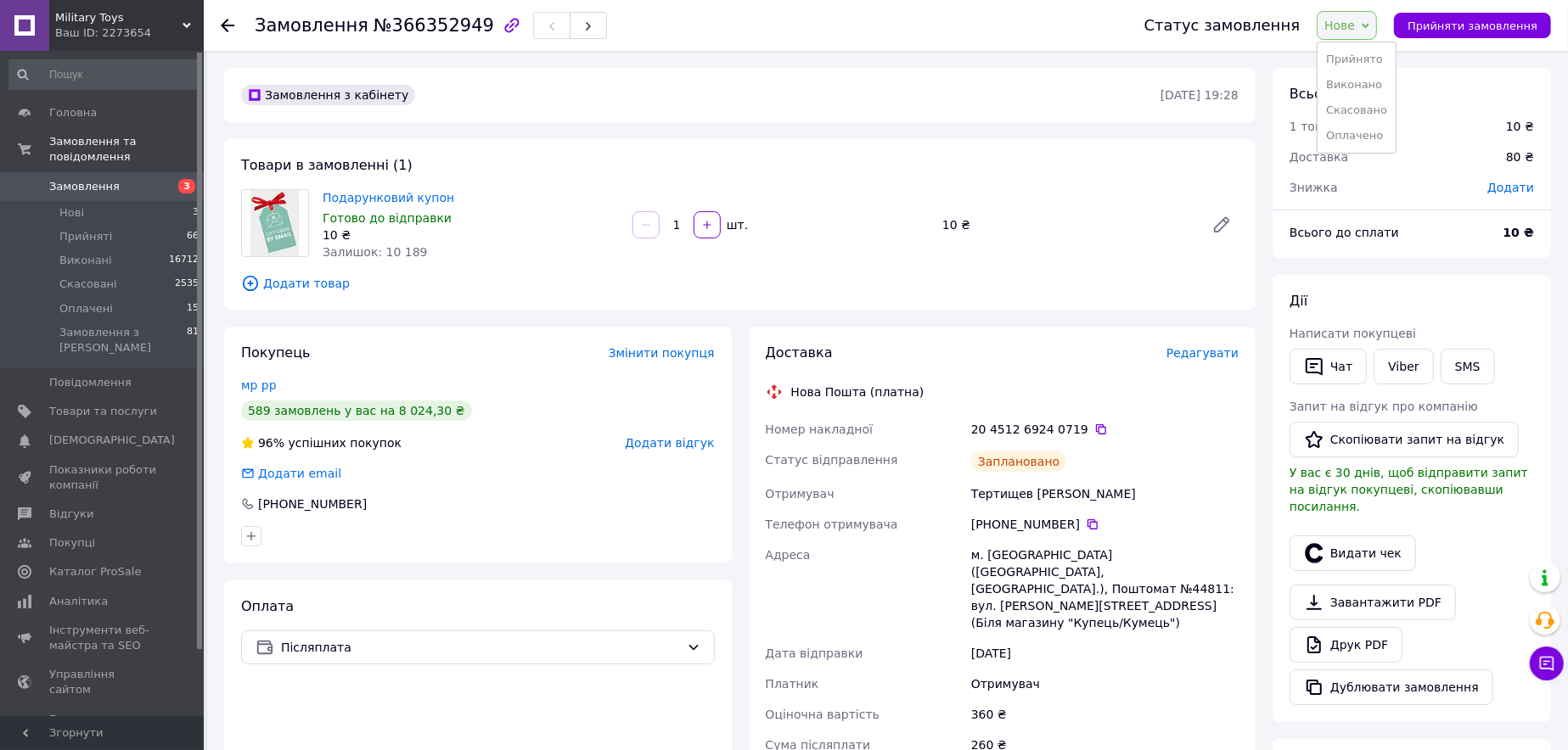
click at [1372, 61] on li "Прийнято" at bounding box center [1356, 59] width 78 height 25
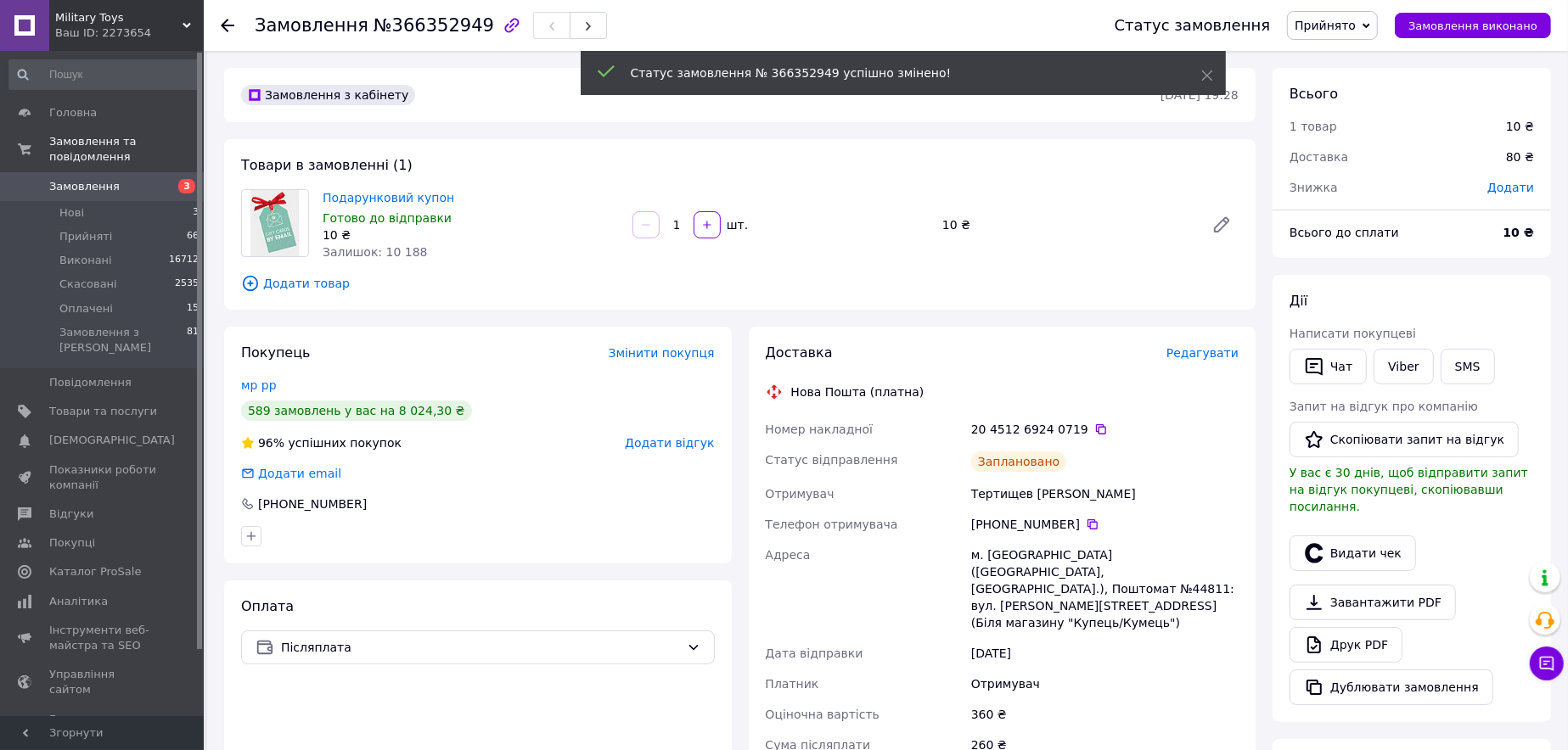
click at [138, 179] on span "Замовлення" at bounding box center [103, 186] width 108 height 15
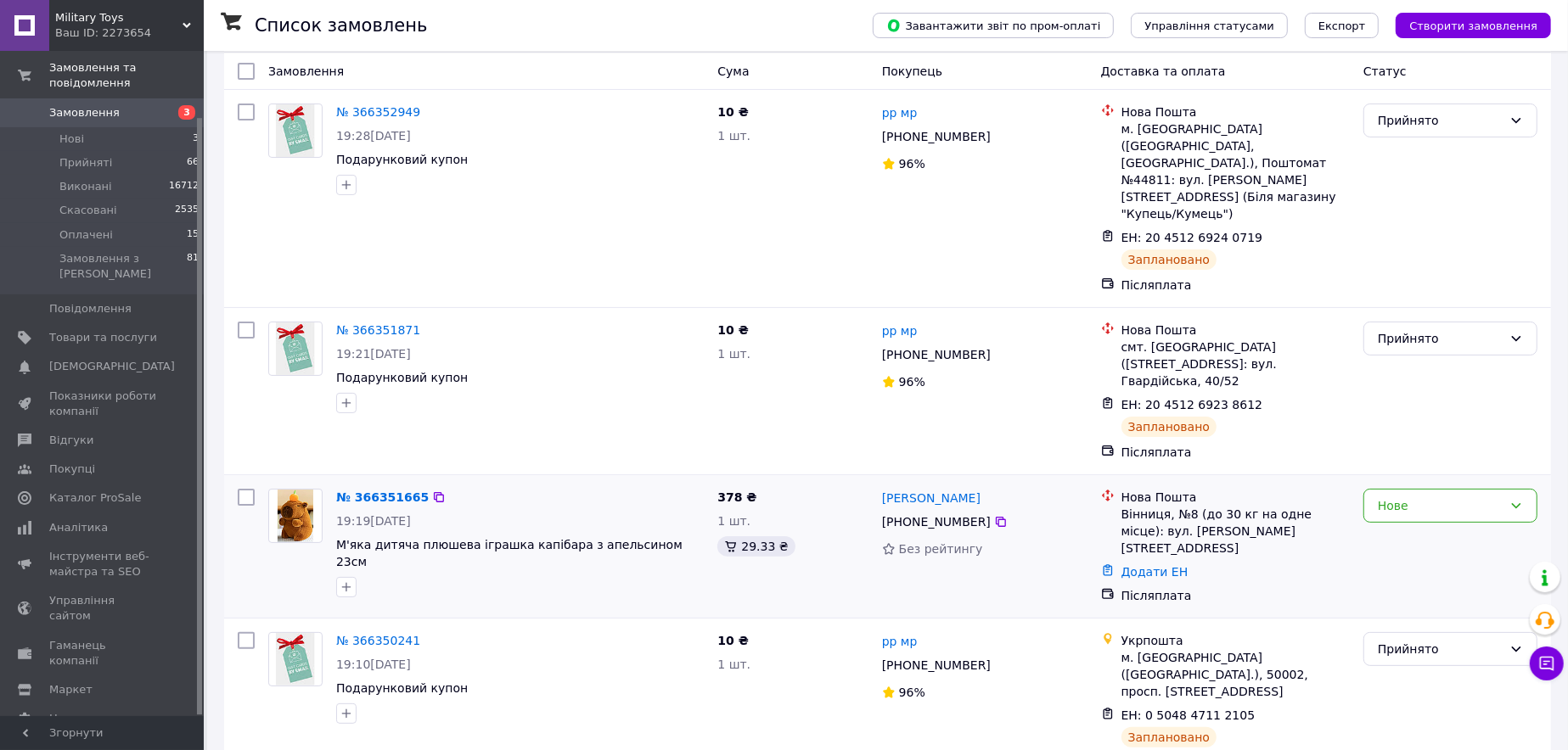
scroll to position [169, 0]
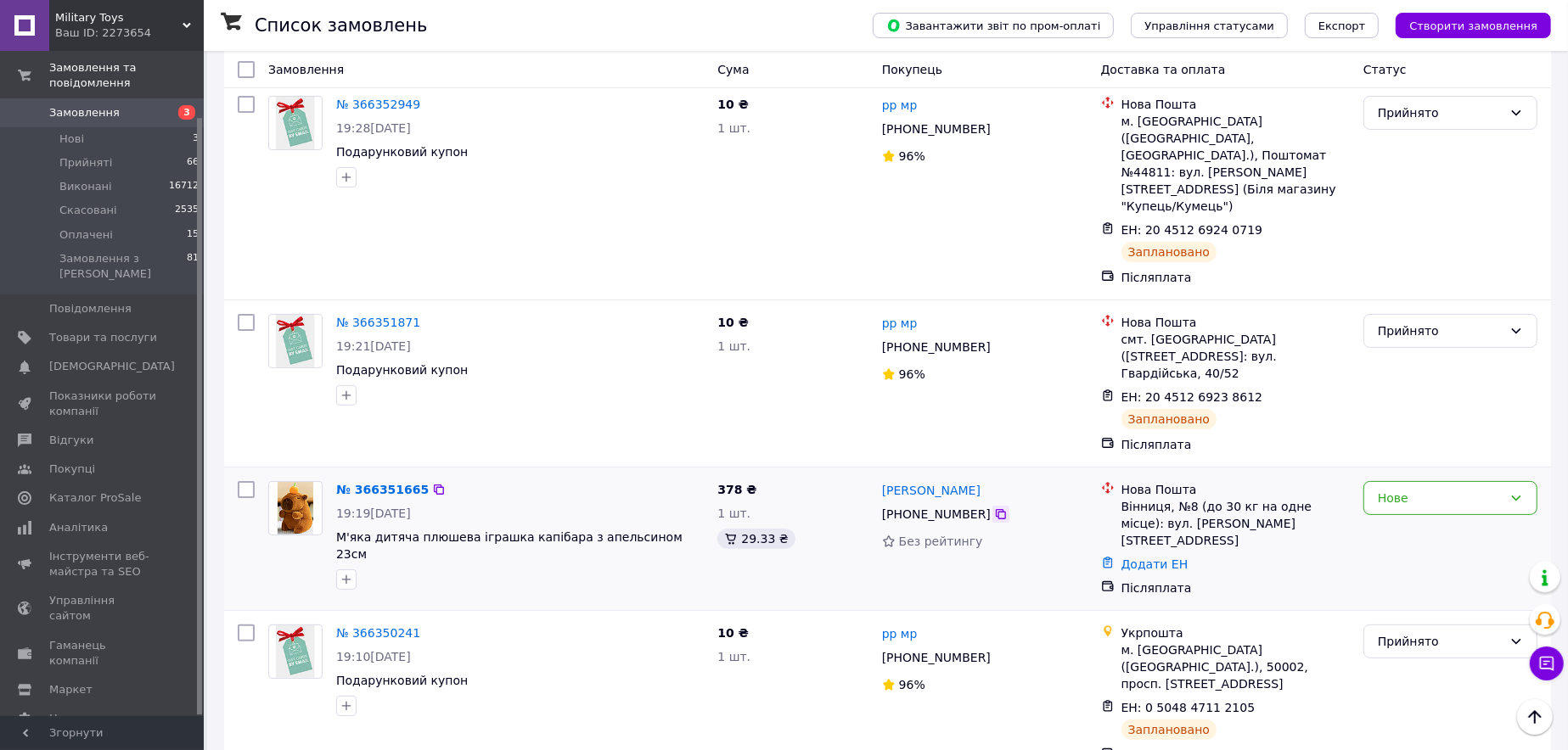
click at [995, 509] on icon at bounding box center [1000, 513] width 10 height 10
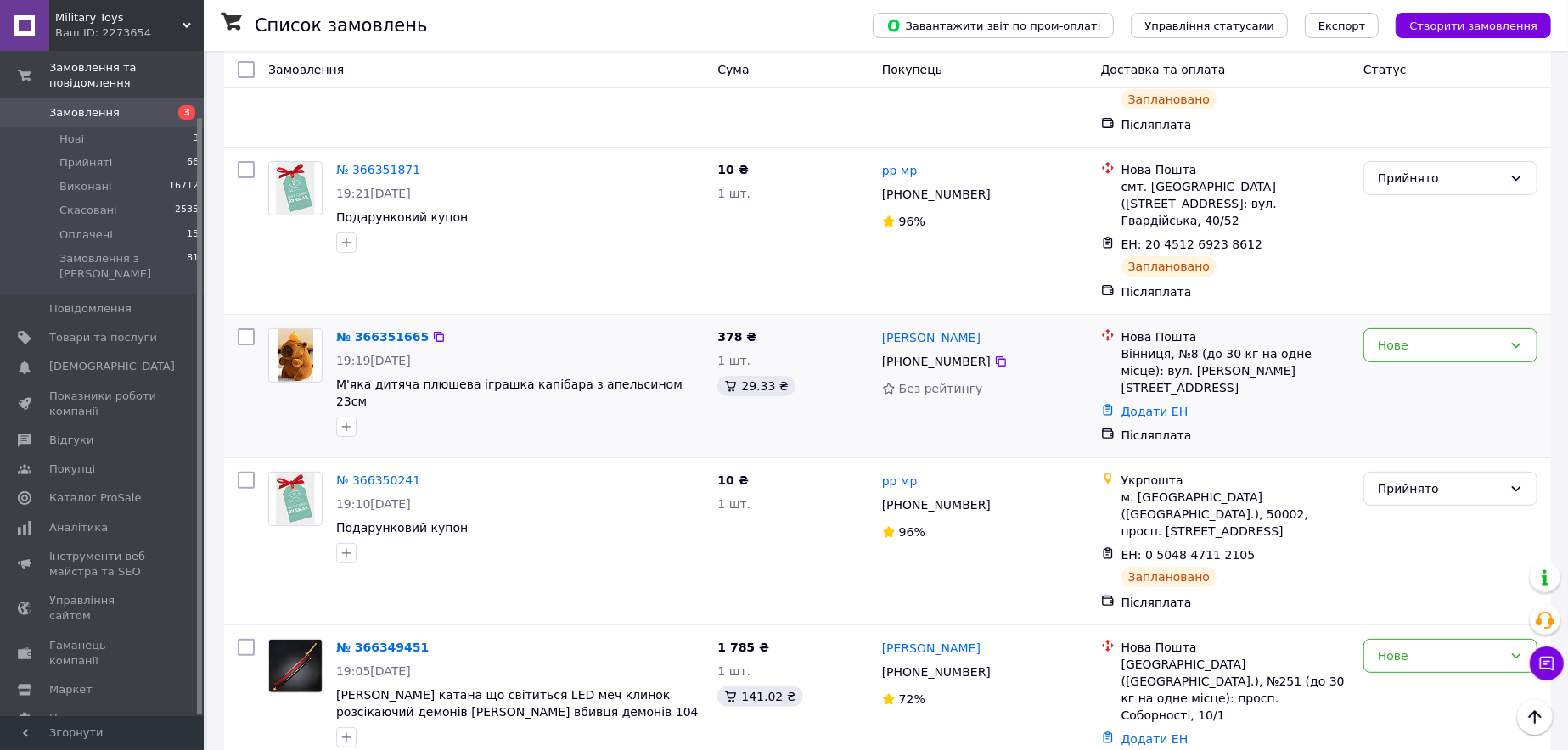
scroll to position [340, 0]
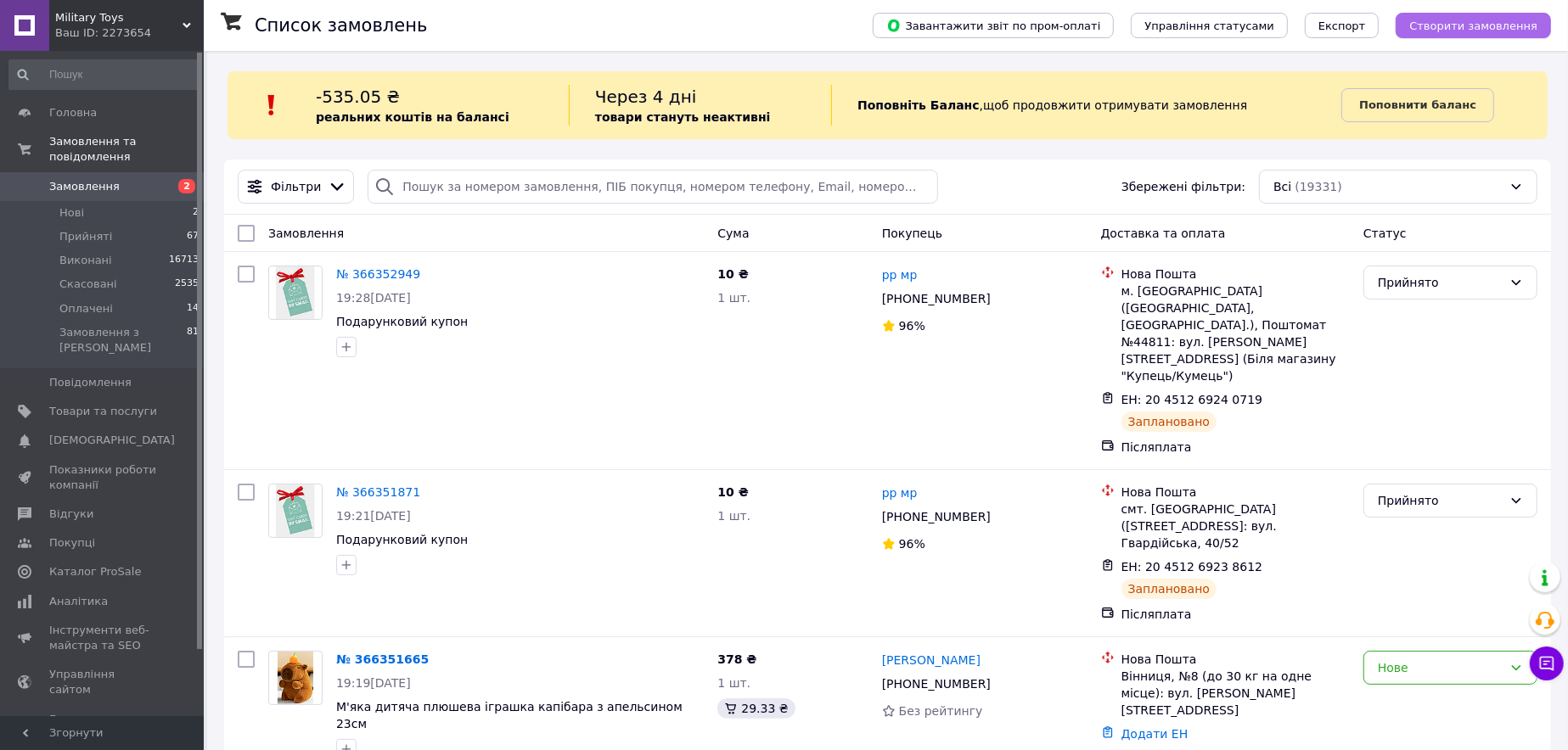
click at [1458, 17] on button "Створити замовлення" at bounding box center [1472, 25] width 155 height 25
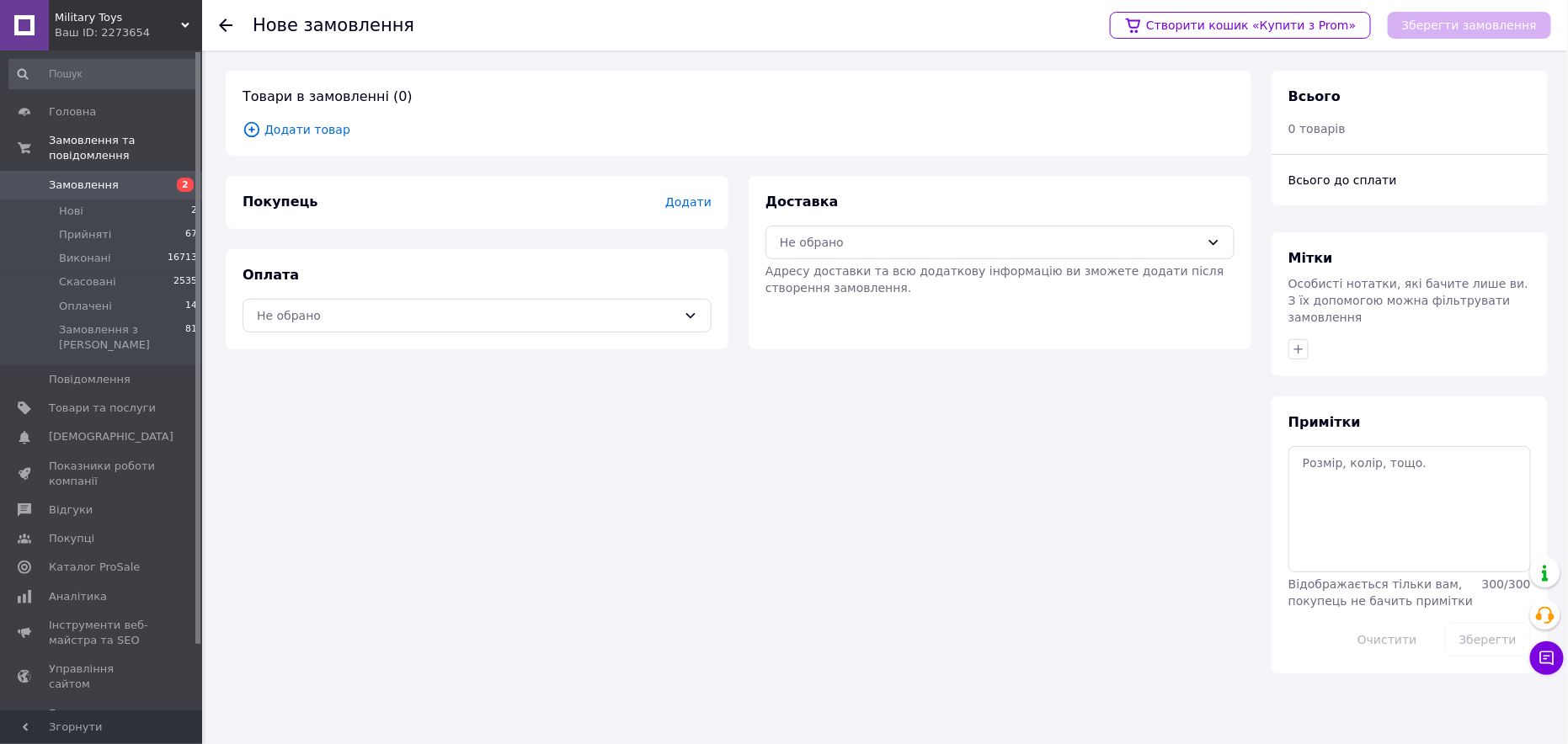
click at [309, 132] on span "Додати товар" at bounding box center [739, 129] width 992 height 19
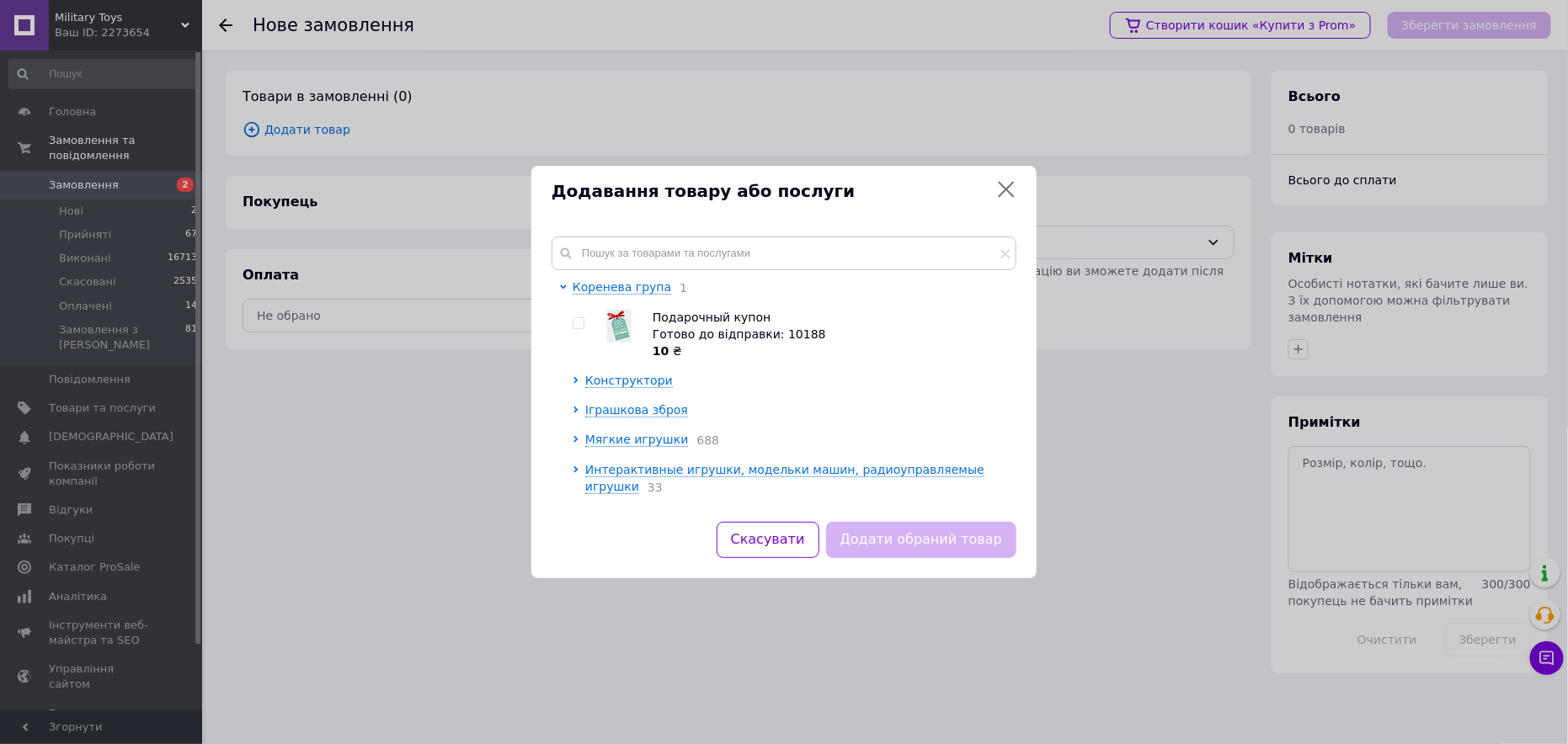
click at [581, 324] on input "checkbox" at bounding box center [578, 324] width 11 height 11
checkbox input "true"
click at [961, 548] on button "Додати обраний товар" at bounding box center [921, 540] width 190 height 36
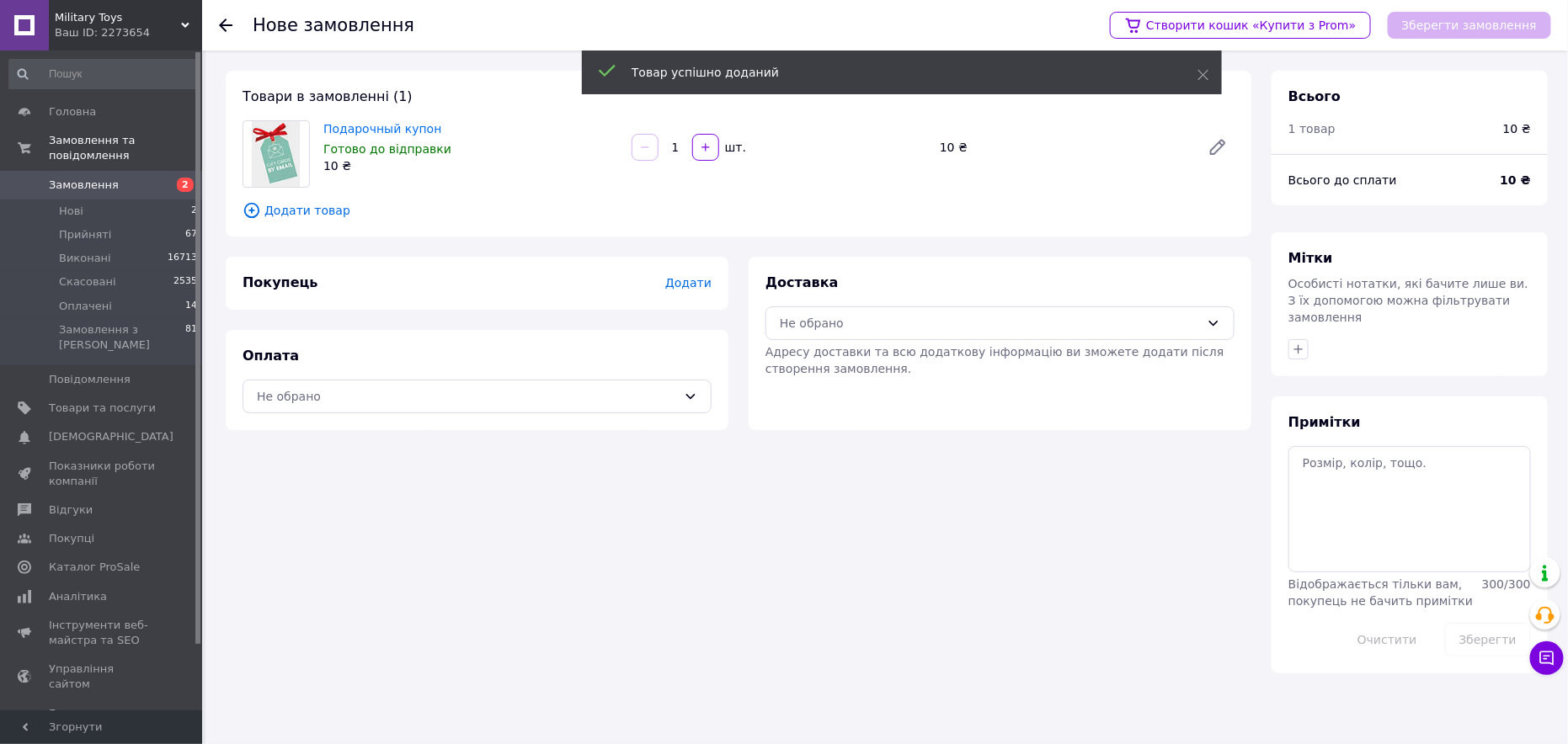
click at [676, 299] on div "Покупець Додати" at bounding box center [477, 284] width 503 height 53
click at [689, 287] on span "Додати" at bounding box center [688, 283] width 46 height 13
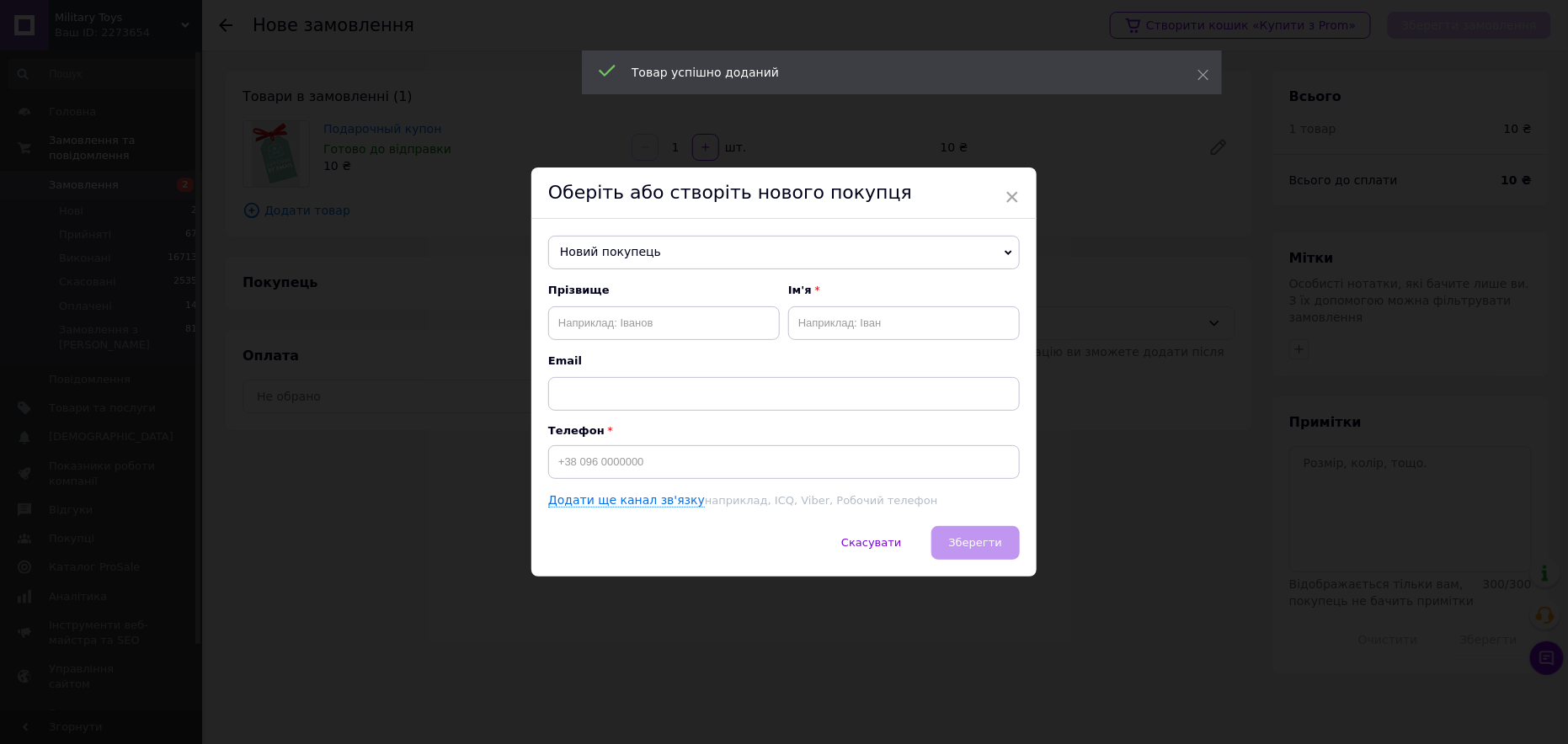
click at [616, 245] on span "Новий покупець" at bounding box center [784, 252] width 472 height 34
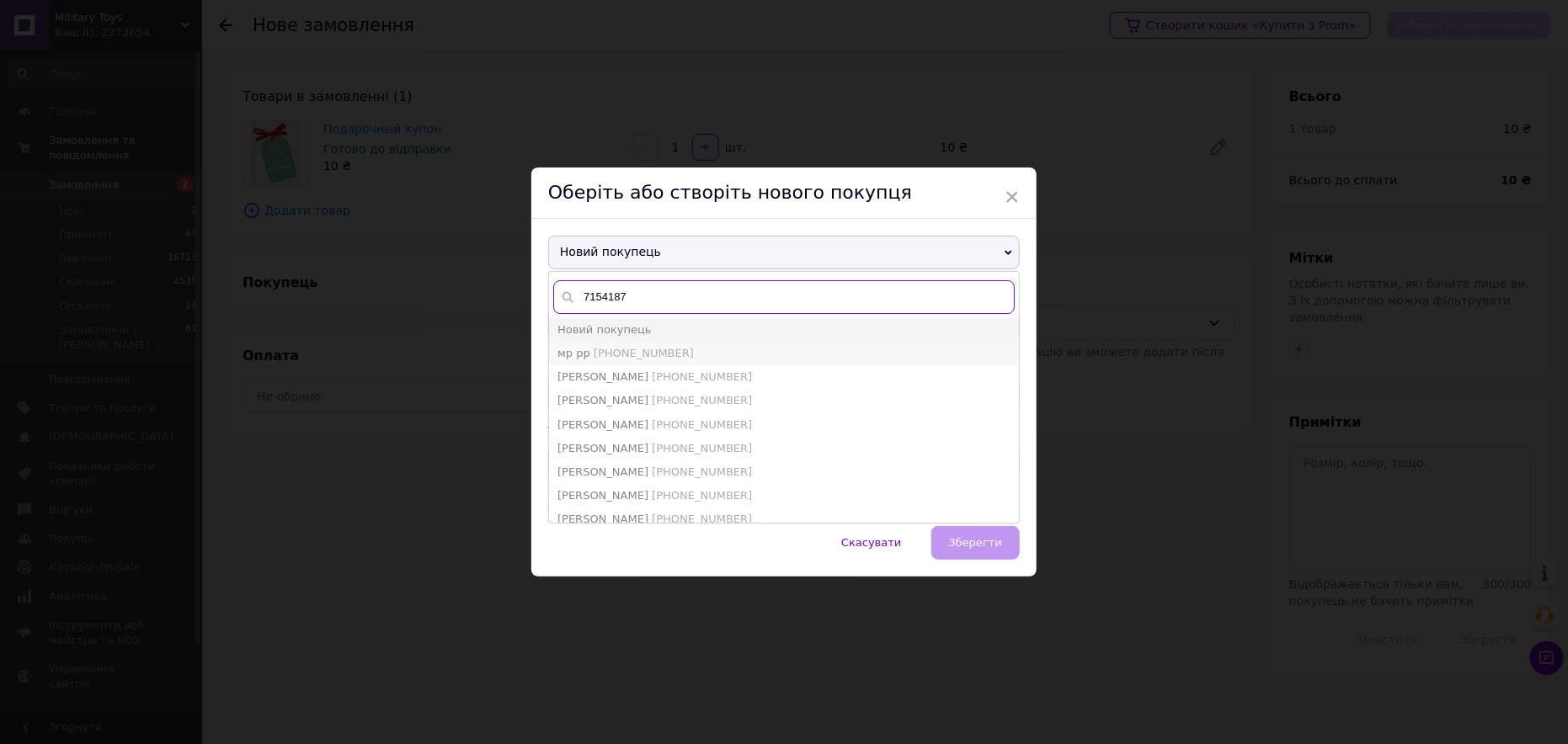
type input "7154187"
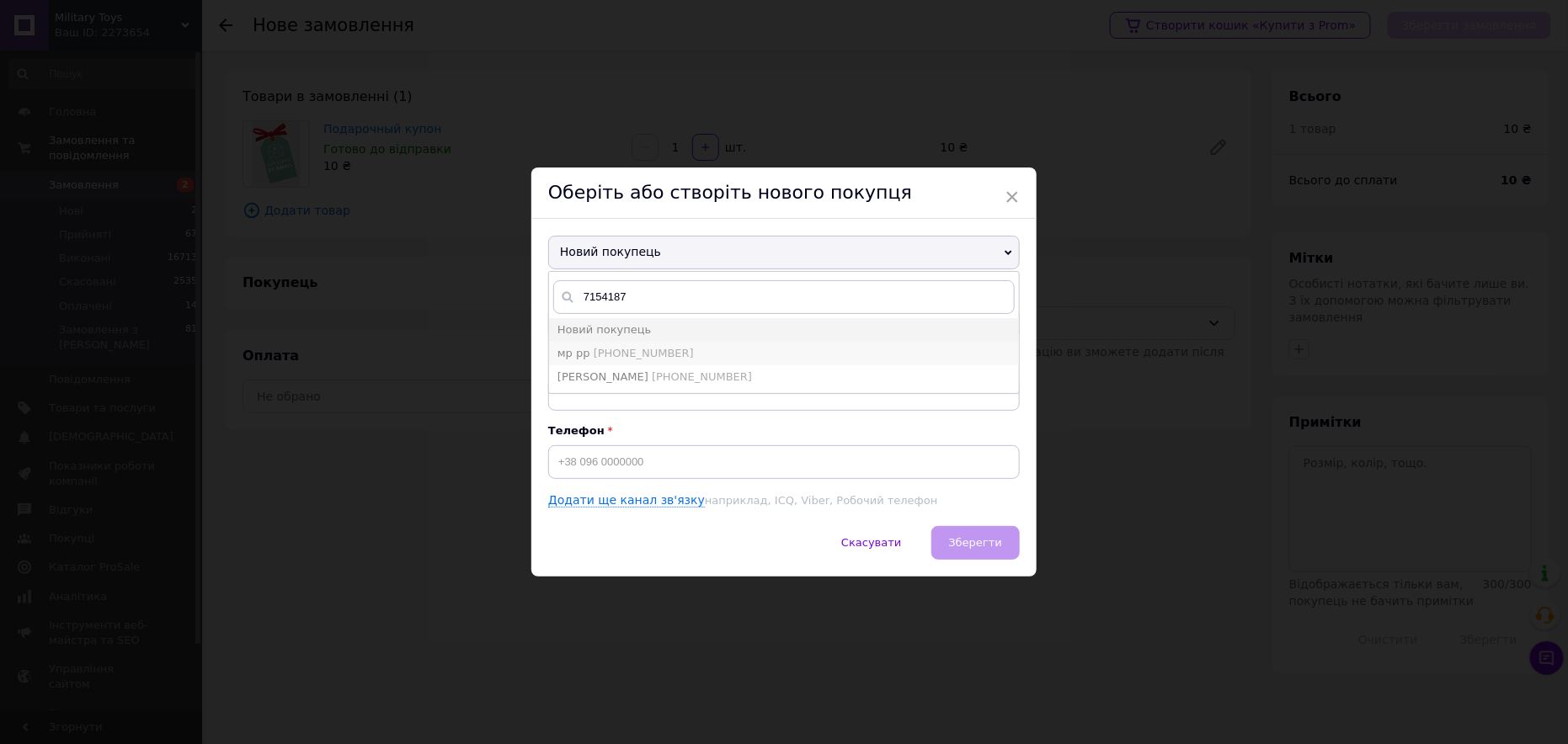
click at [658, 348] on span "+380667154187" at bounding box center [644, 353] width 100 height 12
type input "мр рр"
type input "+380667154187"
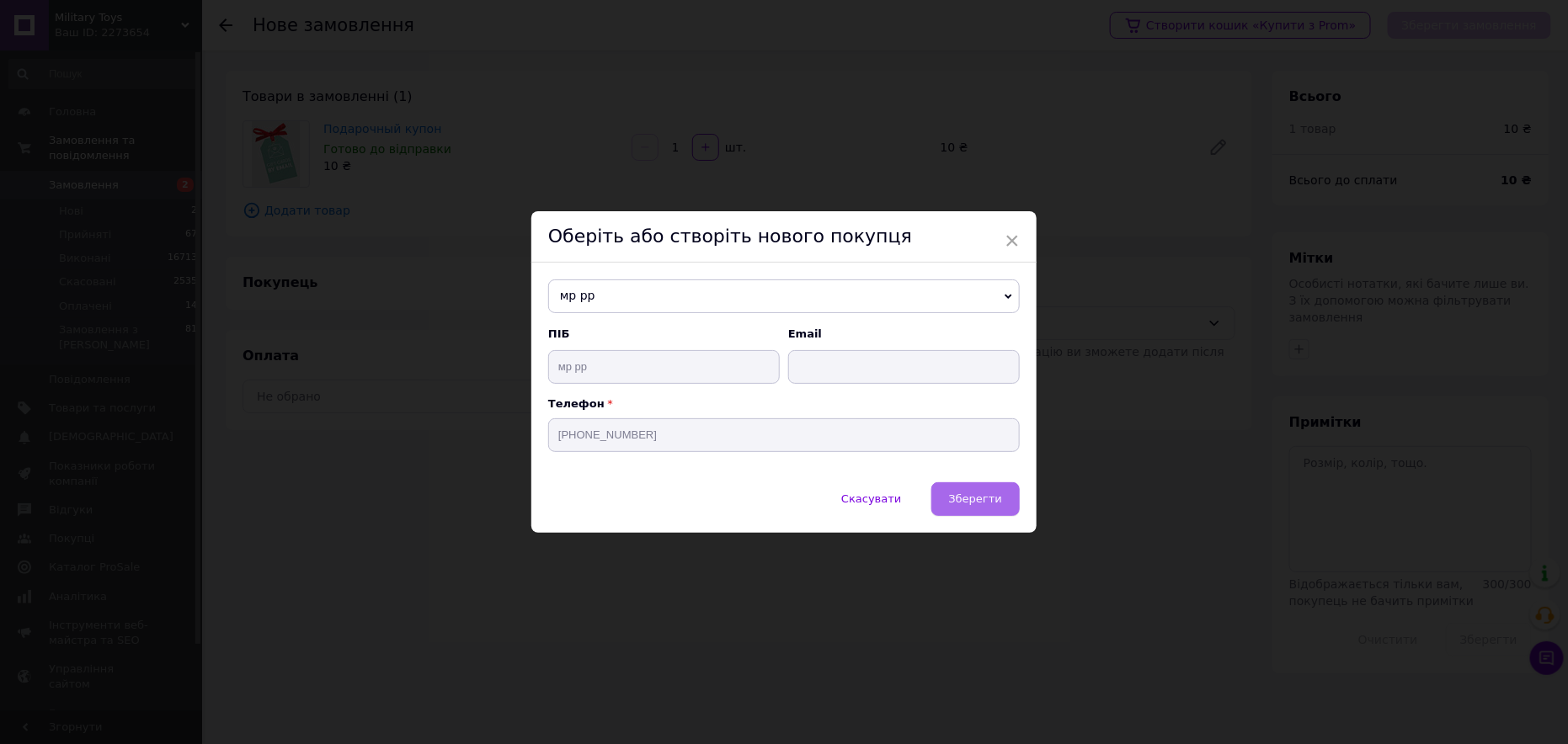
click at [992, 508] on button "Зберегти" at bounding box center [975, 500] width 88 height 34
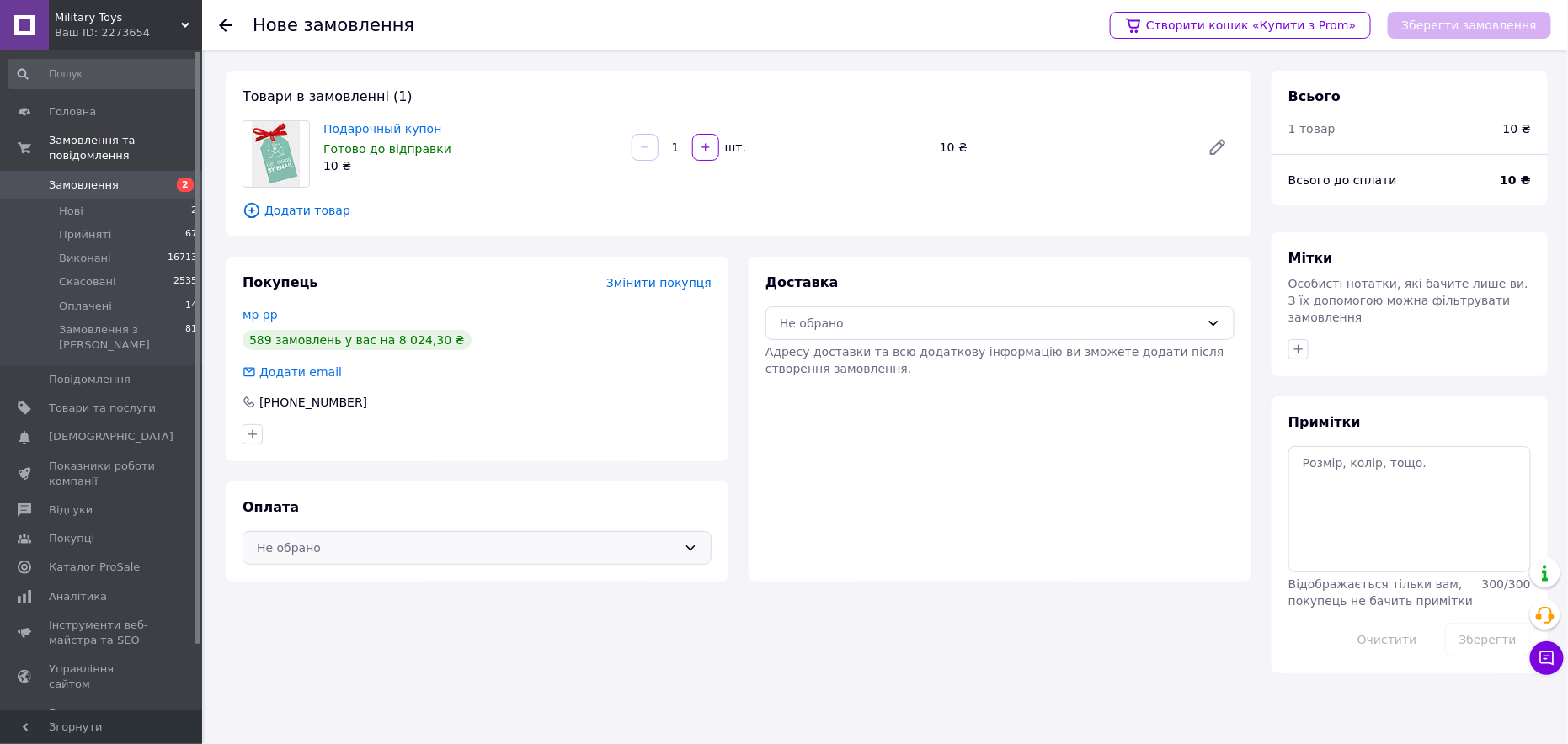
click at [368, 546] on div "Не обрано" at bounding box center [467, 548] width 420 height 19
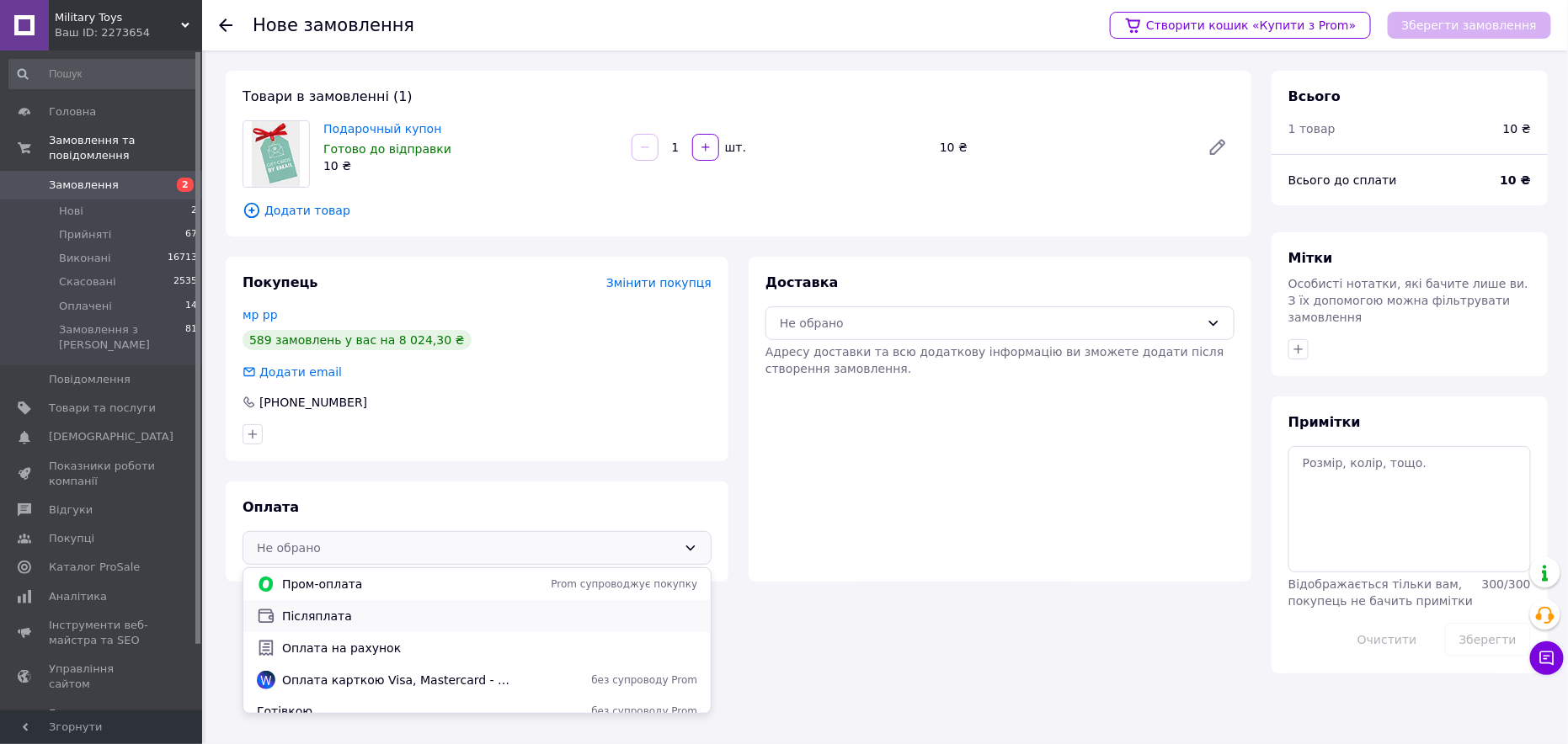
click at [322, 612] on span "Післяплата" at bounding box center [489, 616] width 415 height 17
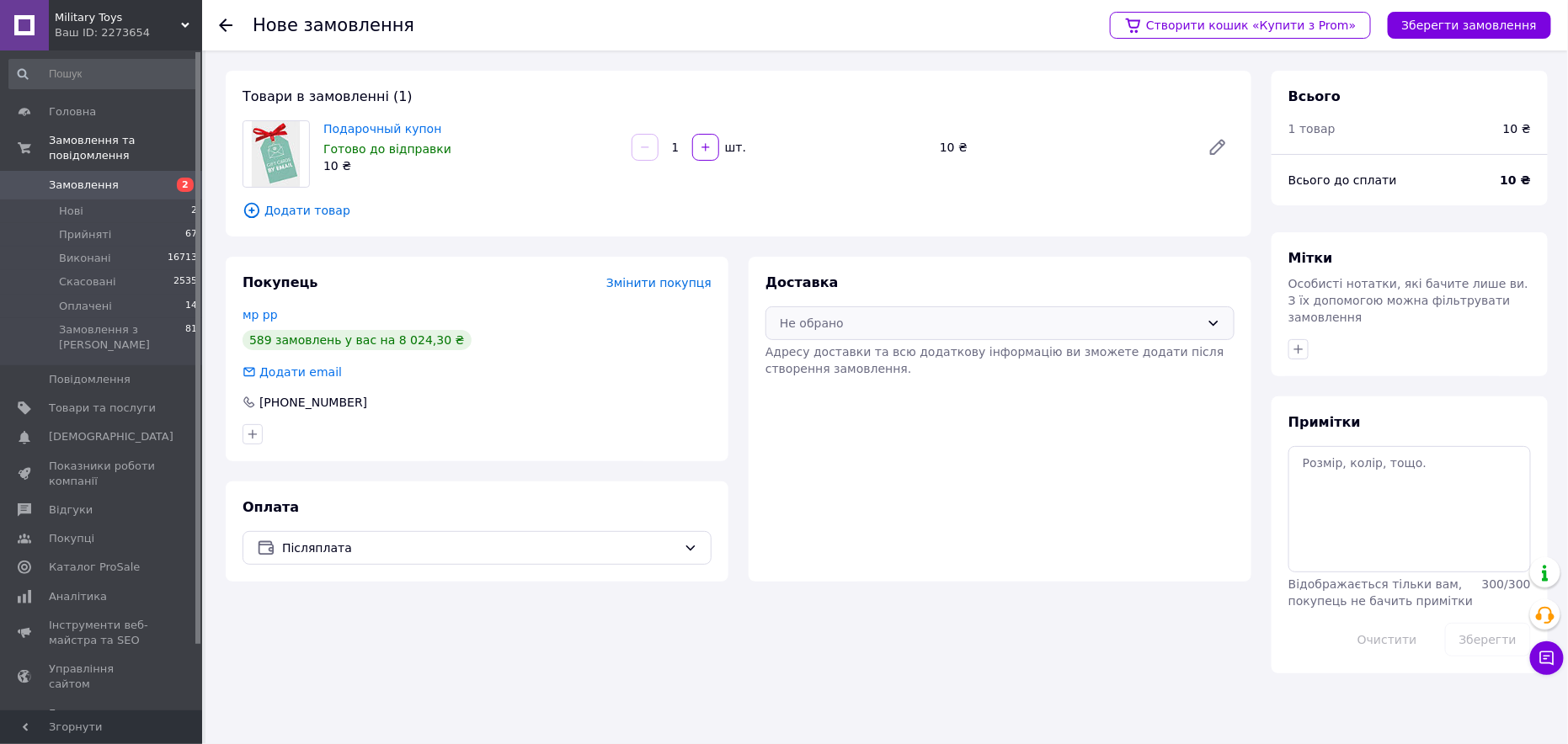
click at [876, 309] on div "Не обрано" at bounding box center [1000, 324] width 469 height 34
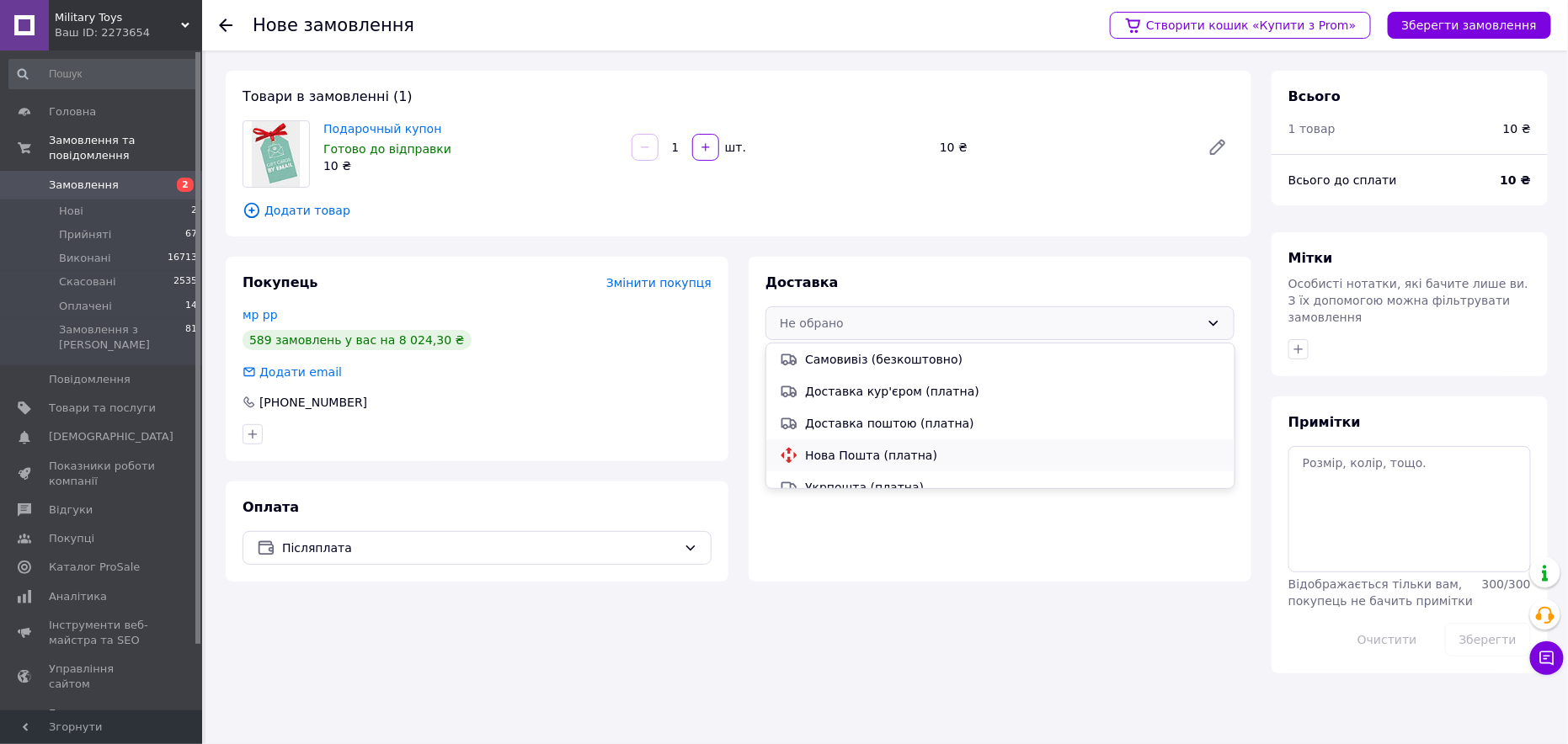
click at [856, 452] on span "Нова Пошта (платна)" at bounding box center [1012, 455] width 415 height 17
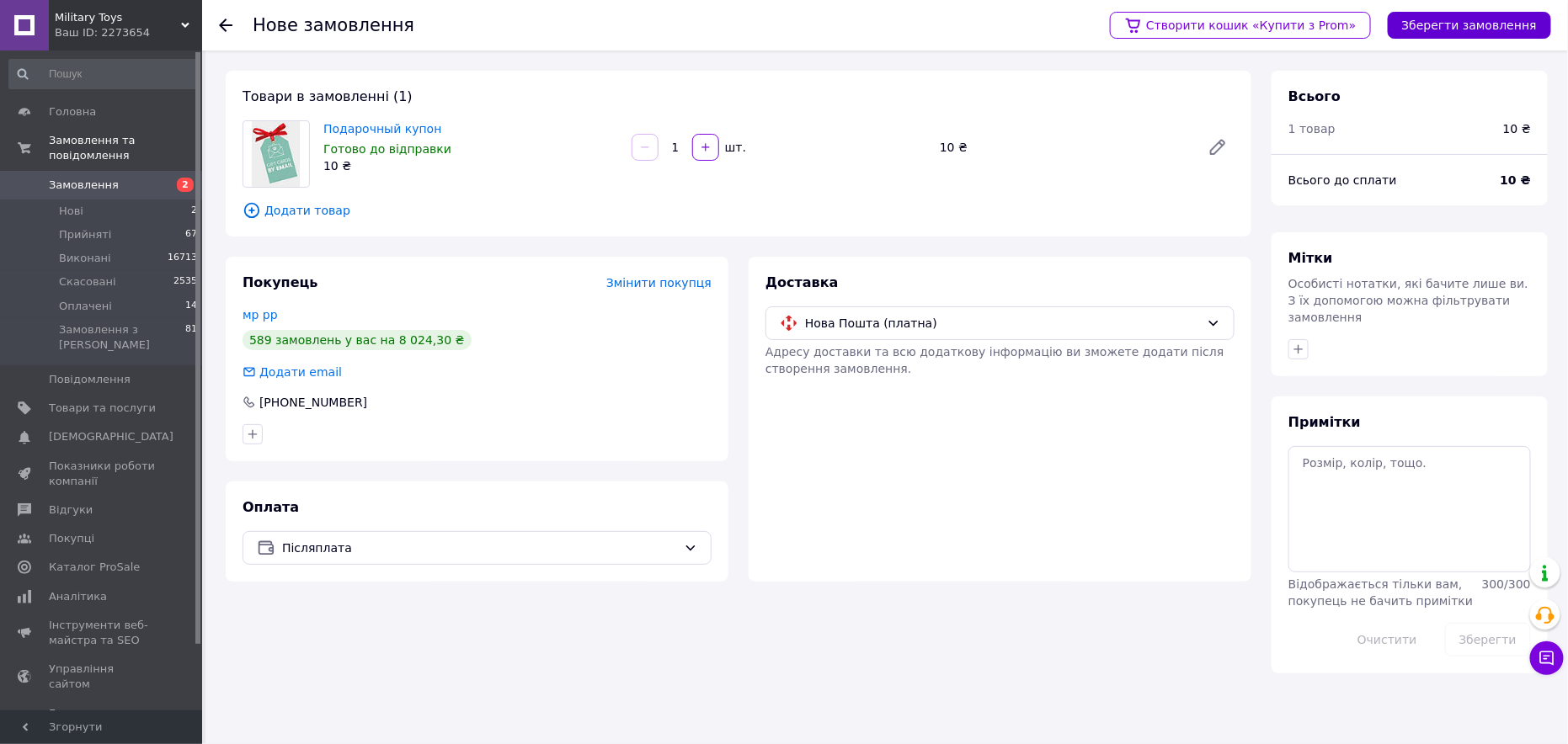
click at [1486, 33] on button "Зберегти замовлення" at bounding box center [1469, 25] width 164 height 27
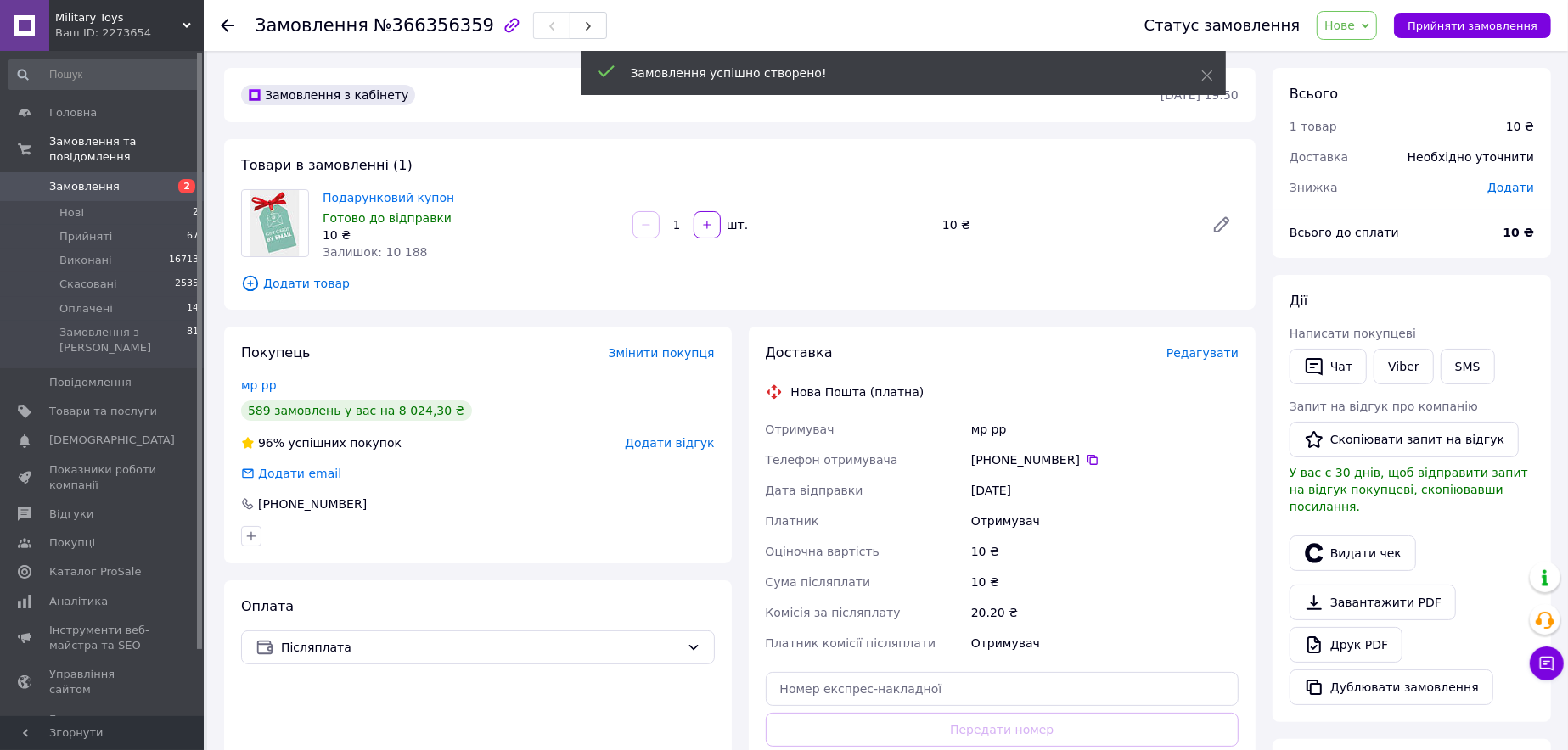
click at [1199, 347] on span "Редагувати" at bounding box center [1202, 353] width 73 height 13
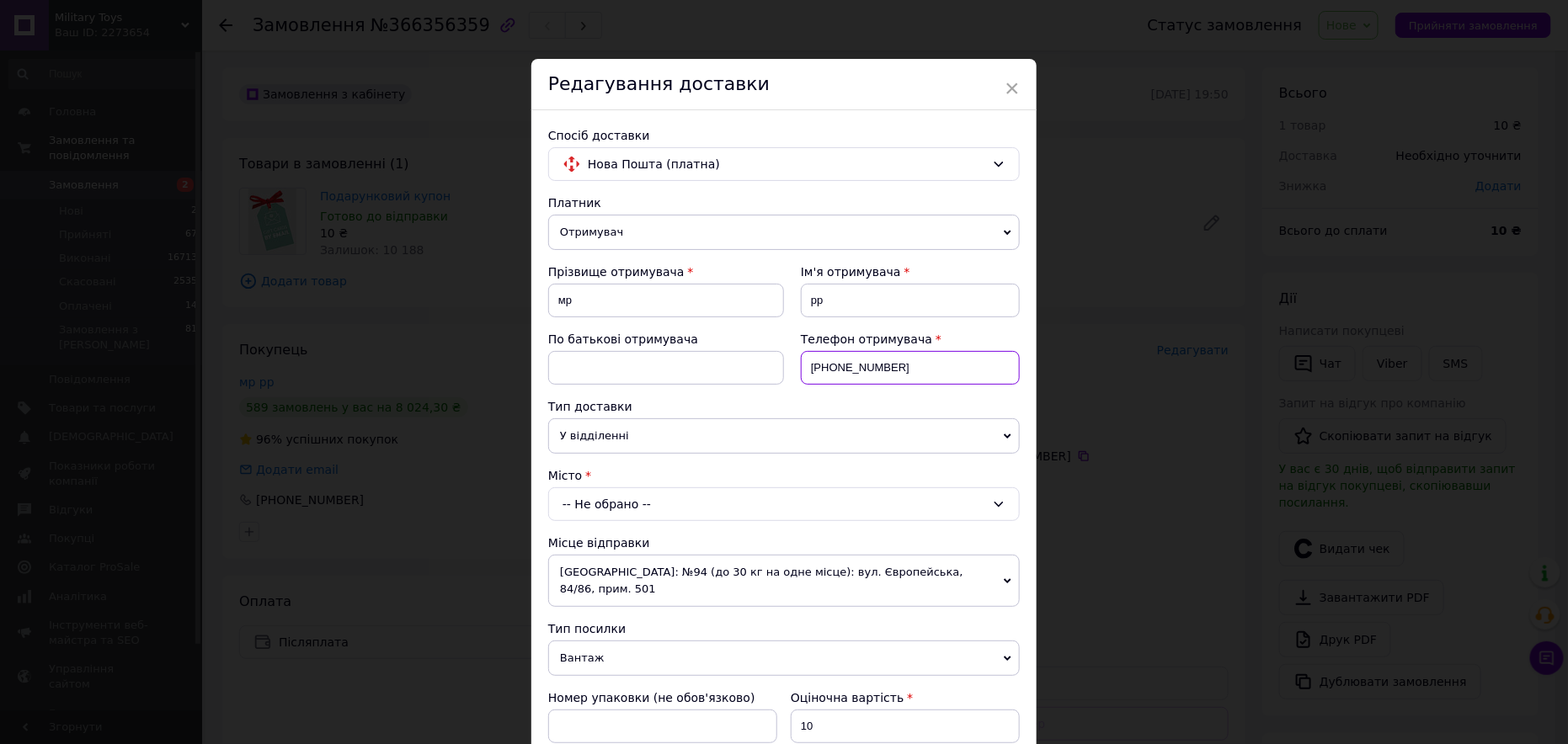
drag, startPoint x: 895, startPoint y: 366, endPoint x: 834, endPoint y: 370, distance: 61.1
click at [834, 370] on input "+380667154187" at bounding box center [910, 368] width 219 height 34
drag, startPoint x: 846, startPoint y: 363, endPoint x: 864, endPoint y: 363, distance: 18.0
click at [864, 363] on input "+380688062809" at bounding box center [910, 368] width 219 height 34
type input "+380688062809"
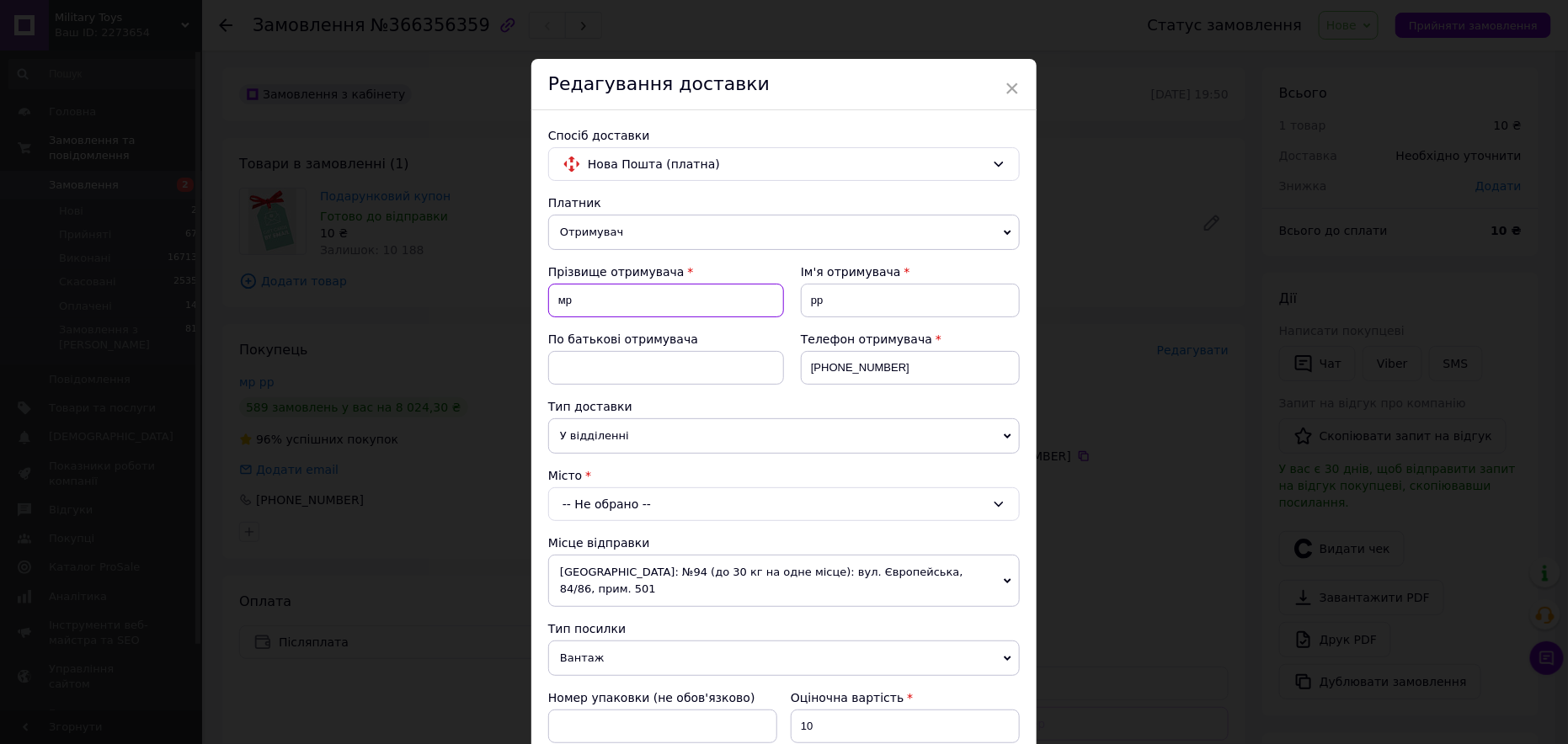
drag, startPoint x: 588, startPoint y: 298, endPoint x: 542, endPoint y: 303, distance: 46.3
click at [542, 303] on div "Спосіб доставки Нова Пошта (платна) Платник Отримувач Відправник Прізвище отрим…" at bounding box center [784, 626] width 505 height 1032
type input "Шелудченко"
type input "Юрий"
click at [632, 504] on div "-- Не обрано --" at bounding box center [784, 505] width 472 height 34
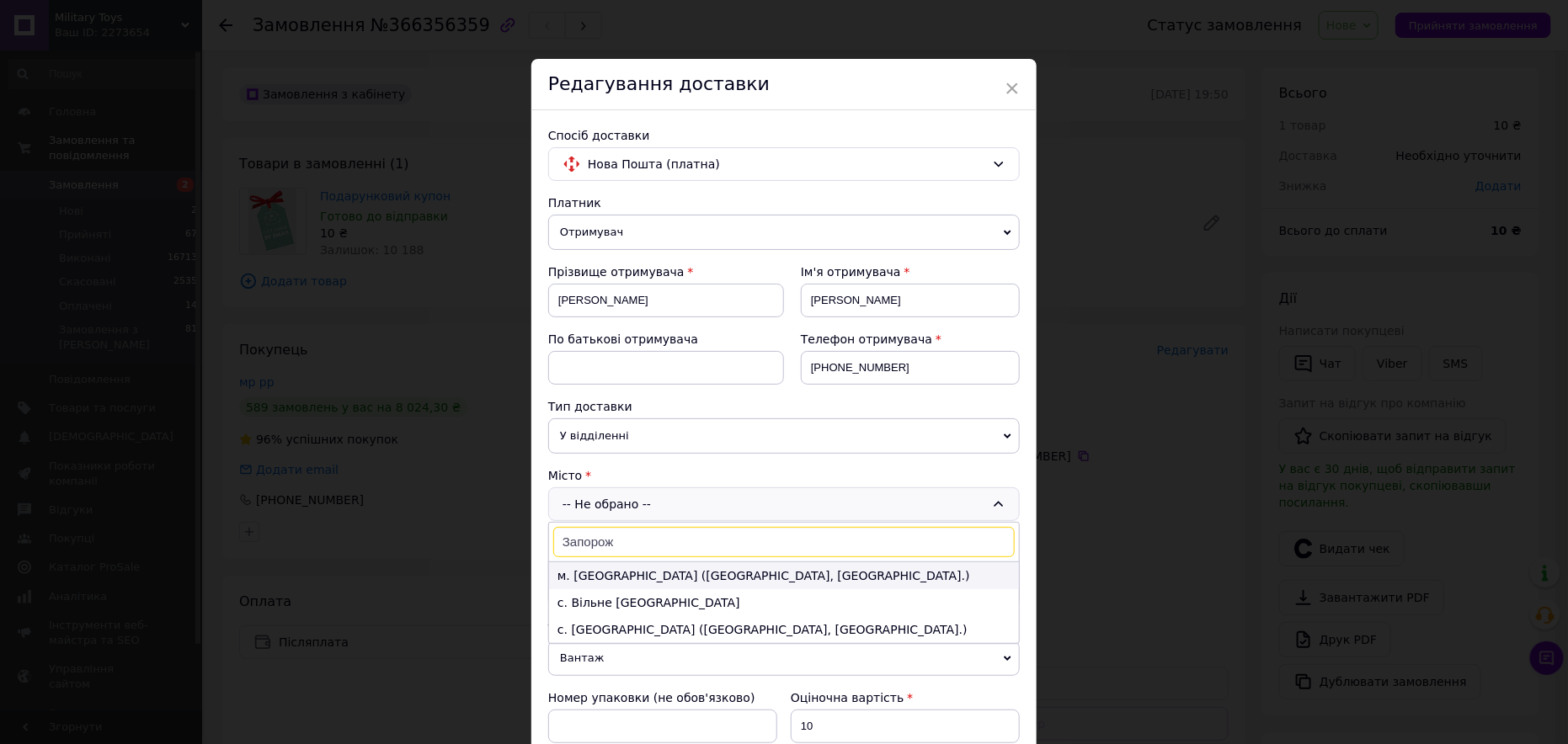
type input "Запорож"
click at [617, 566] on li "м. Запоріжжя (Запорізька обл., Запорізький р-н.)" at bounding box center [784, 576] width 470 height 27
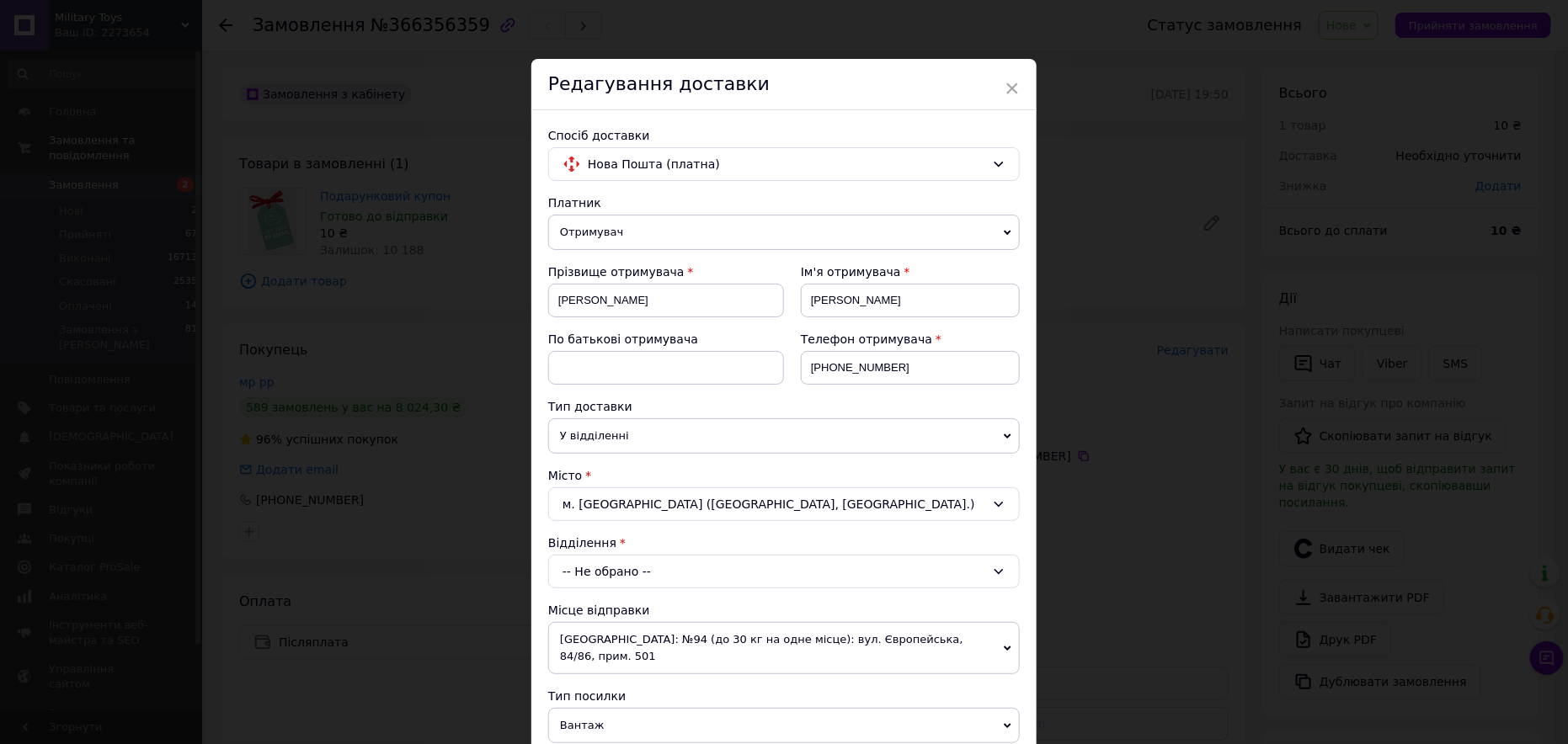
click at [615, 567] on div "-- Не обрано --" at bounding box center [784, 572] width 472 height 34
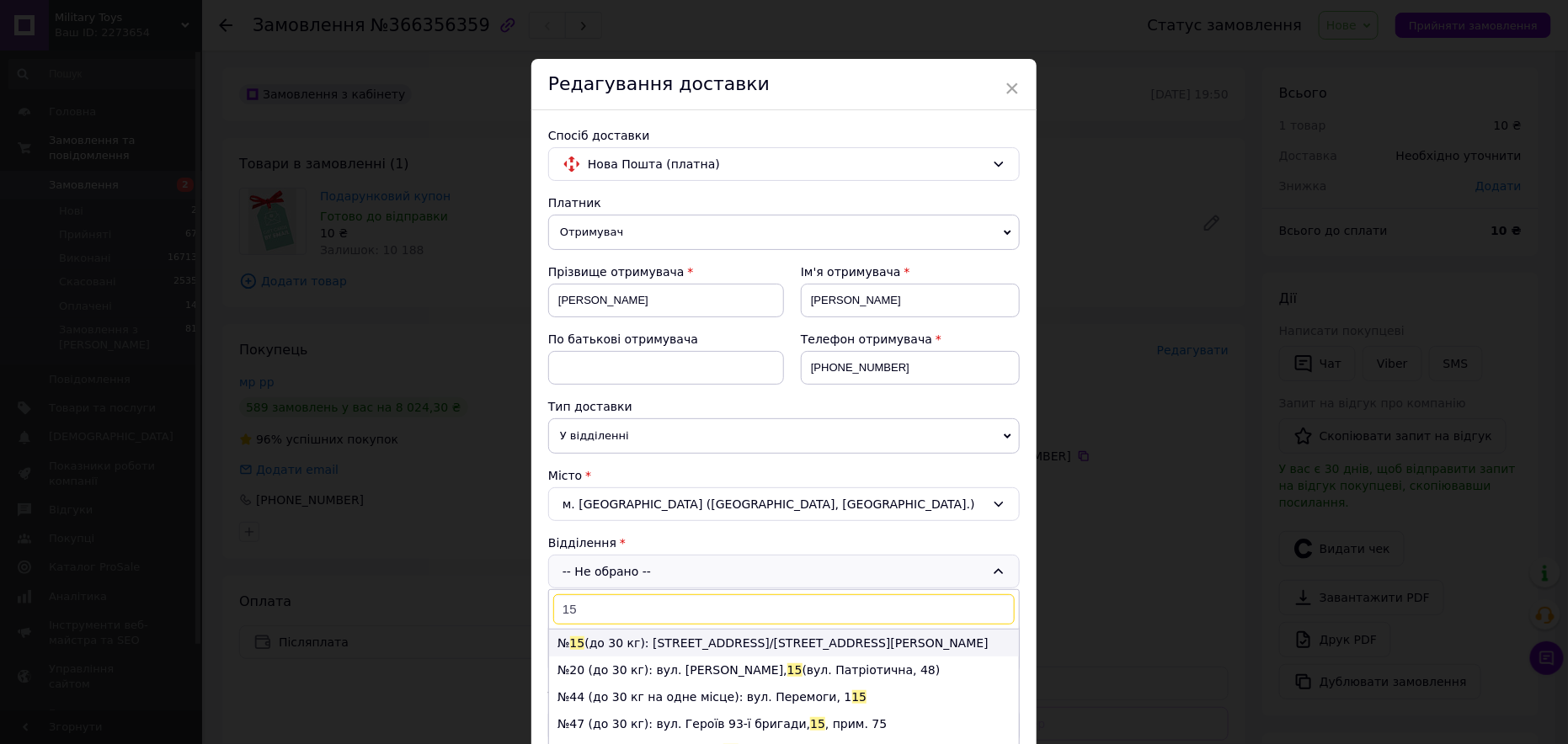
type input "15"
click at [644, 632] on li "№ 15 (до 30 кг): вул.Хортицьке шосе, 24/вул.Маршала Судця, 2" at bounding box center [784, 644] width 470 height 27
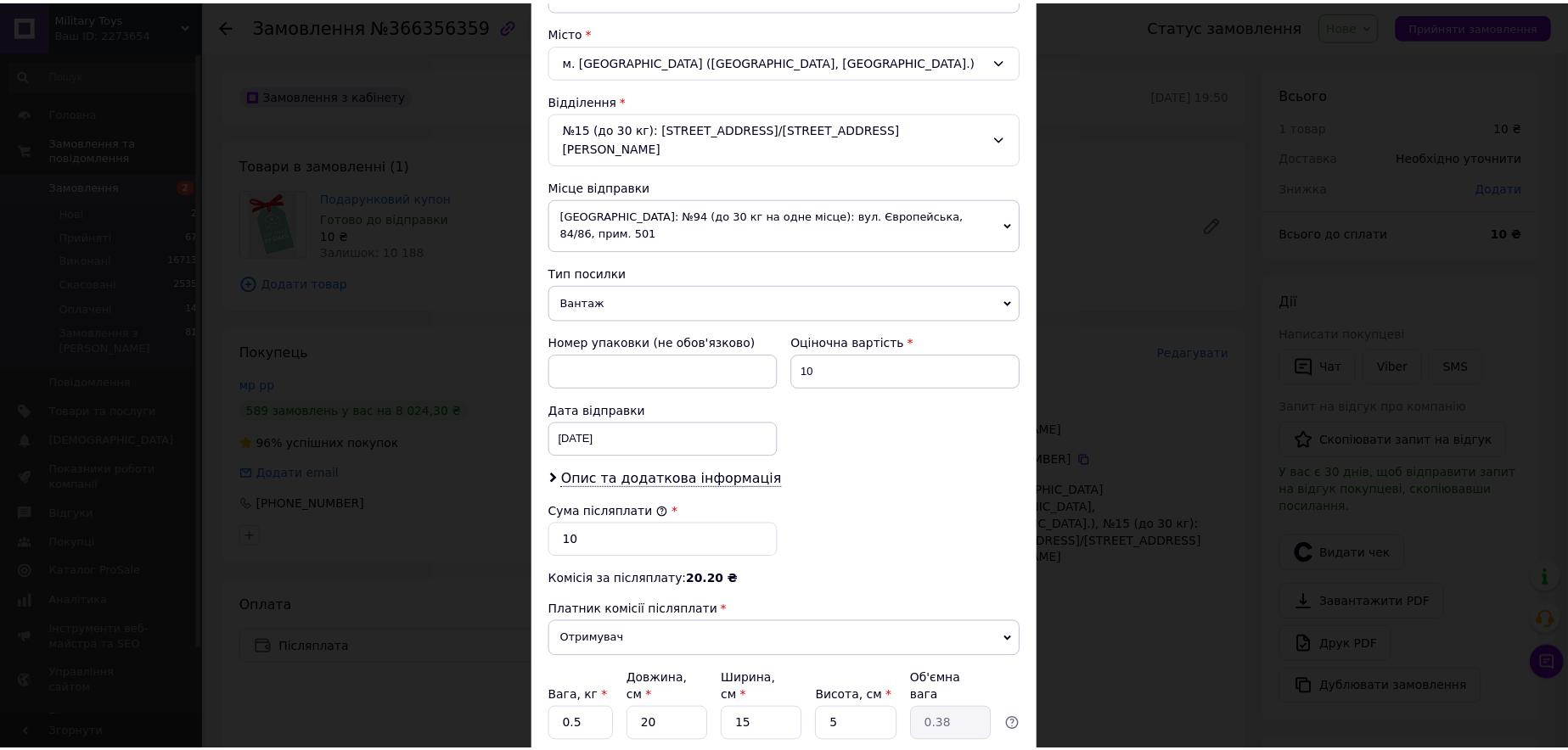
scroll to position [509, 0]
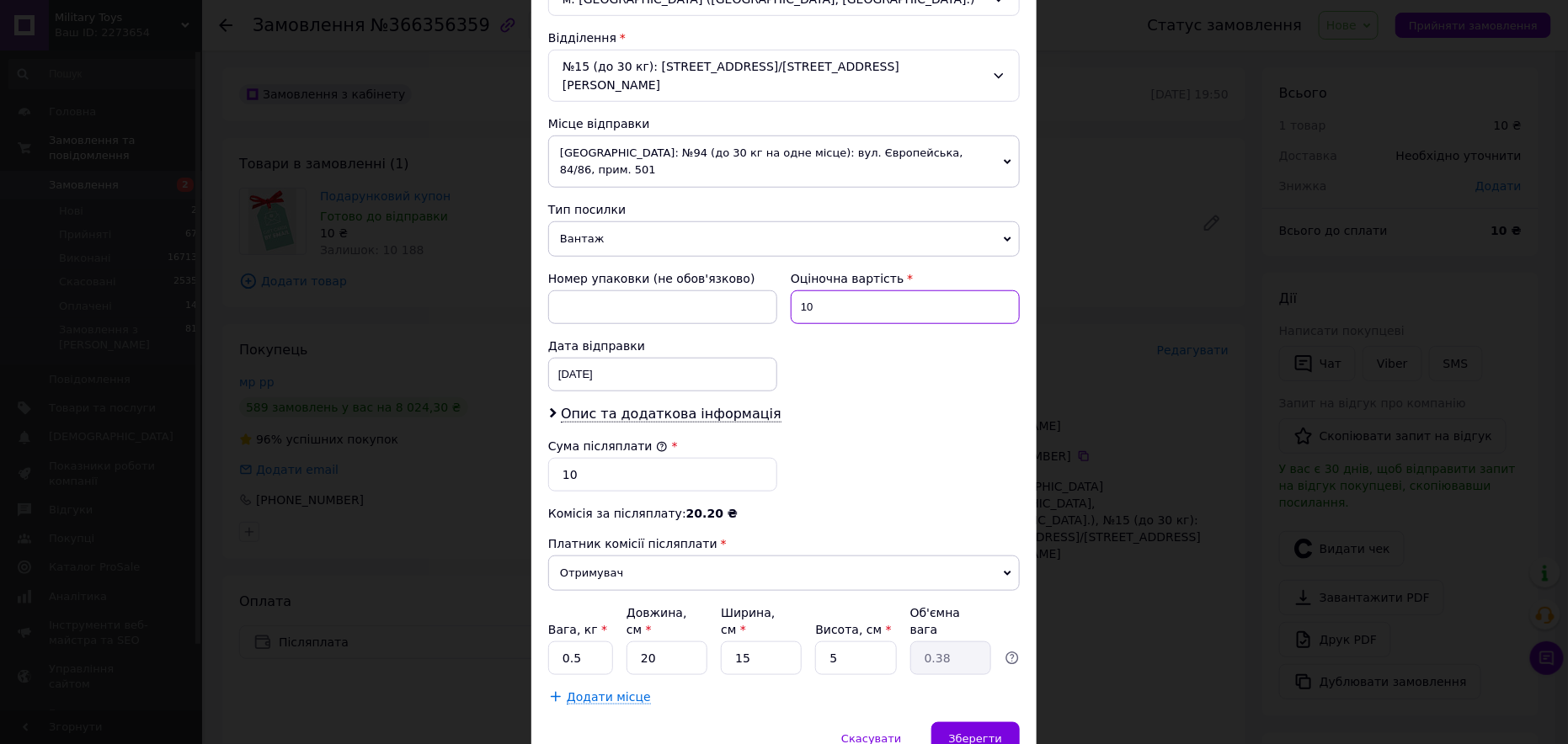
drag, startPoint x: 818, startPoint y: 276, endPoint x: 788, endPoint y: 277, distance: 30.0
click at [791, 291] on input "10" at bounding box center [906, 308] width 229 height 34
type input "290"
drag, startPoint x: 579, startPoint y: 439, endPoint x: 551, endPoint y: 441, distance: 28.1
click at [551, 458] on input "10" at bounding box center [663, 475] width 229 height 34
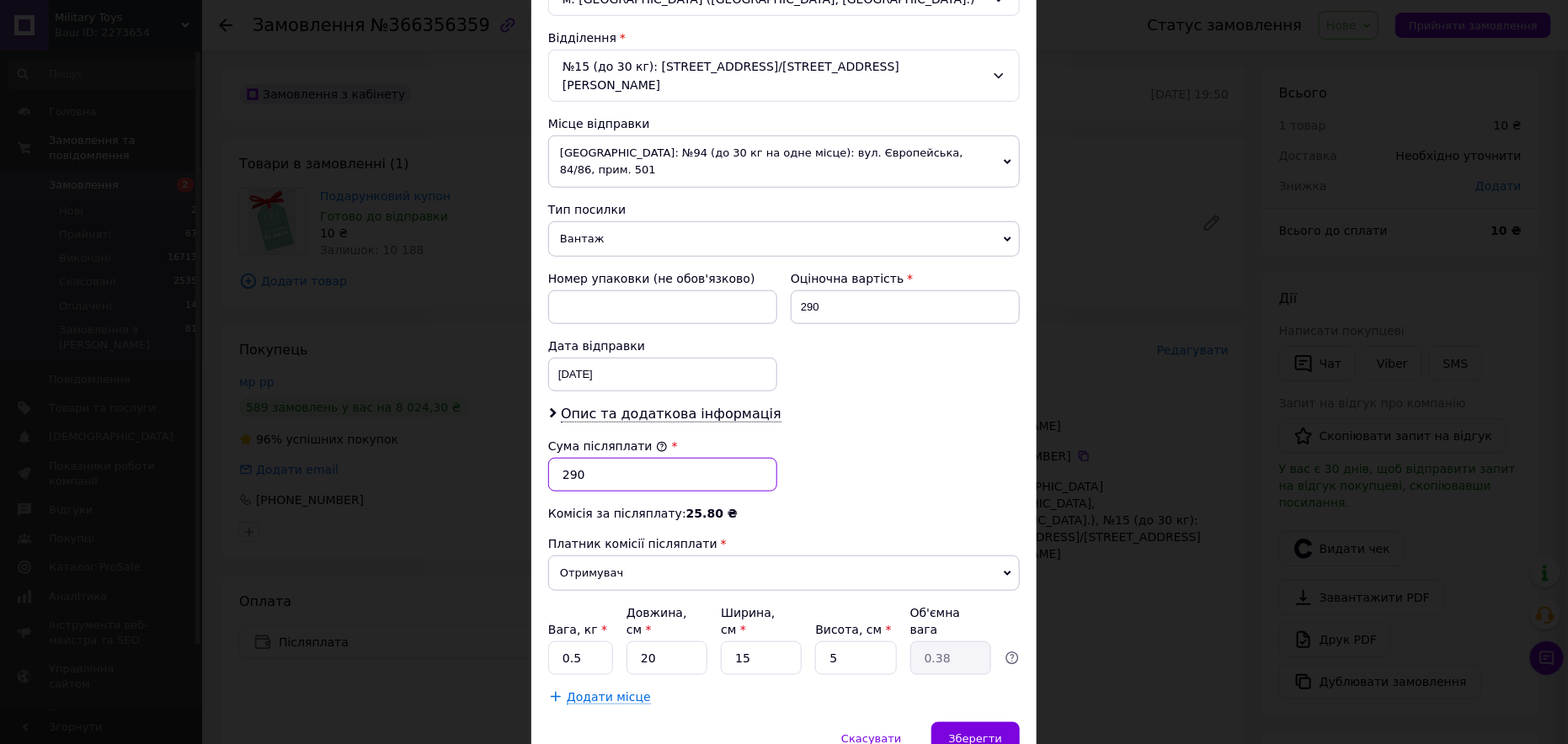
type input "290"
drag, startPoint x: 643, startPoint y: 607, endPoint x: 631, endPoint y: 612, distance: 13.0
click at [631, 642] on input "20" at bounding box center [667, 659] width 81 height 34
type input "30"
type input "0.56"
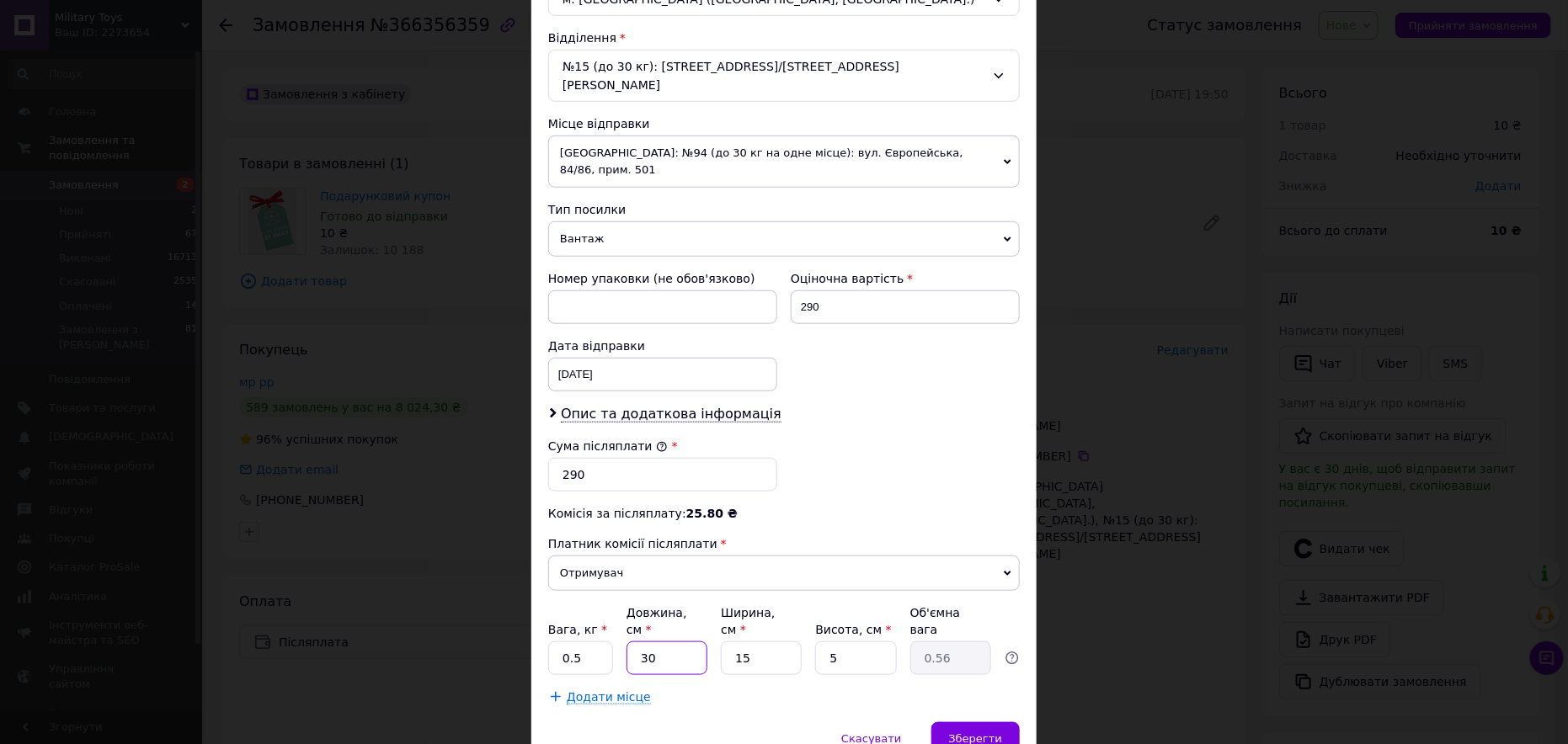
type input "30"
drag, startPoint x: 740, startPoint y: 599, endPoint x: 723, endPoint y: 600, distance: 17.0
click at [723, 642] on input "15" at bounding box center [761, 659] width 81 height 34
type input "2"
type input "0.1"
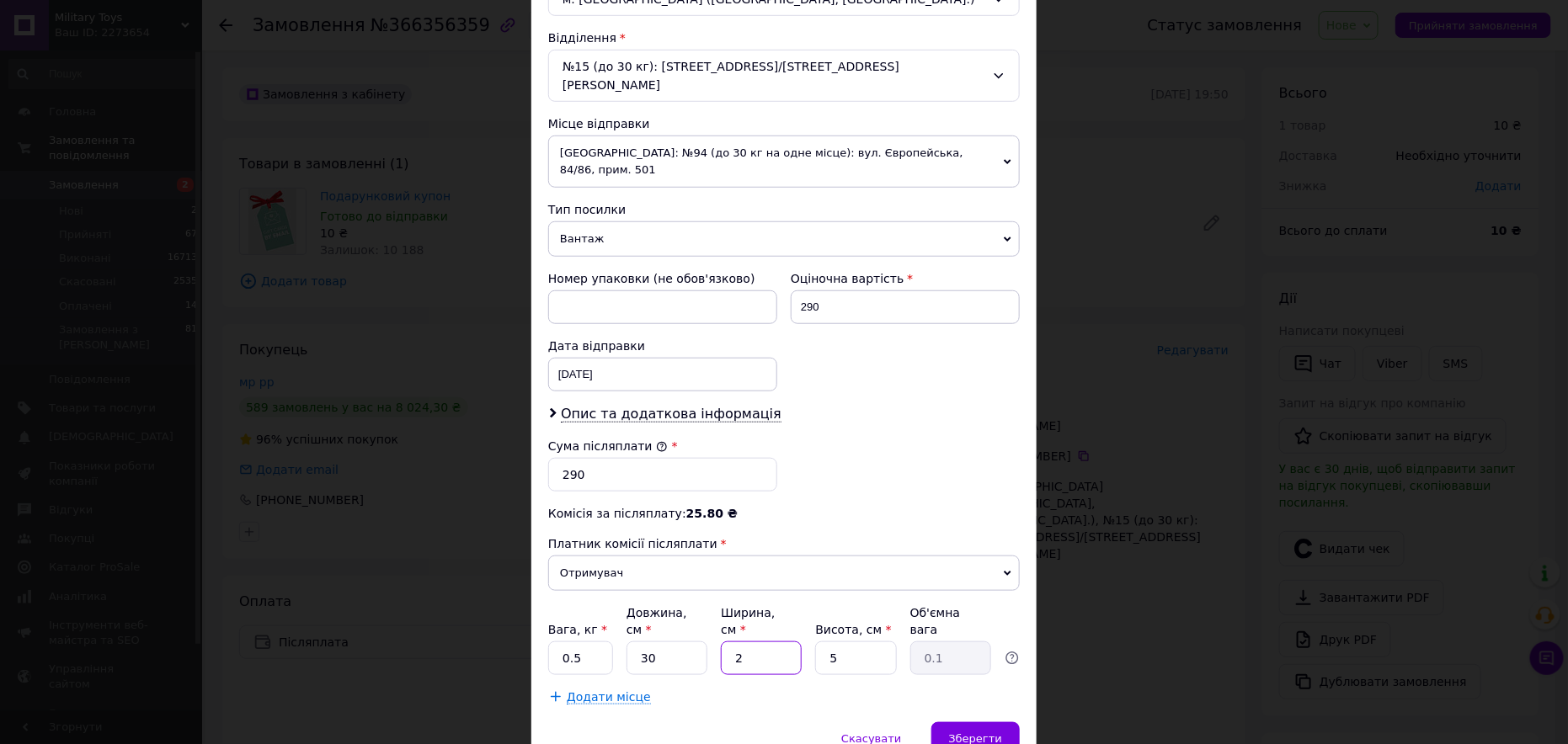
type input "20"
type input "0.75"
type input "20"
drag, startPoint x: 572, startPoint y: 602, endPoint x: 552, endPoint y: 604, distance: 20.1
click at [550, 642] on input "0.5" at bounding box center [580, 659] width 65 height 34
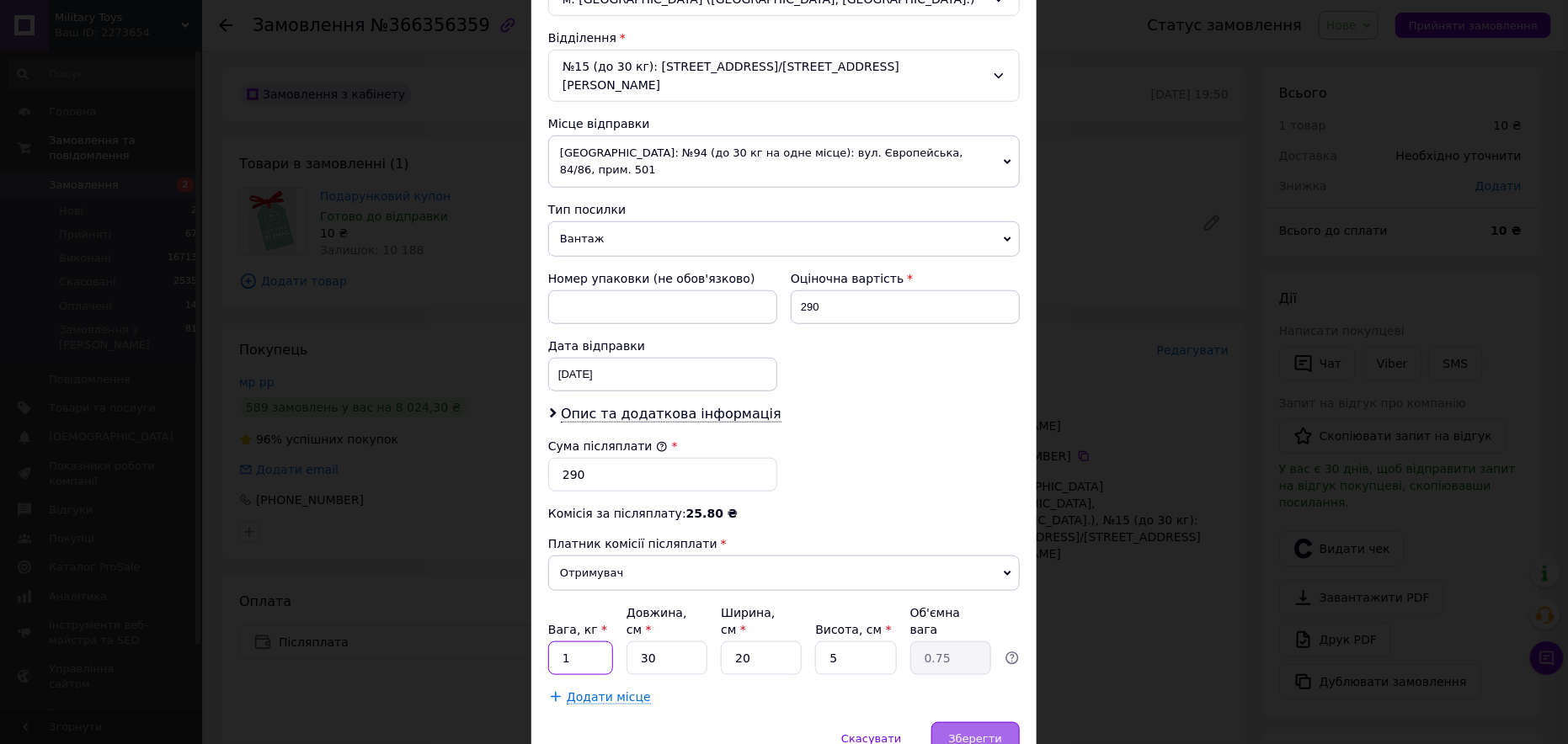
type input "1"
click at [979, 723] on div "Зберегти" at bounding box center [975, 740] width 88 height 34
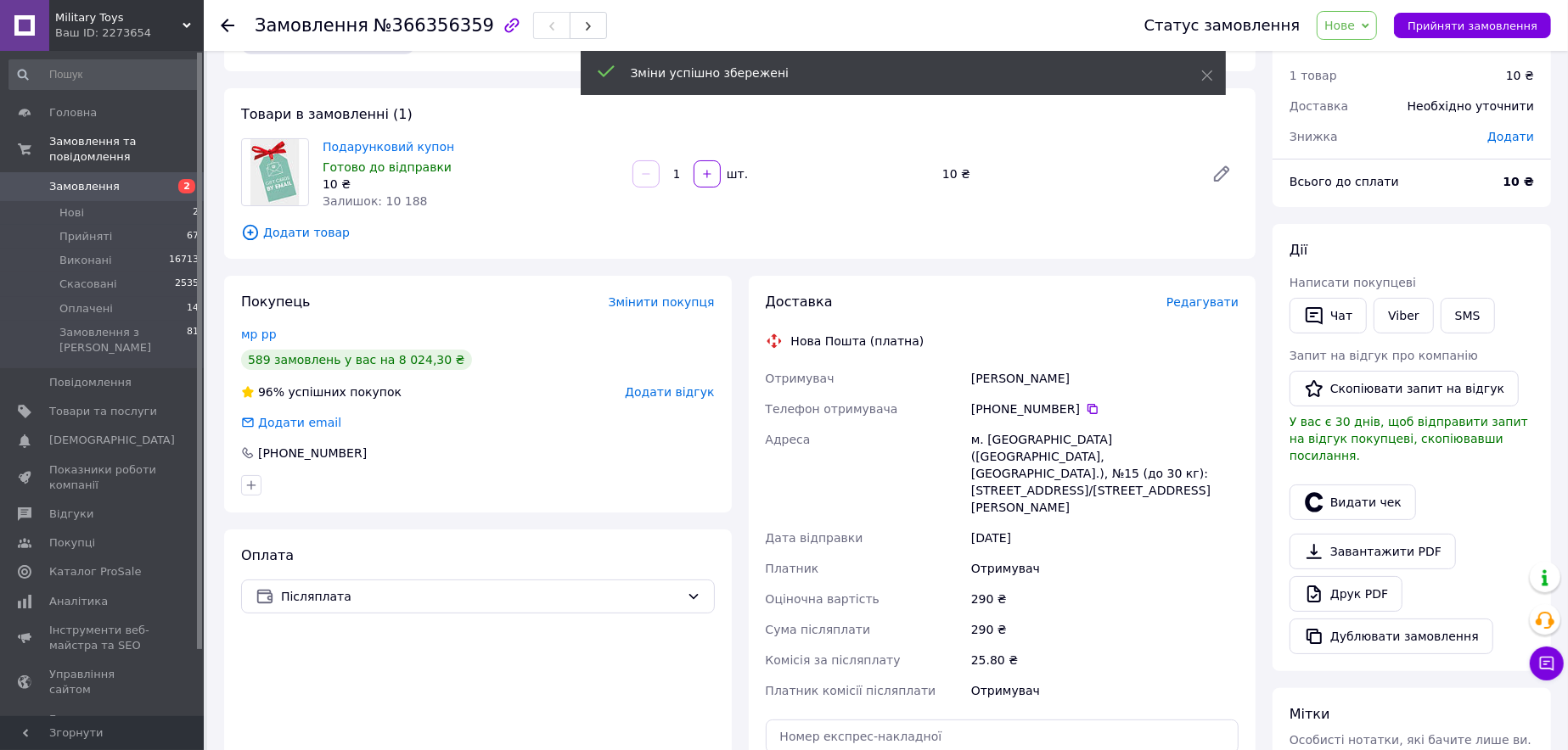
scroll to position [254, 0]
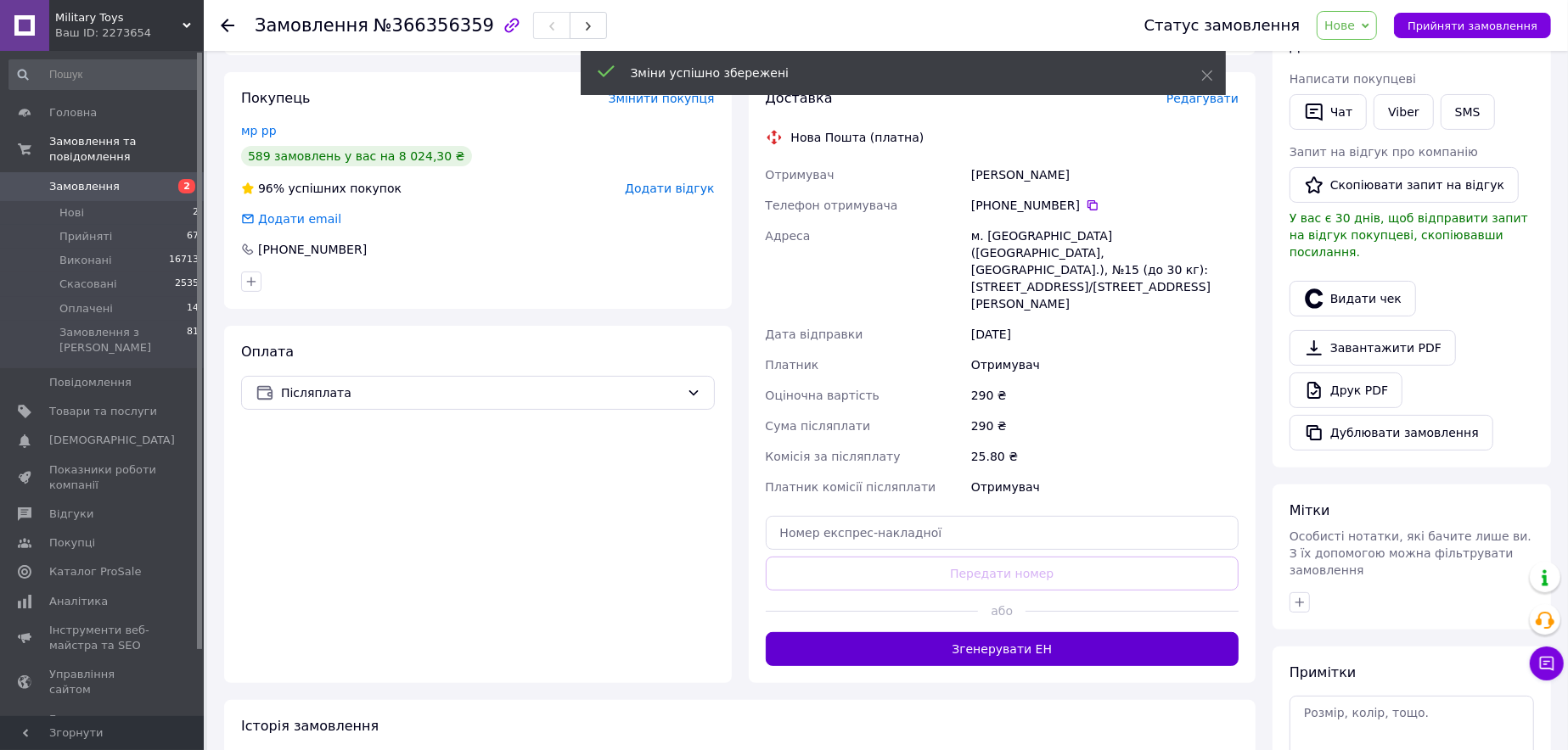
click at [1053, 633] on button "Згенерувати ЕН" at bounding box center [1003, 650] width 474 height 34
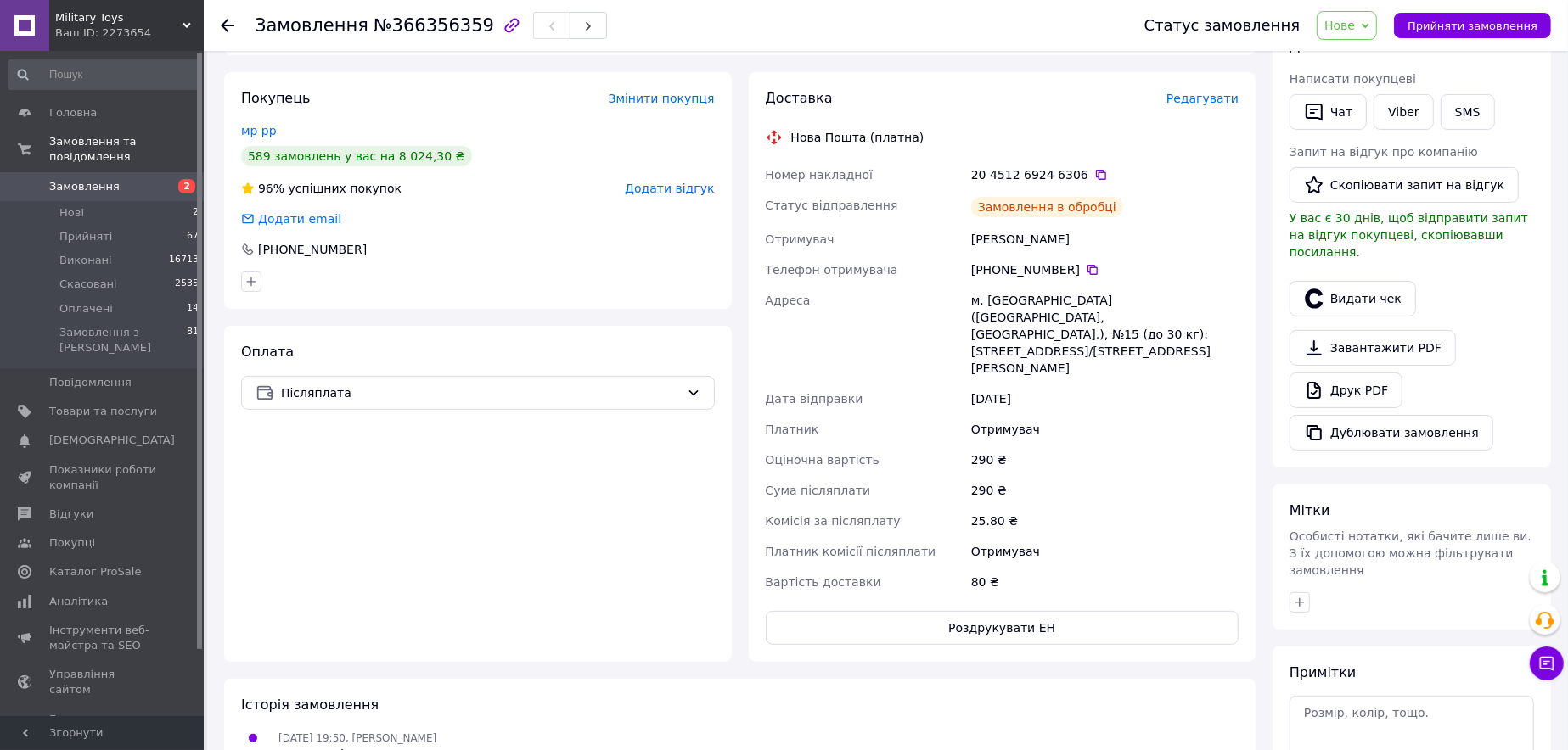
click at [1355, 27] on span "Нове" at bounding box center [1340, 25] width 30 height 13
click at [1363, 57] on li "Прийнято" at bounding box center [1356, 59] width 78 height 25
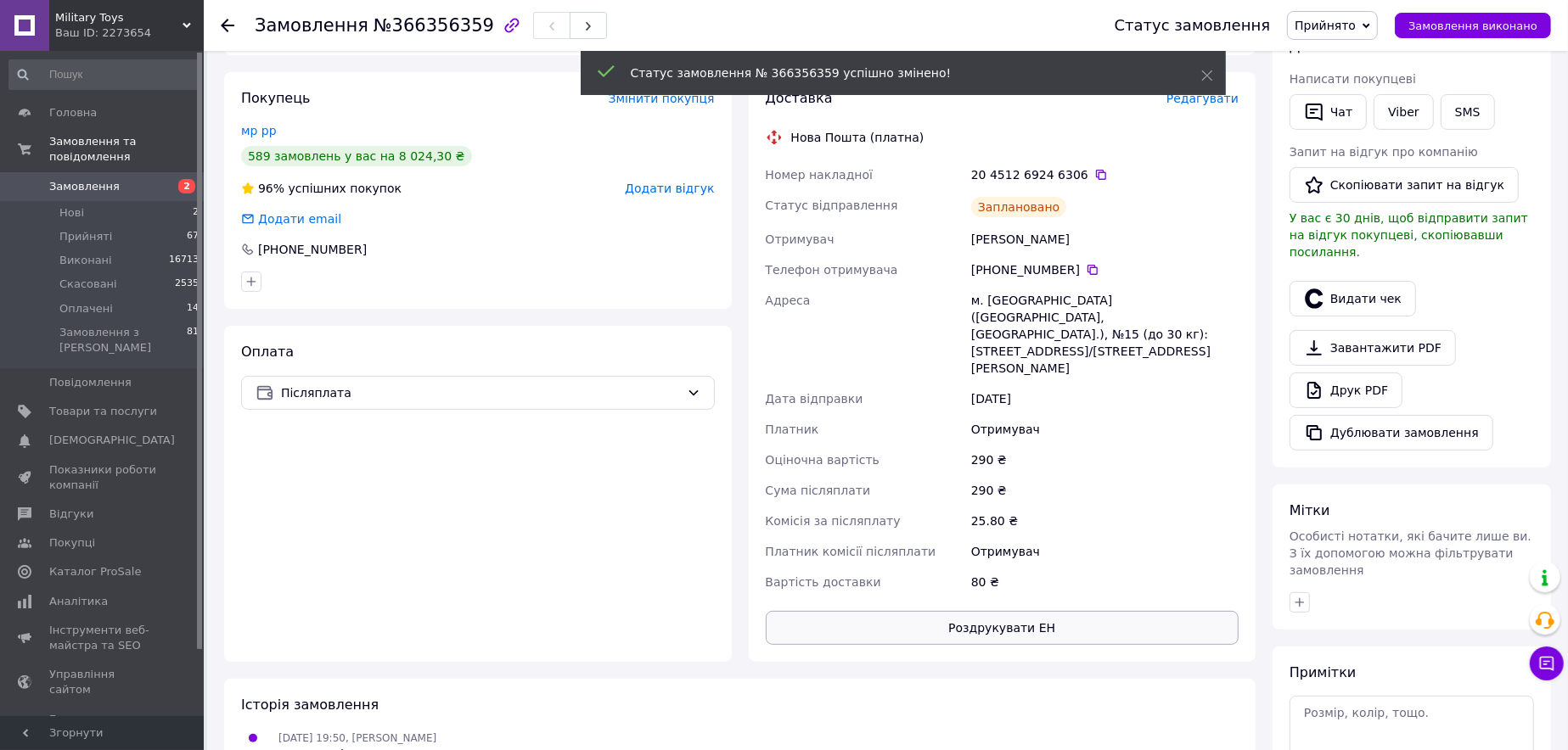
click at [1008, 611] on button "Роздрукувати ЕН" at bounding box center [1003, 628] width 474 height 34
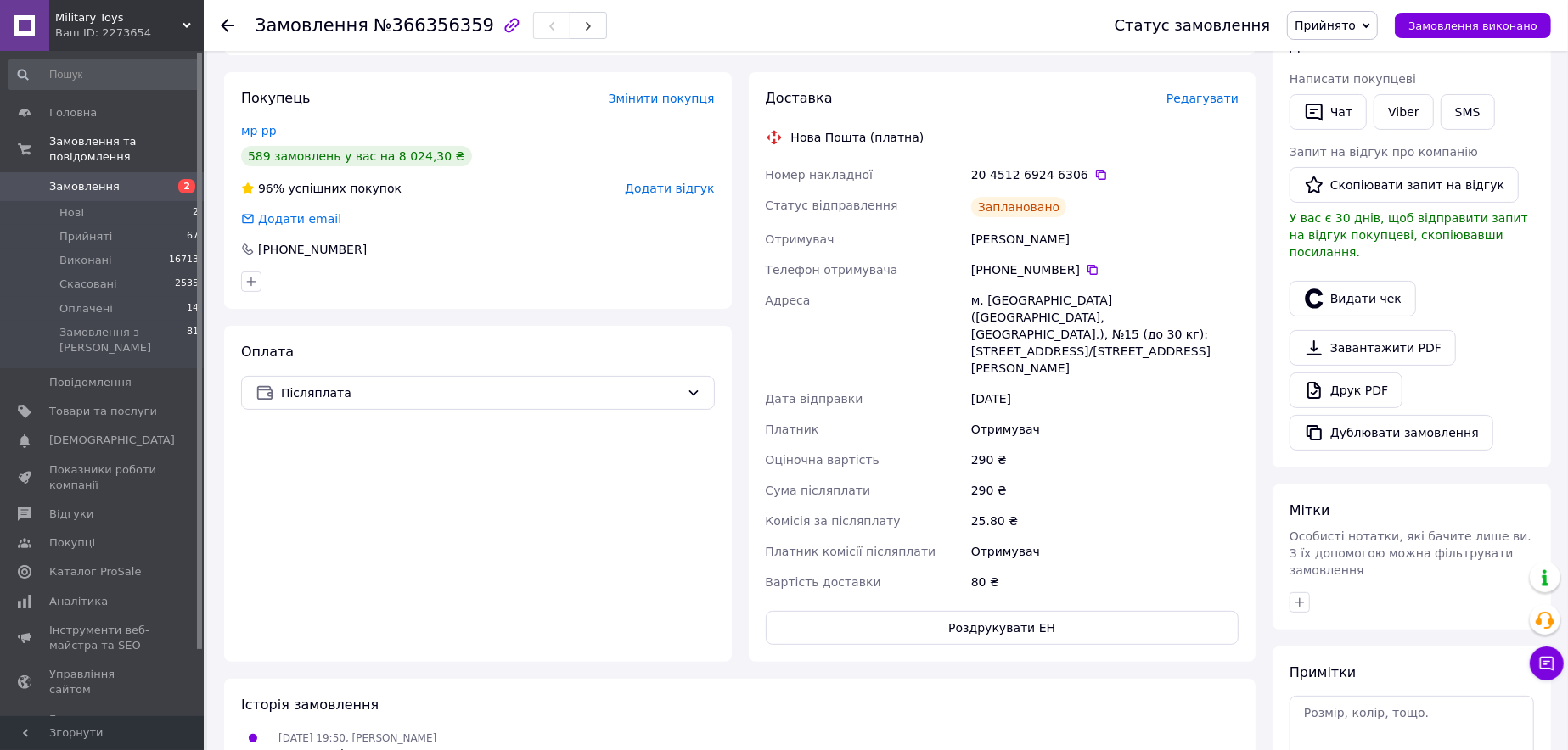
click at [1092, 169] on div "20 4512 6924 6306" at bounding box center [1105, 175] width 267 height 17
click at [1096, 177] on icon at bounding box center [1100, 174] width 10 height 10
click at [92, 202] on li "Нові 2" at bounding box center [104, 213] width 209 height 24
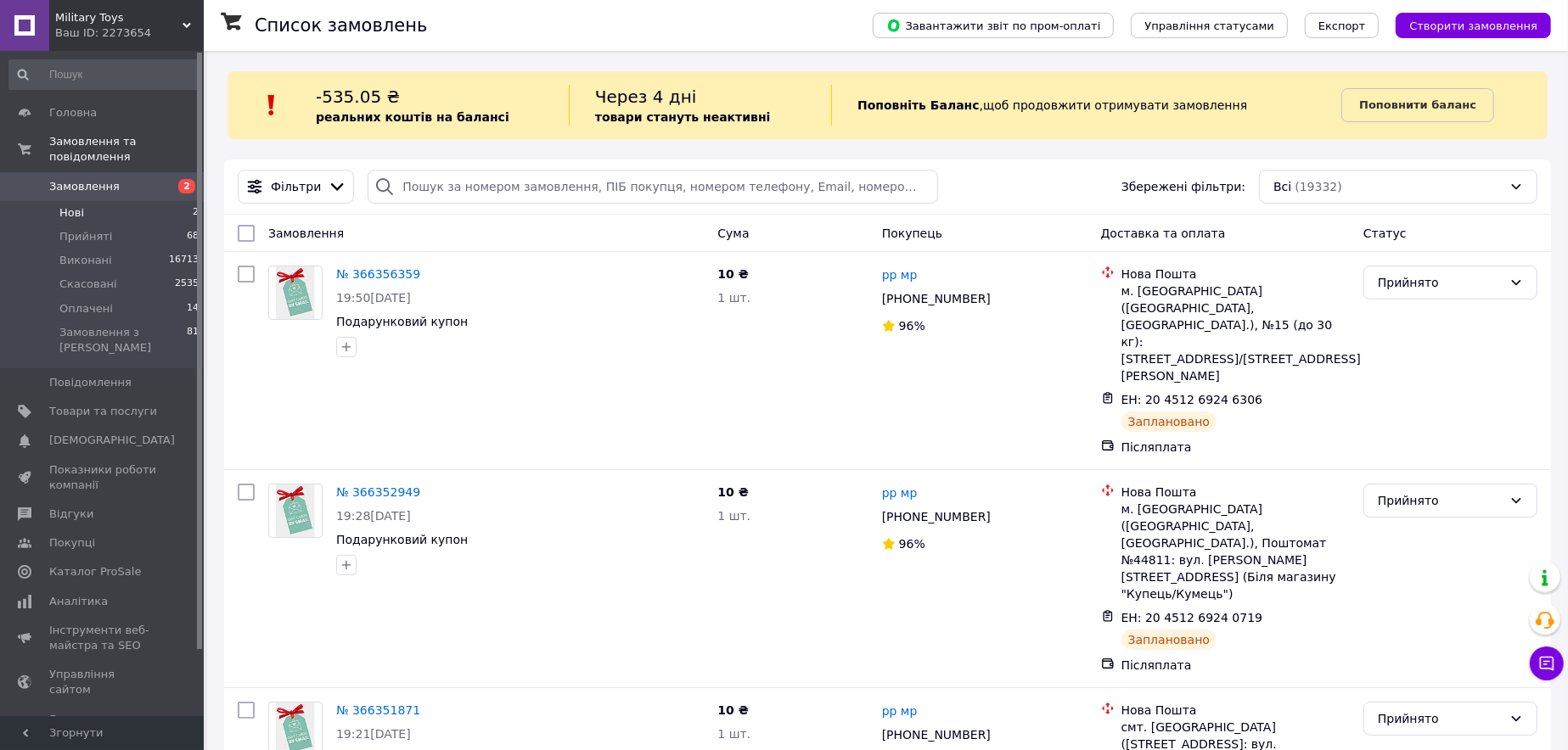
click at [86, 202] on li "Нові 2" at bounding box center [104, 213] width 209 height 24
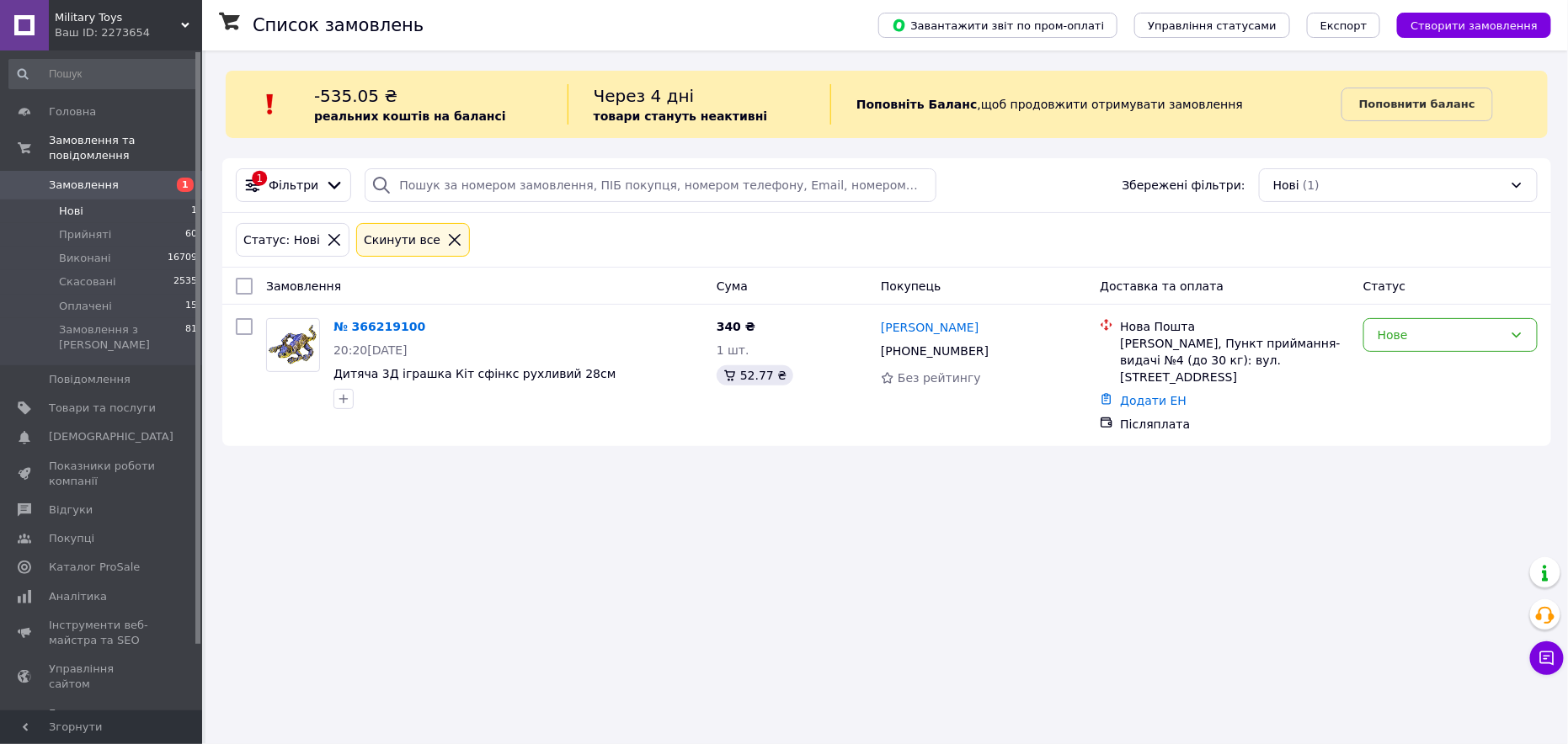
click at [140, 200] on li "Нові 1" at bounding box center [103, 212] width 207 height 24
click at [103, 178] on span "Замовлення" at bounding box center [84, 185] width 70 height 15
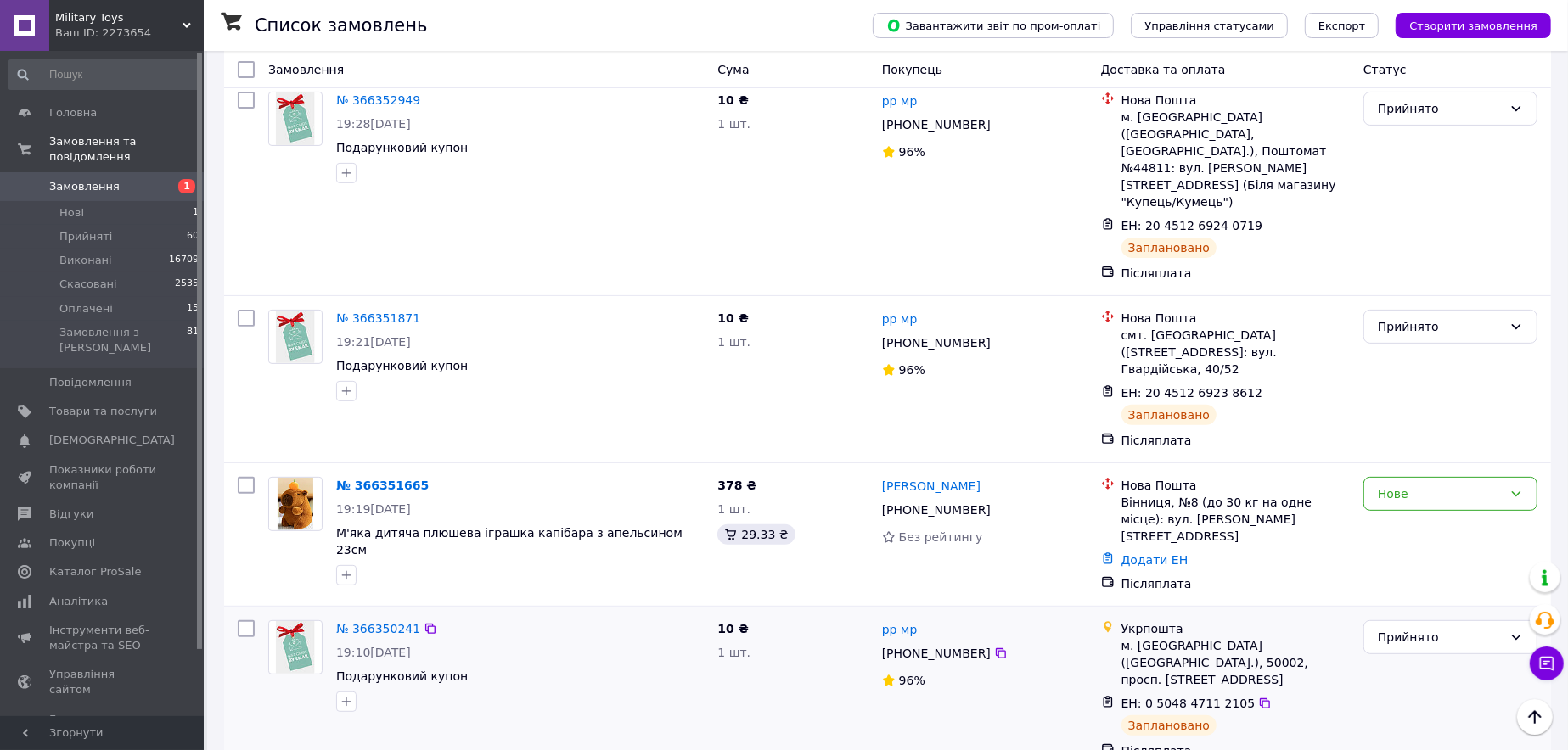
scroll to position [594, 0]
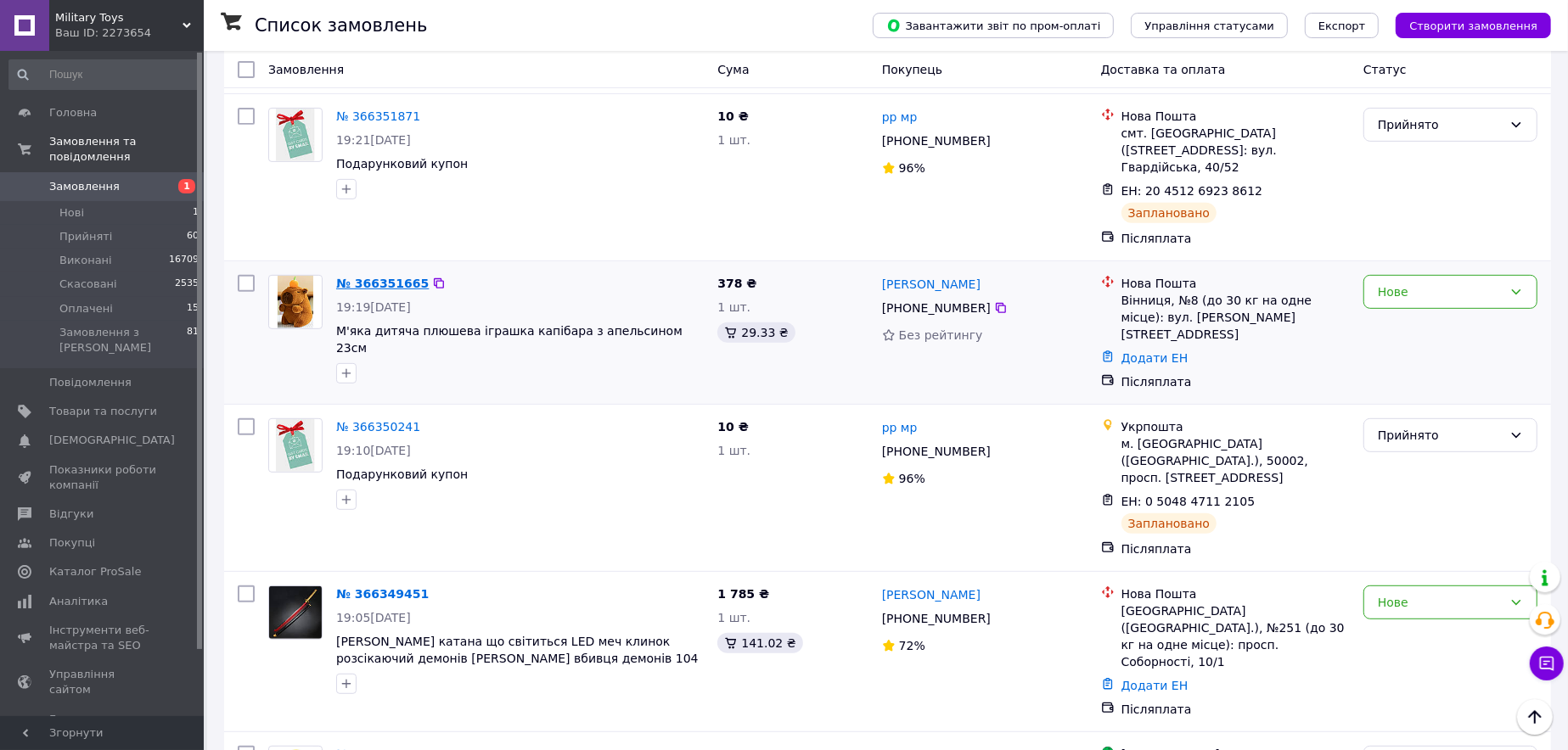
click at [404, 277] on link "№ 366351665" at bounding box center [382, 283] width 92 height 13
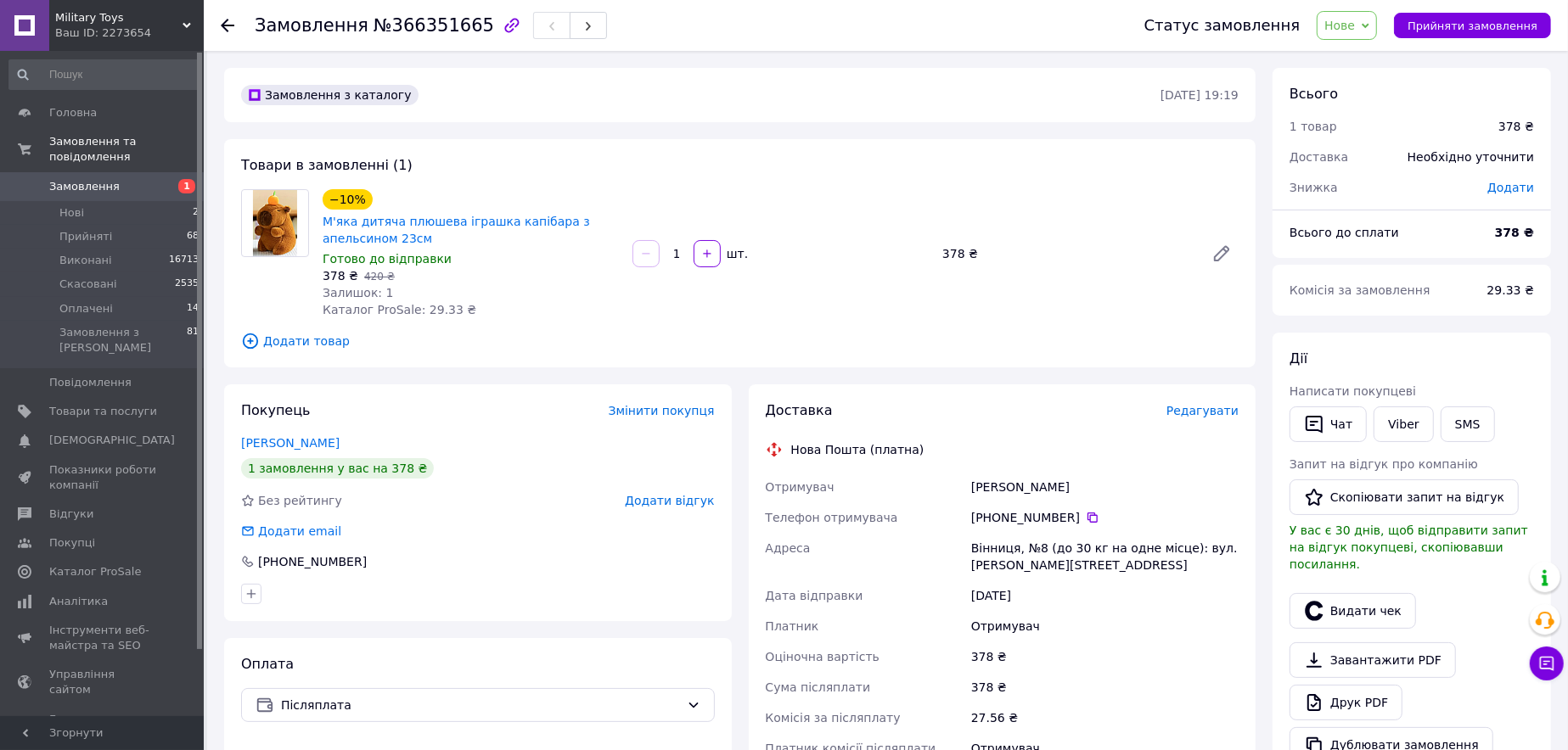
click at [1369, 27] on icon at bounding box center [1366, 26] width 8 height 8
click at [1376, 56] on li "Прийнято" at bounding box center [1356, 59] width 78 height 25
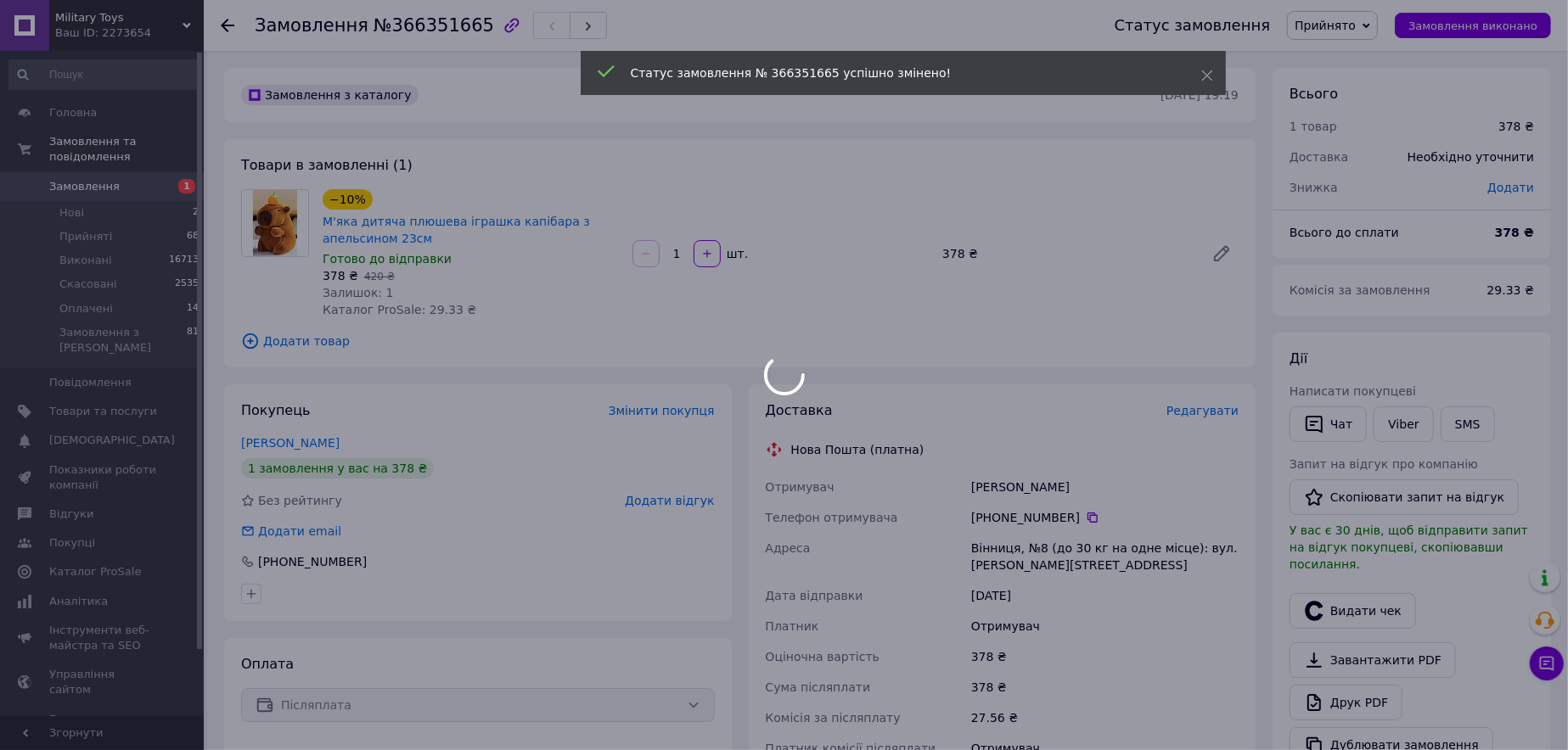
click at [1216, 412] on div at bounding box center [784, 375] width 1568 height 750
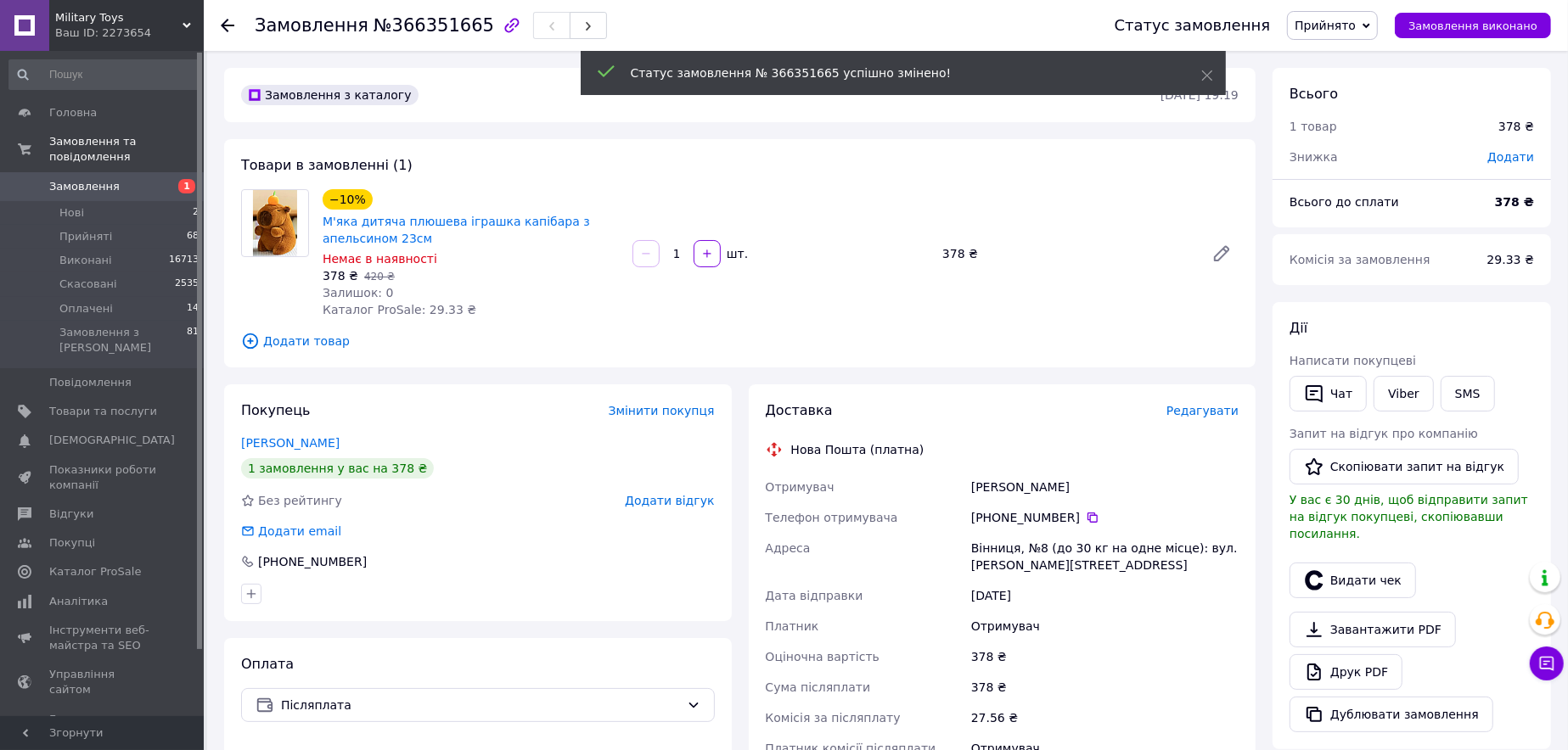
click at [1212, 416] on span "Редагувати" at bounding box center [1202, 410] width 73 height 13
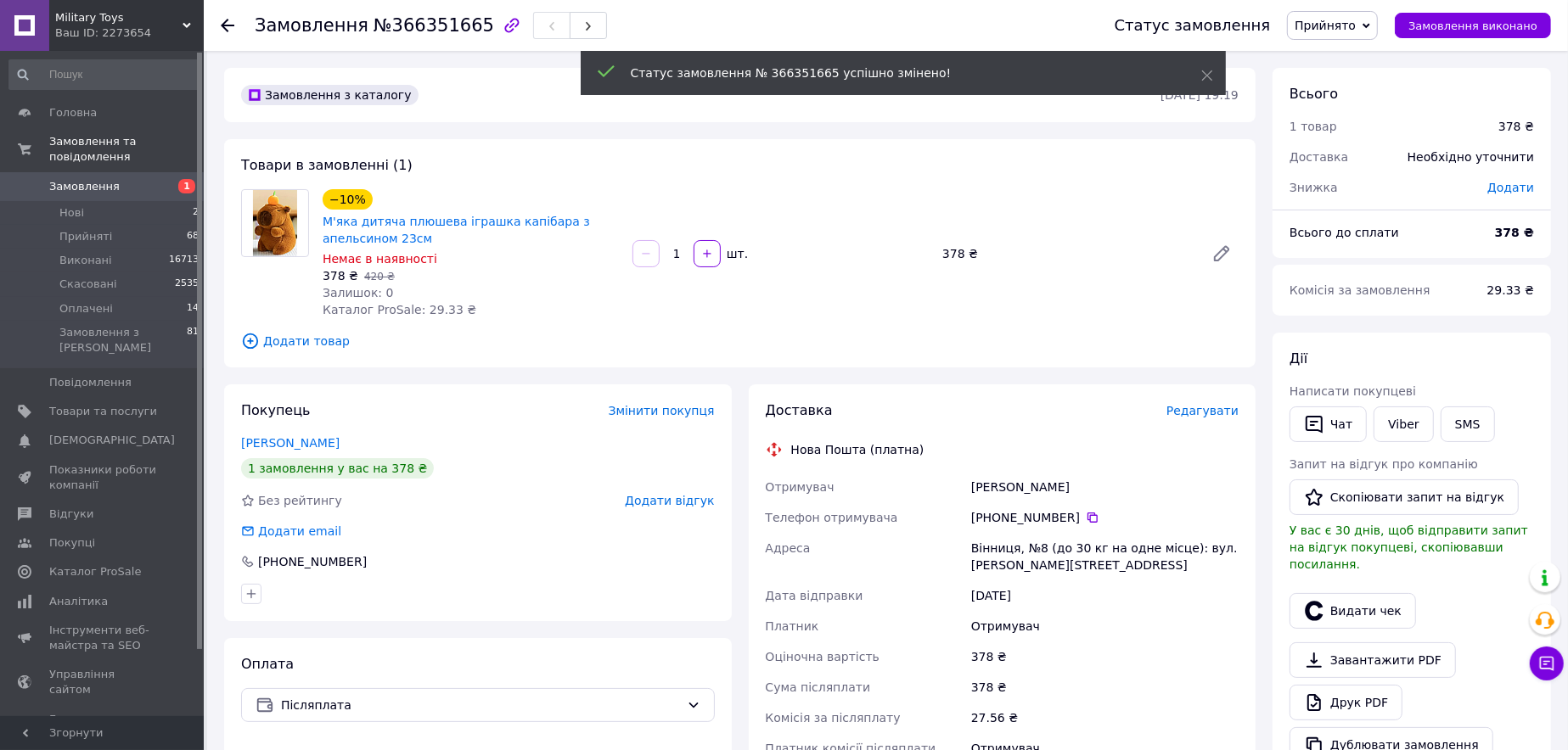
click at [1190, 414] on span "Редагувати" at bounding box center [1202, 410] width 73 height 13
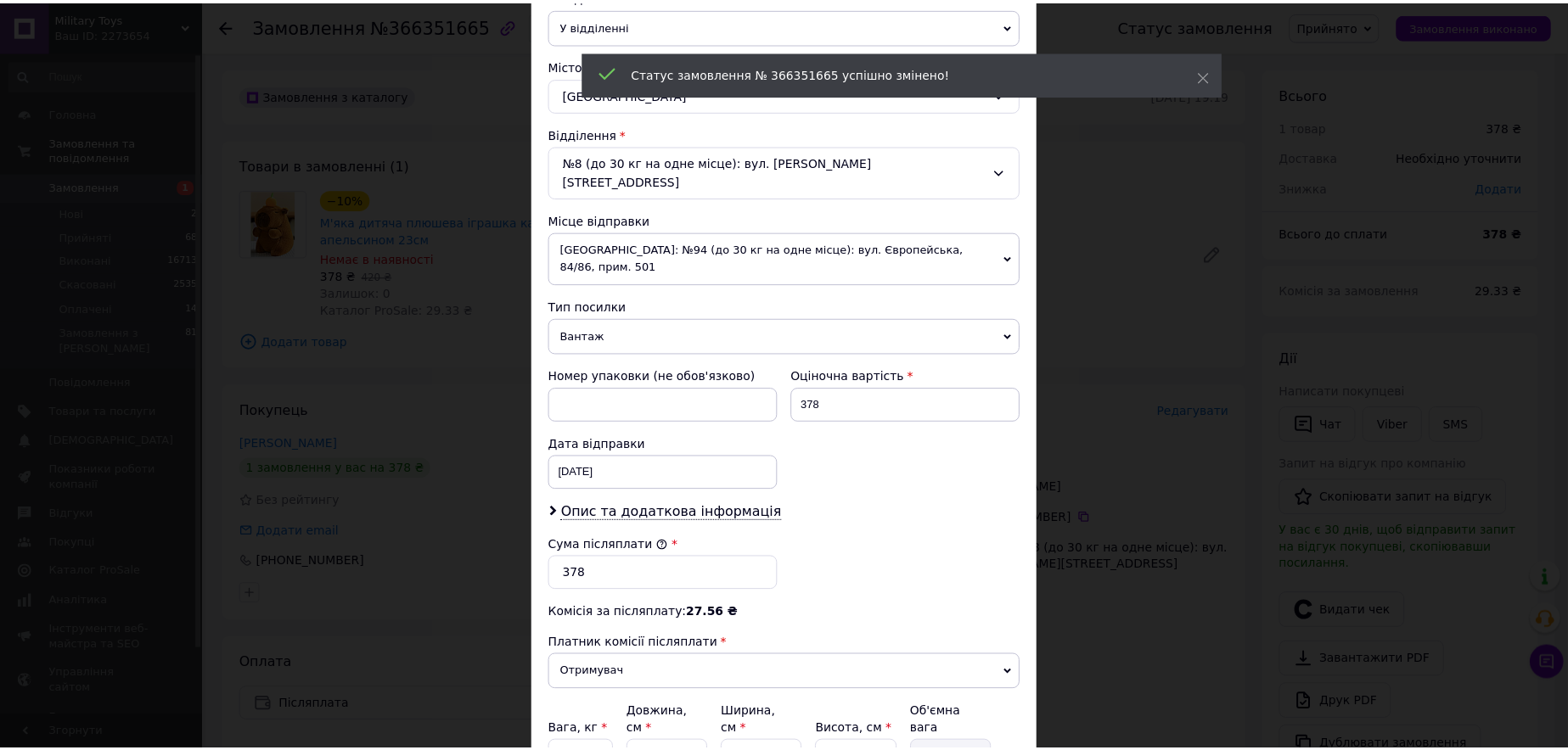
scroll to position [539, 0]
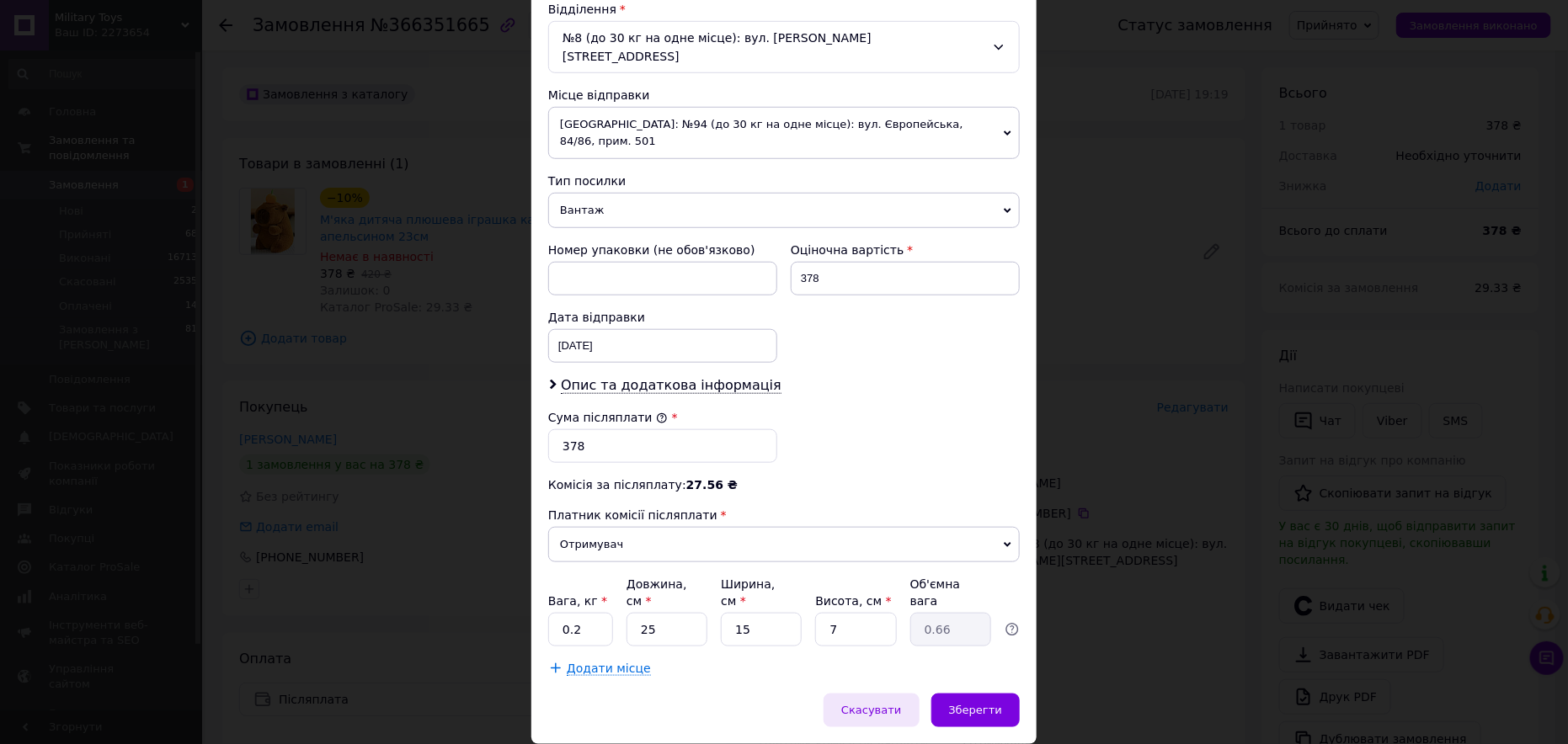
click at [895, 704] on span "Скасувати" at bounding box center [870, 710] width 60 height 12
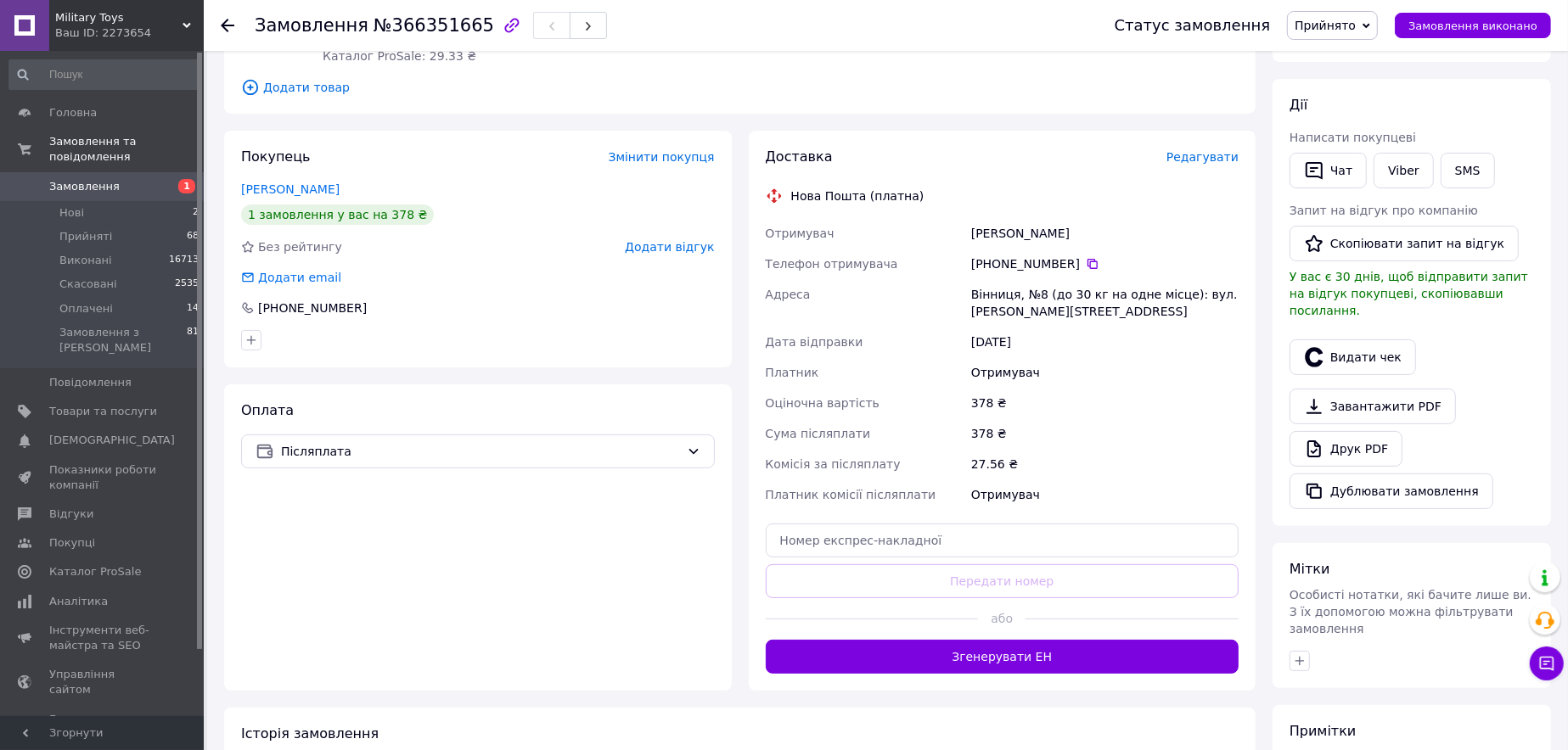
scroll to position [254, 0]
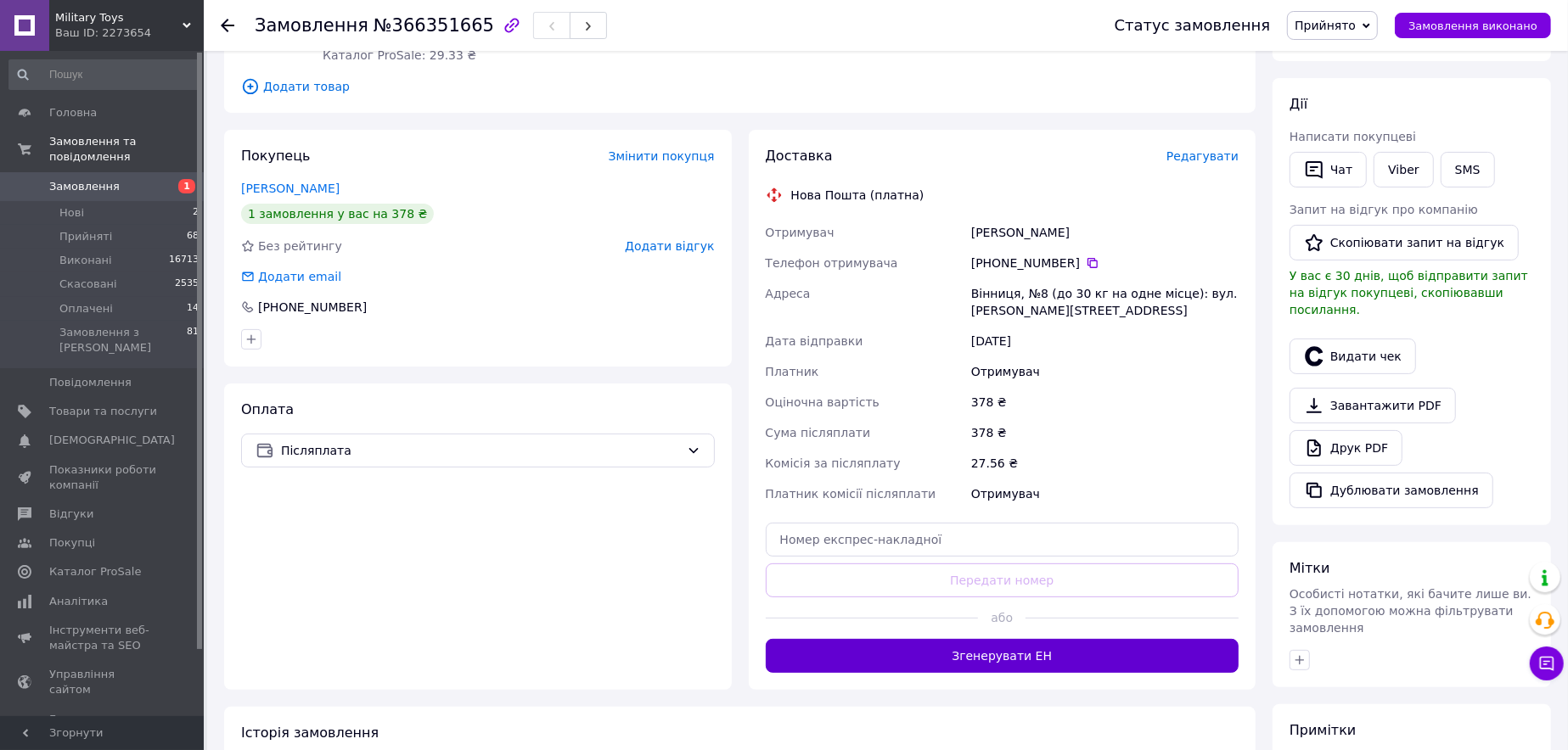
click at [1005, 660] on button "Згенерувати ЕН" at bounding box center [1003, 656] width 474 height 34
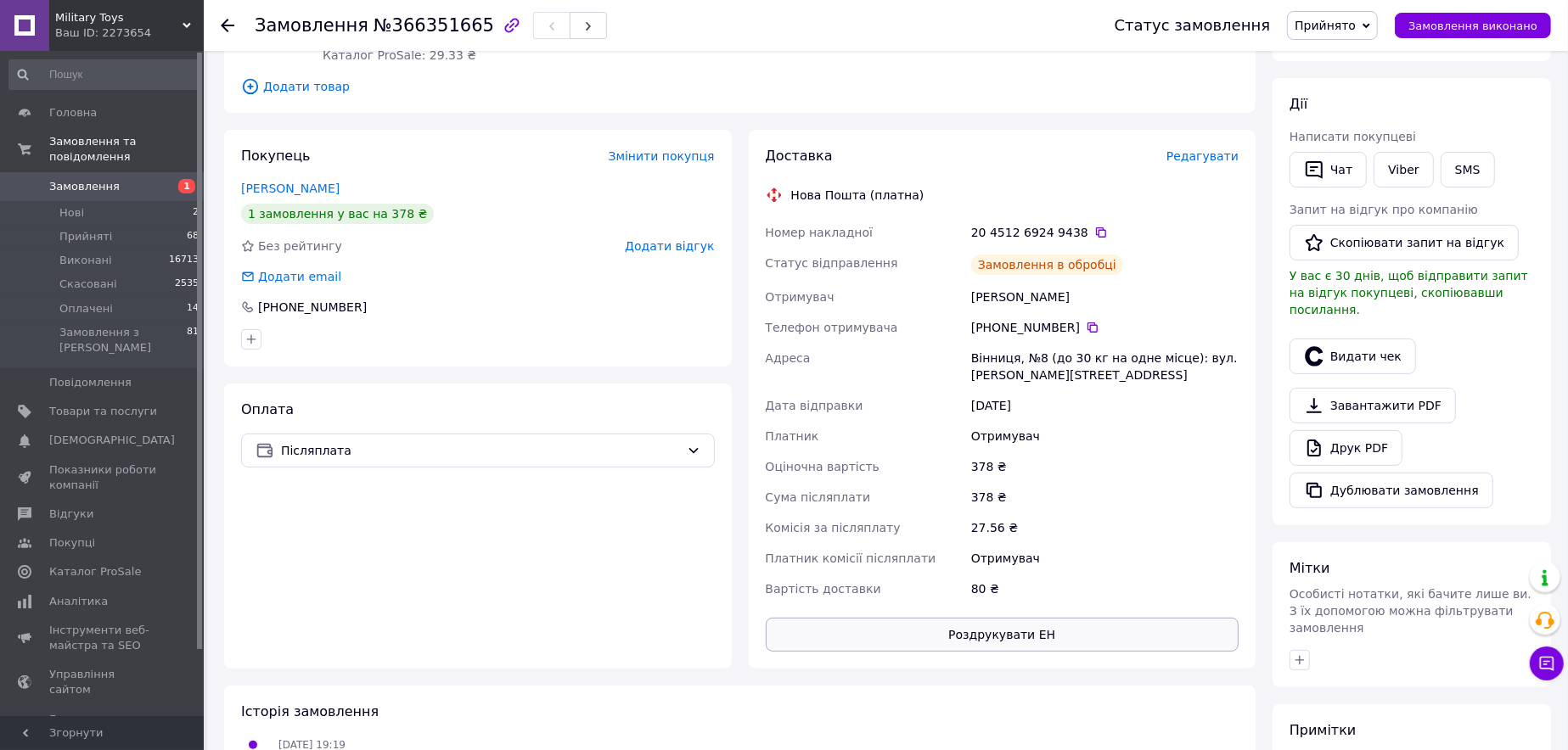
click at [988, 635] on button "Роздрукувати ЕН" at bounding box center [1003, 635] width 474 height 34
click at [1094, 226] on icon at bounding box center [1100, 232] width 13 height 13
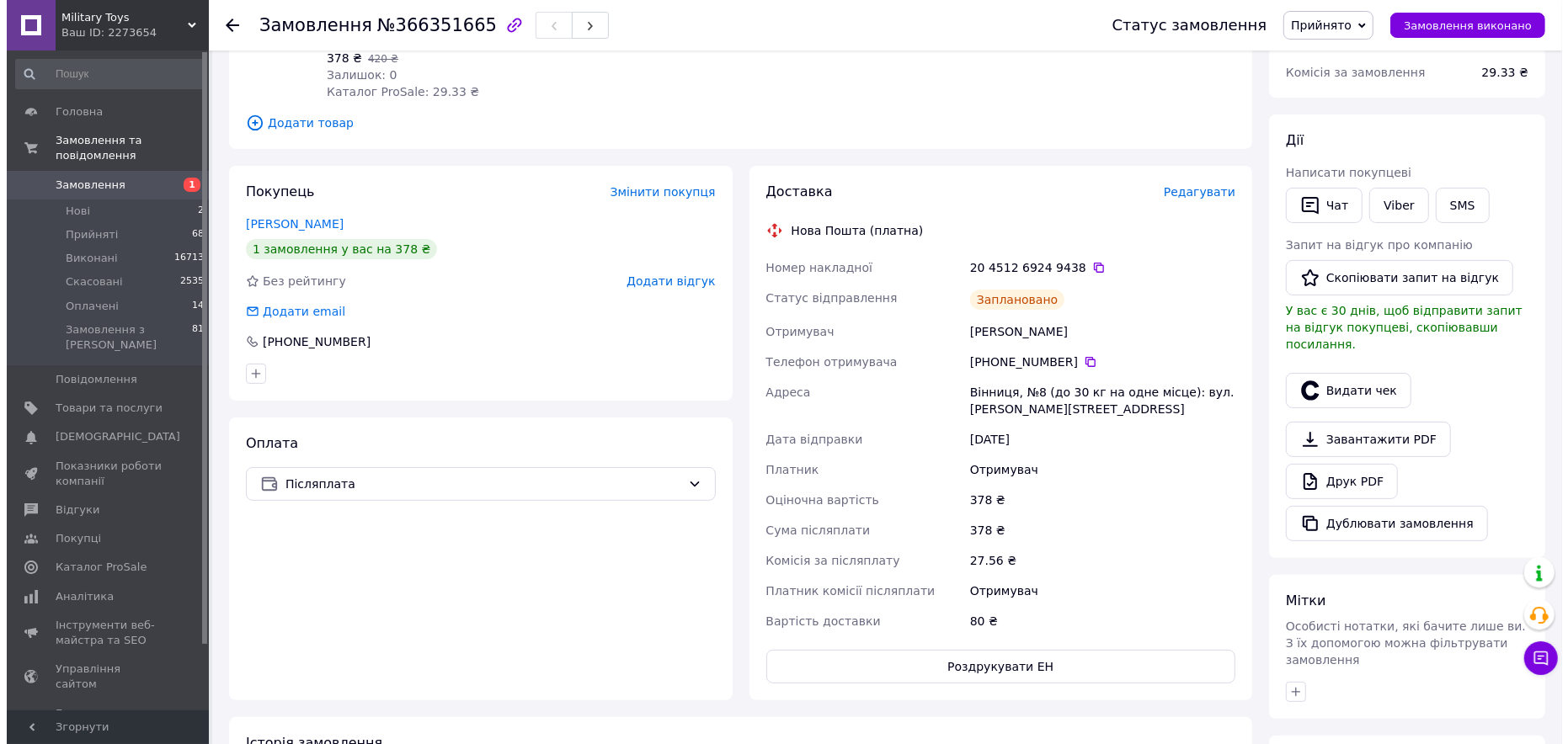
scroll to position [0, 0]
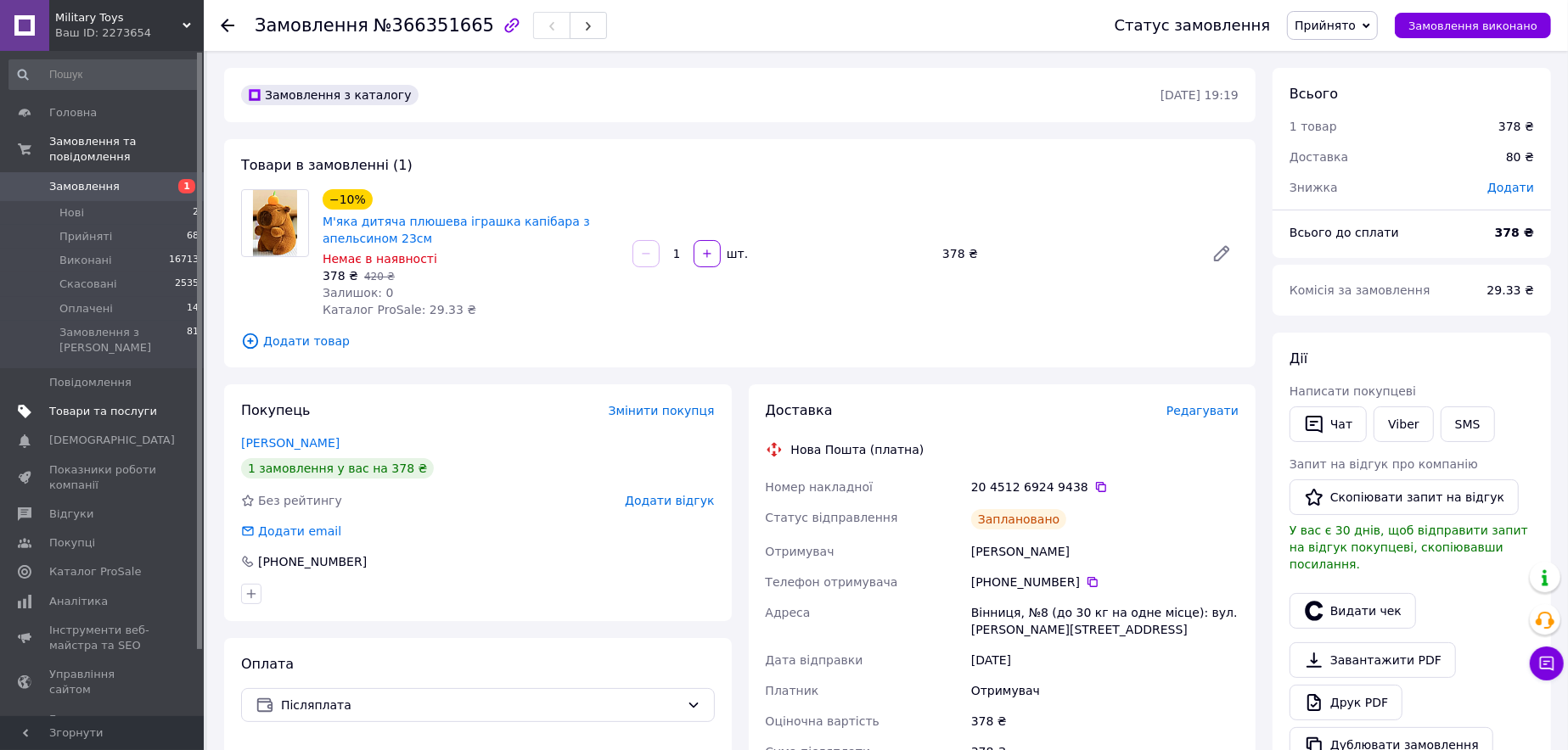
click at [125, 397] on link "Товари та послуги" at bounding box center [104, 411] width 209 height 29
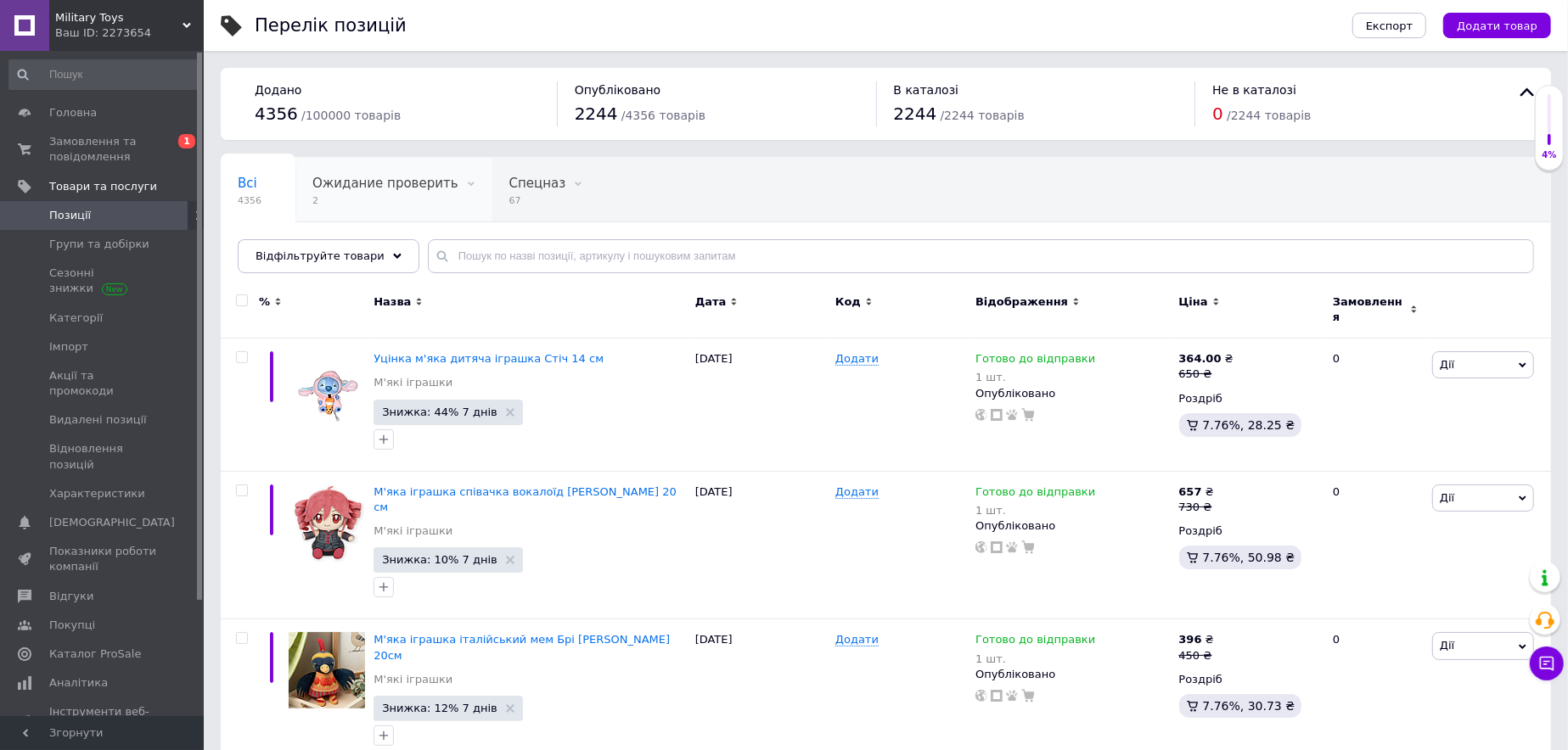
click at [382, 176] on span "Ожидание проверить" at bounding box center [385, 183] width 146 height 15
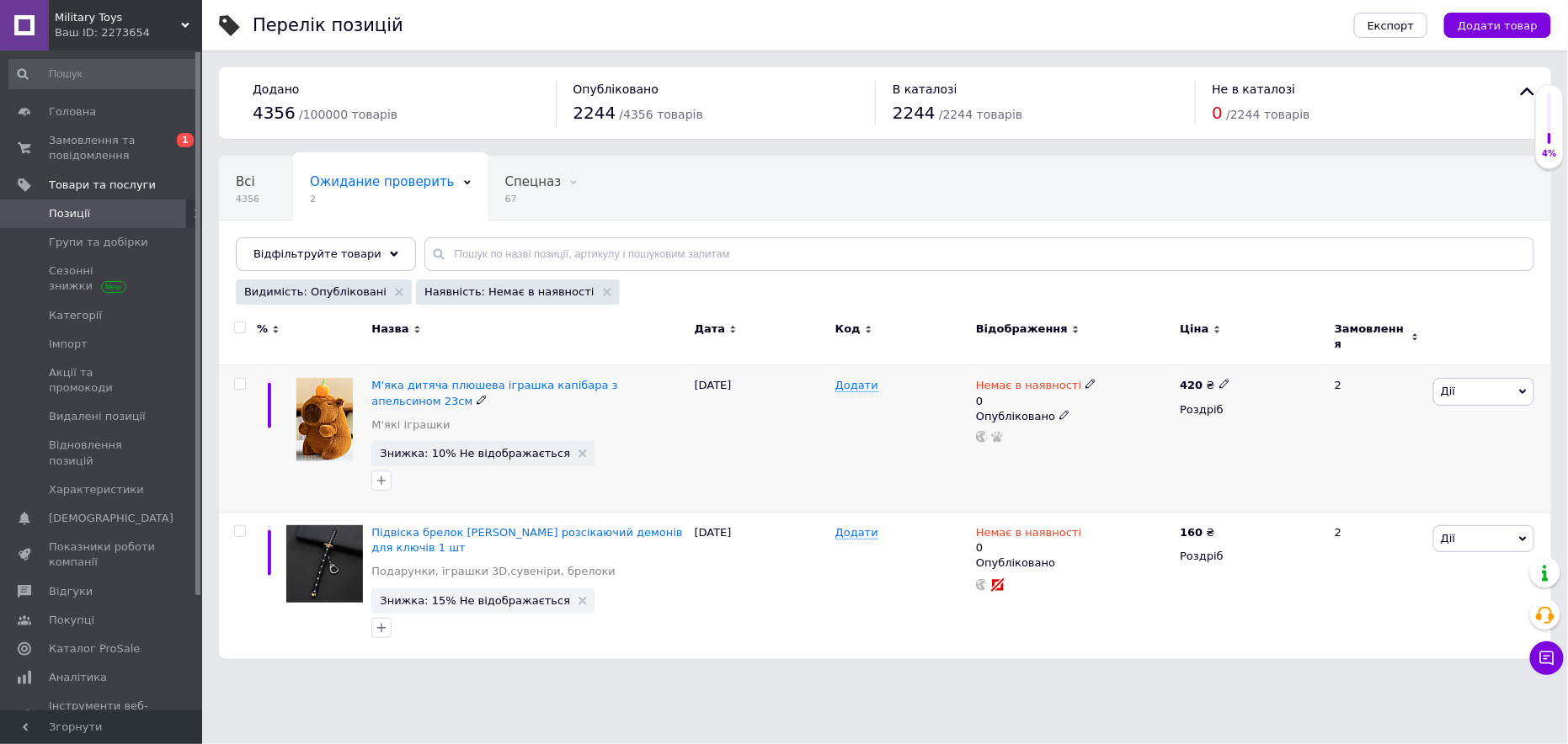
click at [1085, 378] on span at bounding box center [1090, 383] width 10 height 12
click at [1160, 442] on li "Готово до відправки" at bounding box center [1179, 453] width 160 height 24
drag, startPoint x: 1133, startPoint y: 432, endPoint x: 1078, endPoint y: 434, distance: 55.0
click at [1101, 436] on input "0" at bounding box center [1162, 452] width 128 height 34
type input "1"
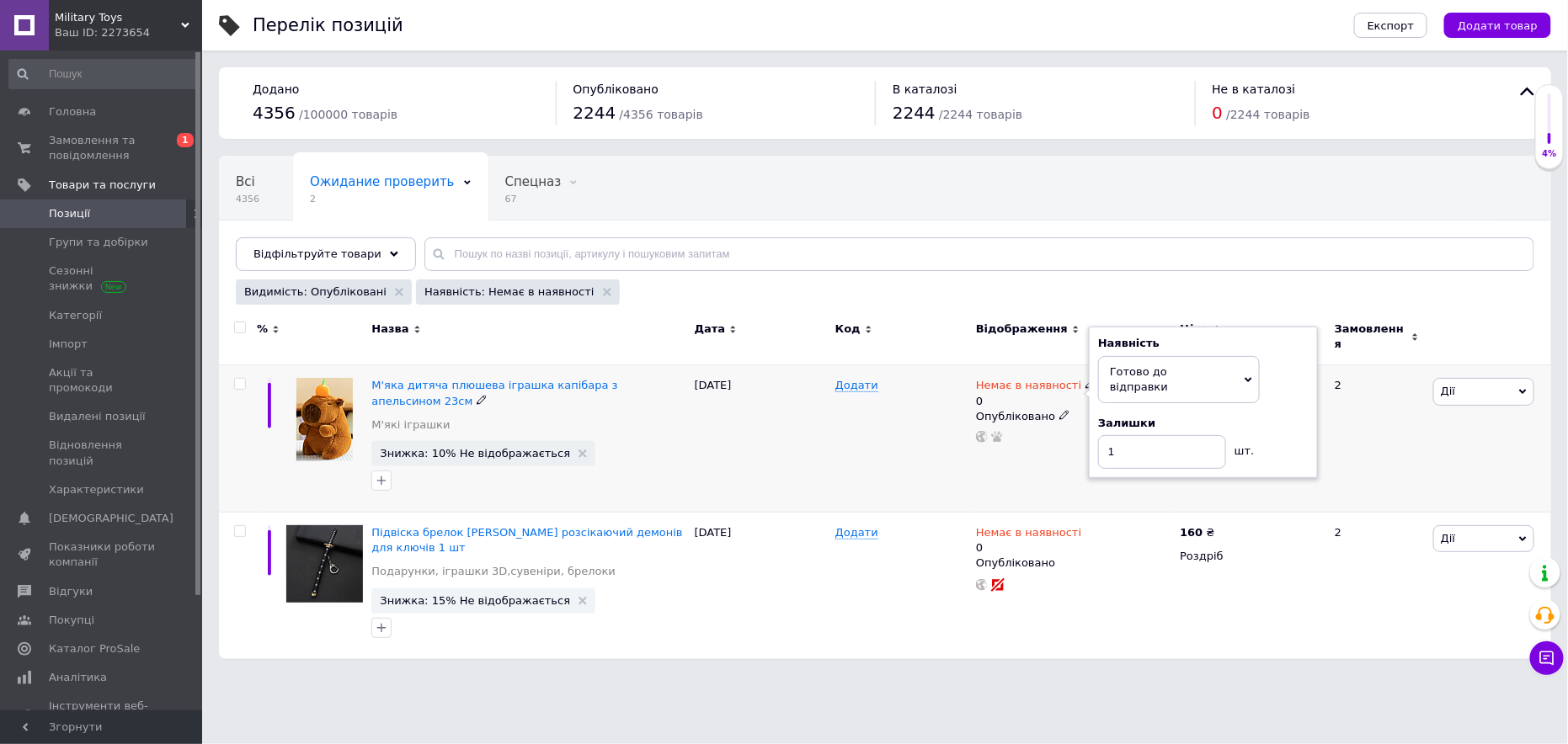
drag, startPoint x: 1069, startPoint y: 486, endPoint x: 1073, endPoint y: 499, distance: 13.6
click at [1069, 486] on div "Немає в наявності 0 Наявність [PERSON_NAME] до відправки В наявності Немає в на…" at bounding box center [1073, 439] width 204 height 148
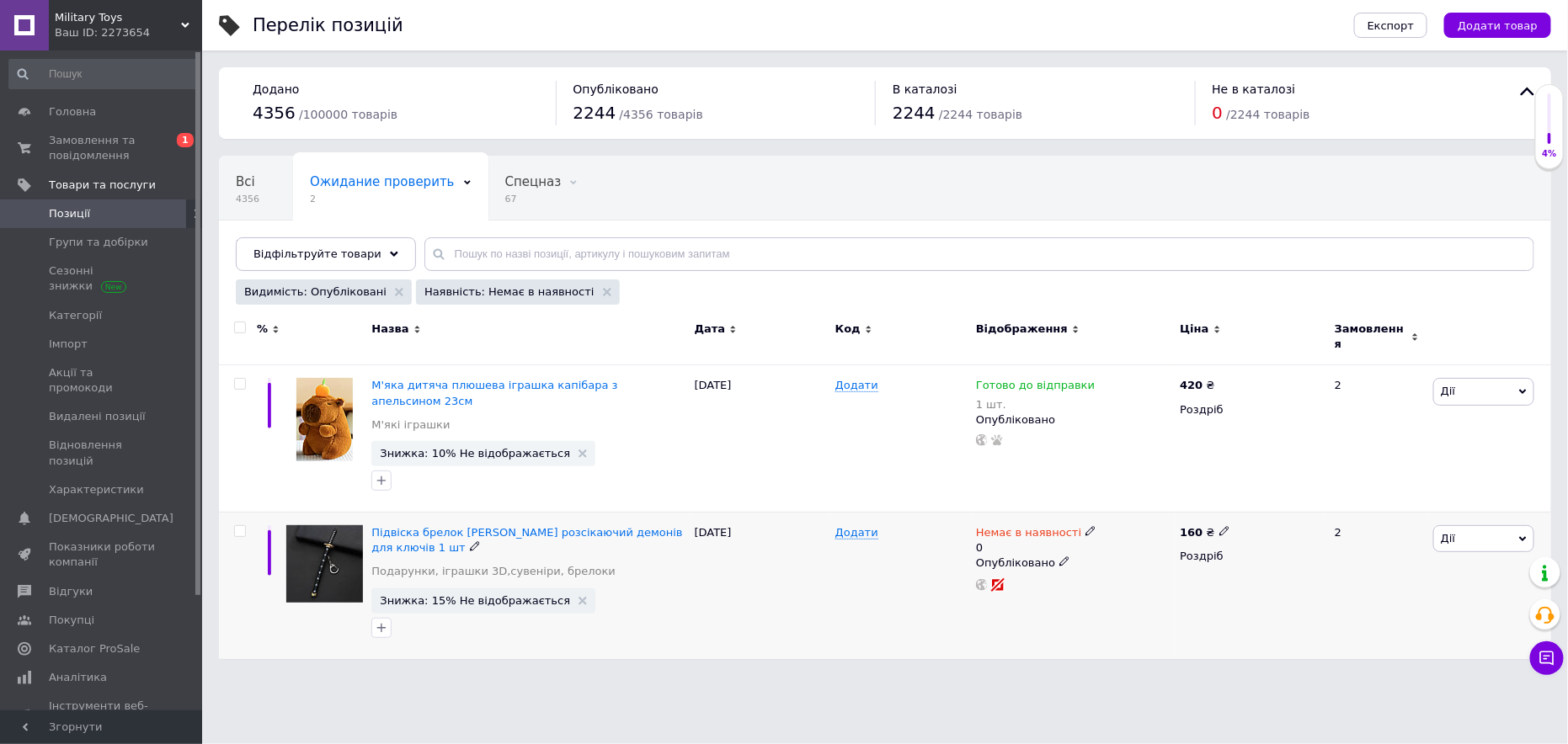
click at [1076, 525] on div "Немає в наявності" at bounding box center [1036, 532] width 120 height 15
click at [1125, 589] on li "Готово до відправки" at bounding box center [1179, 601] width 160 height 24
drag, startPoint x: 1117, startPoint y: 565, endPoint x: 997, endPoint y: 583, distance: 121.3
click at [1092, 565] on div "Наявність [PERSON_NAME] до відправки В наявності Немає в наявності Під замовлен…" at bounding box center [1204, 549] width 229 height 152
type input "1"
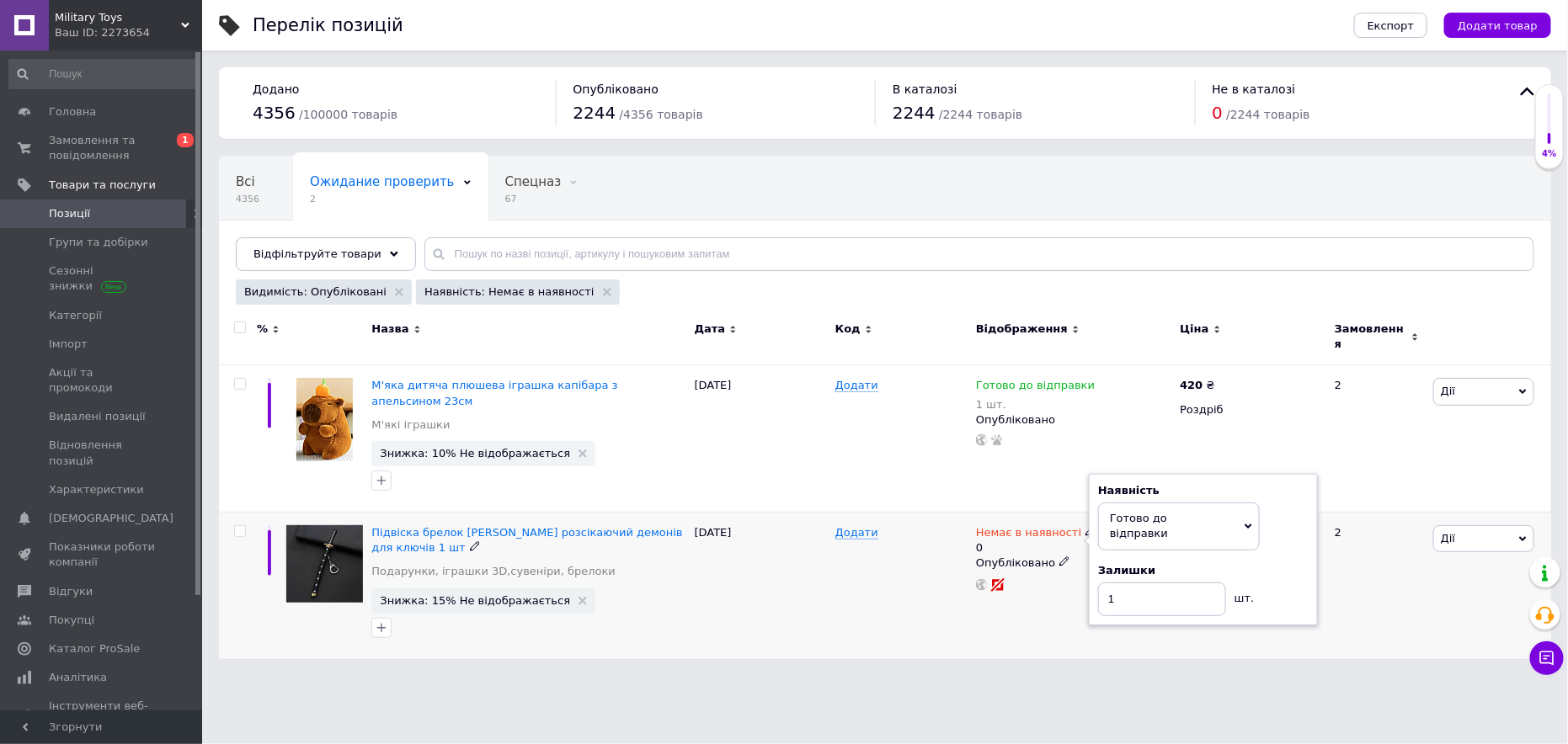
click at [795, 618] on div "[DATE]" at bounding box center [761, 586] width 140 height 147
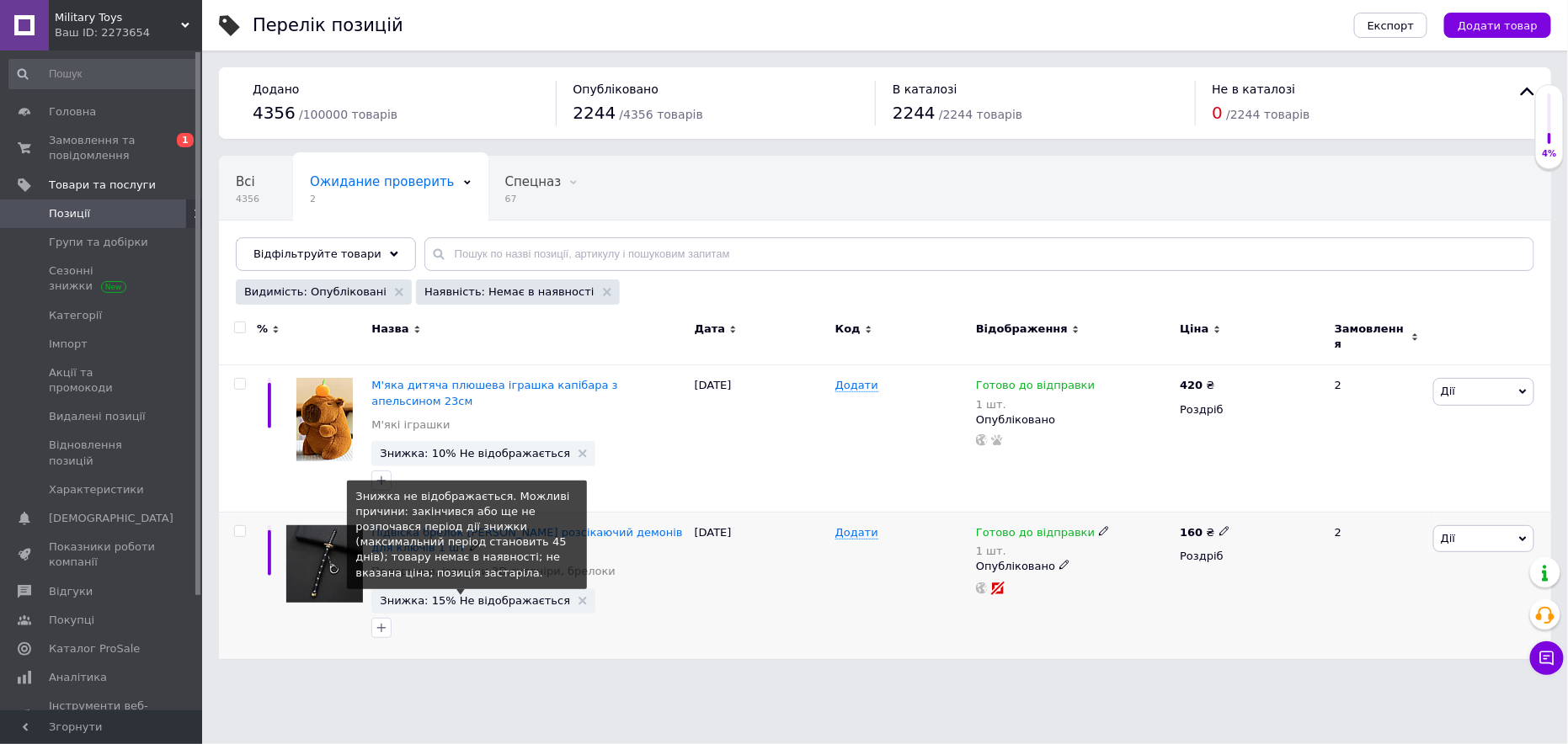
click at [501, 596] on span "Знижка: 15% Не відображається" at bounding box center [475, 601] width 190 height 11
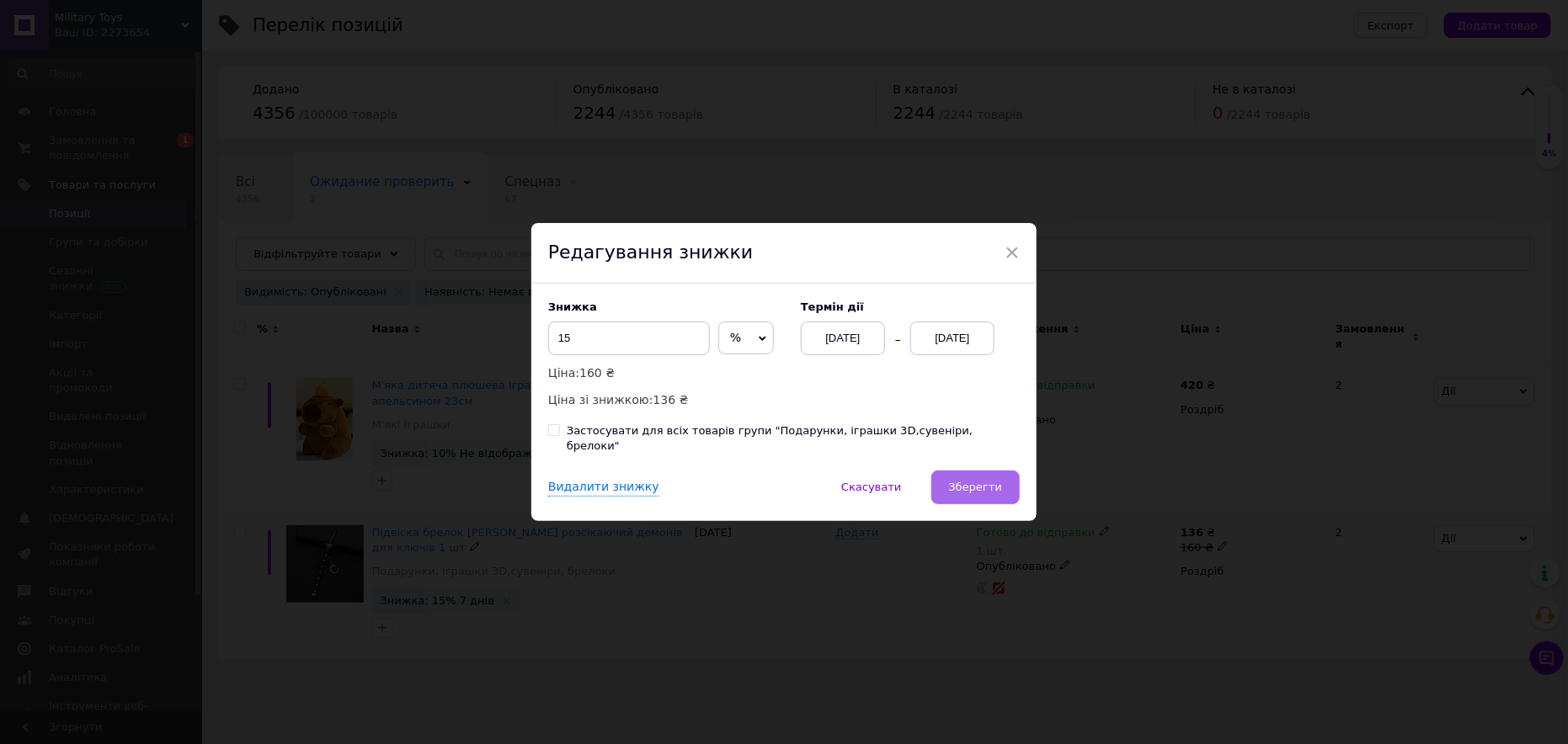
click at [961, 471] on button "Зберегти" at bounding box center [975, 488] width 88 height 34
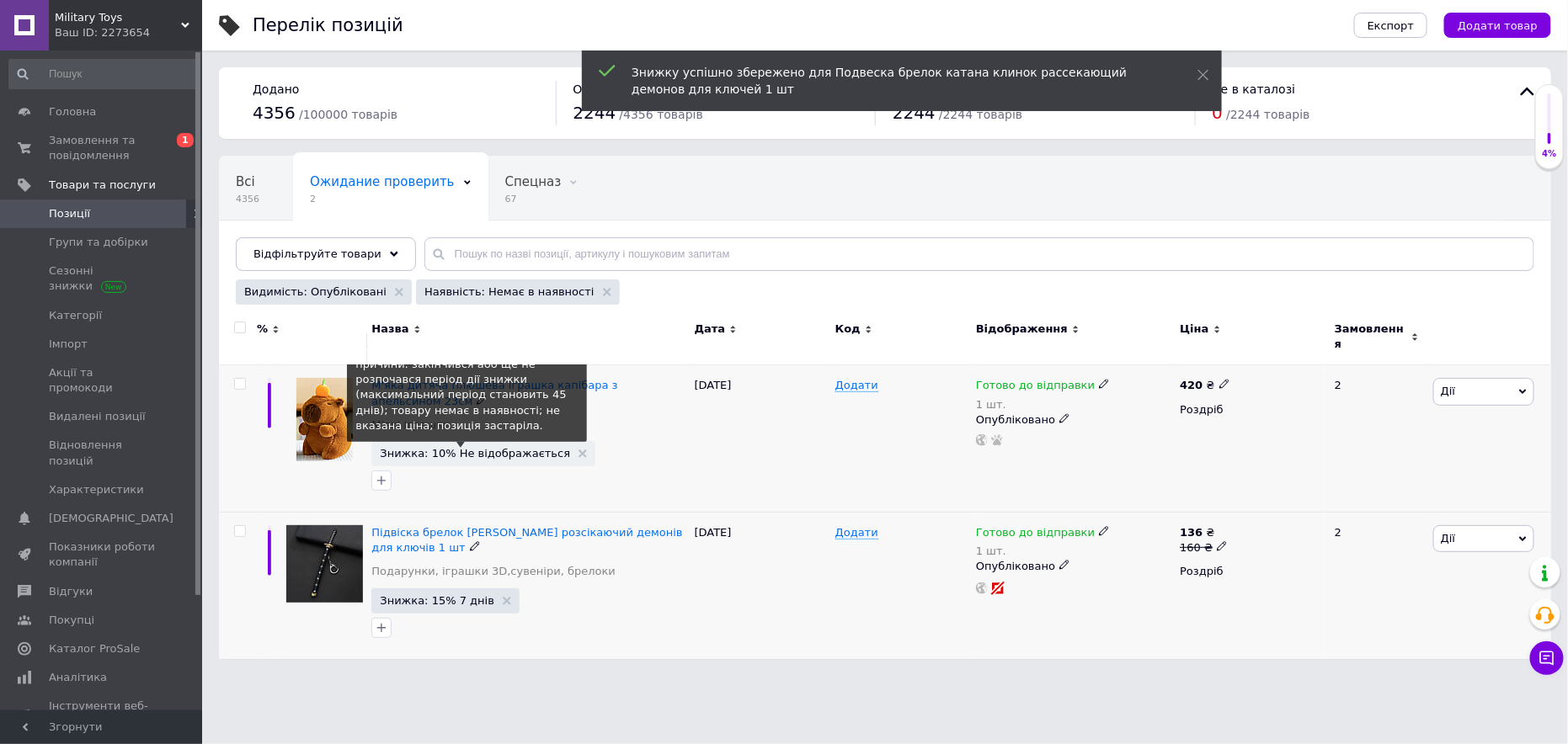
click at [465, 448] on span "Знижка: 10% Не відображається" at bounding box center [475, 453] width 190 height 11
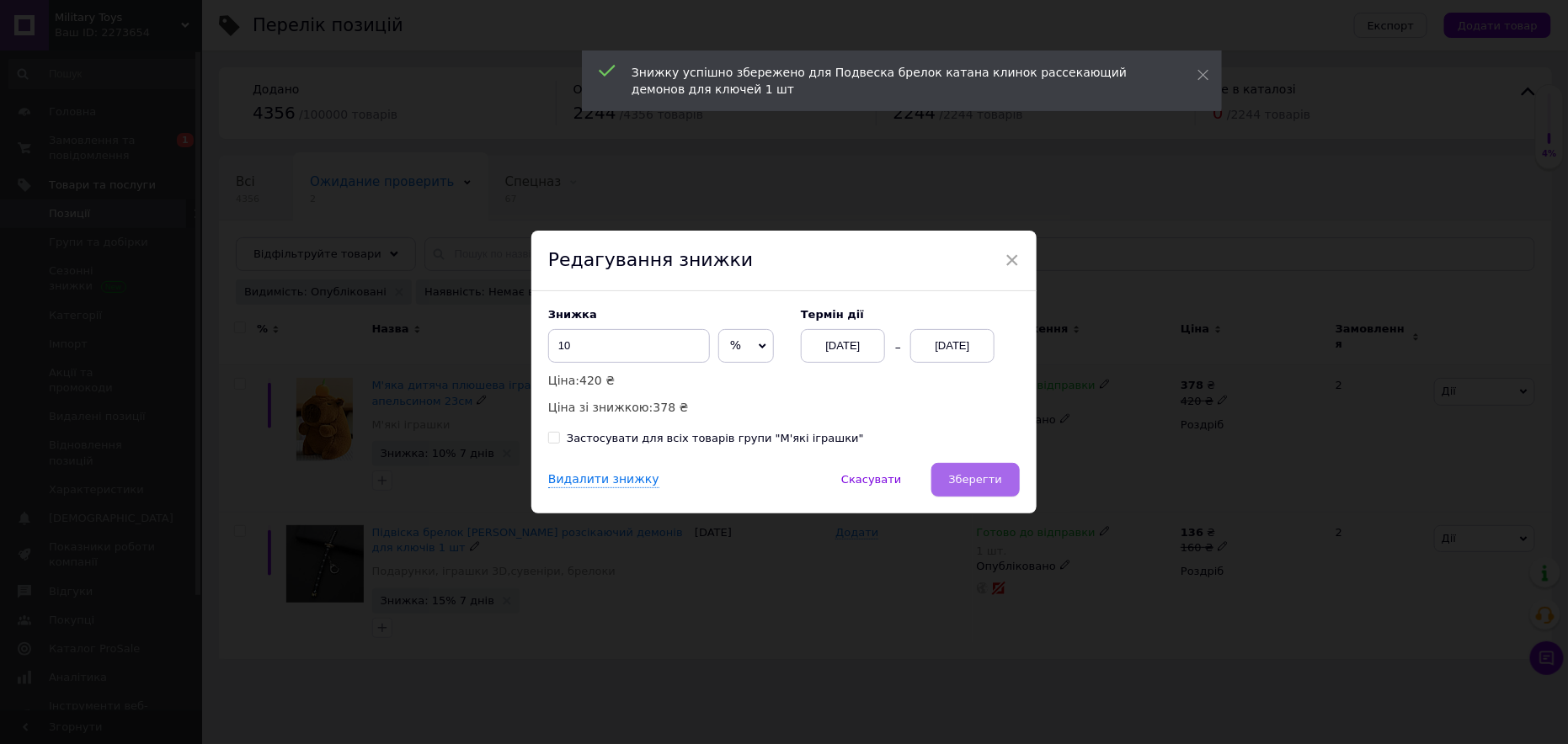
click at [971, 476] on span "Зберегти" at bounding box center [976, 479] width 53 height 12
